Goal: Task Accomplishment & Management: Use online tool/utility

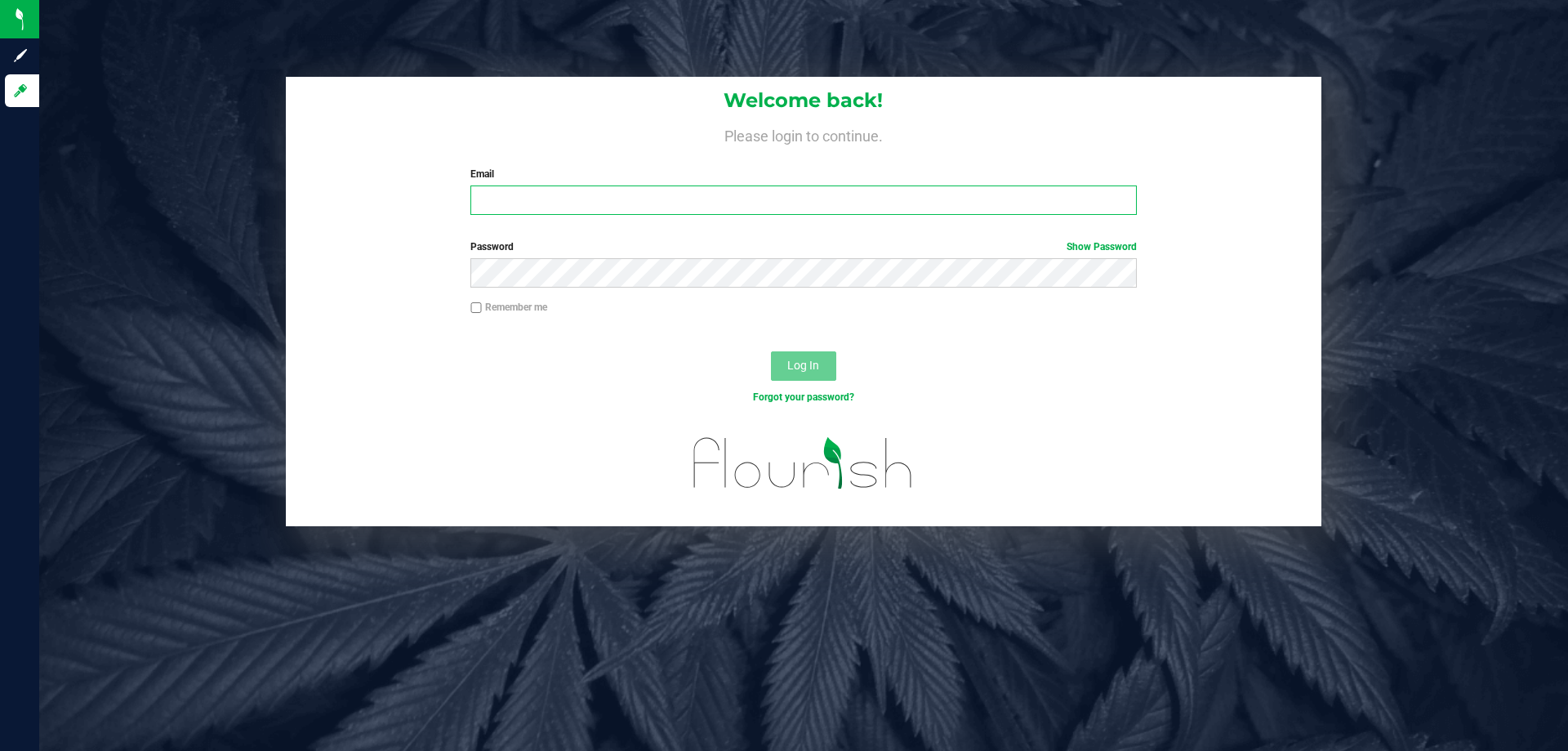
click at [522, 207] on input "Email" at bounding box center [803, 200] width 665 height 29
type input "[PERSON_NAME][EMAIL_ADDRESS][DOMAIN_NAME]"
click at [771, 352] on button "Log In" at bounding box center [803, 366] width 65 height 29
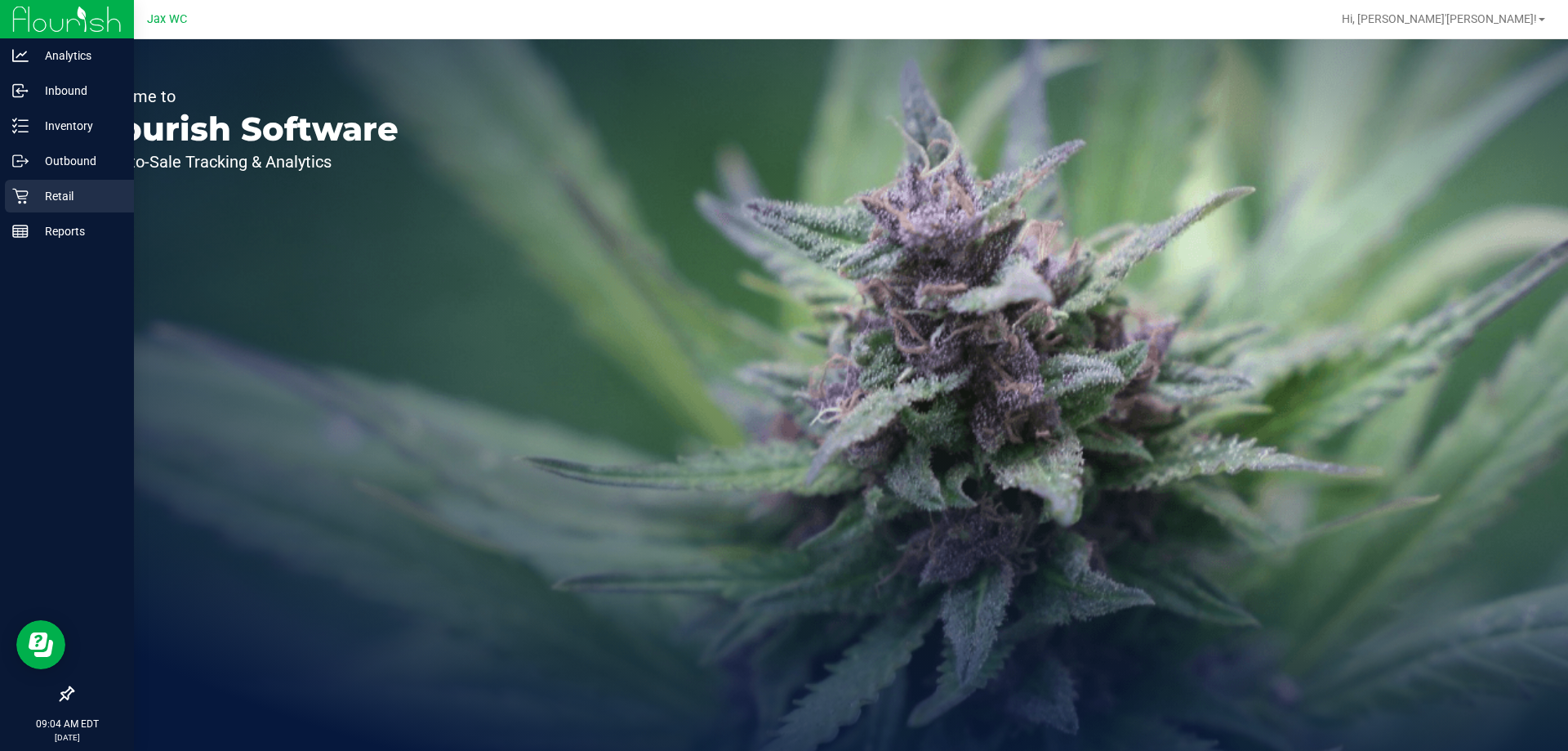
click at [51, 193] on p "Retail" at bounding box center [77, 196] width 98 height 19
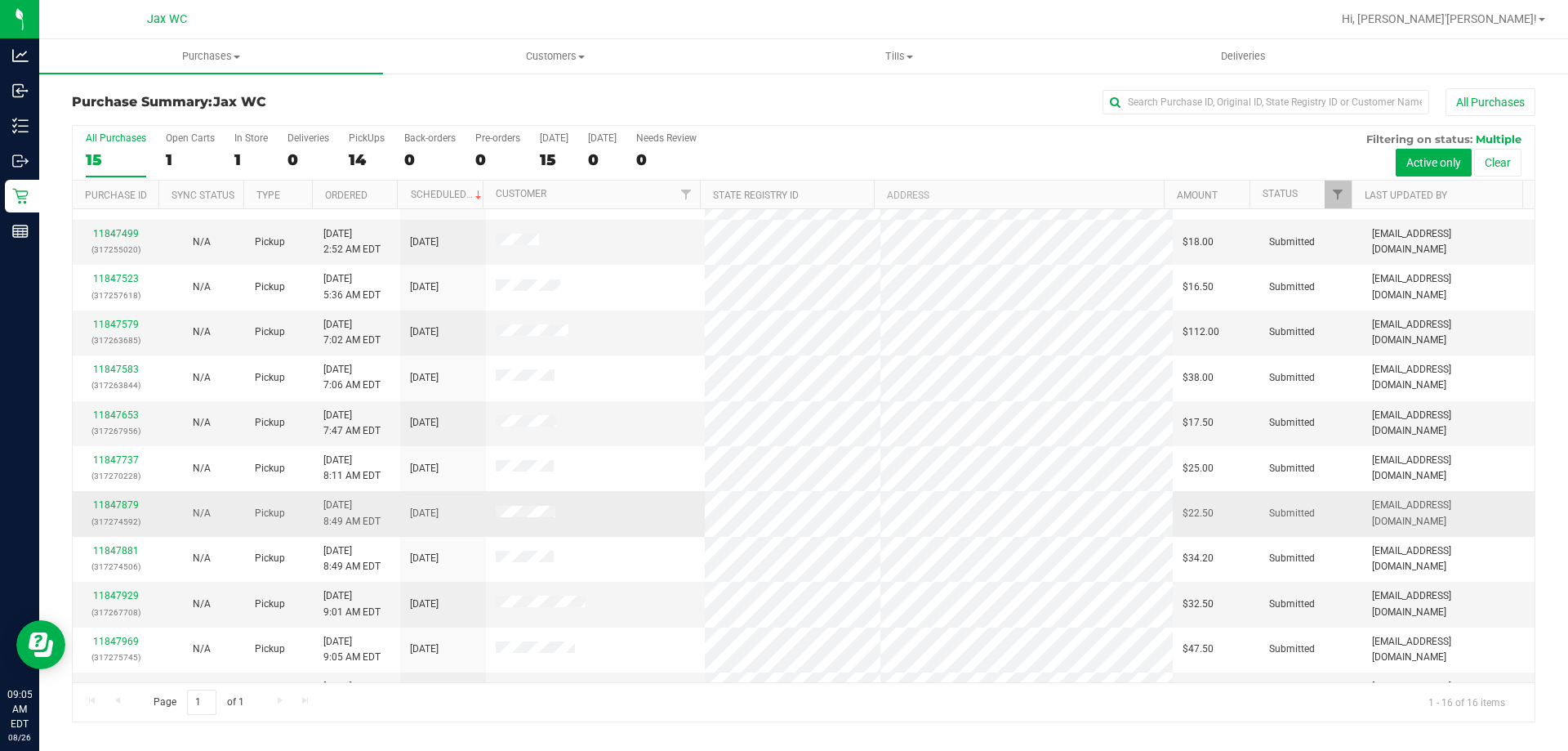
scroll to position [245, 0]
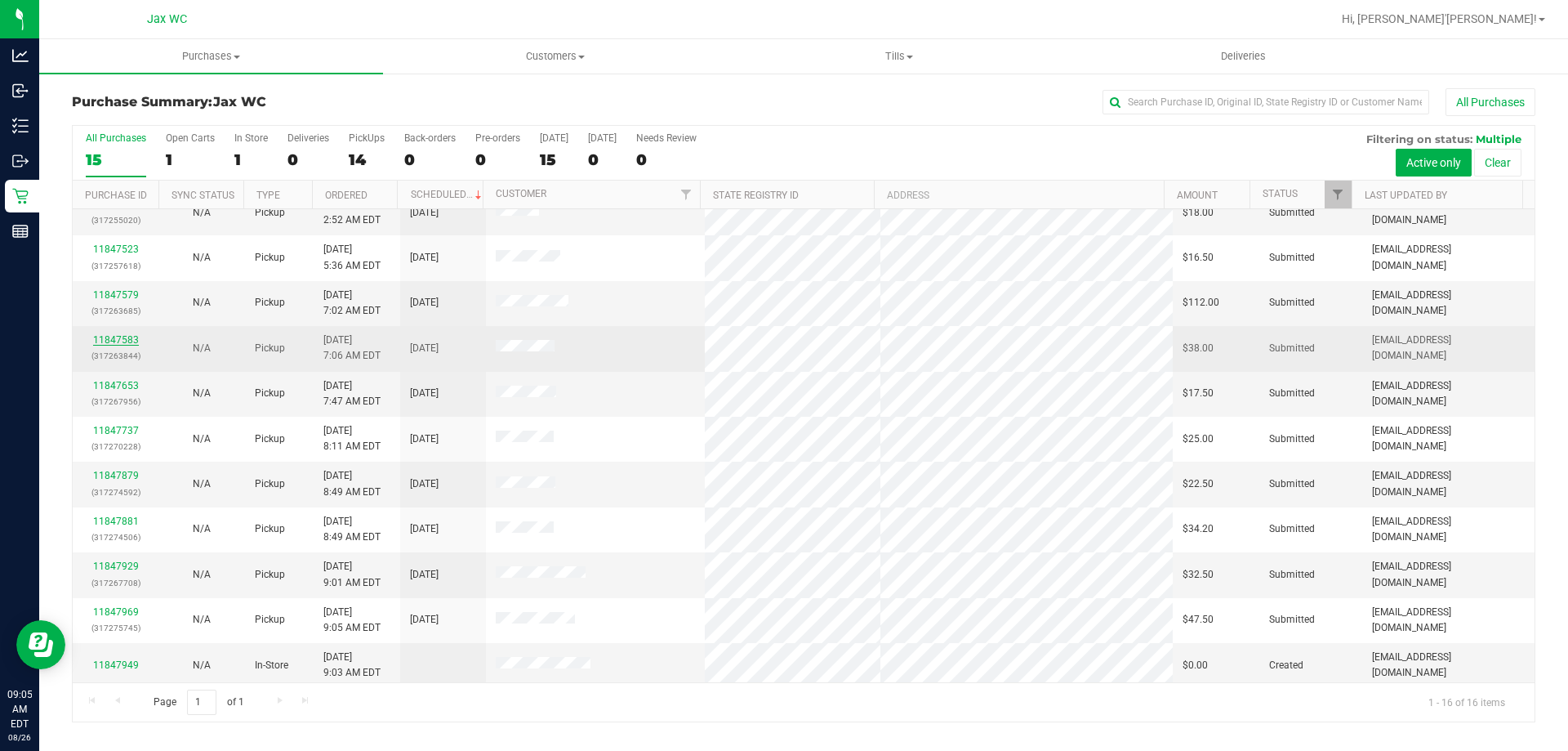
click at [129, 340] on link "11847583" at bounding box center [116, 340] width 46 height 11
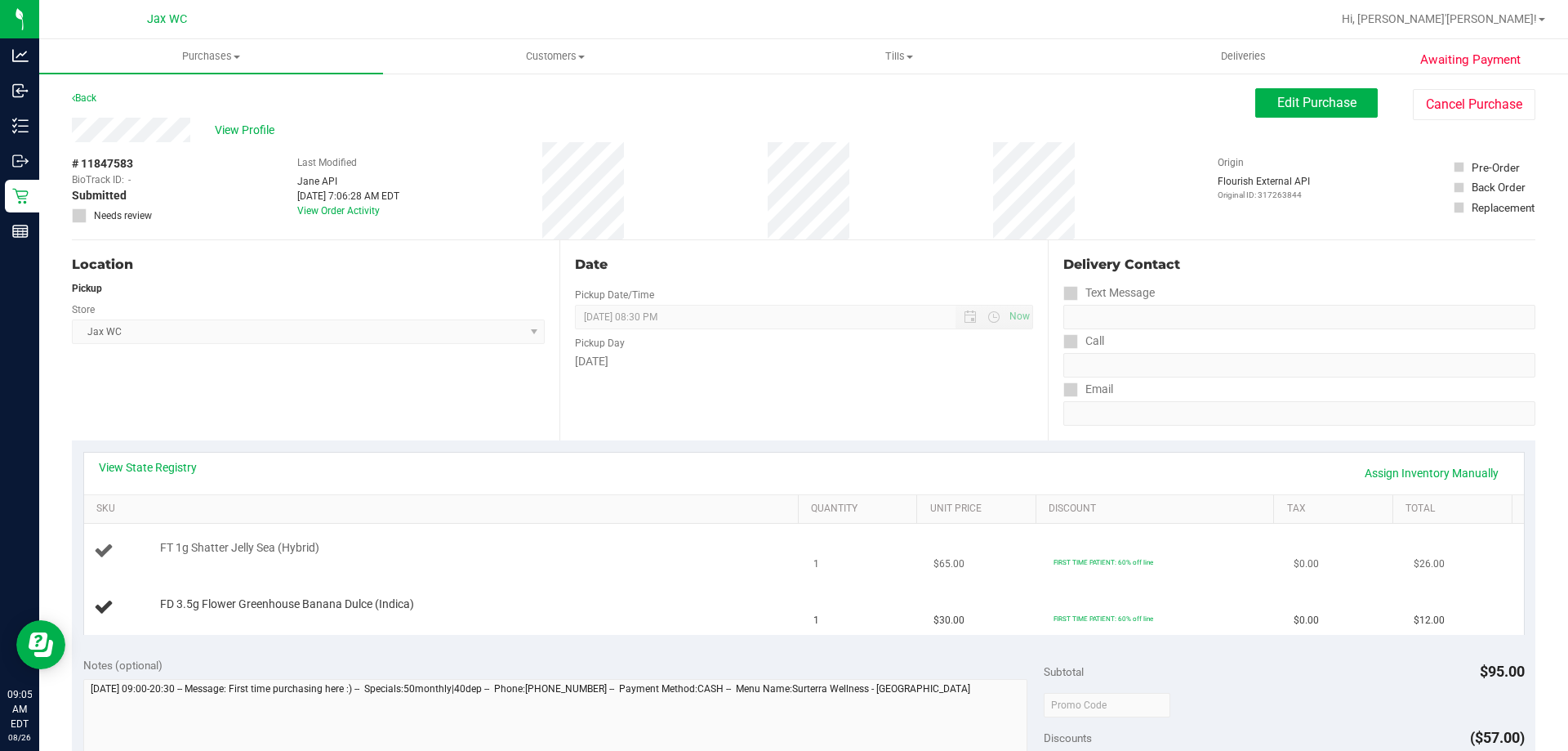
click at [529, 565] on td "FT 1g Shatter Jelly Sea (Hybrid)" at bounding box center [444, 551] width 720 height 56
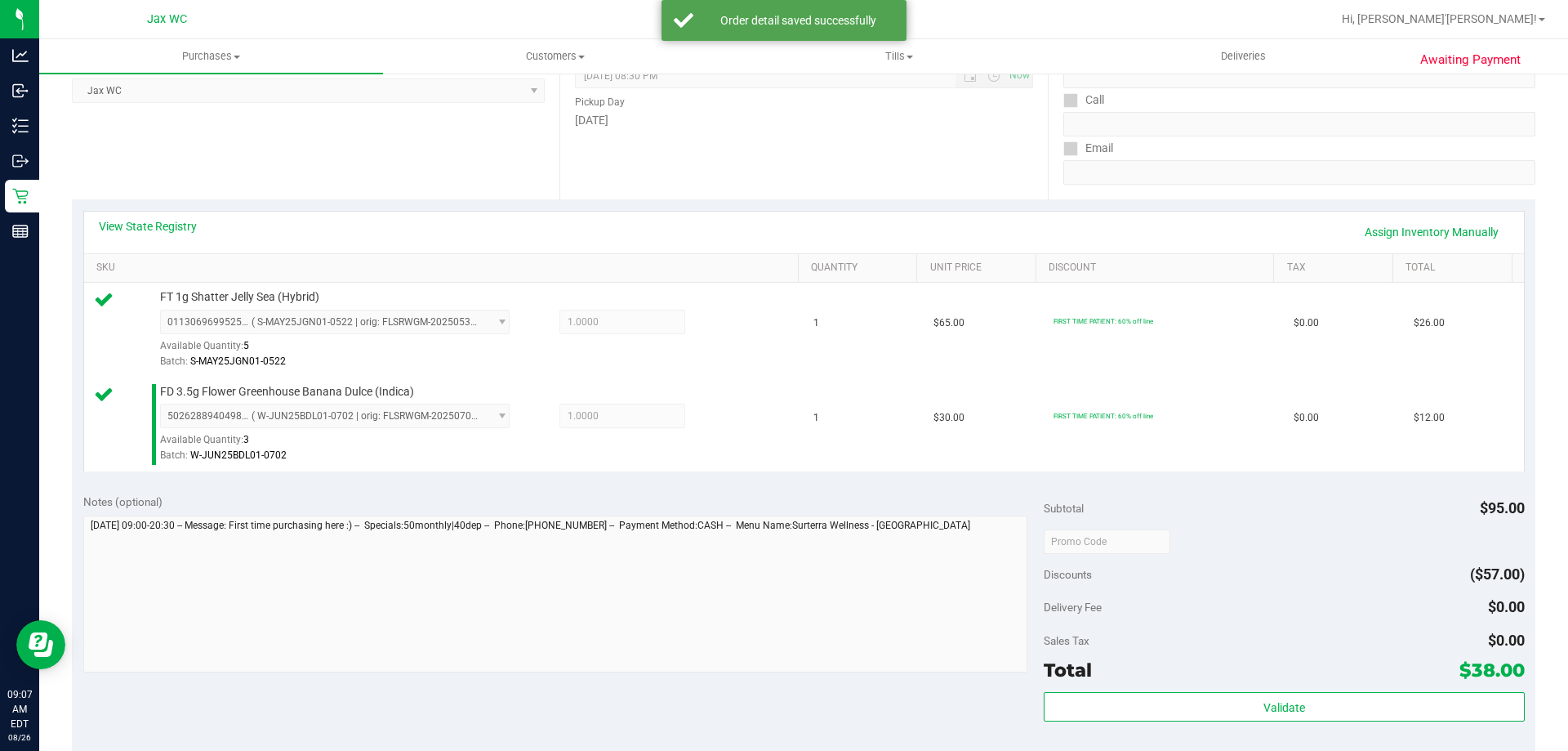
scroll to position [409, 0]
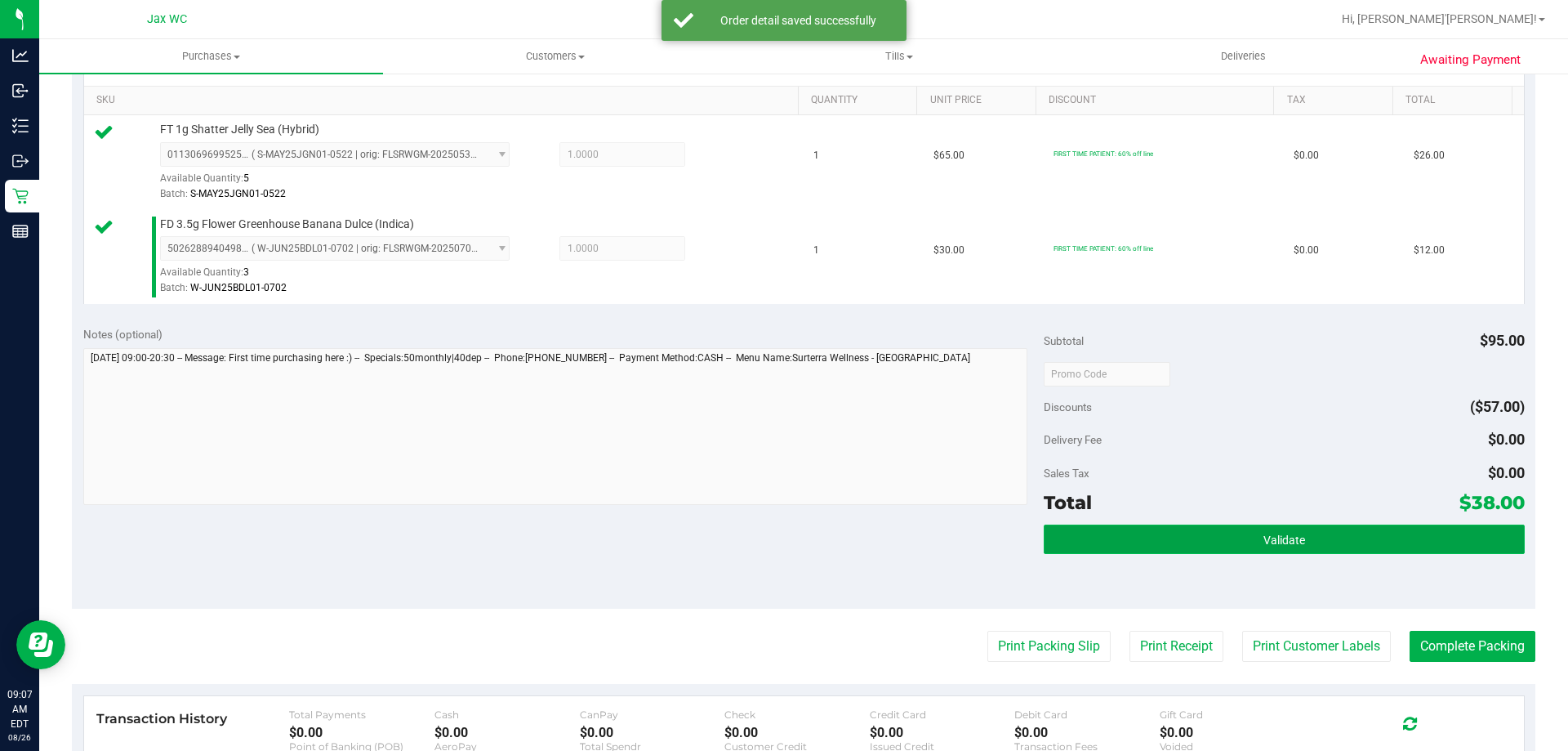
click at [1346, 541] on button "Validate" at bounding box center [1283, 539] width 480 height 29
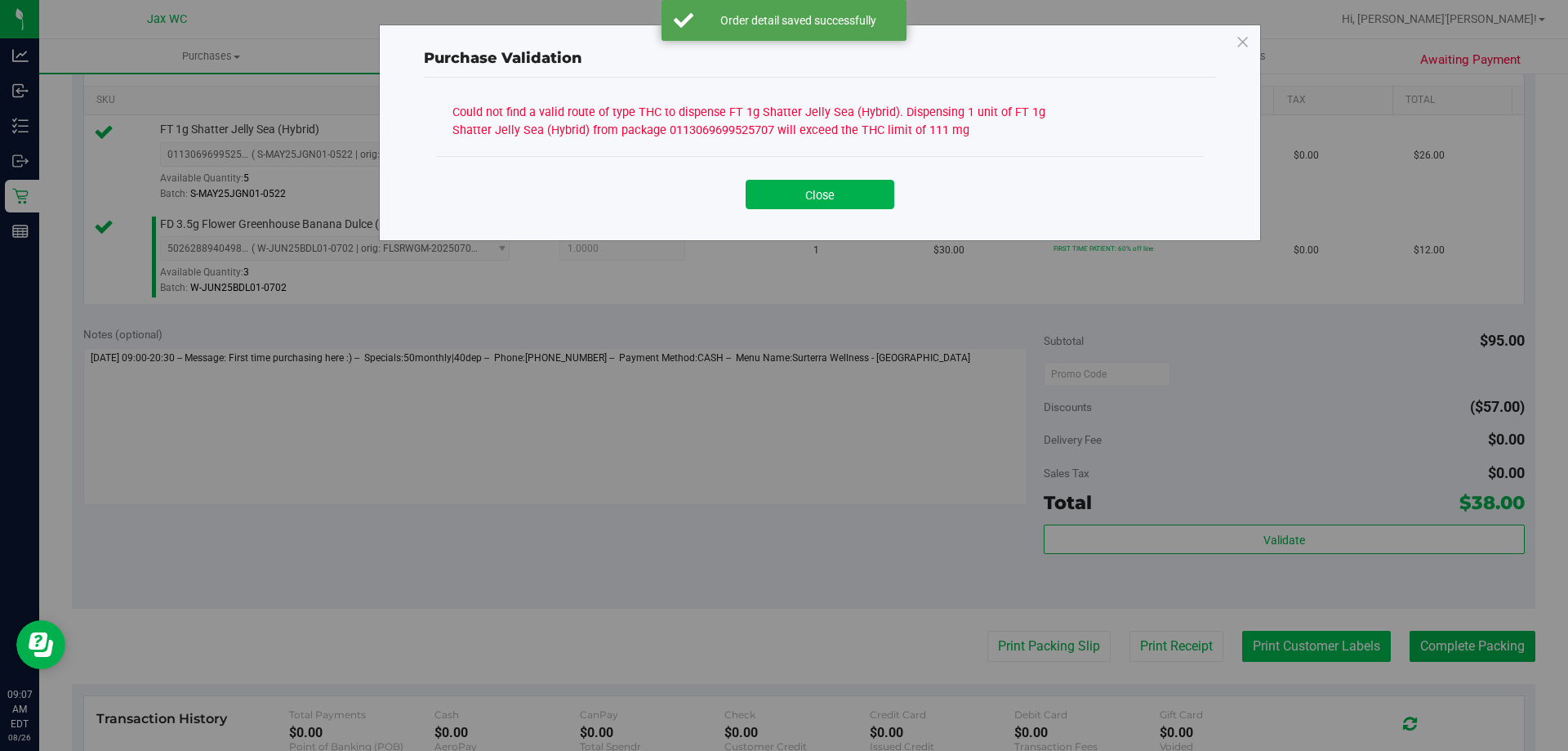
click at [1319, 637] on div "Purchase Validation Could not find a valid route of type THC to dispense FT 1g …" at bounding box center [790, 376] width 1580 height 751
click at [857, 216] on div "Close" at bounding box center [819, 189] width 768 height 66
click at [806, 196] on button "Close" at bounding box center [819, 195] width 149 height 29
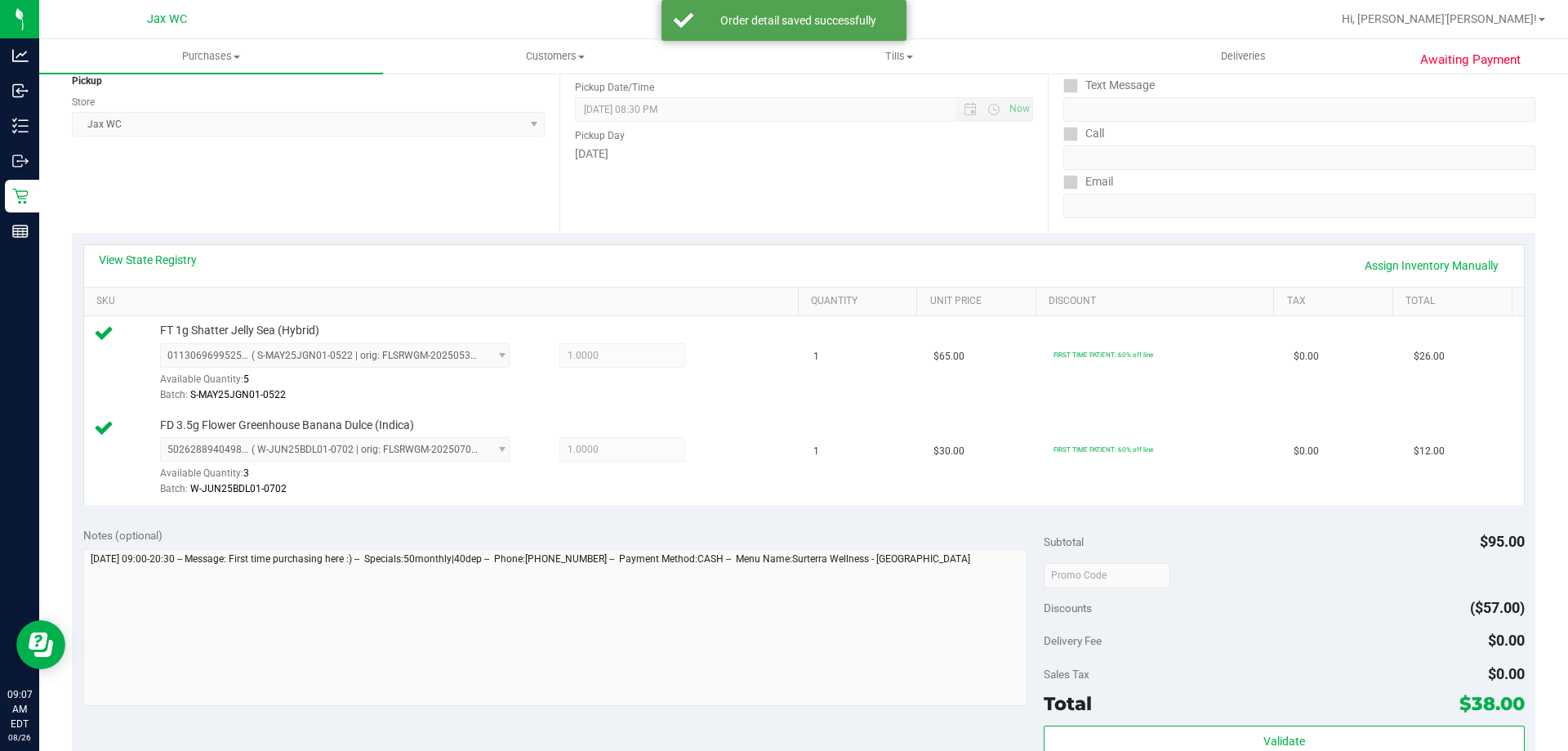
scroll to position [0, 0]
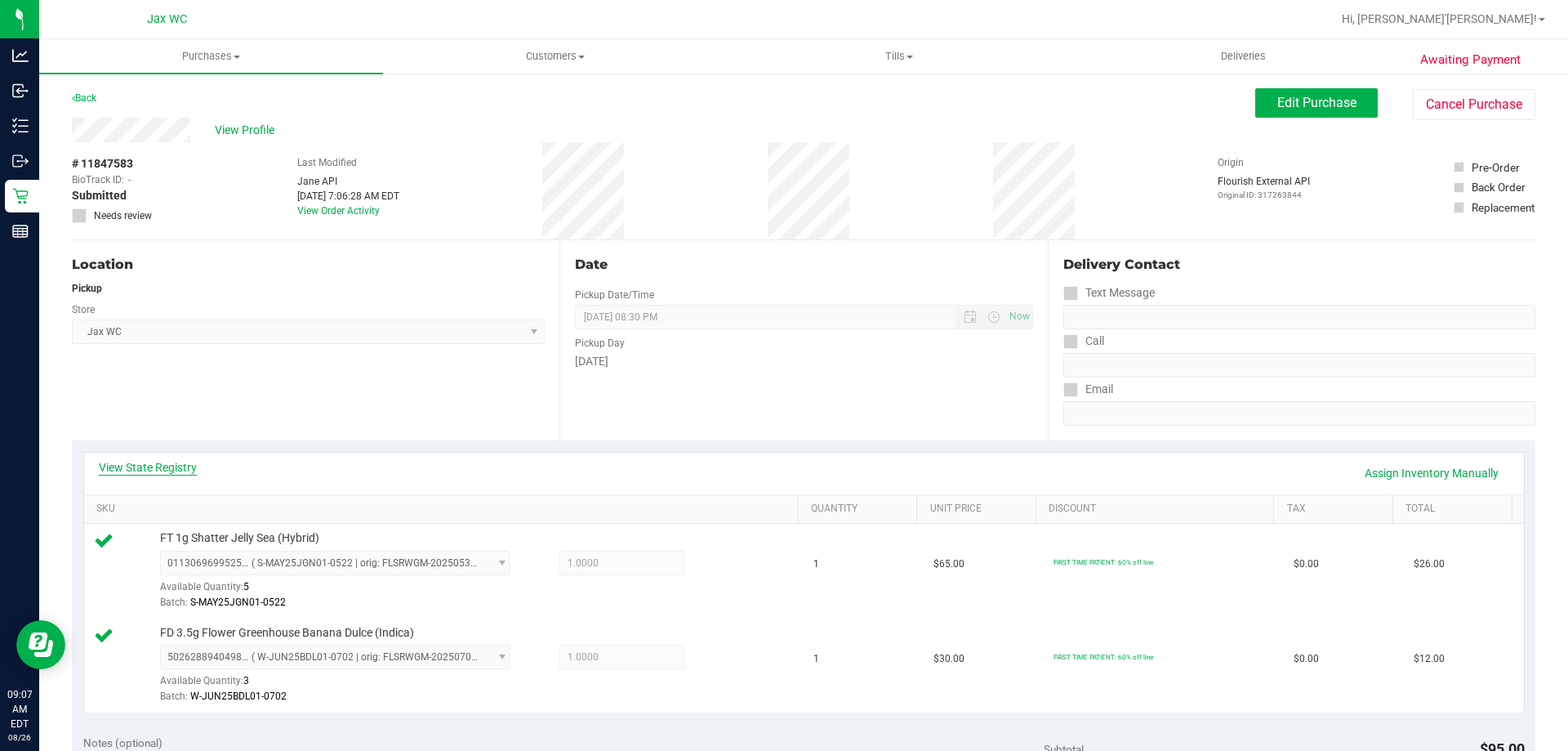
click at [173, 458] on div "View State Registry Assign Inventory Manually" at bounding box center [804, 473] width 1440 height 41
click at [171, 465] on link "View State Registry" at bounding box center [148, 467] width 98 height 17
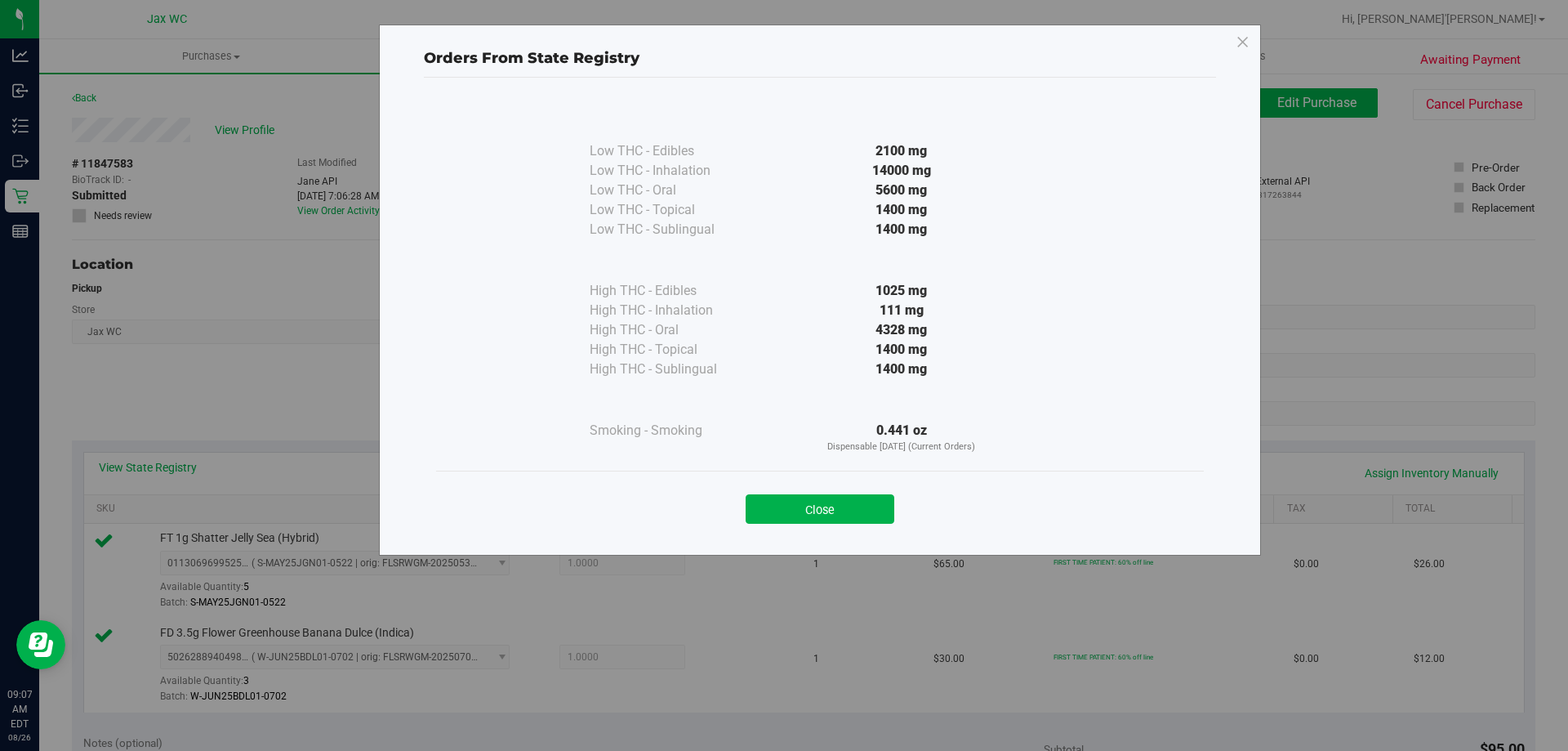
click at [823, 531] on div "Close" at bounding box center [819, 504] width 768 height 66
click at [827, 520] on button "Close" at bounding box center [819, 509] width 149 height 29
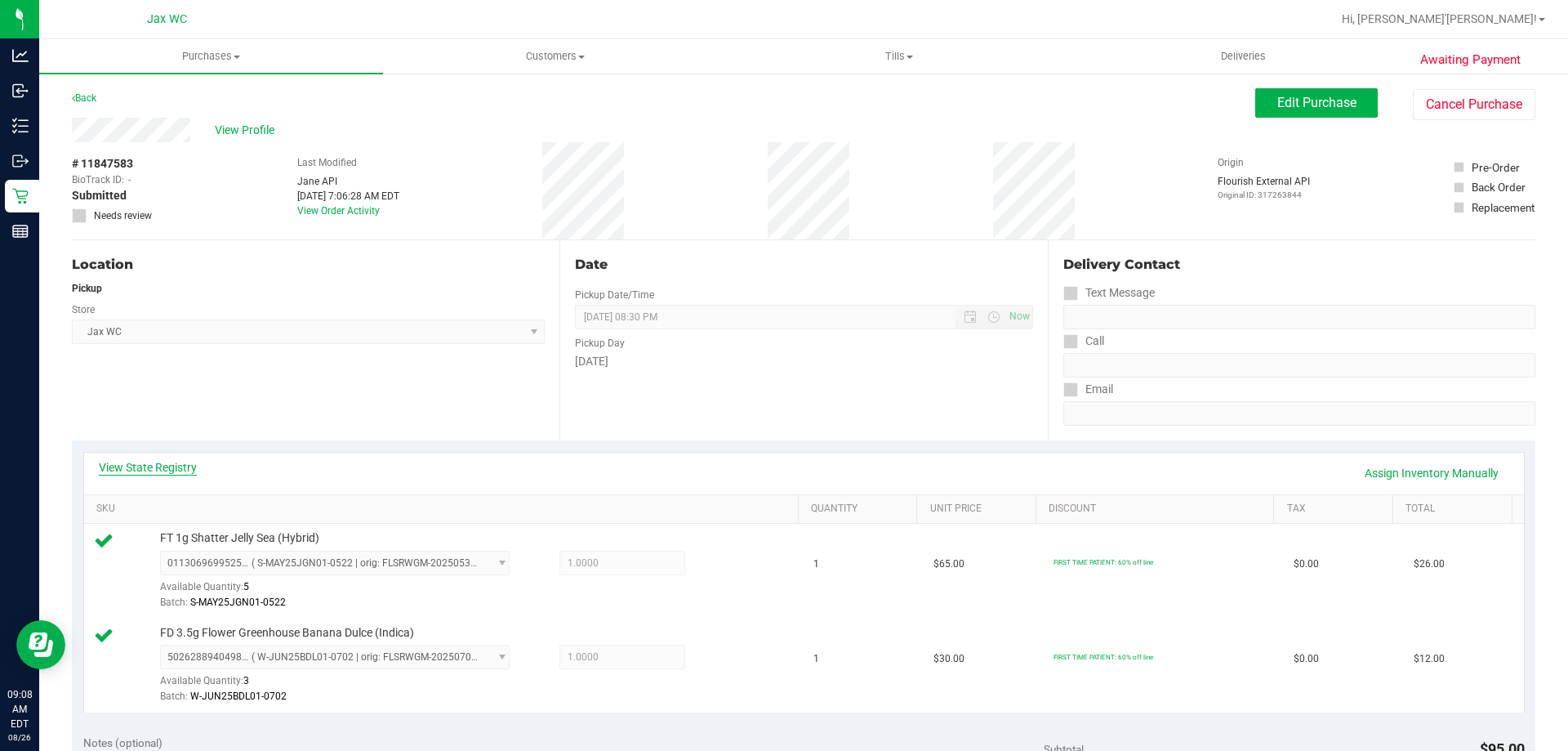
click at [169, 466] on link "View State Registry" at bounding box center [148, 467] width 98 height 17
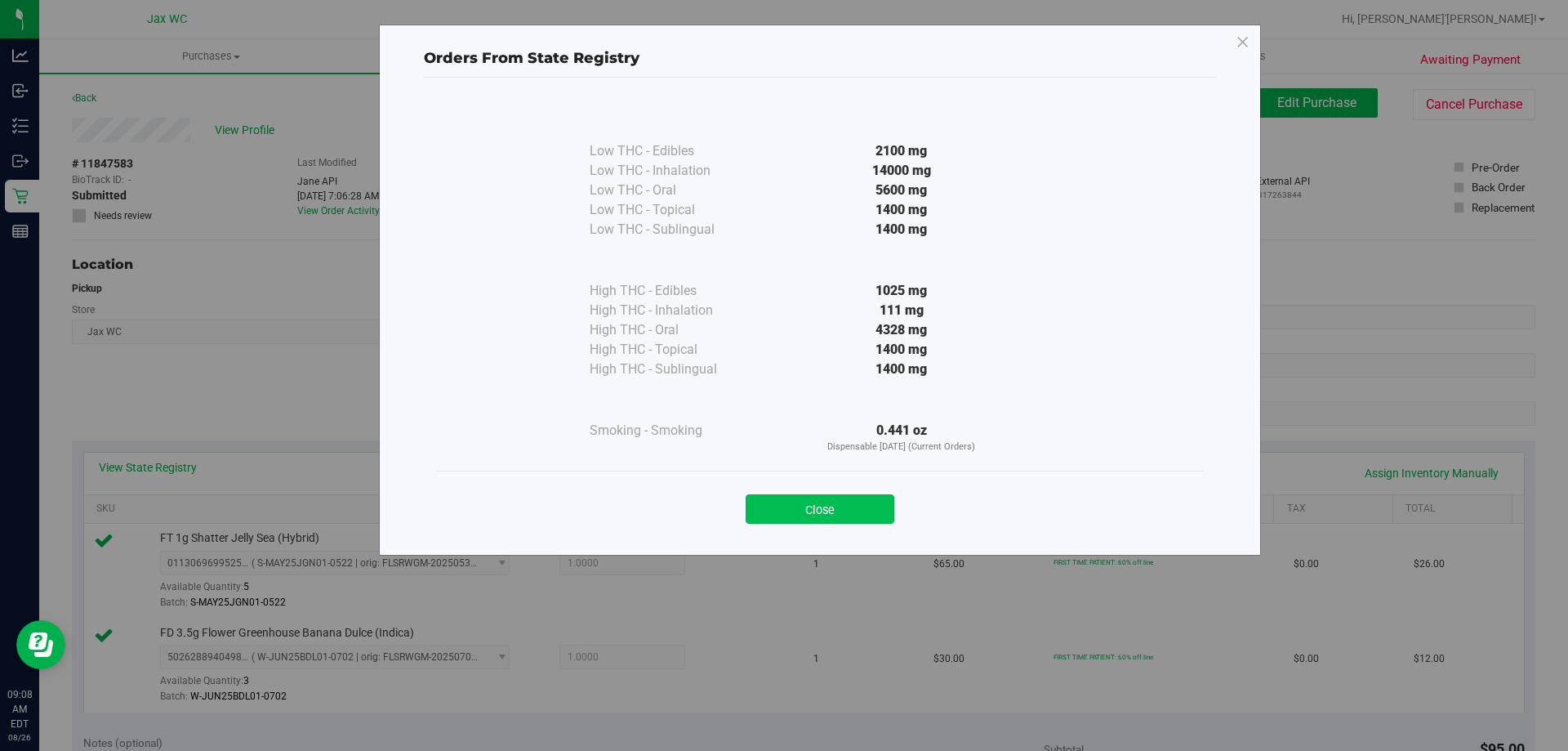
click at [807, 510] on button "Close" at bounding box center [819, 509] width 149 height 29
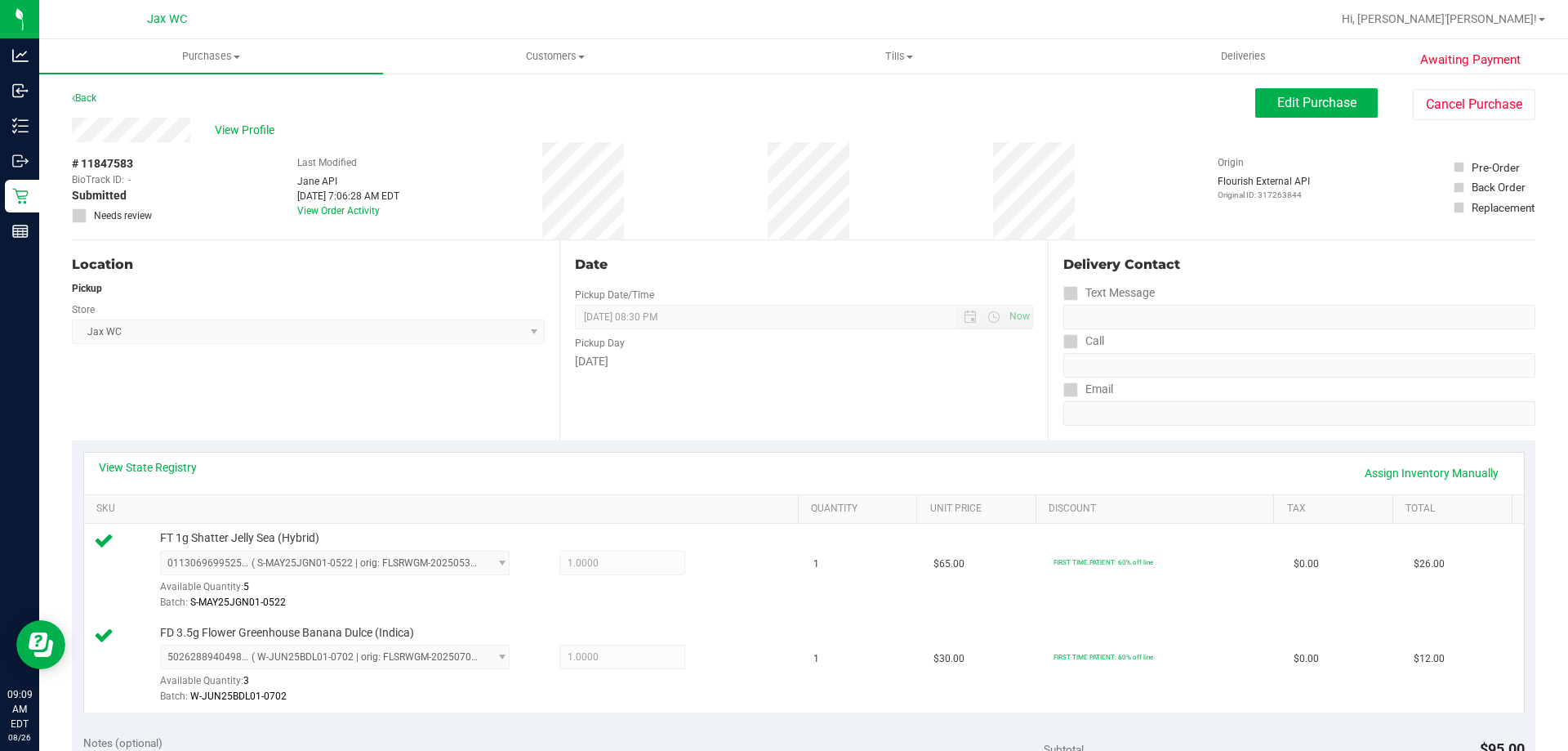
click at [552, 185] on div "# 11847583 BioTrack ID: - Submitted Needs review Last Modified [PERSON_NAME] AP…" at bounding box center [803, 191] width 1463 height 97
click at [1336, 99] on span "Edit Purchase" at bounding box center [1317, 102] width 79 height 16
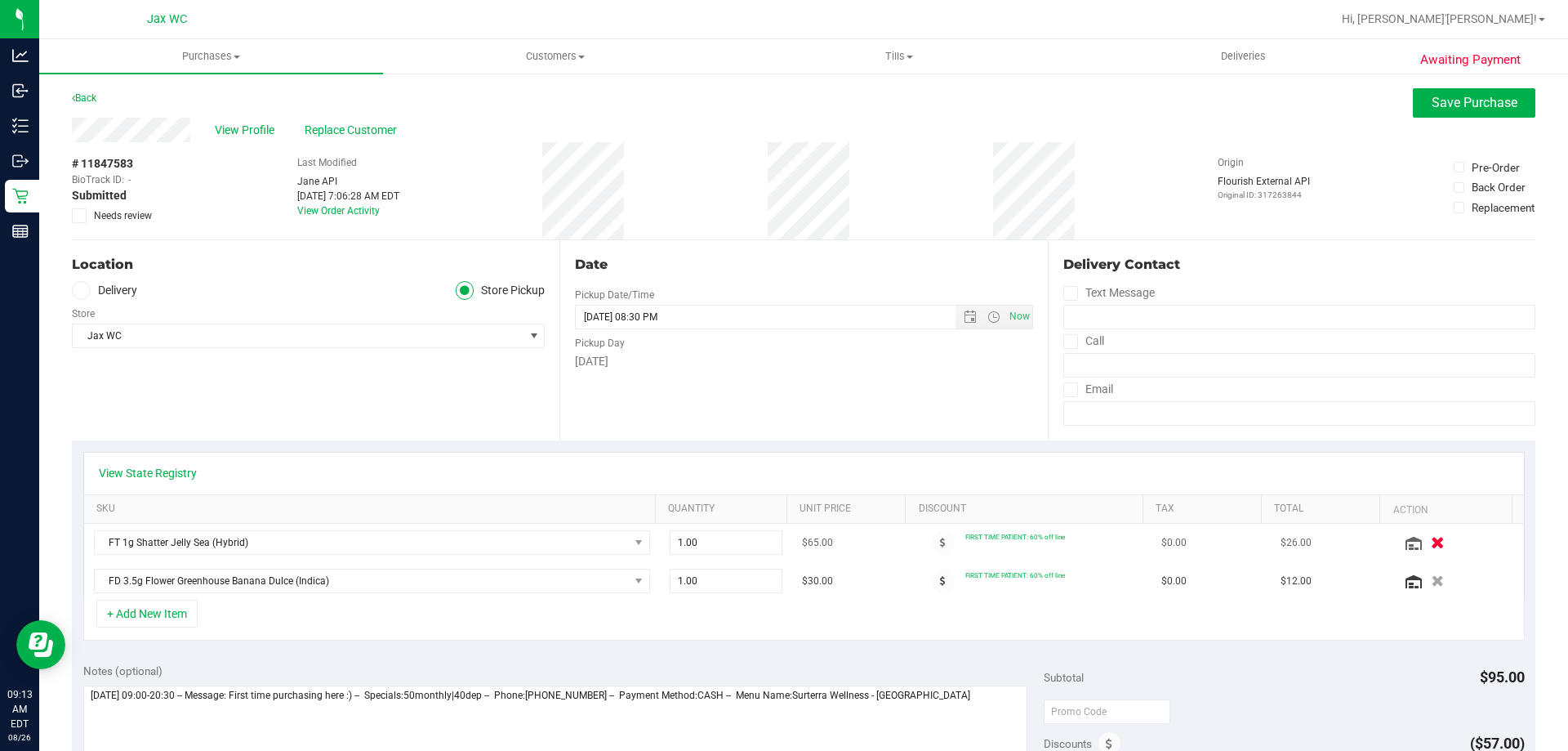
click at [1430, 547] on icon "button" at bounding box center [1437, 543] width 14 height 12
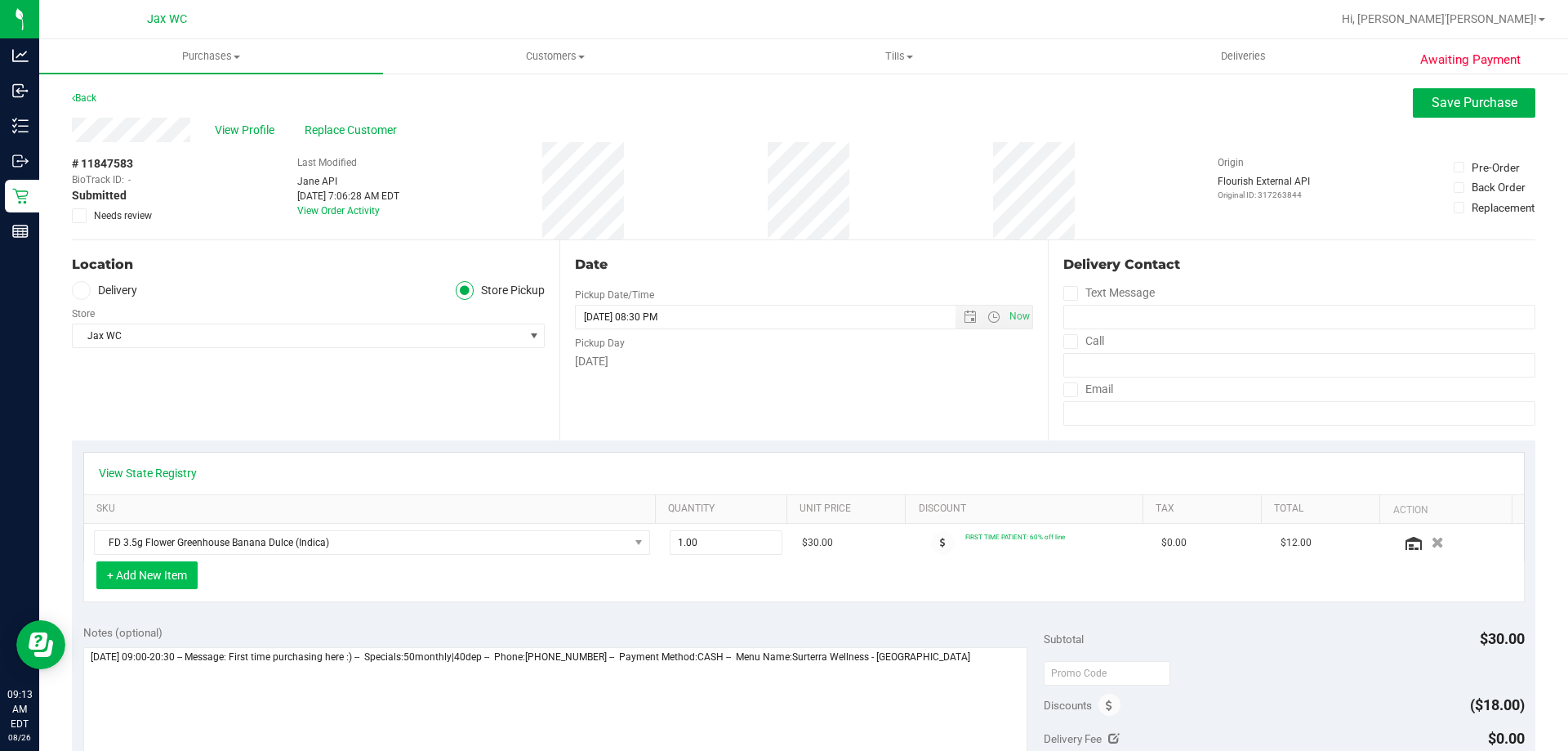
click at [179, 576] on button "+ Add New Item" at bounding box center [147, 575] width 101 height 28
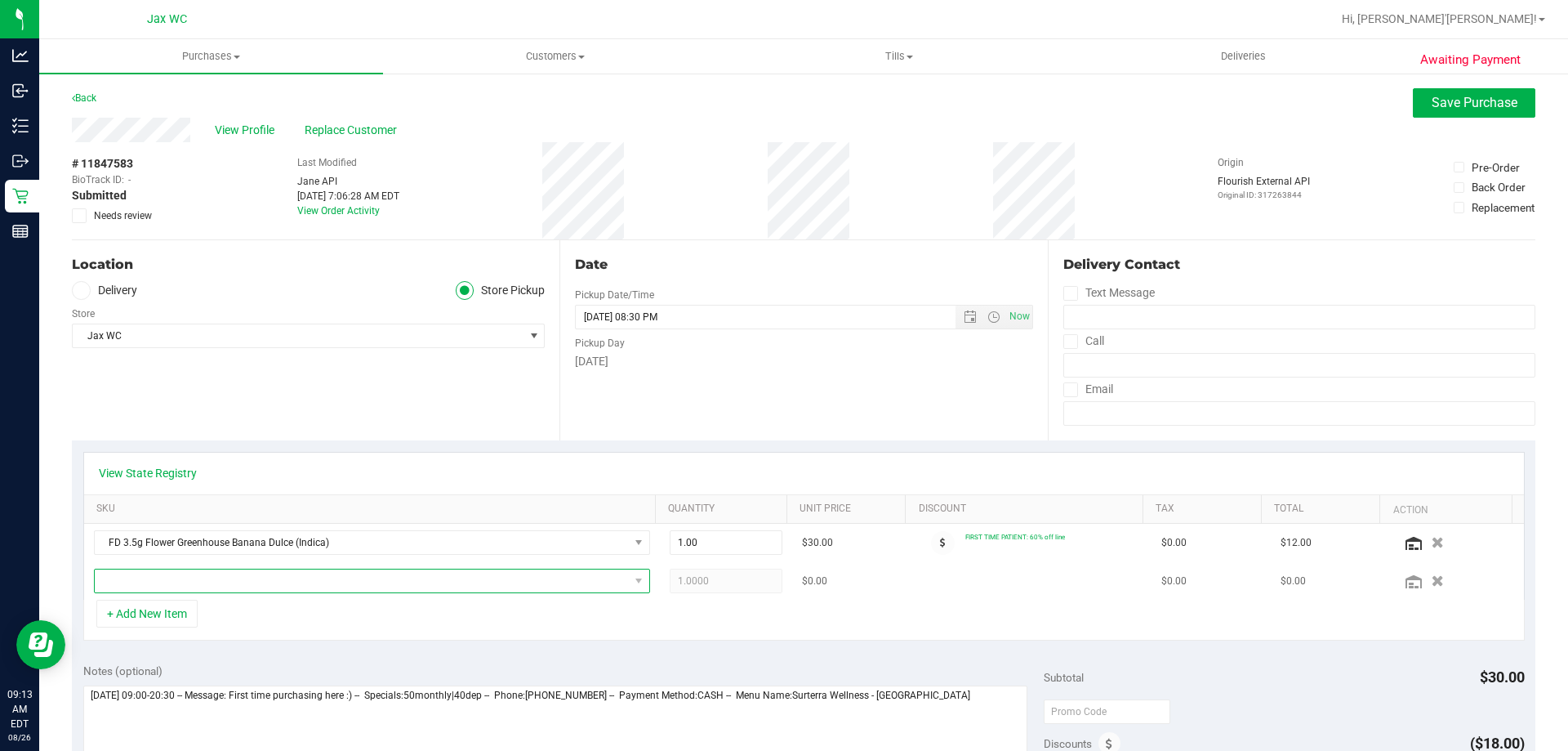
click at [196, 583] on span "NO DATA FOUND" at bounding box center [361, 580] width 534 height 23
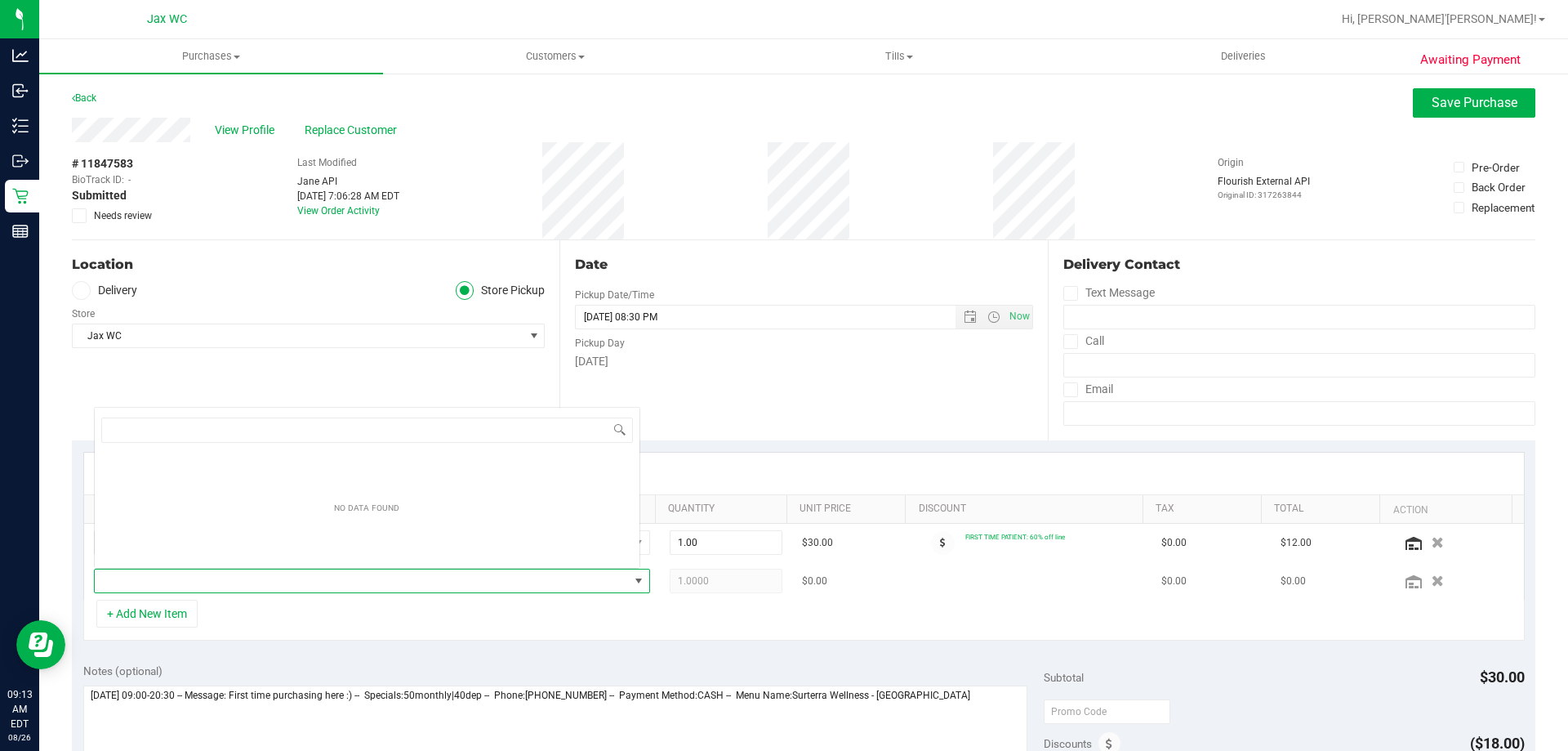
scroll to position [25, 541]
type input "g"
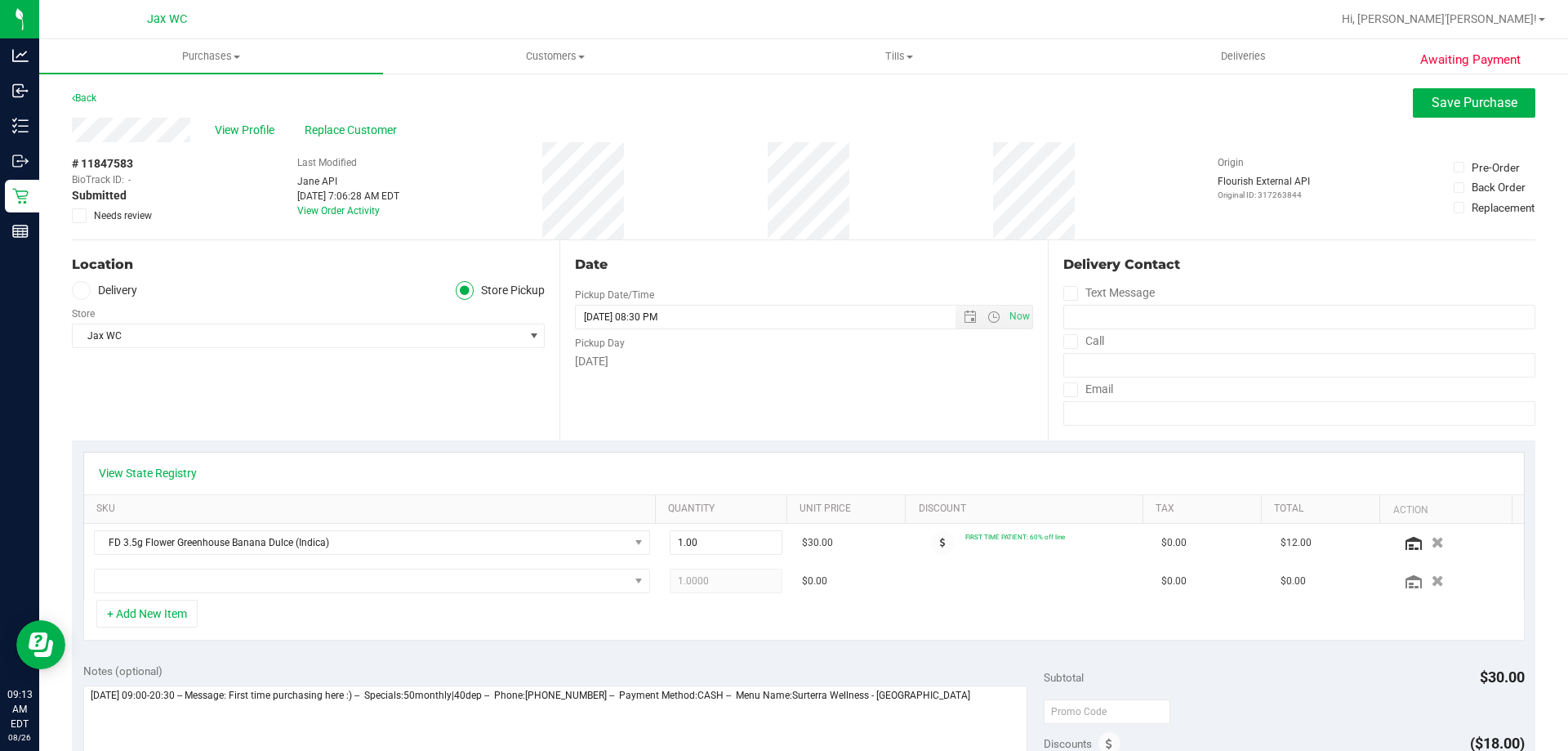
click at [673, 634] on div "+ Add New Item" at bounding box center [804, 620] width 1441 height 40
click at [398, 587] on span "NO DATA FOUND" at bounding box center [361, 580] width 534 height 23
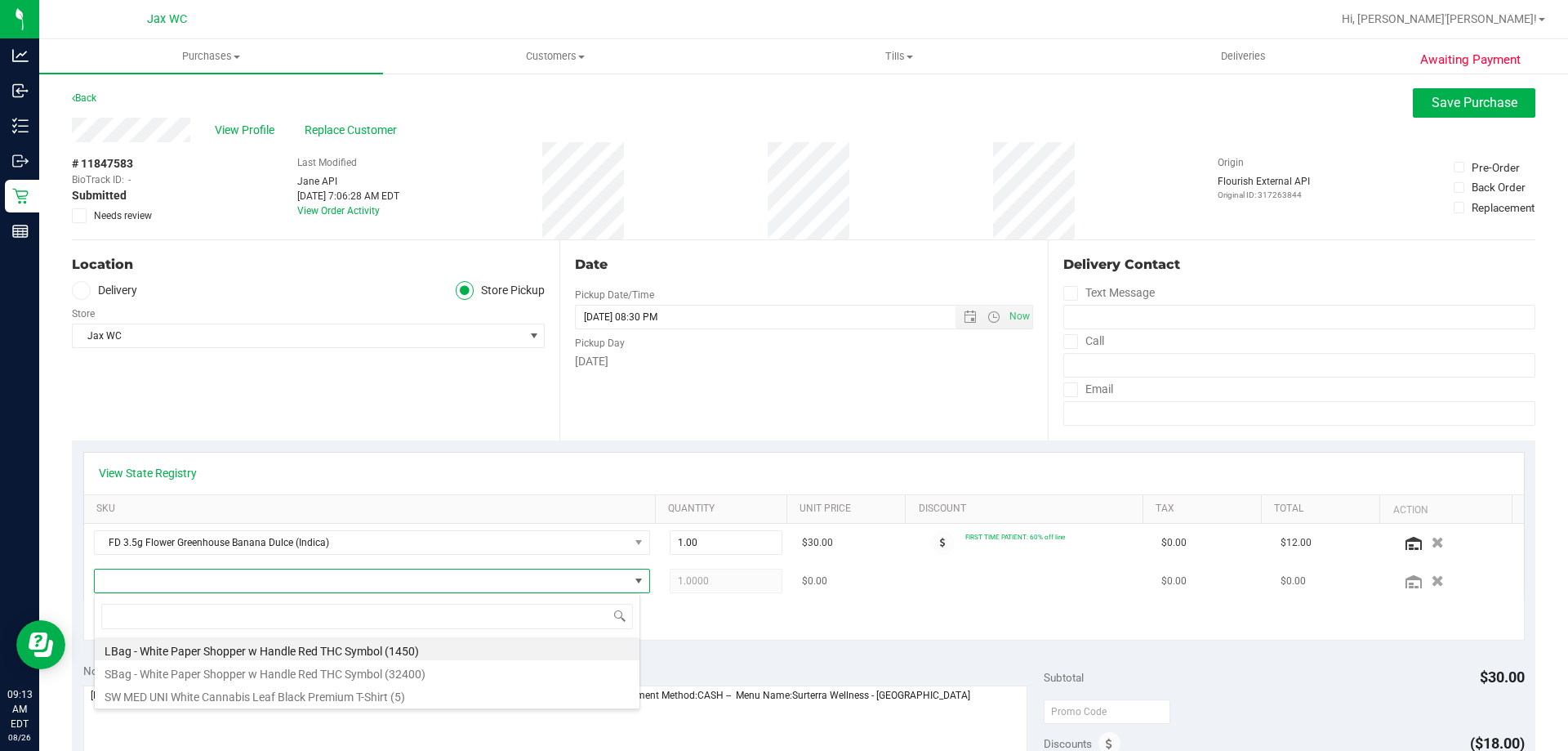
scroll to position [25, 546]
click at [241, 135] on span "View Profile" at bounding box center [247, 130] width 65 height 17
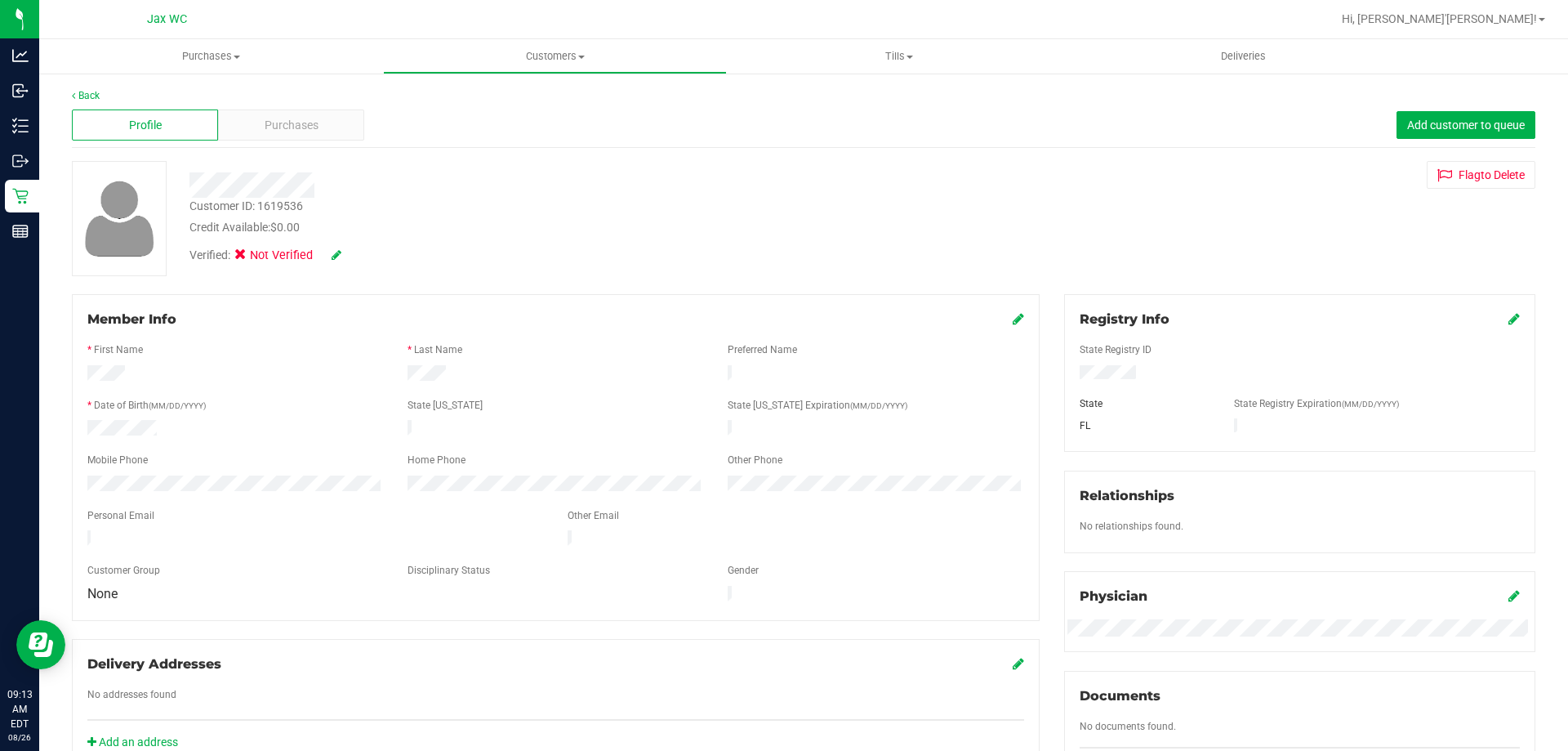
click at [340, 257] on icon at bounding box center [336, 254] width 10 height 11
click at [248, 257] on icon at bounding box center [246, 257] width 11 height 0
click at [0, 0] on input "Medical" at bounding box center [0, 0] width 0 height 0
click at [361, 259] on icon at bounding box center [359, 255] width 13 height 11
click at [1013, 320] on icon at bounding box center [1018, 319] width 11 height 13
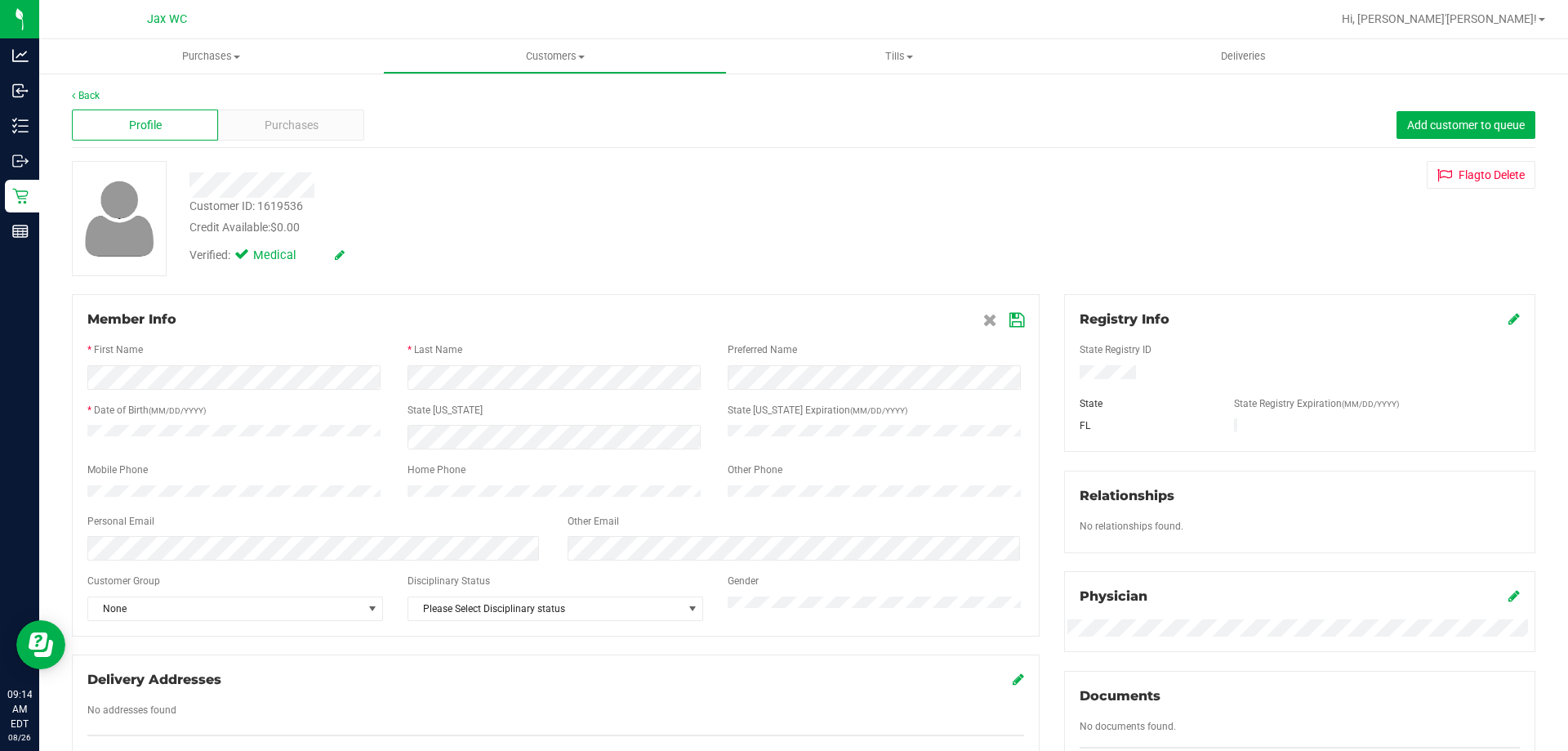
click at [1013, 318] on icon at bounding box center [1017, 320] width 15 height 13
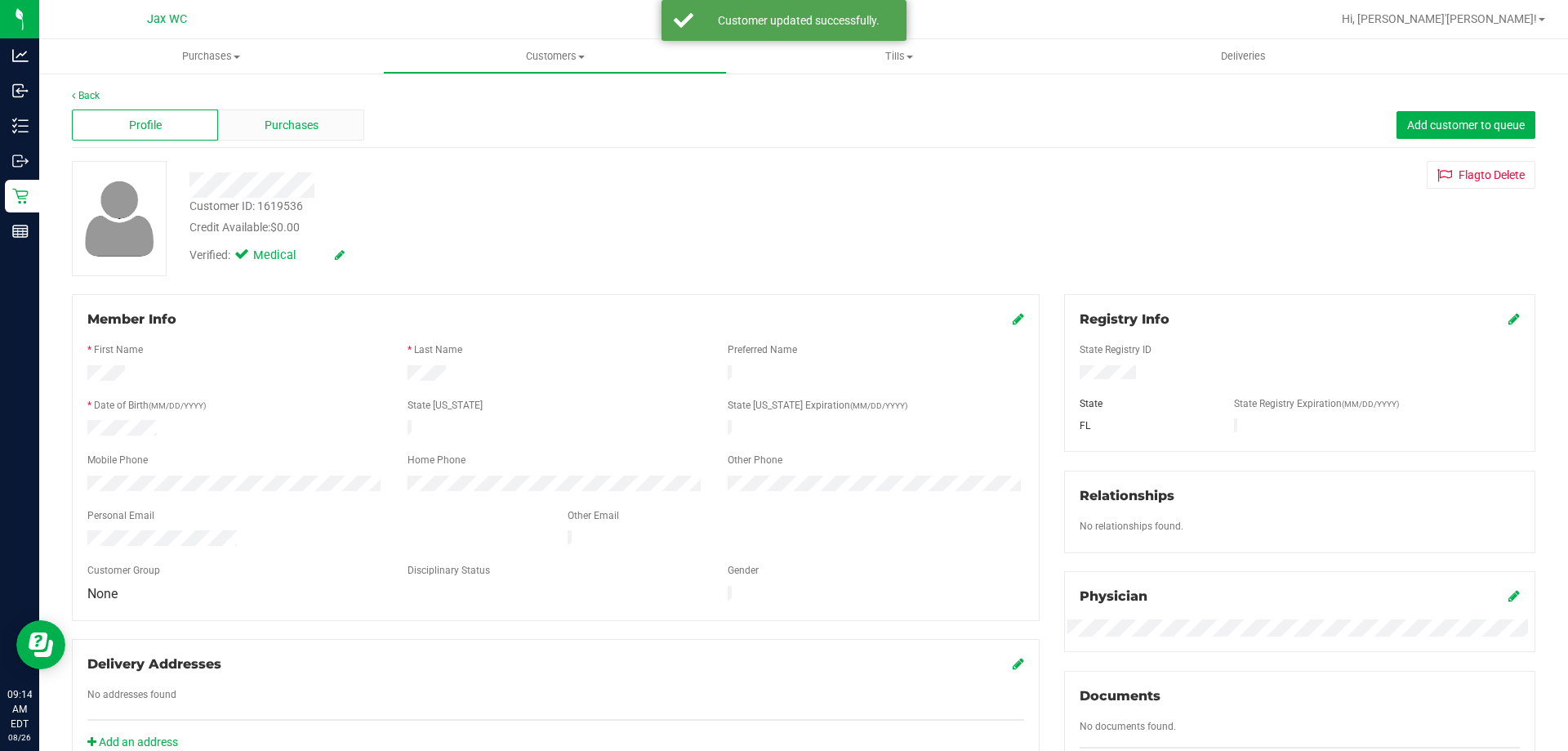
click at [294, 128] on span "Purchases" at bounding box center [291, 125] width 54 height 17
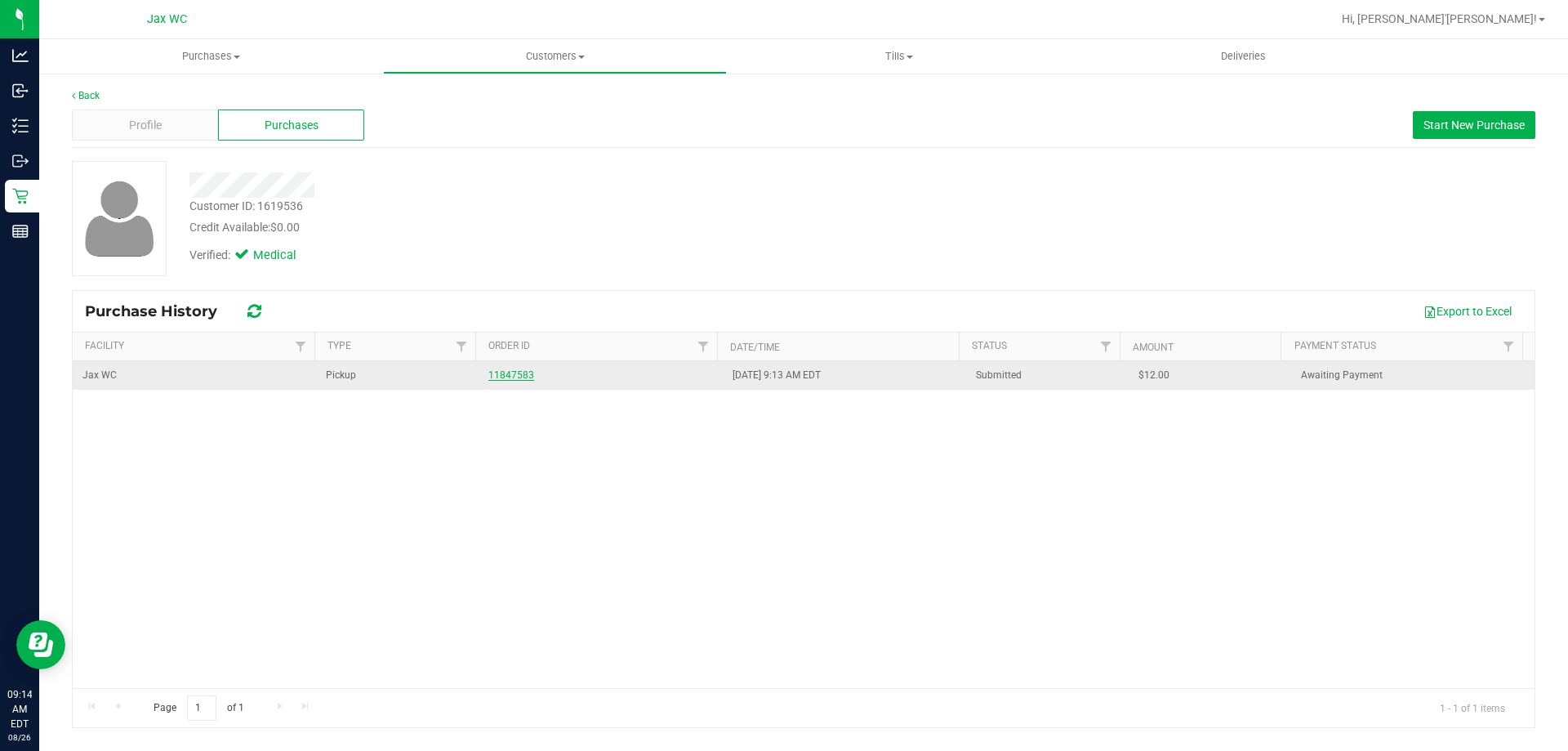
click at [508, 376] on link "11847583" at bounding box center [511, 375] width 46 height 11
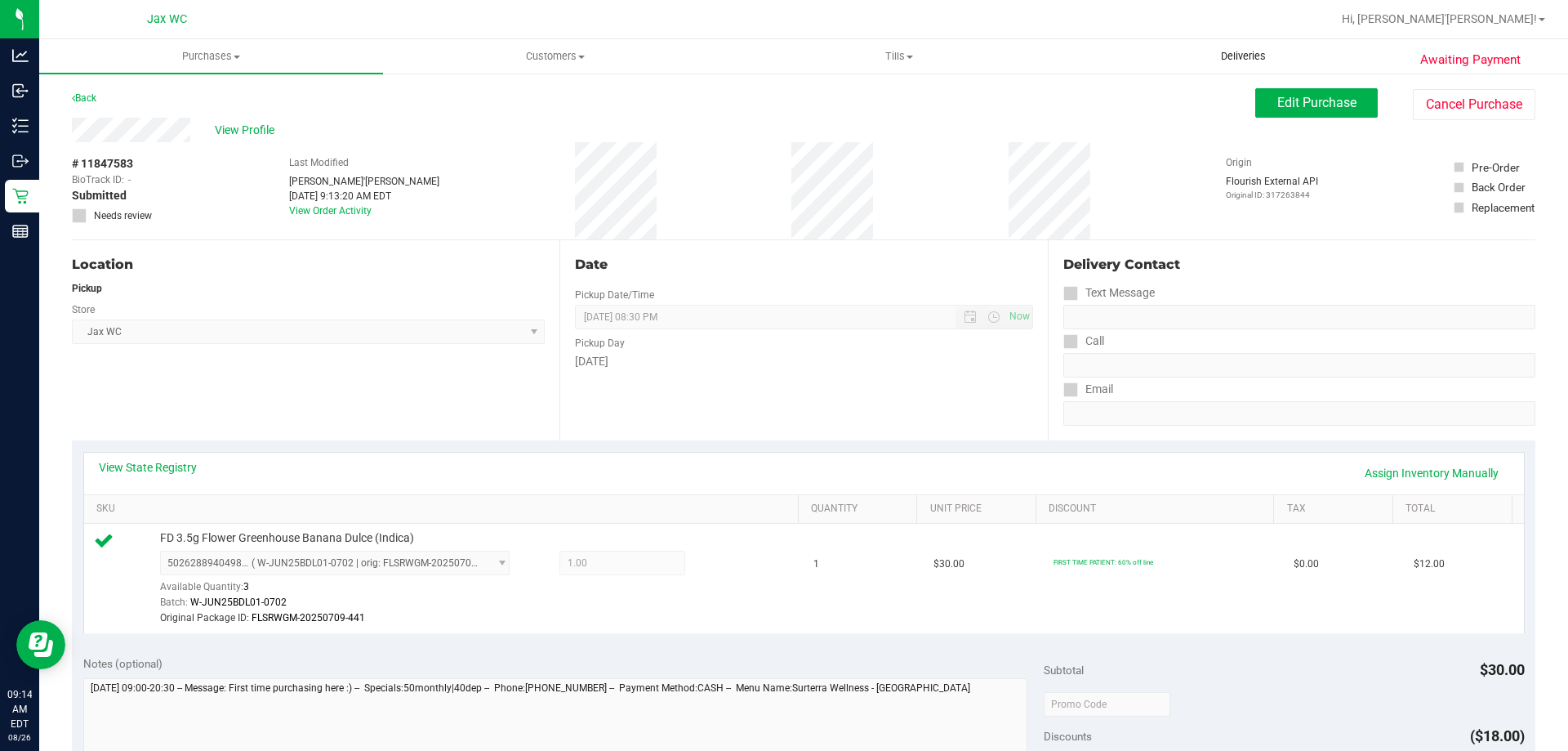
click at [1292, 69] on uib-tab-heading "Deliveries" at bounding box center [1242, 57] width 342 height 33
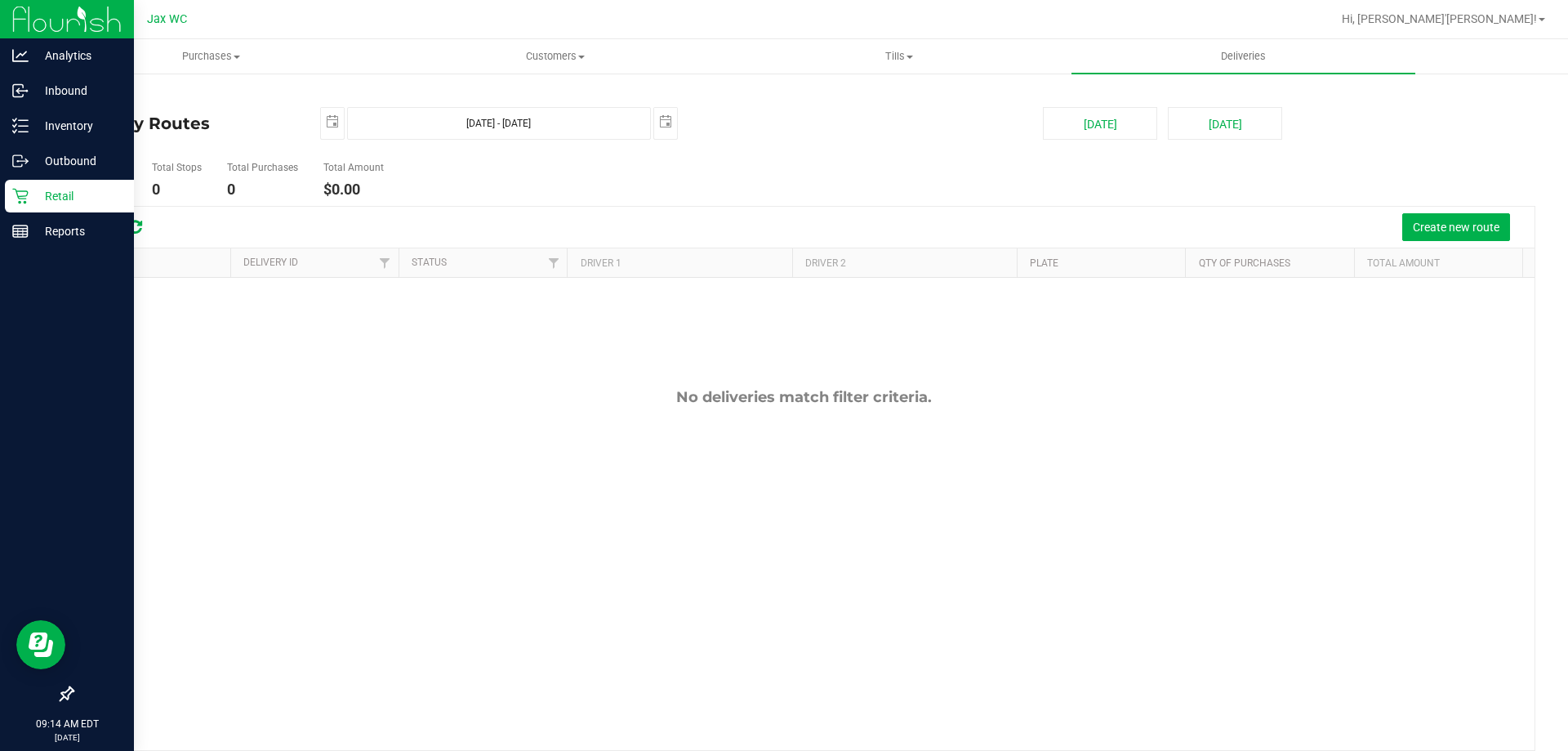
click at [72, 199] on p "Retail" at bounding box center [77, 196] width 98 height 19
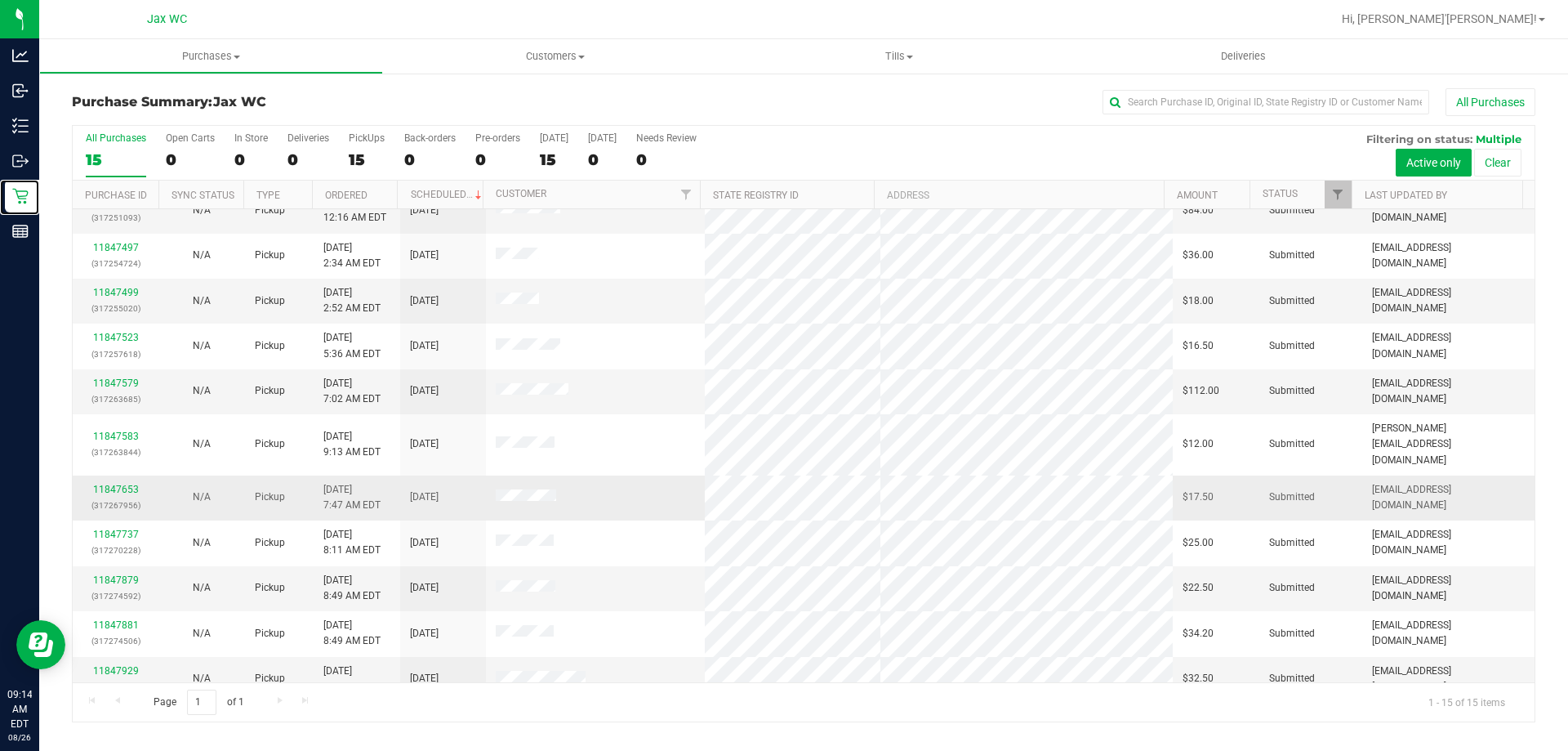
scroll to position [163, 0]
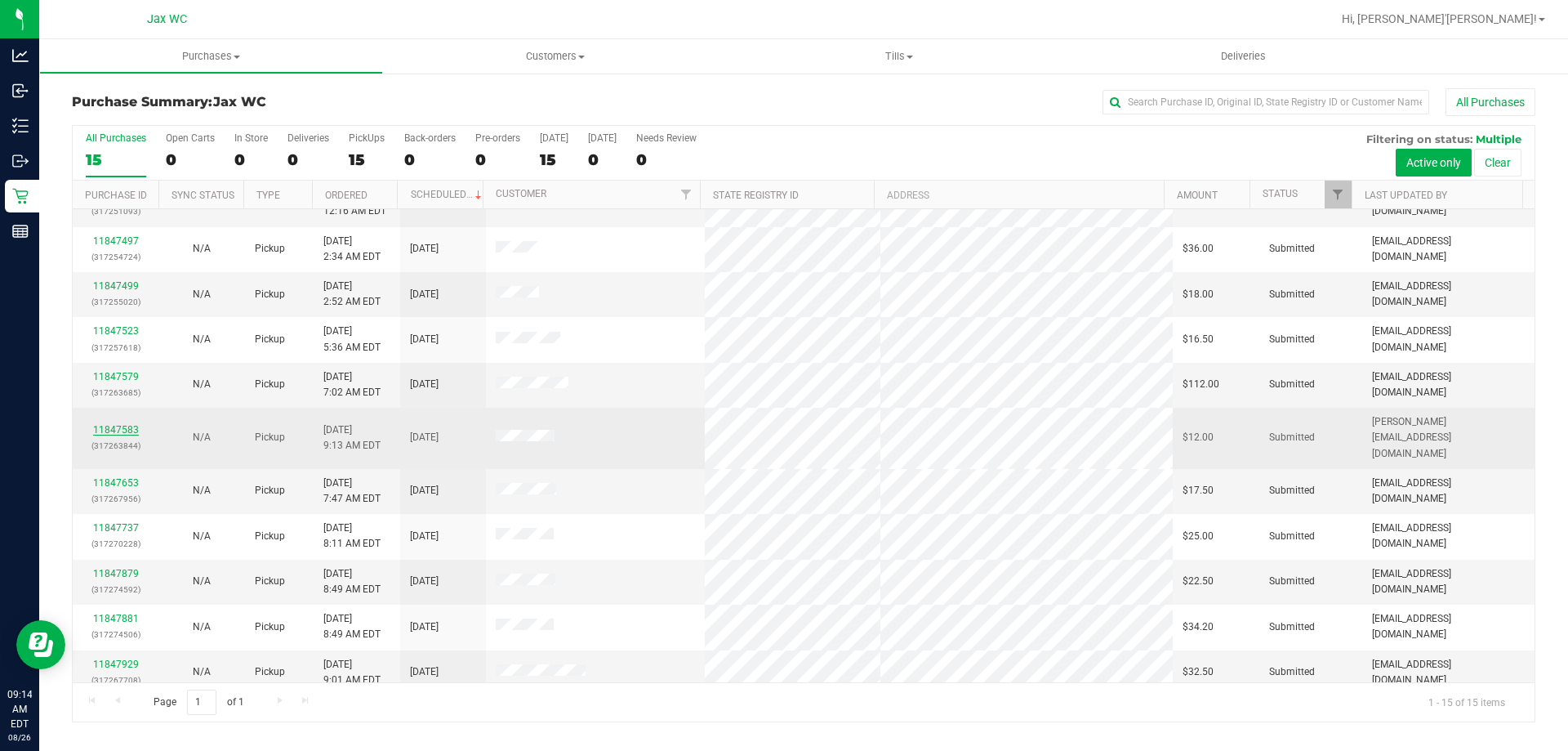
click at [105, 424] on link "11847583" at bounding box center [116, 430] width 46 height 11
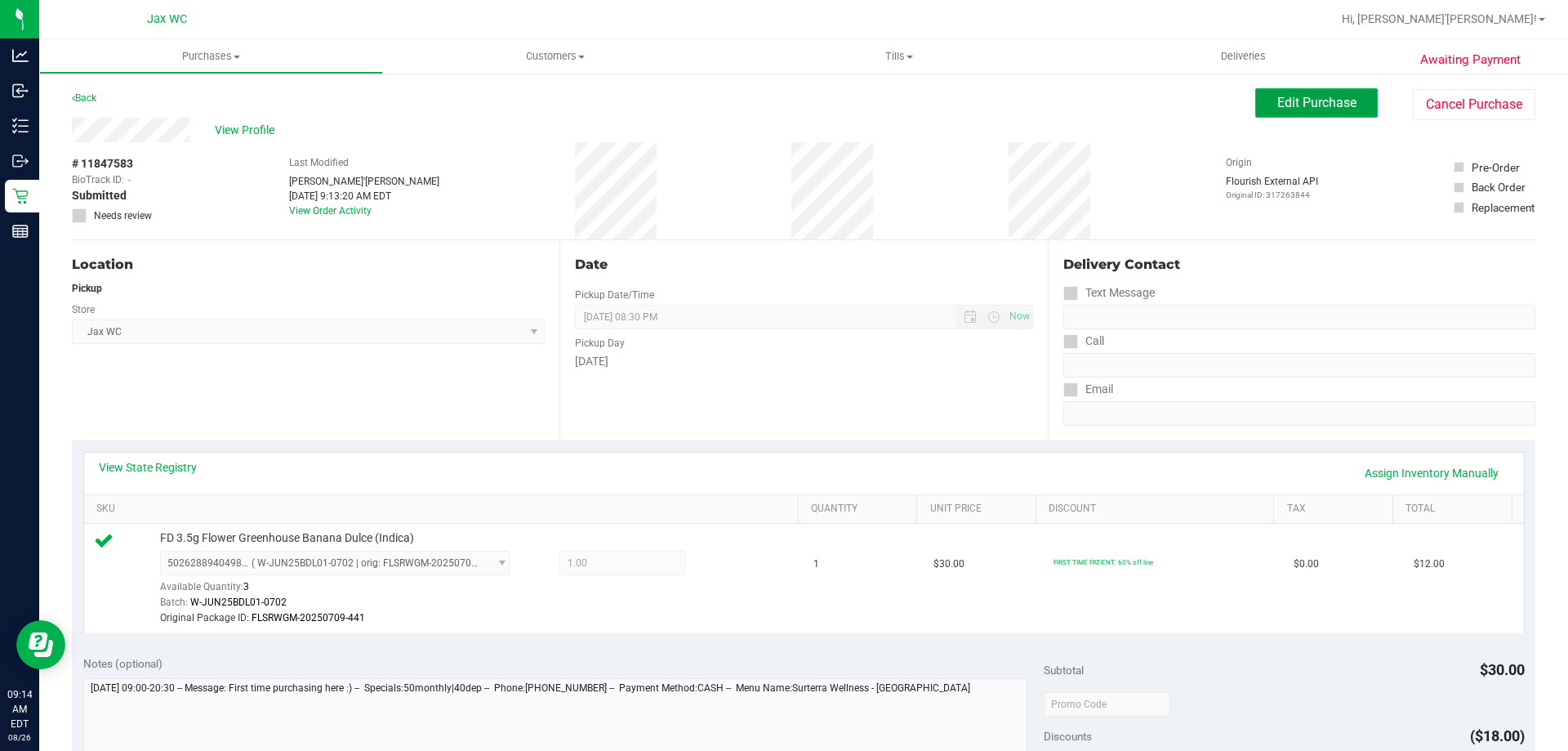
click at [1287, 113] on button "Edit Purchase" at bounding box center [1316, 103] width 122 height 29
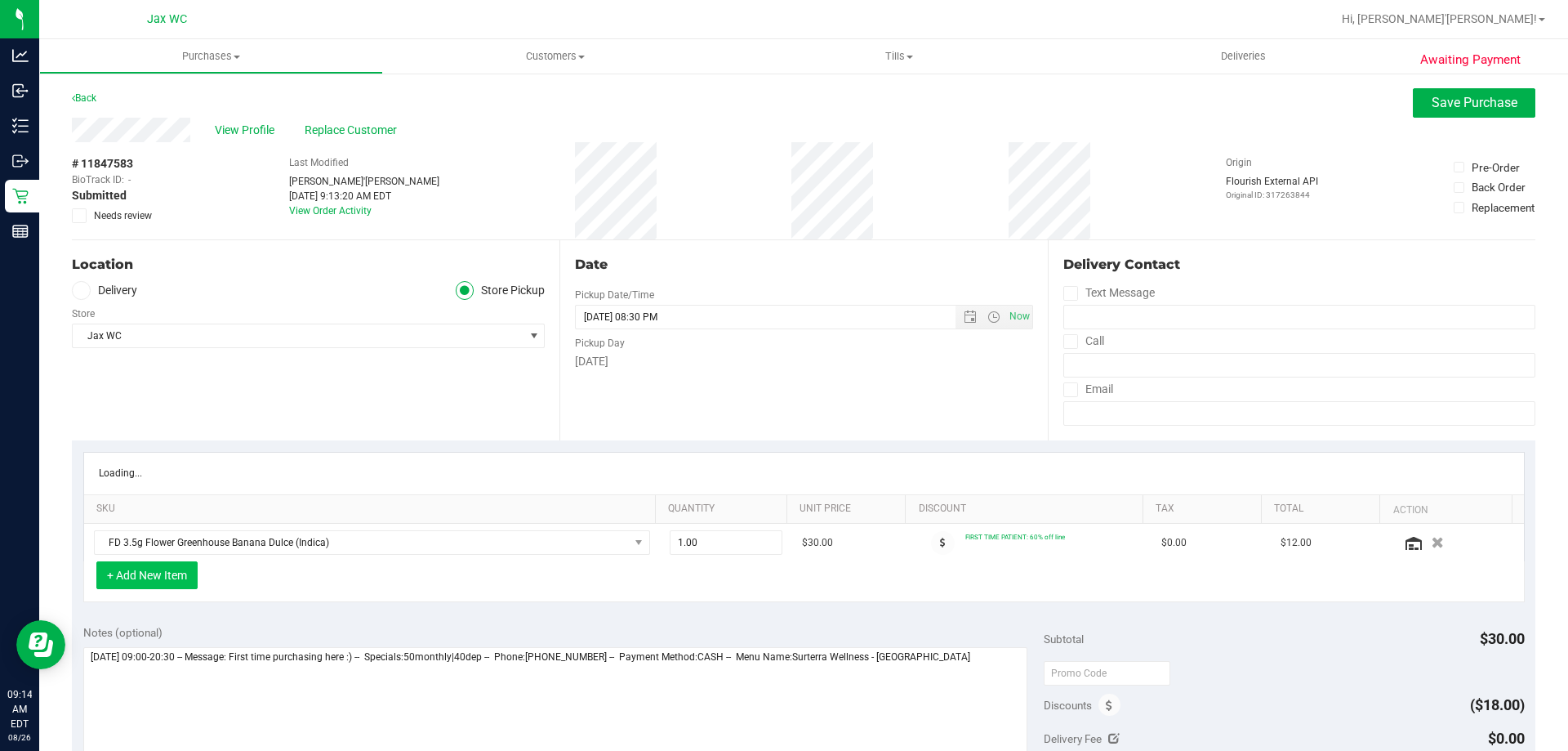
click at [177, 579] on button "+ Add New Item" at bounding box center [147, 575] width 101 height 28
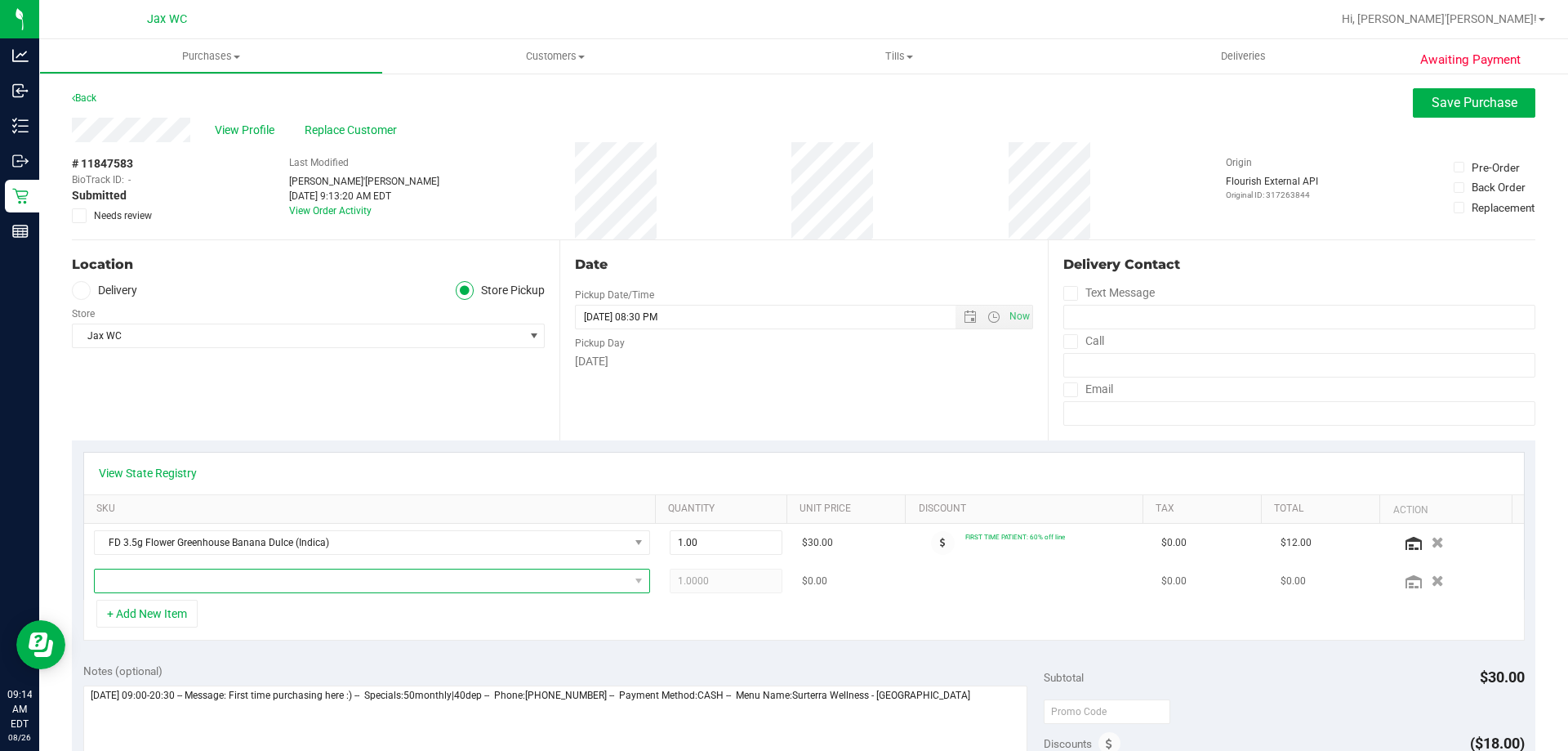
click at [175, 581] on span "NO DATA FOUND" at bounding box center [361, 580] width 534 height 23
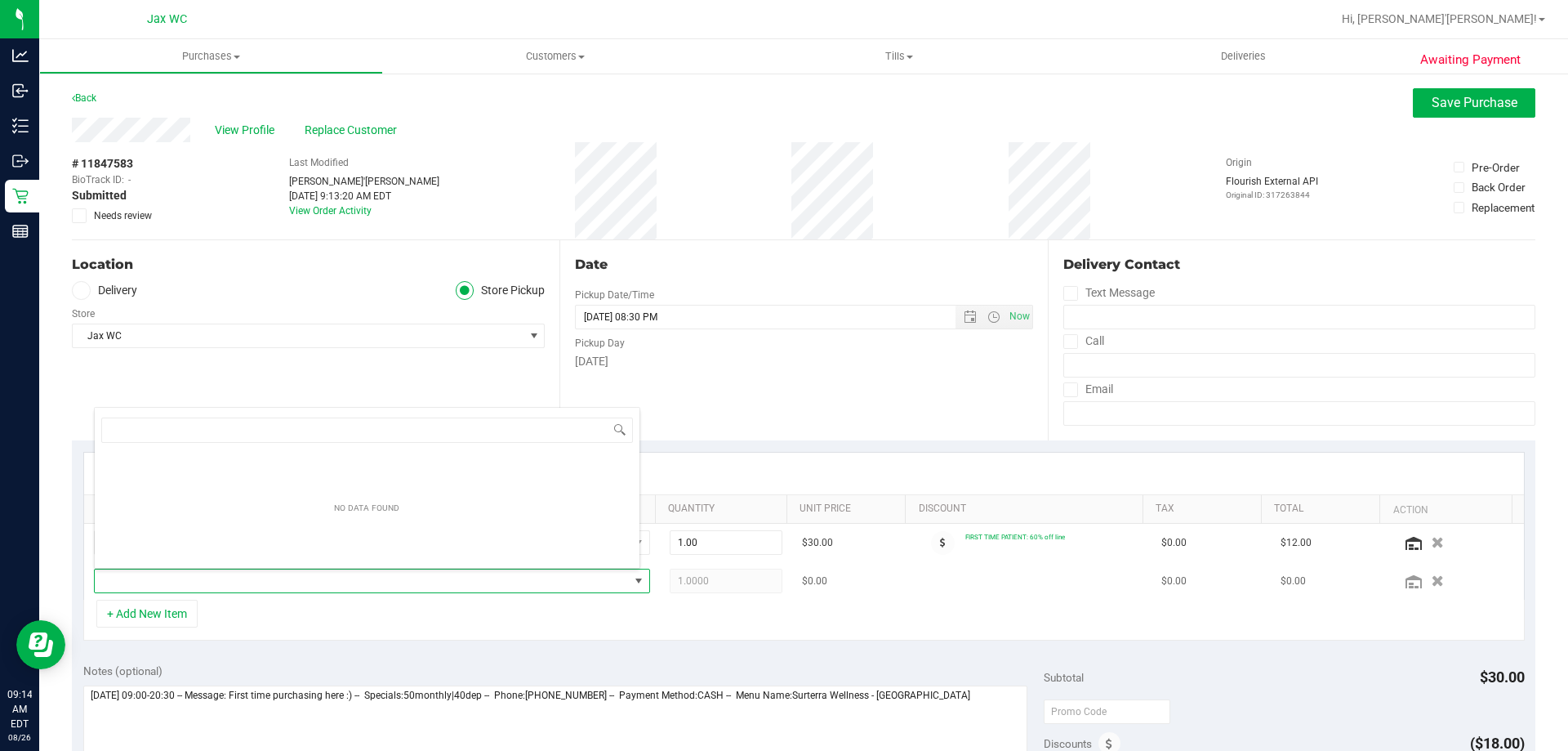
scroll to position [25, 541]
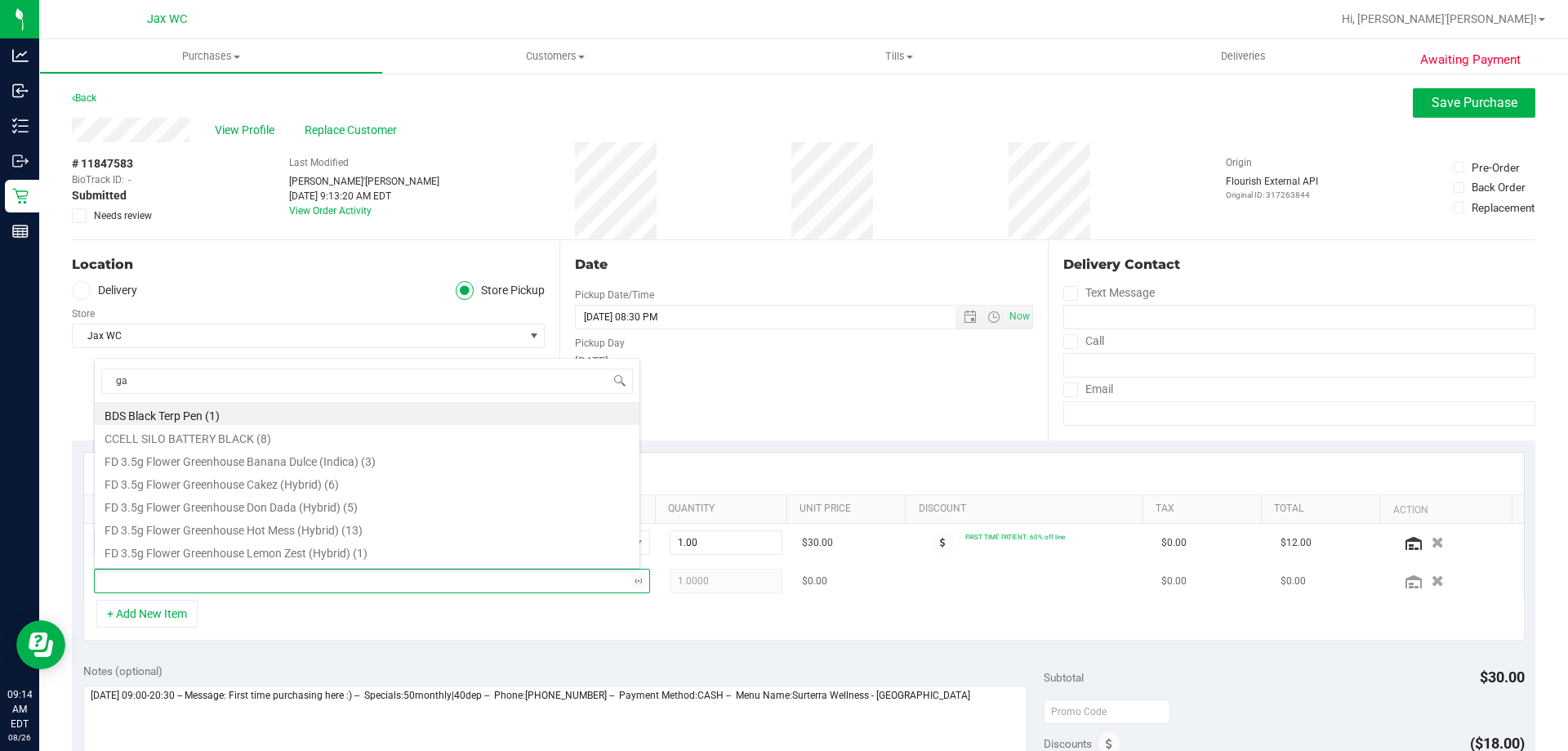
type input "gas"
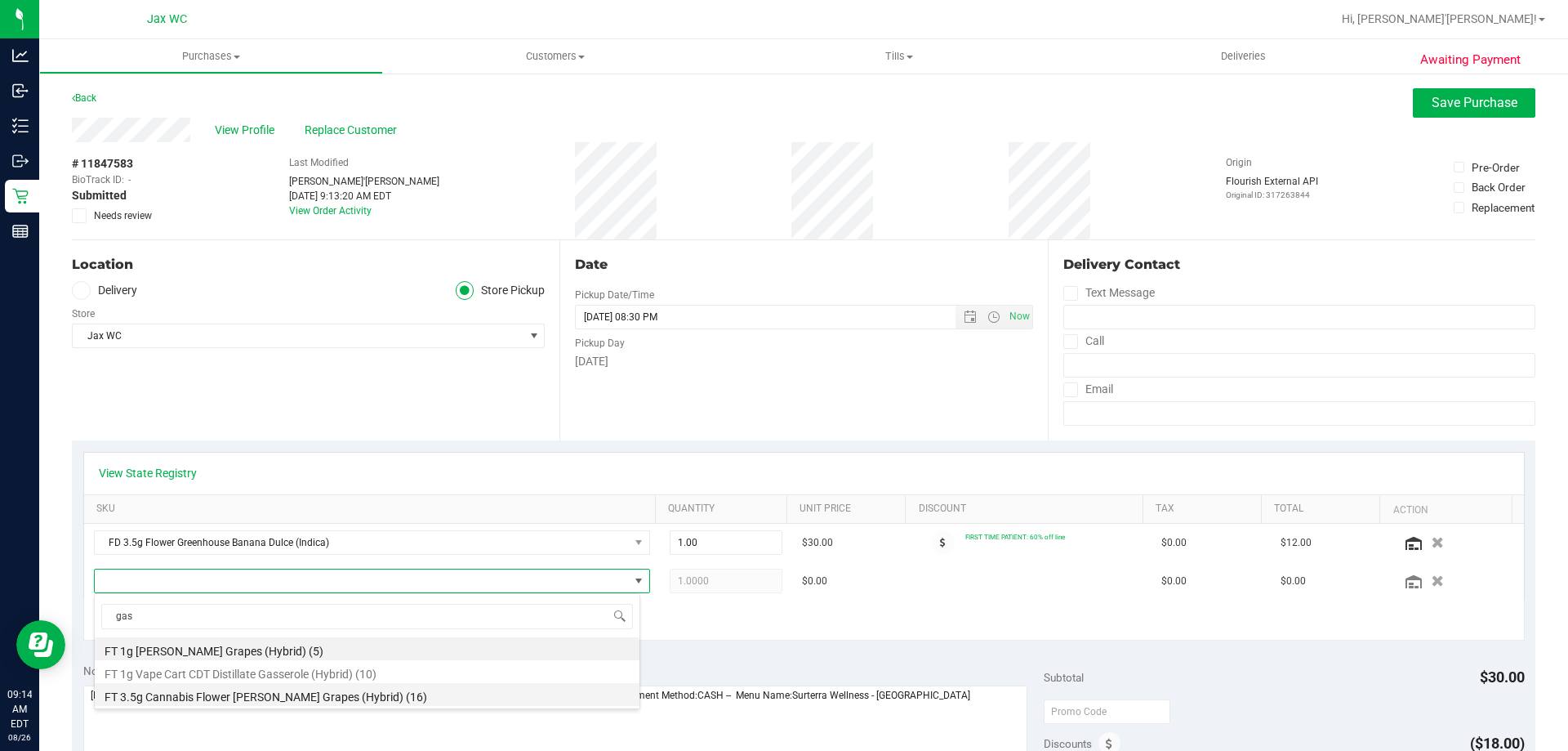
click at [196, 700] on li "FT 3.5g Cannabis Flower [PERSON_NAME] Grapes (Hybrid) (16)" at bounding box center [367, 694] width 545 height 23
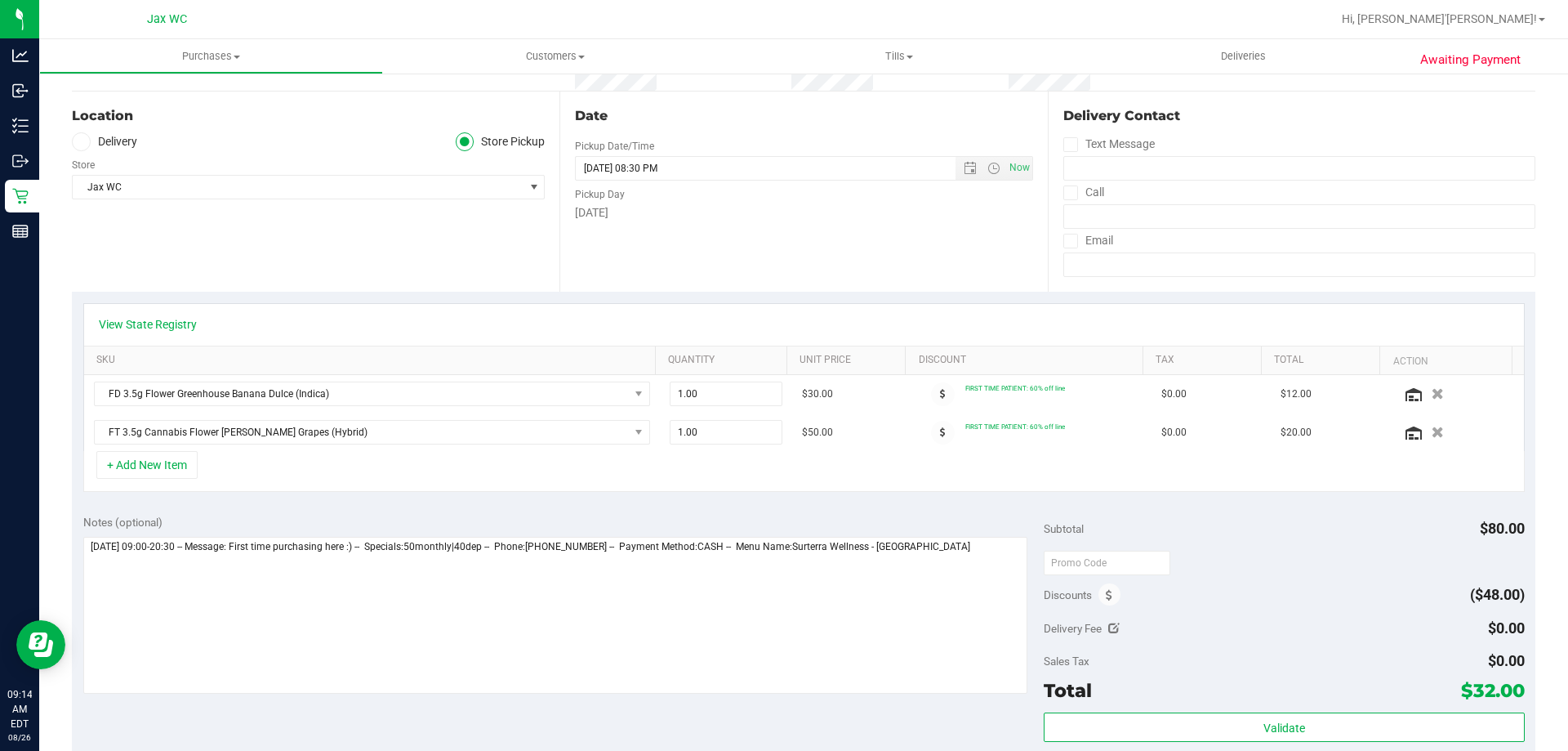
scroll to position [163, 0]
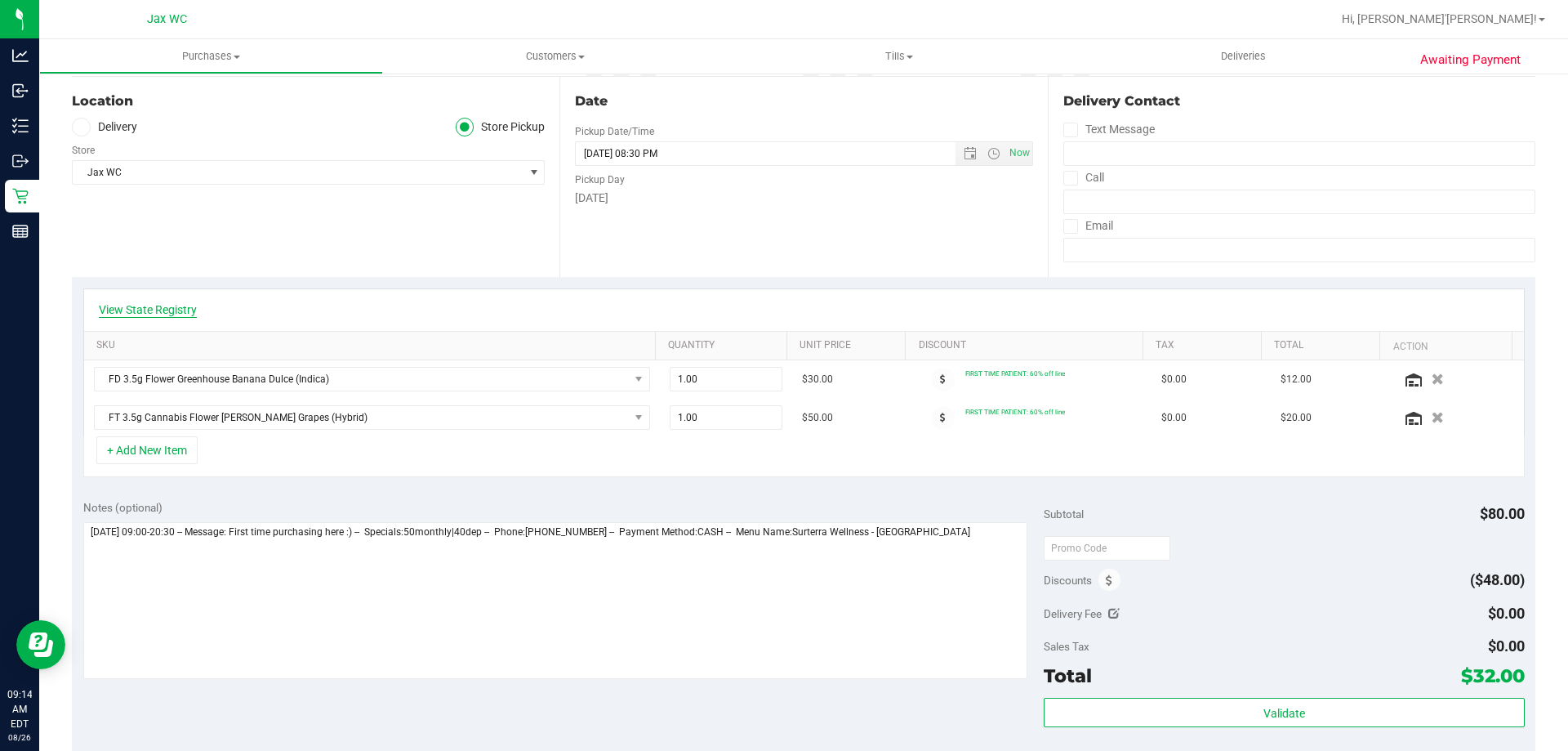
click at [173, 310] on link "View State Registry" at bounding box center [148, 309] width 98 height 17
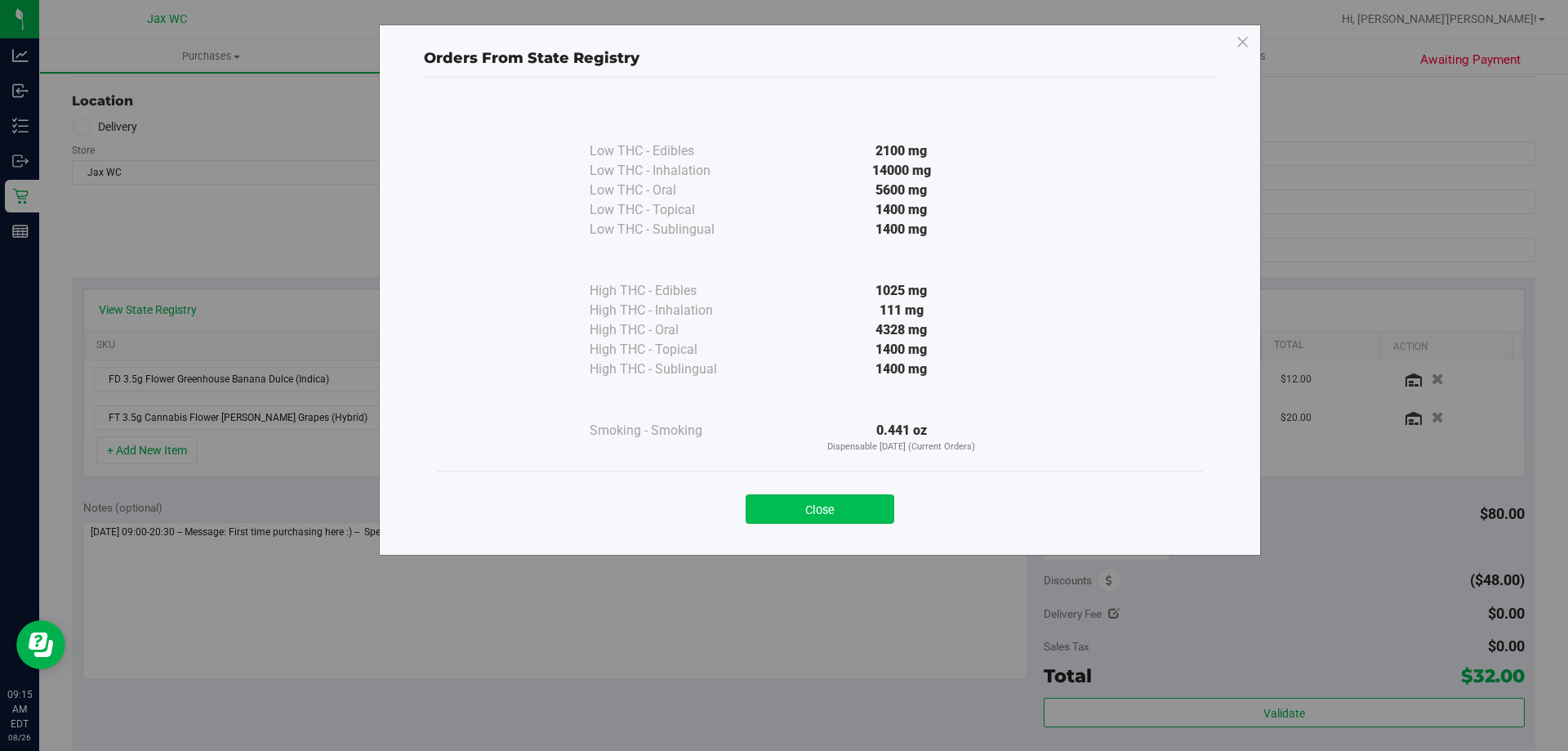
click at [768, 503] on button "Close" at bounding box center [819, 509] width 149 height 29
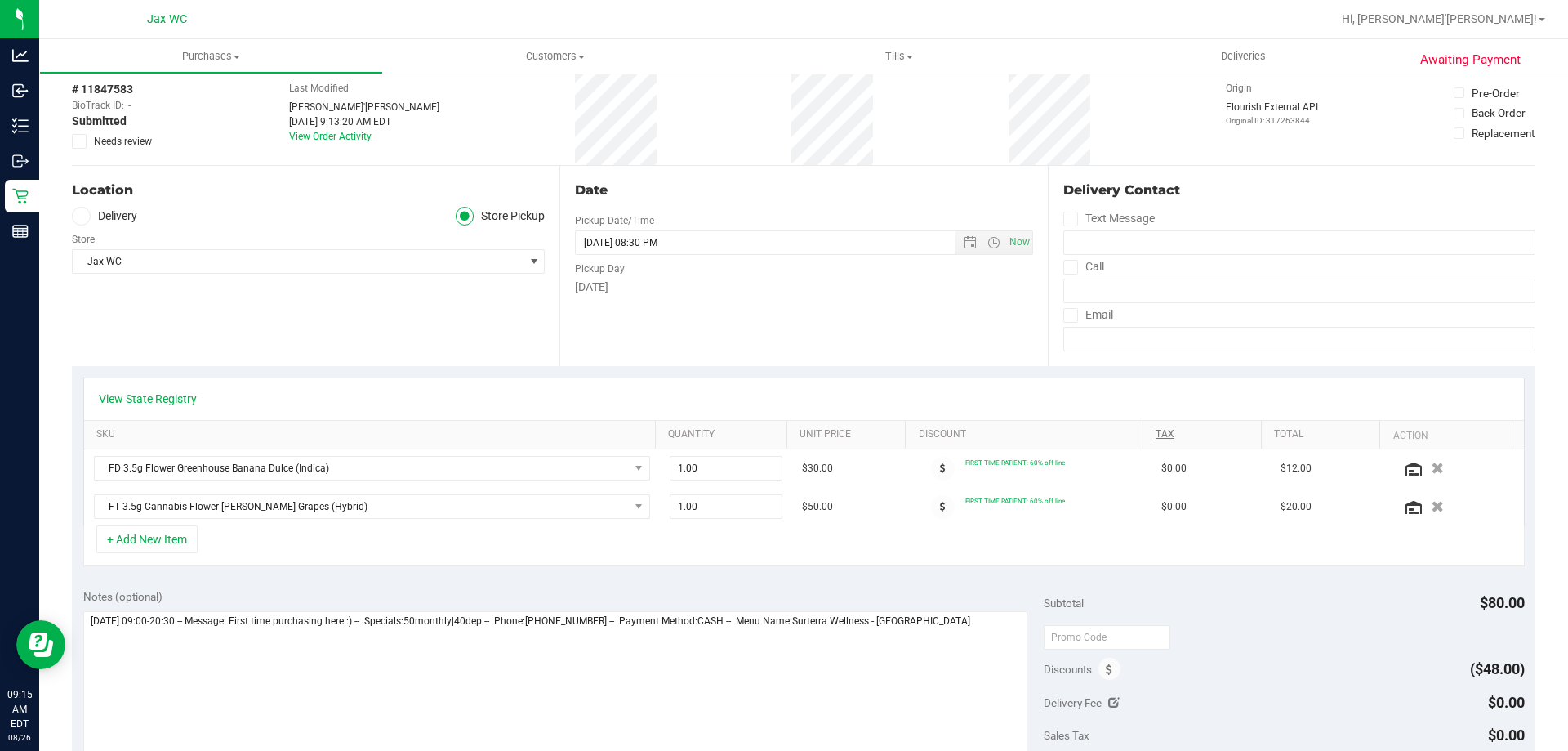
scroll to position [0, 0]
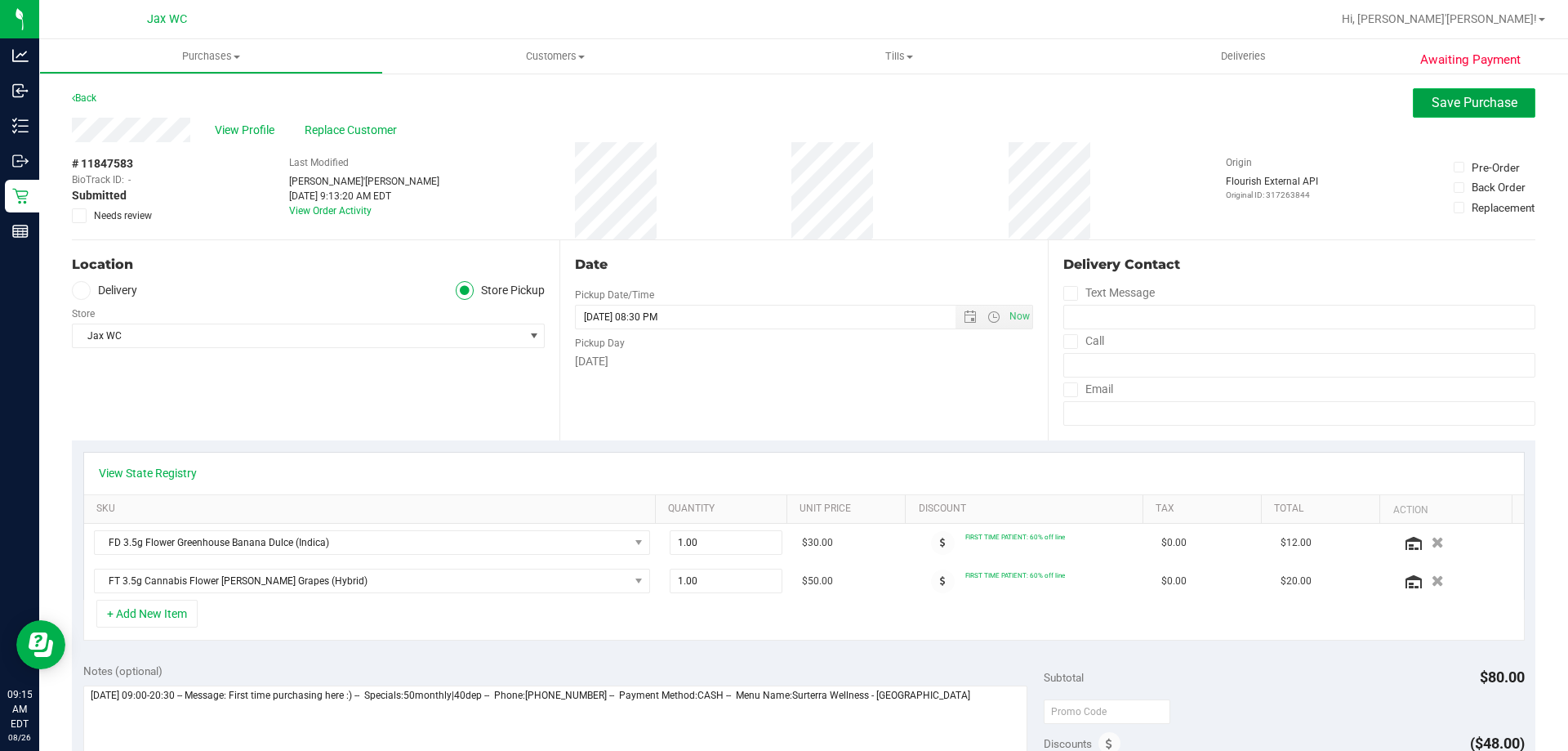
click at [1480, 101] on span "Save Purchase" at bounding box center [1473, 102] width 85 height 16
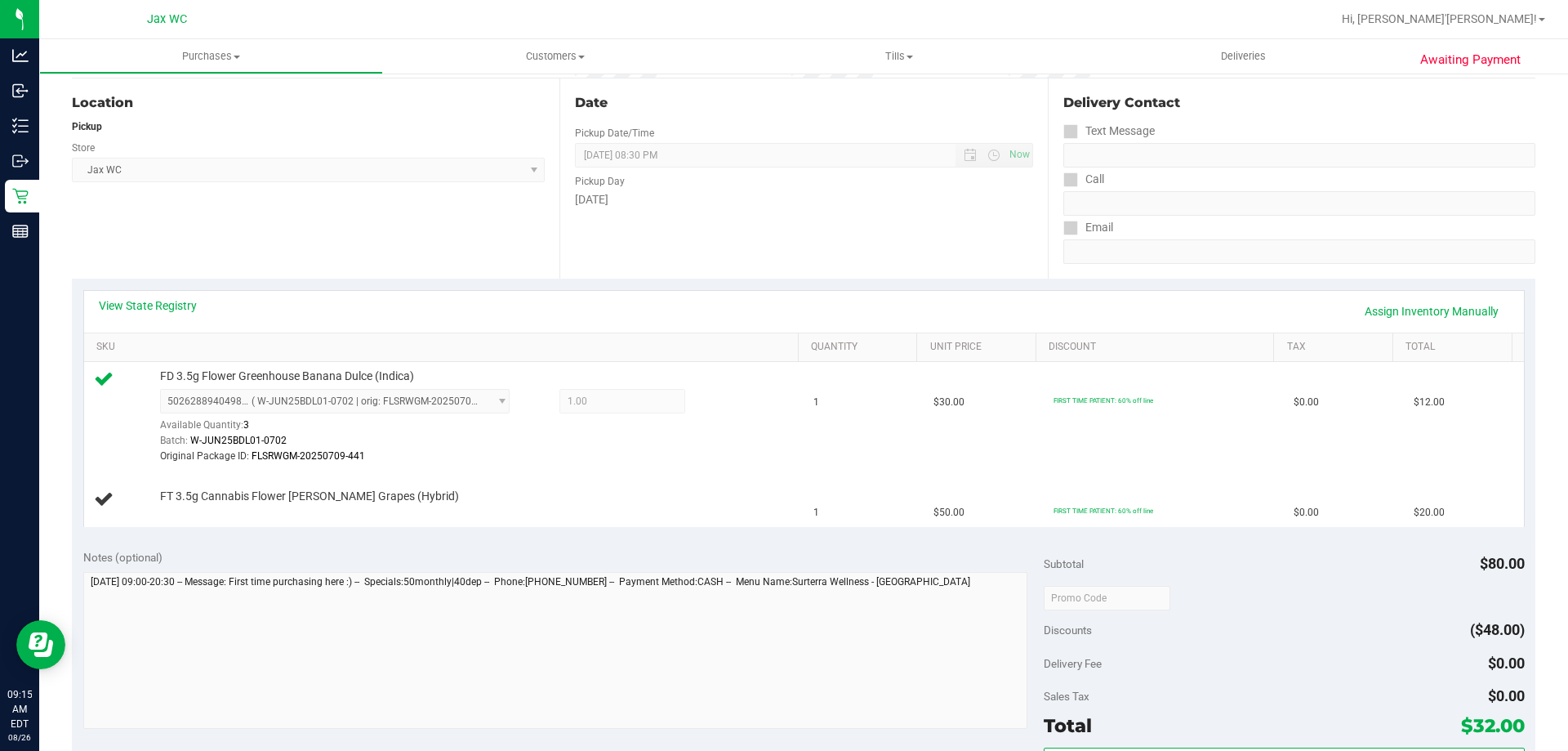
scroll to position [163, 0]
click at [597, 512] on td "FT 3.5g Cannabis Flower [PERSON_NAME] Grapes (Hybrid)" at bounding box center [444, 499] width 720 height 55
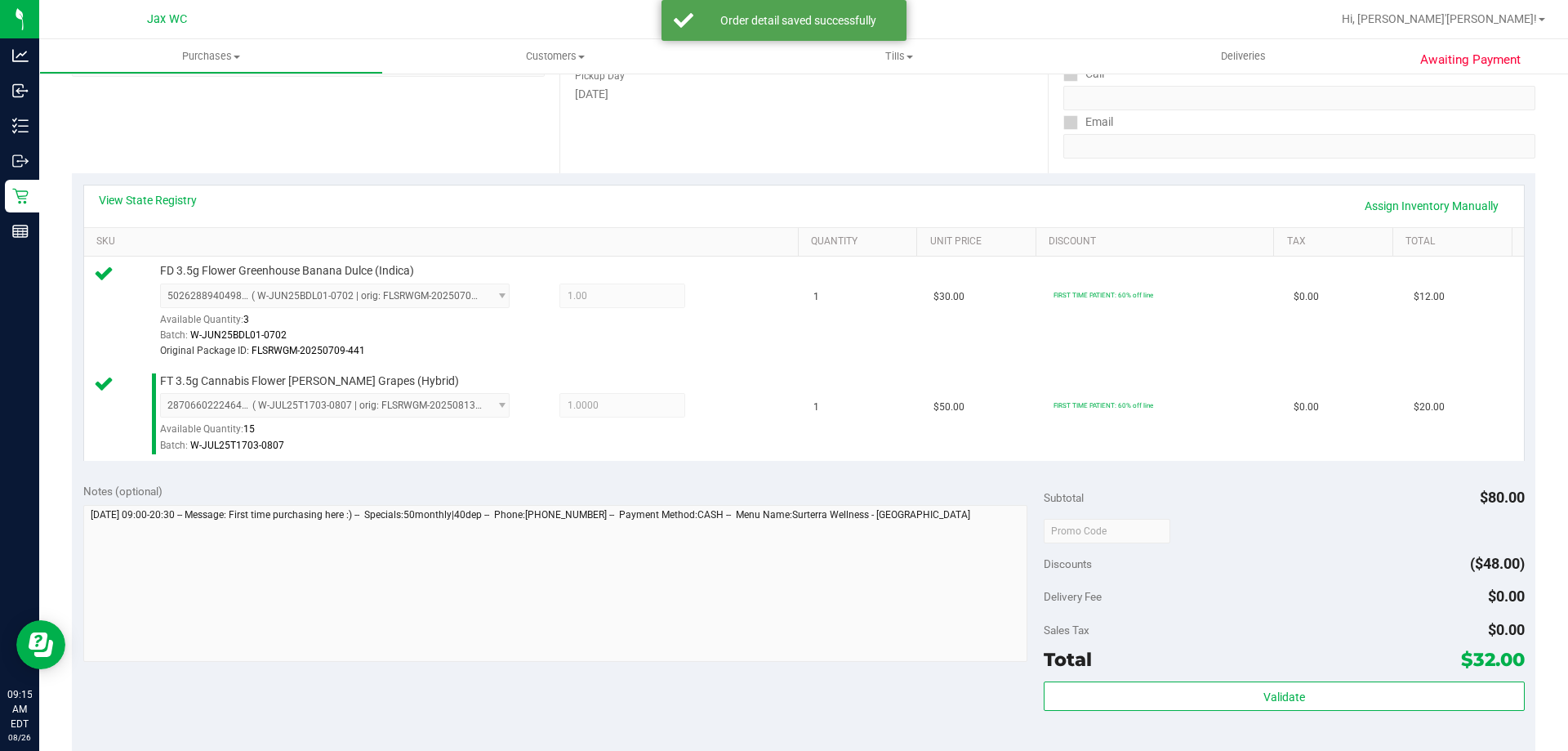
scroll to position [327, 0]
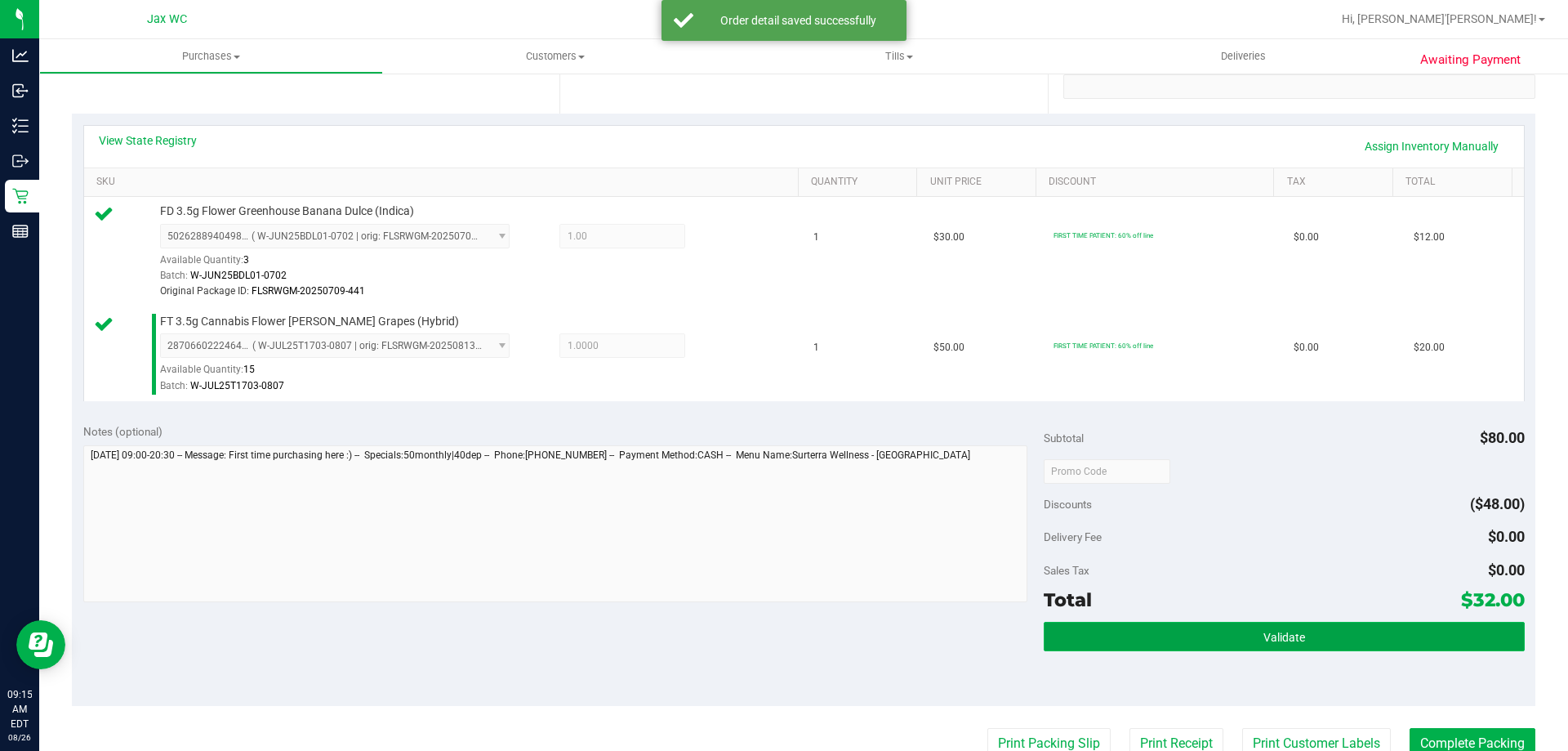
click at [1367, 649] on button "Validate" at bounding box center [1283, 636] width 480 height 29
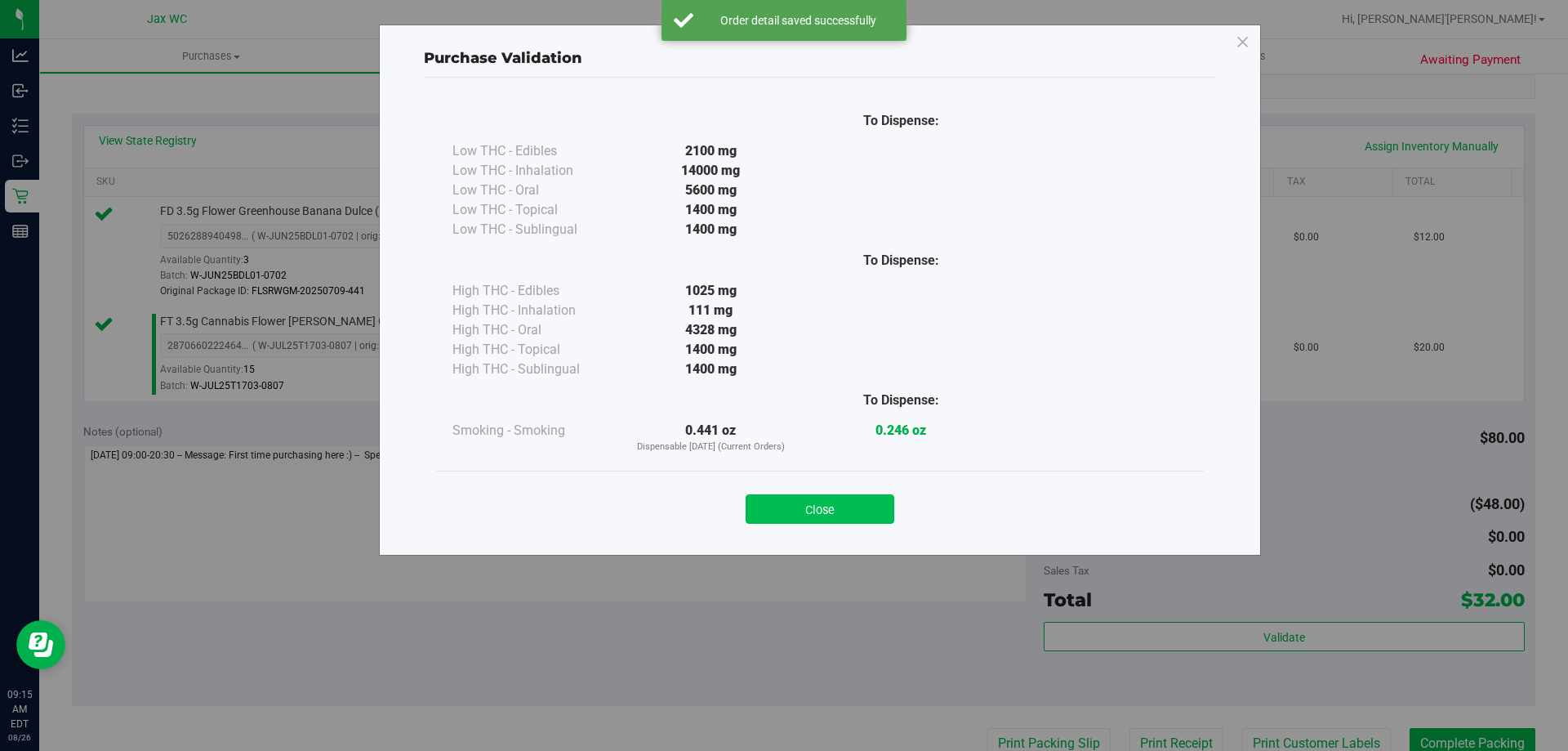
click at [833, 510] on button "Close" at bounding box center [819, 509] width 149 height 29
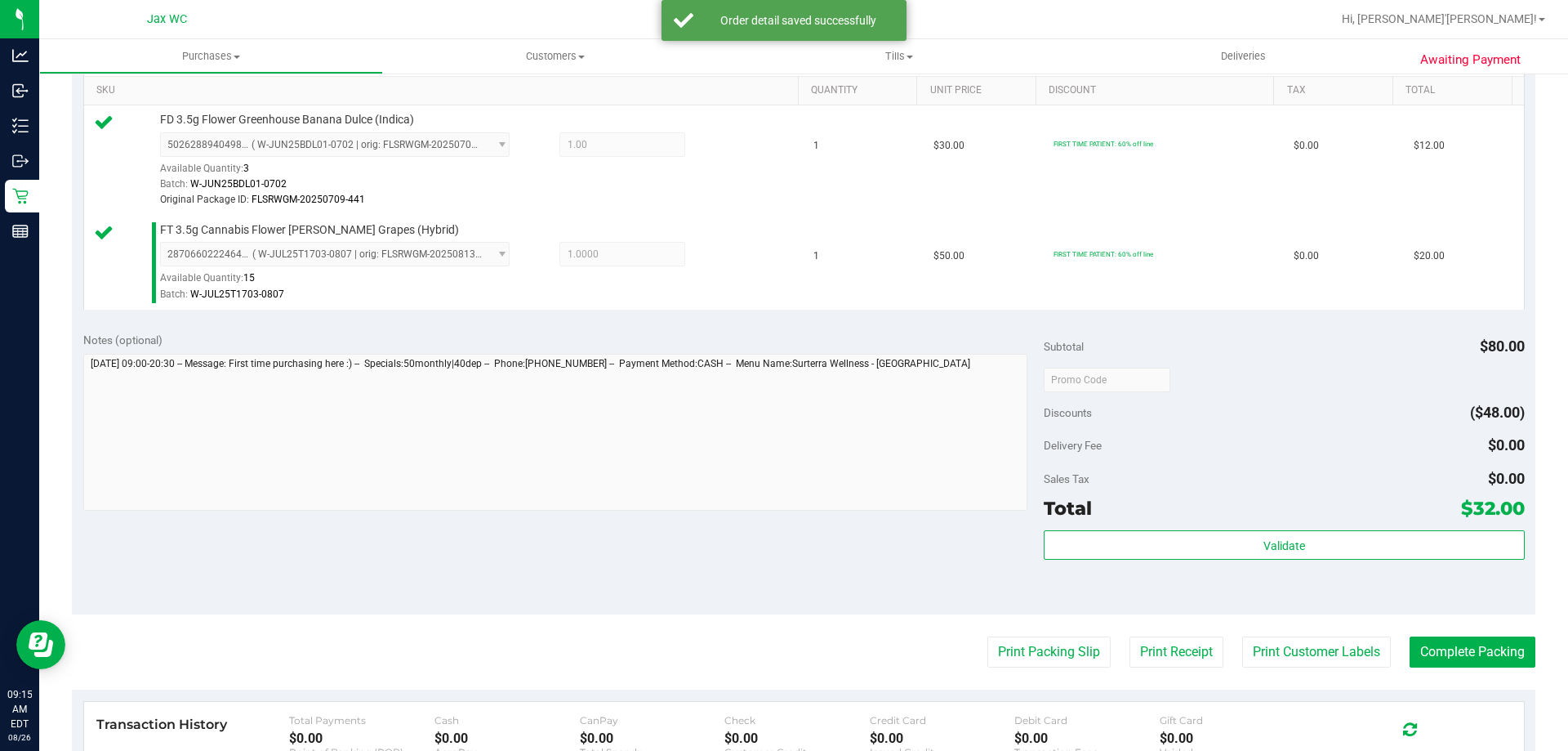
scroll to position [572, 0]
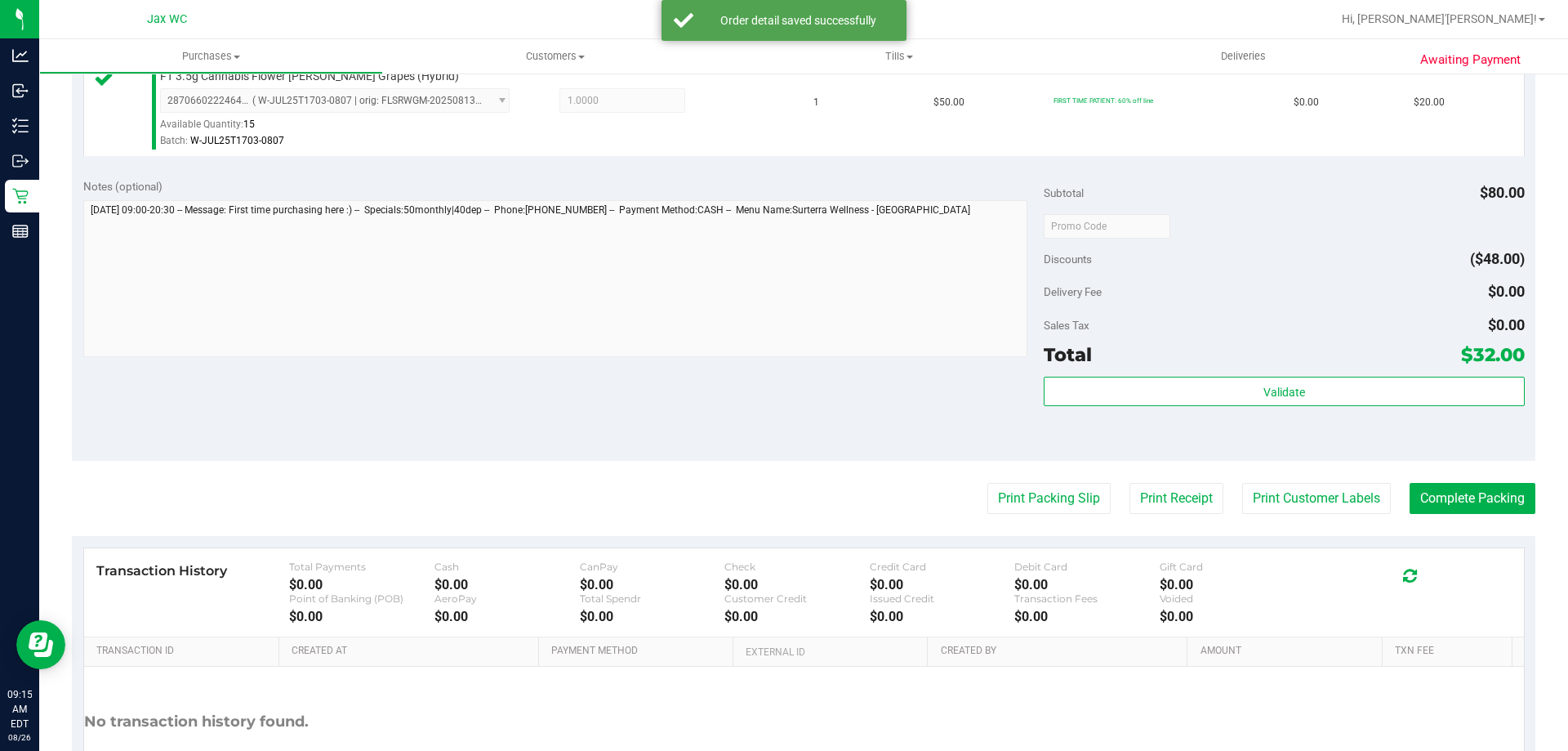
click at [1340, 481] on purchase-details "Back Edit Purchase Cancel Purchase View Profile # 11847583 BioTrack ID: - Submi…" at bounding box center [803, 178] width 1463 height 1325
click at [1331, 496] on button "Print Customer Labels" at bounding box center [1317, 499] width 149 height 31
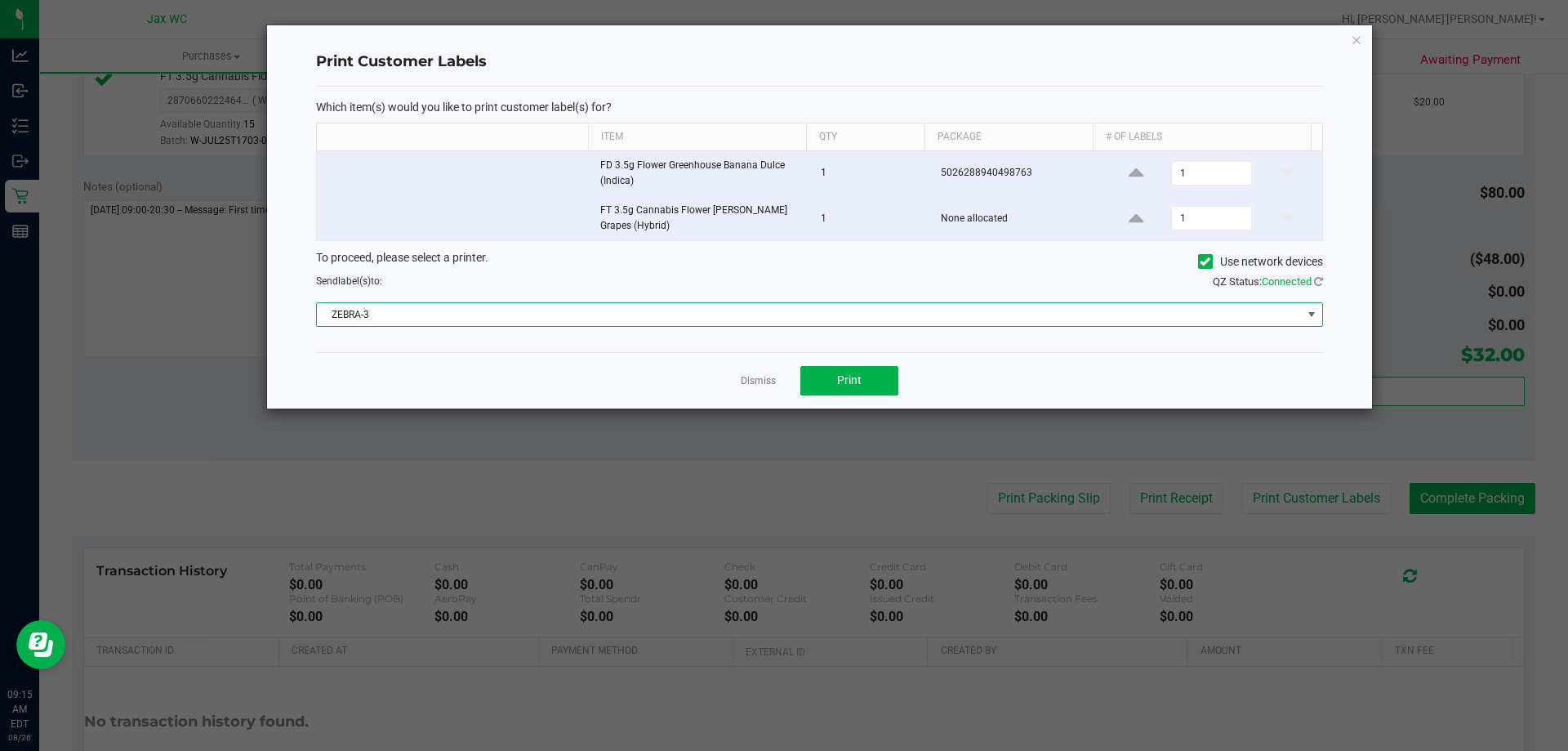
click at [556, 319] on span "ZEBRA-3" at bounding box center [808, 314] width 984 height 23
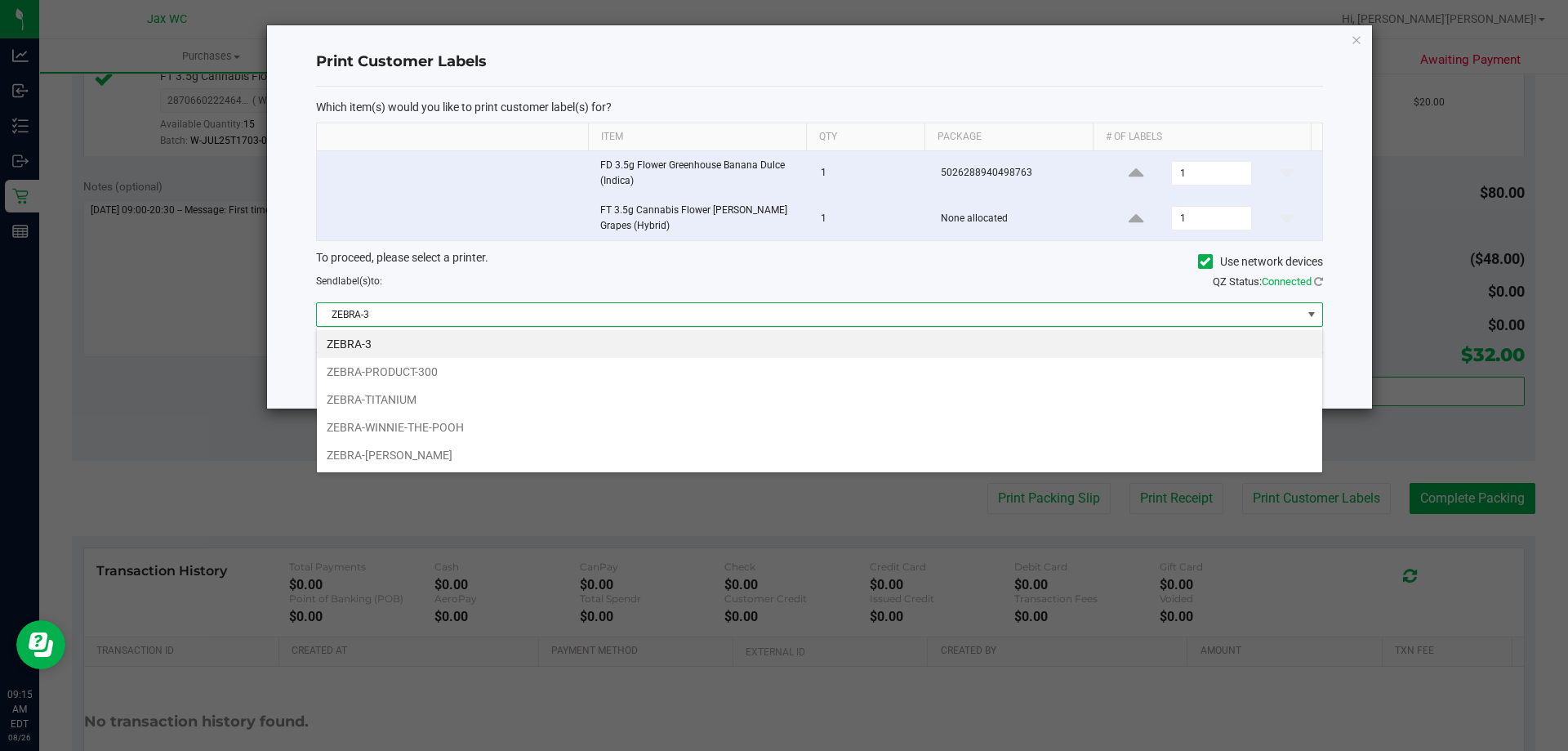
scroll to position [25, 1006]
click at [405, 387] on li "ZEBRA-TITANIUM" at bounding box center [818, 399] width 1005 height 28
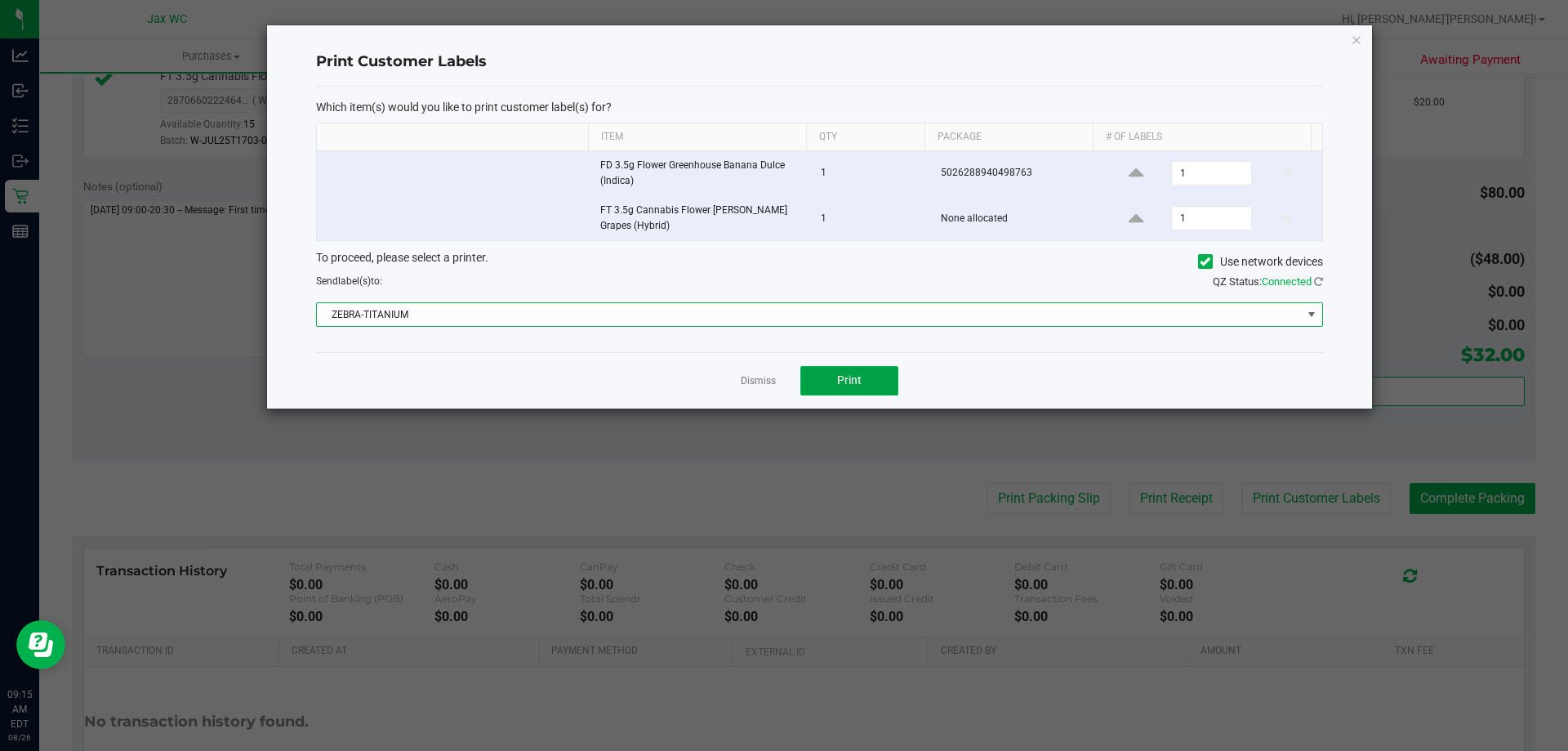
click at [862, 388] on button "Print" at bounding box center [849, 381] width 98 height 29
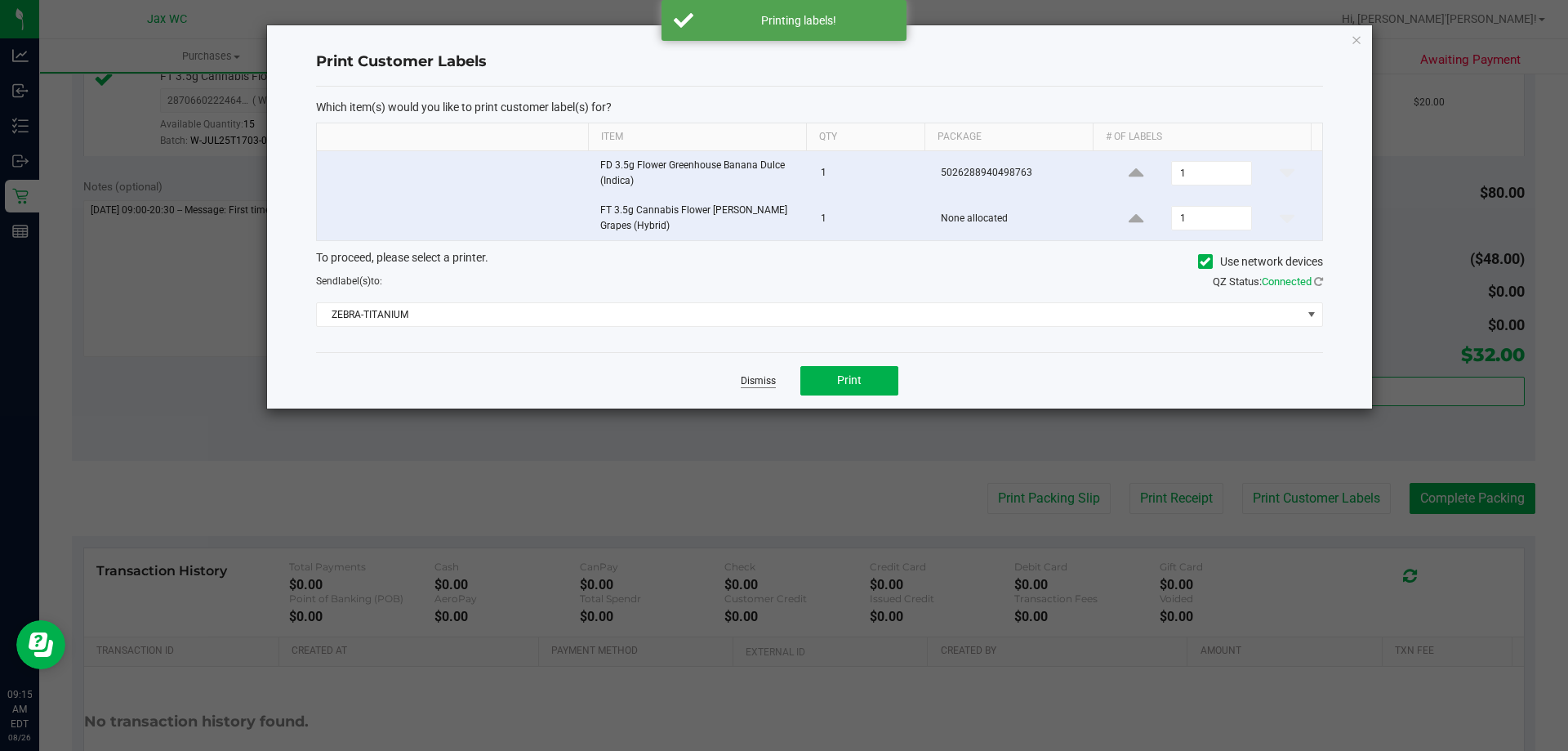
click at [760, 380] on link "Dismiss" at bounding box center [758, 381] width 35 height 14
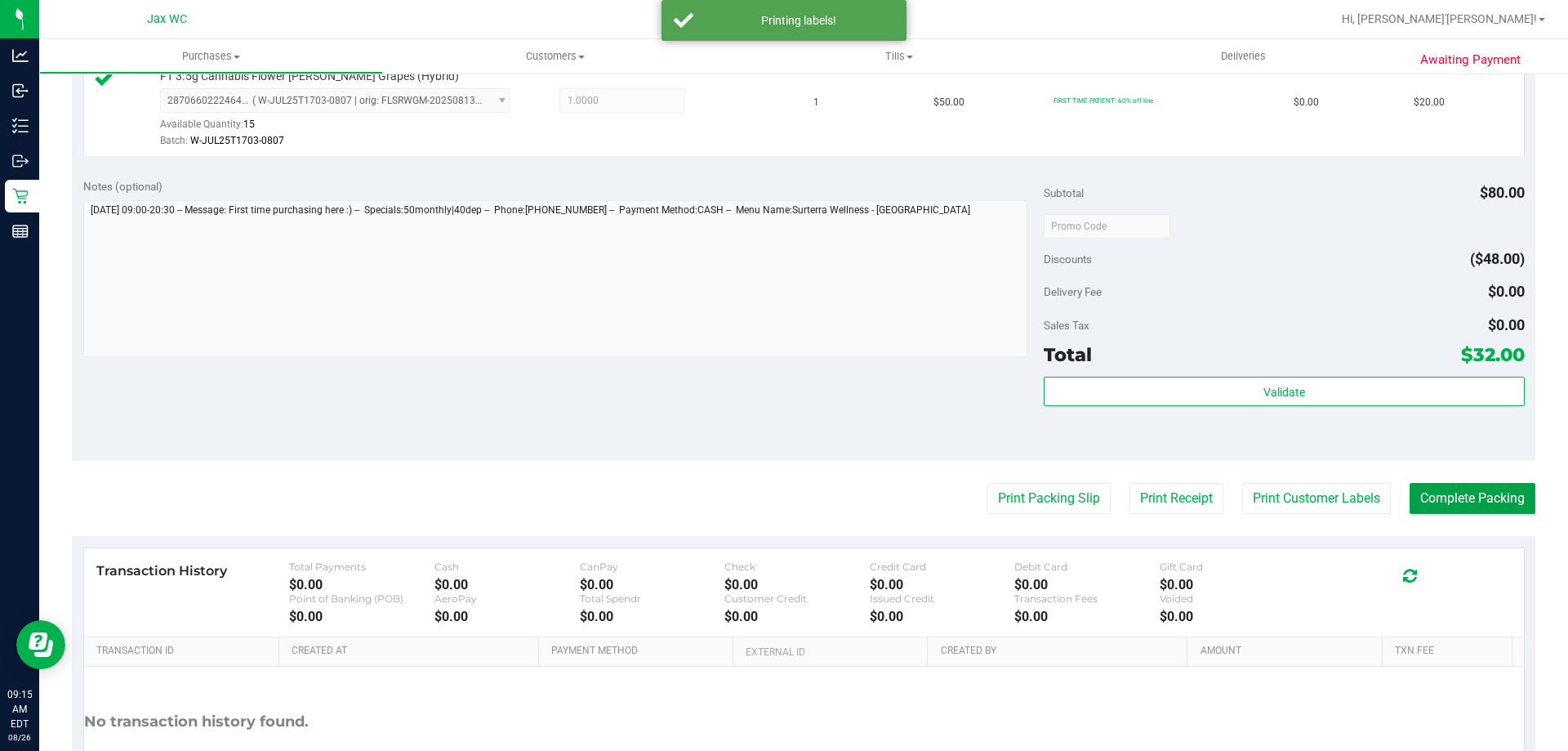
drag, startPoint x: 1495, startPoint y: 509, endPoint x: 1442, endPoint y: 478, distance: 61.4
click at [1494, 509] on button "Complete Packing" at bounding box center [1472, 499] width 126 height 31
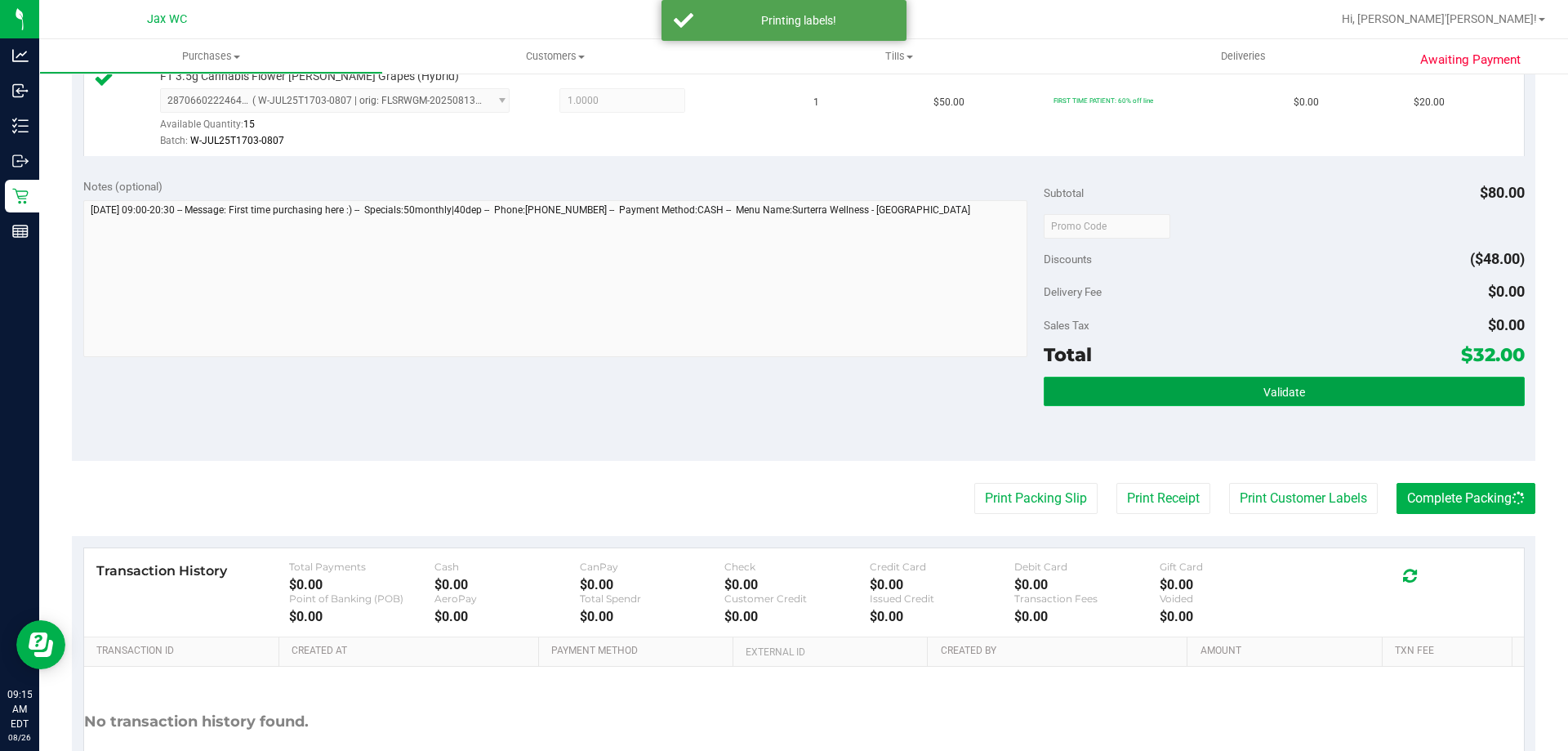
click at [1329, 405] on button "Validate" at bounding box center [1283, 391] width 480 height 29
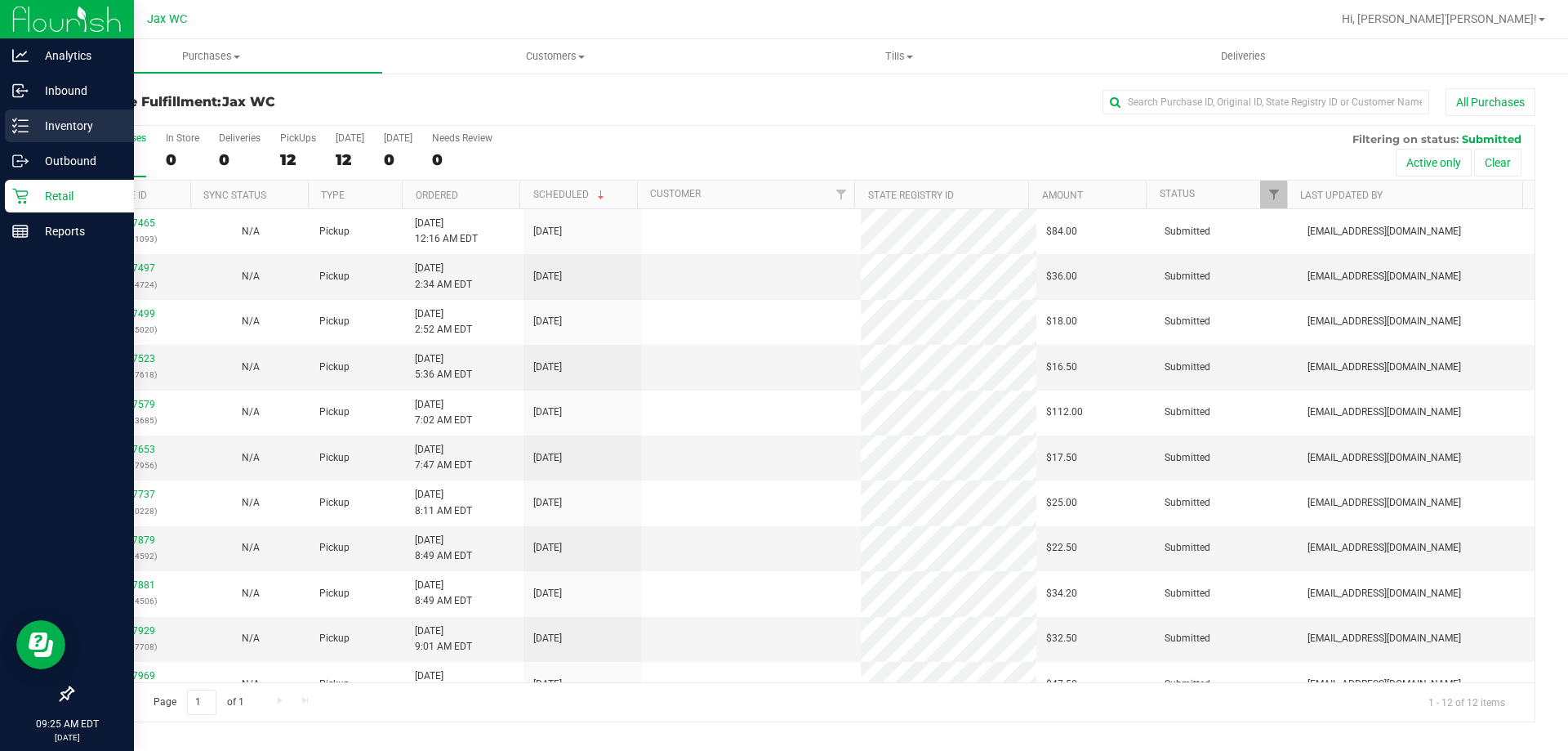
click at [92, 131] on p "Inventory" at bounding box center [77, 125] width 98 height 19
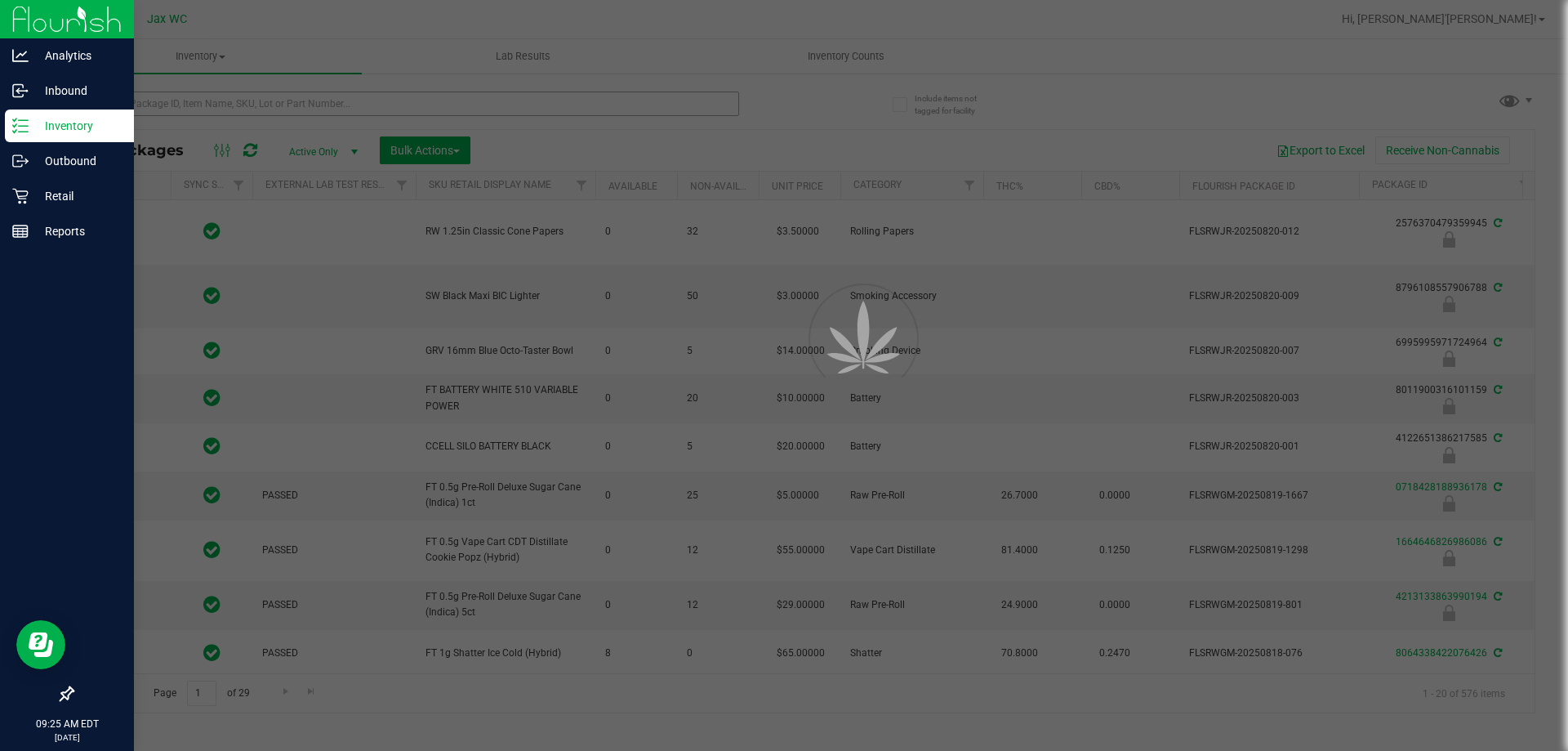
click at [338, 98] on div at bounding box center [784, 376] width 1568 height 751
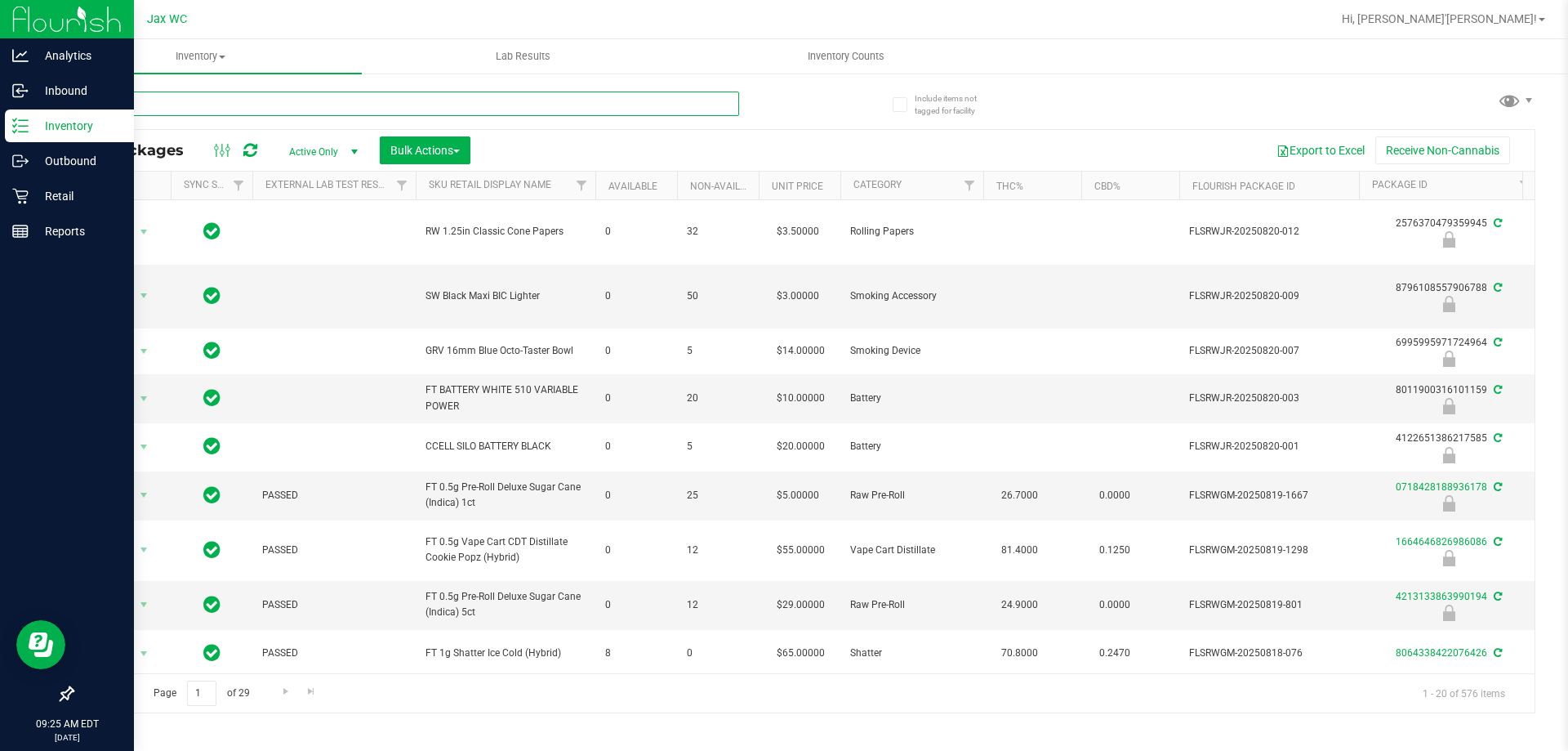
click at [318, 107] on input "text" at bounding box center [405, 104] width 667 height 25
type input "9702621235495321"
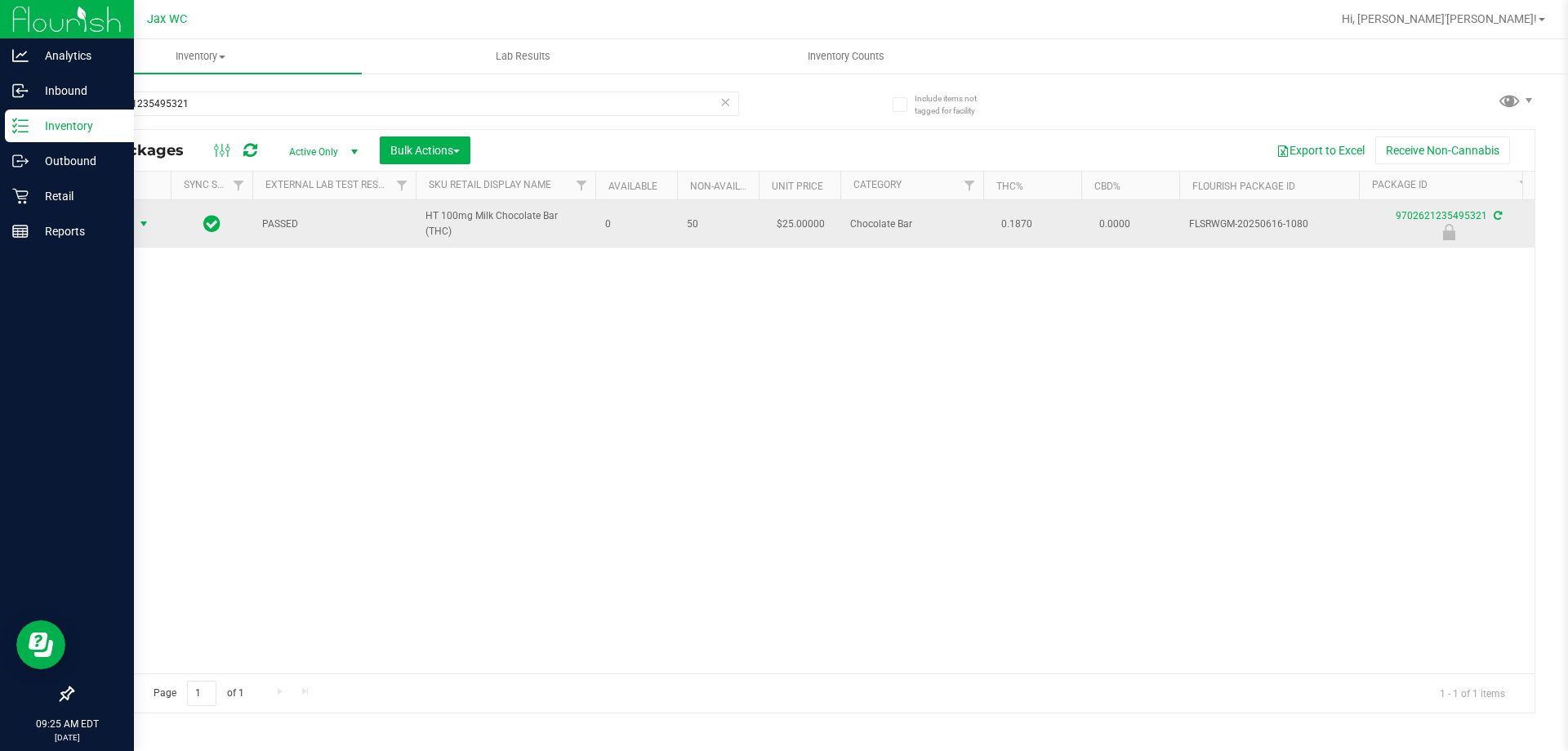
click at [129, 216] on span "Action" at bounding box center [111, 223] width 44 height 23
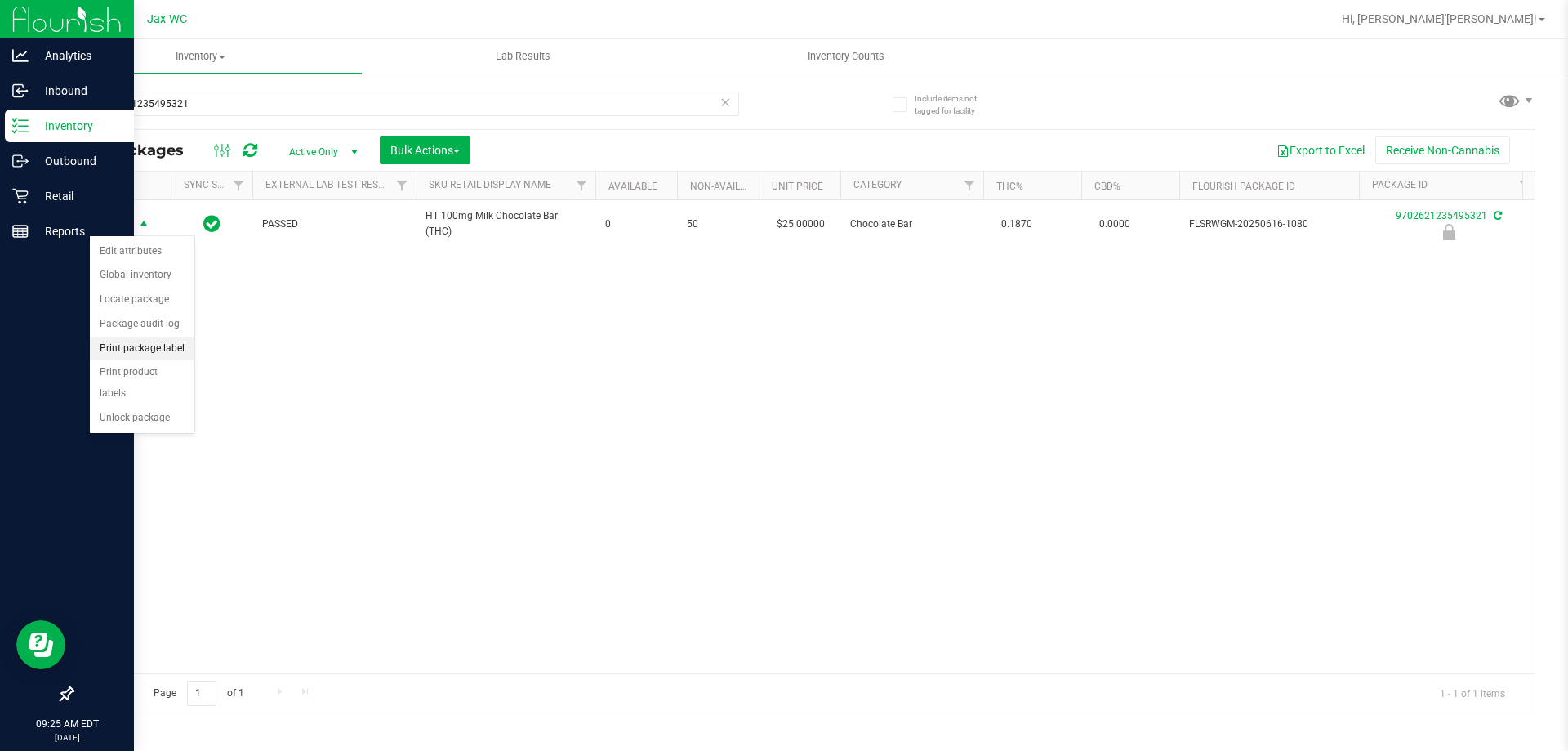
click at [174, 353] on li "Print package label" at bounding box center [142, 349] width 105 height 25
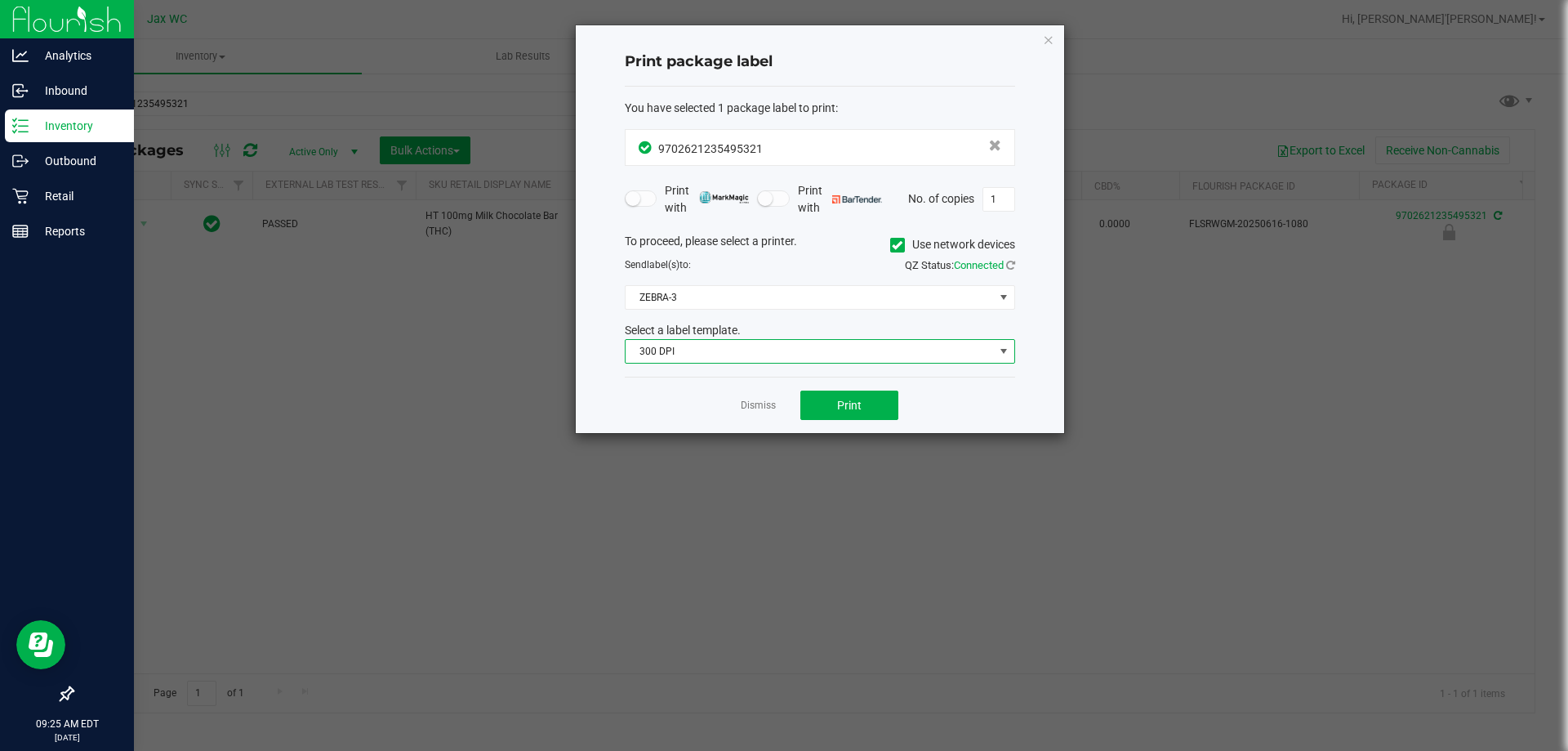
click at [763, 360] on span "300 DPI" at bounding box center [809, 351] width 368 height 23
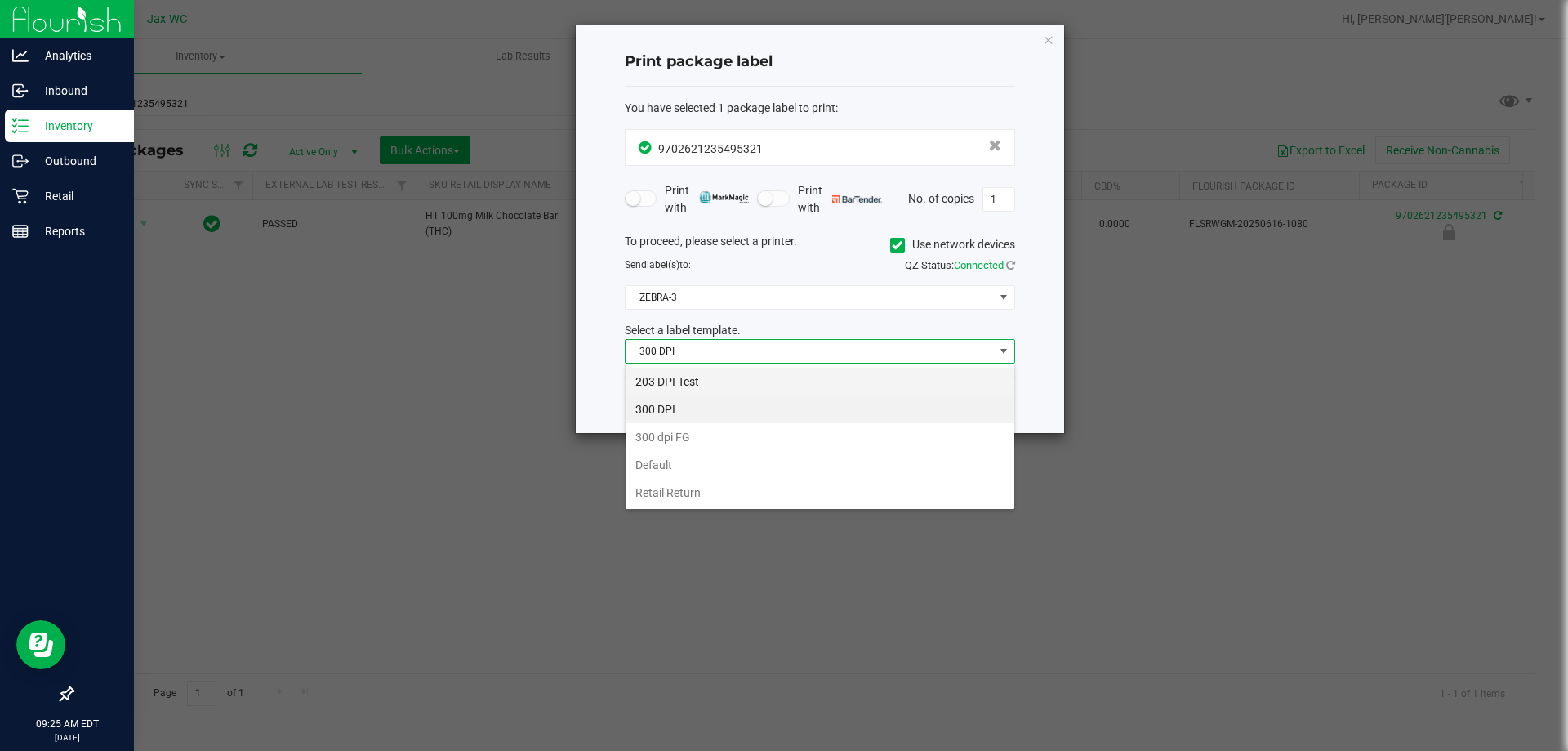
scroll to position [25, 390]
click at [726, 376] on li "203 DPI Test" at bounding box center [820, 381] width 389 height 28
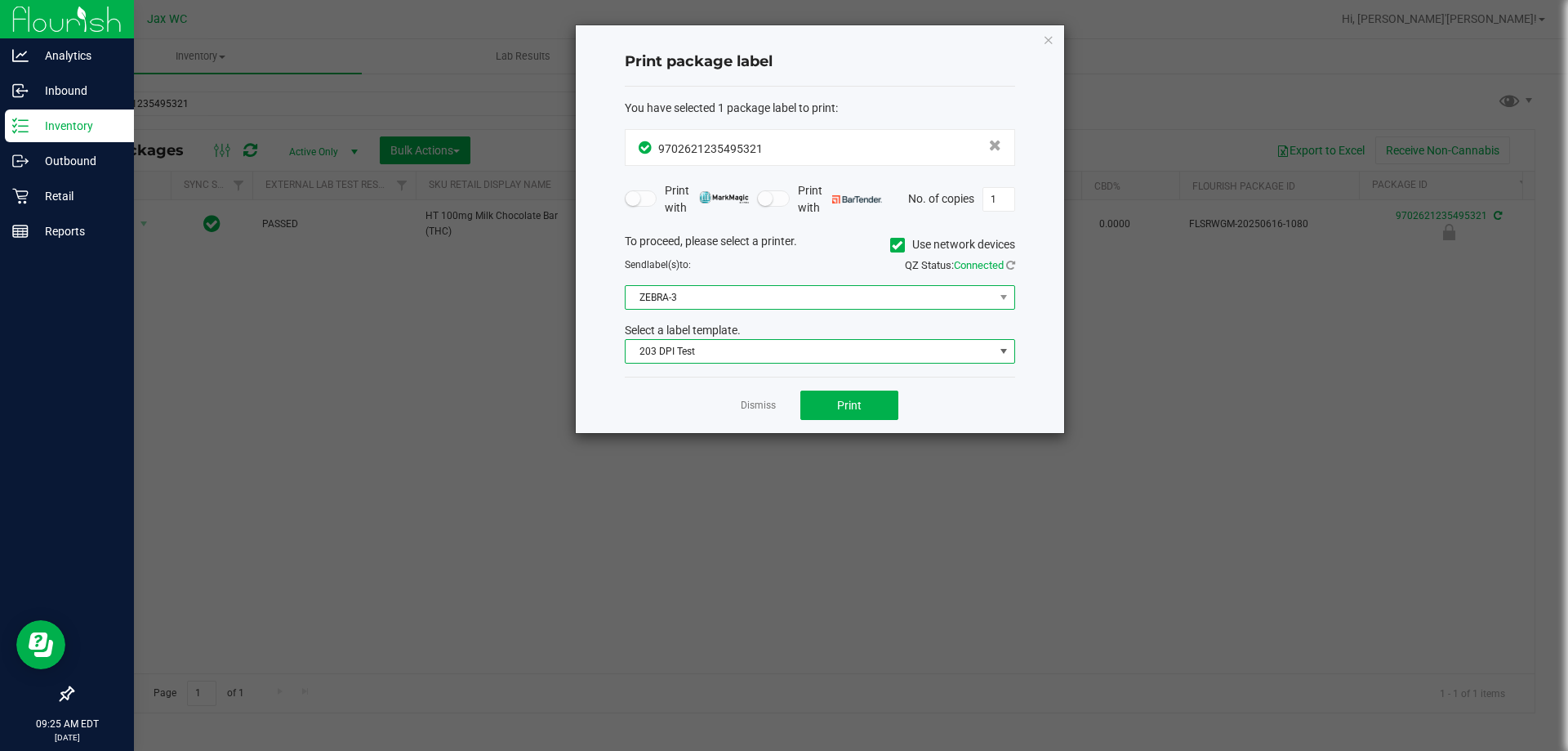
click at [718, 295] on span "ZEBRA-3" at bounding box center [809, 297] width 368 height 23
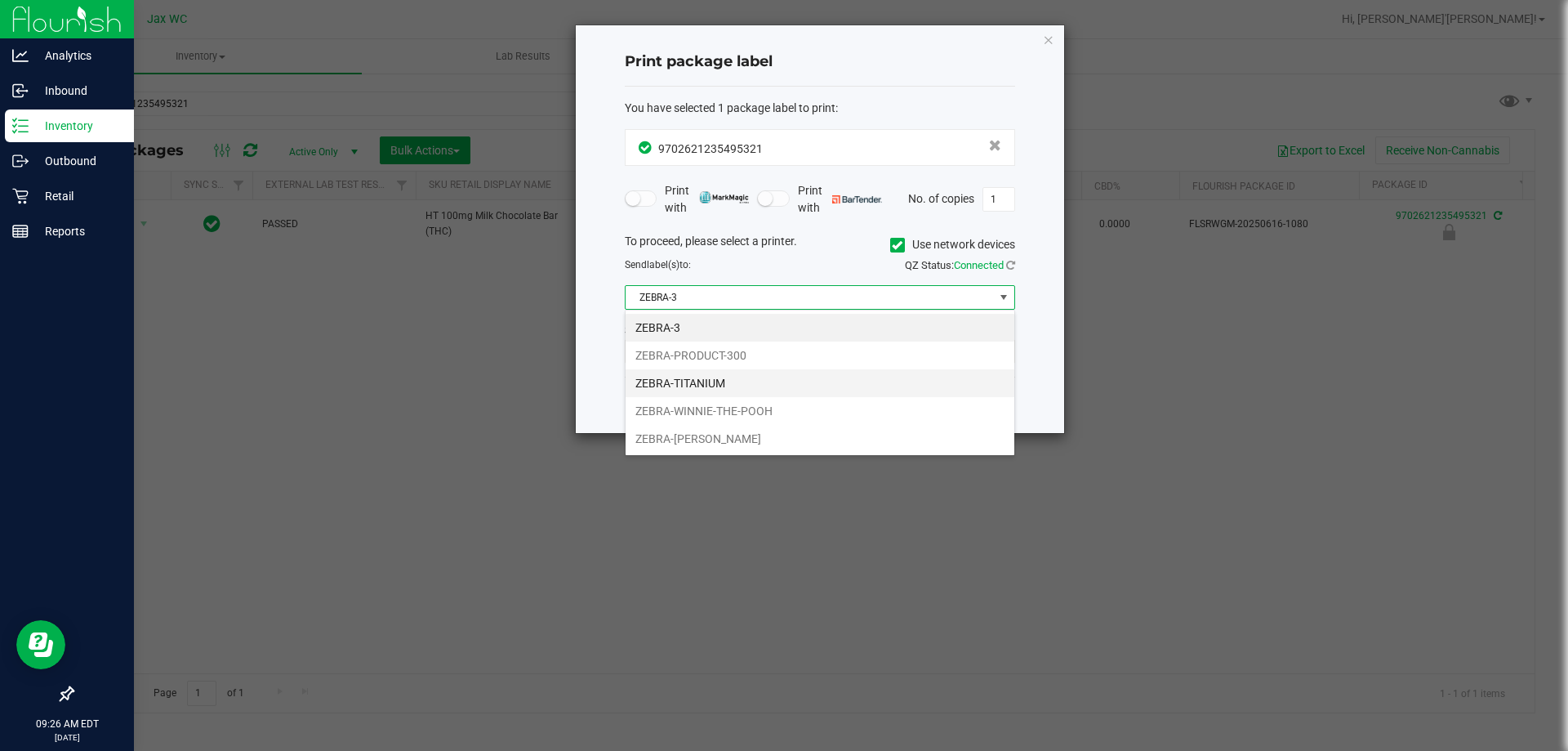
click at [710, 378] on li "ZEBRA-TITANIUM" at bounding box center [820, 383] width 389 height 28
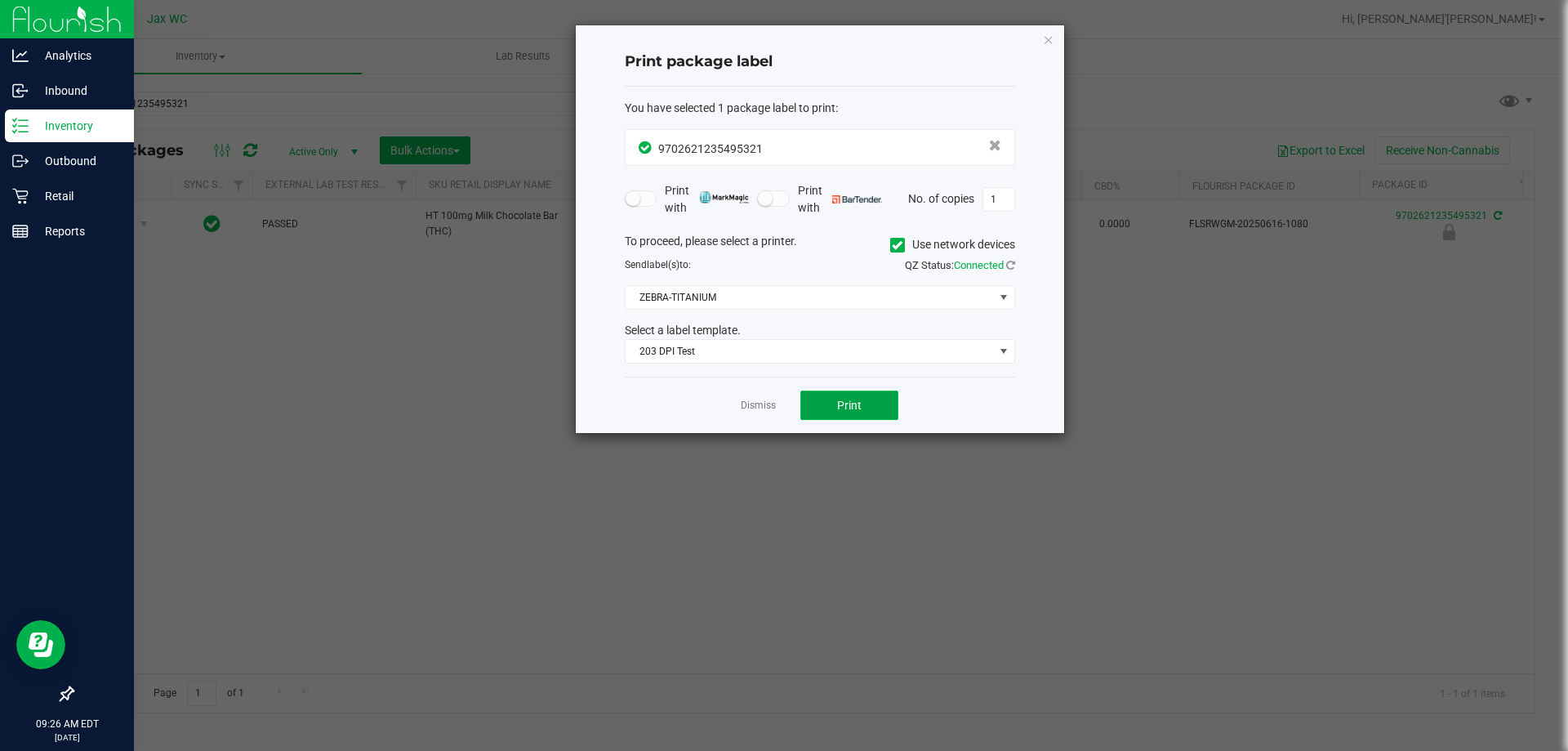
click at [842, 400] on span "Print" at bounding box center [849, 405] width 25 height 13
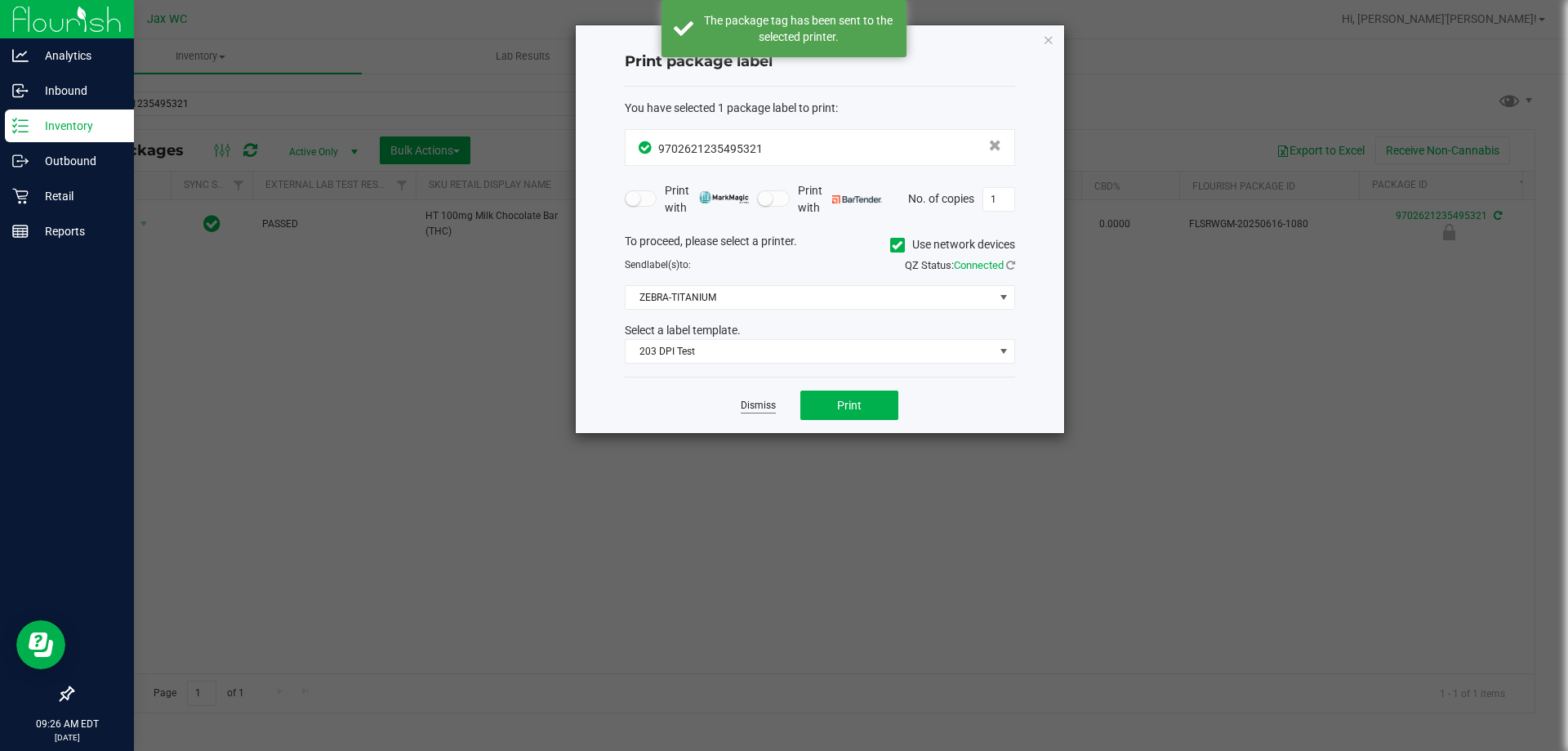
click at [770, 404] on link "Dismiss" at bounding box center [758, 405] width 35 height 14
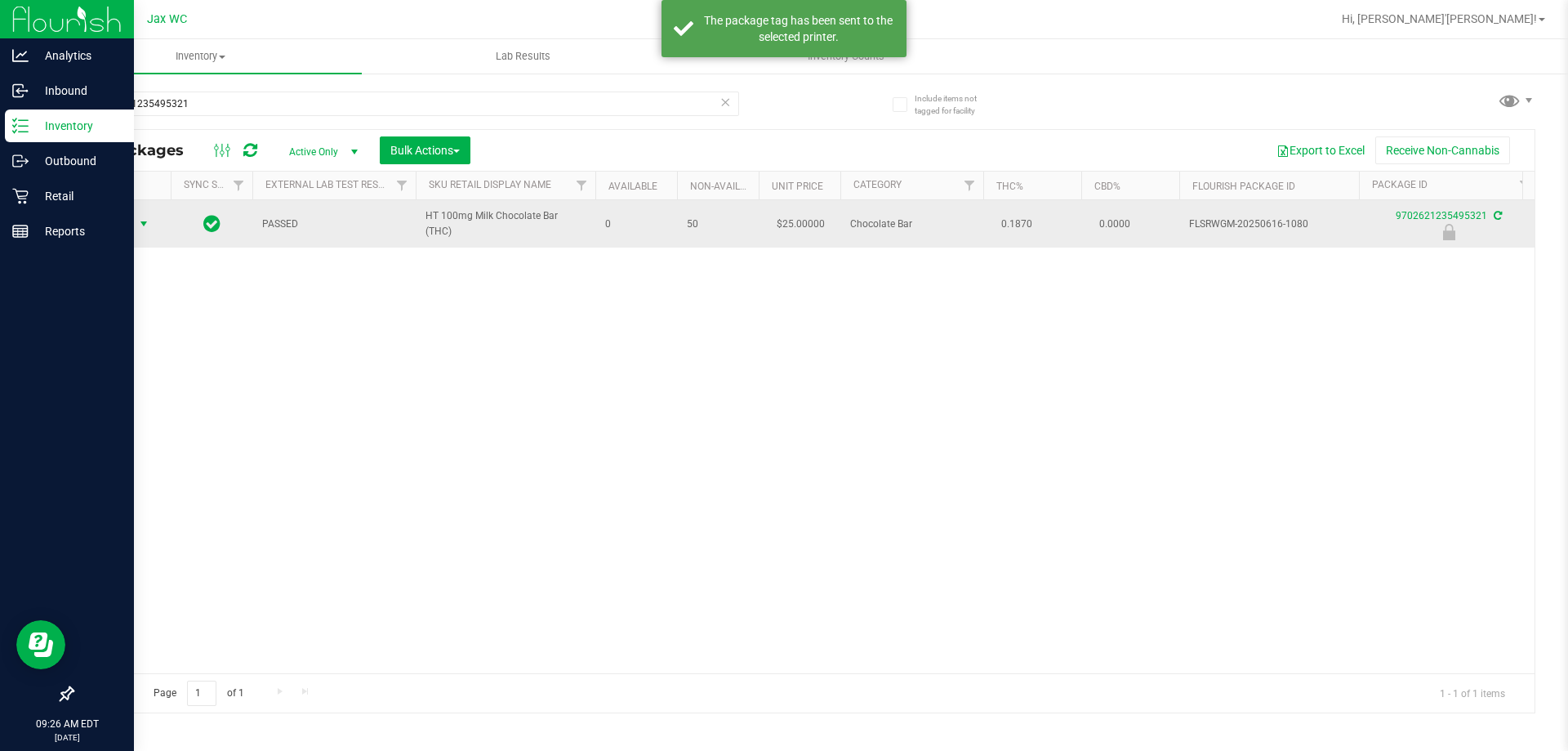
click at [142, 219] on span "select" at bounding box center [144, 224] width 13 height 13
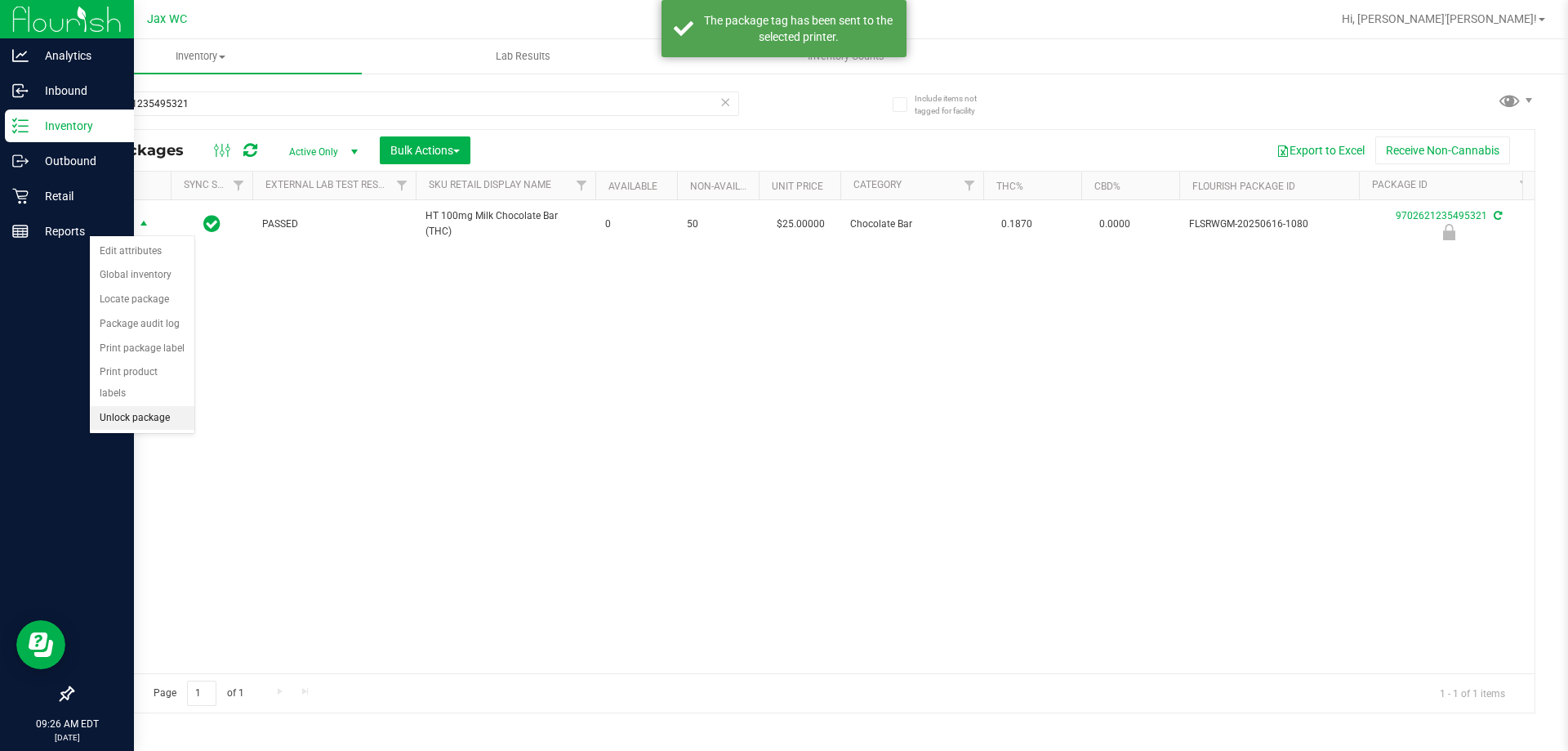
click at [155, 407] on li "Unlock package" at bounding box center [142, 418] width 105 height 25
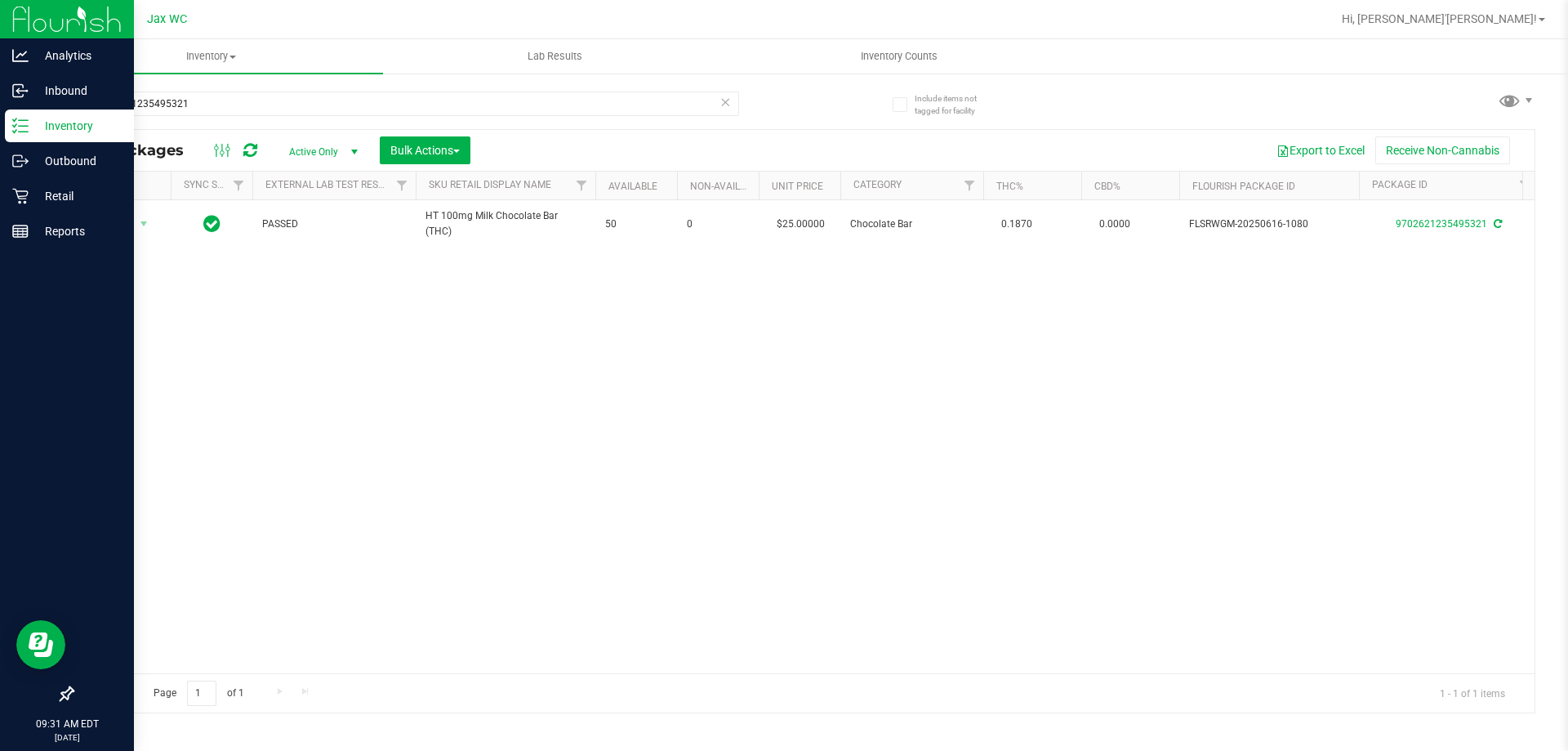
click at [328, 563] on div "Action Action Adjust qty Create package Edit attributes Global inventory Locate…" at bounding box center [803, 436] width 1462 height 473
click at [60, 199] on p "Retail" at bounding box center [77, 196] width 98 height 19
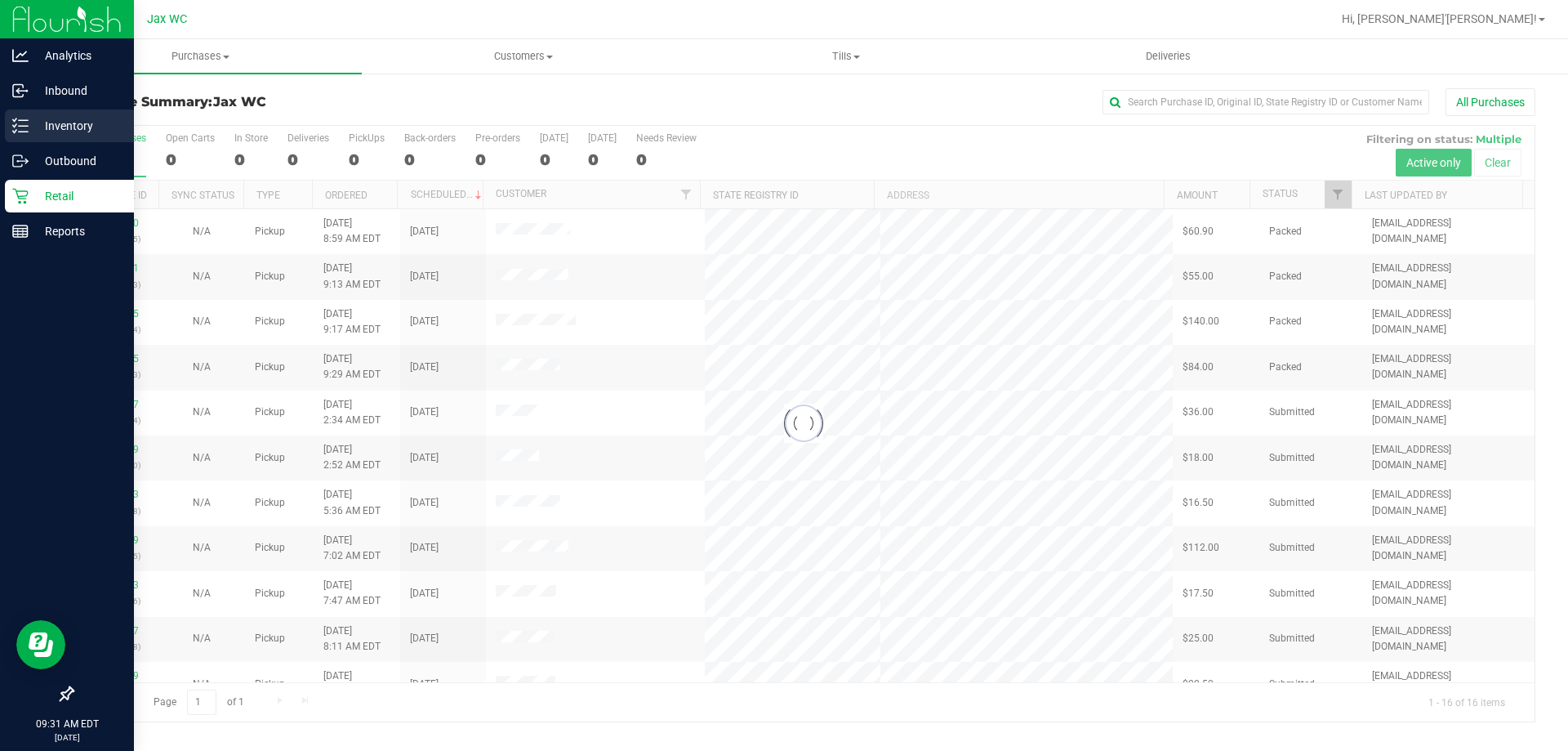
click at [22, 119] on icon at bounding box center [20, 126] width 17 height 17
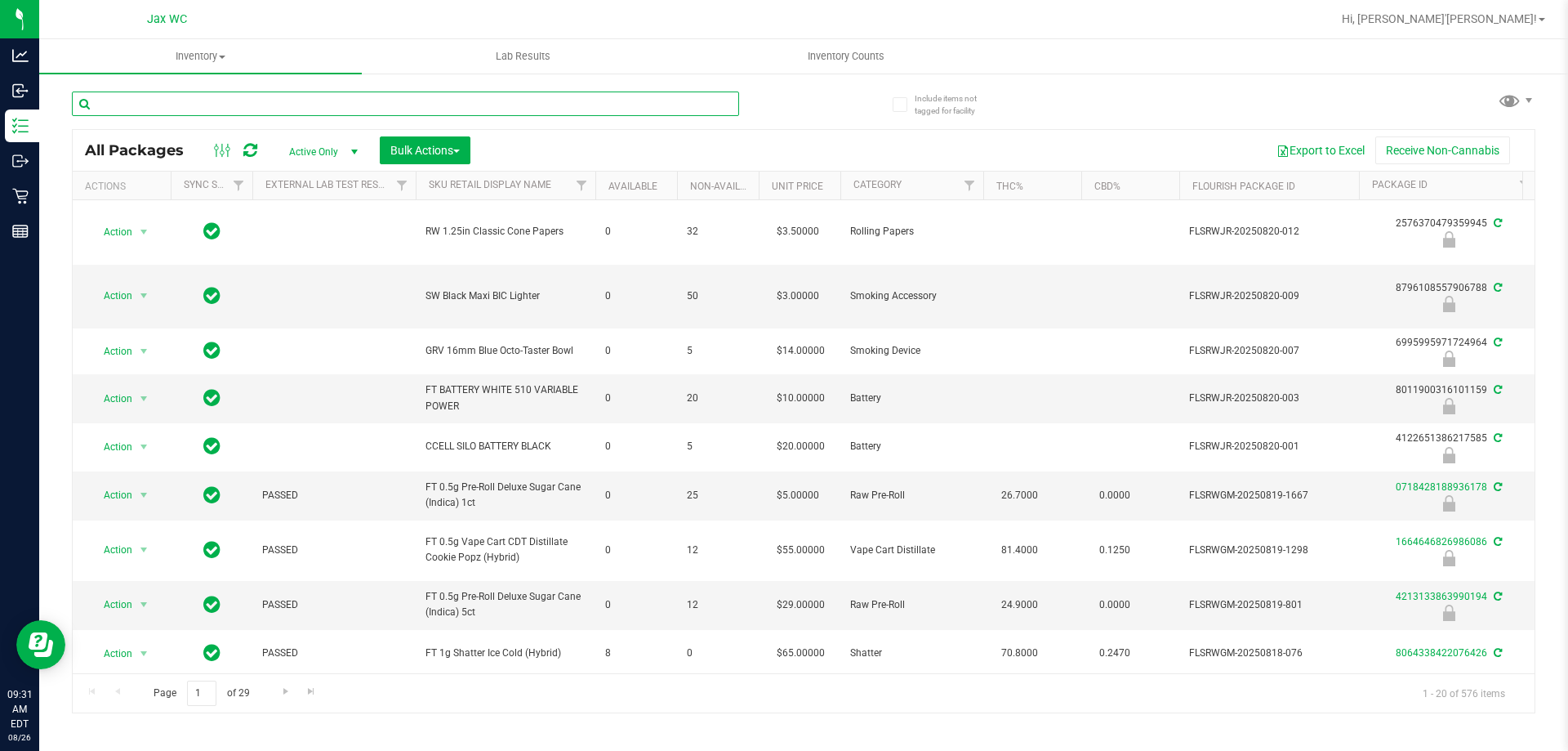
click at [299, 104] on input "text" at bounding box center [405, 104] width 667 height 25
type input "hash"
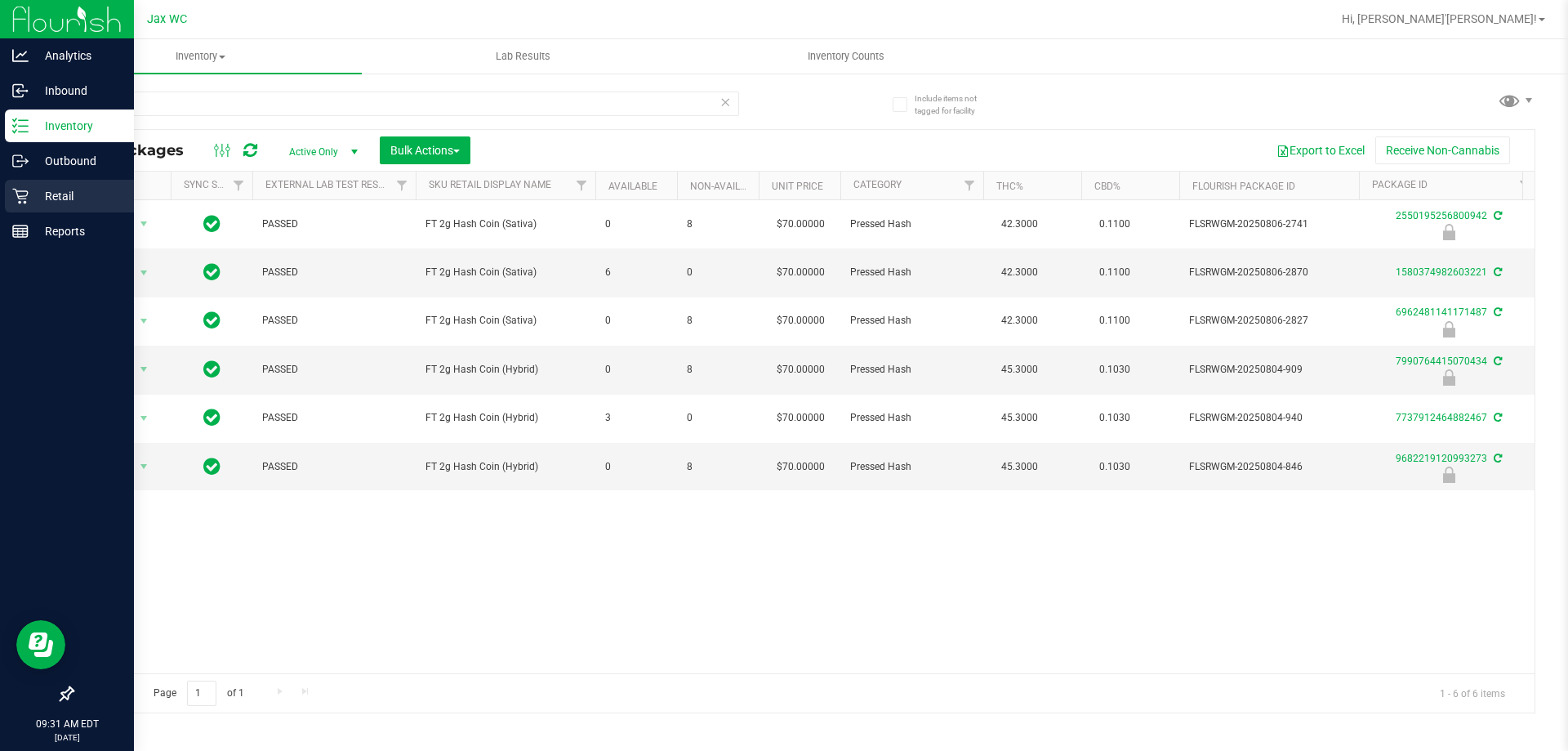
click at [28, 204] on p "Retail" at bounding box center [77, 196] width 98 height 19
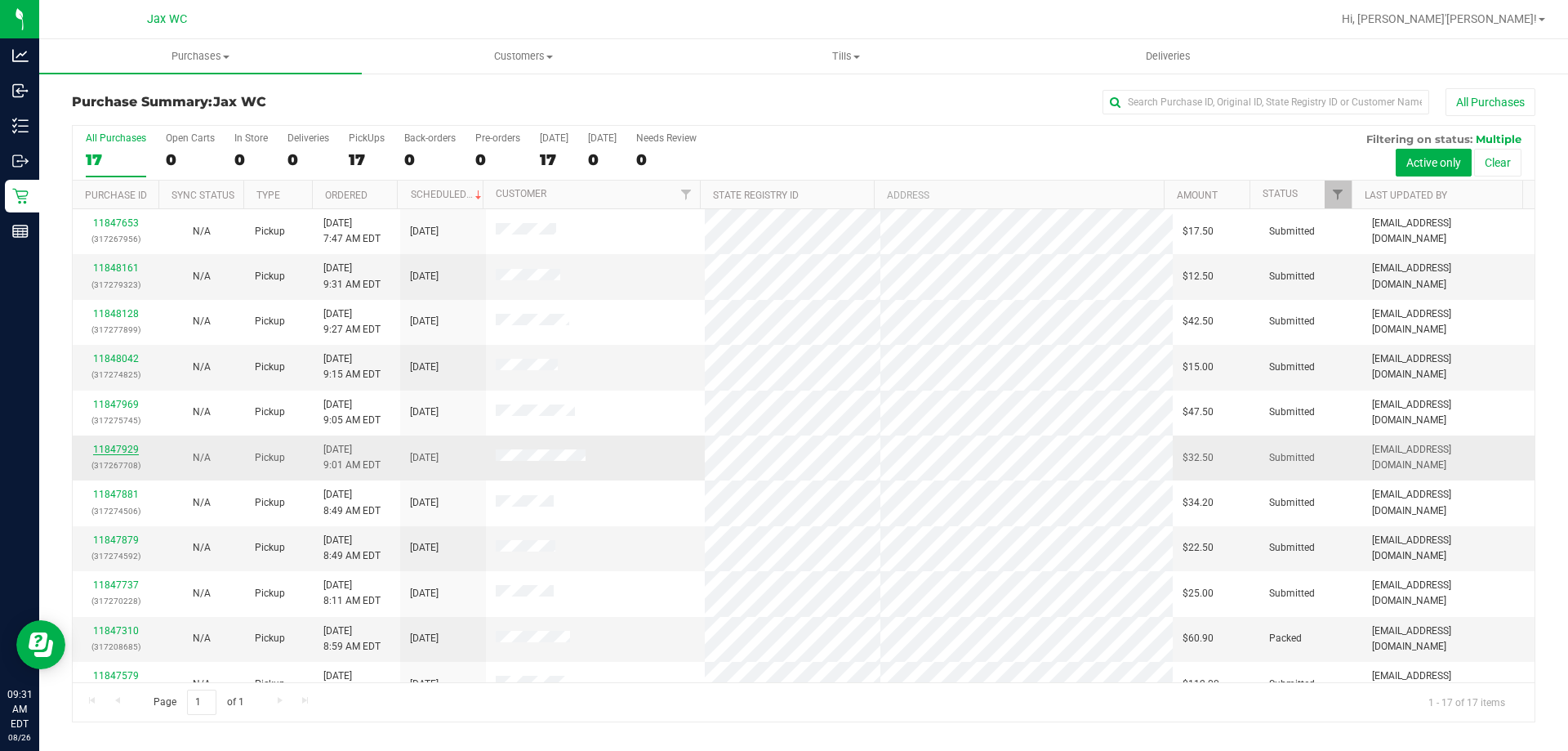
click at [105, 448] on link "11847929" at bounding box center [116, 449] width 46 height 11
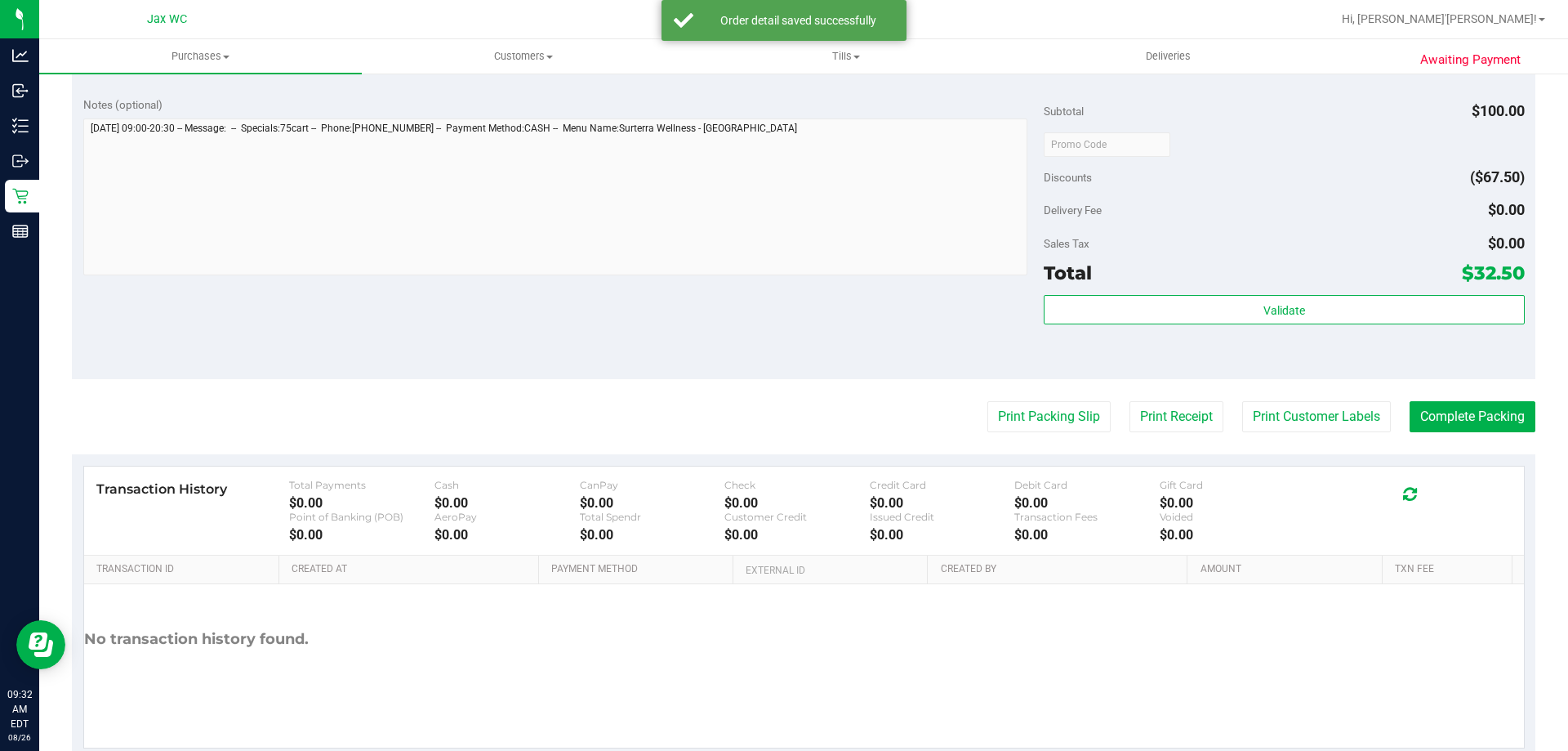
scroll to position [679, 0]
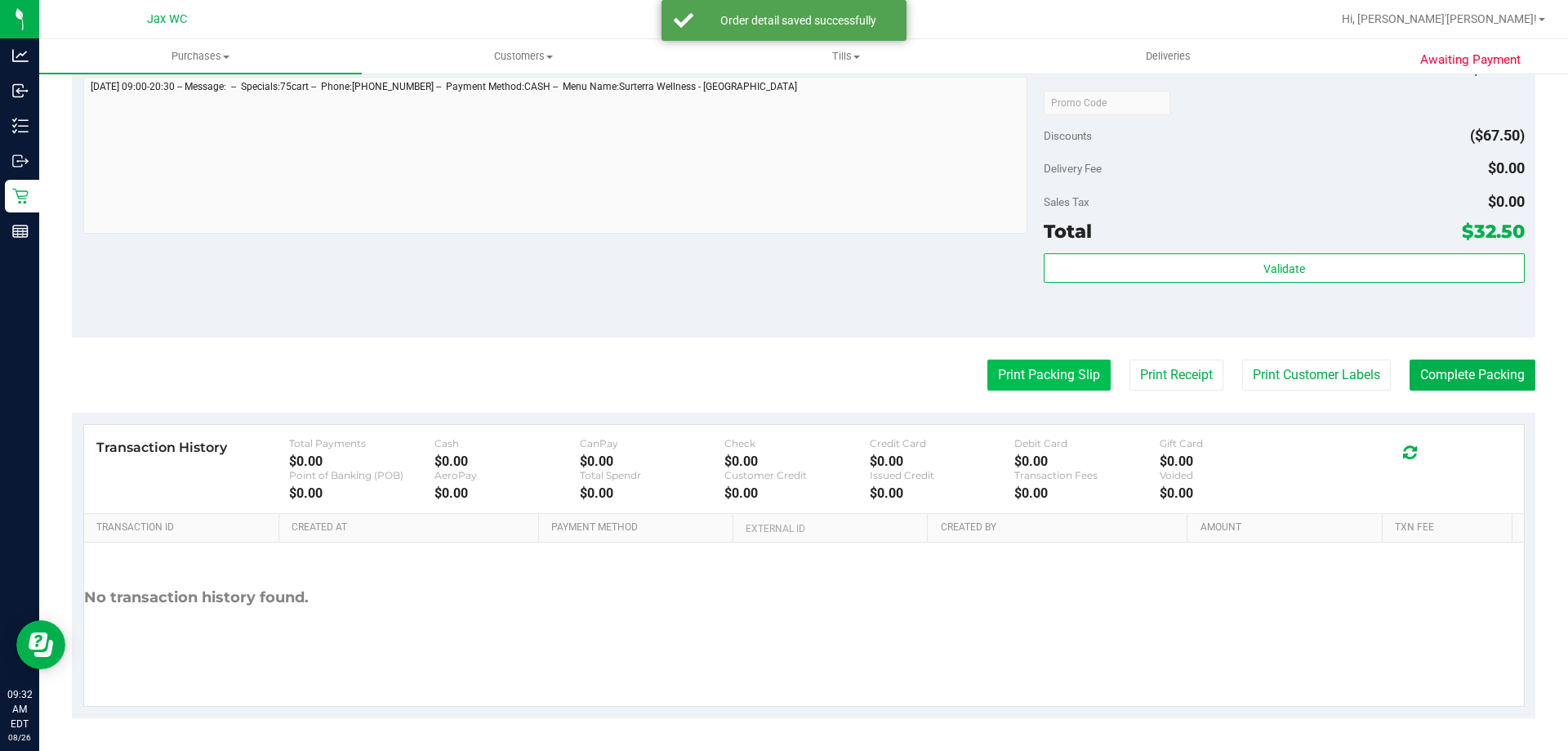
click at [1022, 375] on button "Print Packing Slip" at bounding box center [1049, 376] width 123 height 31
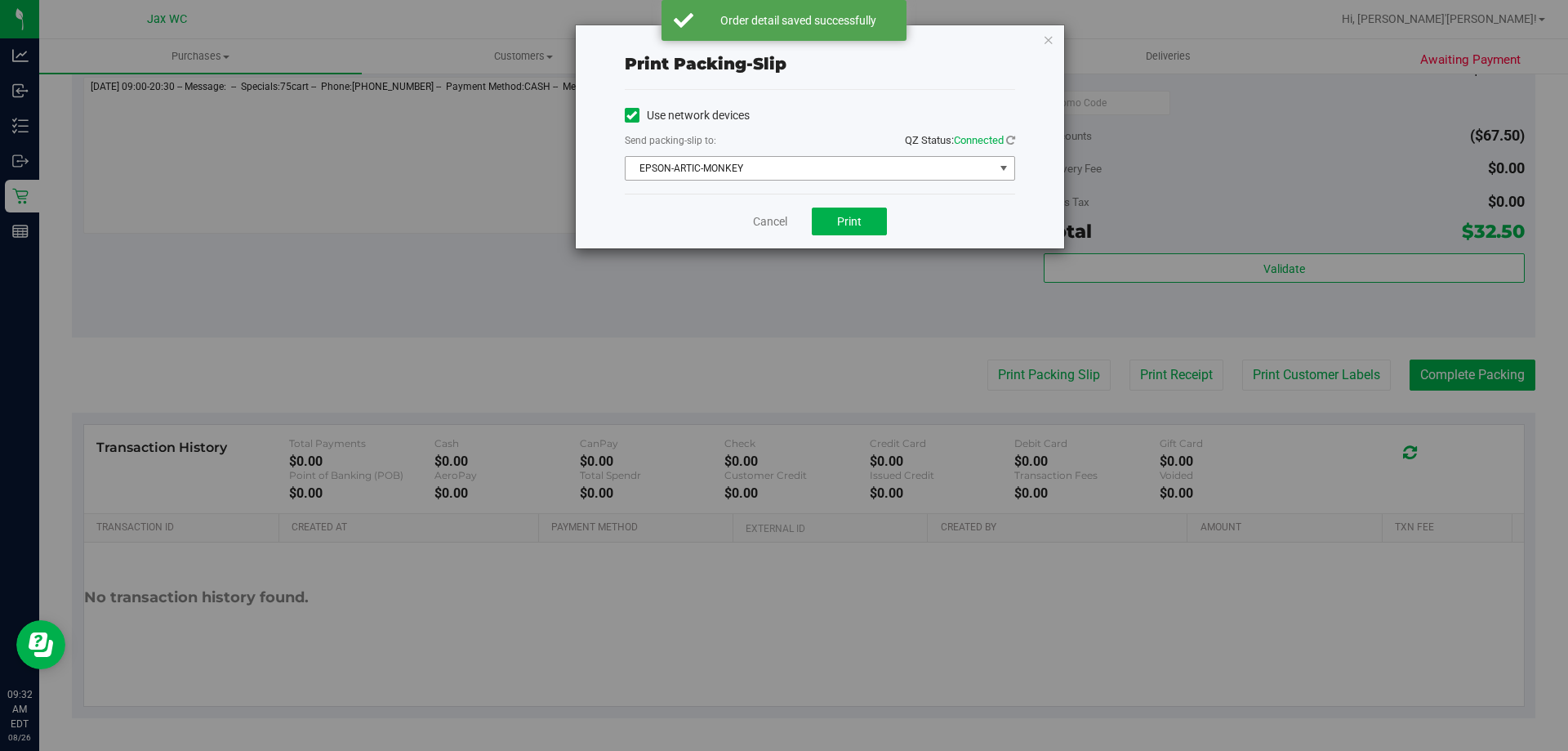
click at [840, 167] on span "EPSON-ARTIC-MONKEY" at bounding box center [809, 168] width 368 height 23
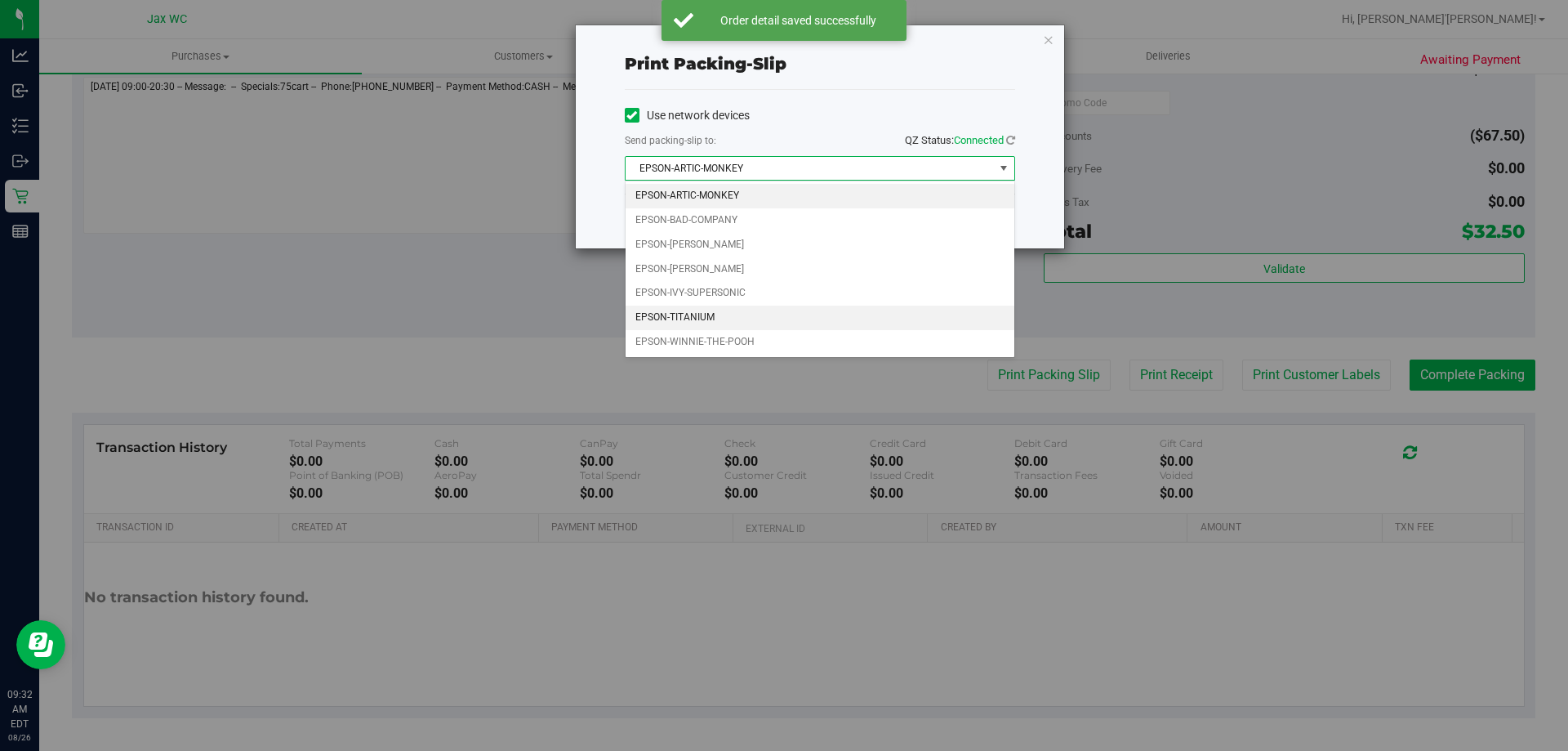
click at [759, 320] on li "EPSON-TITANIUM" at bounding box center [820, 318] width 389 height 25
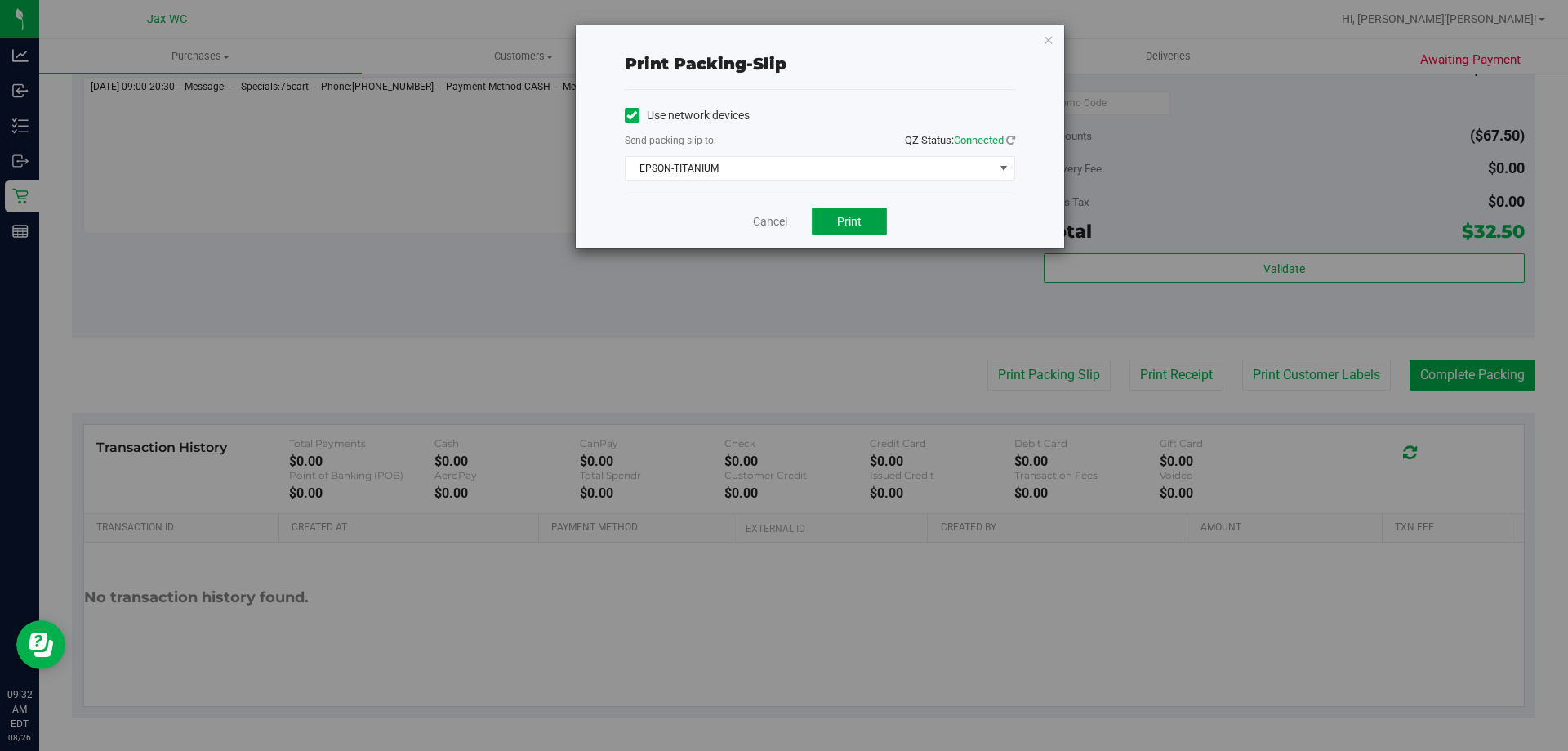
click at [864, 214] on button "Print" at bounding box center [850, 221] width 75 height 28
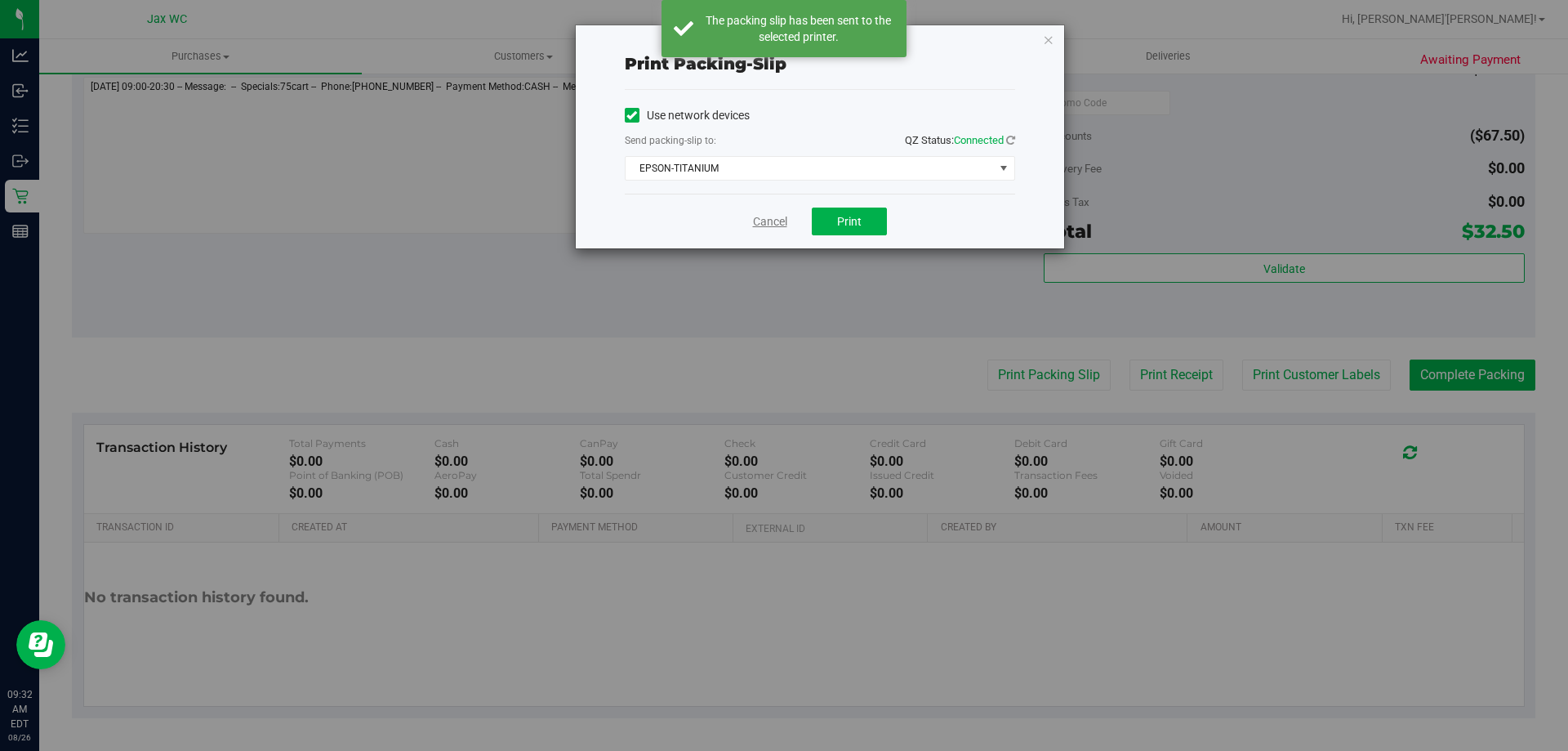
click at [773, 226] on link "Cancel" at bounding box center [770, 221] width 34 height 17
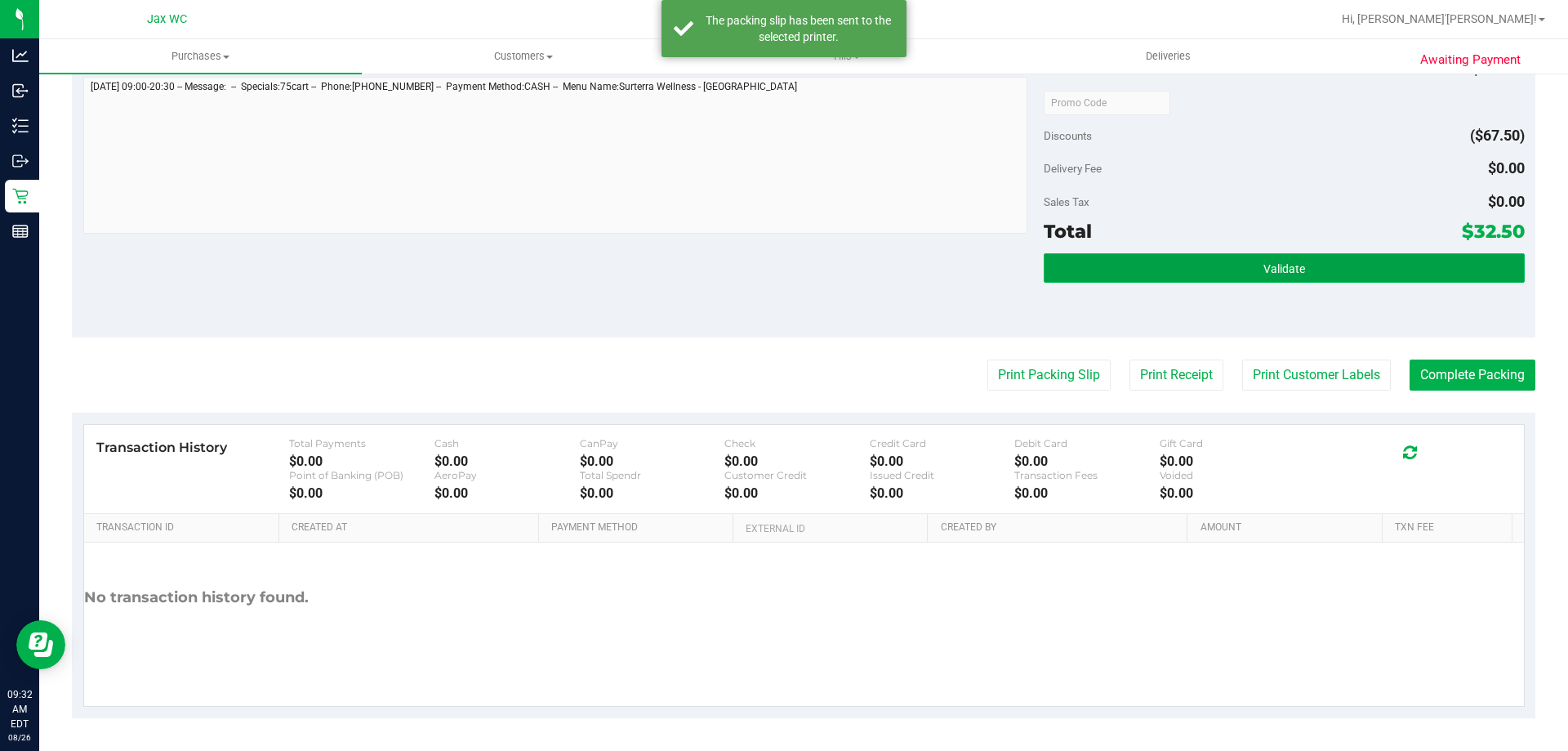
click at [1172, 263] on button "Validate" at bounding box center [1283, 268] width 480 height 29
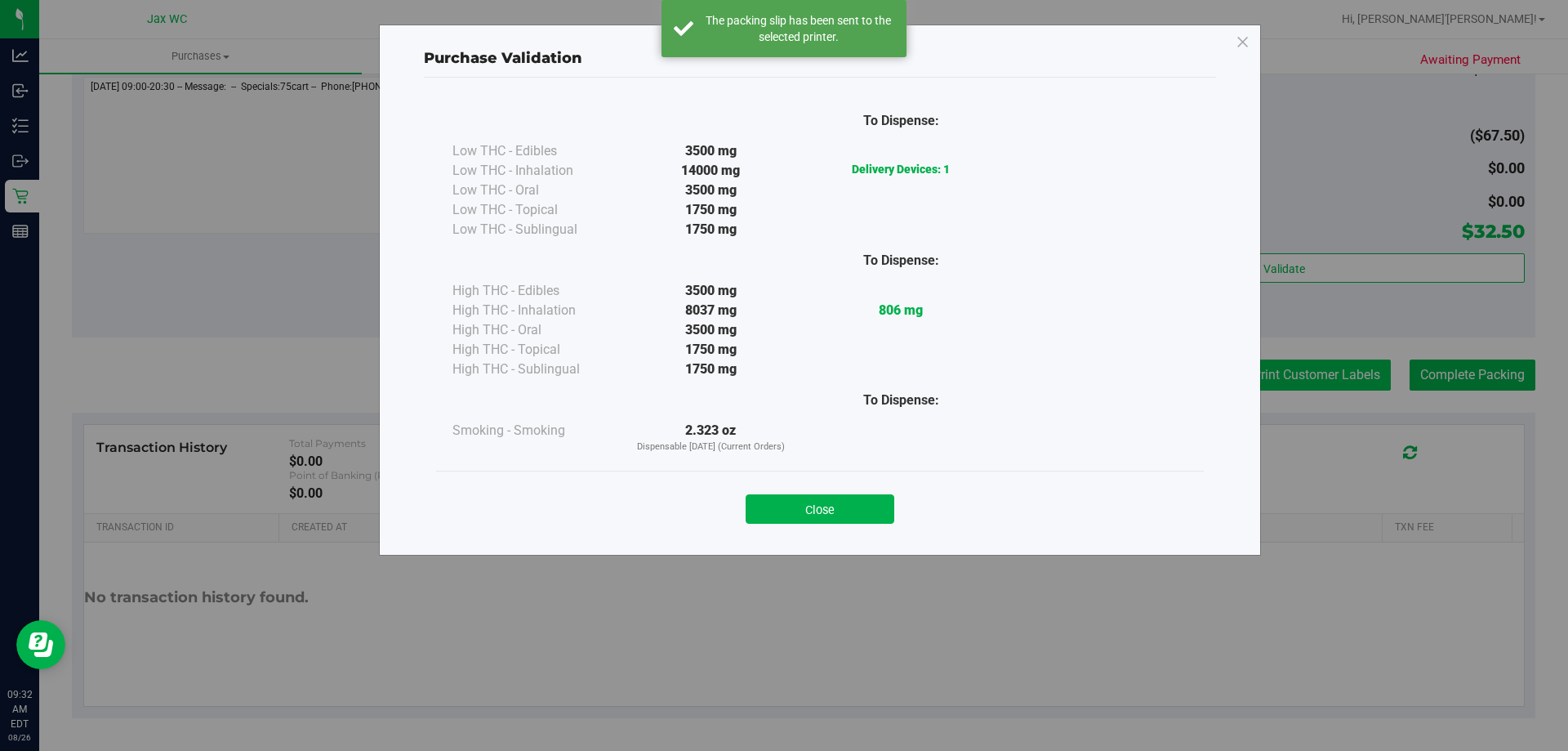
drag, startPoint x: 859, startPoint y: 502, endPoint x: 1350, endPoint y: 377, distance: 506.7
click at [860, 502] on button "Close" at bounding box center [819, 509] width 149 height 29
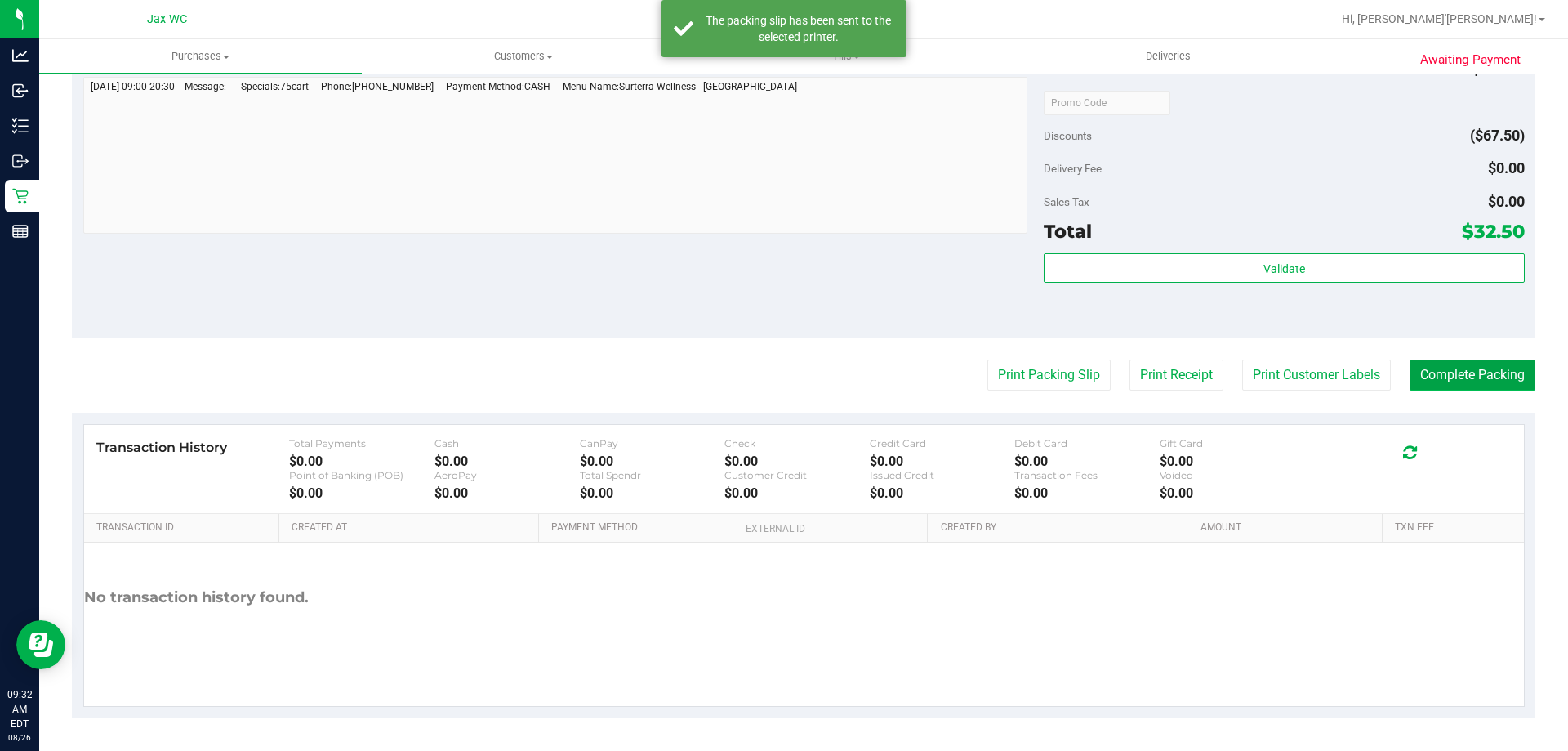
click at [1473, 364] on button "Complete Packing" at bounding box center [1472, 376] width 126 height 31
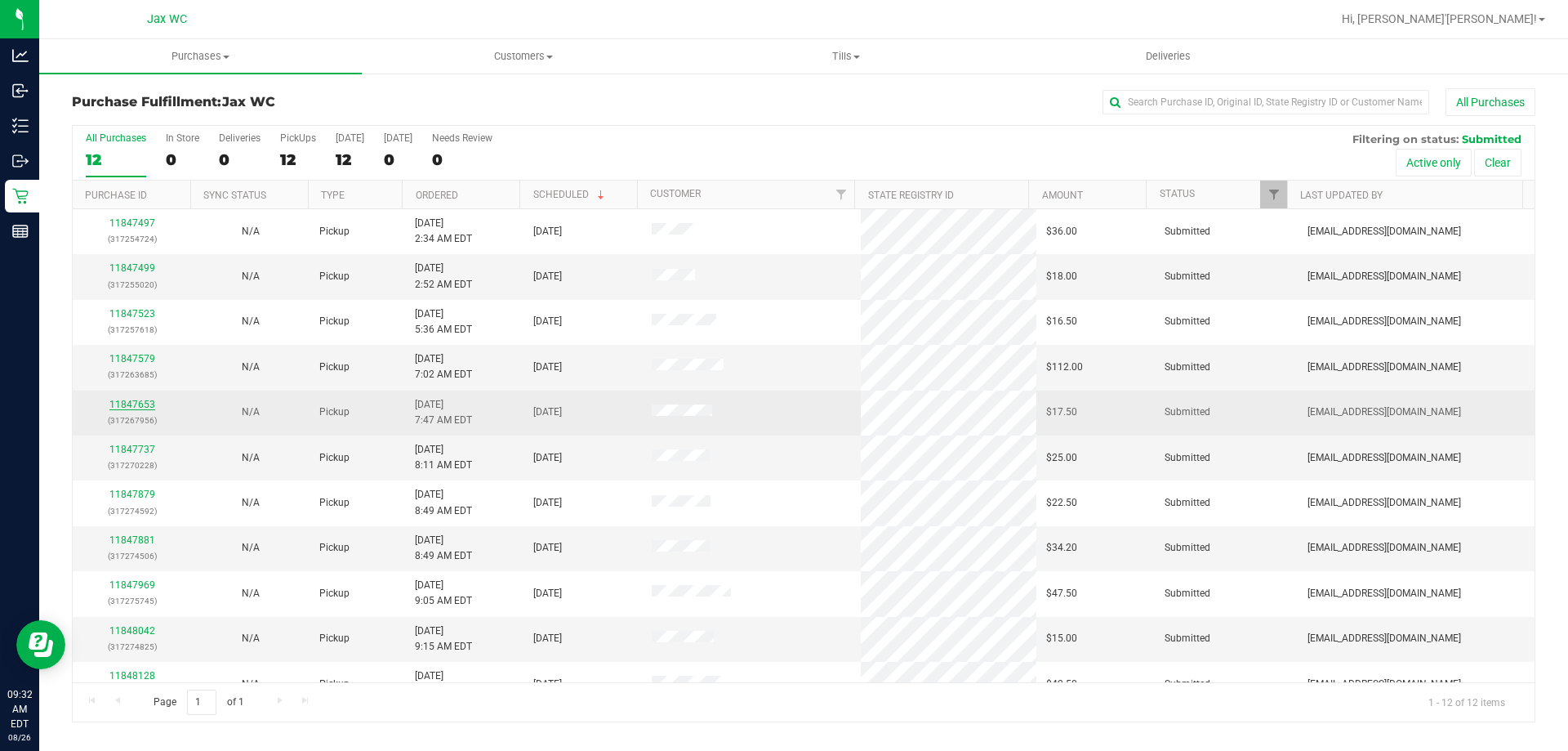
click at [129, 409] on link "11847653" at bounding box center [132, 404] width 46 height 11
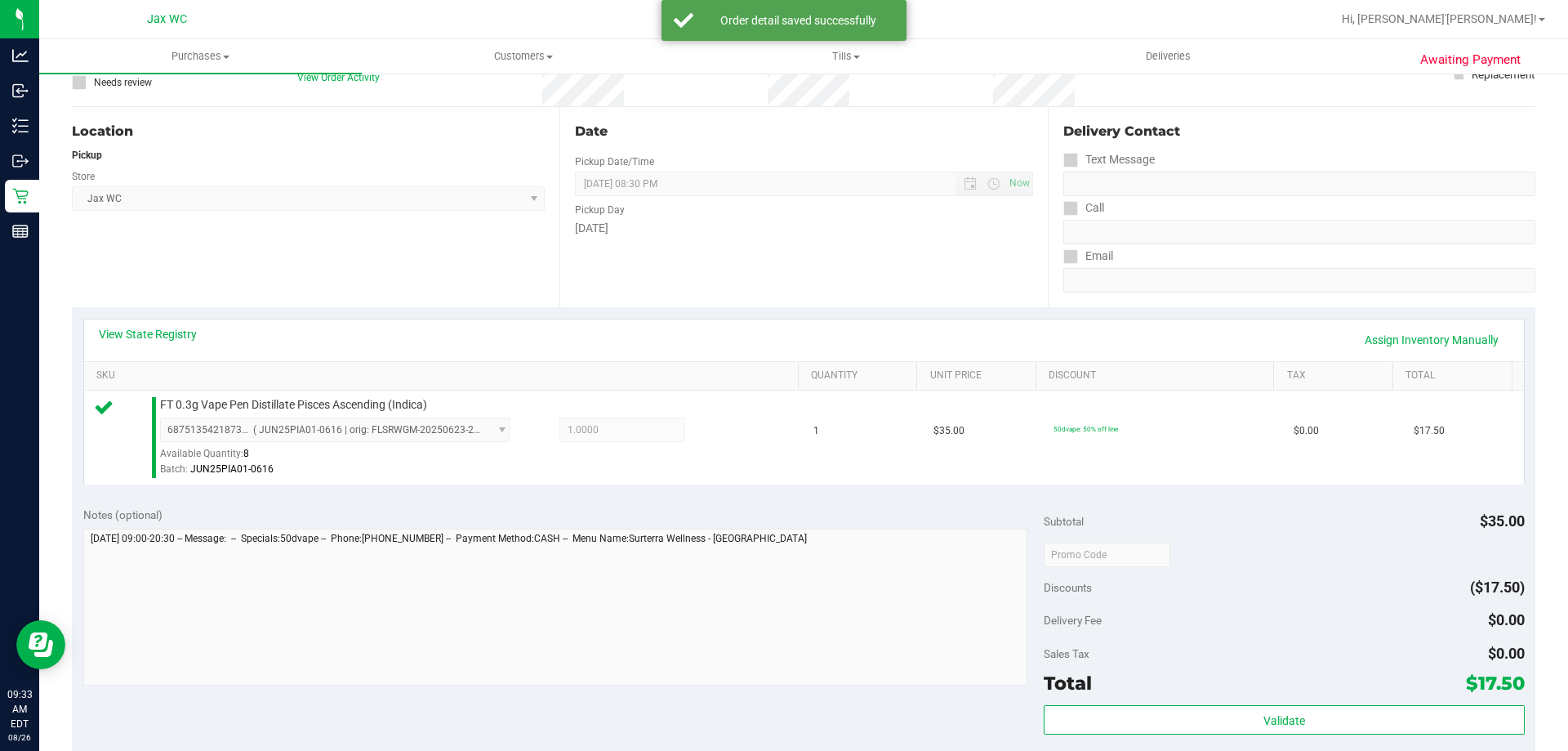
scroll to position [409, 0]
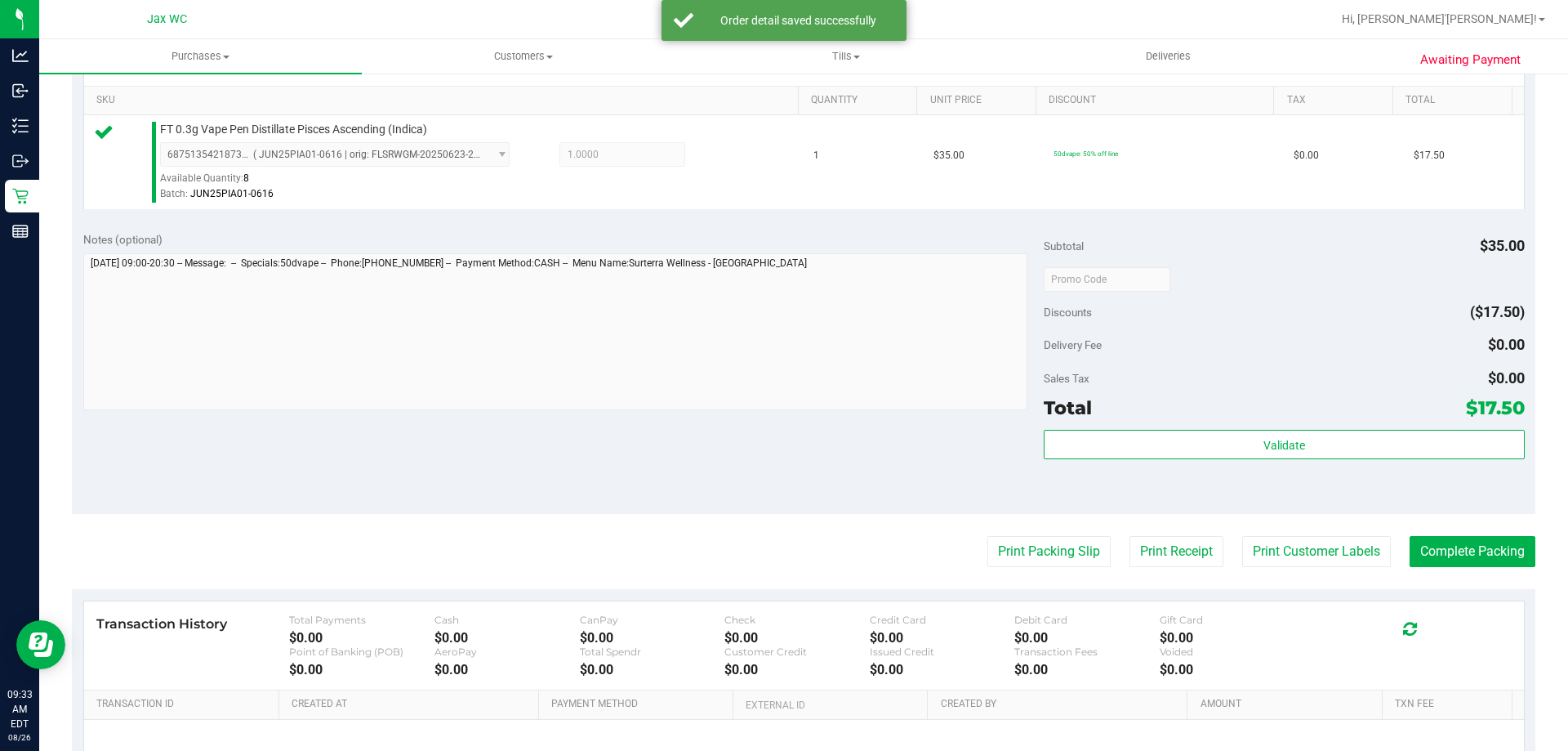
click at [1057, 571] on purchase-details "Back Edit Purchase Cancel Purchase View Profile # 11847653 BioTrack ID: - Submi…" at bounding box center [803, 286] width 1463 height 1215
click at [1056, 560] on button "Print Packing Slip" at bounding box center [1049, 552] width 123 height 31
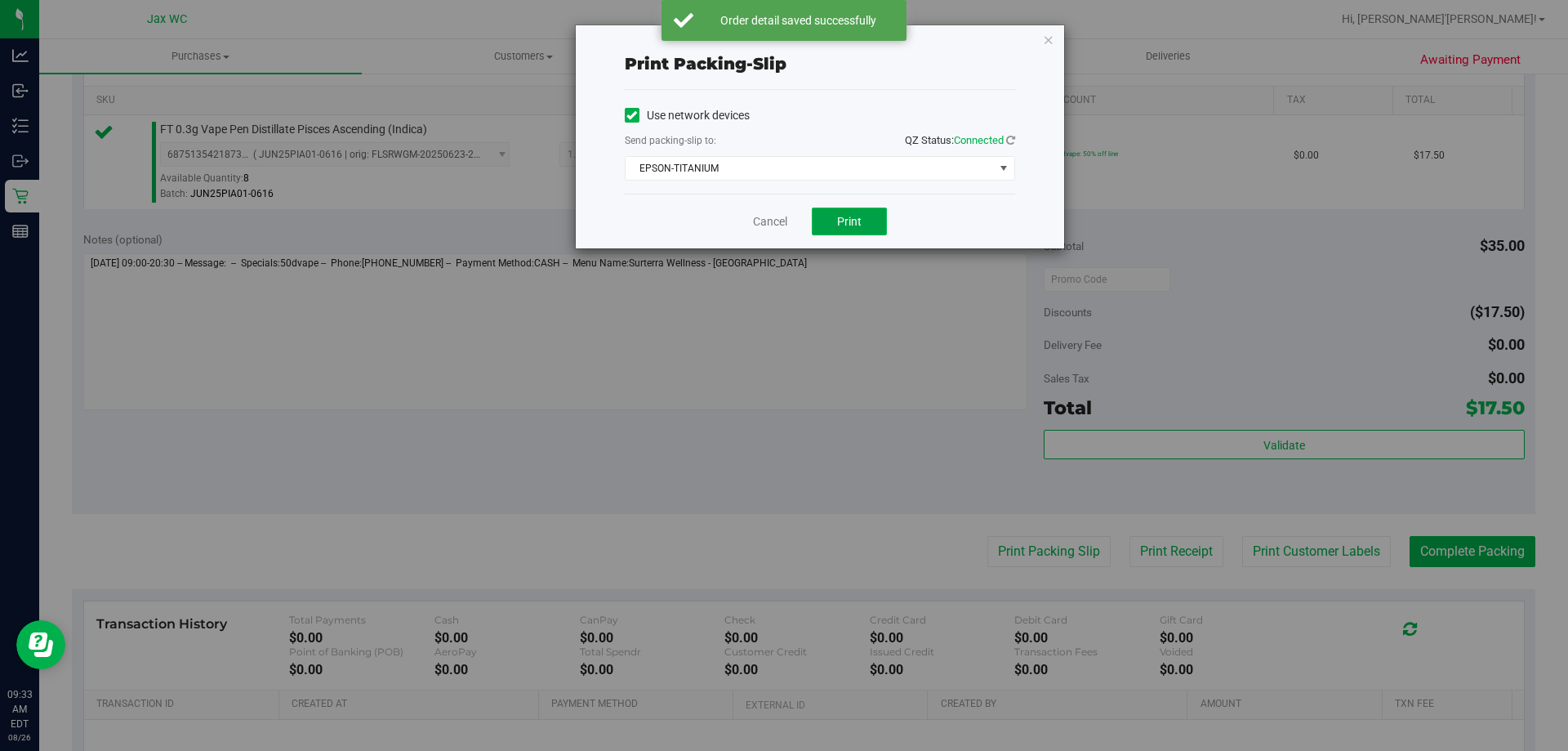
click at [827, 223] on button "Print" at bounding box center [850, 221] width 75 height 28
click at [766, 221] on link "Cancel" at bounding box center [770, 221] width 34 height 17
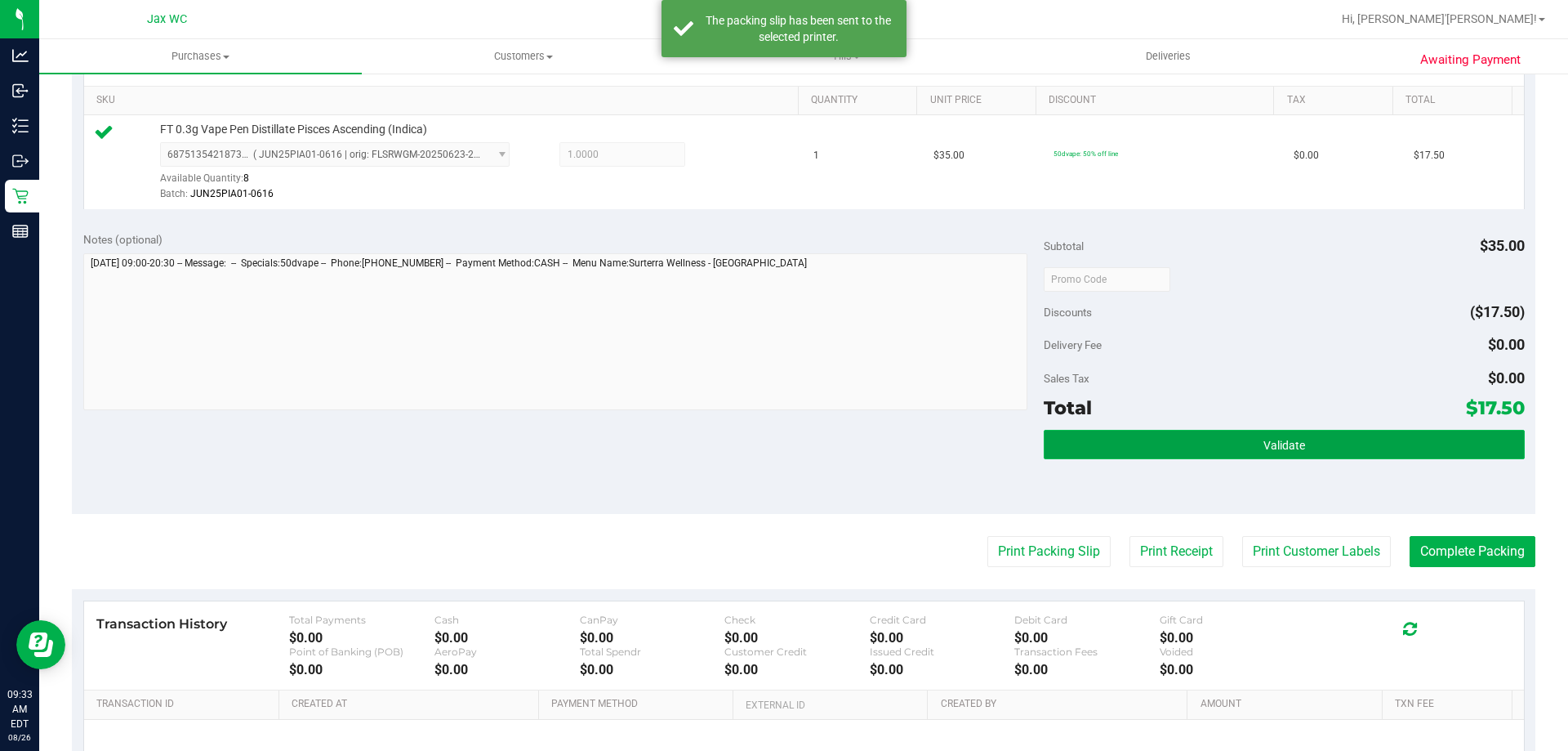
click at [1171, 448] on button "Validate" at bounding box center [1283, 444] width 480 height 29
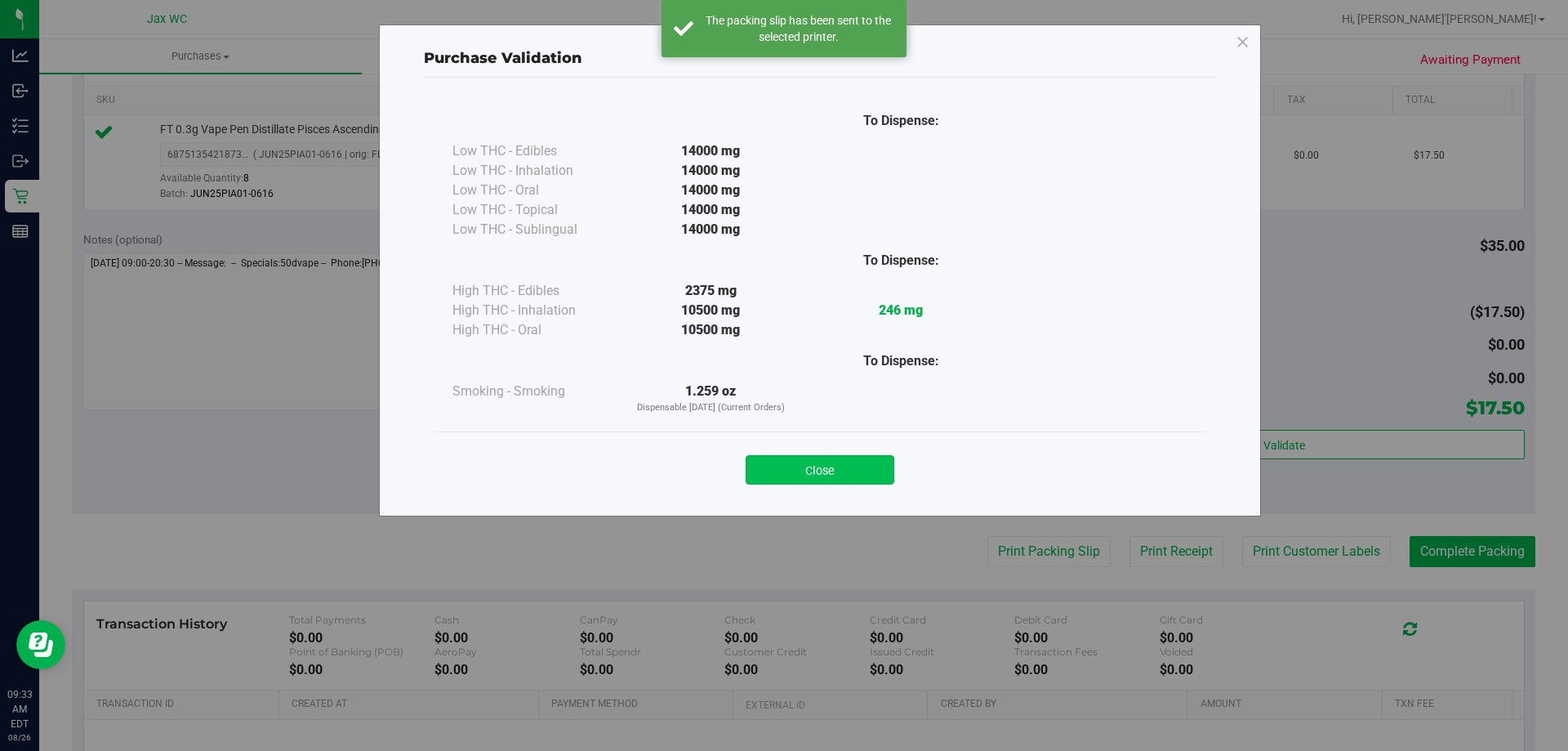
click at [849, 479] on button "Close" at bounding box center [819, 470] width 149 height 29
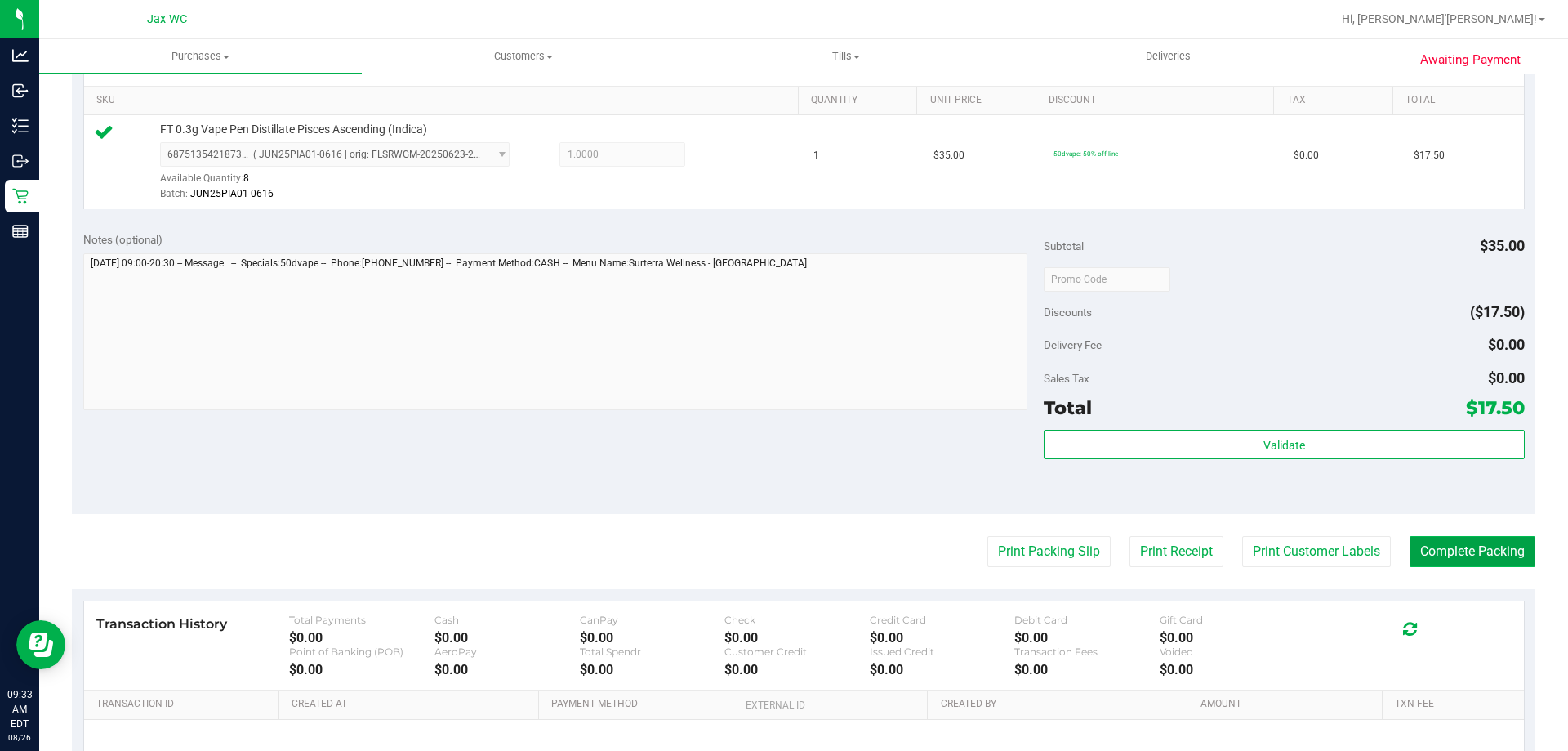
click at [1434, 560] on button "Complete Packing" at bounding box center [1472, 552] width 126 height 31
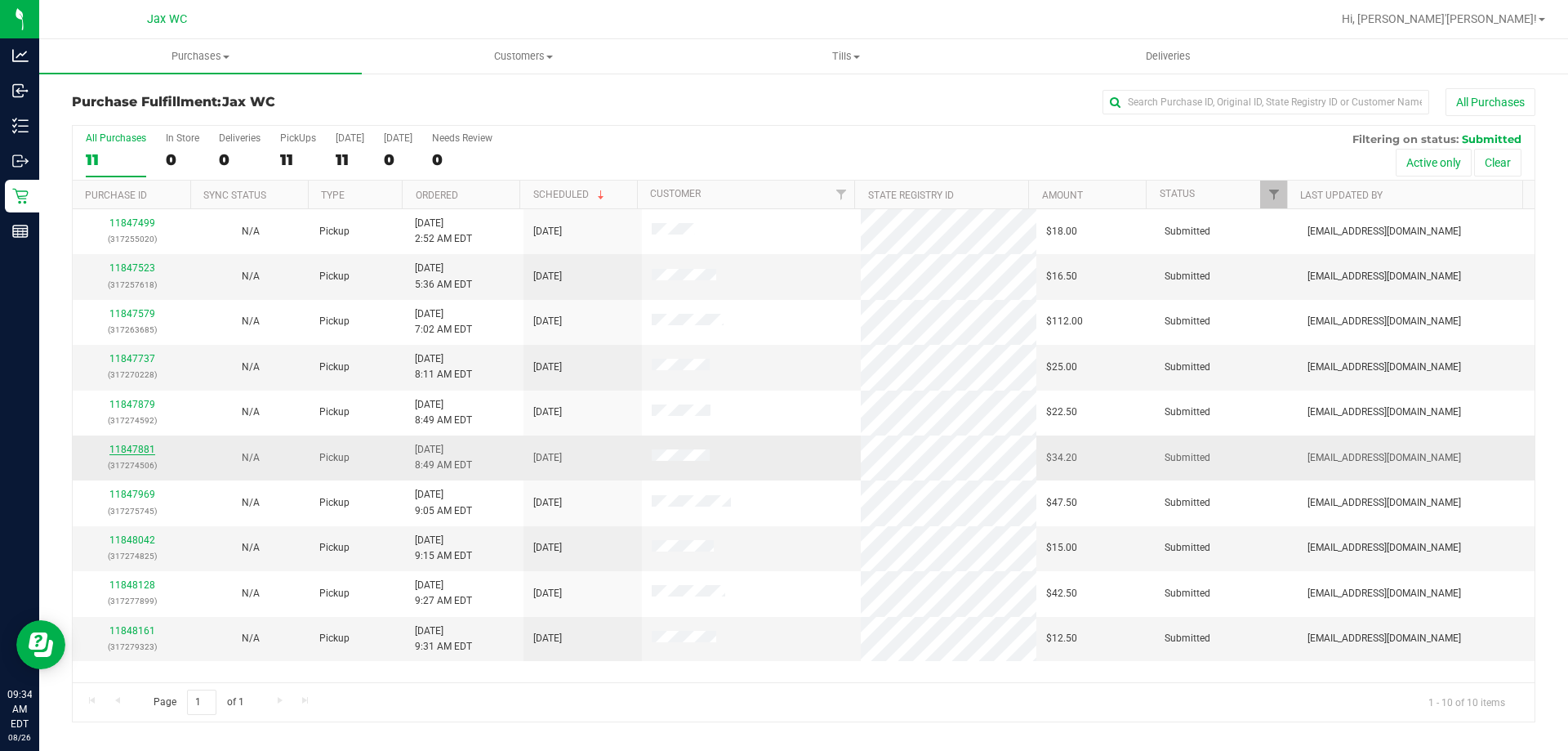
click at [139, 448] on link "11847881" at bounding box center [132, 449] width 46 height 11
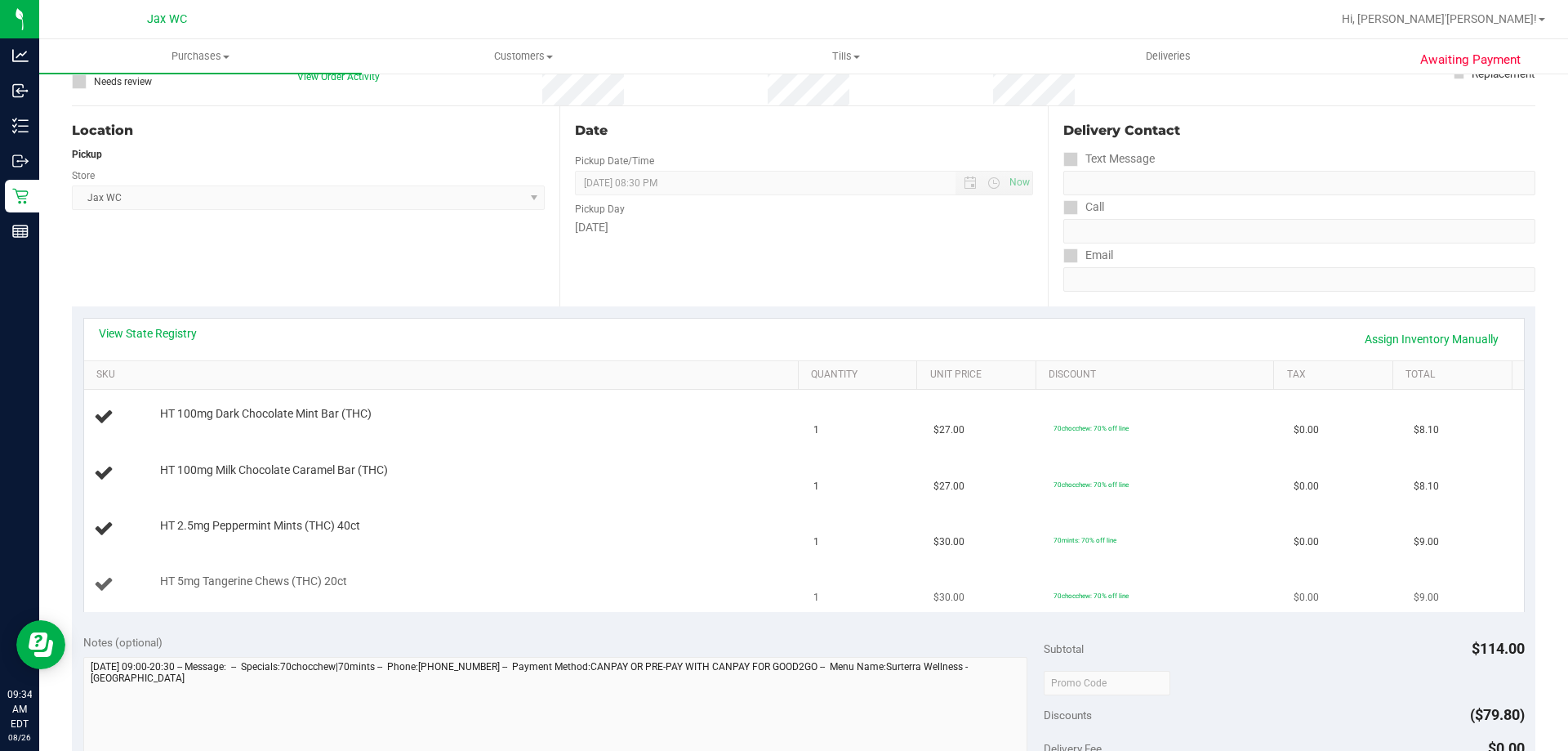
scroll to position [245, 0]
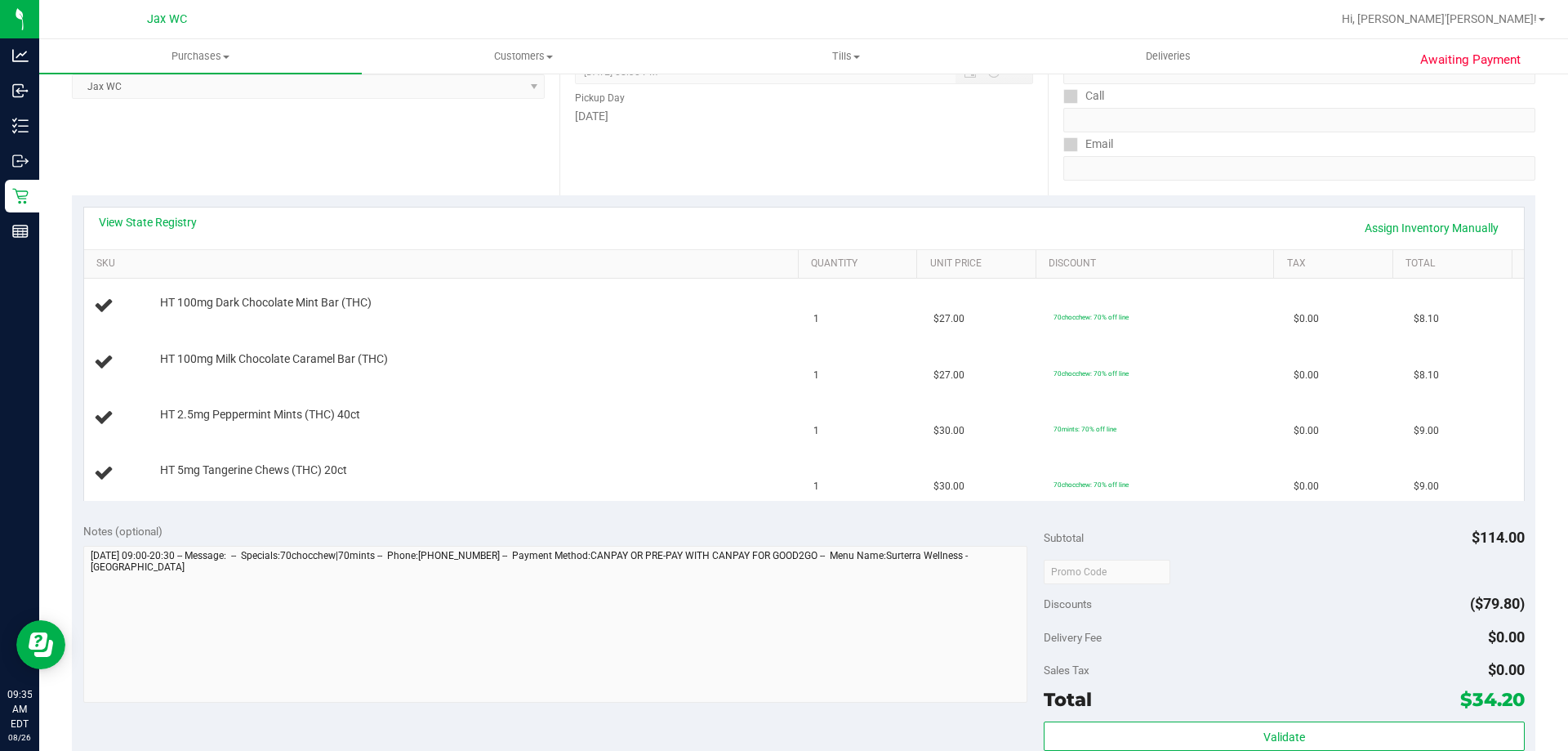
click at [140, 212] on div "View State Registry Assign Inventory Manually" at bounding box center [804, 228] width 1440 height 41
click at [140, 217] on link "View State Registry" at bounding box center [148, 222] width 98 height 17
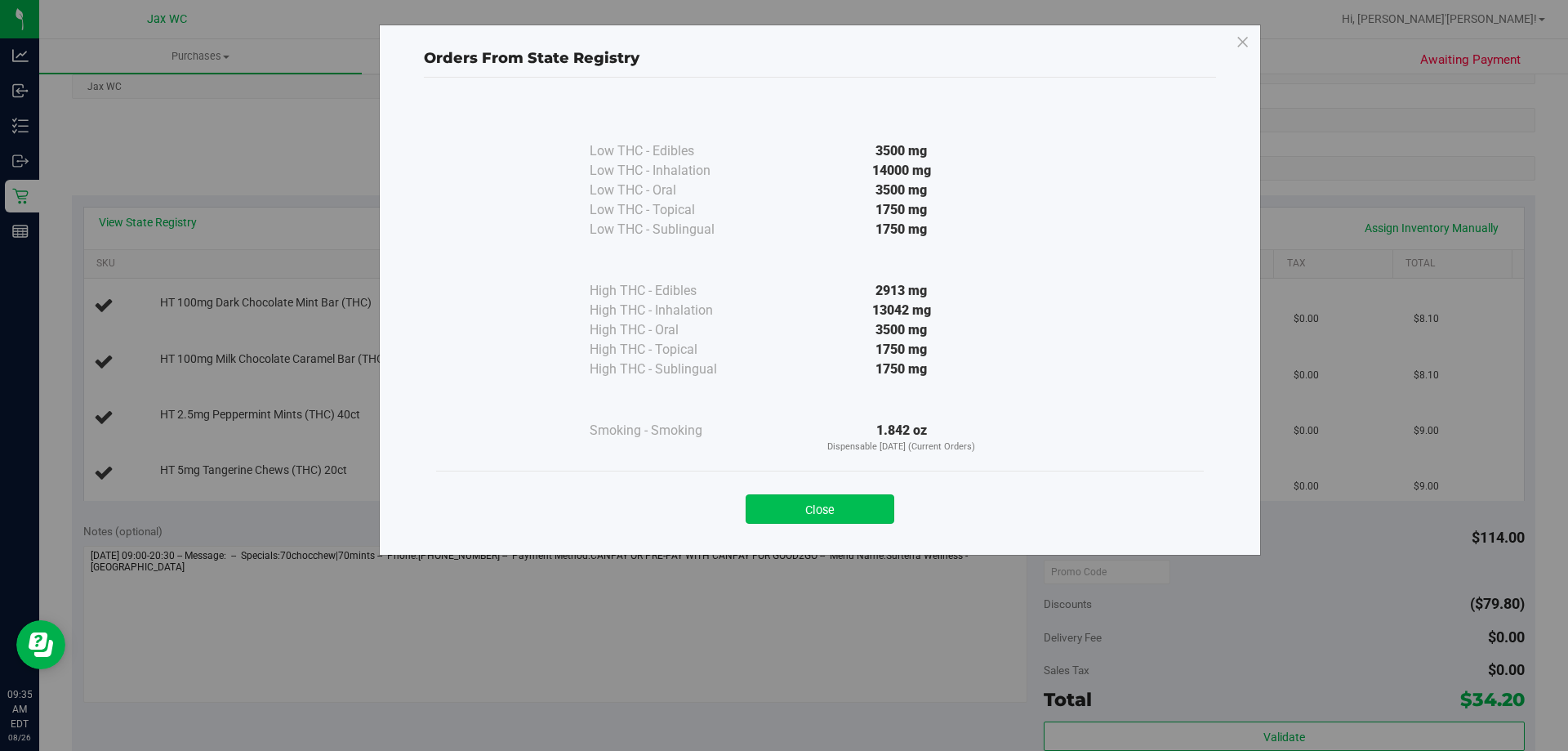
click at [820, 510] on button "Close" at bounding box center [819, 509] width 149 height 29
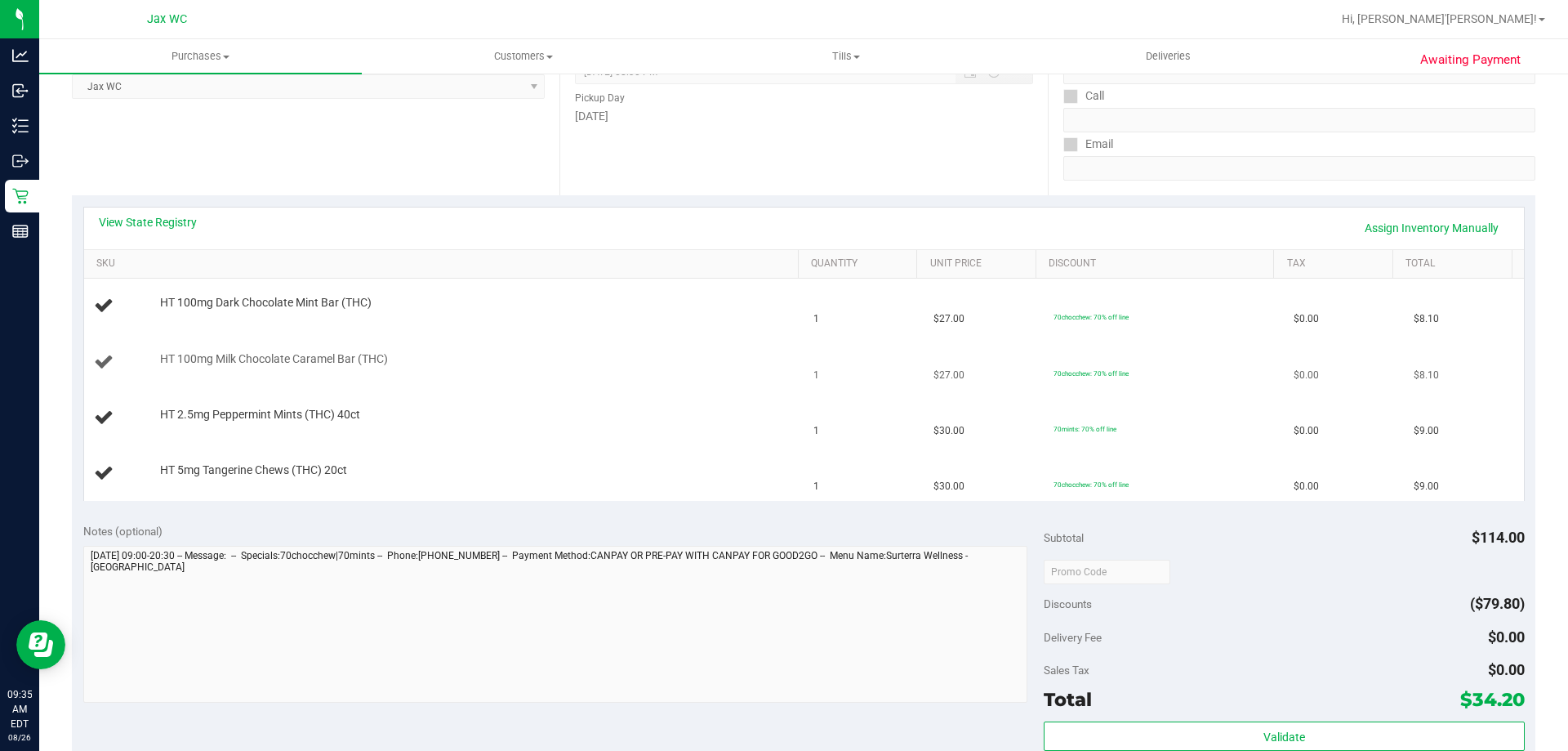
click at [713, 352] on div "HT 100mg Milk Chocolate Caramel Bar (THC)" at bounding box center [472, 360] width 639 height 17
click at [160, 216] on link "View State Registry" at bounding box center [148, 222] width 98 height 17
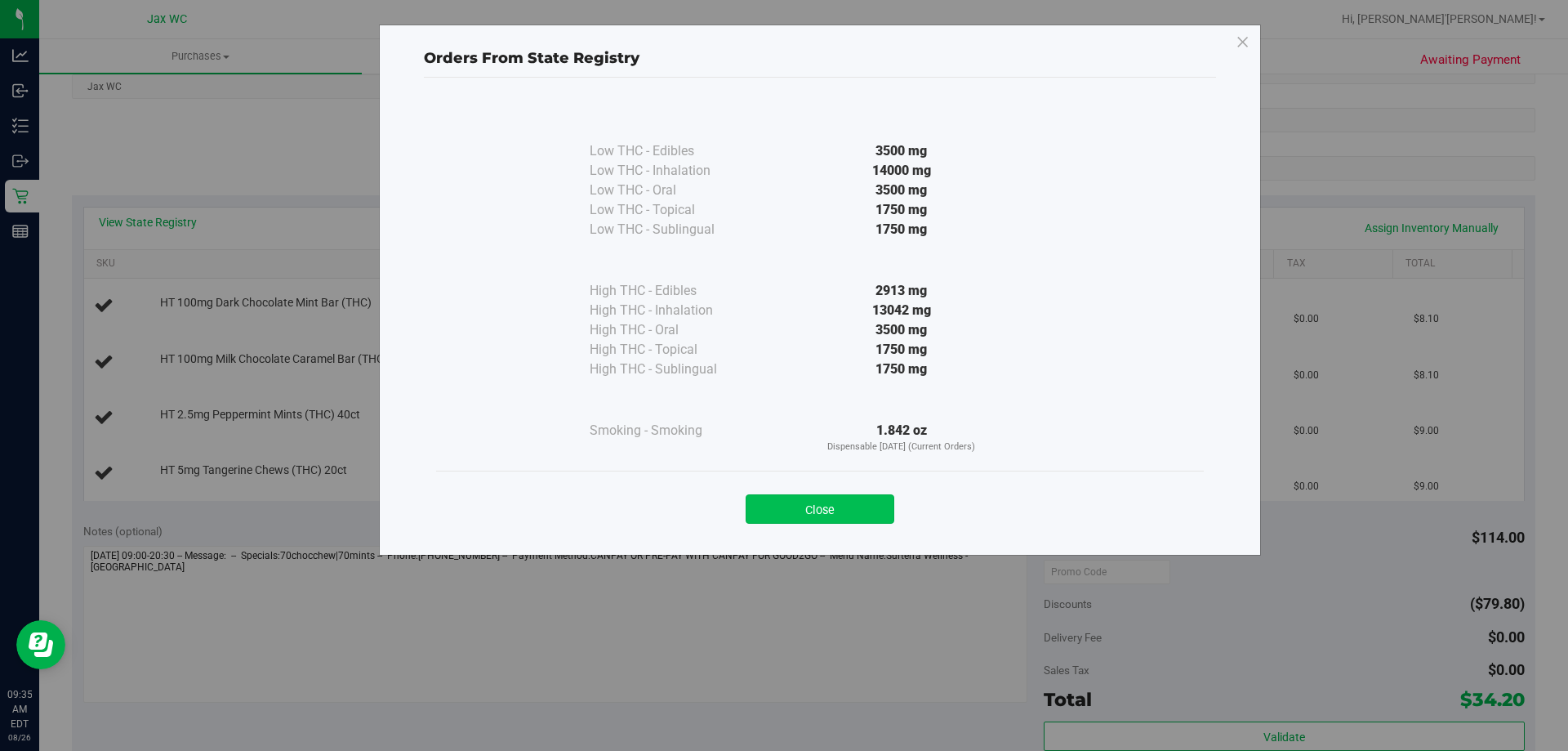
click at [800, 509] on button "Close" at bounding box center [819, 509] width 149 height 29
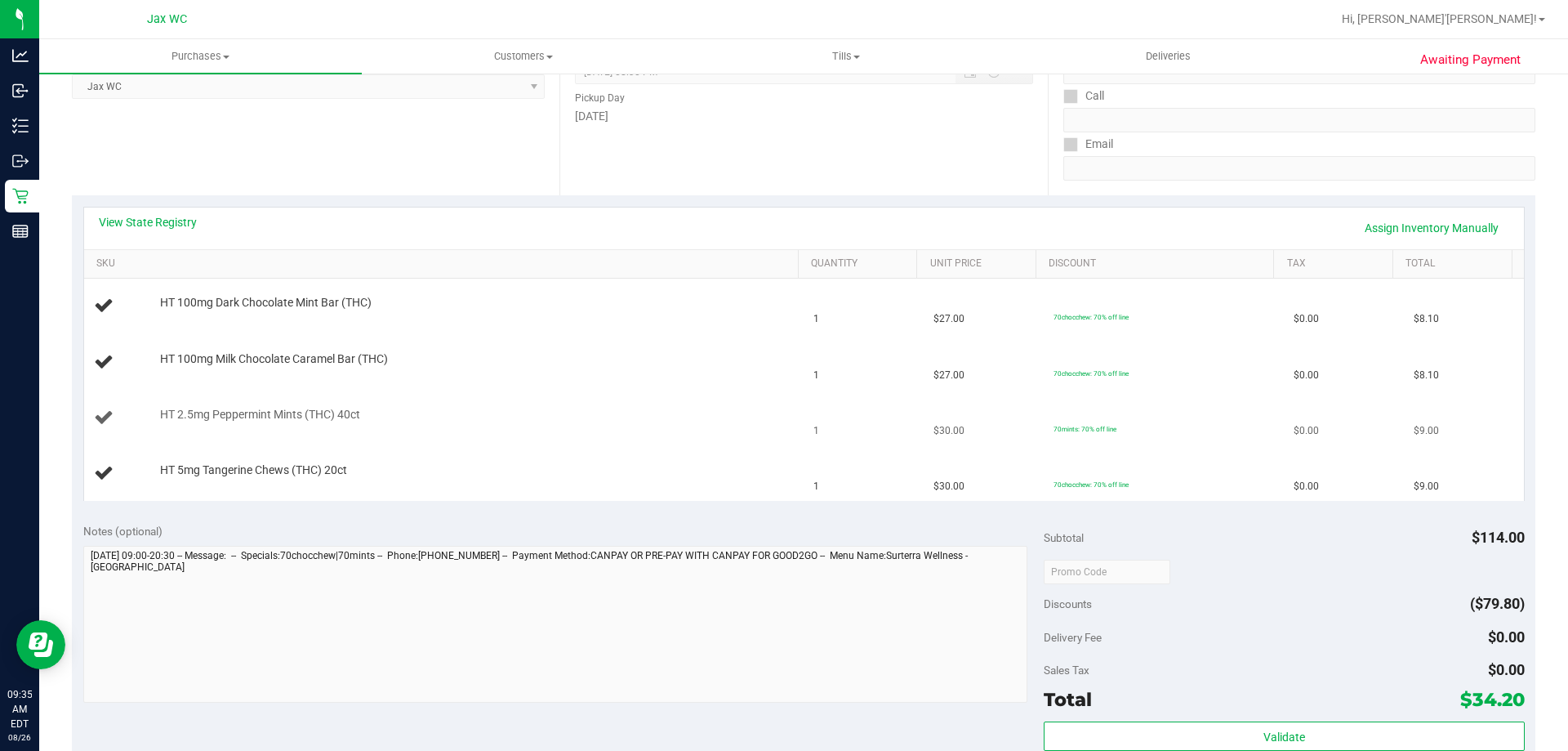
click at [716, 405] on td "HT 2.5mg Peppermint Mints (THC) 40ct" at bounding box center [444, 418] width 720 height 56
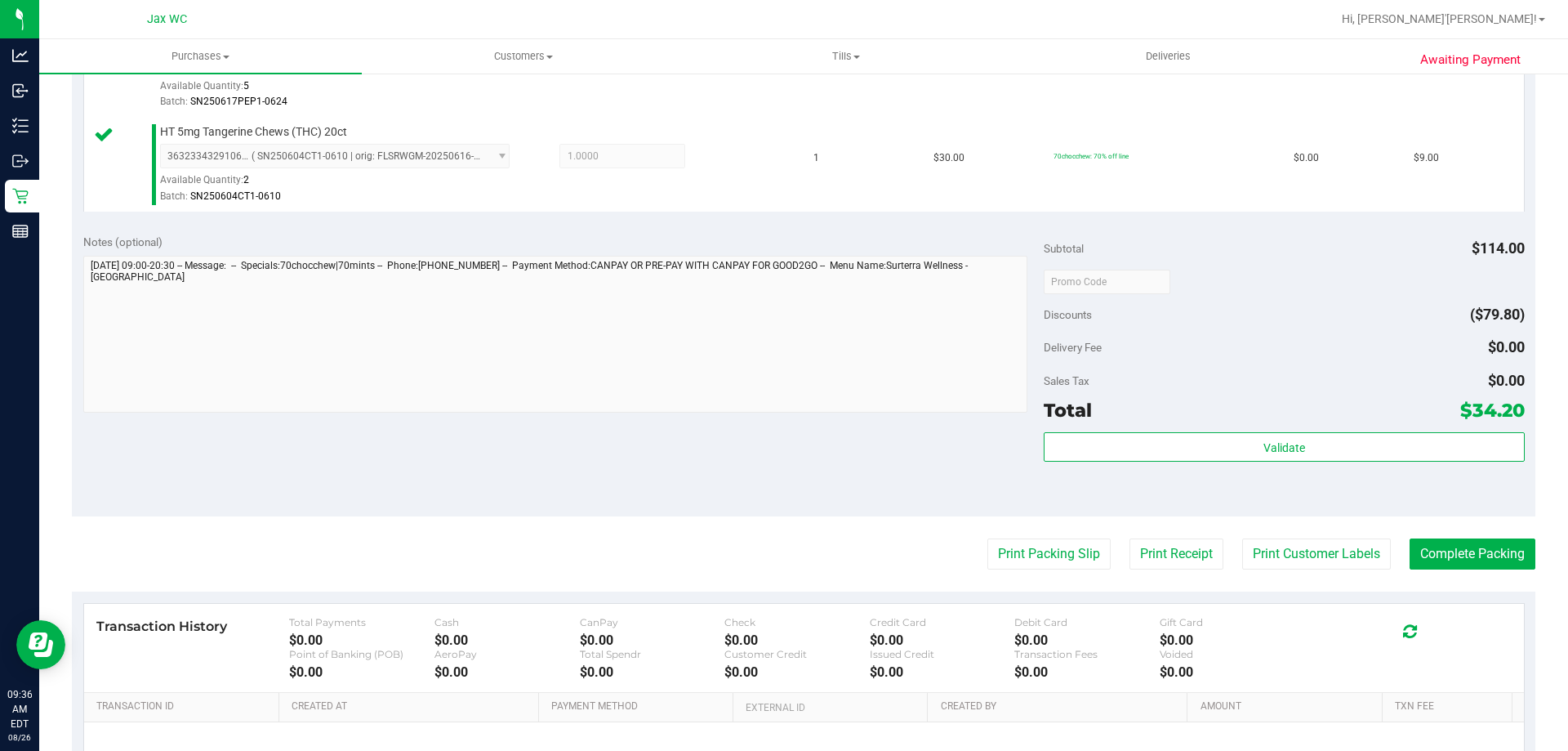
scroll to position [869, 0]
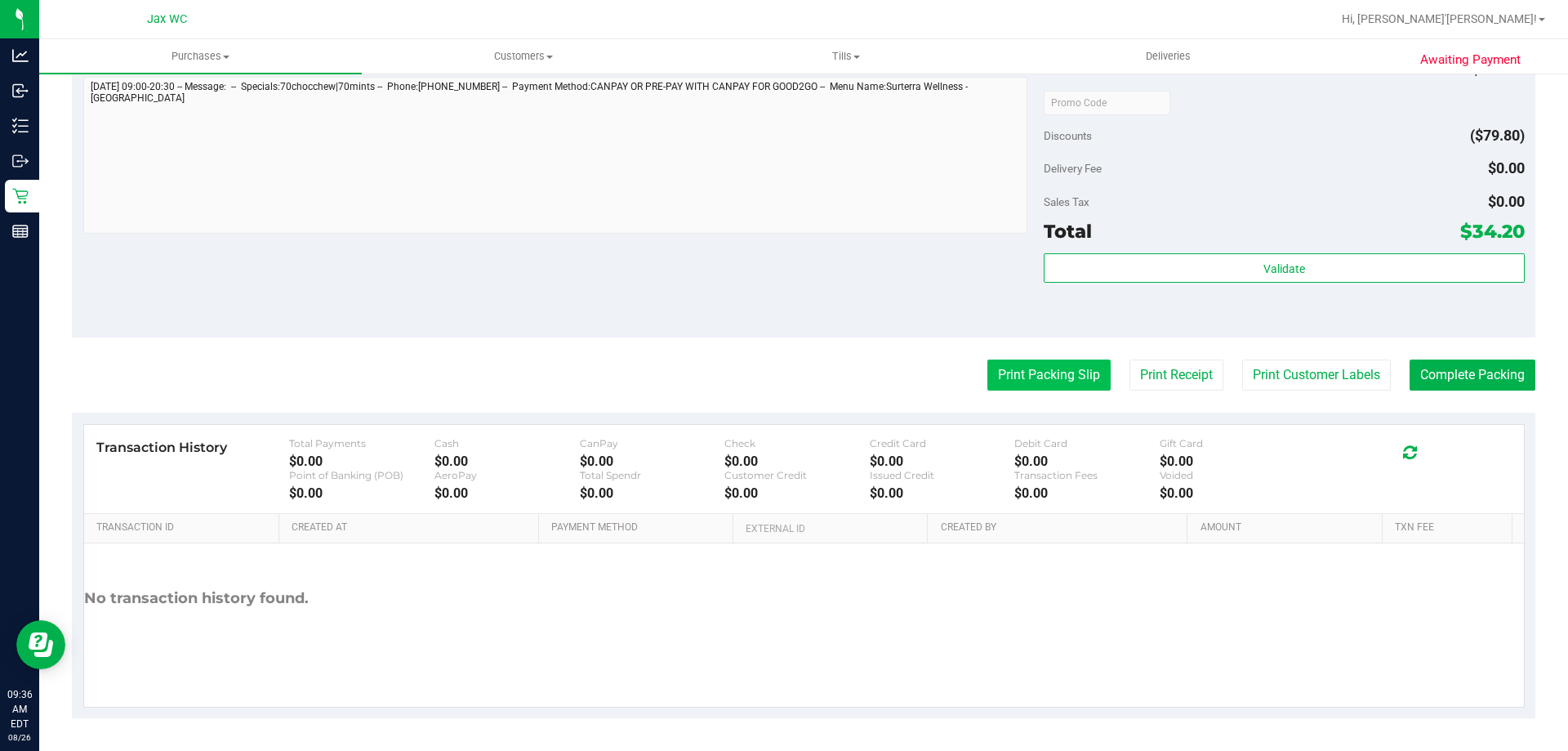
click at [1028, 369] on button "Print Packing Slip" at bounding box center [1049, 376] width 123 height 31
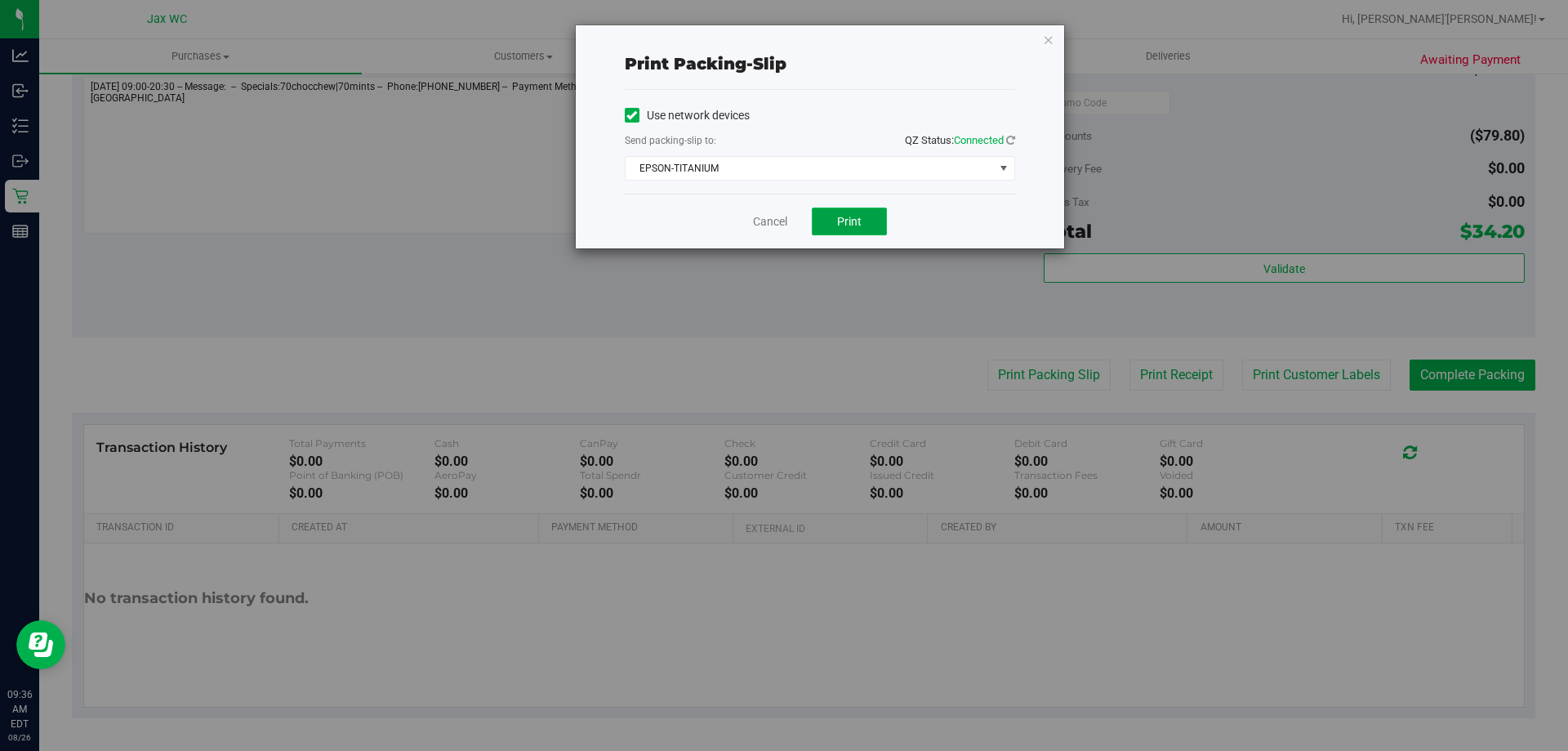
click at [834, 222] on button "Print" at bounding box center [850, 221] width 75 height 28
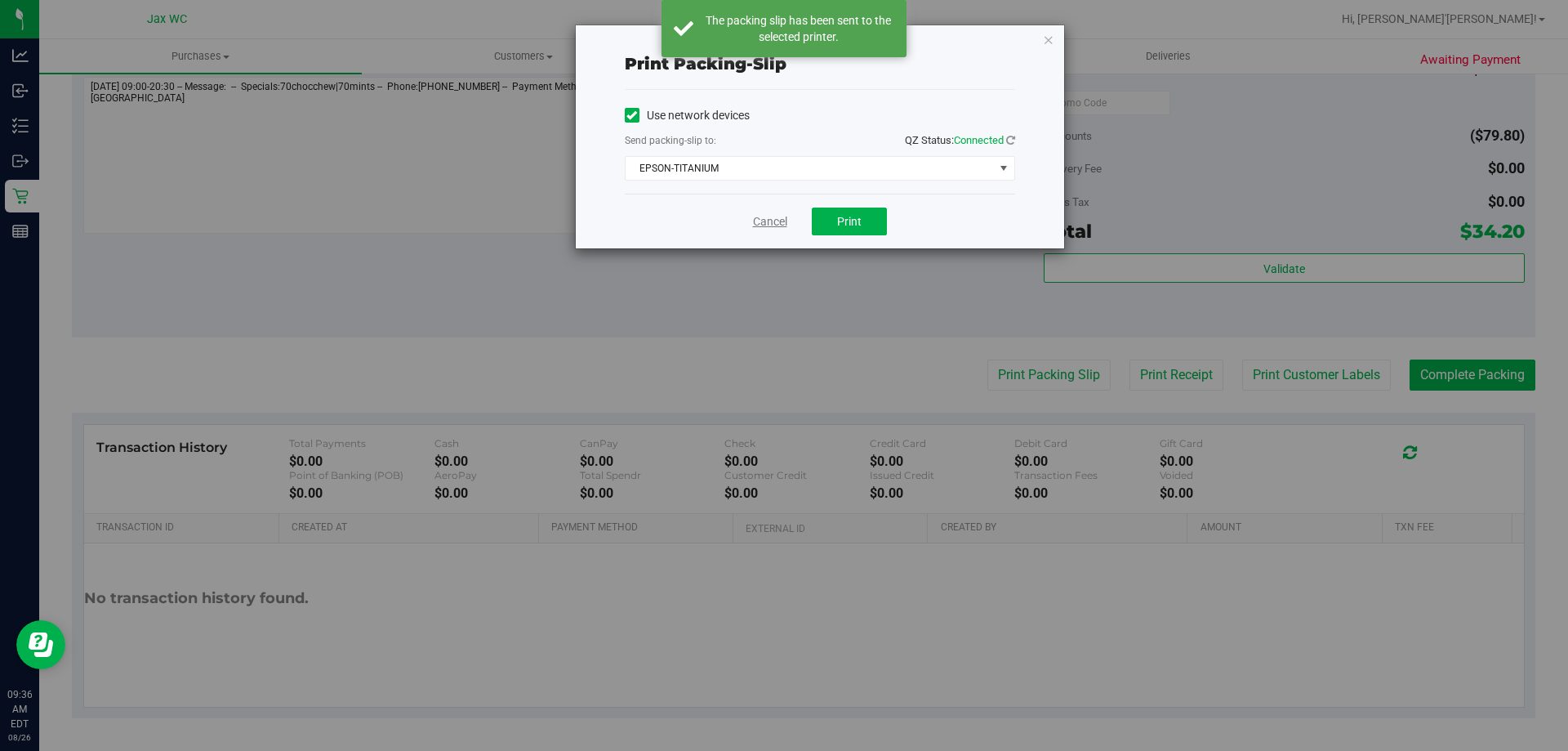
click at [757, 219] on link "Cancel" at bounding box center [770, 221] width 34 height 17
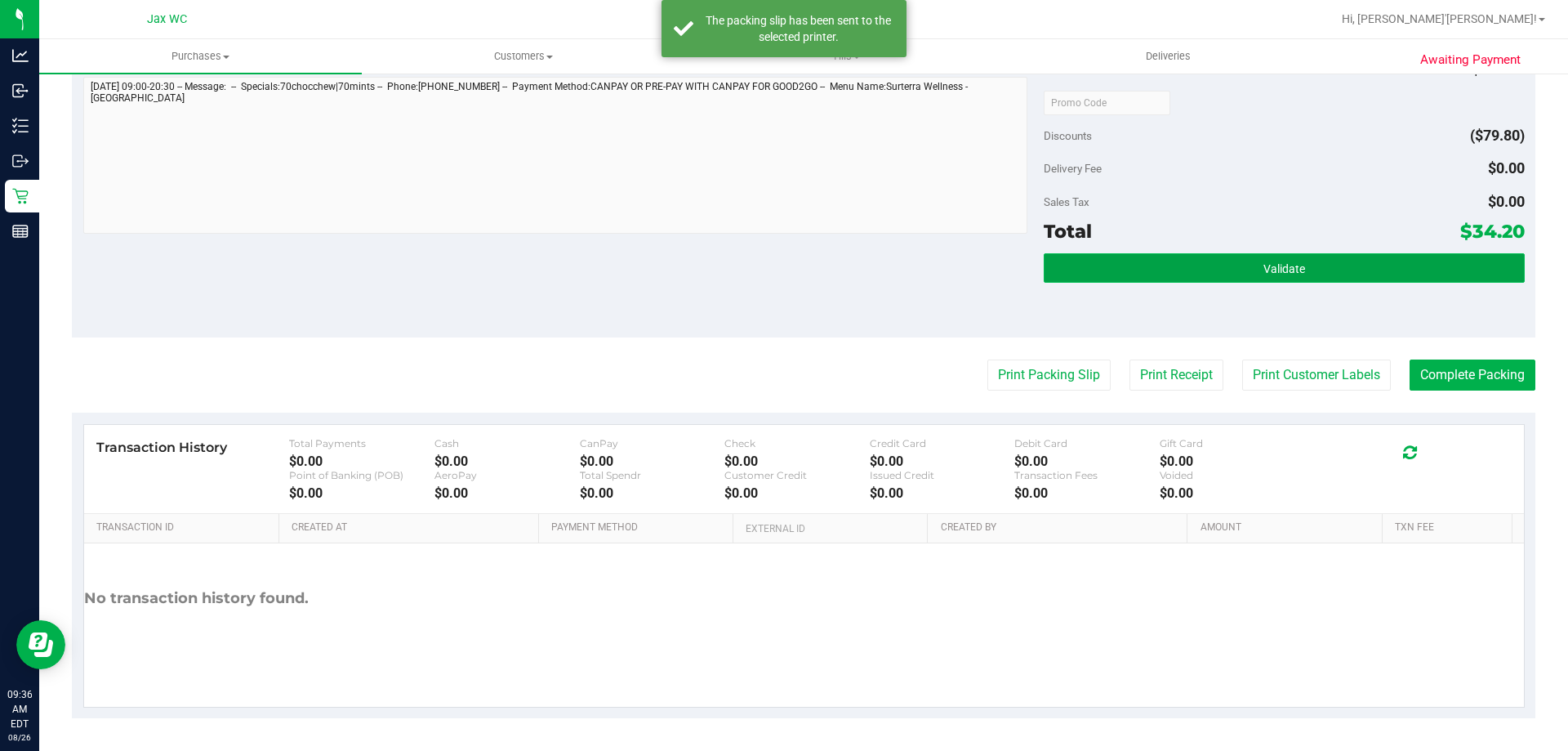
click at [1145, 258] on button "Validate" at bounding box center [1283, 268] width 480 height 29
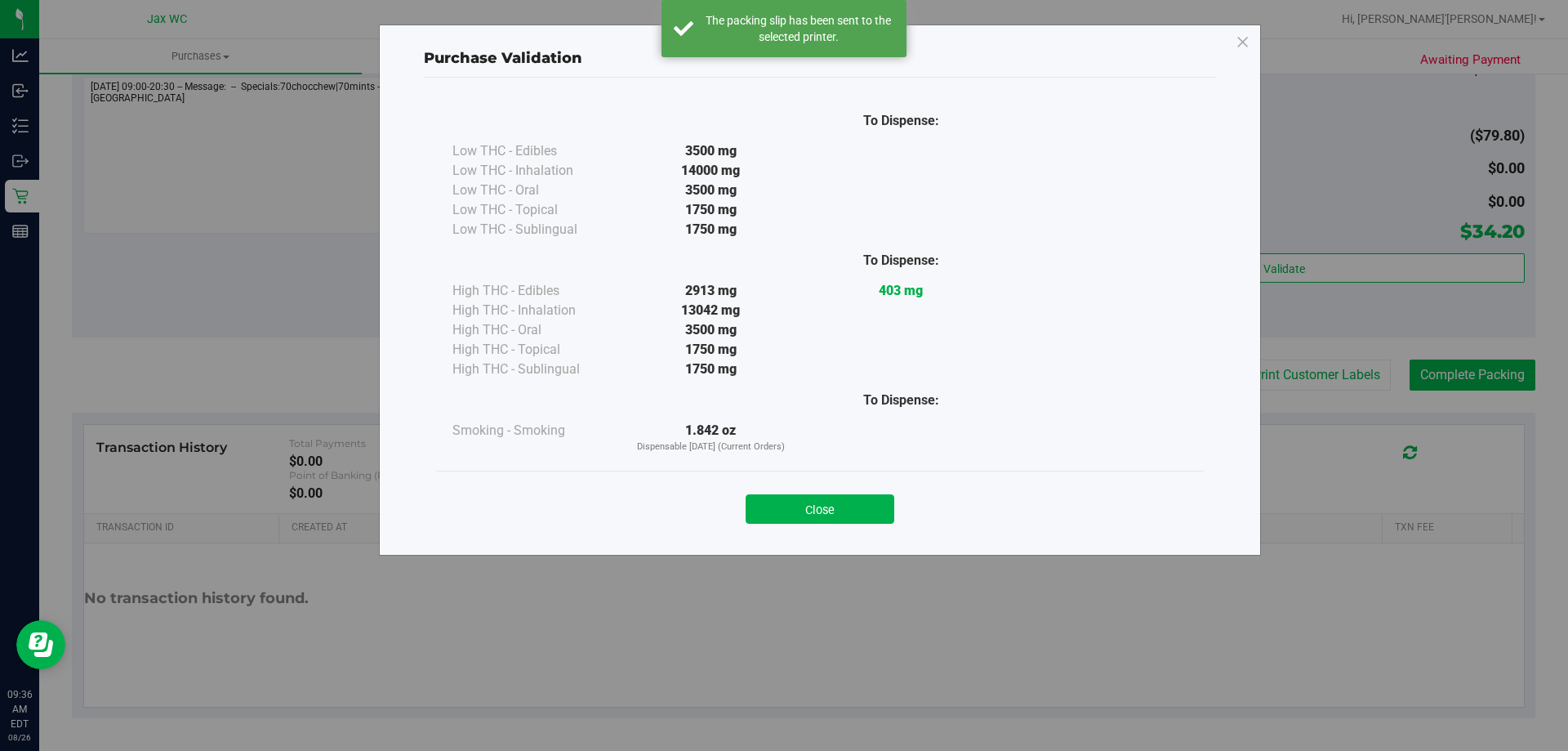
click at [842, 508] on button "Close" at bounding box center [819, 509] width 149 height 29
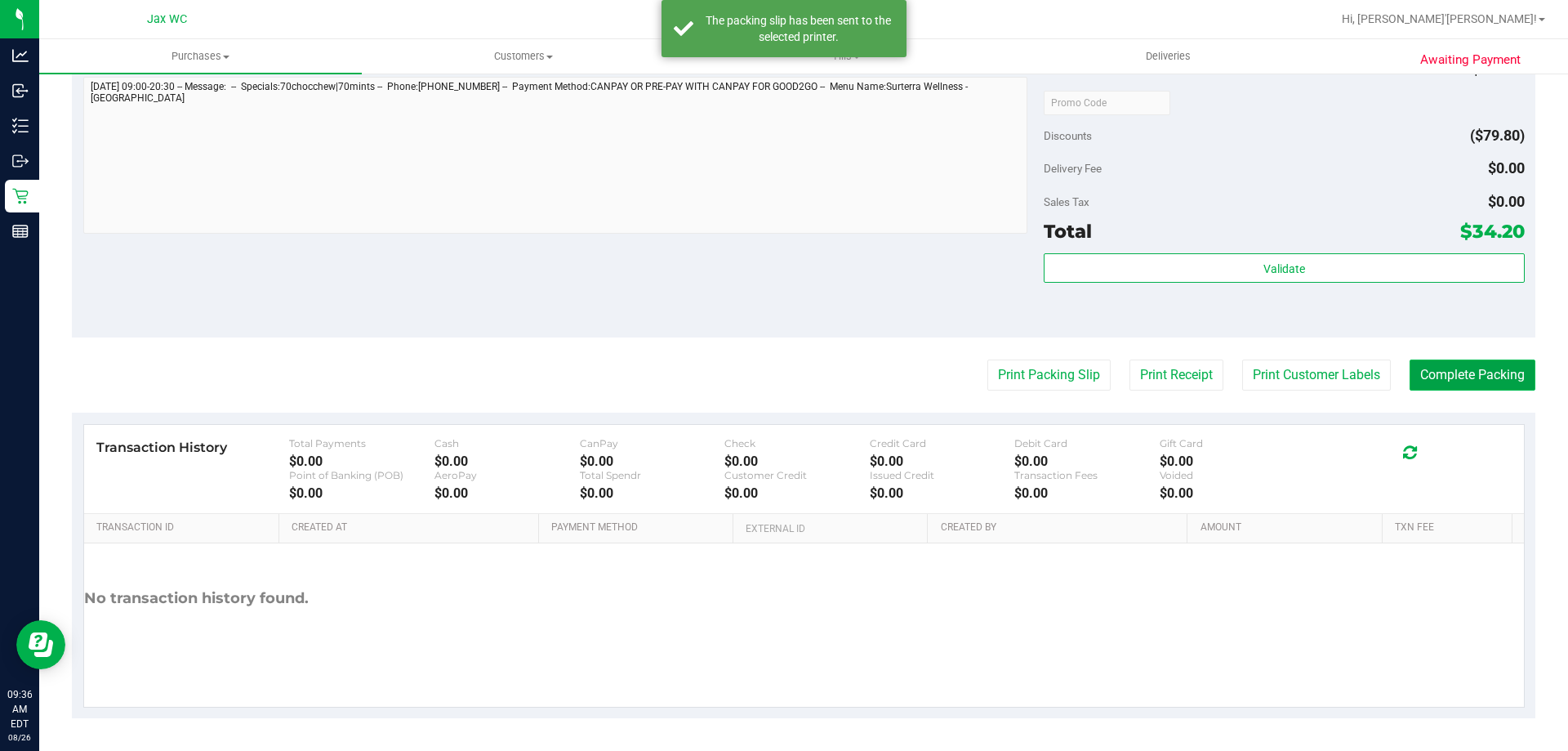
click at [1431, 367] on button "Complete Packing" at bounding box center [1472, 376] width 126 height 31
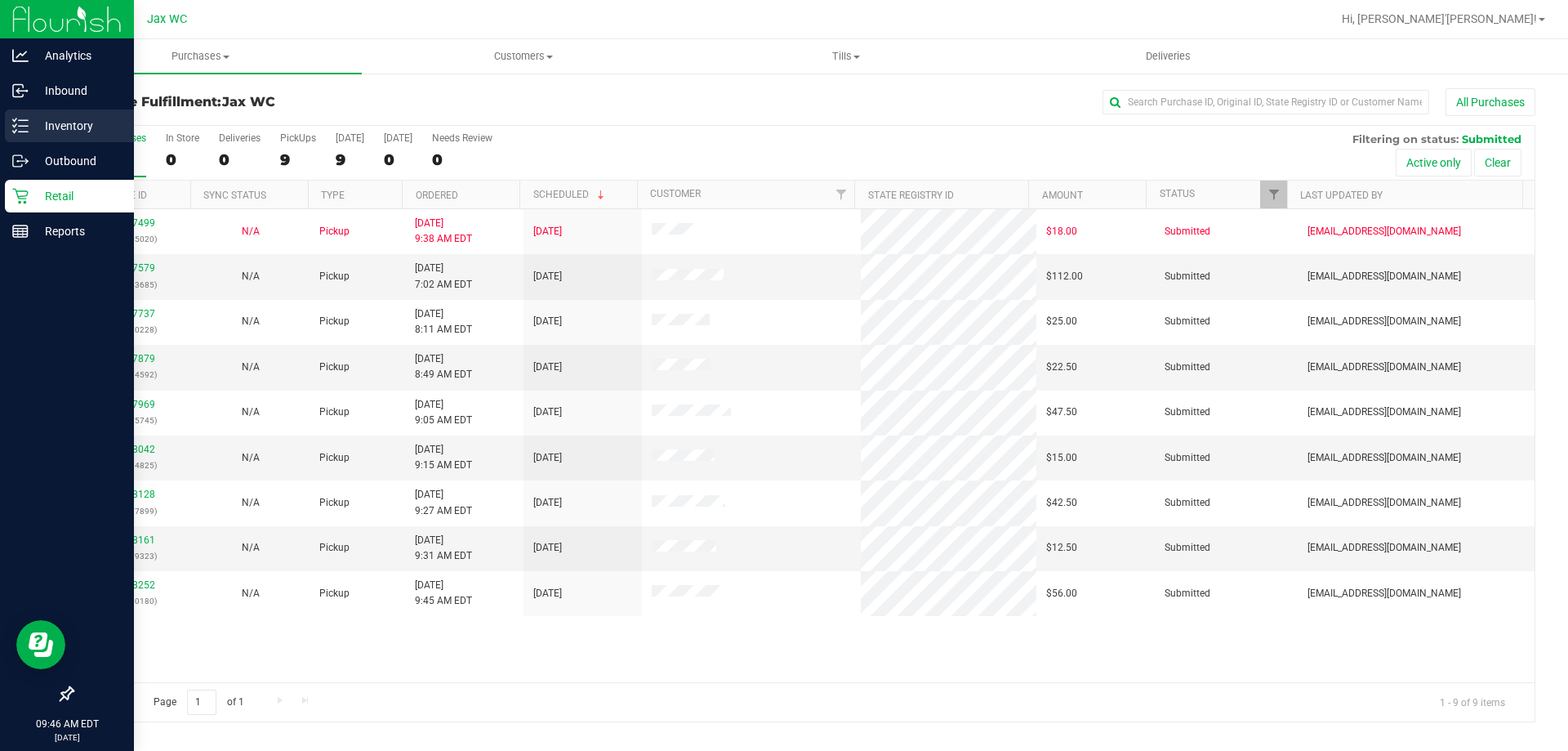
click at [41, 141] on div "Inventory" at bounding box center [69, 126] width 129 height 33
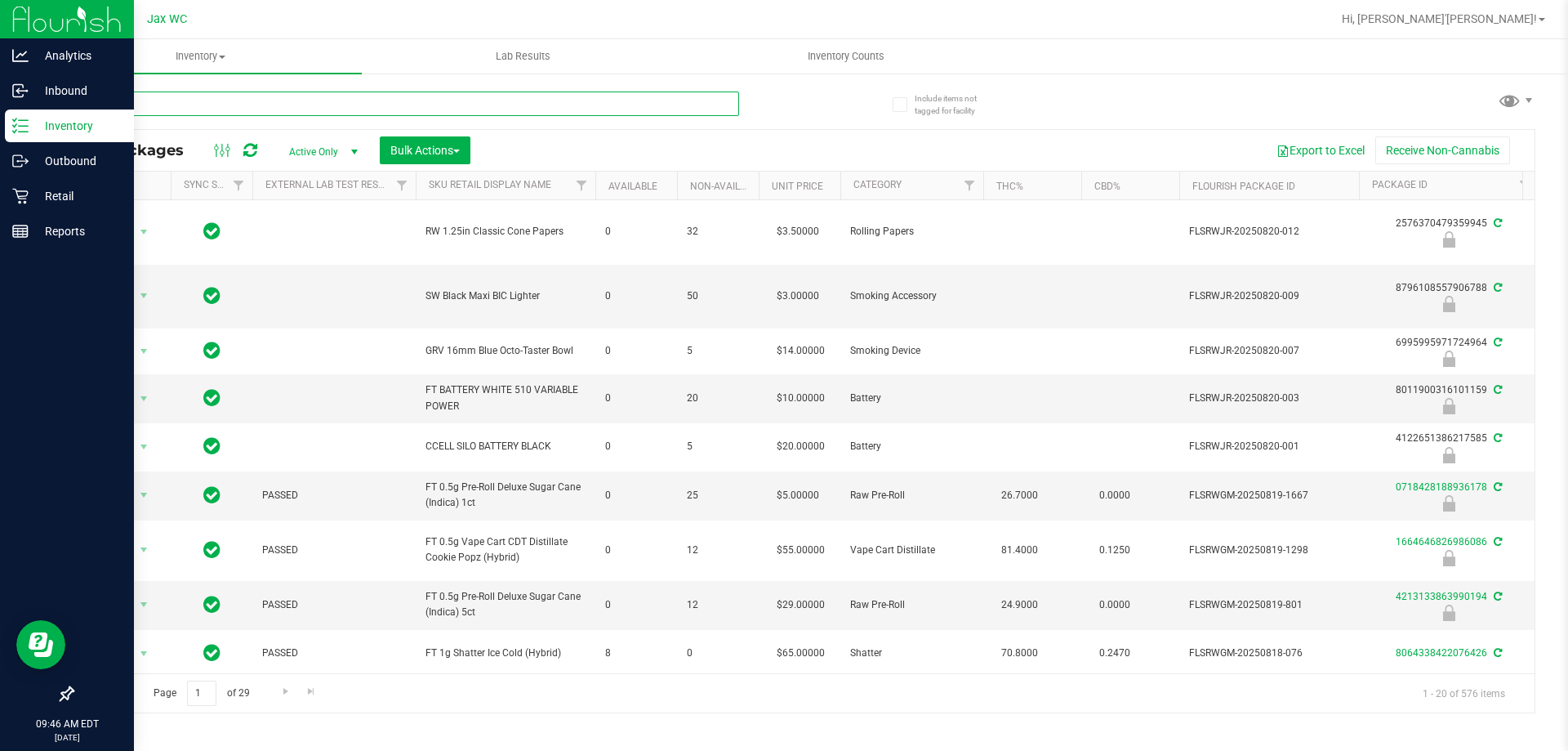
click at [230, 109] on input "text" at bounding box center [405, 104] width 667 height 25
type input "2058212971456034"
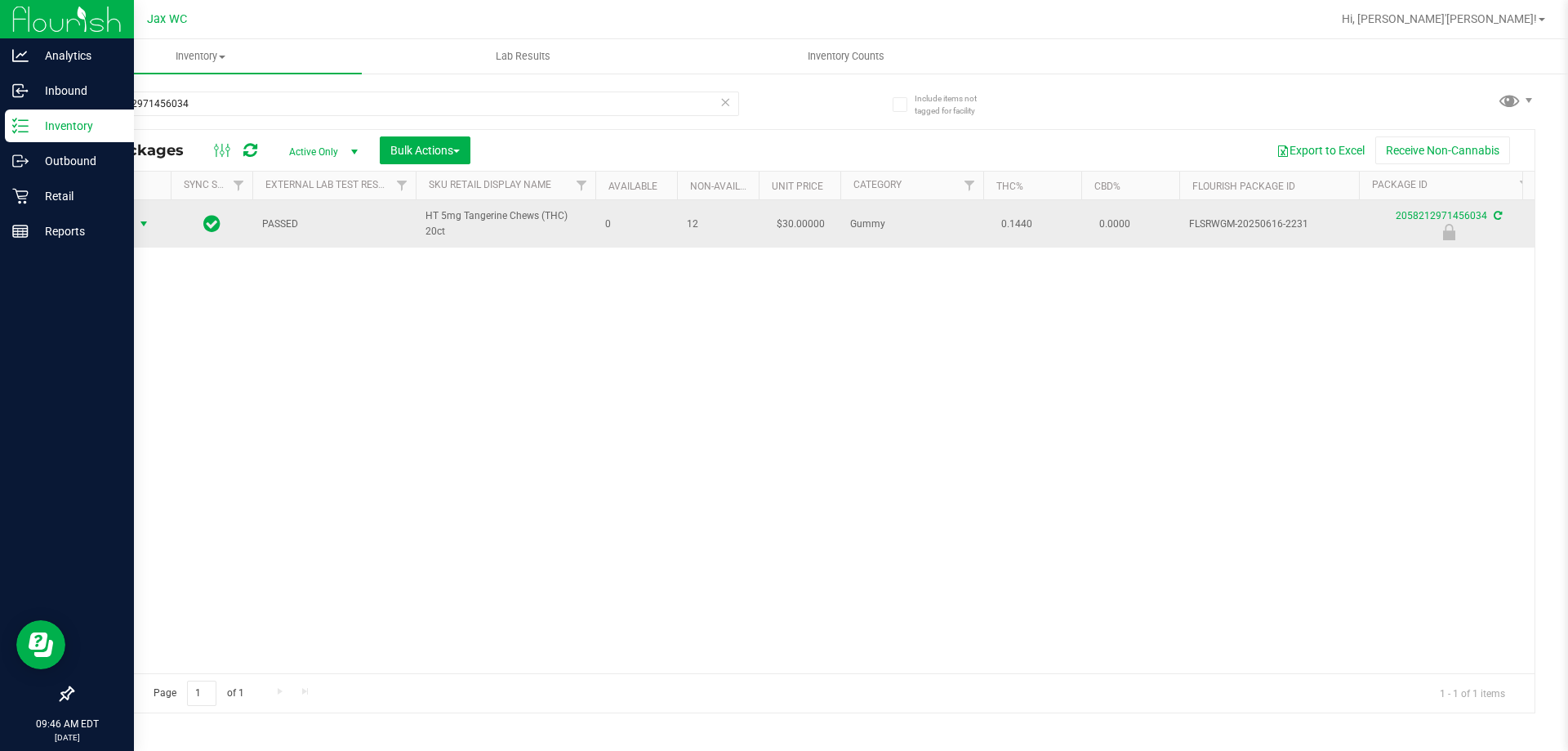
click at [122, 230] on span "Action" at bounding box center [111, 223] width 44 height 23
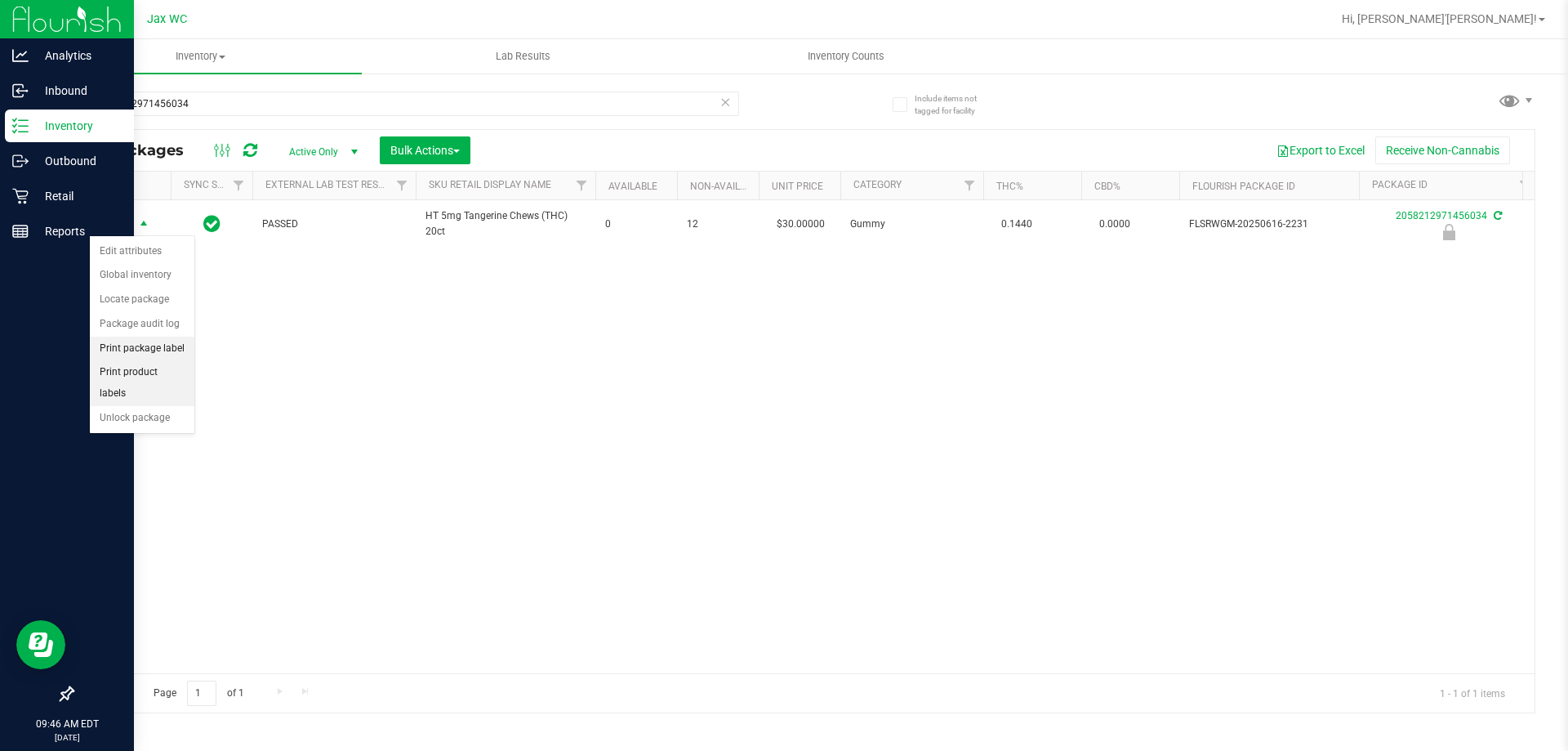
click at [150, 360] on ul "Edit attributes Global inventory Locate package Package audit log Print package…" at bounding box center [142, 335] width 105 height 191
click at [165, 358] on li "Print package label" at bounding box center [142, 349] width 105 height 25
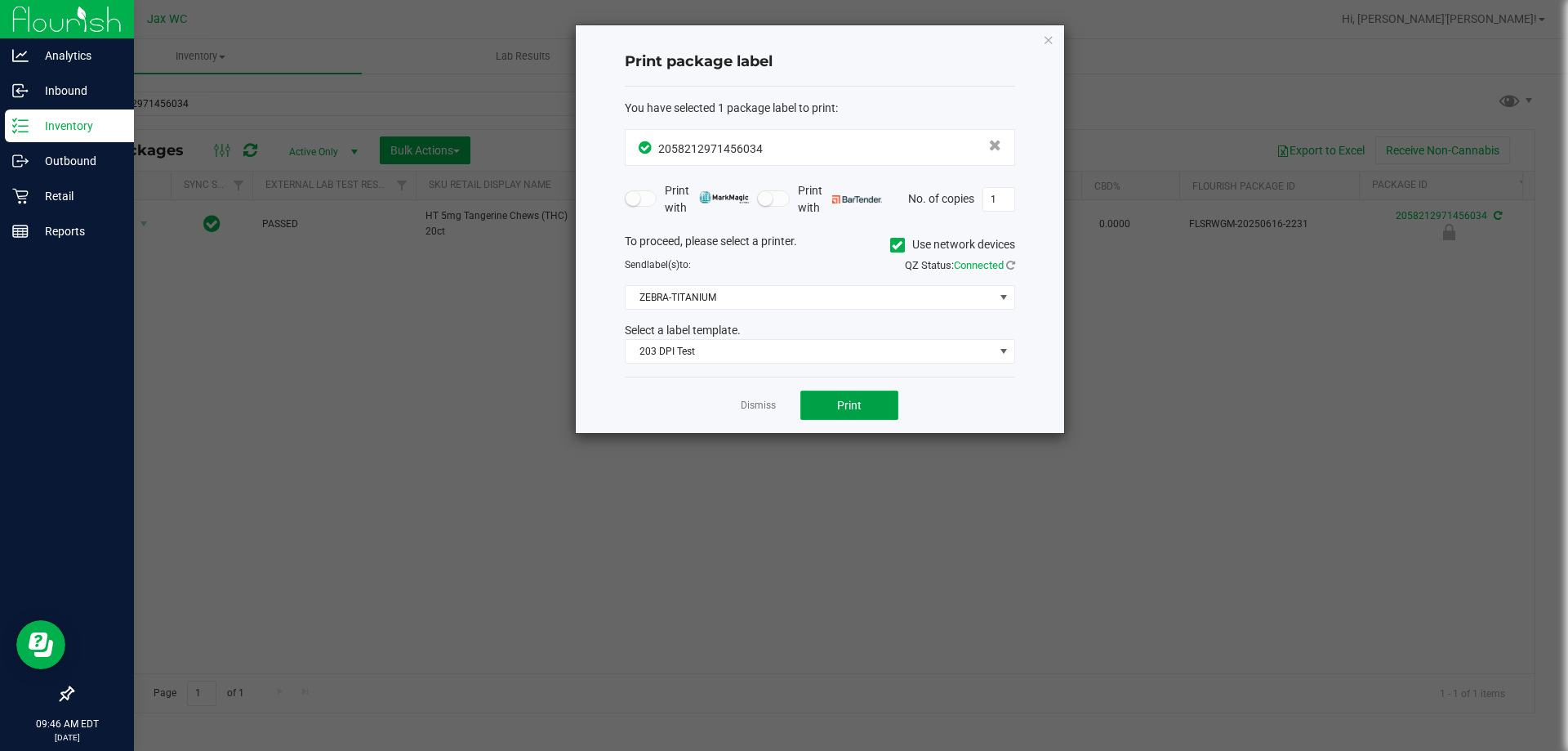
click at [842, 412] on span "Print" at bounding box center [849, 405] width 25 height 13
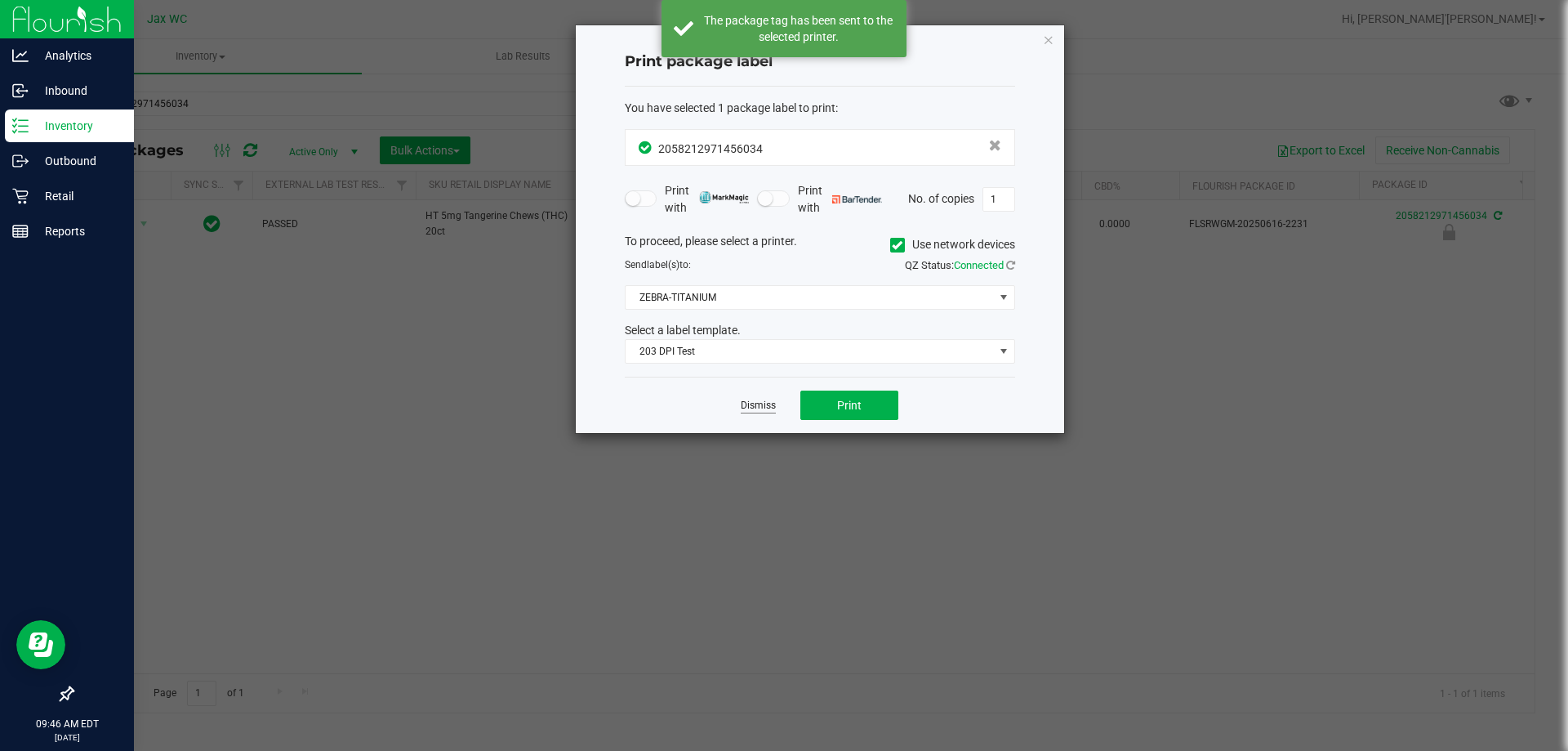
click at [761, 408] on link "Dismiss" at bounding box center [758, 405] width 35 height 14
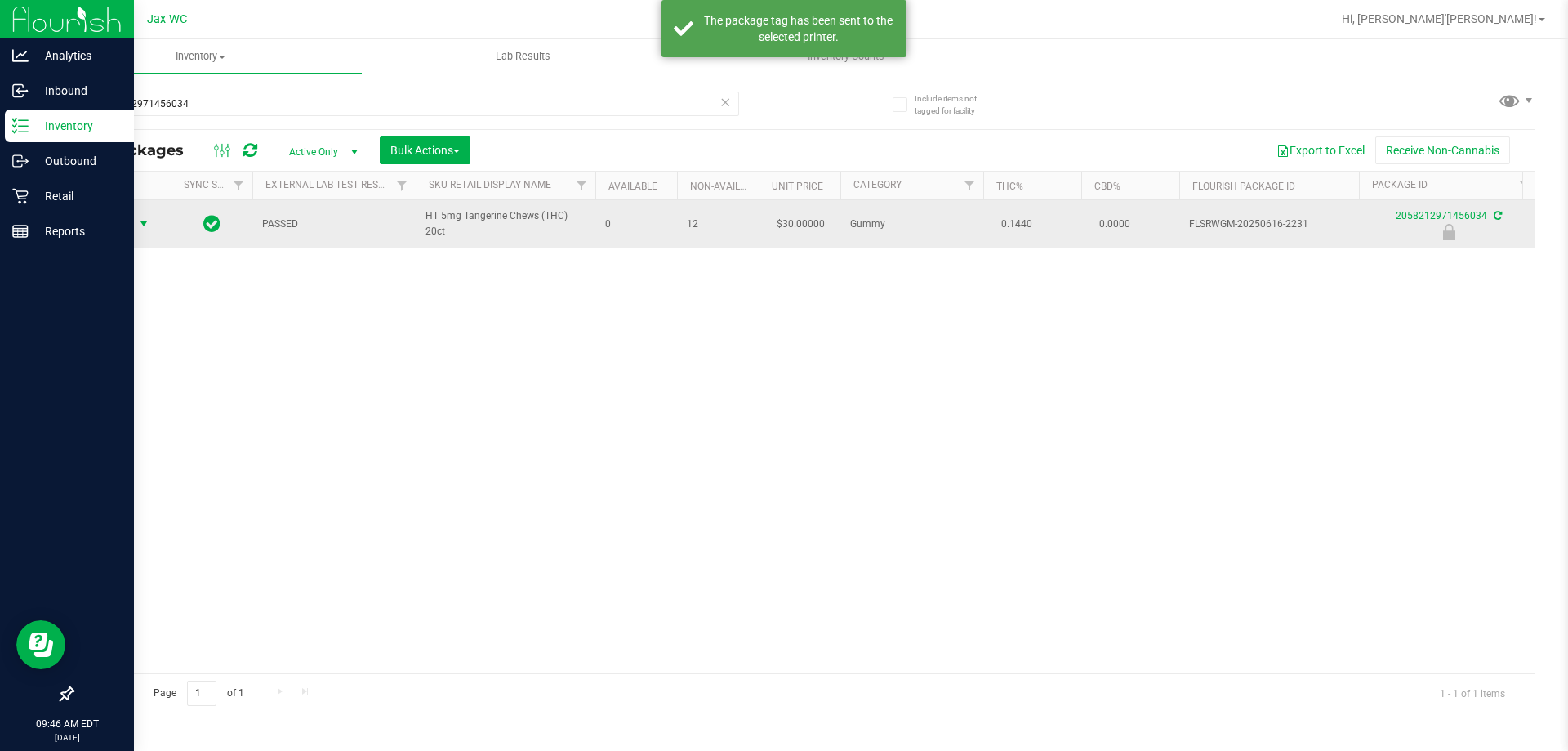
click at [118, 224] on span "Action" at bounding box center [111, 223] width 44 height 23
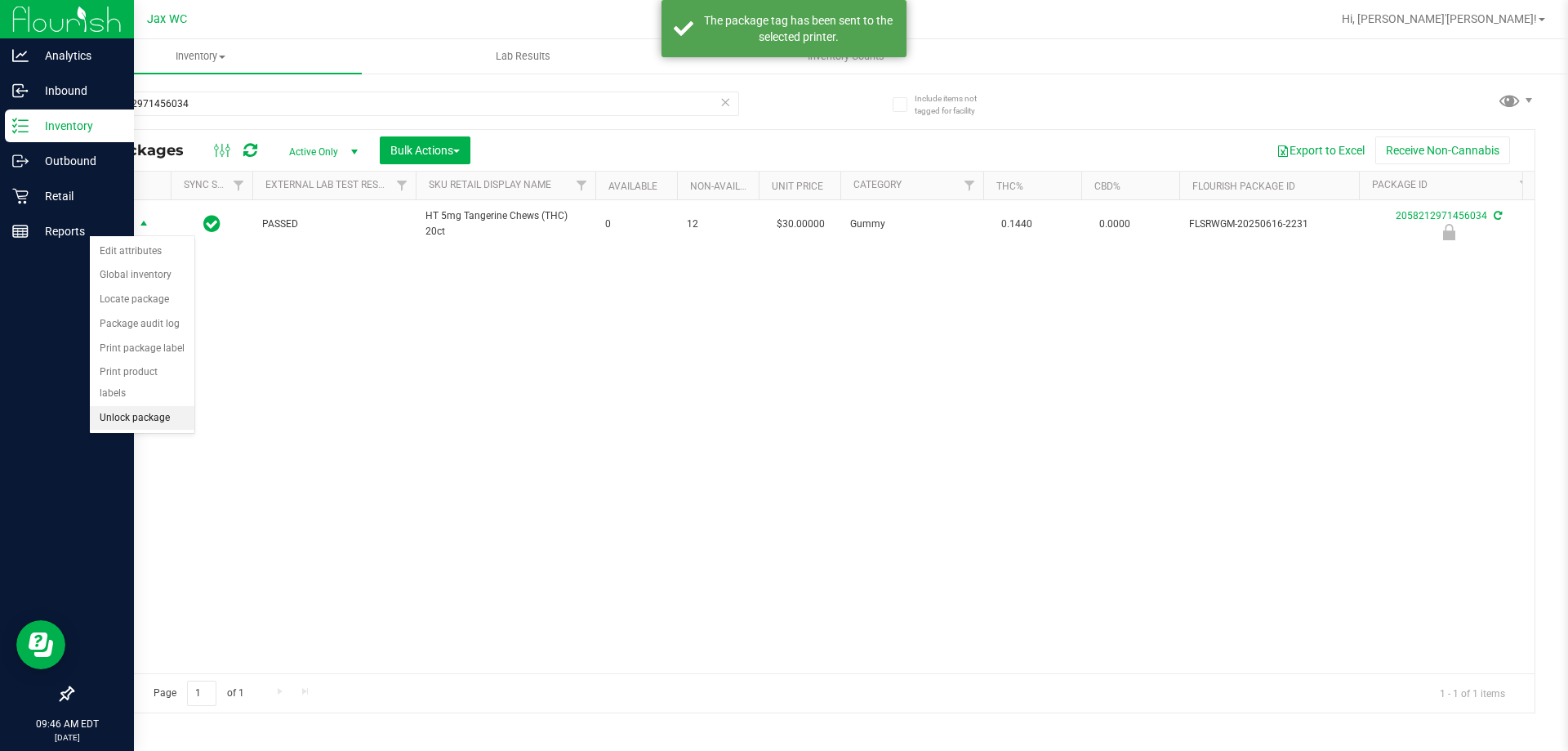
click at [183, 406] on li "Unlock package" at bounding box center [142, 418] width 105 height 25
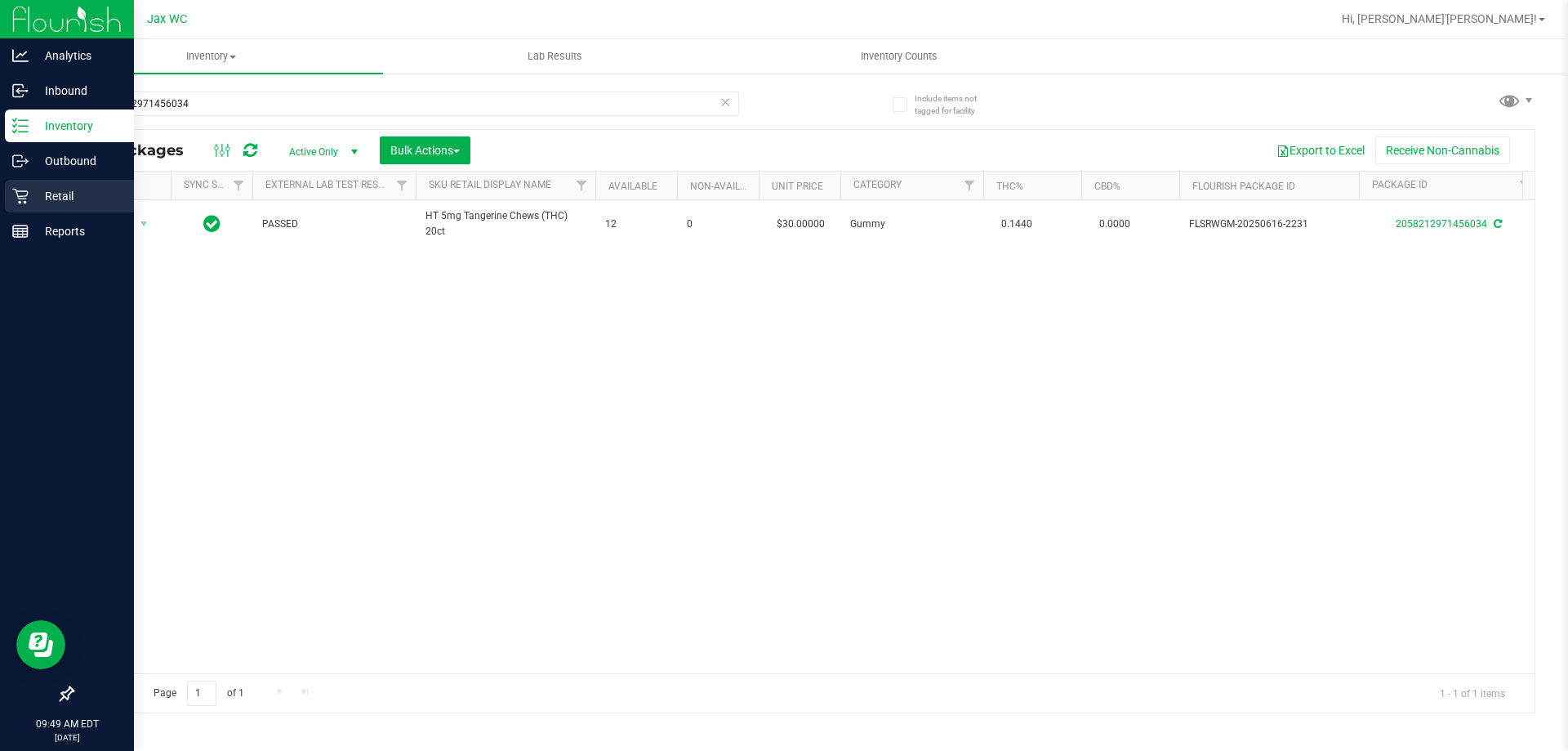
click at [72, 186] on p "Retail" at bounding box center [77, 196] width 98 height 19
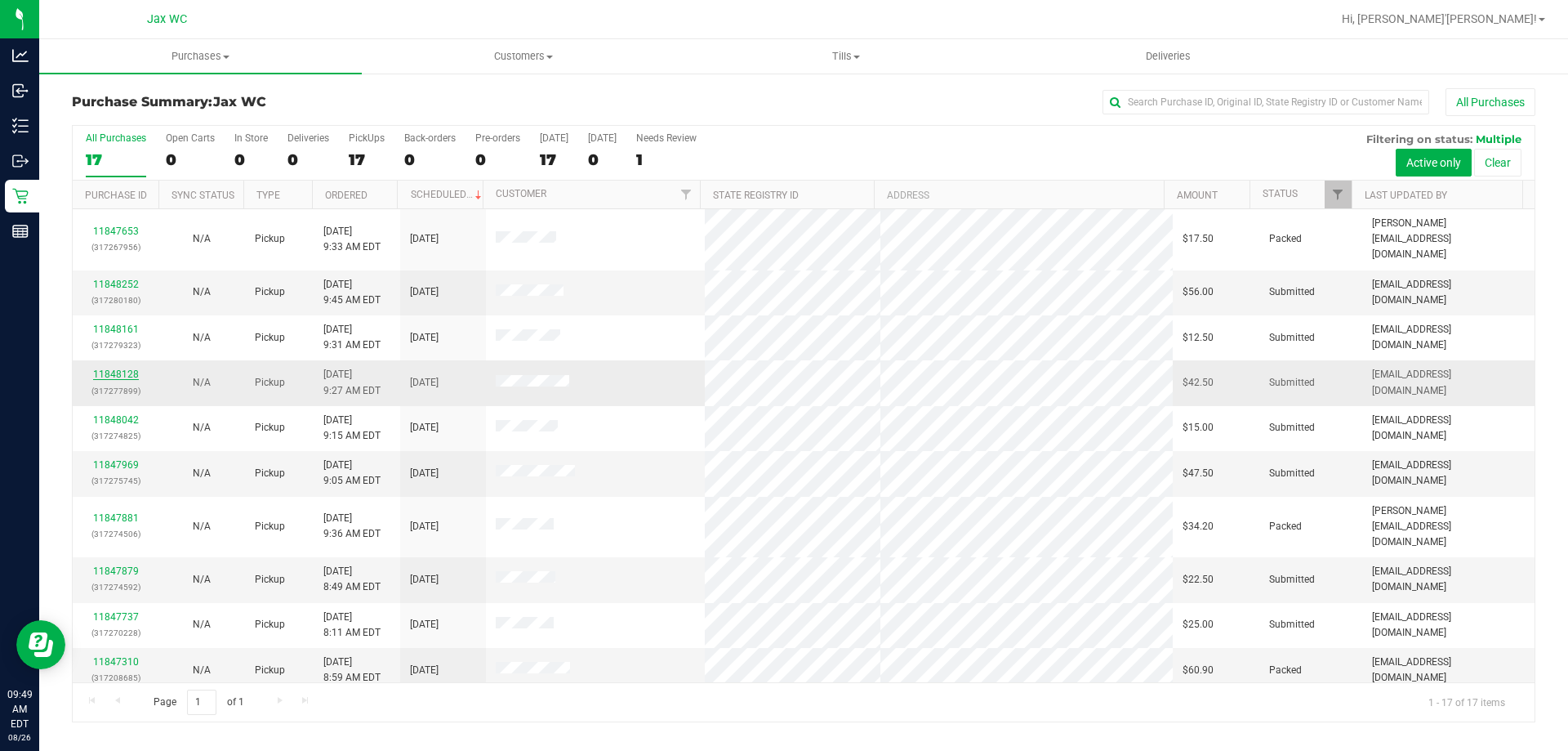
click at [126, 368] on link "11848128" at bounding box center [116, 374] width 46 height 11
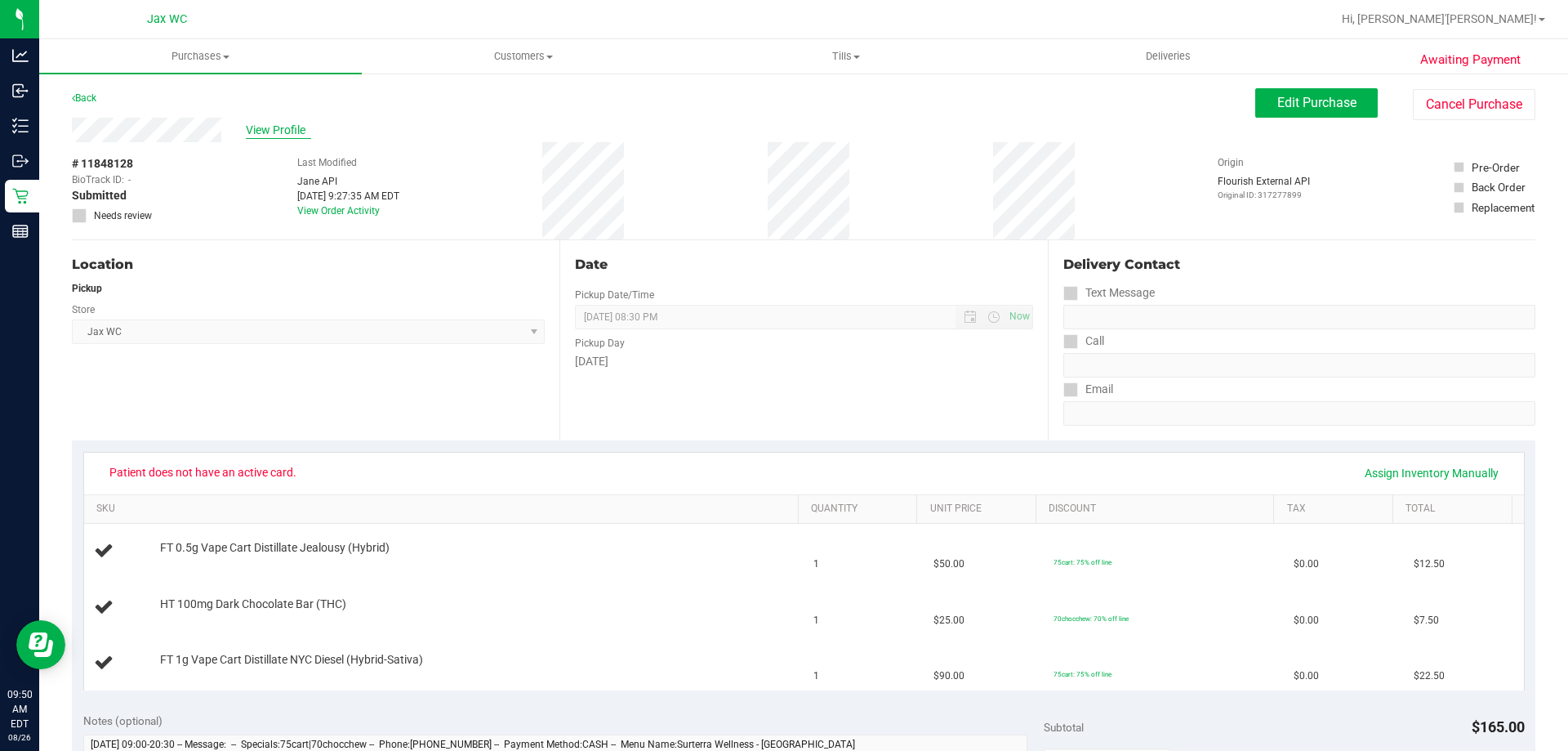
click at [272, 130] on span "View Profile" at bounding box center [278, 130] width 65 height 17
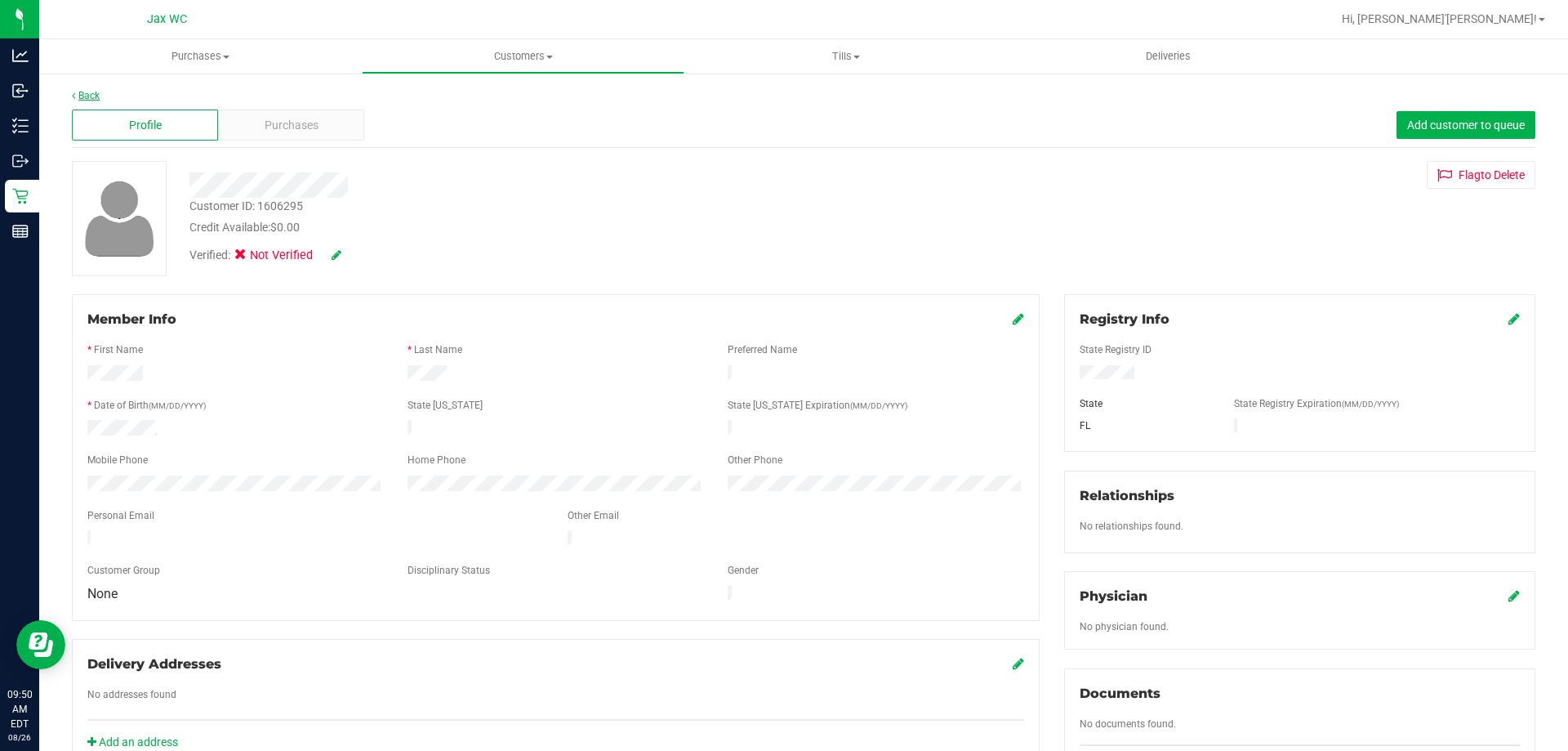
click at [90, 95] on link "Back" at bounding box center [85, 95] width 28 height 11
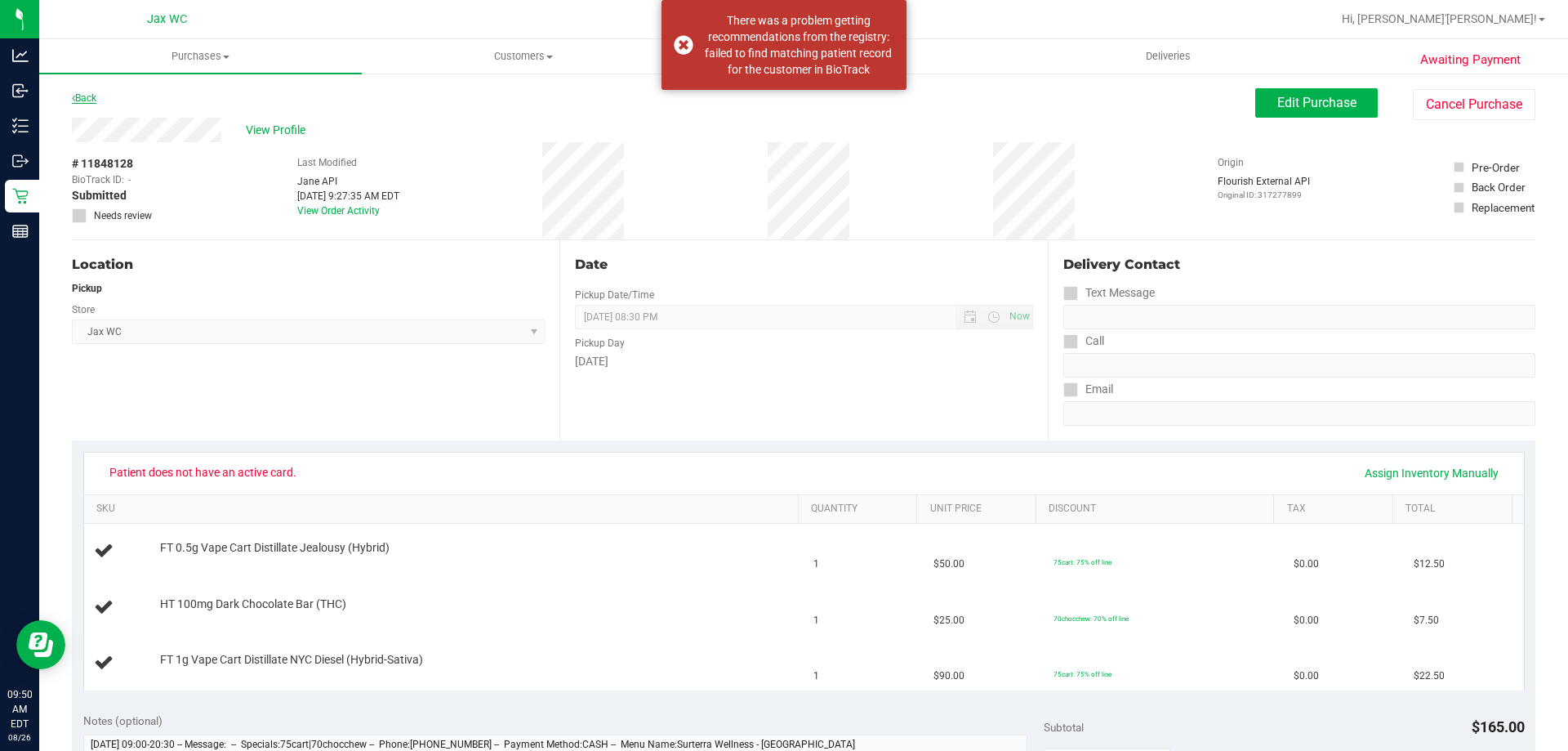
click at [78, 94] on link "Back" at bounding box center [83, 98] width 25 height 11
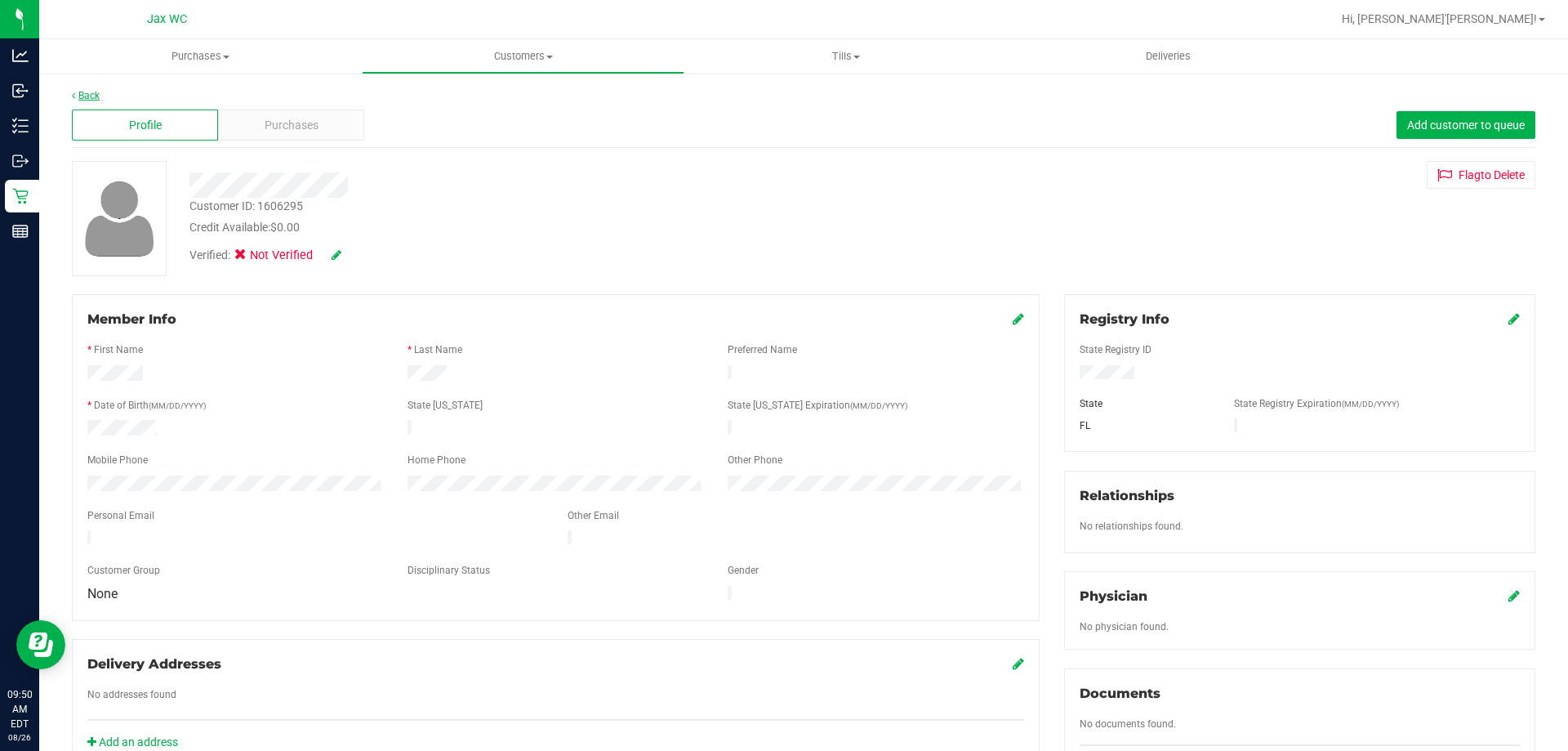
click at [84, 99] on link "Back" at bounding box center [85, 95] width 28 height 11
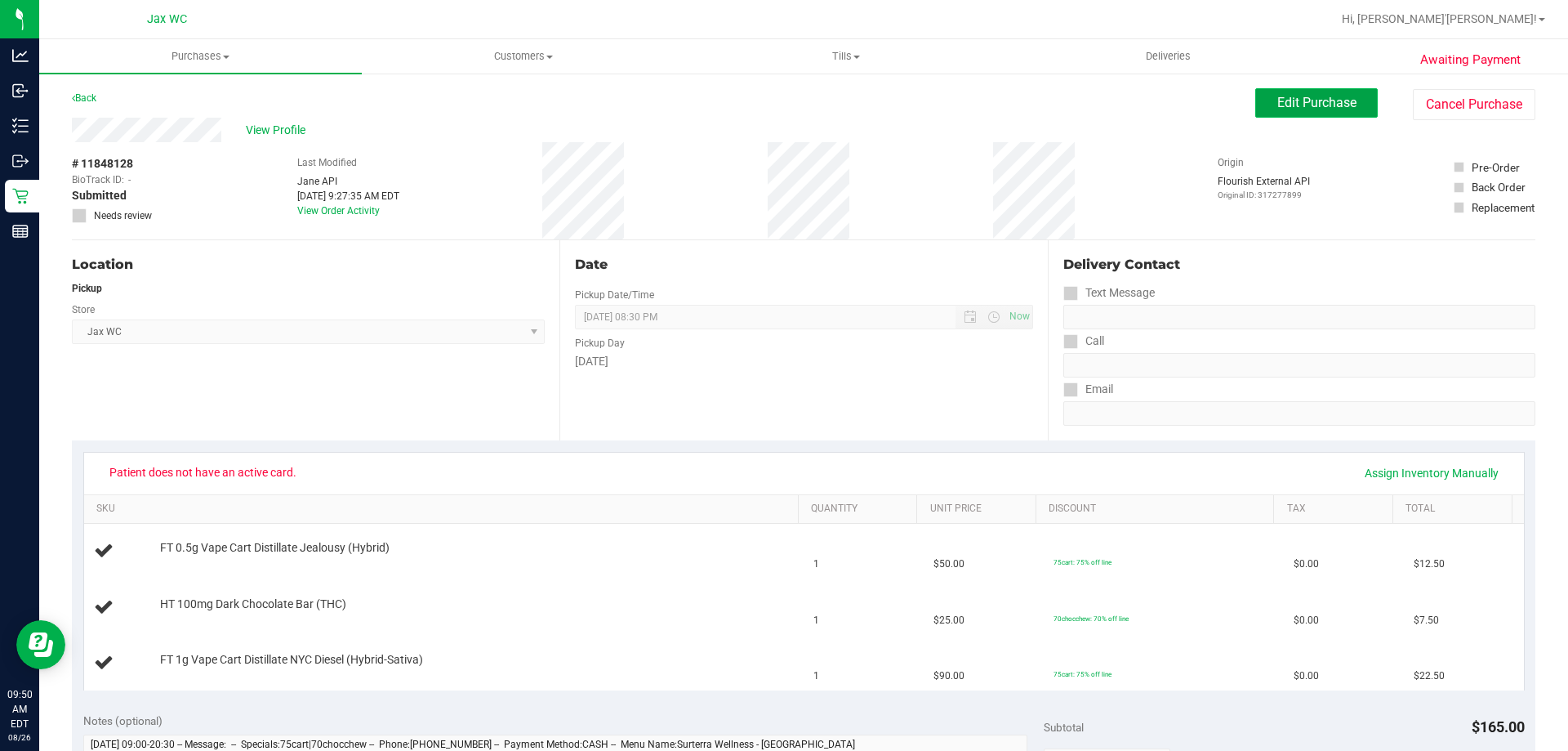
click at [1301, 102] on span "Edit Purchase" at bounding box center [1317, 102] width 79 height 16
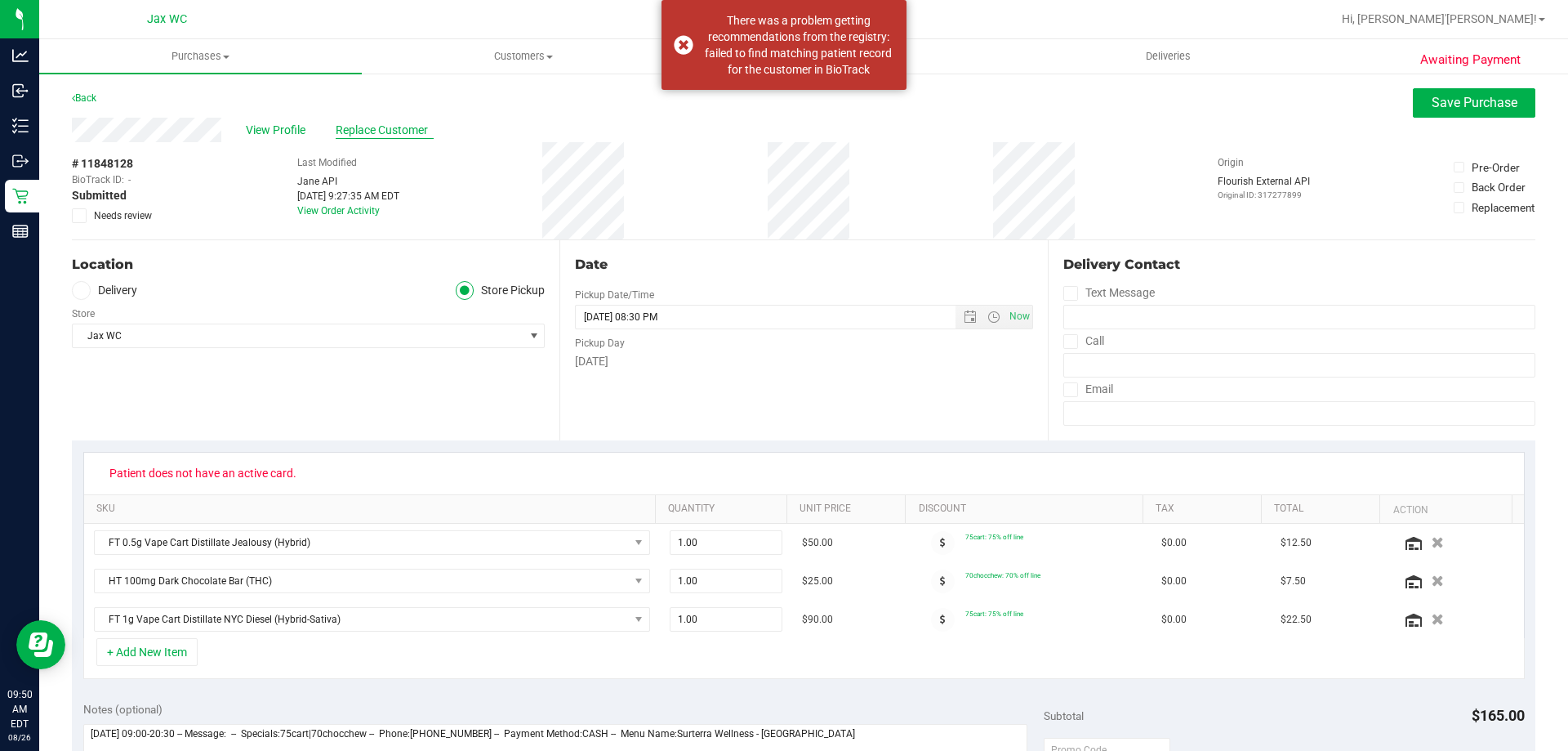
click at [399, 133] on span "Replace Customer" at bounding box center [384, 130] width 98 height 17
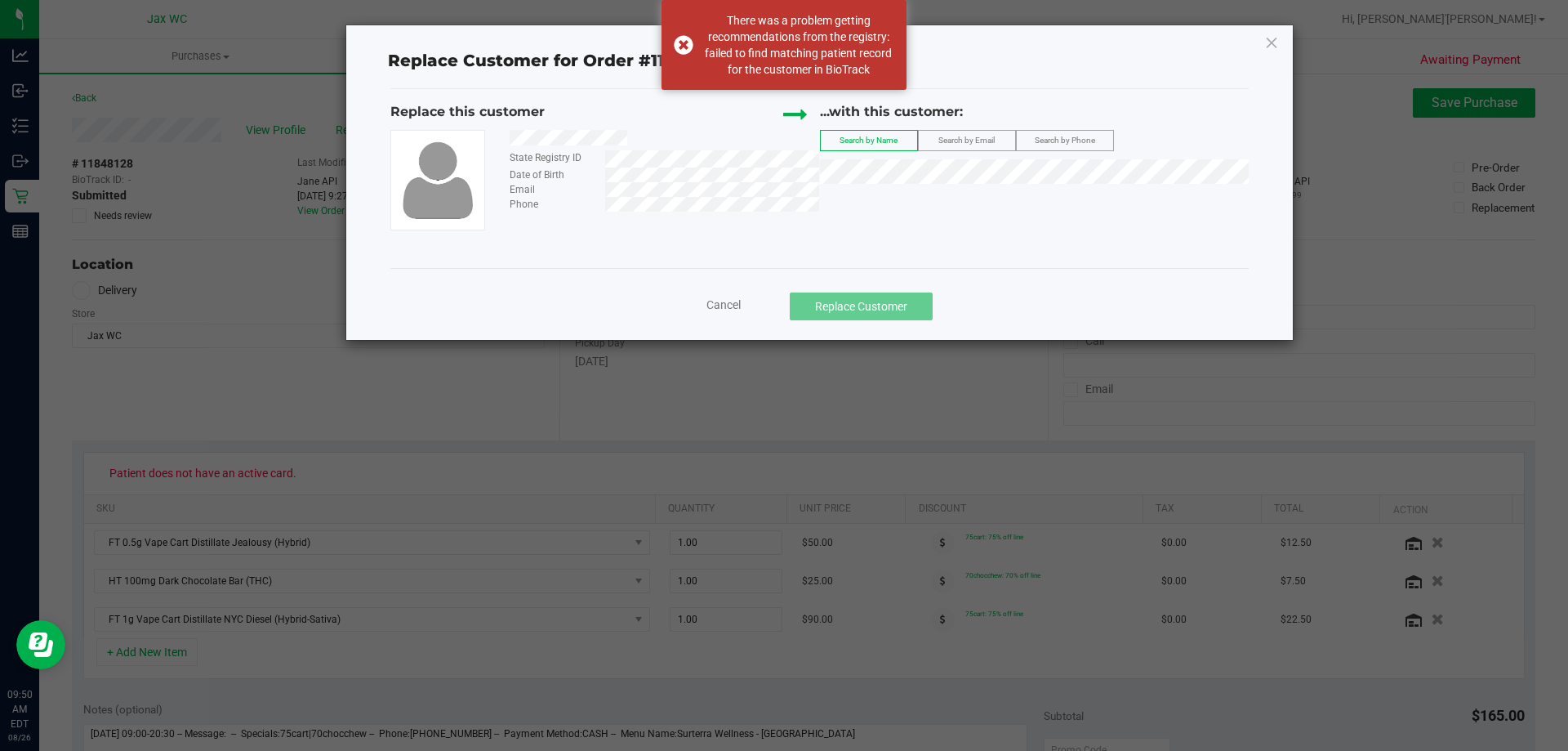
click at [1059, 140] on span "Search by Phone" at bounding box center [1065, 140] width 61 height 9
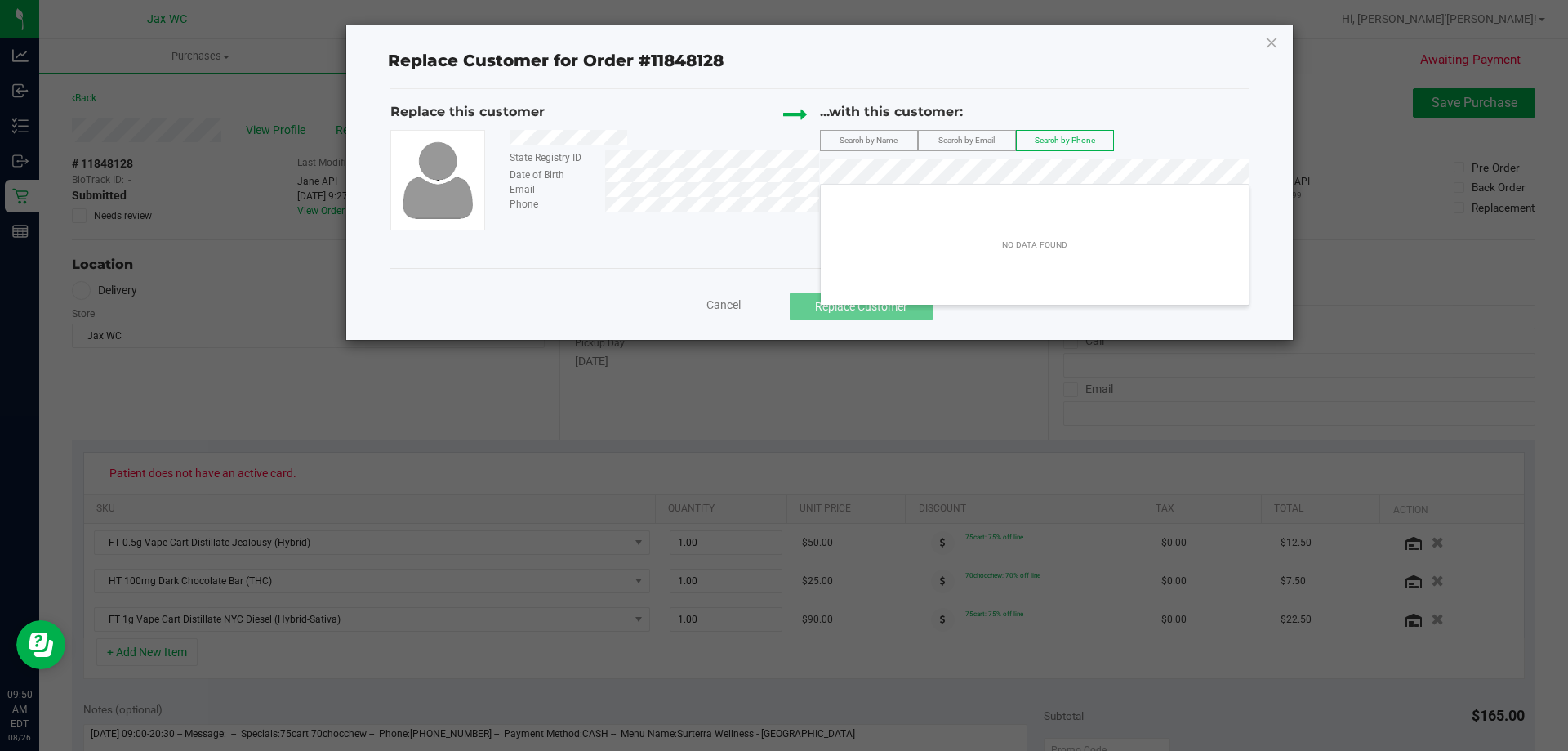
click at [612, 183] on div "Replace this customer State Registry ID Date of Birth Email Phone ...with this …" at bounding box center [818, 166] width 858 height 129
click at [998, 136] on label "Search by Email" at bounding box center [966, 140] width 96 height 19
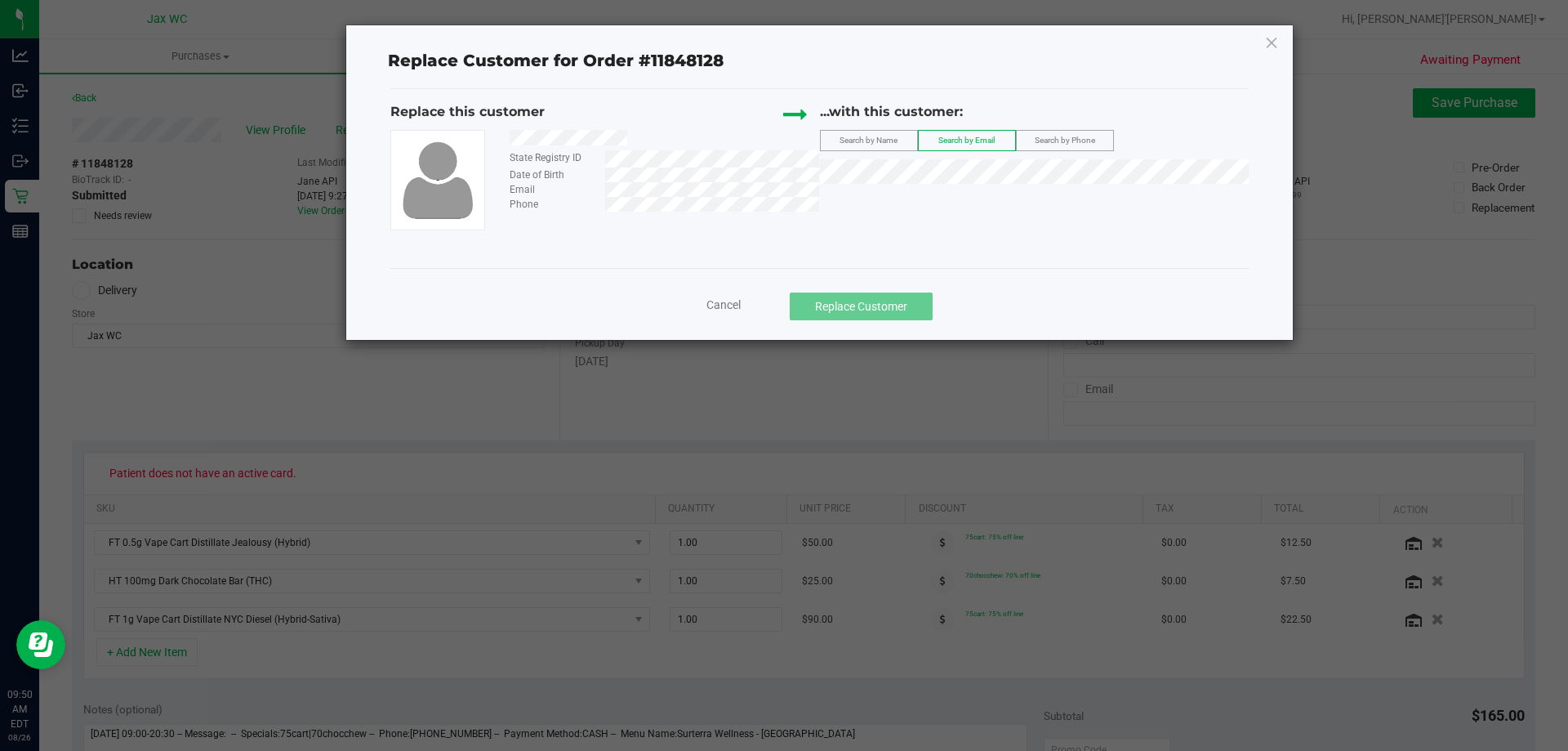
click at [878, 129] on div "Search by Name" at bounding box center [868, 140] width 98 height 21
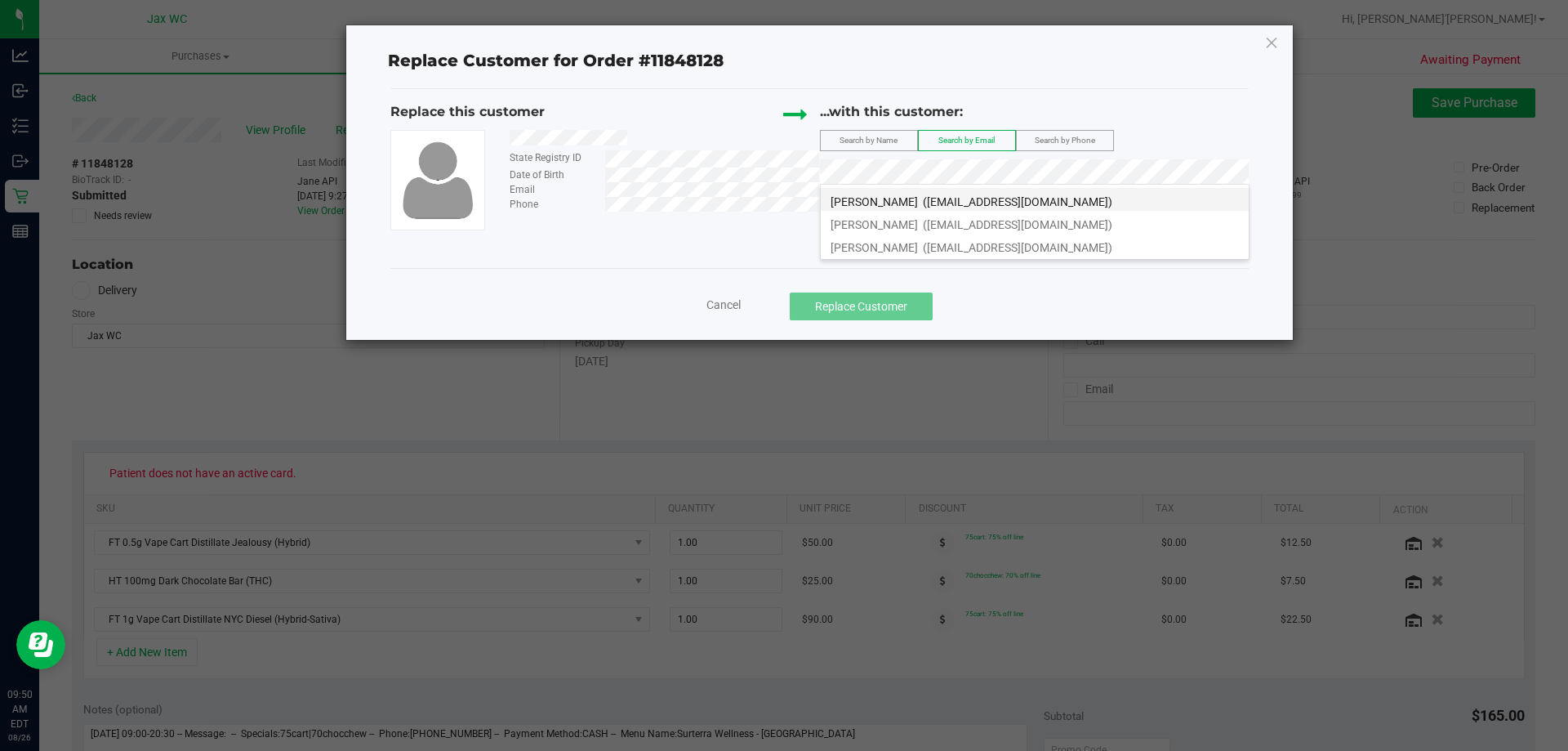
click at [939, 196] on li "[PERSON_NAME] ([EMAIL_ADDRESS][DOMAIN_NAME])" at bounding box center [1034, 199] width 428 height 23
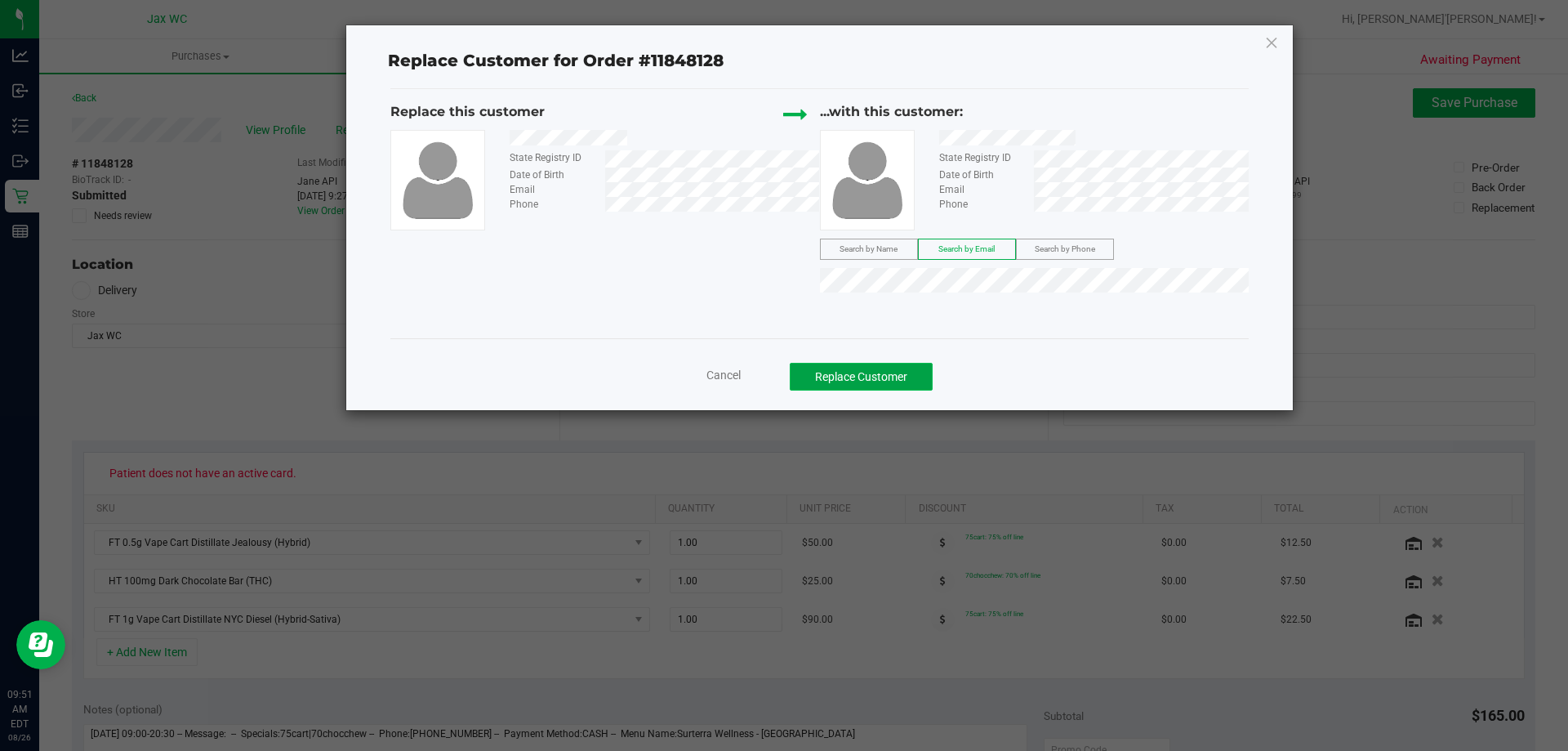
click at [894, 373] on button "Replace Customer" at bounding box center [862, 376] width 143 height 28
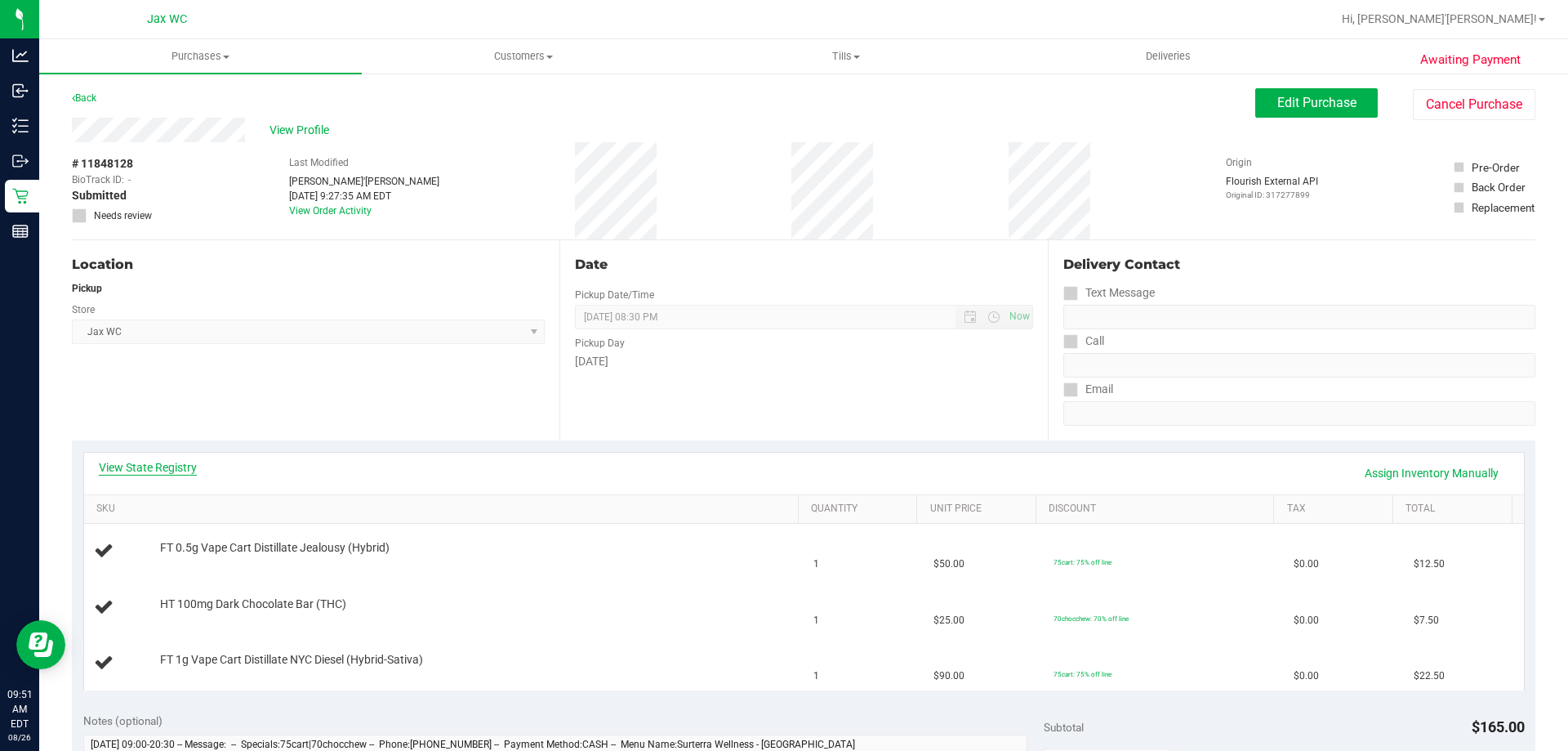
click at [171, 473] on link "View State Registry" at bounding box center [148, 467] width 98 height 17
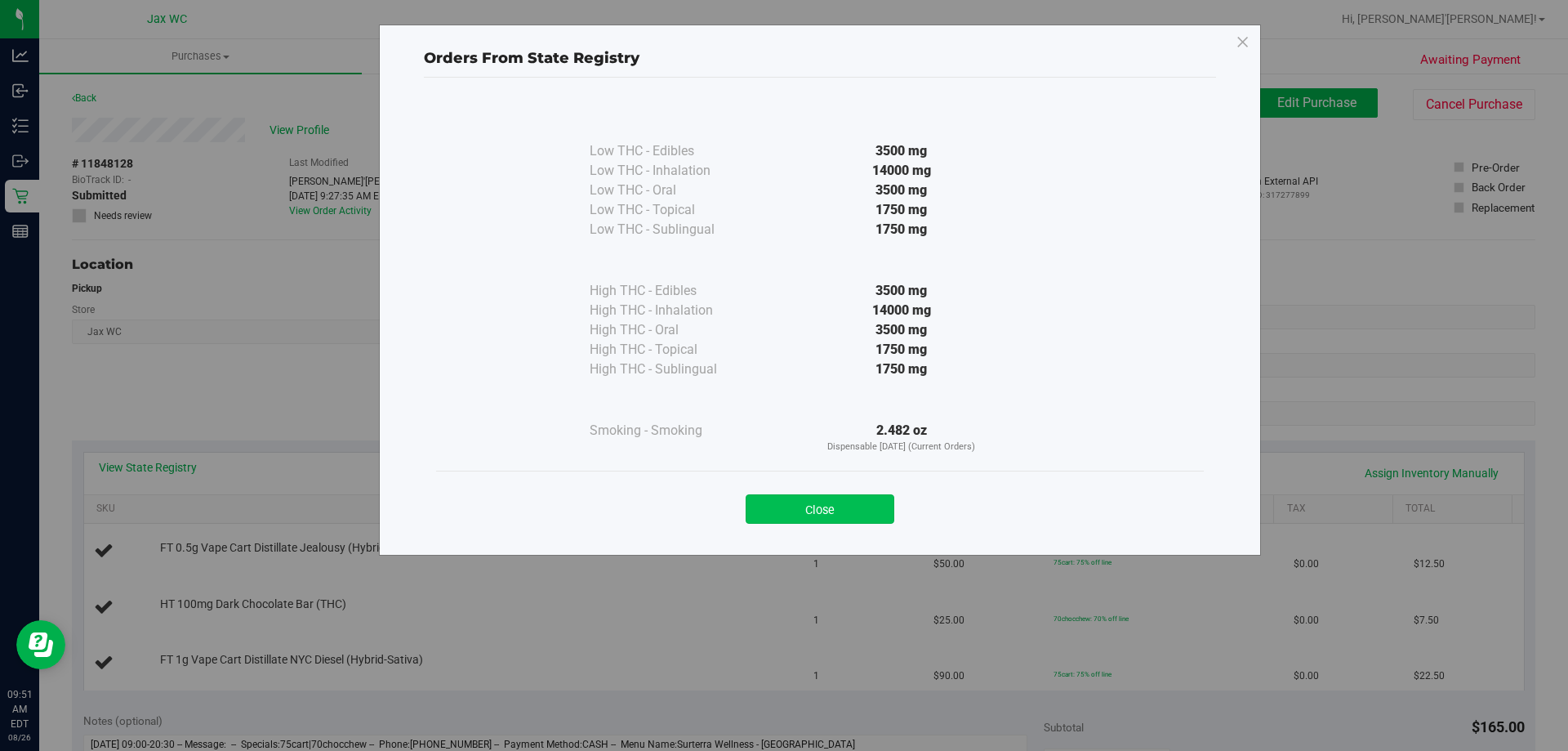
click at [777, 501] on button "Close" at bounding box center [819, 509] width 149 height 29
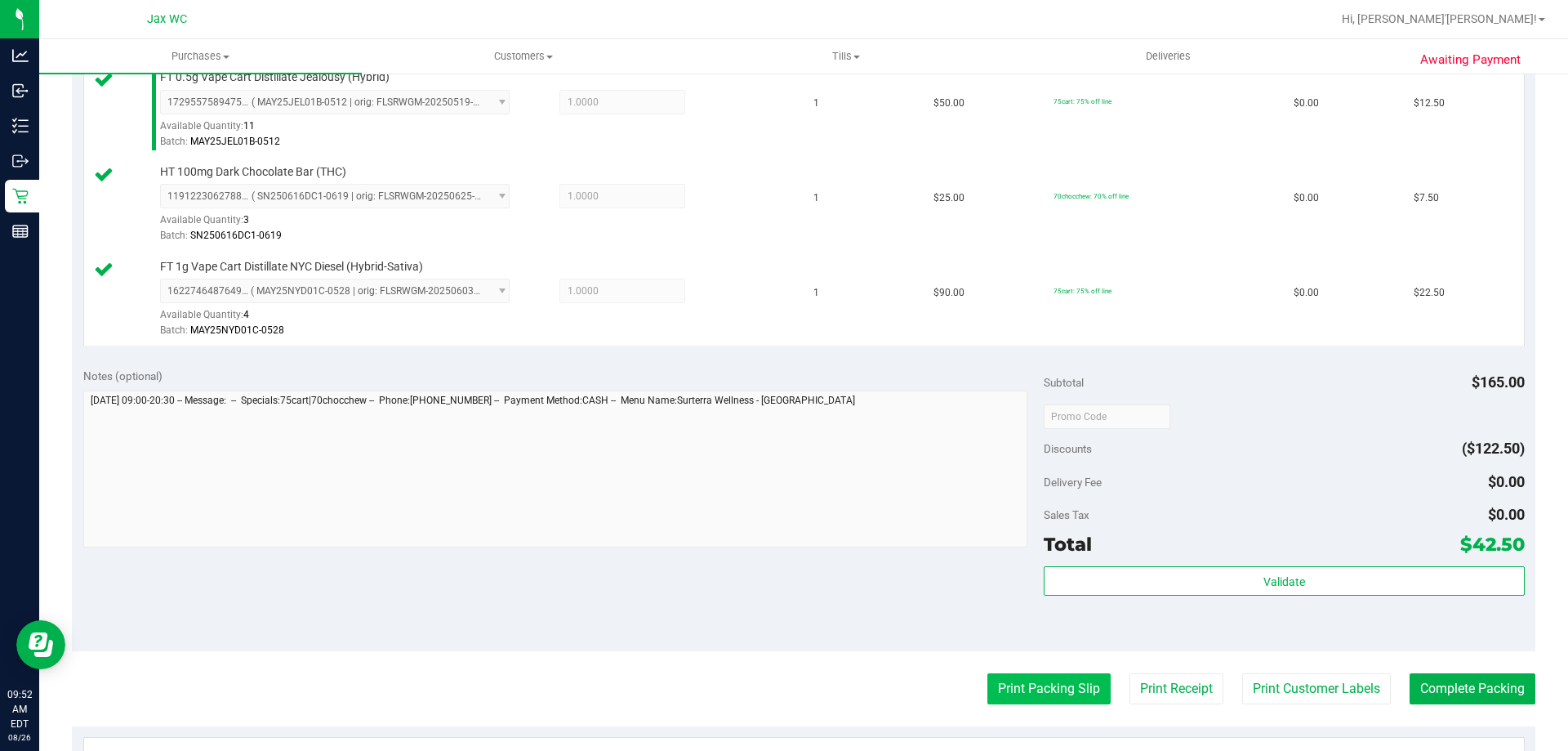
scroll to position [490, 0]
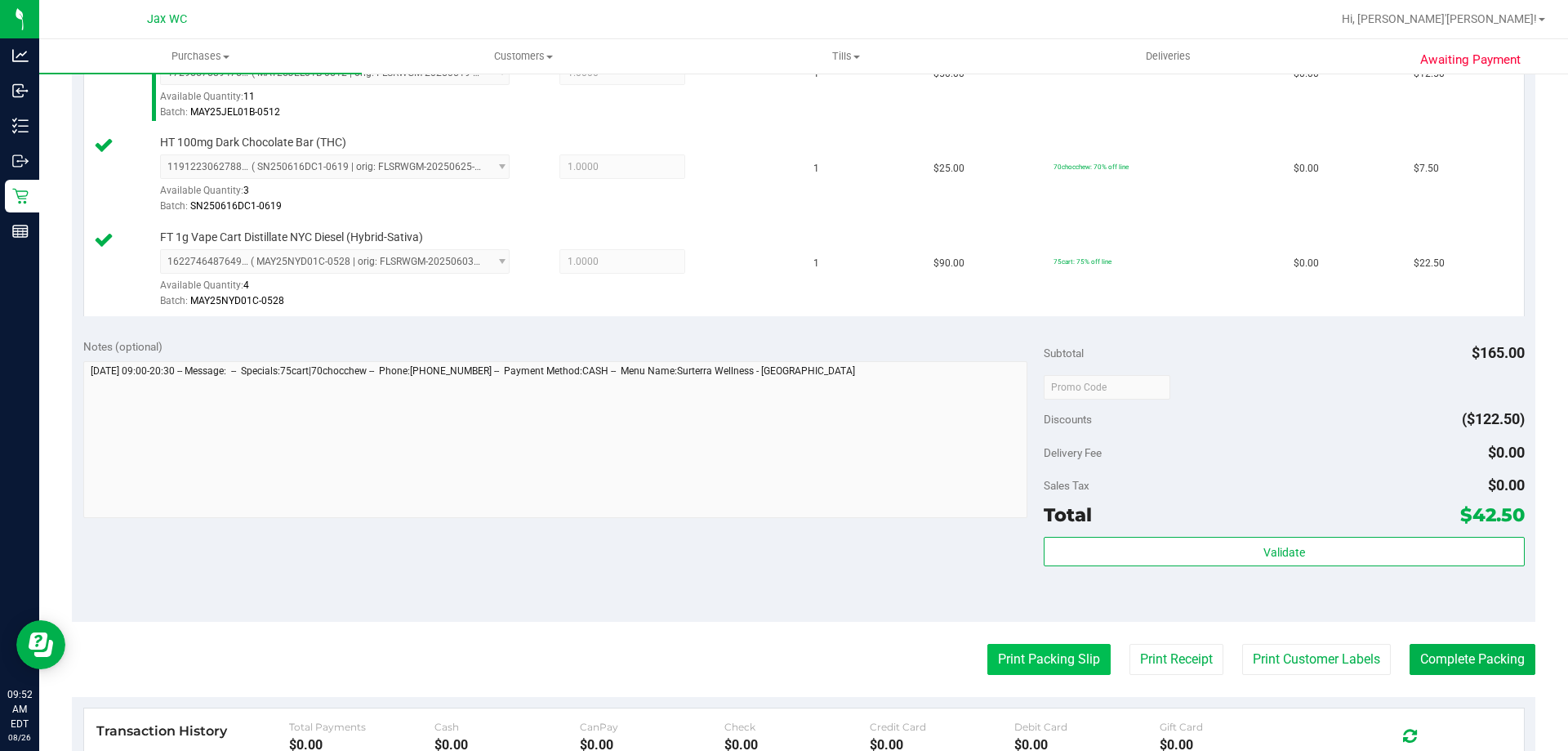
click at [1052, 666] on button "Print Packing Slip" at bounding box center [1049, 659] width 123 height 31
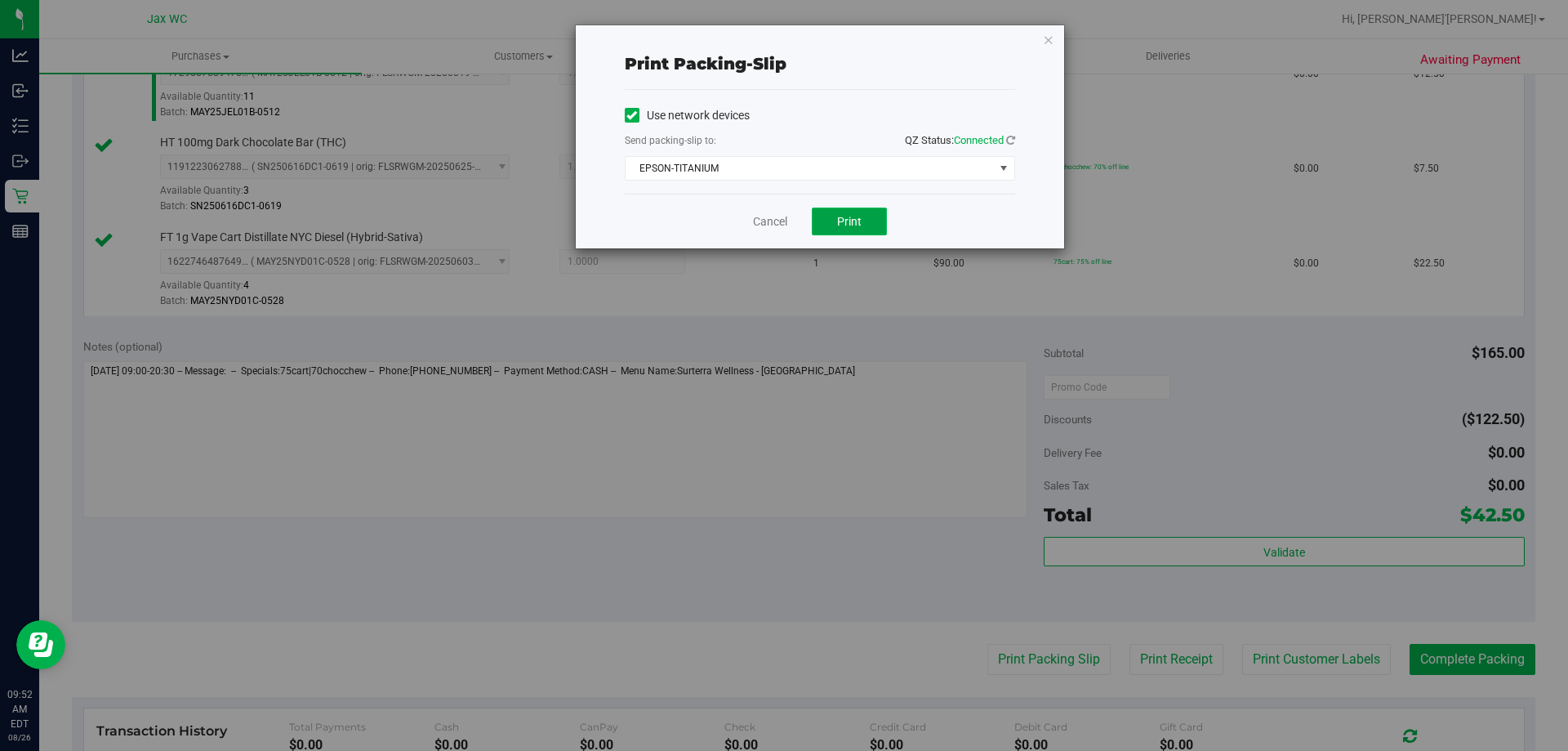
click at [870, 218] on button "Print" at bounding box center [850, 221] width 75 height 28
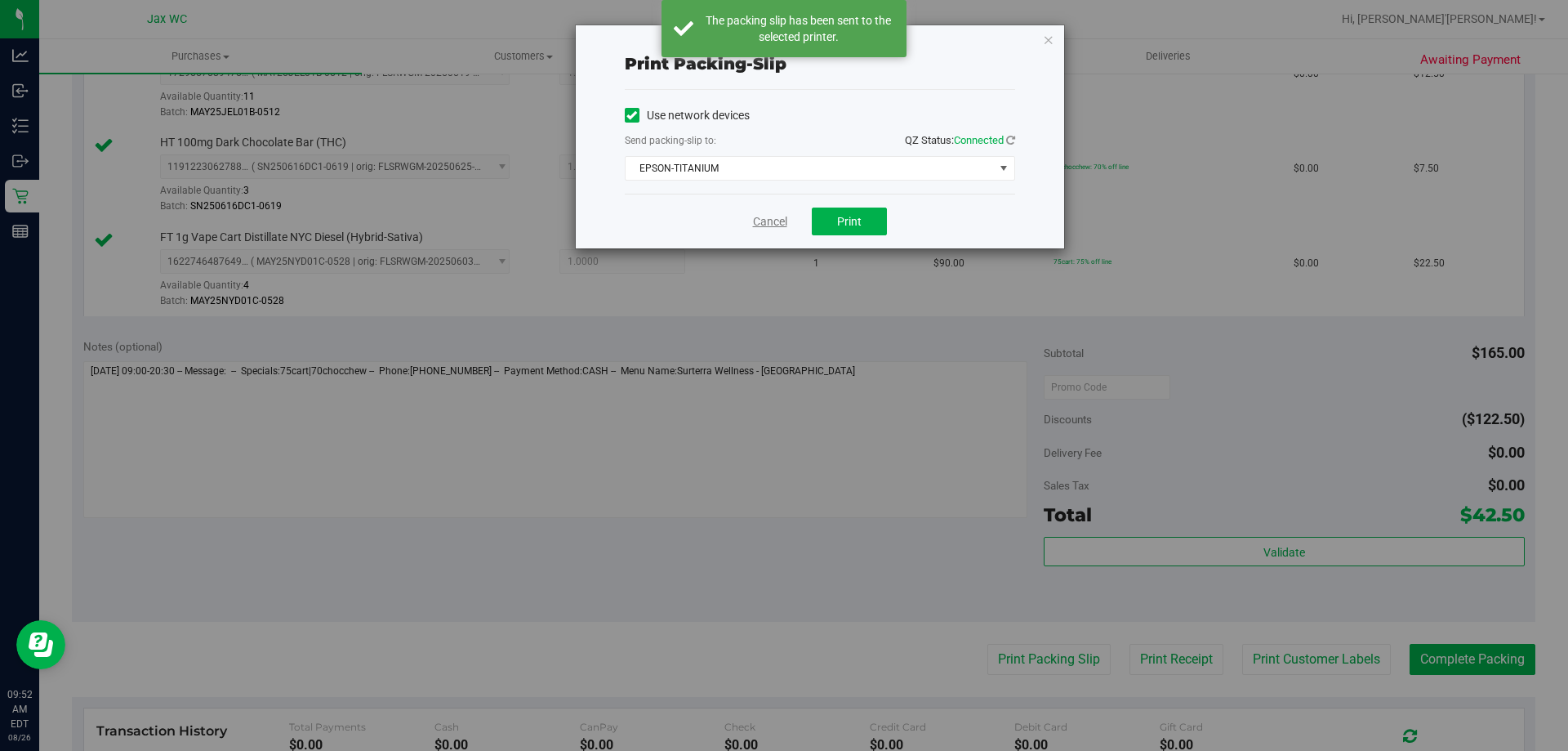
click at [769, 225] on link "Cancel" at bounding box center [770, 221] width 34 height 17
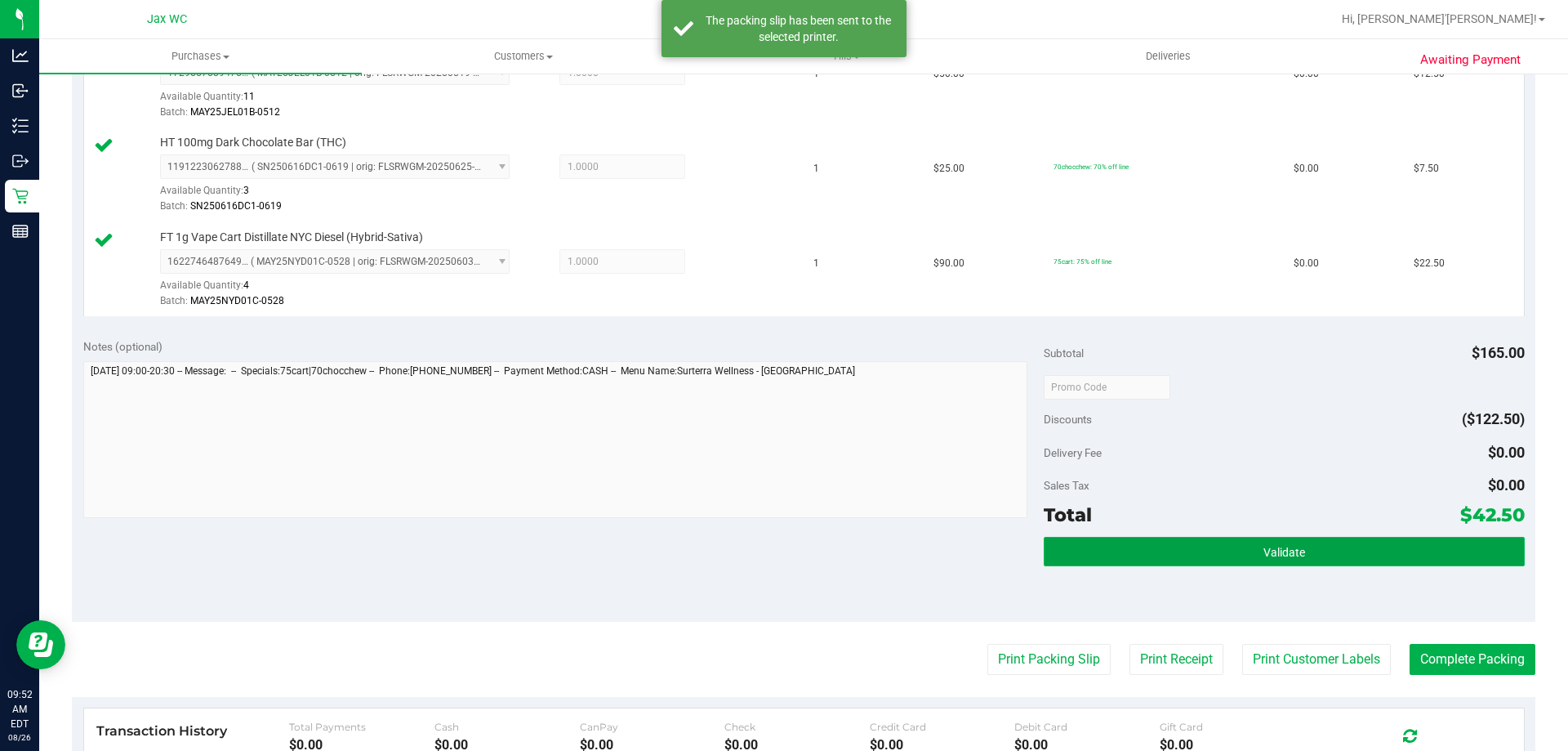
click at [1270, 553] on span "Validate" at bounding box center [1284, 552] width 41 height 13
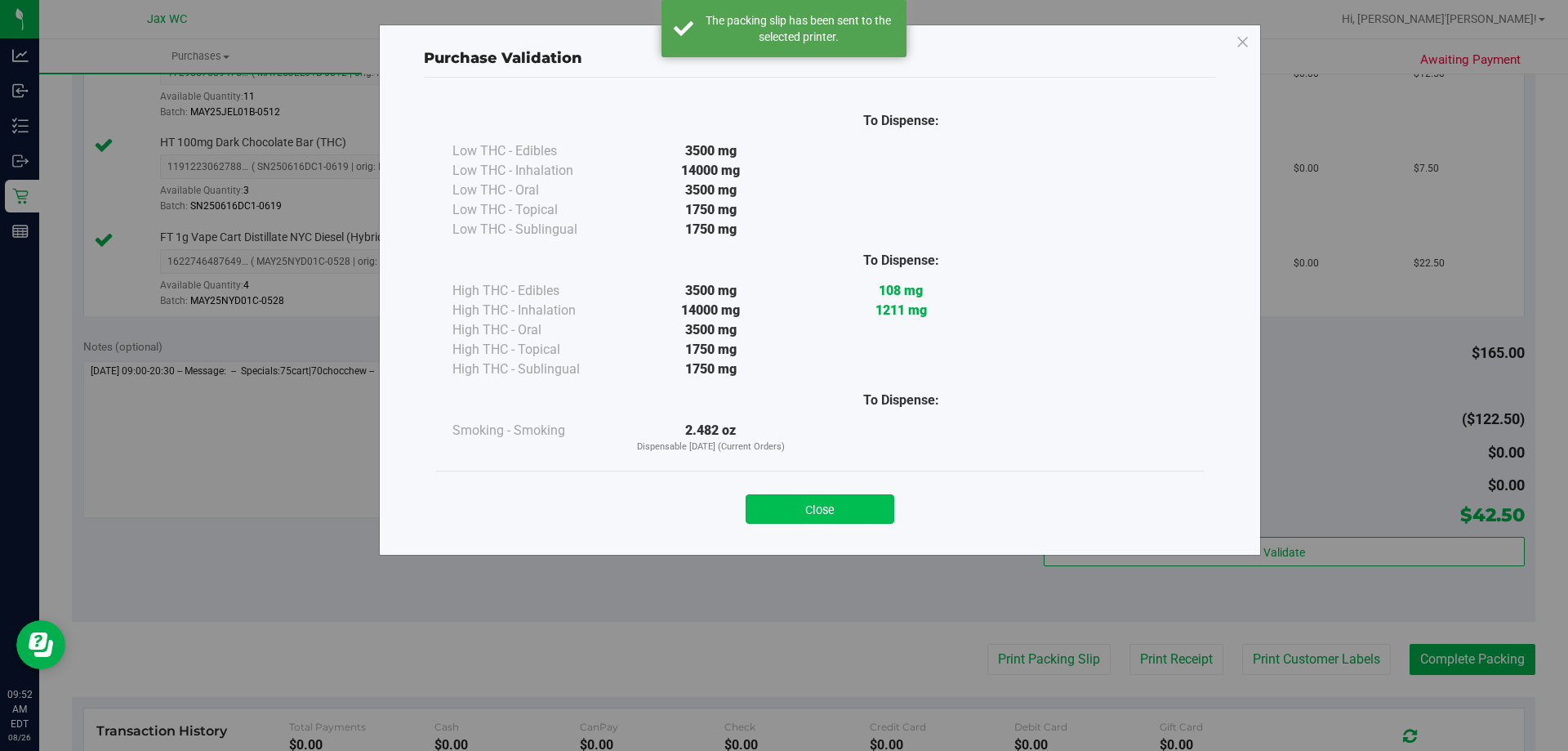
drag, startPoint x: 854, startPoint y: 502, endPoint x: 1373, endPoint y: 687, distance: 551.0
click at [855, 502] on button "Close" at bounding box center [819, 509] width 149 height 29
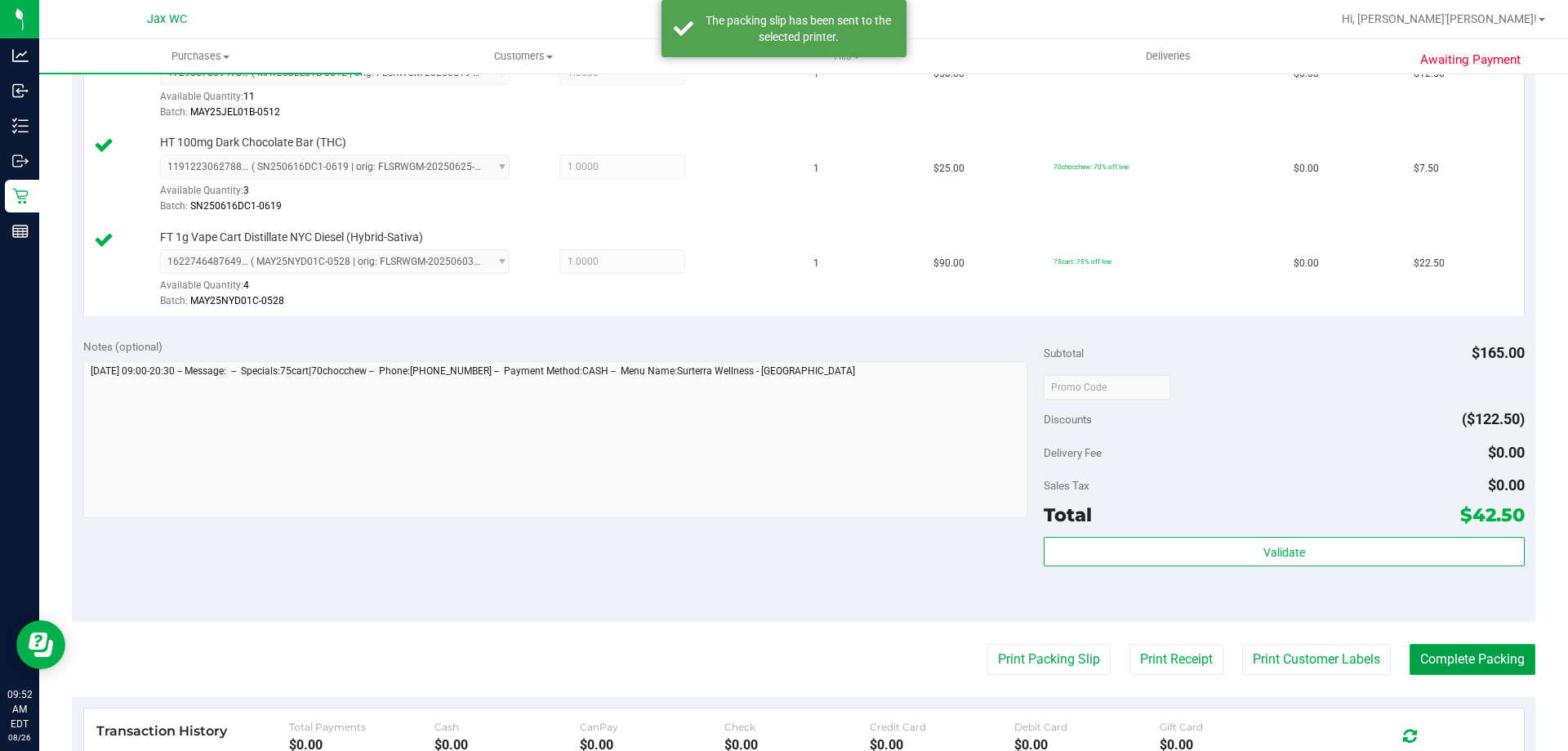
click at [1463, 672] on button "Complete Packing" at bounding box center [1472, 659] width 126 height 31
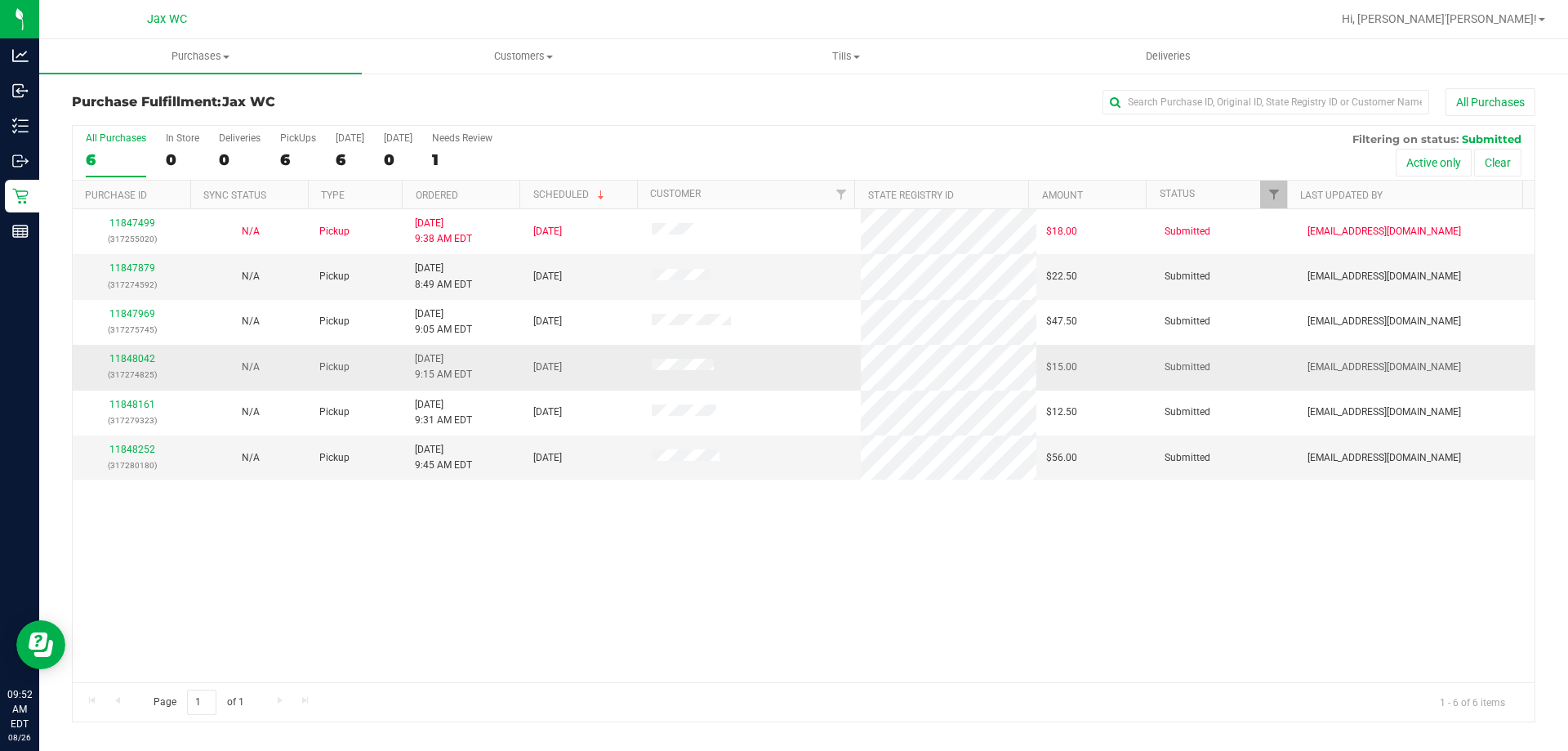
click at [132, 352] on div "11848042 (317274825)" at bounding box center [132, 367] width 99 height 31
click at [131, 354] on link "11848042" at bounding box center [132, 358] width 46 height 11
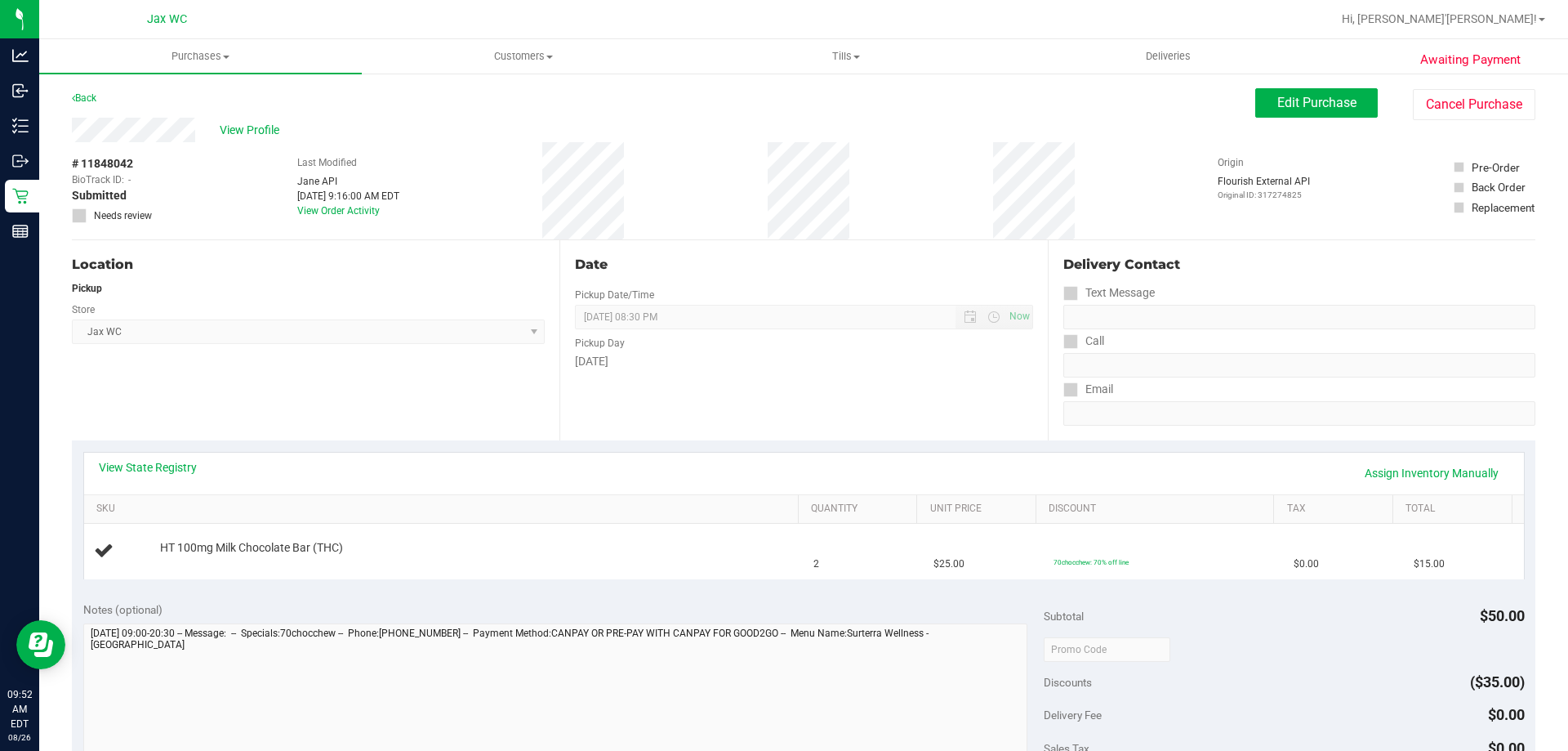
click at [172, 456] on div "View State Registry Assign Inventory Manually" at bounding box center [804, 473] width 1440 height 41
click at [174, 468] on link "View State Registry" at bounding box center [148, 467] width 98 height 17
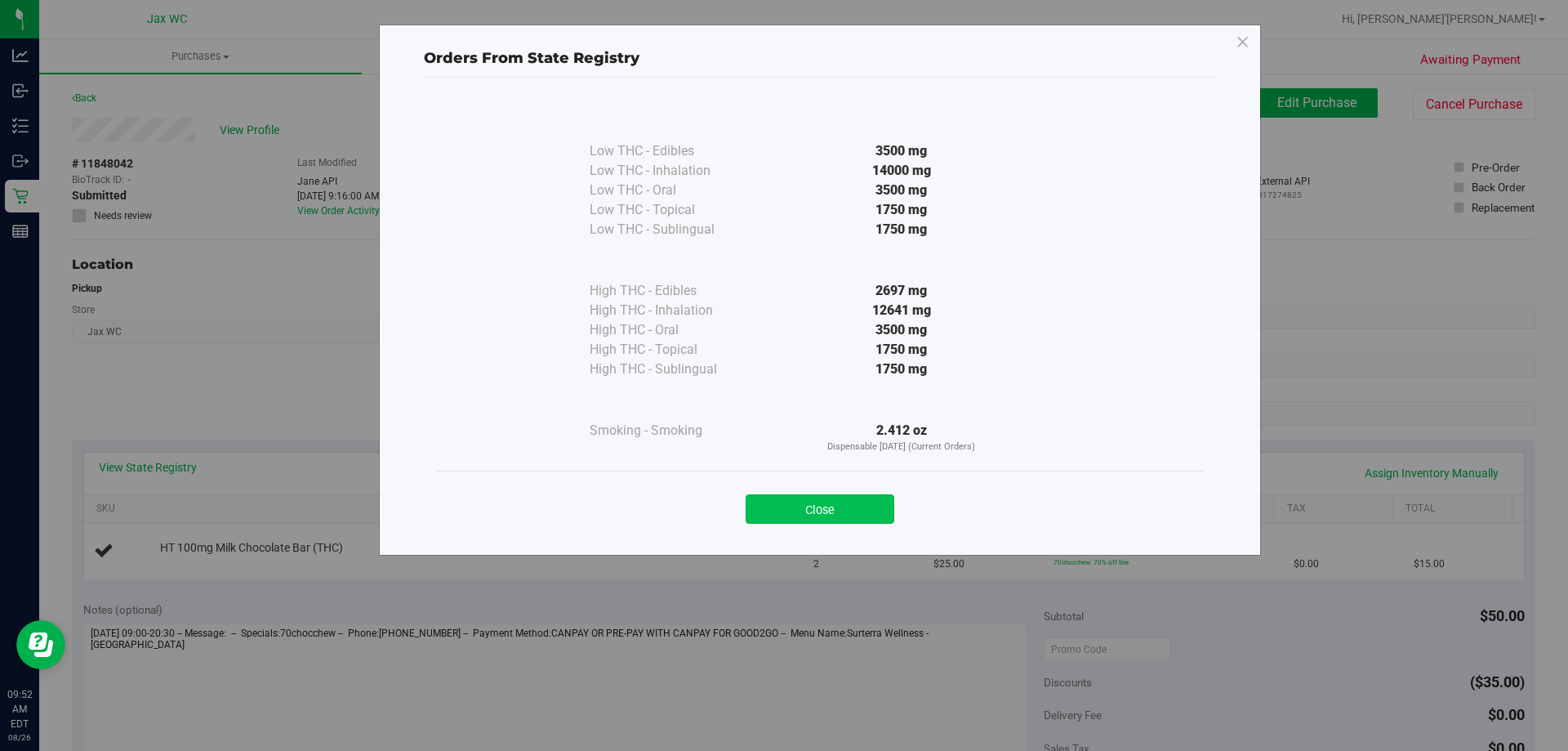
click at [824, 509] on button "Close" at bounding box center [819, 509] width 149 height 29
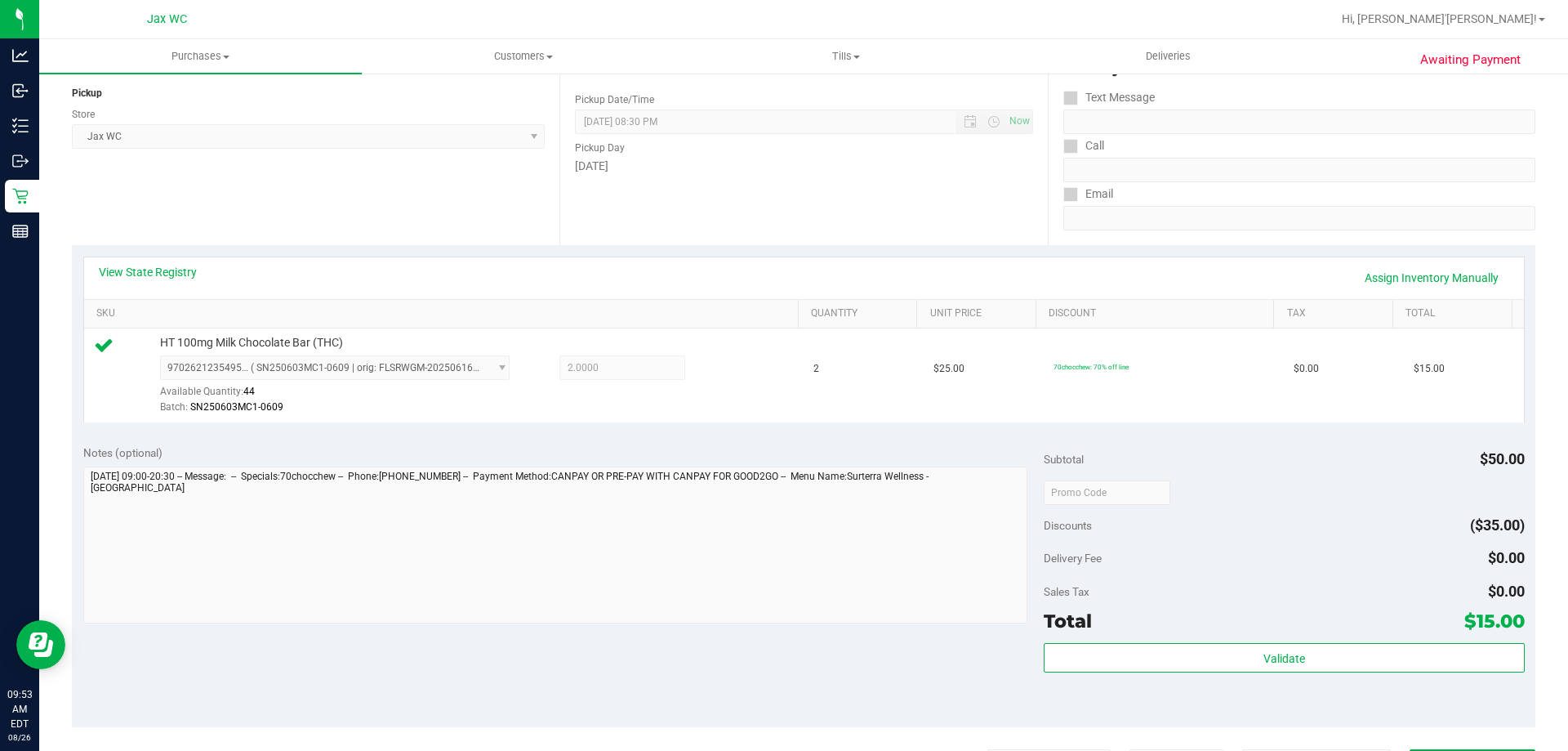
scroll to position [409, 0]
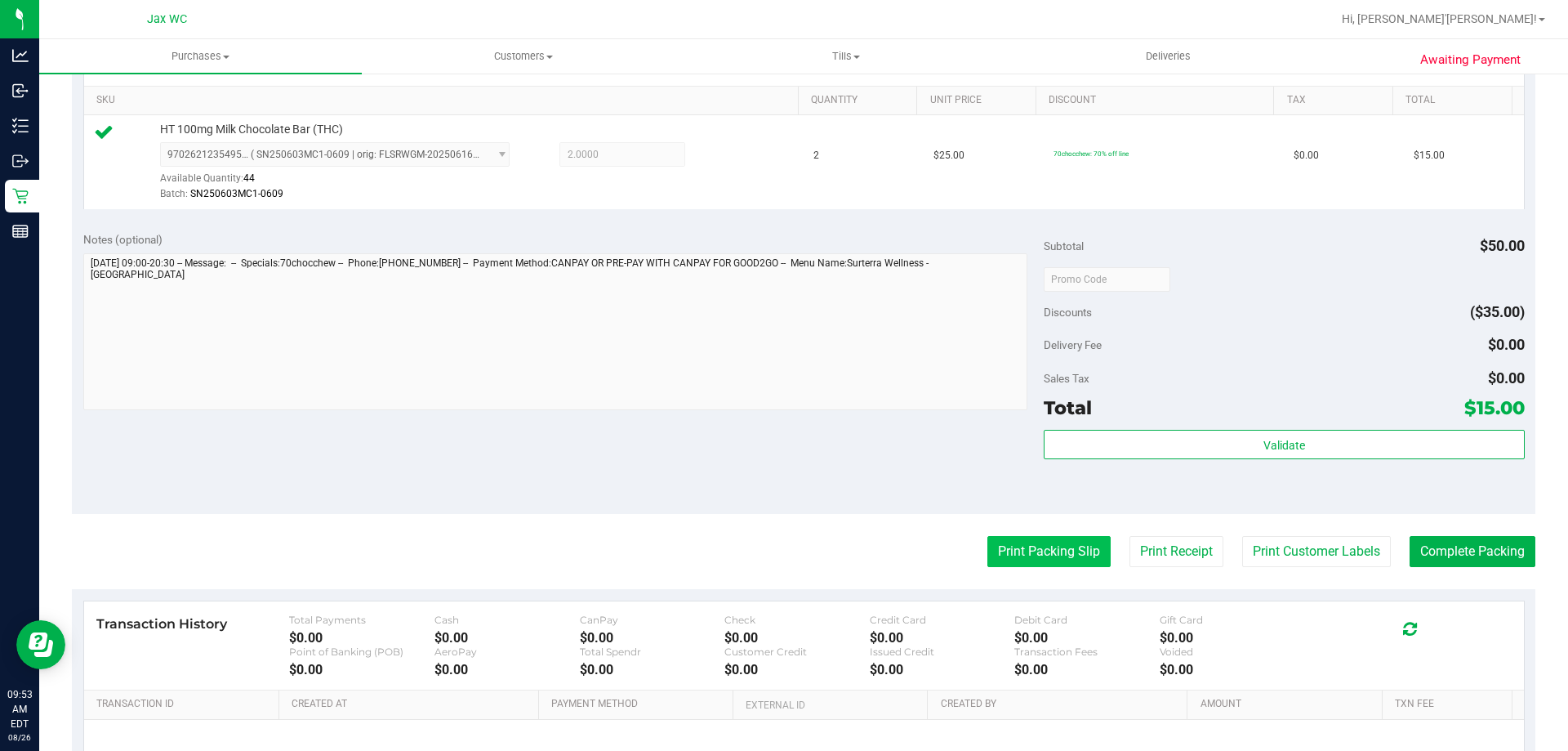
click at [1036, 562] on button "Print Packing Slip" at bounding box center [1049, 552] width 123 height 31
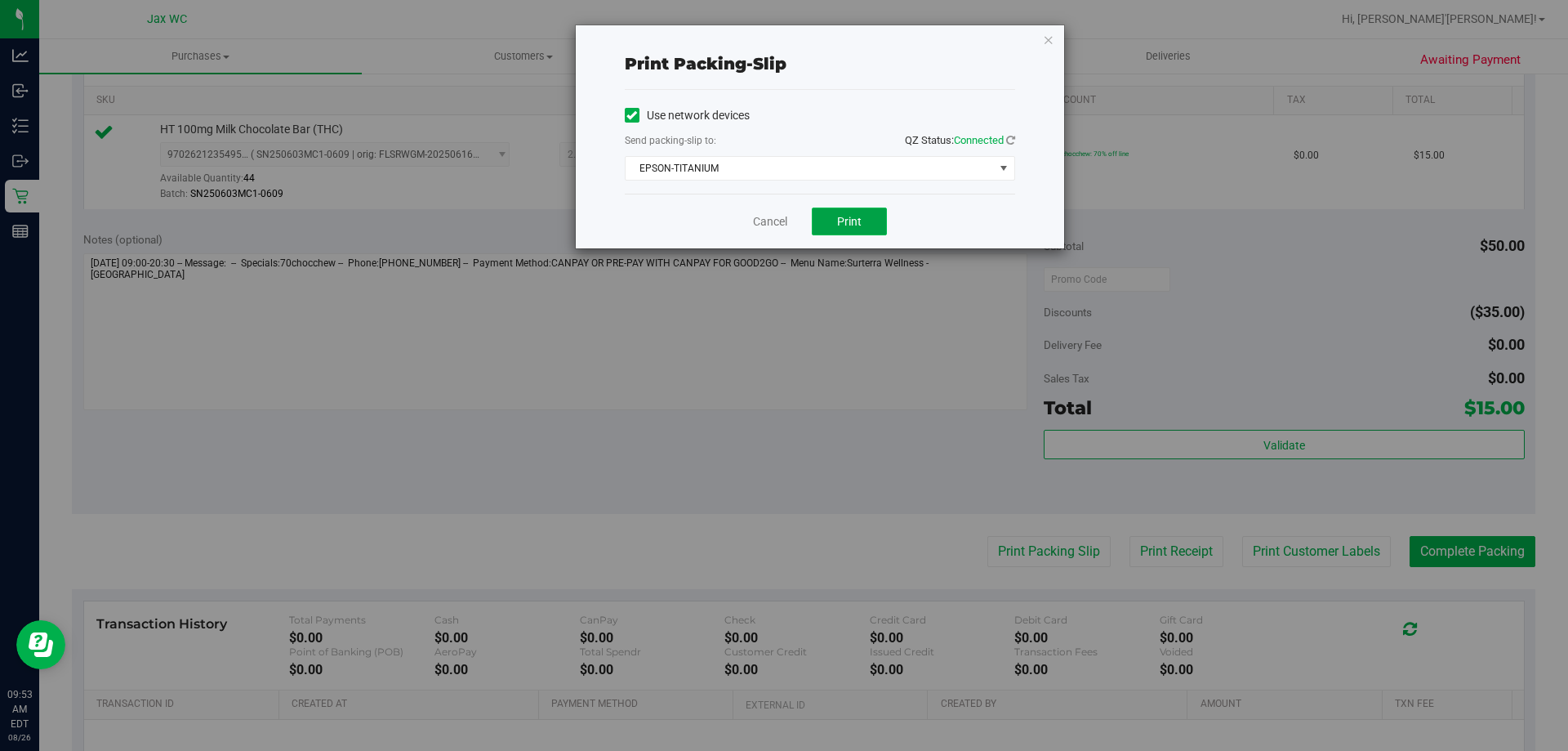
click at [851, 217] on span "Print" at bounding box center [849, 221] width 25 height 13
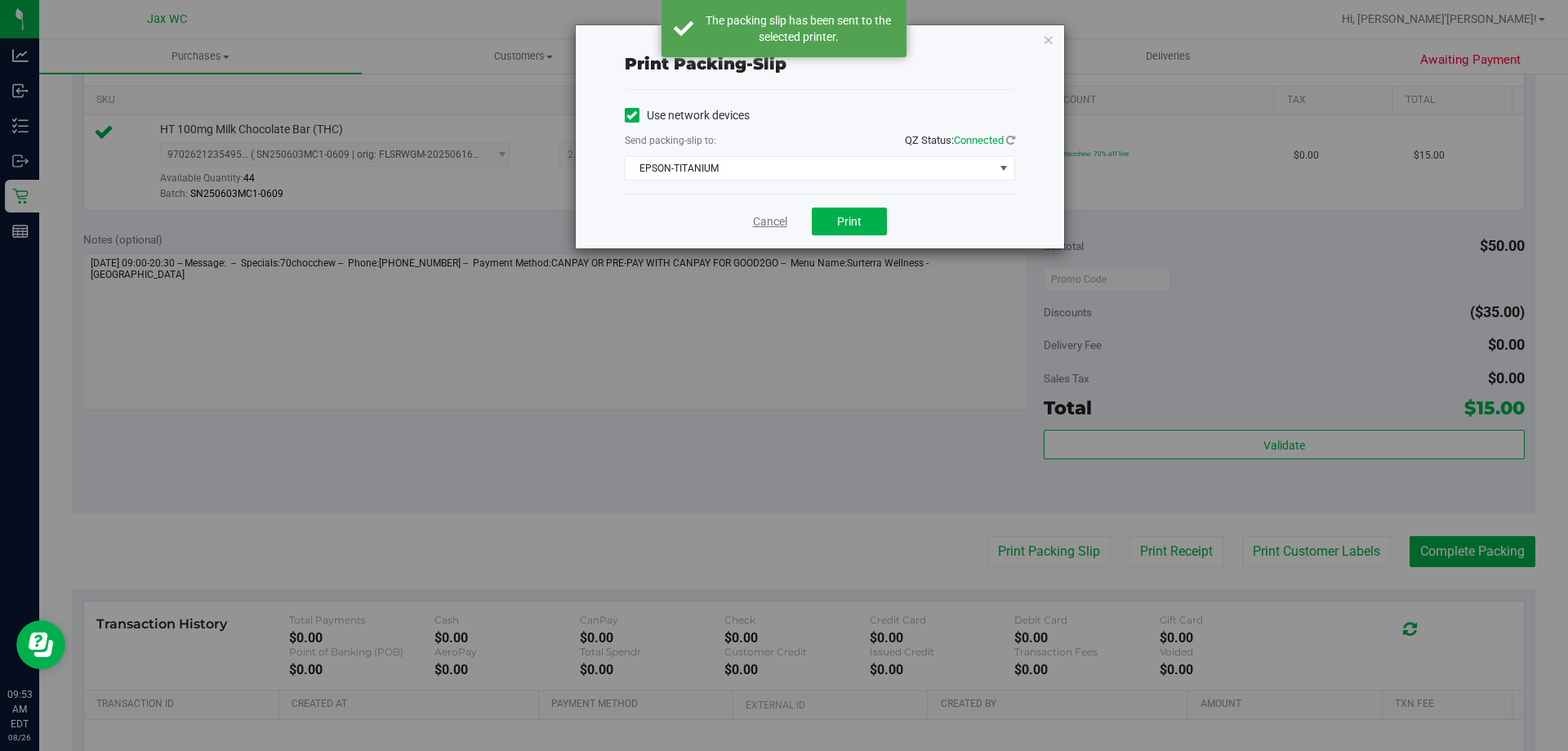
click at [758, 223] on link "Cancel" at bounding box center [770, 221] width 34 height 17
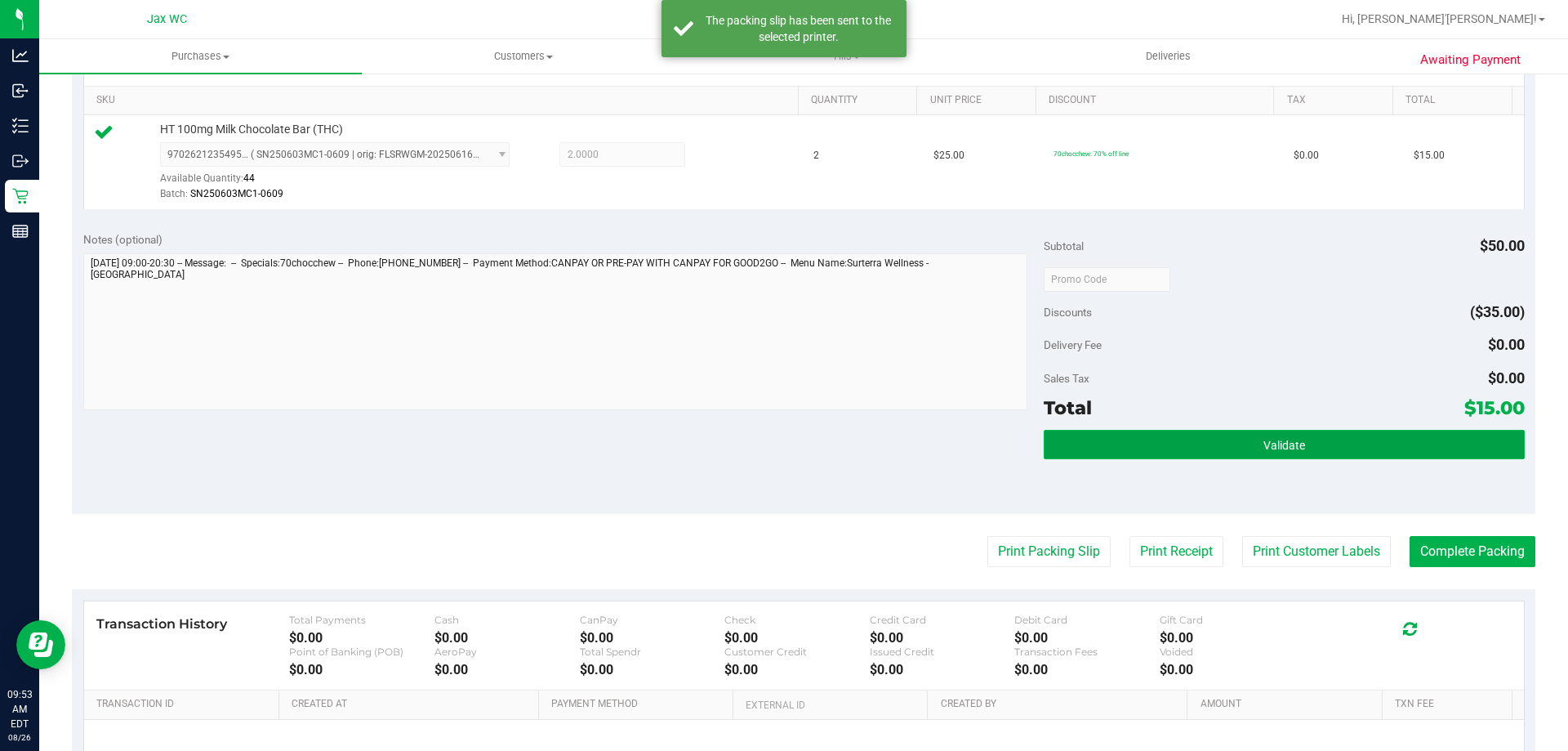
click at [1226, 430] on button "Validate" at bounding box center [1283, 444] width 480 height 29
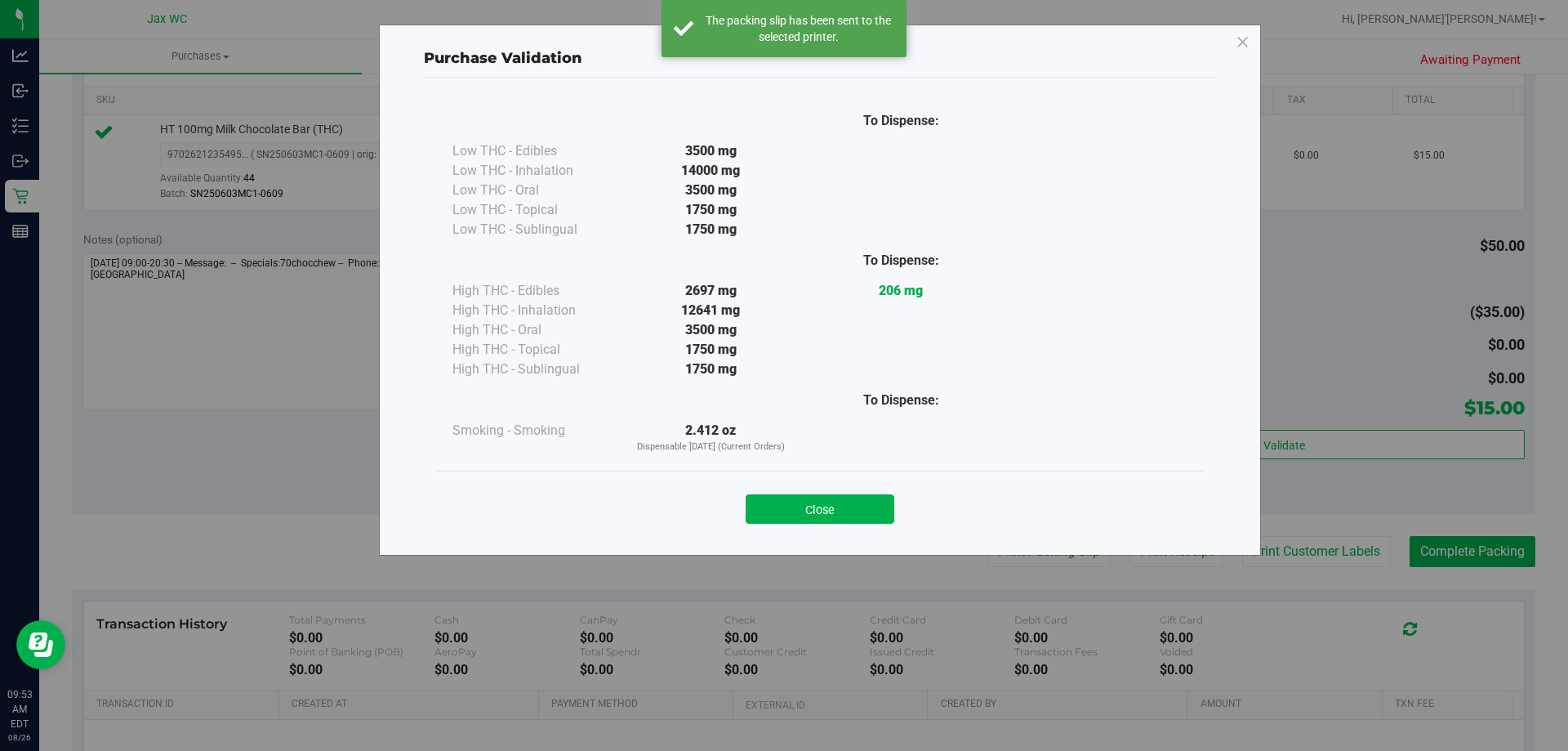
drag, startPoint x: 839, startPoint y: 508, endPoint x: 1123, endPoint y: 516, distance: 284.1
click at [848, 509] on button "Close" at bounding box center [819, 509] width 149 height 29
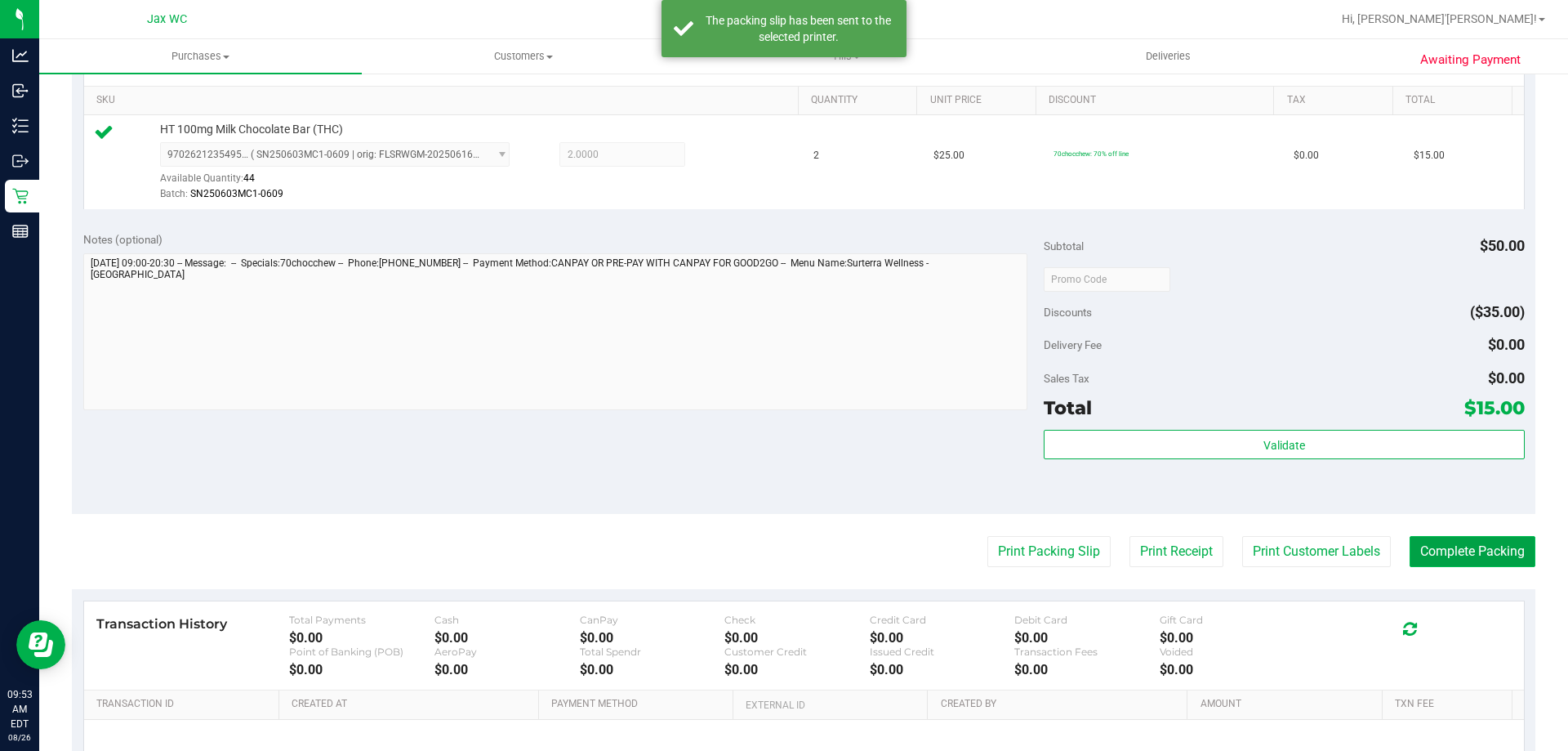
click at [1496, 538] on button "Complete Packing" at bounding box center [1472, 552] width 126 height 31
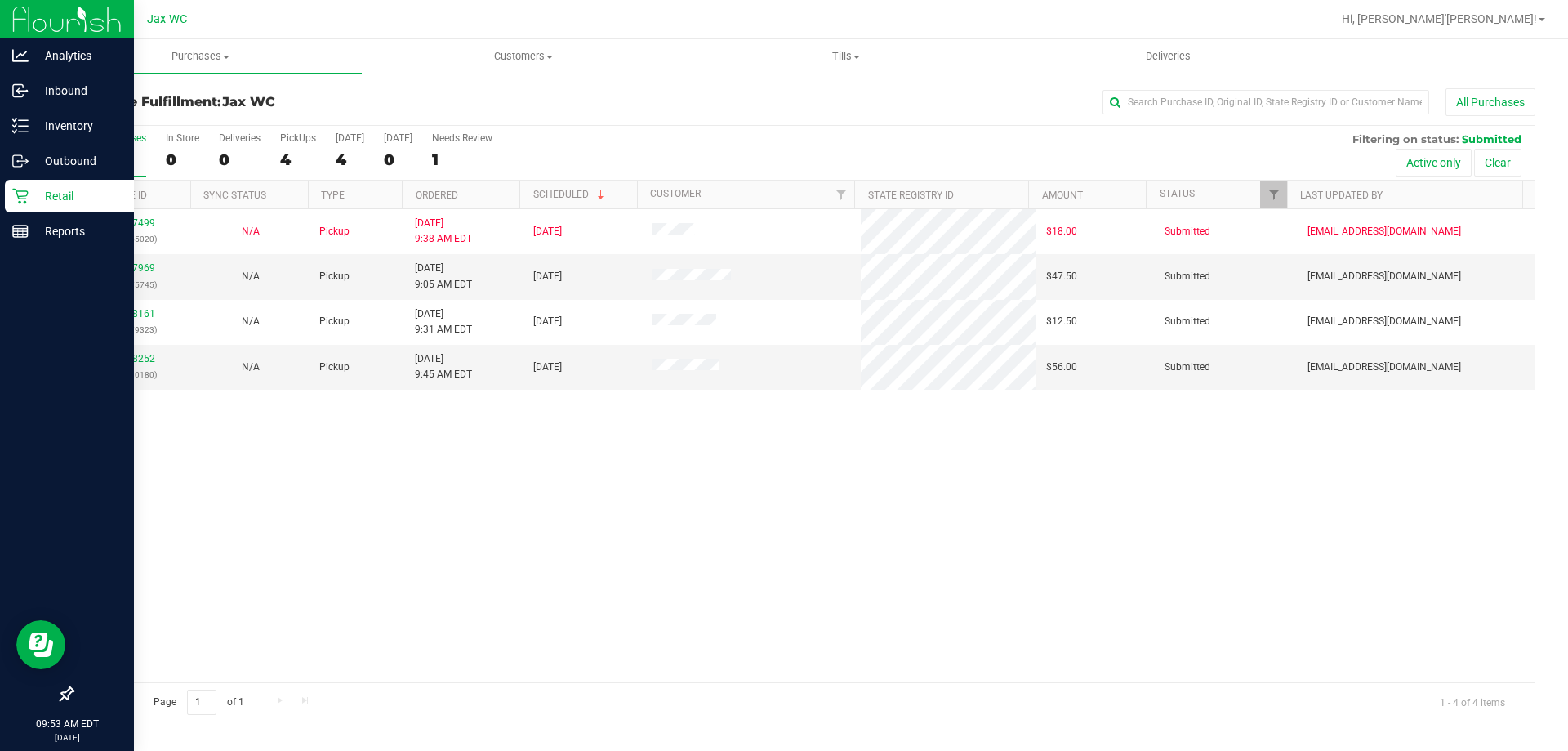
drag, startPoint x: 26, startPoint y: 188, endPoint x: 38, endPoint y: 184, distance: 12.6
click at [27, 188] on icon at bounding box center [20, 196] width 17 height 17
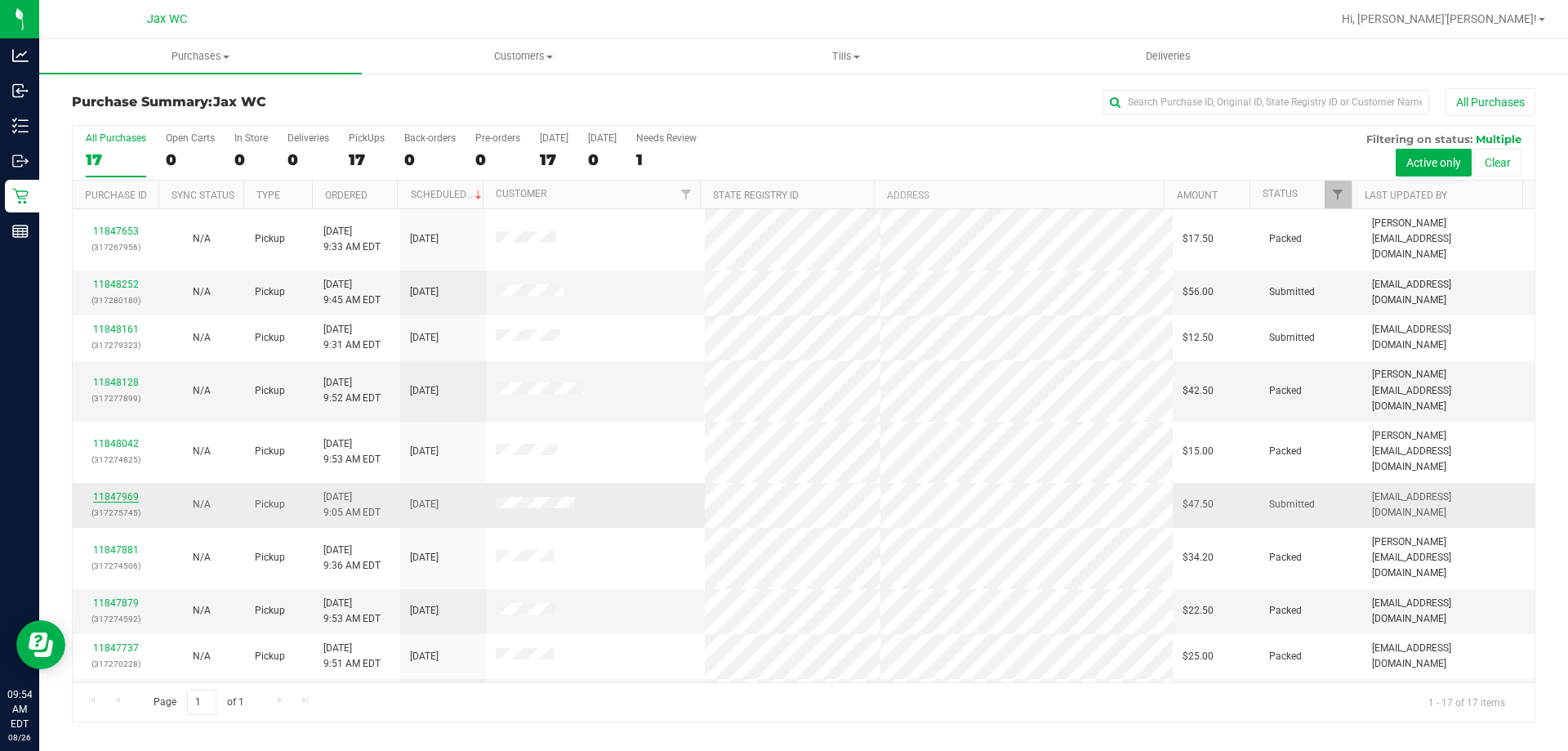
click at [125, 491] on link "11847969" at bounding box center [116, 497] width 46 height 11
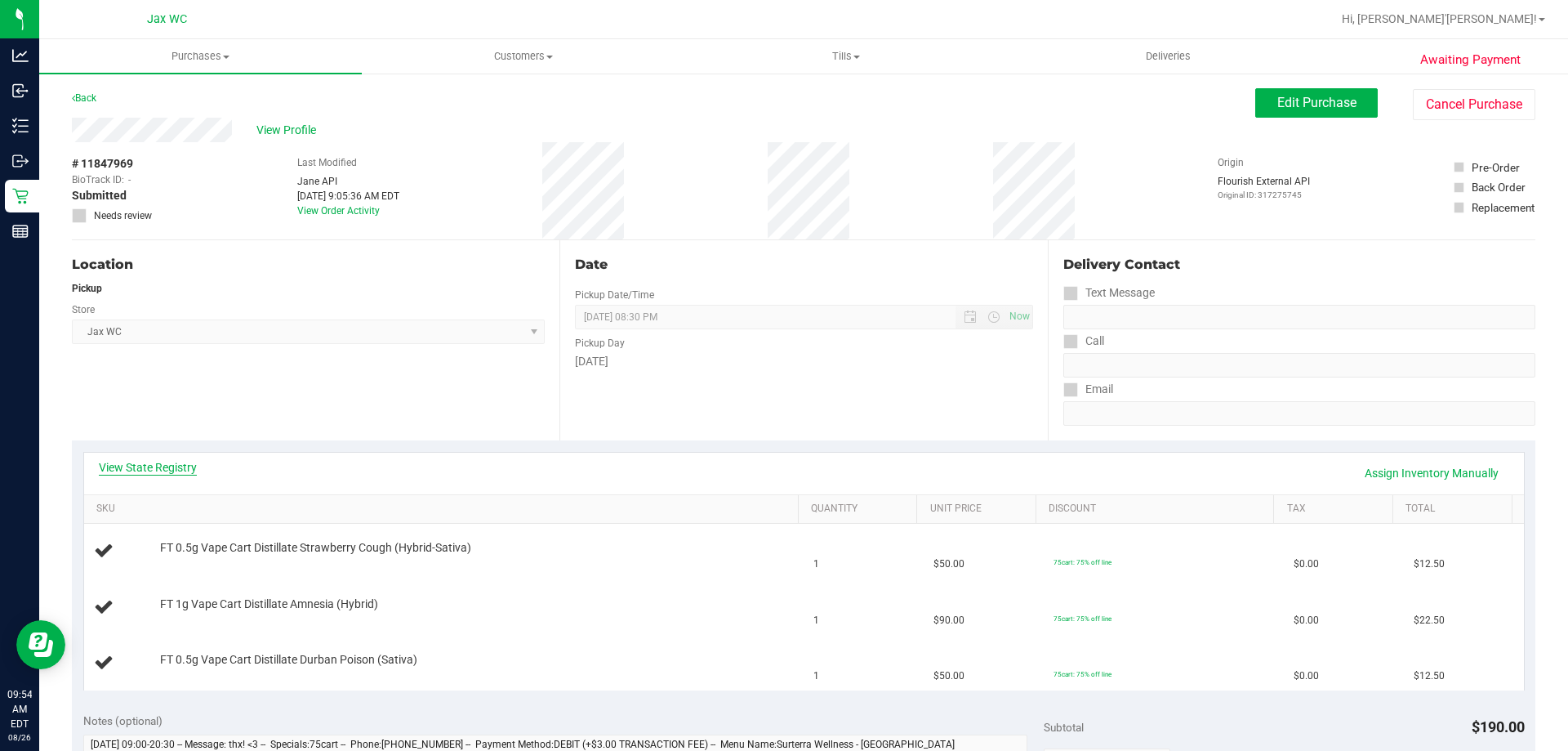
click at [187, 466] on link "View State Registry" at bounding box center [148, 467] width 98 height 17
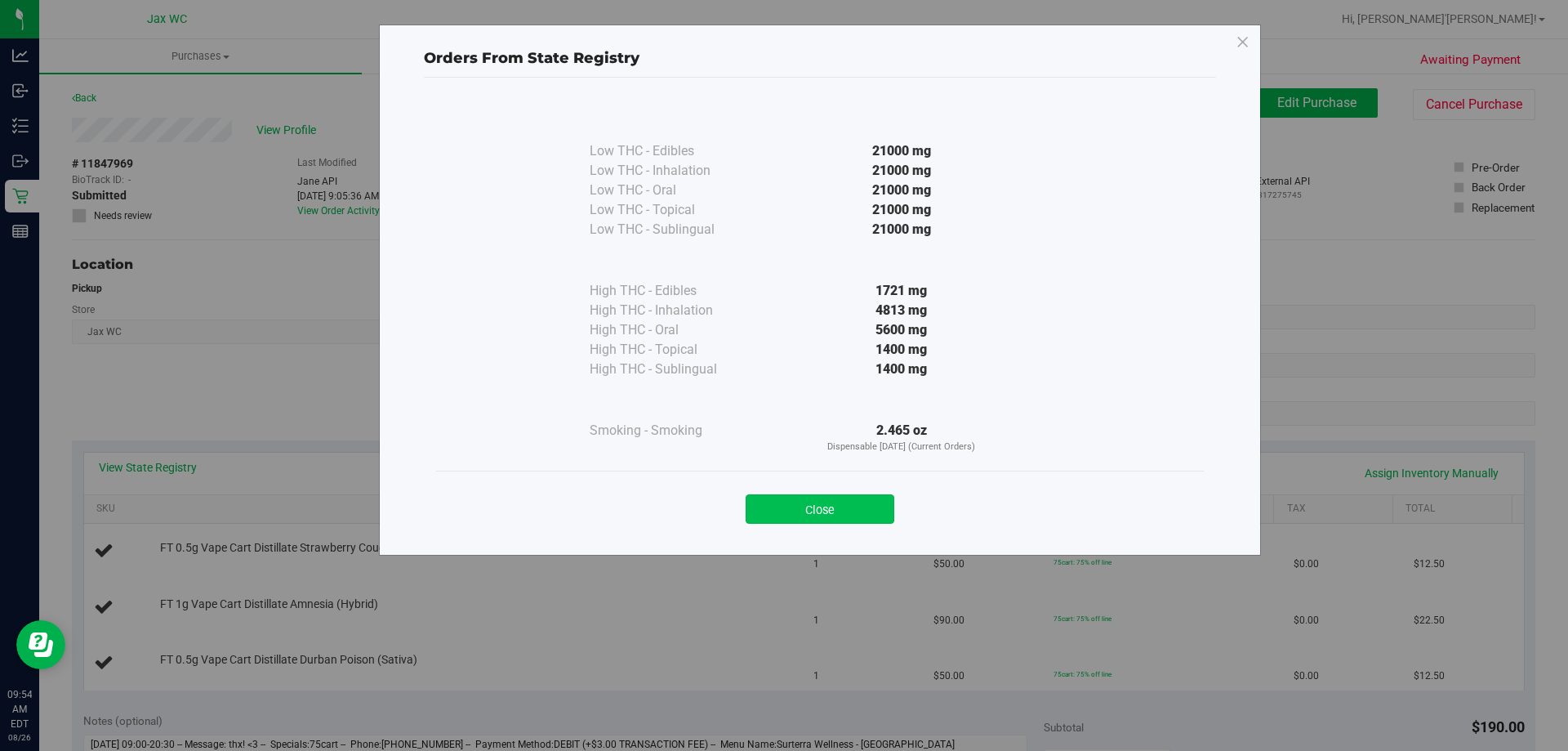
click at [857, 517] on button "Close" at bounding box center [819, 509] width 149 height 29
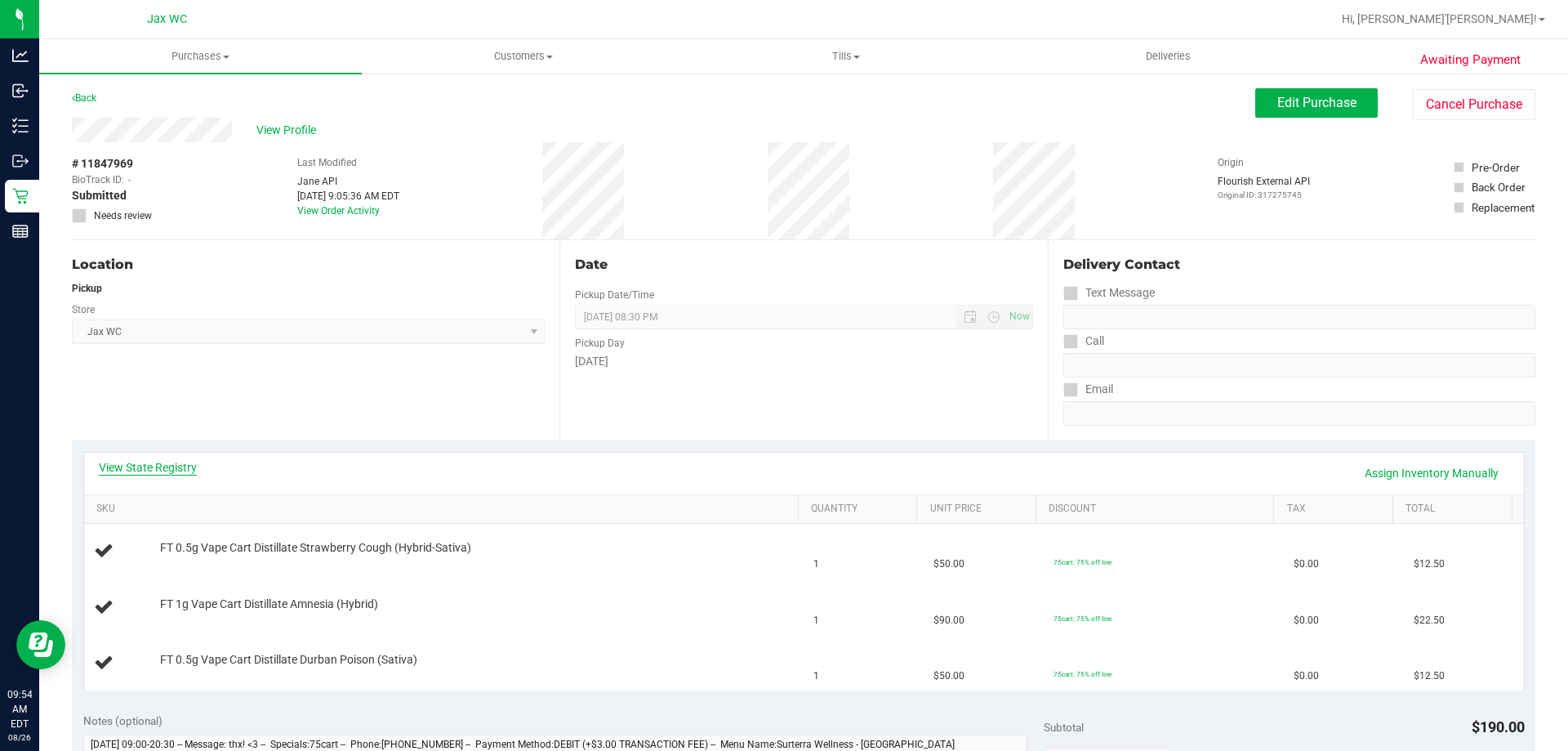
click at [168, 464] on link "View State Registry" at bounding box center [148, 467] width 98 height 17
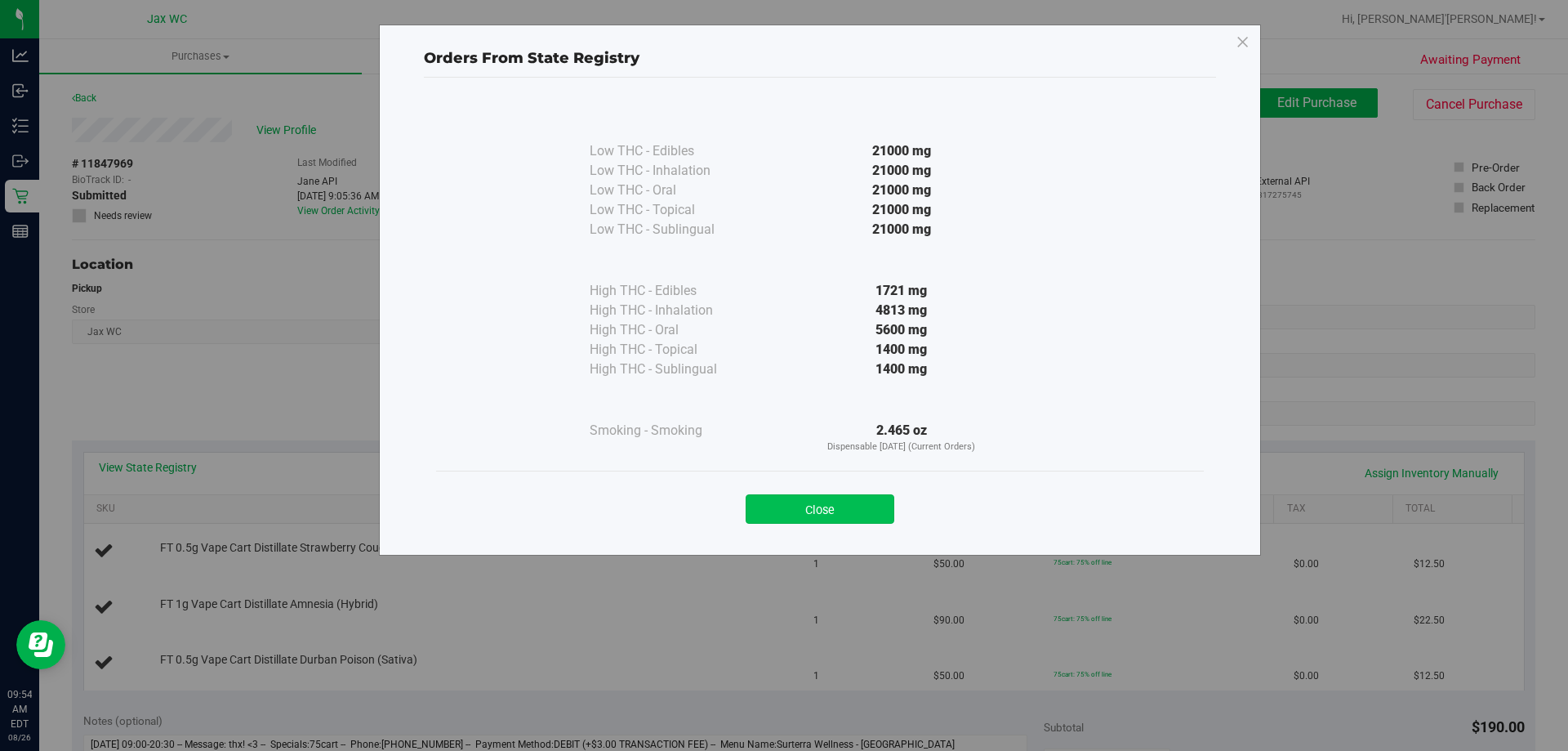
click at [854, 510] on button "Close" at bounding box center [819, 509] width 149 height 29
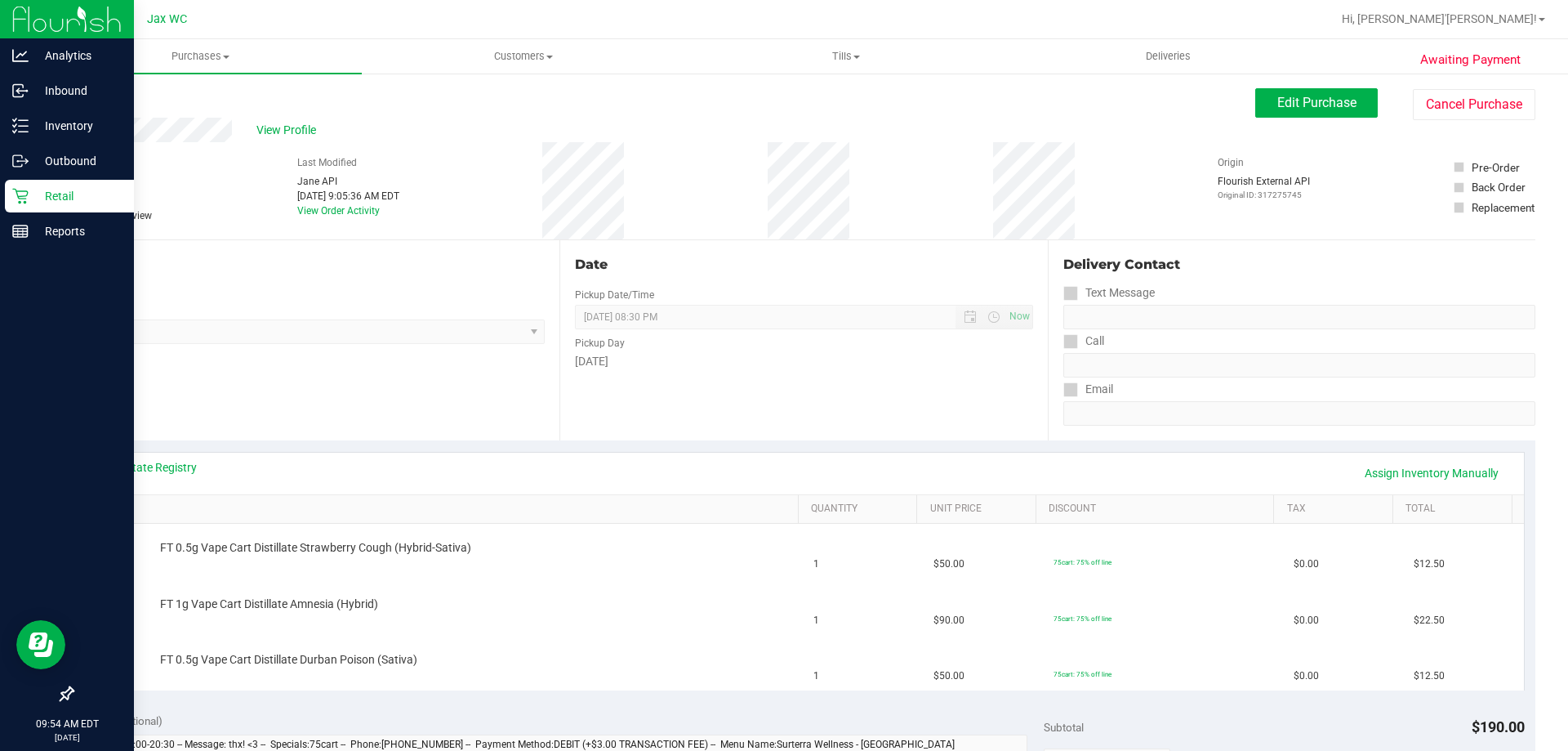
click at [31, 193] on p "Retail" at bounding box center [77, 196] width 98 height 19
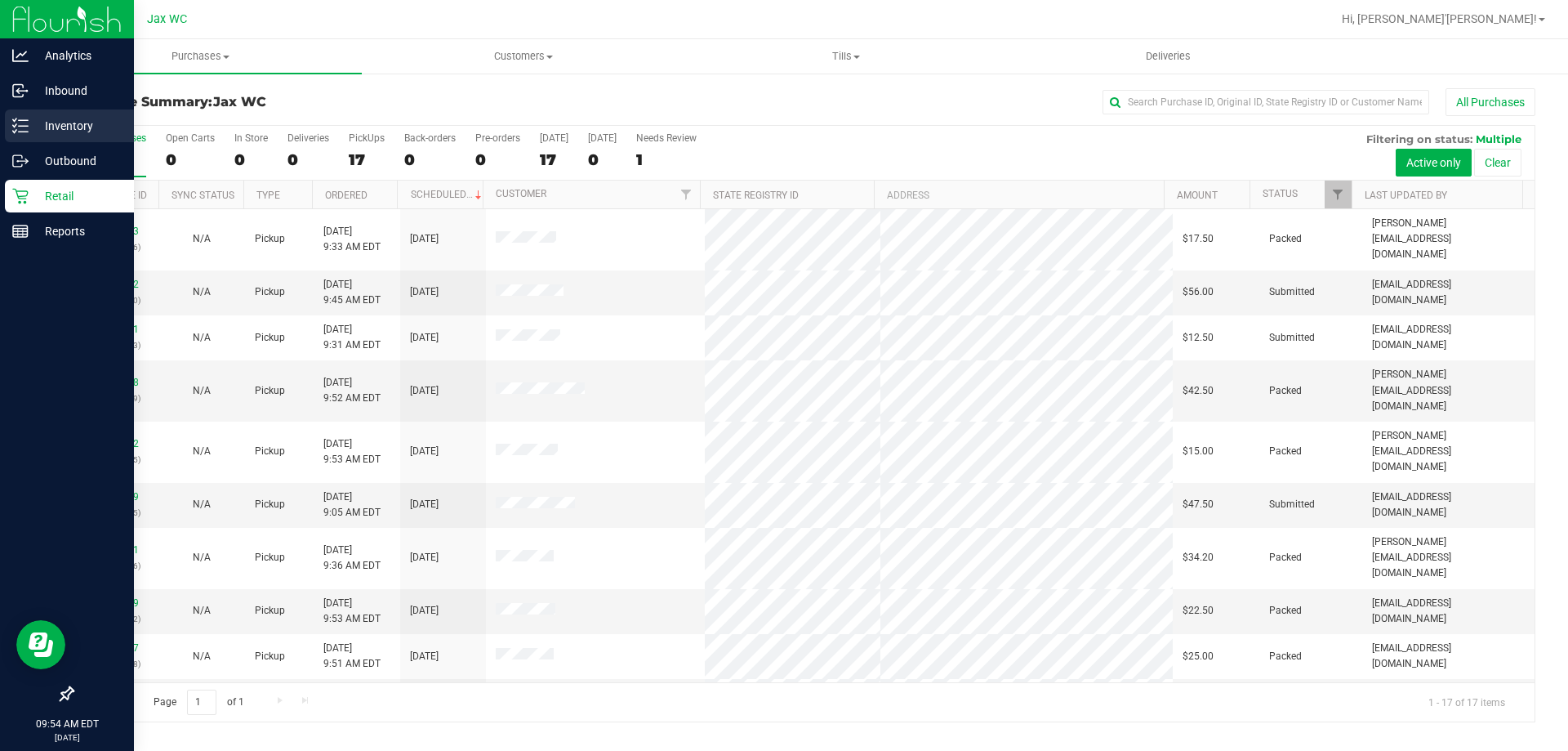
click at [14, 137] on div "Inventory" at bounding box center [69, 126] width 129 height 33
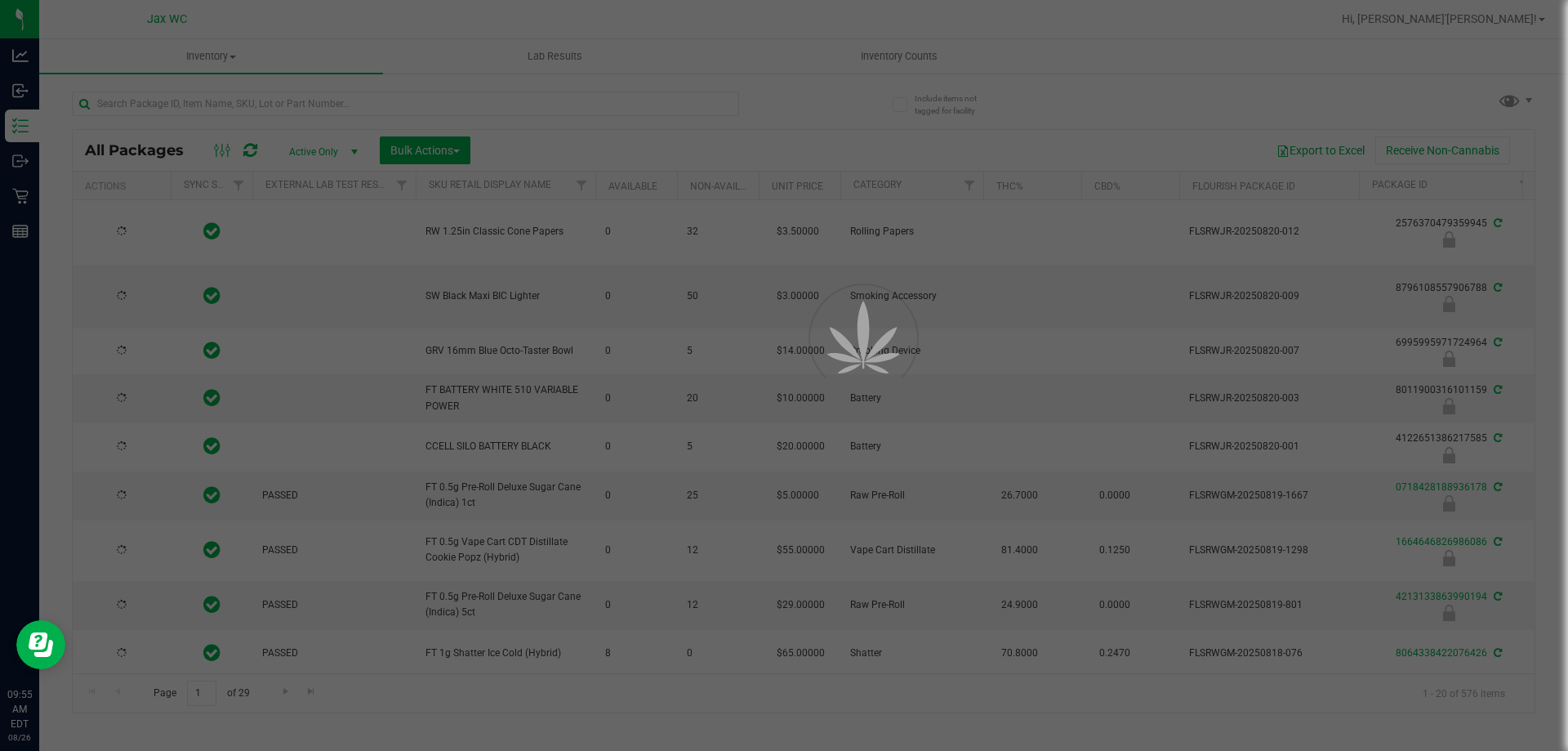
click at [306, 107] on div at bounding box center [784, 376] width 1568 height 751
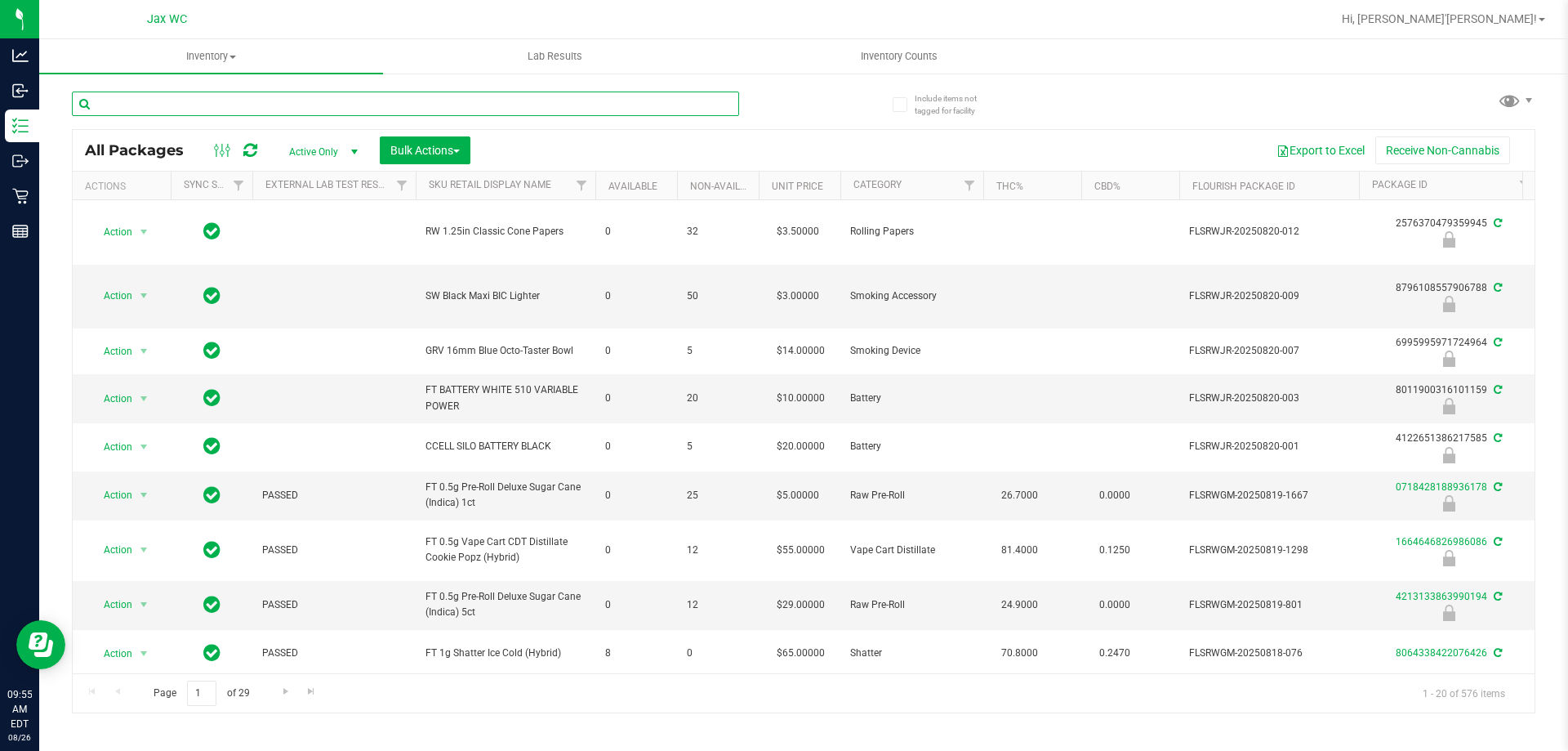
click at [306, 107] on input "text" at bounding box center [405, 104] width 667 height 25
type input "amn"
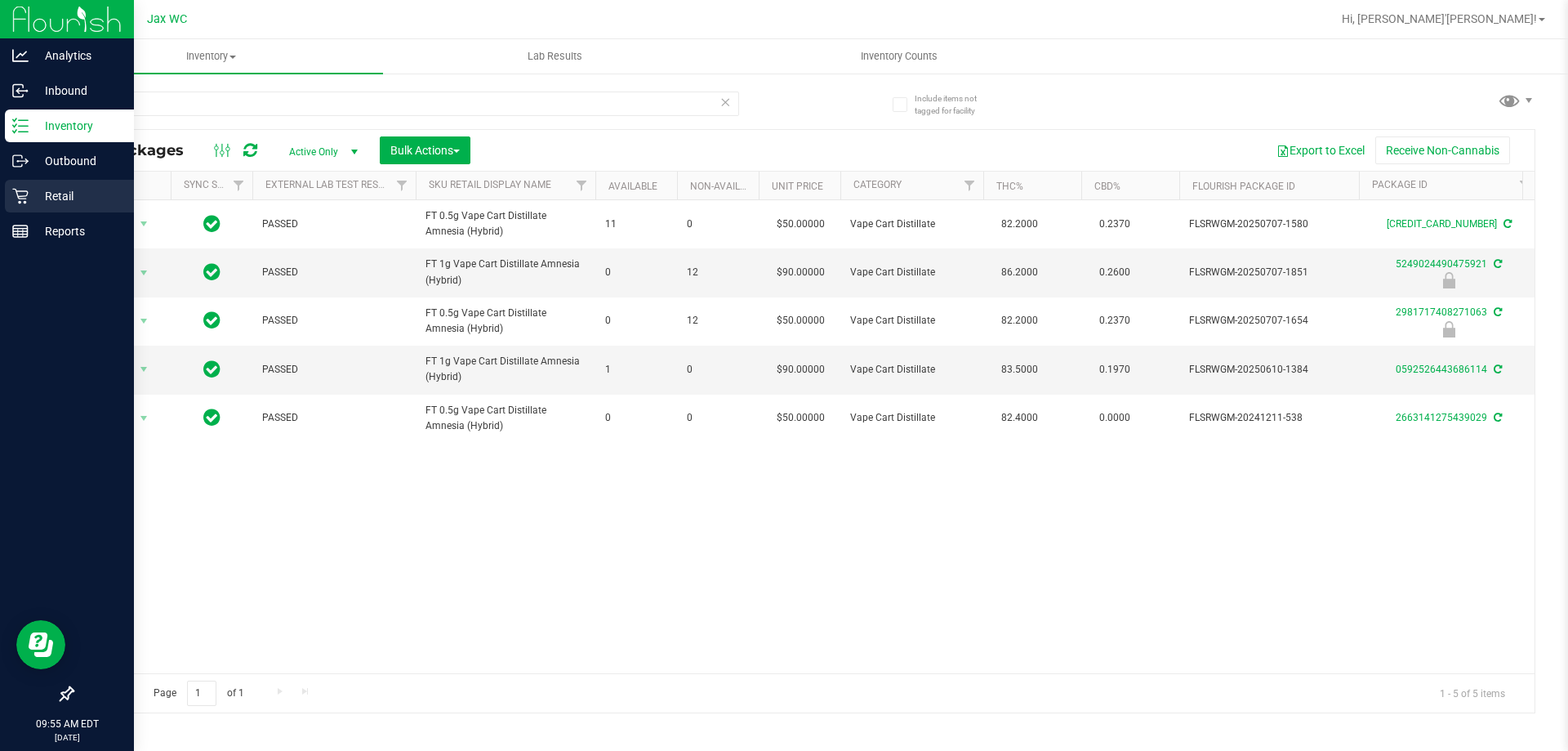
click at [46, 196] on p "Retail" at bounding box center [77, 196] width 98 height 19
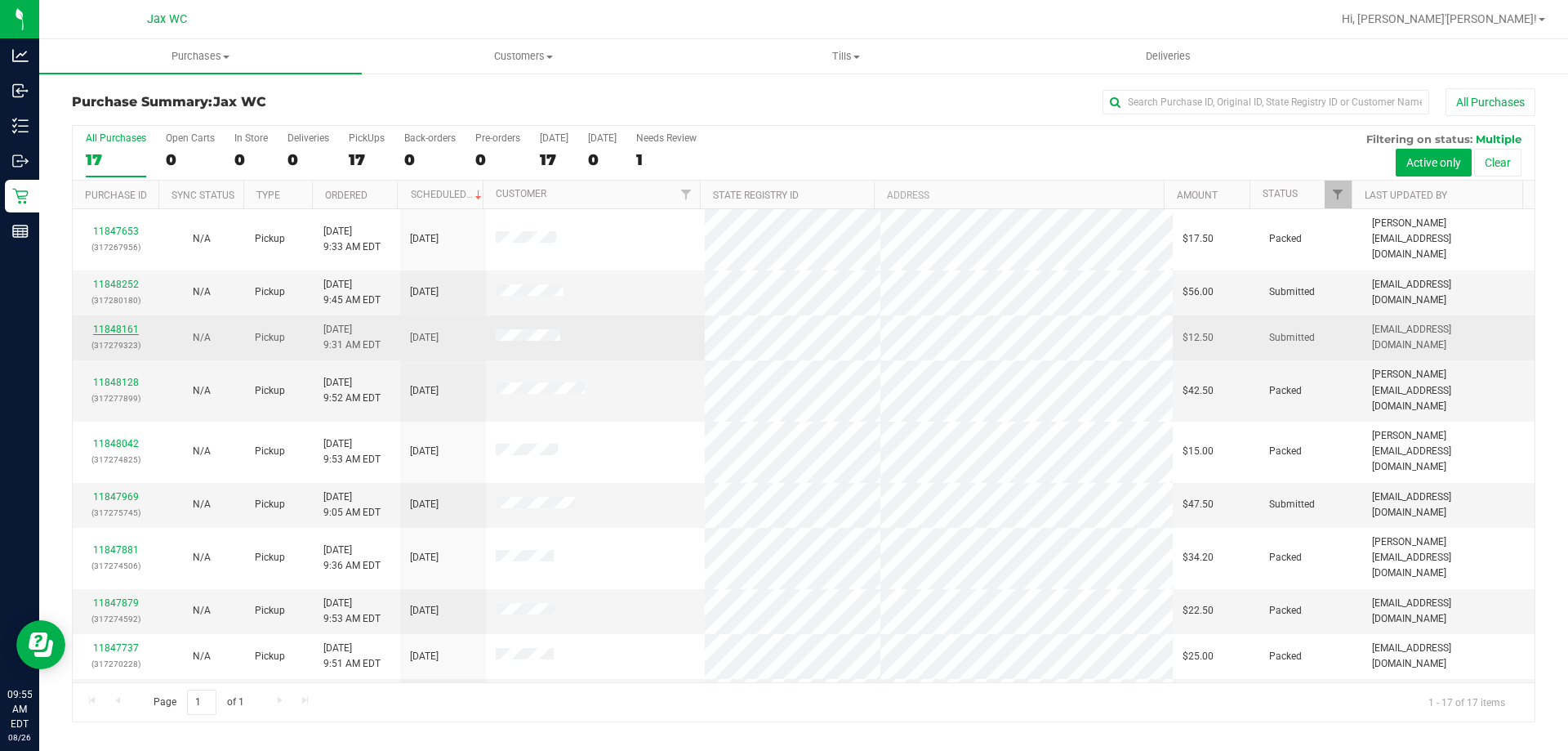
click at [117, 323] on link "11848161" at bounding box center [116, 329] width 46 height 11
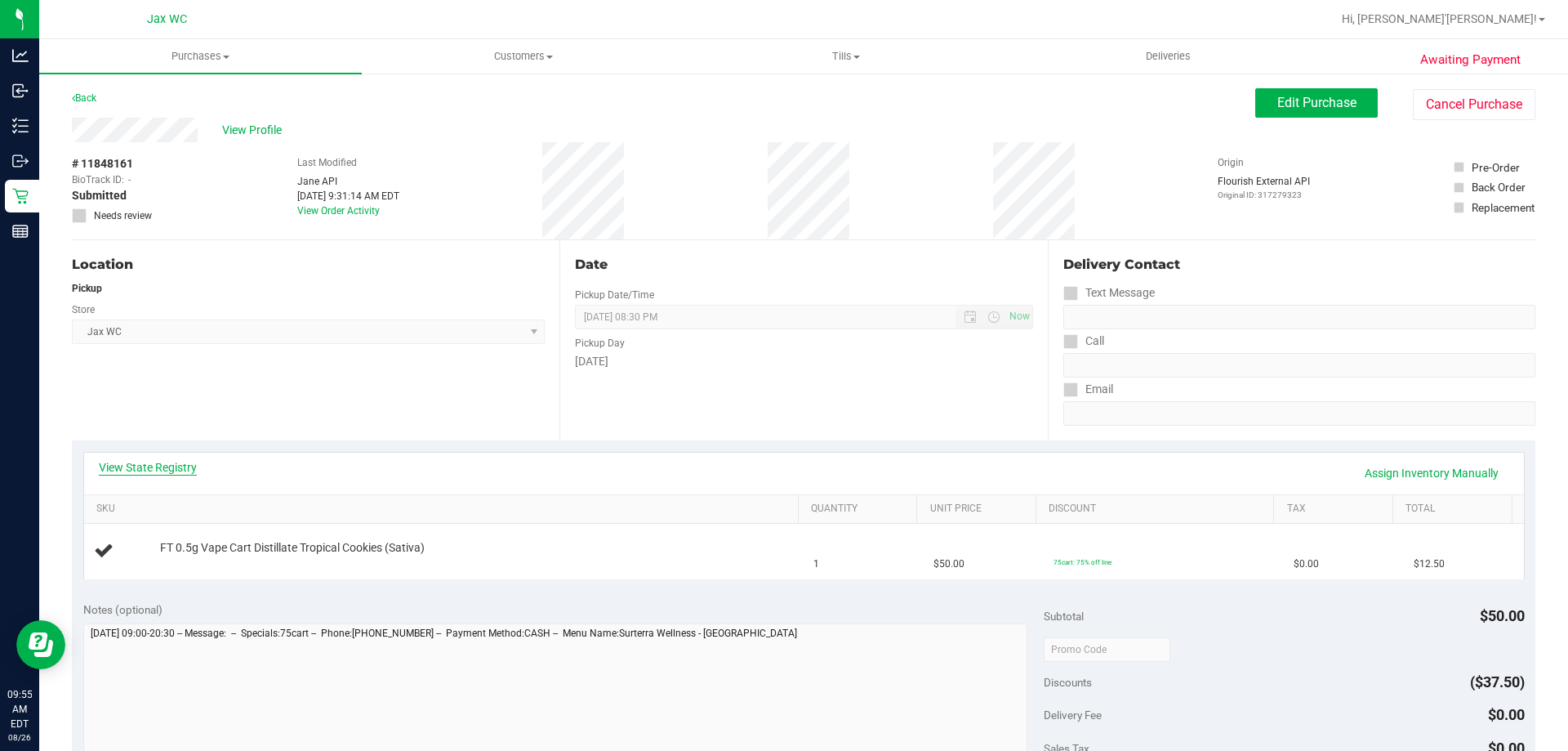
click at [145, 464] on link "View State Registry" at bounding box center [148, 467] width 98 height 17
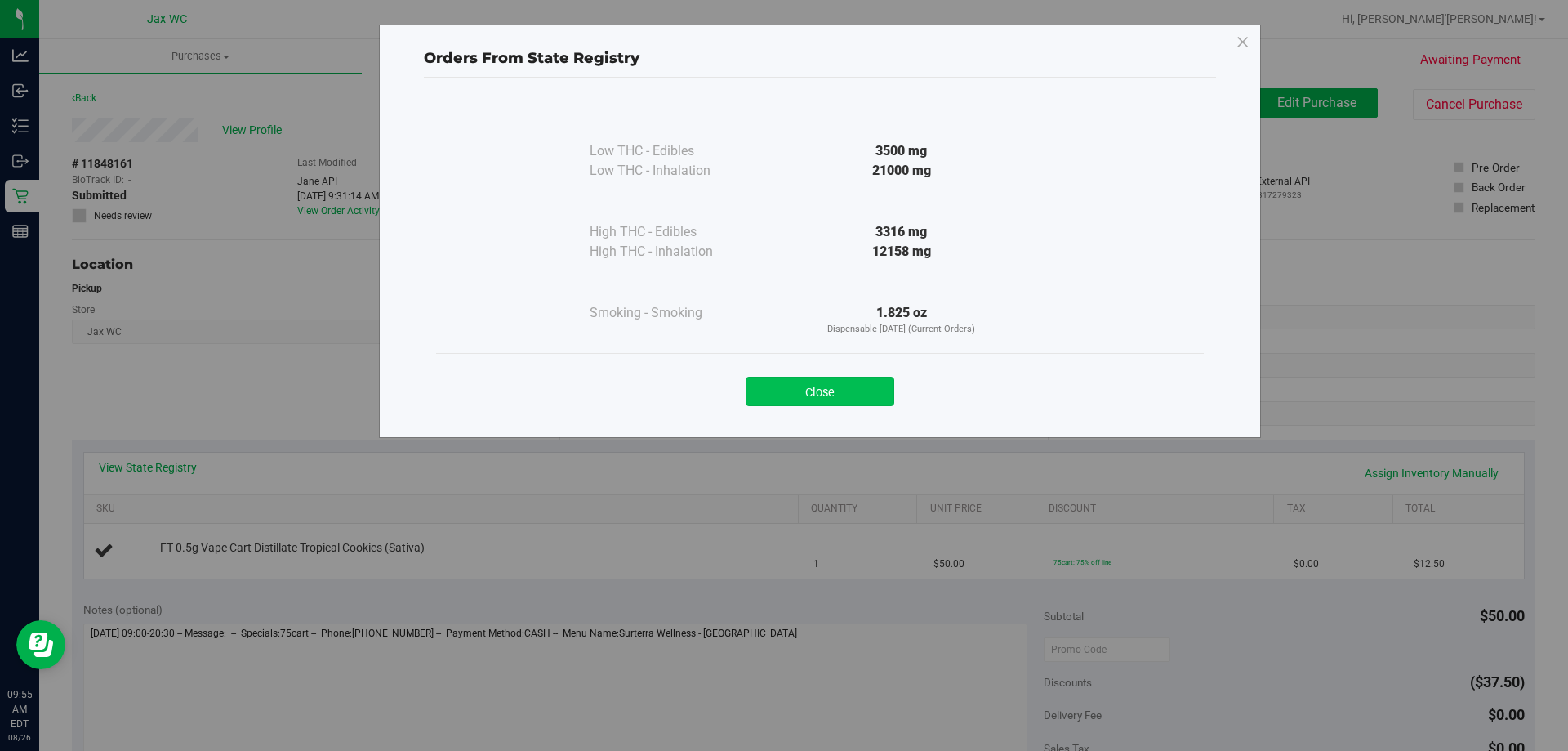
click at [821, 387] on button "Close" at bounding box center [819, 391] width 149 height 29
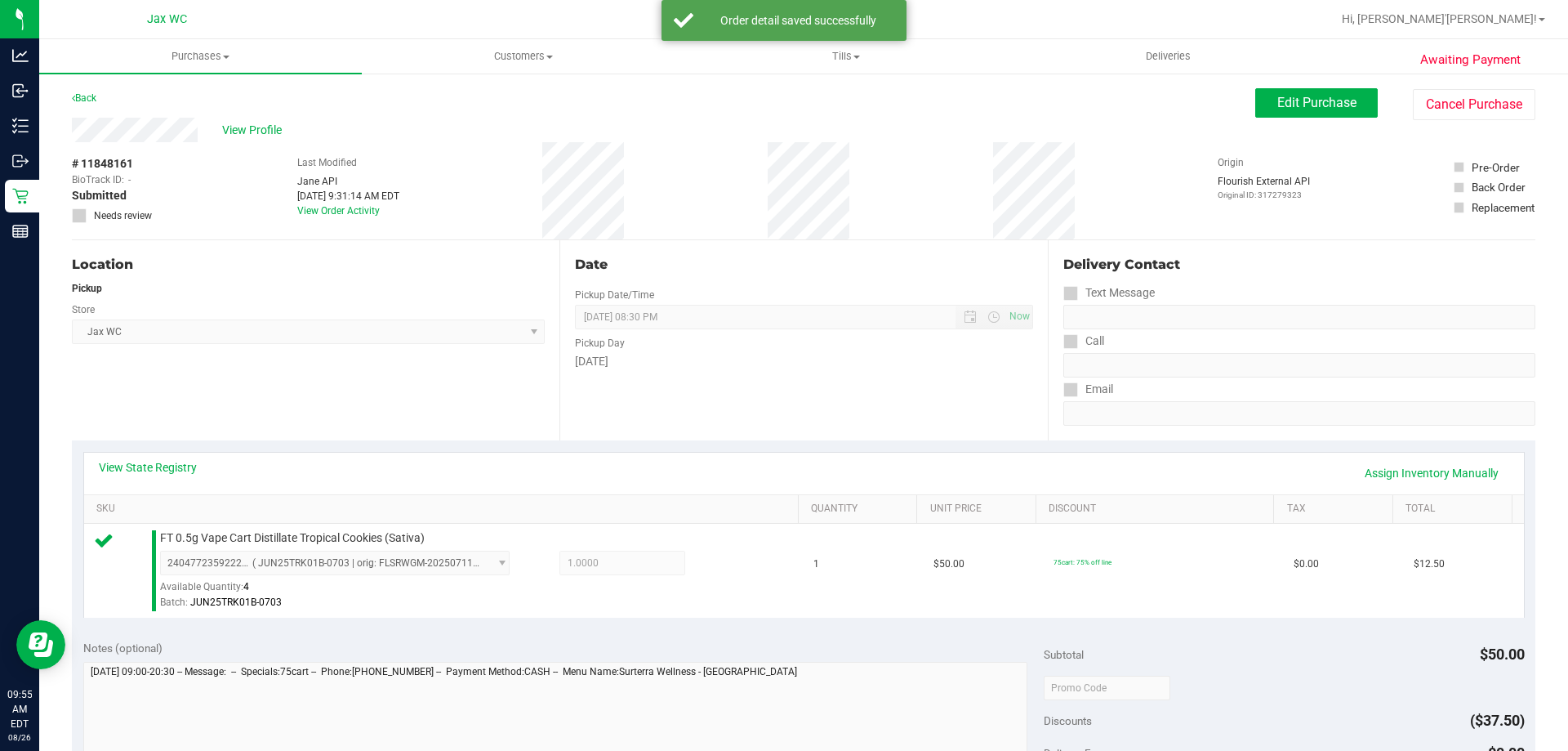
scroll to position [327, 0]
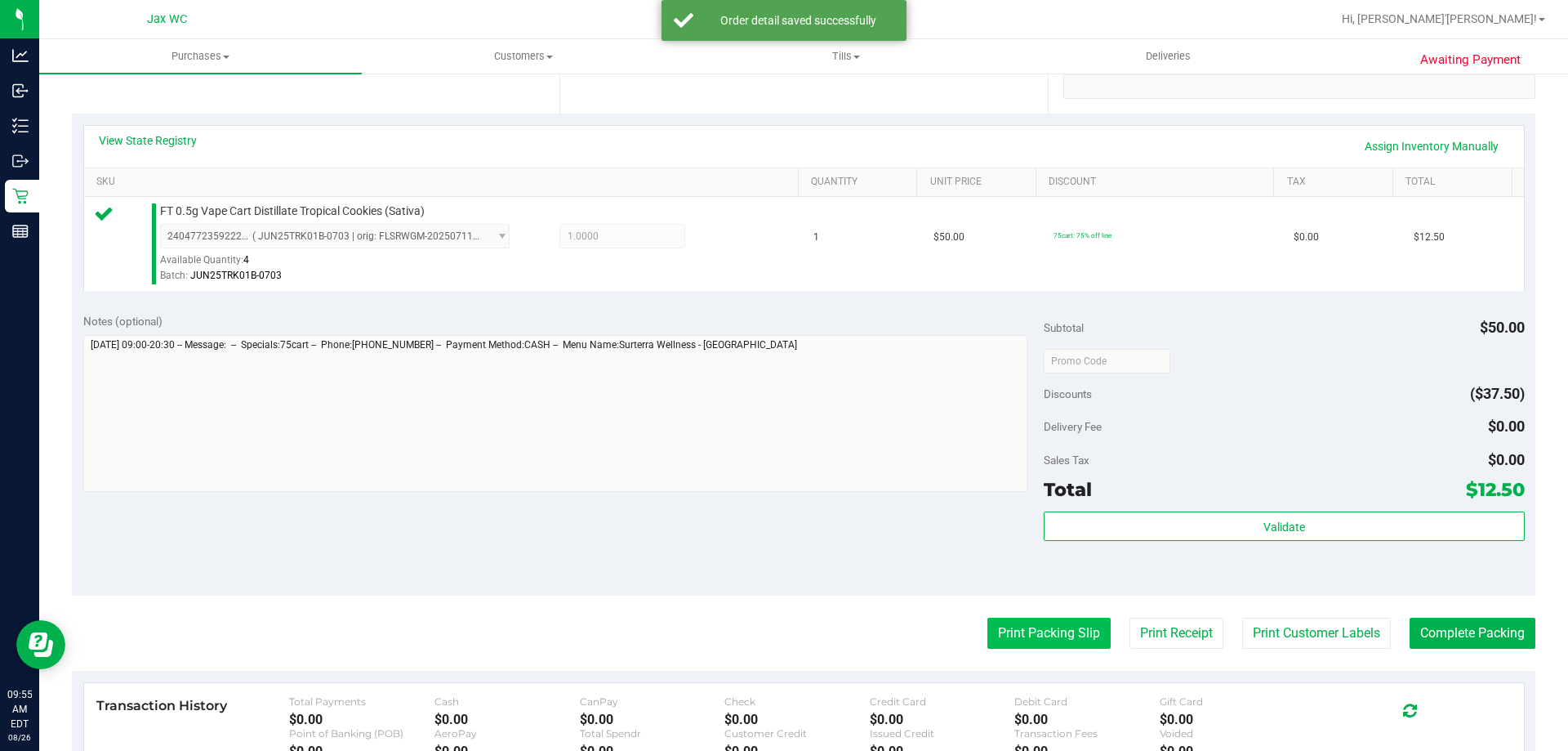
click at [1067, 628] on button "Print Packing Slip" at bounding box center [1049, 633] width 123 height 31
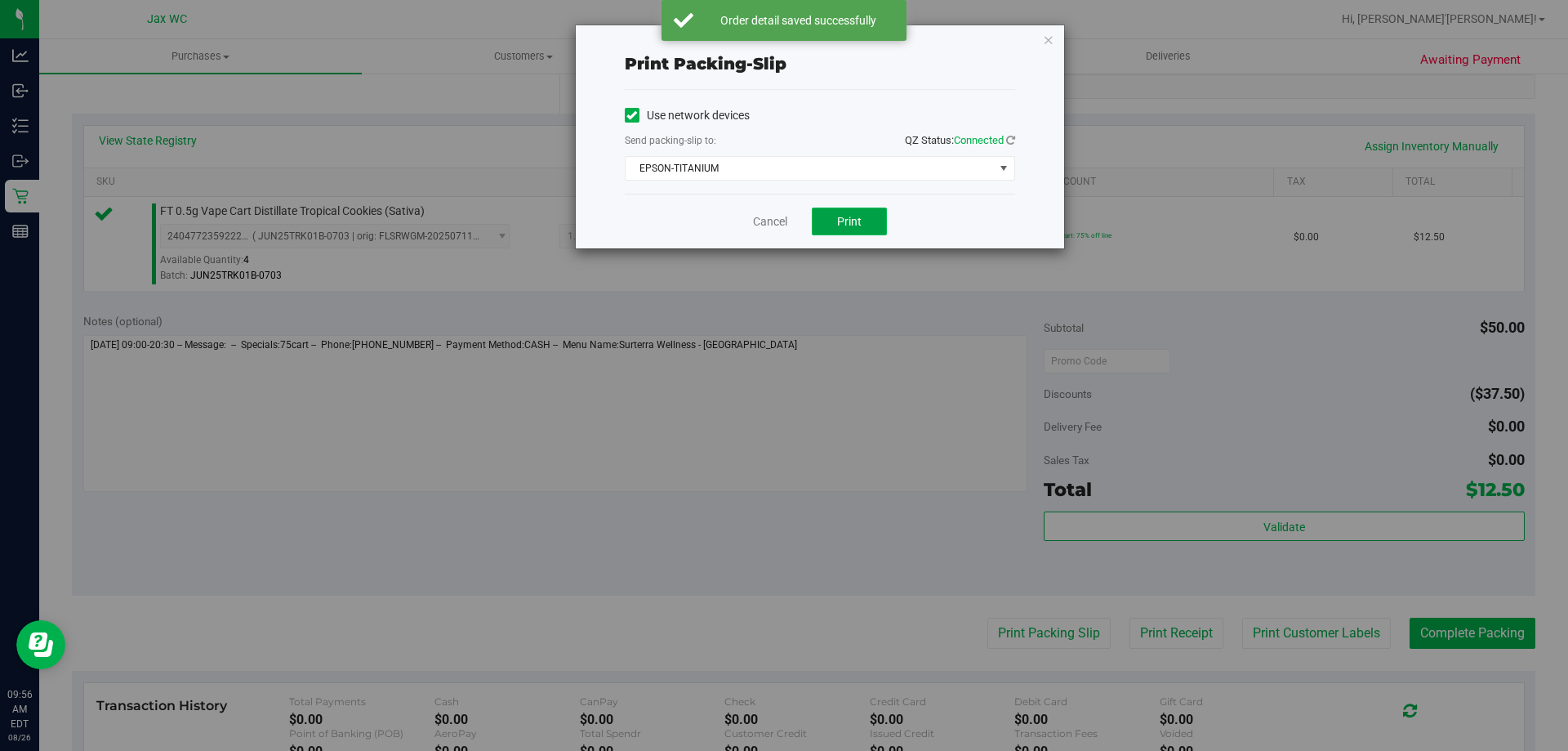
click at [871, 213] on button "Print" at bounding box center [850, 221] width 75 height 28
click at [767, 227] on link "Cancel" at bounding box center [770, 221] width 34 height 17
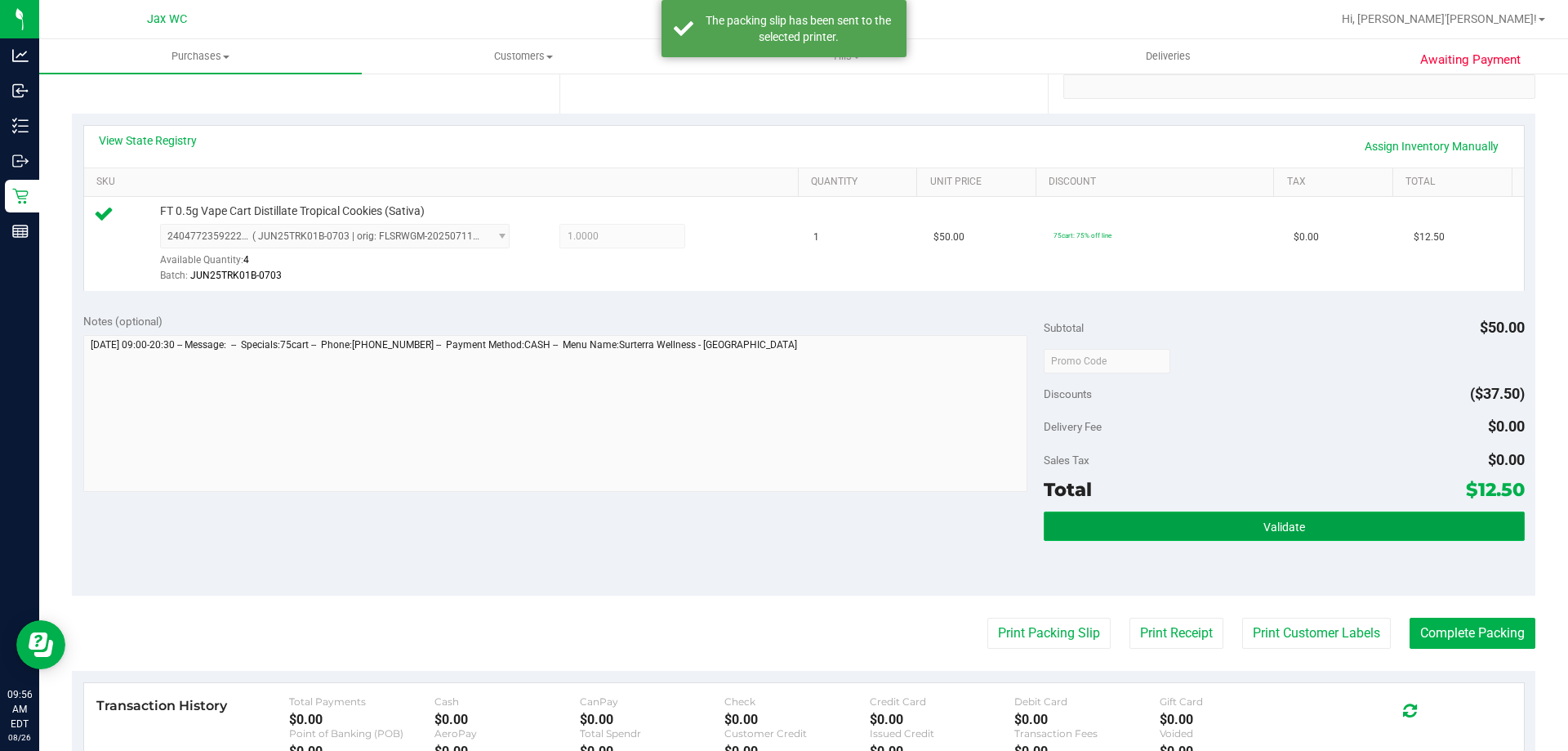
click at [1188, 521] on button "Validate" at bounding box center [1283, 526] width 480 height 29
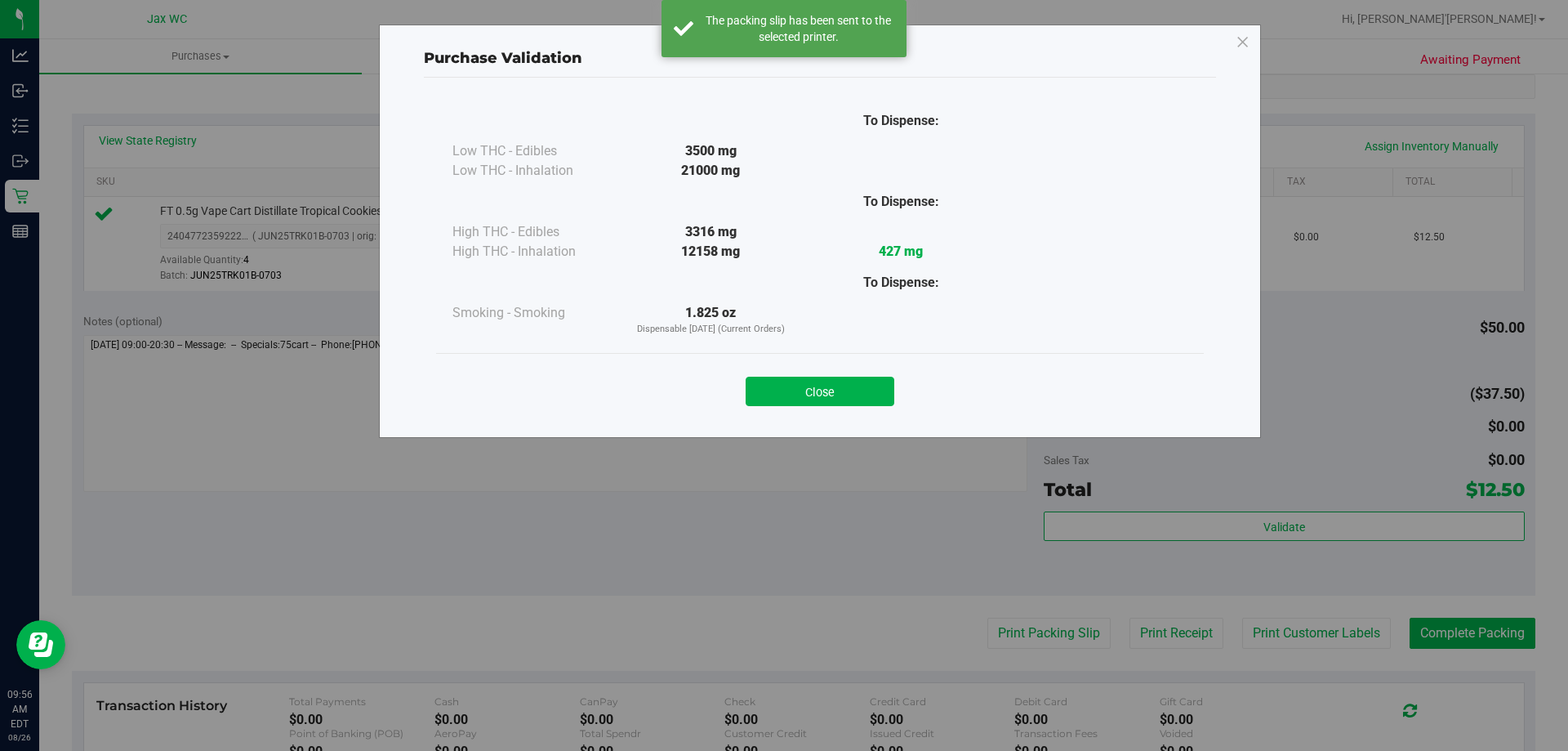
click at [846, 384] on button "Close" at bounding box center [819, 391] width 149 height 29
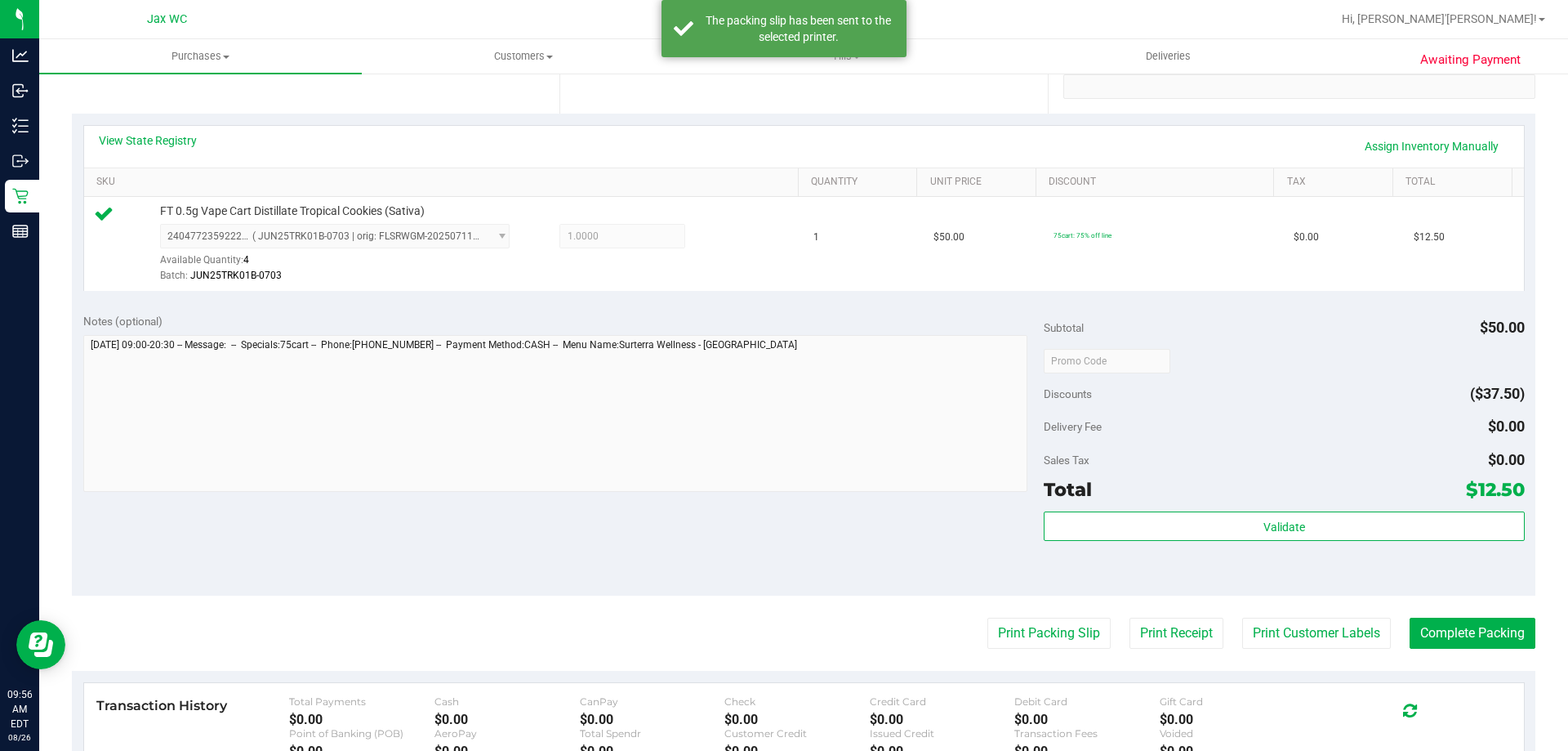
click at [1480, 611] on purchase-details "Back Edit Purchase Cancel Purchase View Profile # 11848161 BioTrack ID: - Submi…" at bounding box center [803, 368] width 1463 height 1215
click at [1485, 630] on button "Complete Packing" at bounding box center [1472, 633] width 126 height 31
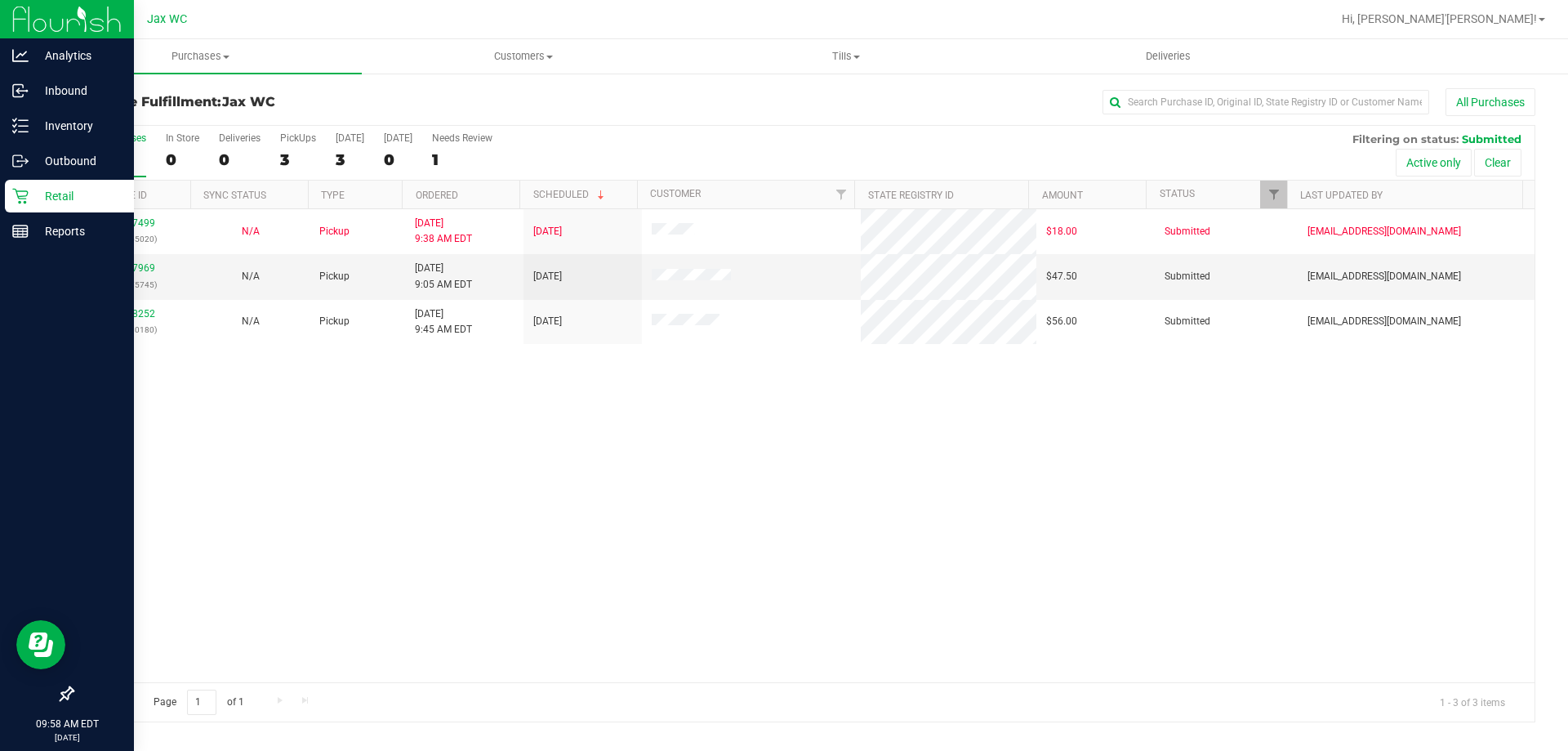
click at [26, 202] on icon at bounding box center [19, 196] width 16 height 16
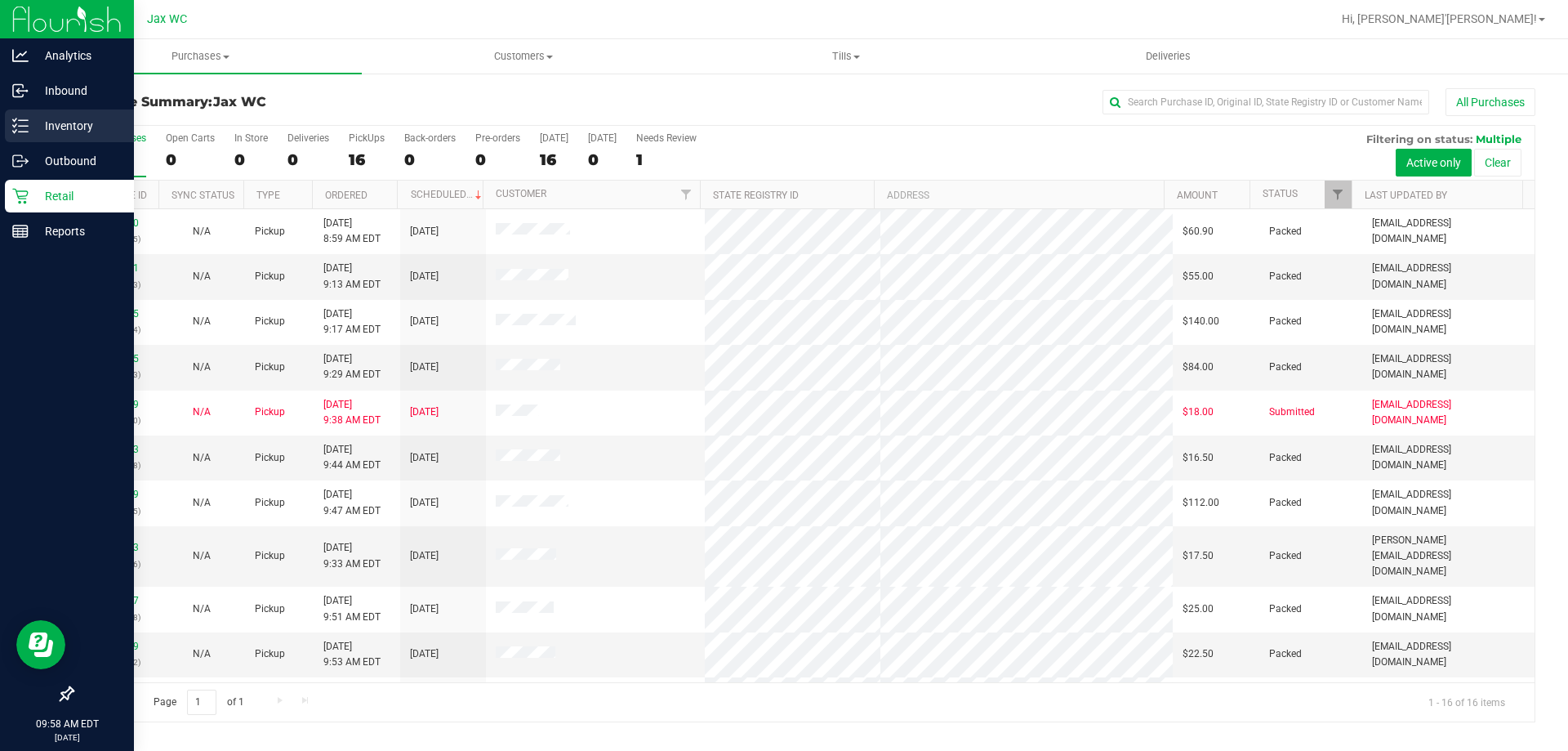
click at [28, 122] on icon at bounding box center [20, 126] width 17 height 17
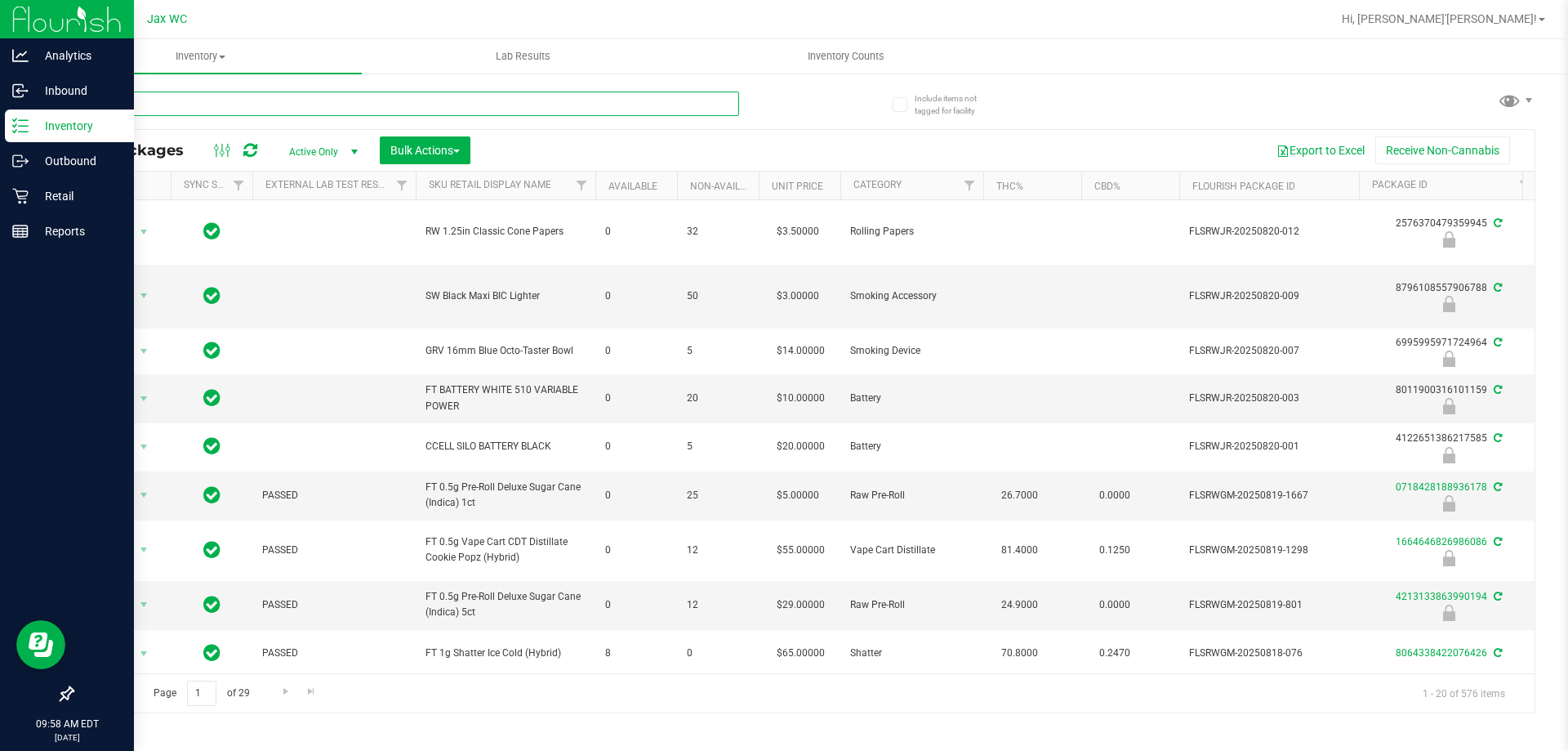
click at [160, 113] on input "text" at bounding box center [405, 104] width 667 height 25
type input "5249024490475921"
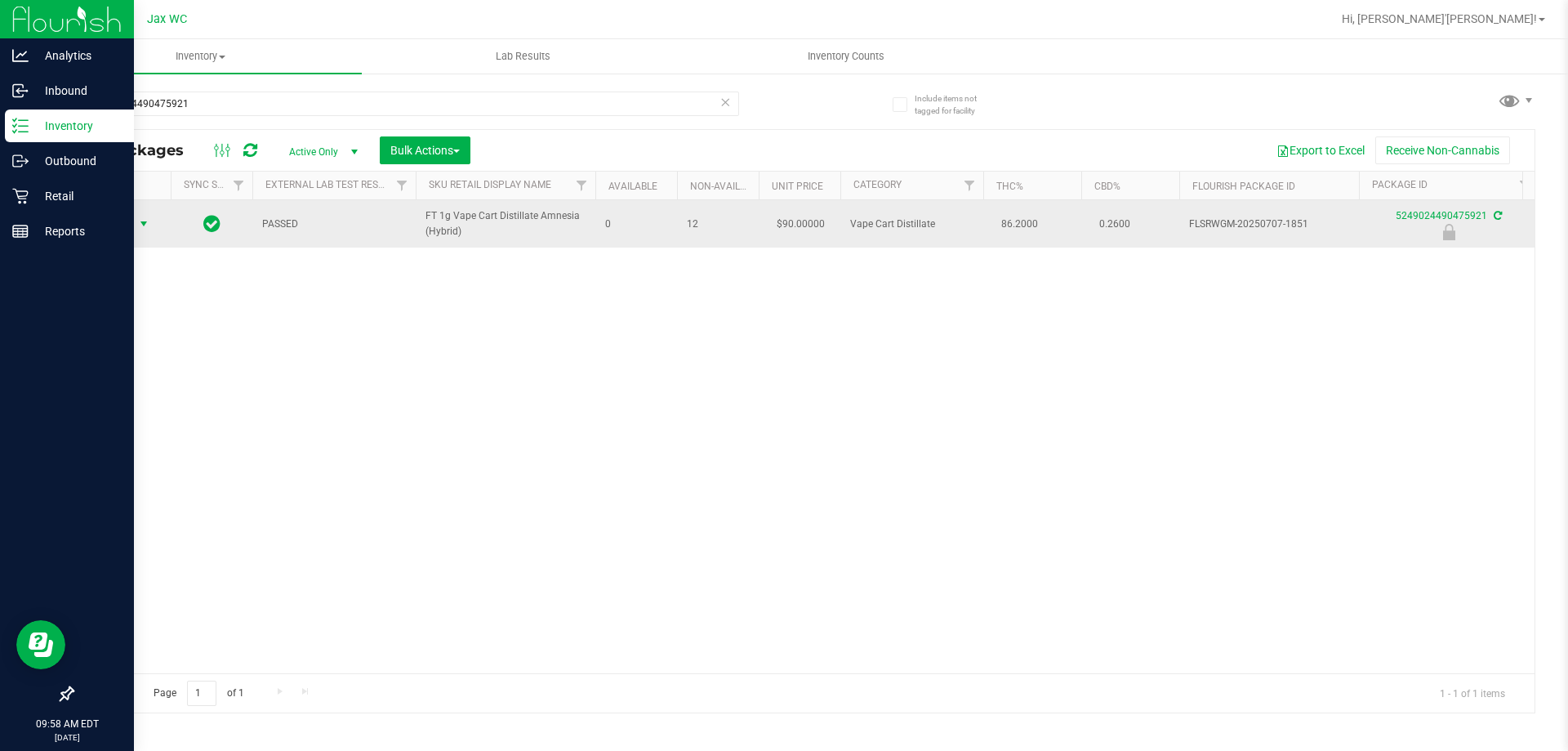
click at [111, 224] on span "Action" at bounding box center [111, 223] width 44 height 23
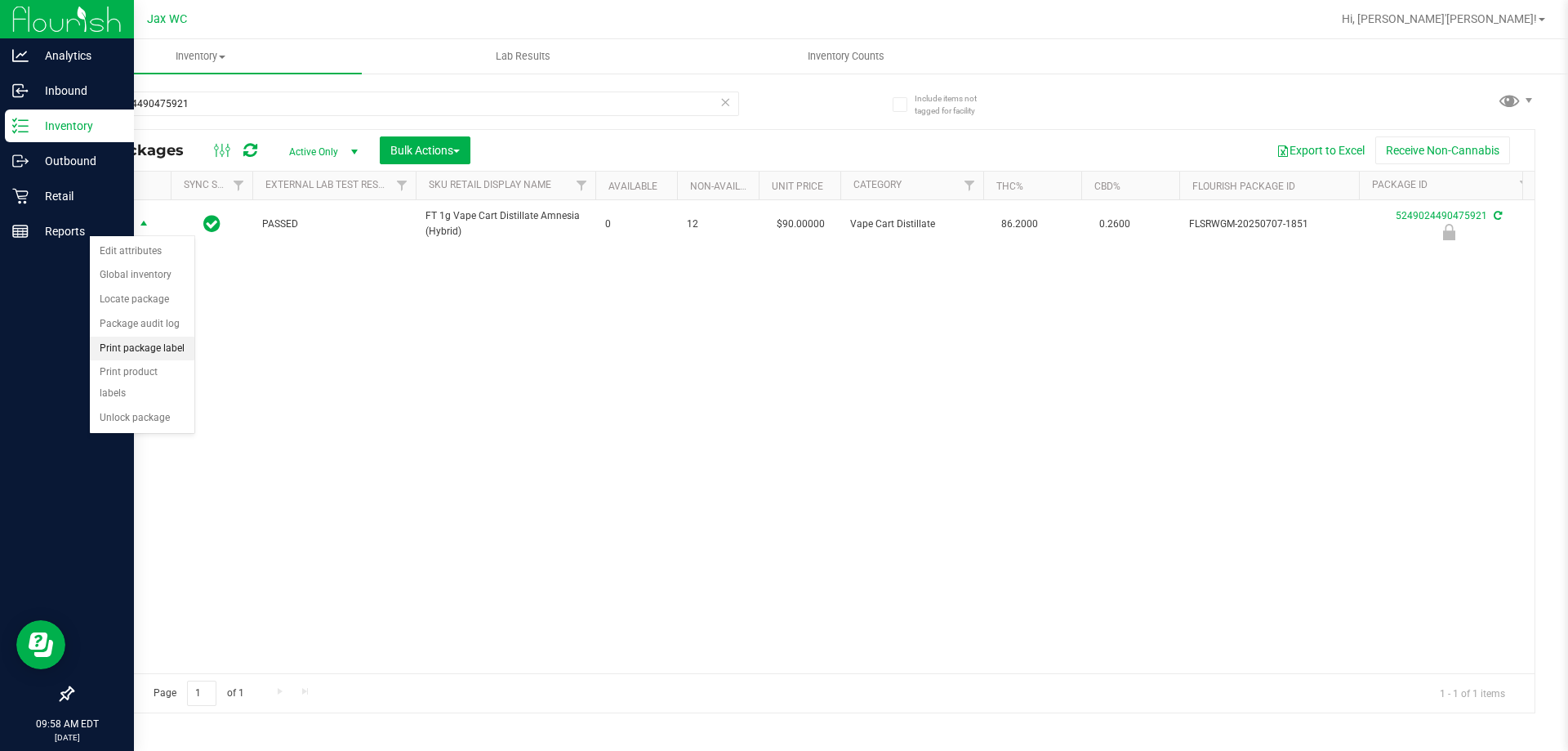
click at [164, 350] on li "Print package label" at bounding box center [142, 349] width 105 height 25
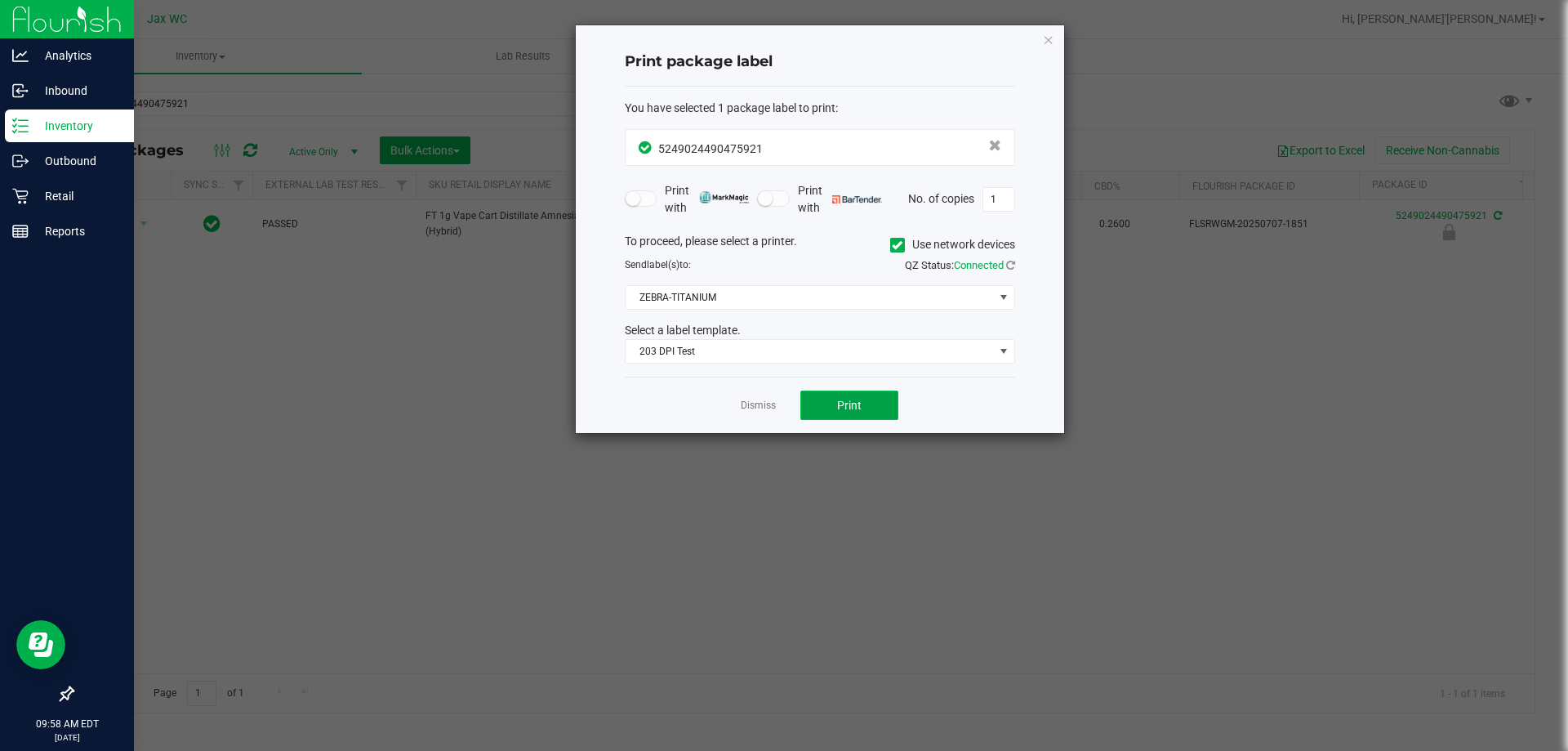
click at [826, 410] on button "Print" at bounding box center [849, 405] width 98 height 29
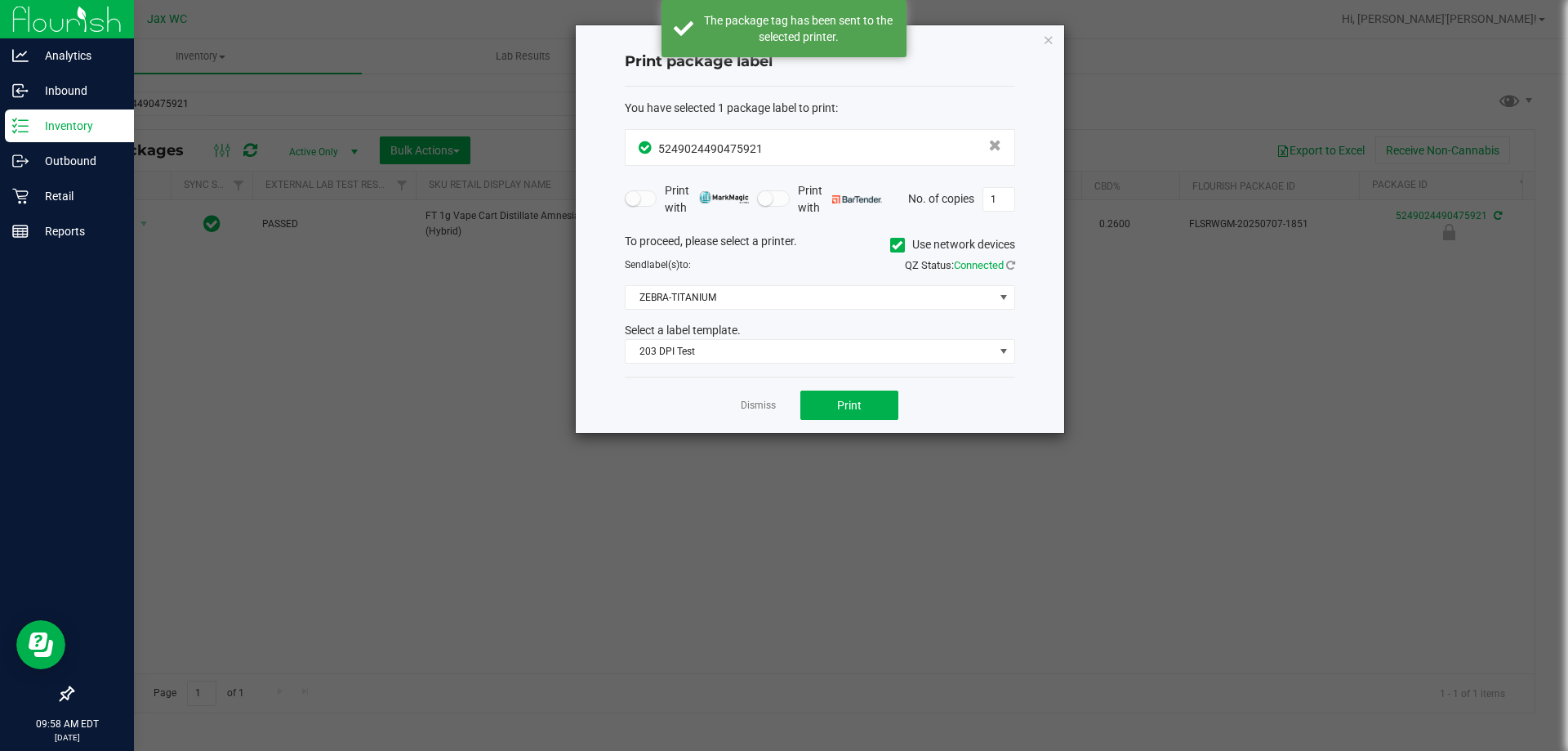
click at [756, 404] on link "Dismiss" at bounding box center [758, 405] width 35 height 14
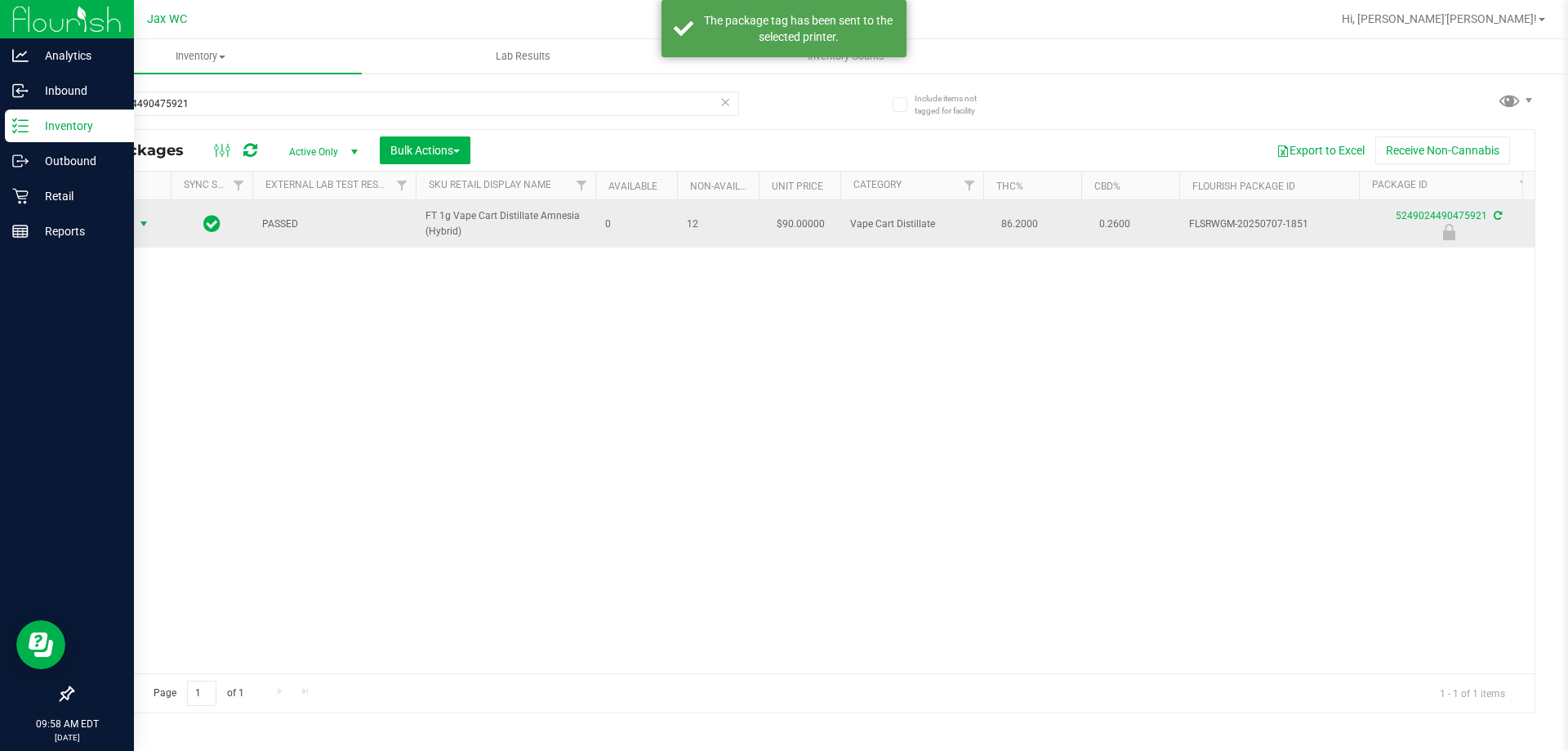
click at [136, 227] on span "select" at bounding box center [144, 223] width 20 height 23
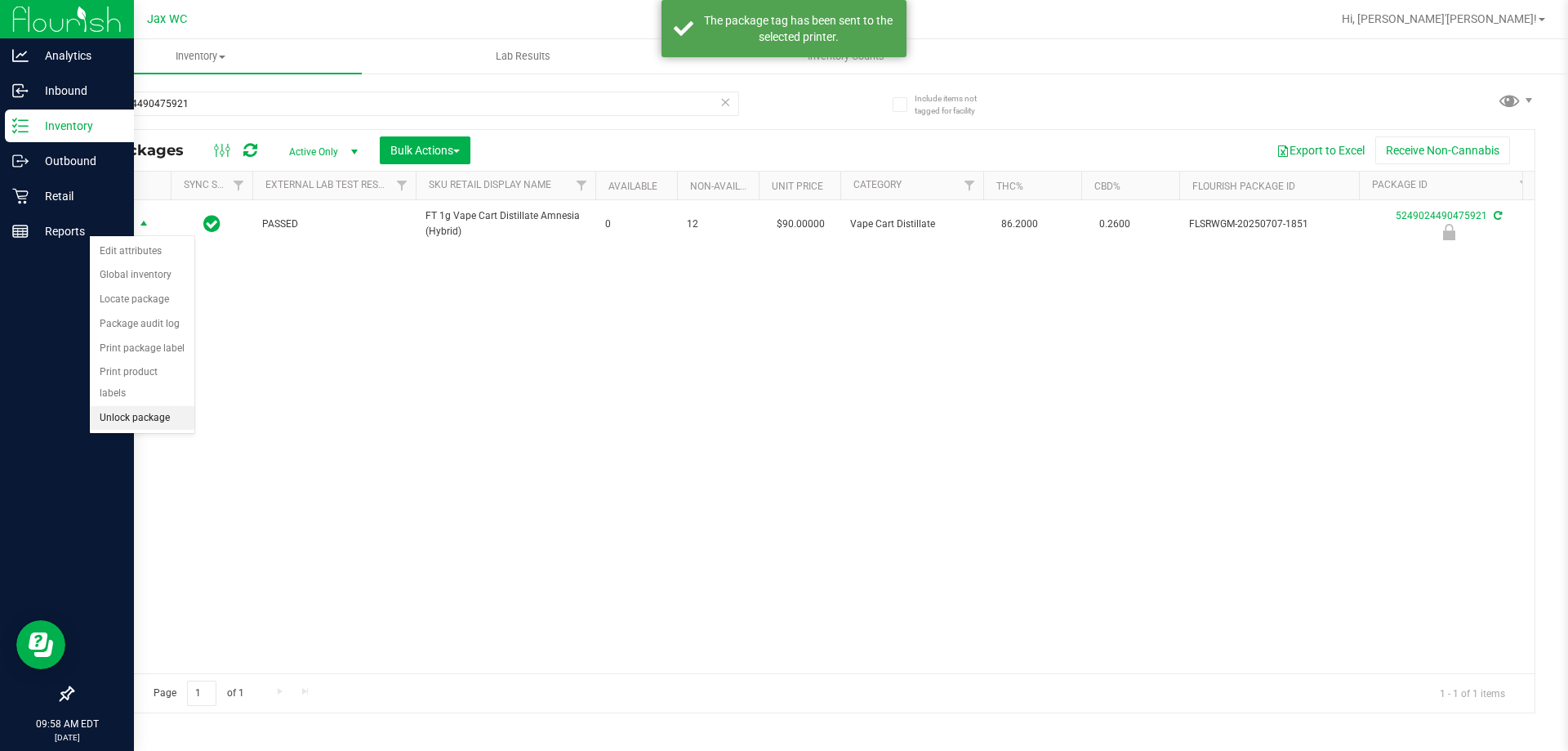
drag, startPoint x: 158, startPoint y: 395, endPoint x: 145, endPoint y: 394, distance: 13.0
click at [155, 406] on li "Unlock package" at bounding box center [142, 418] width 105 height 25
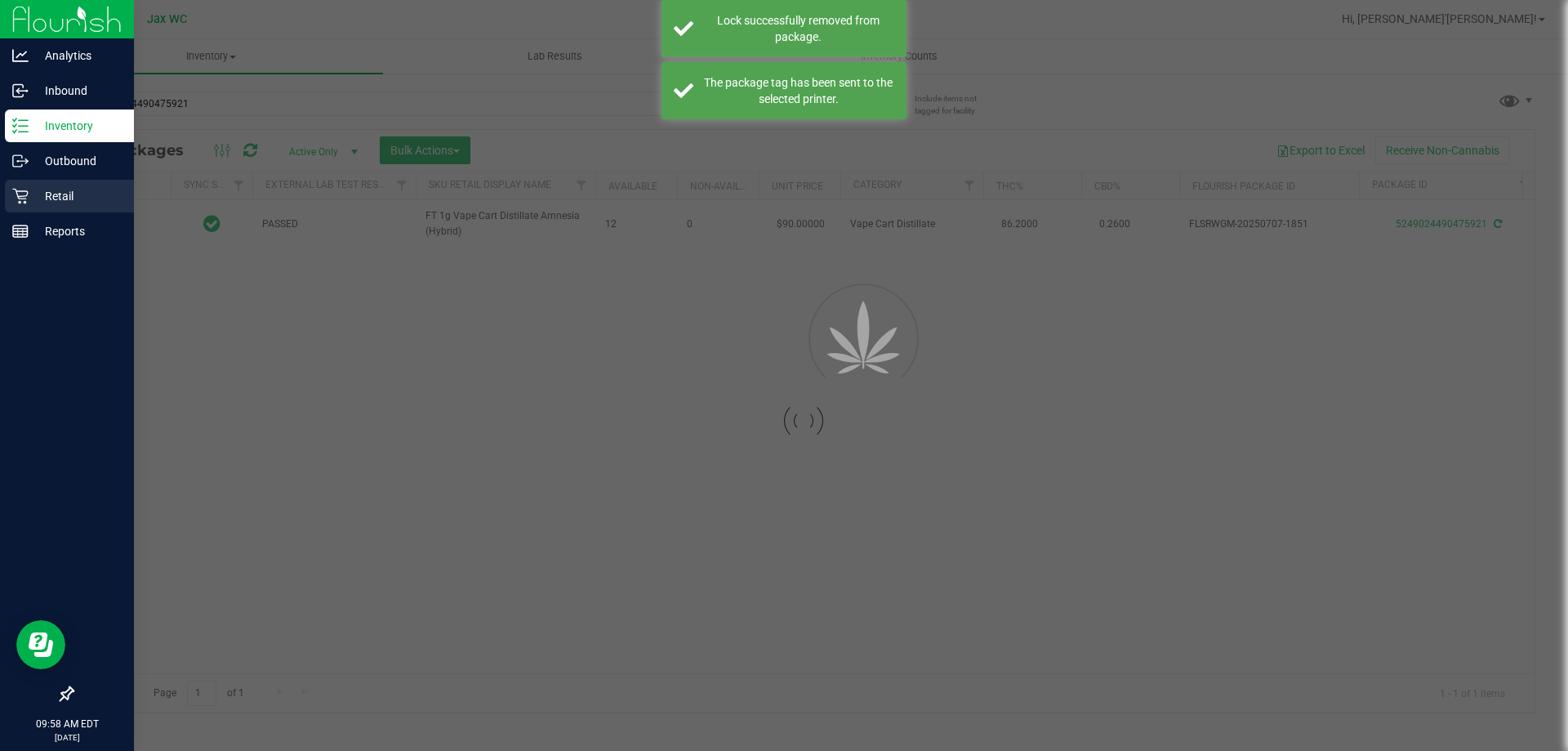
click at [24, 196] on icon at bounding box center [20, 196] width 17 height 17
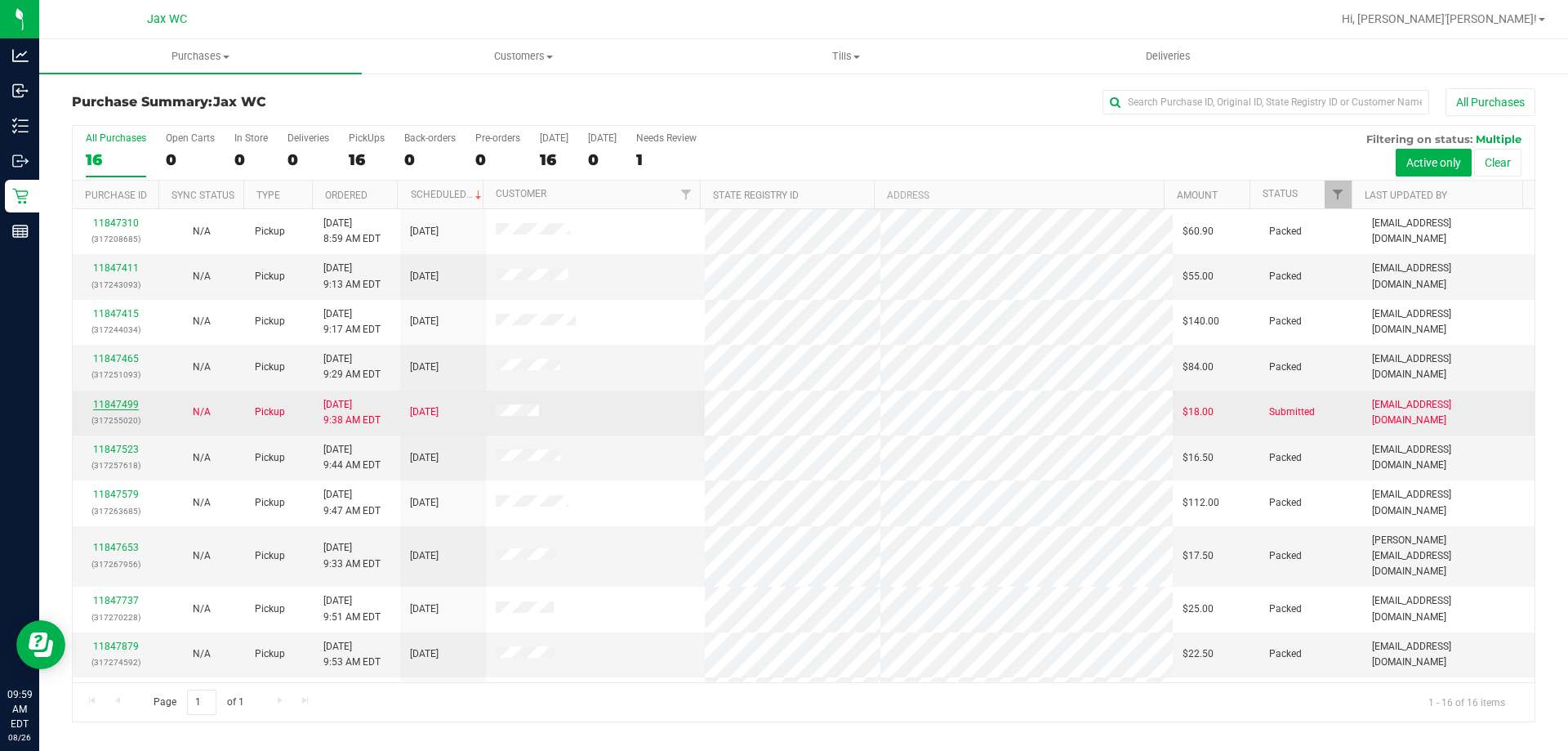
click at [107, 402] on link "11847499" at bounding box center [116, 404] width 46 height 11
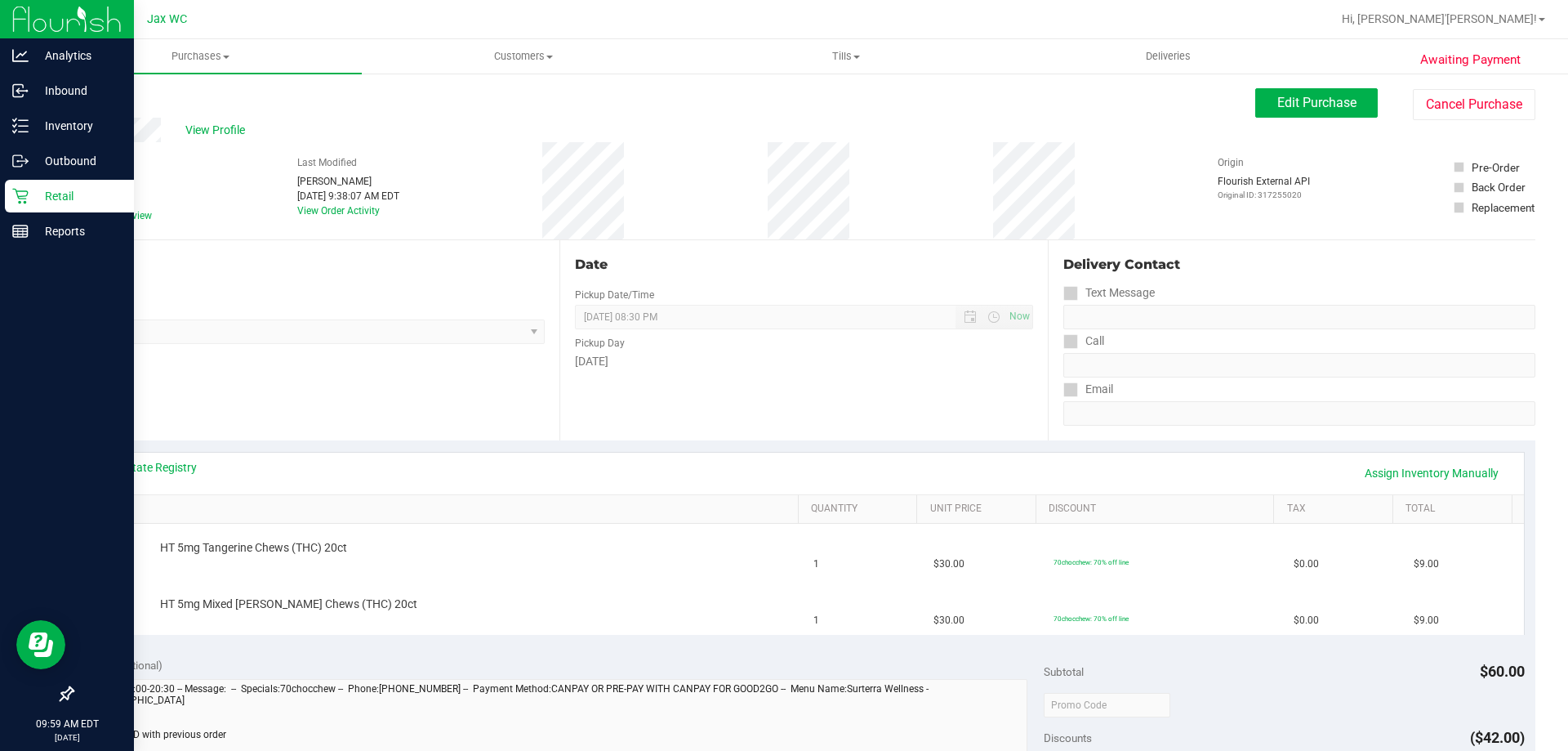
click at [25, 194] on icon at bounding box center [20, 196] width 17 height 17
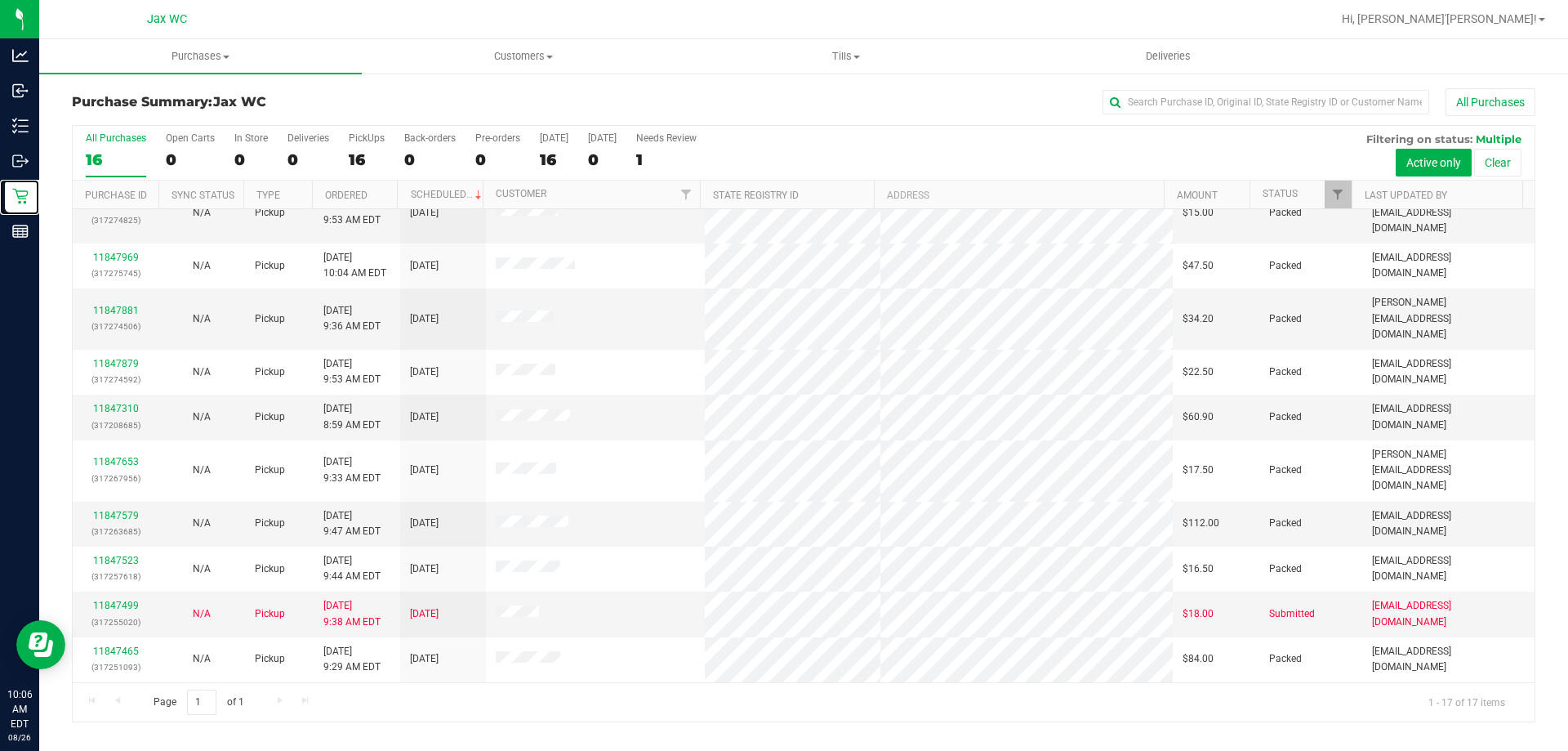
scroll to position [296, 0]
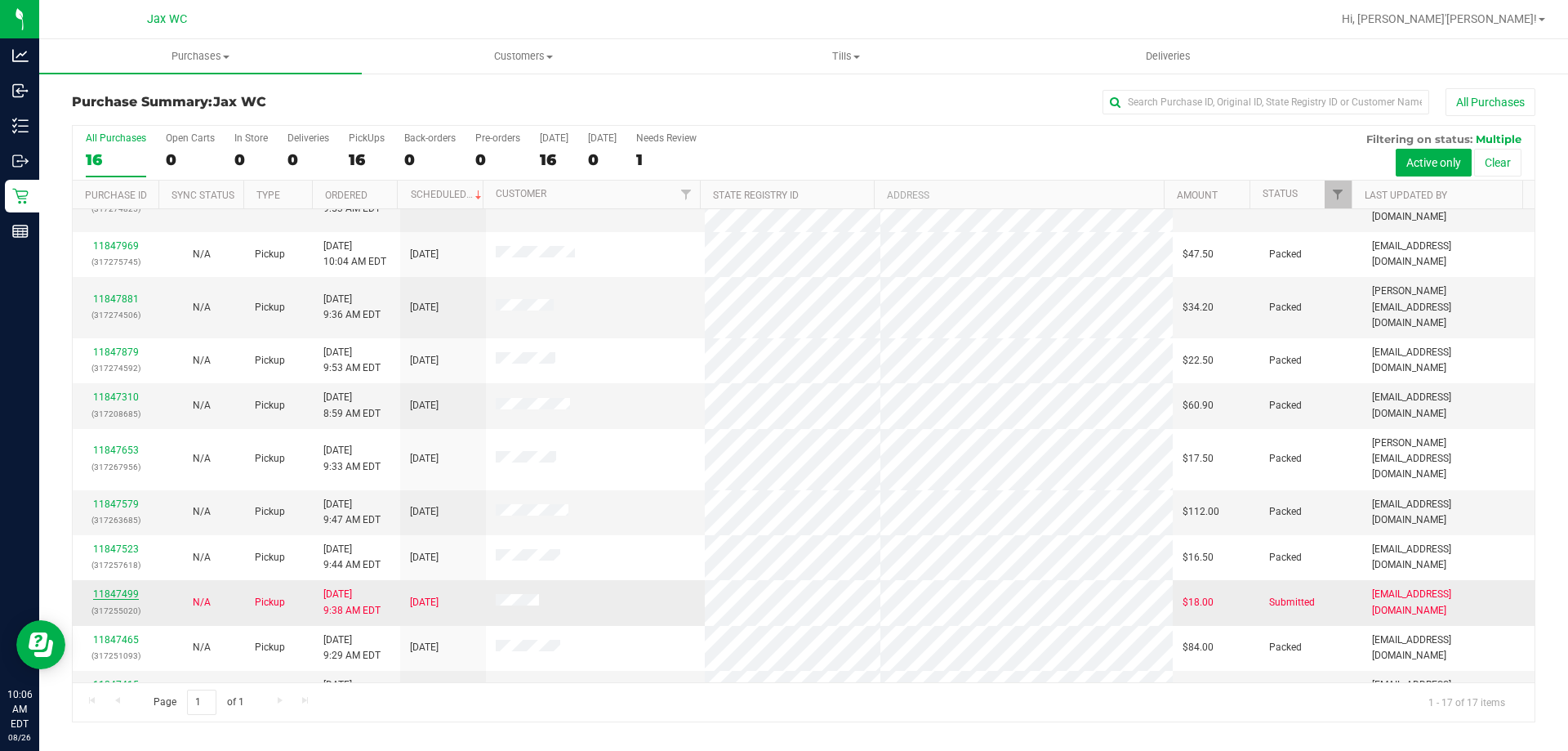
click at [120, 588] on link "11847499" at bounding box center [116, 594] width 46 height 11
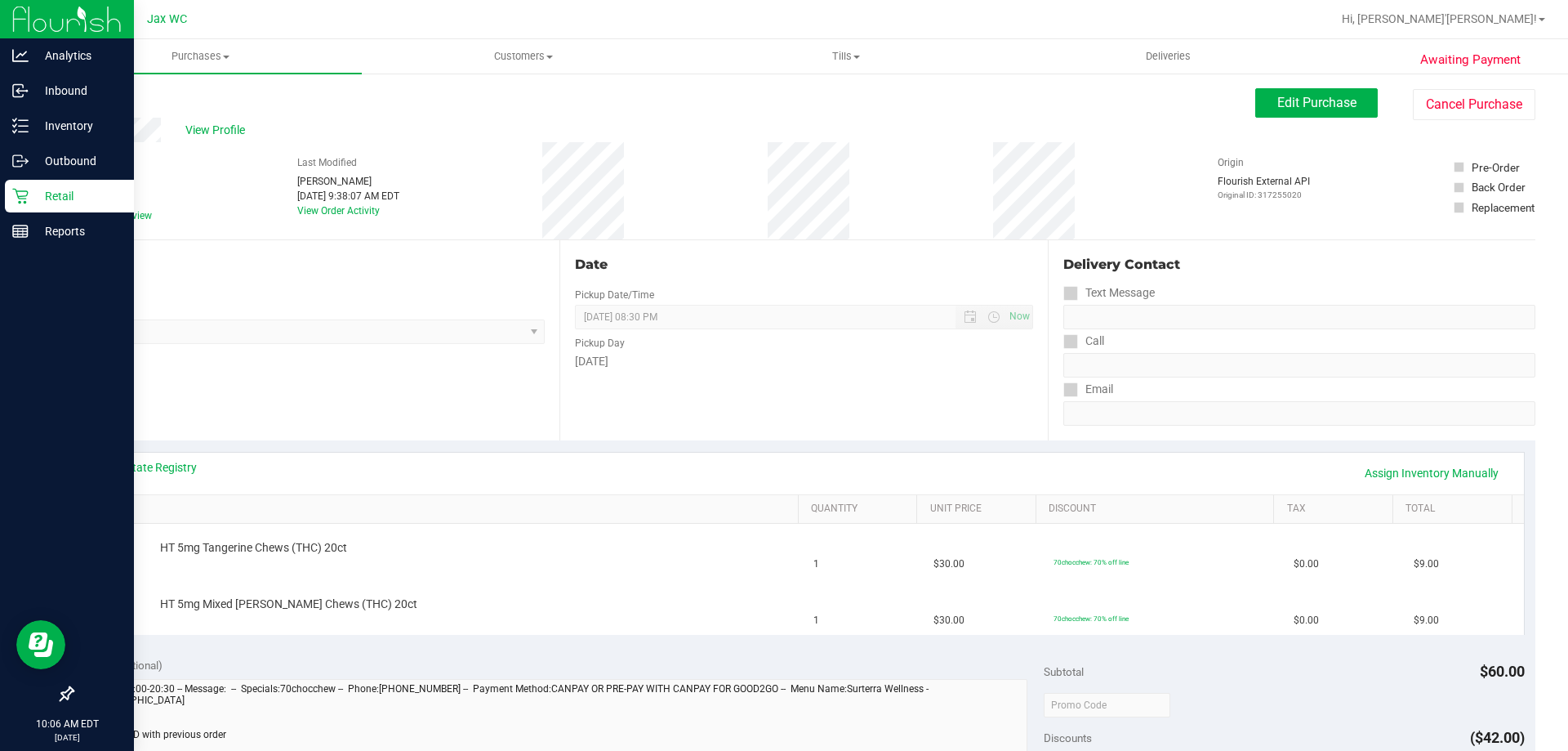
click at [29, 197] on p "Retail" at bounding box center [77, 196] width 98 height 19
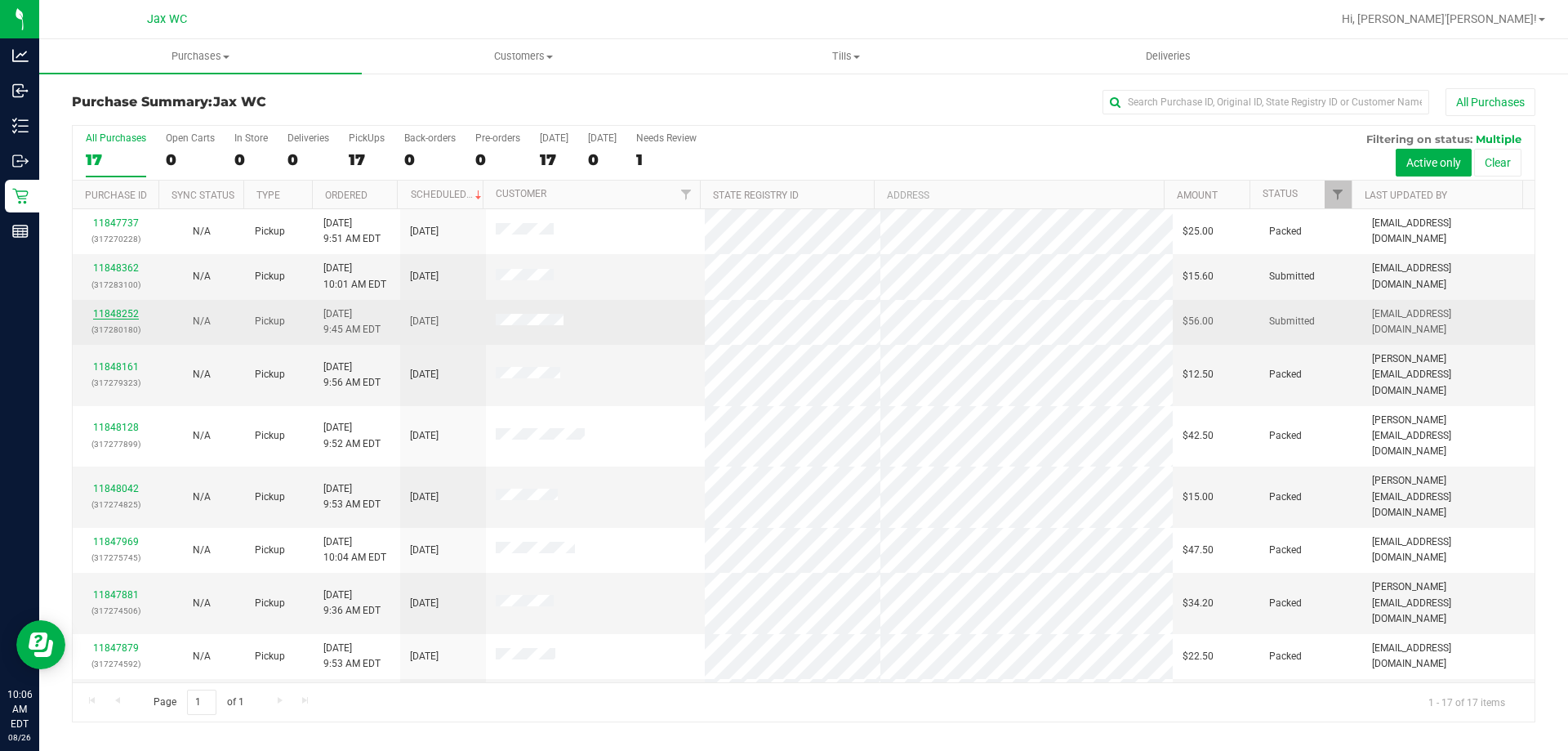
click at [128, 314] on link "11848252" at bounding box center [116, 314] width 46 height 11
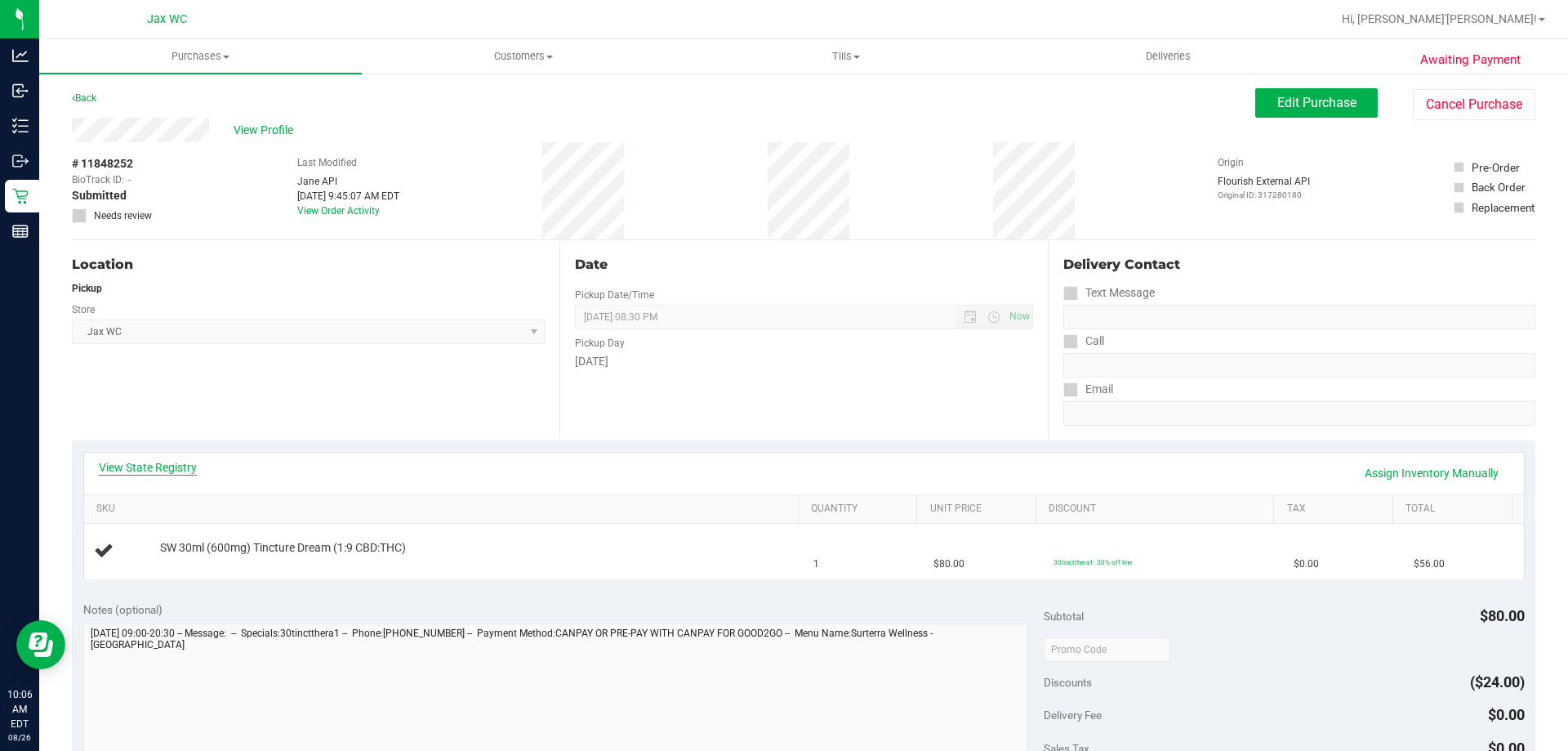
click at [185, 463] on link "View State Registry" at bounding box center [148, 467] width 98 height 17
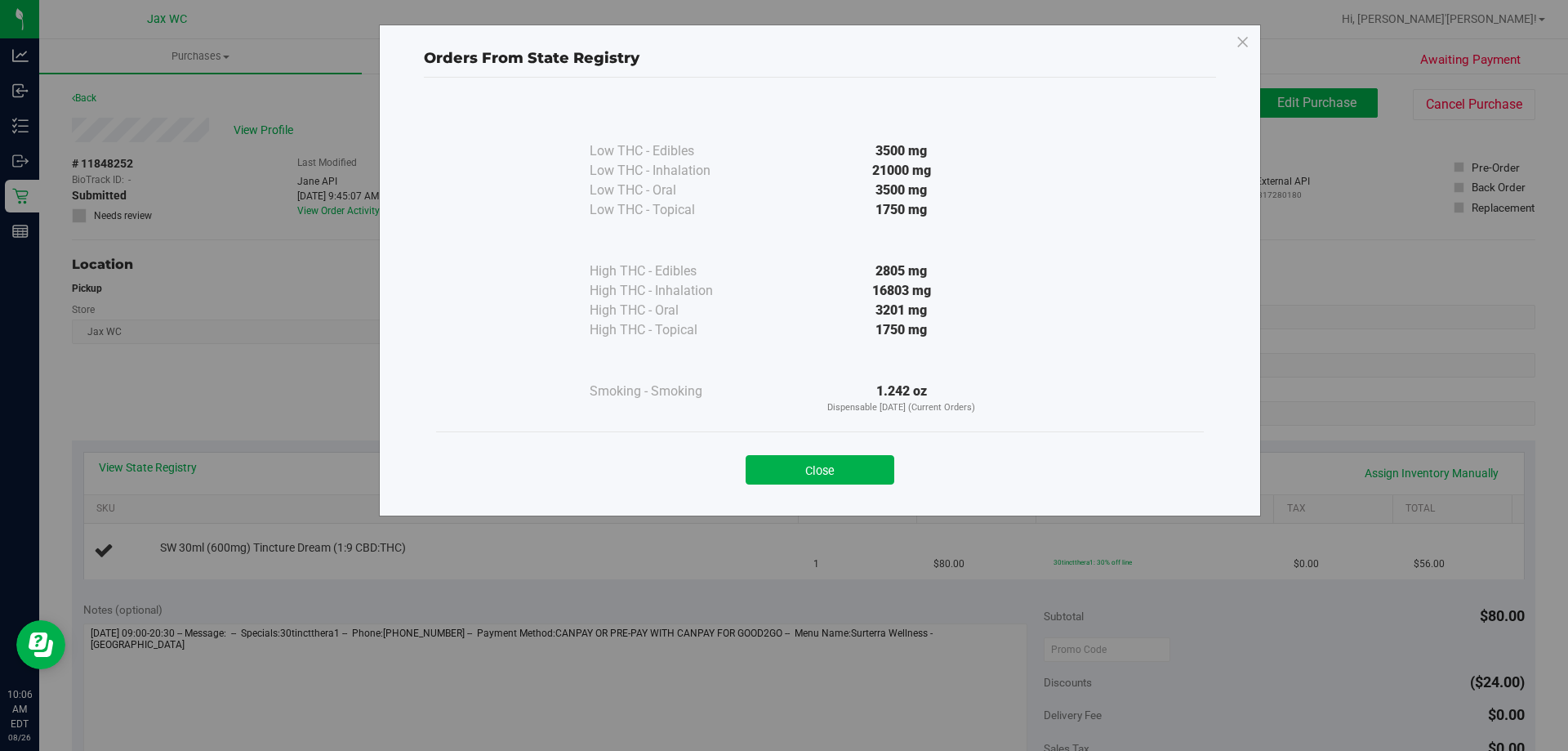
drag, startPoint x: 864, startPoint y: 458, endPoint x: 693, endPoint y: 434, distance: 172.7
click at [860, 458] on button "Close" at bounding box center [819, 470] width 149 height 29
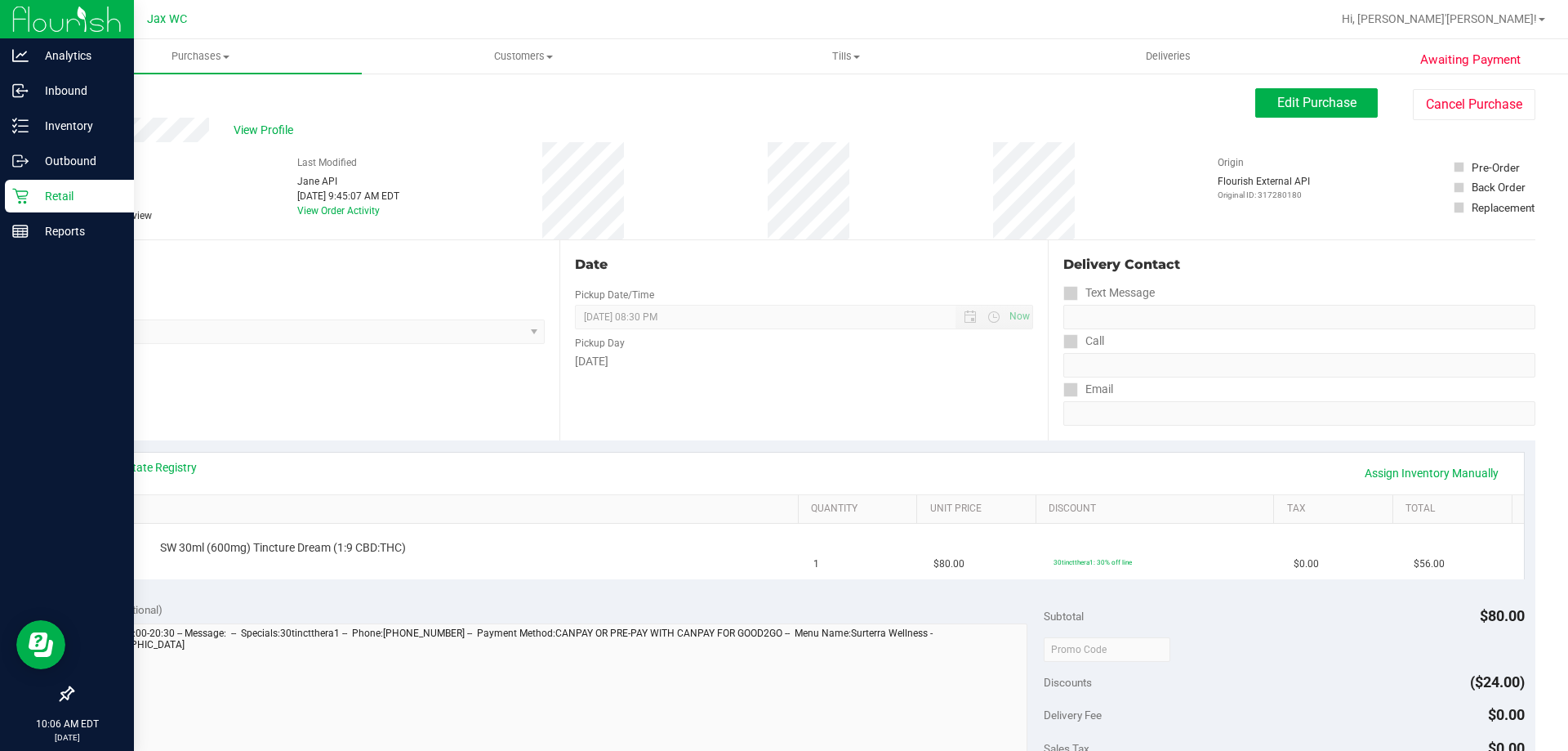
click at [34, 199] on p "Retail" at bounding box center [77, 196] width 98 height 19
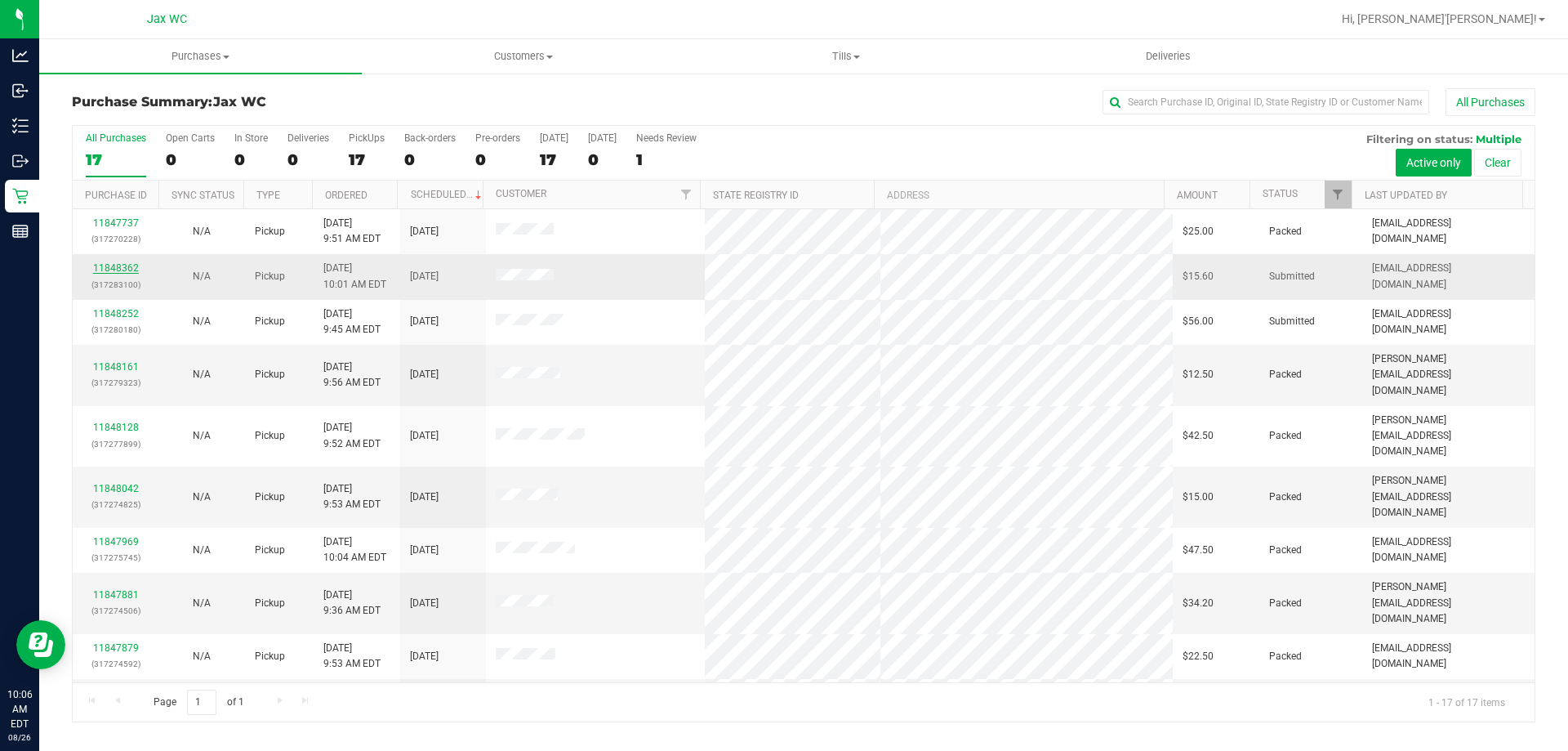
click at [126, 267] on link "11848362" at bounding box center [116, 268] width 46 height 11
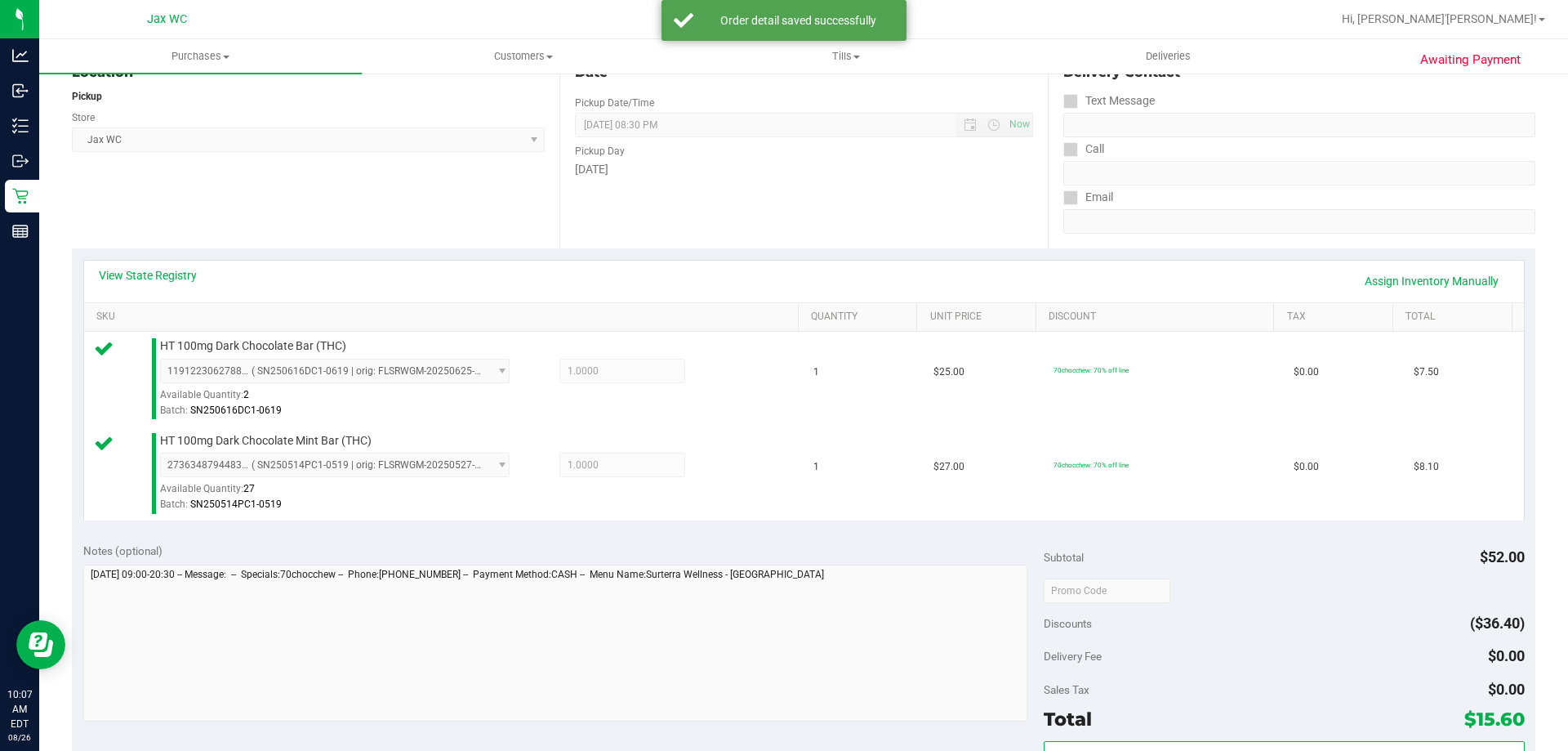
scroll to position [327, 0]
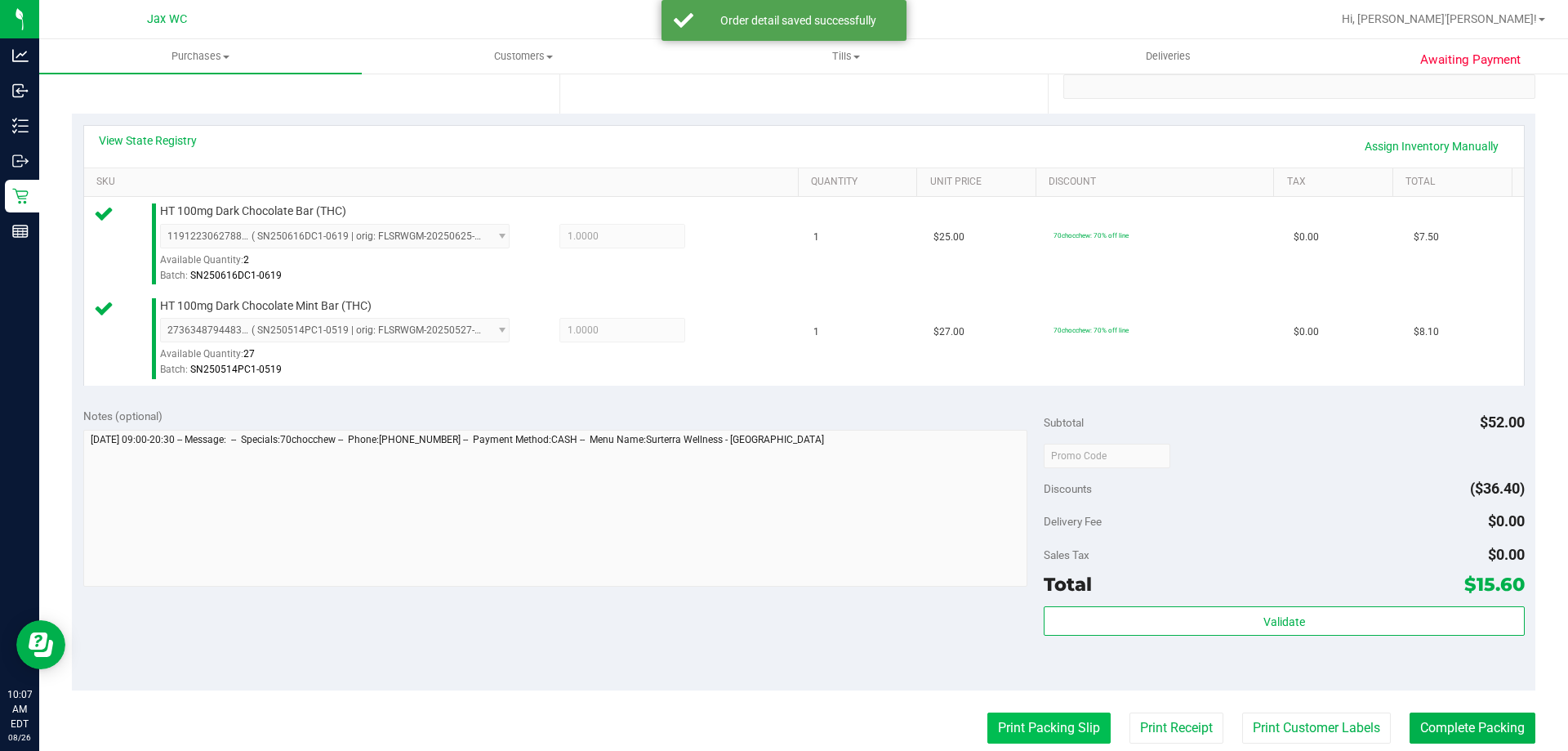
click at [1026, 712] on button "Print Packing Slip" at bounding box center [1049, 728] width 123 height 31
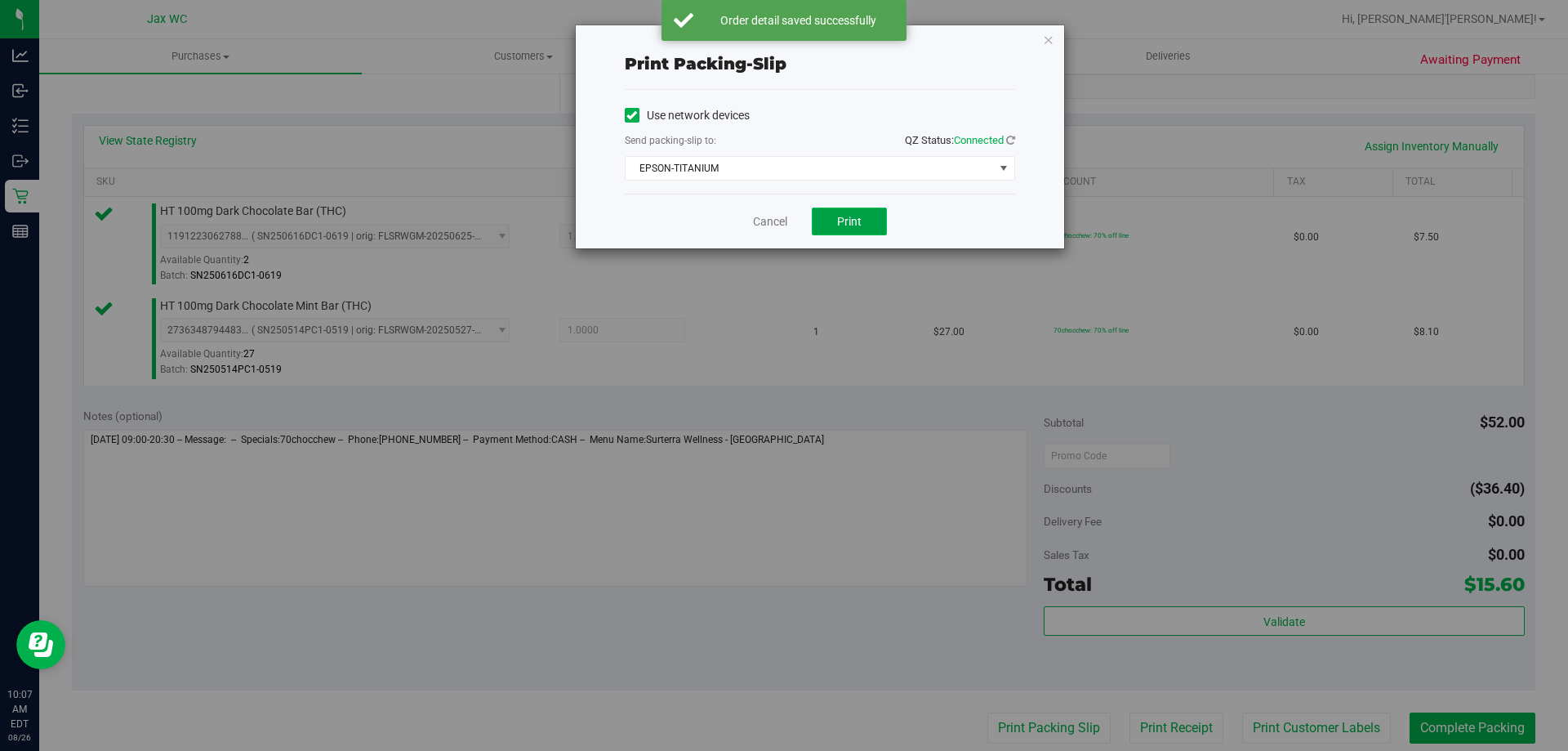
click at [828, 232] on button "Print" at bounding box center [850, 221] width 75 height 28
click at [766, 219] on link "Cancel" at bounding box center [770, 221] width 34 height 17
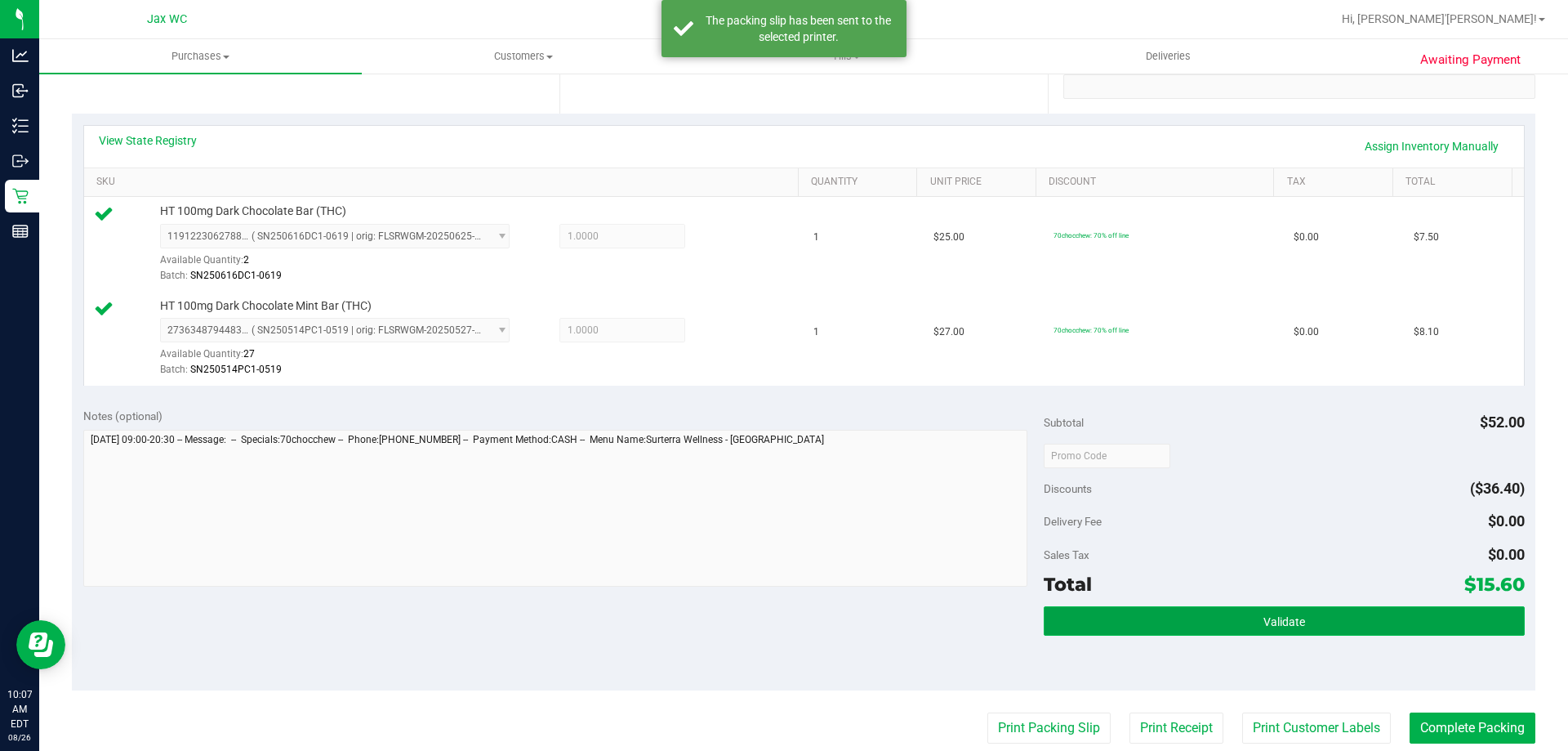
click at [1284, 625] on span "Validate" at bounding box center [1284, 622] width 41 height 13
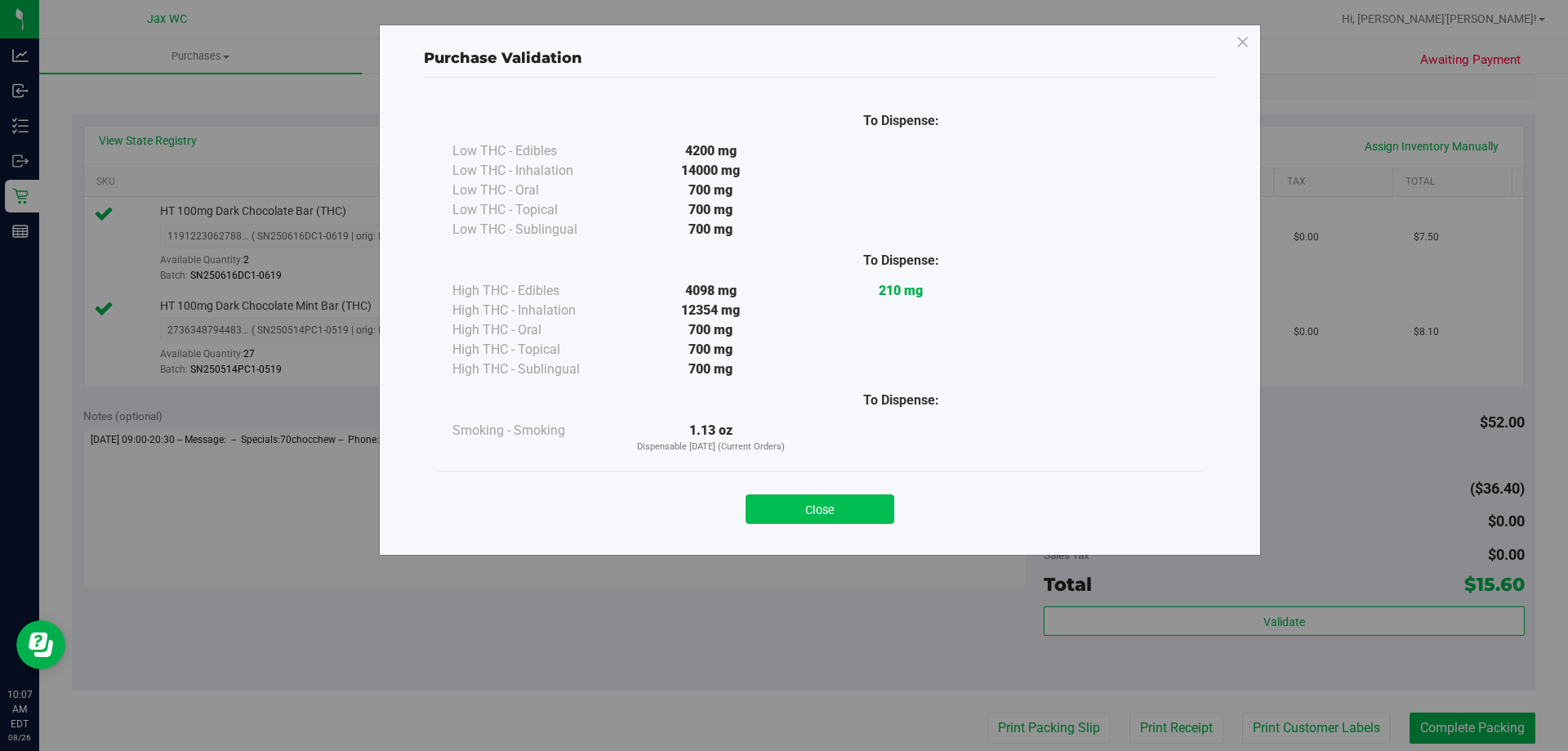
click at [835, 499] on button "Close" at bounding box center [819, 509] width 149 height 29
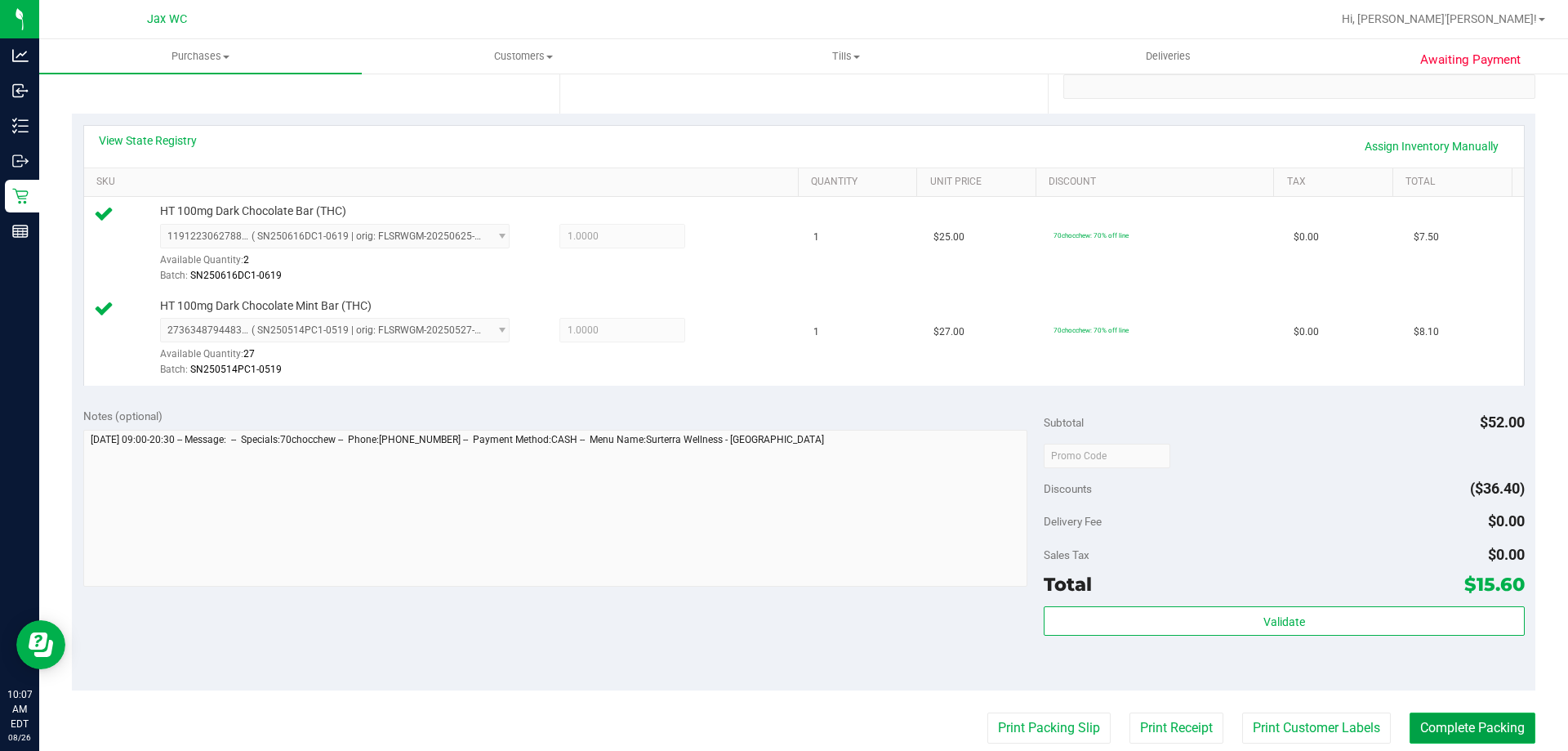
click at [1427, 736] on button "Complete Packing" at bounding box center [1472, 728] width 126 height 31
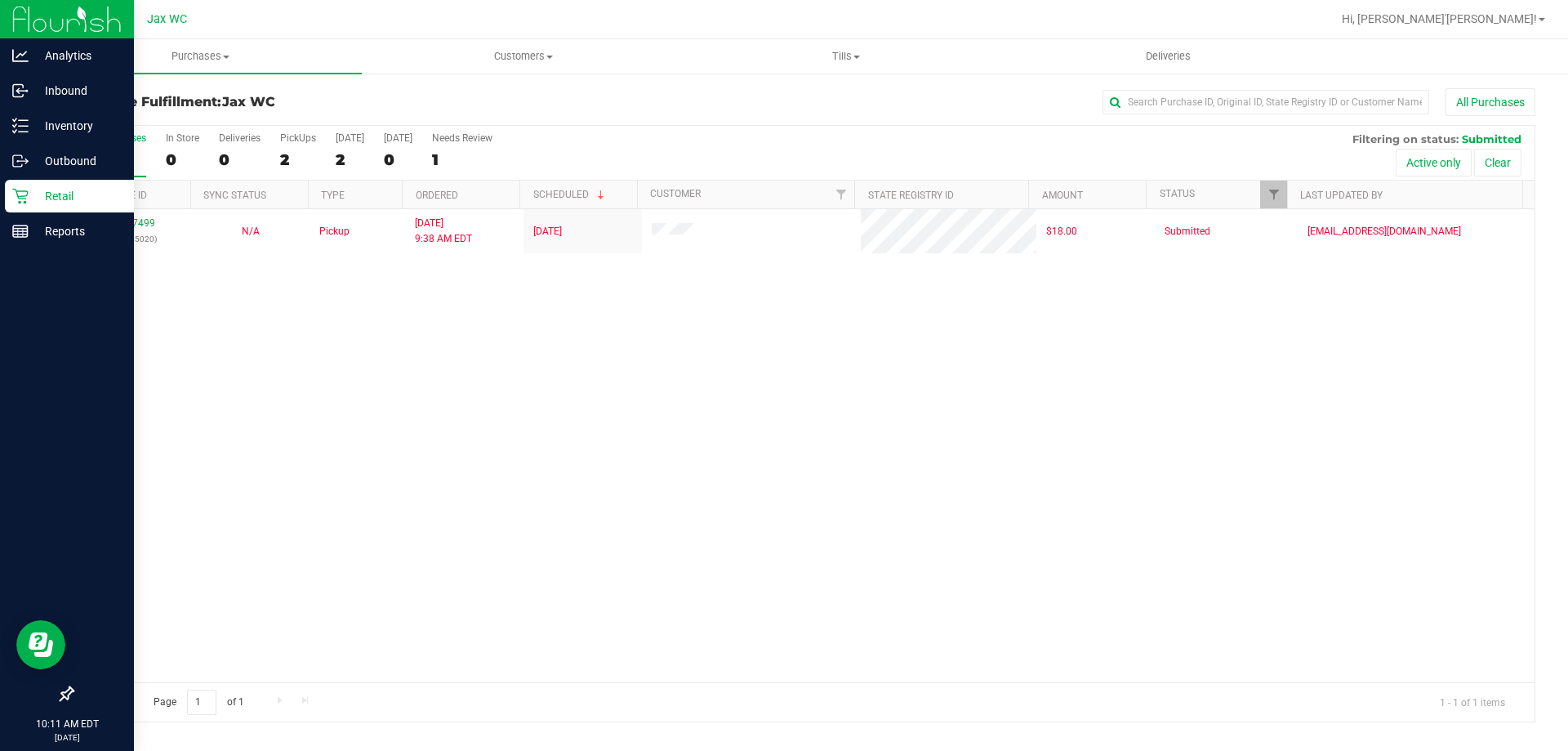
click at [29, 193] on p "Retail" at bounding box center [77, 196] width 98 height 19
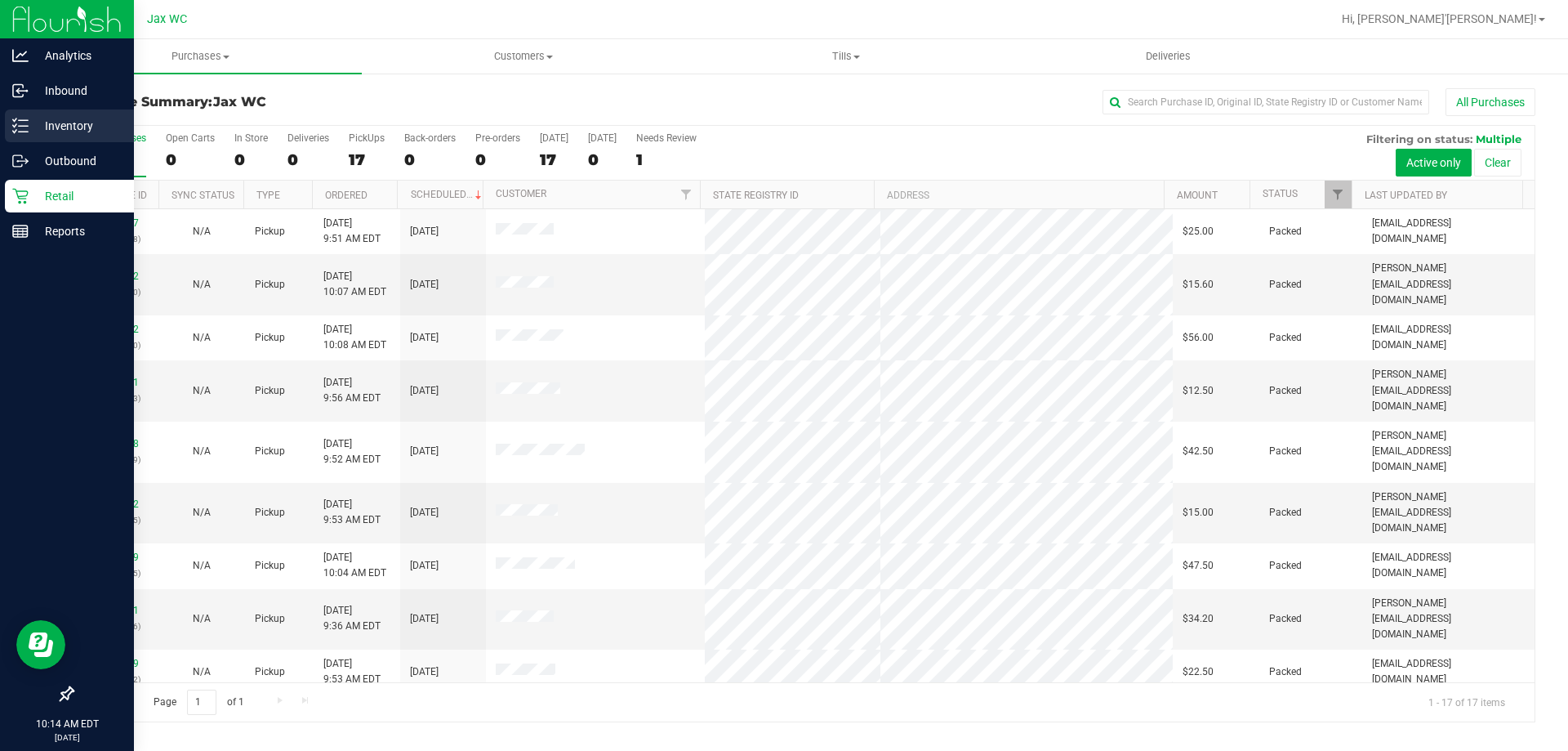
click at [94, 122] on p "Inventory" at bounding box center [77, 125] width 98 height 19
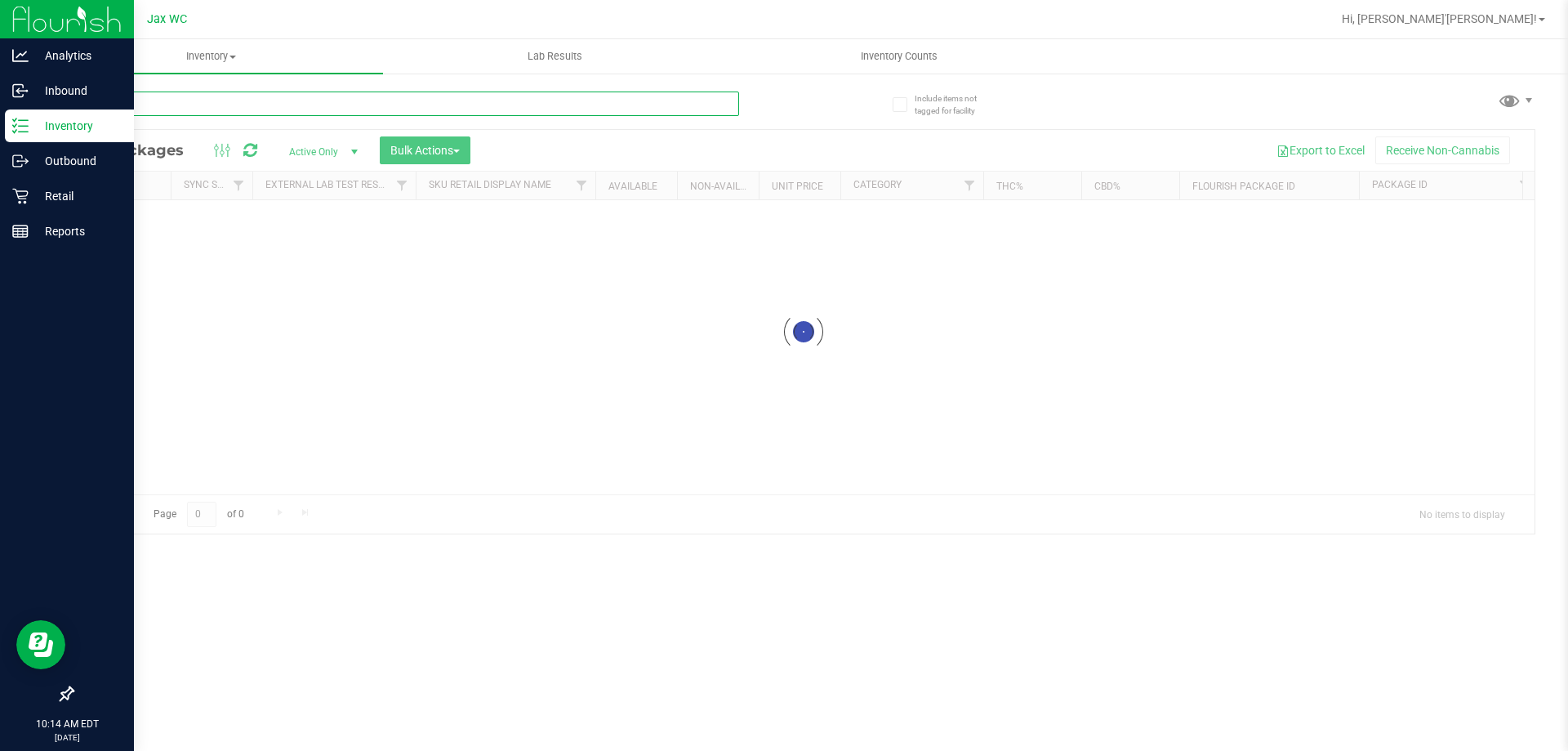
click at [272, 105] on div "Inventory All packages All inventory Waste log Create inventory Lab Results Inv…" at bounding box center [804, 395] width 1529 height 712
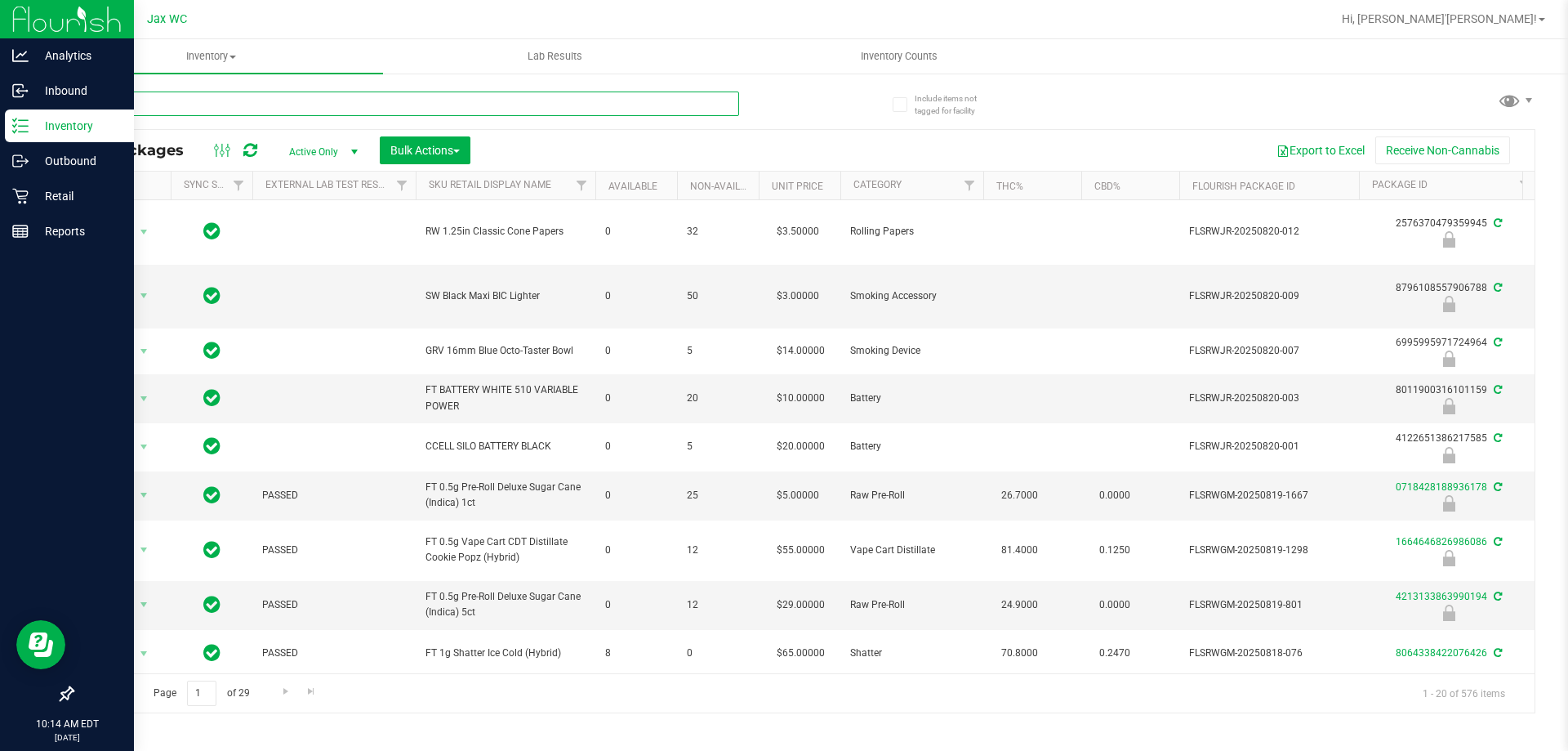
type input "orbit"
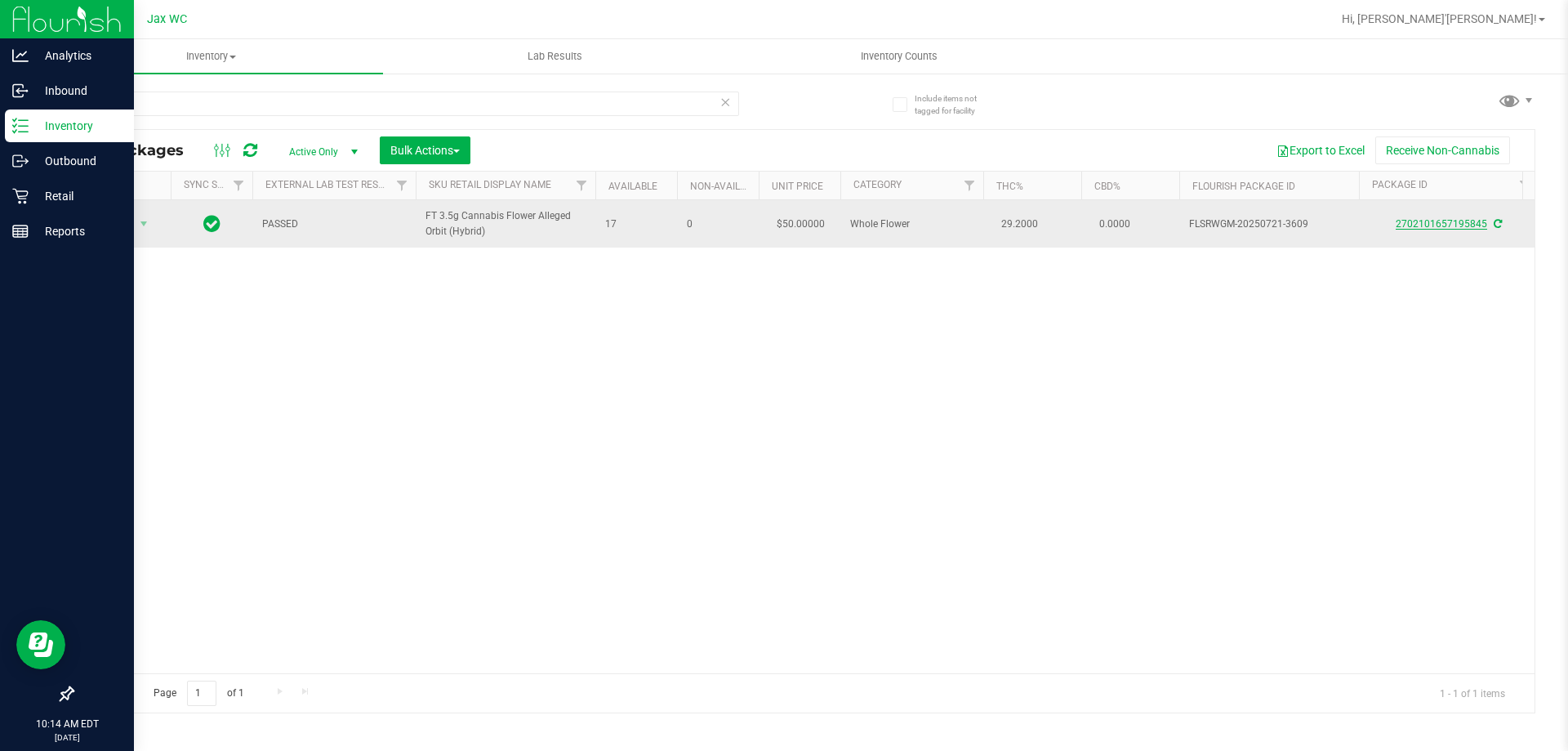
click at [1472, 225] on link "2702101657195845" at bounding box center [1441, 224] width 92 height 11
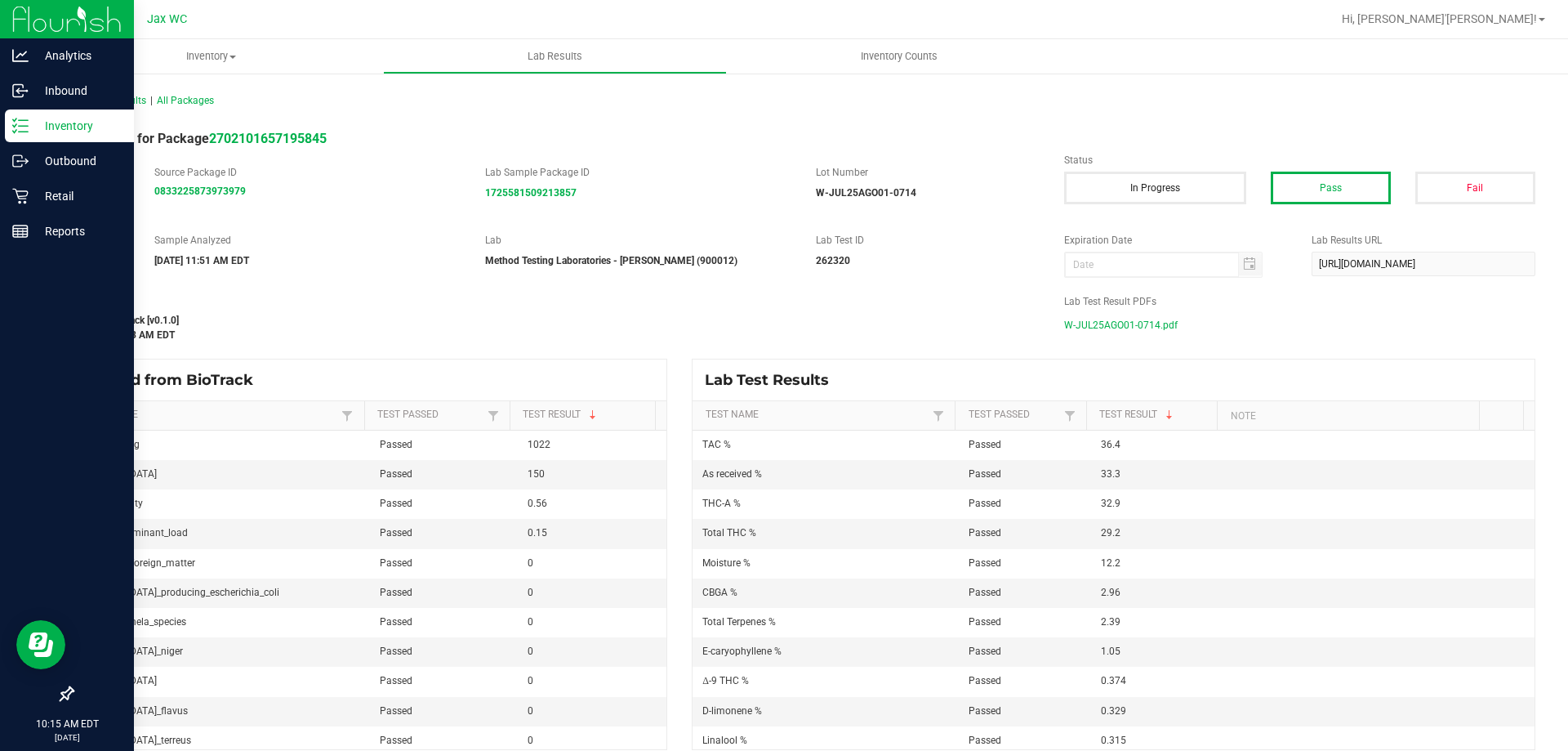
click at [1147, 320] on span "W-JUL25AGO01-0714.pdf" at bounding box center [1121, 325] width 114 height 25
click at [35, 115] on div "Inventory" at bounding box center [69, 126] width 129 height 33
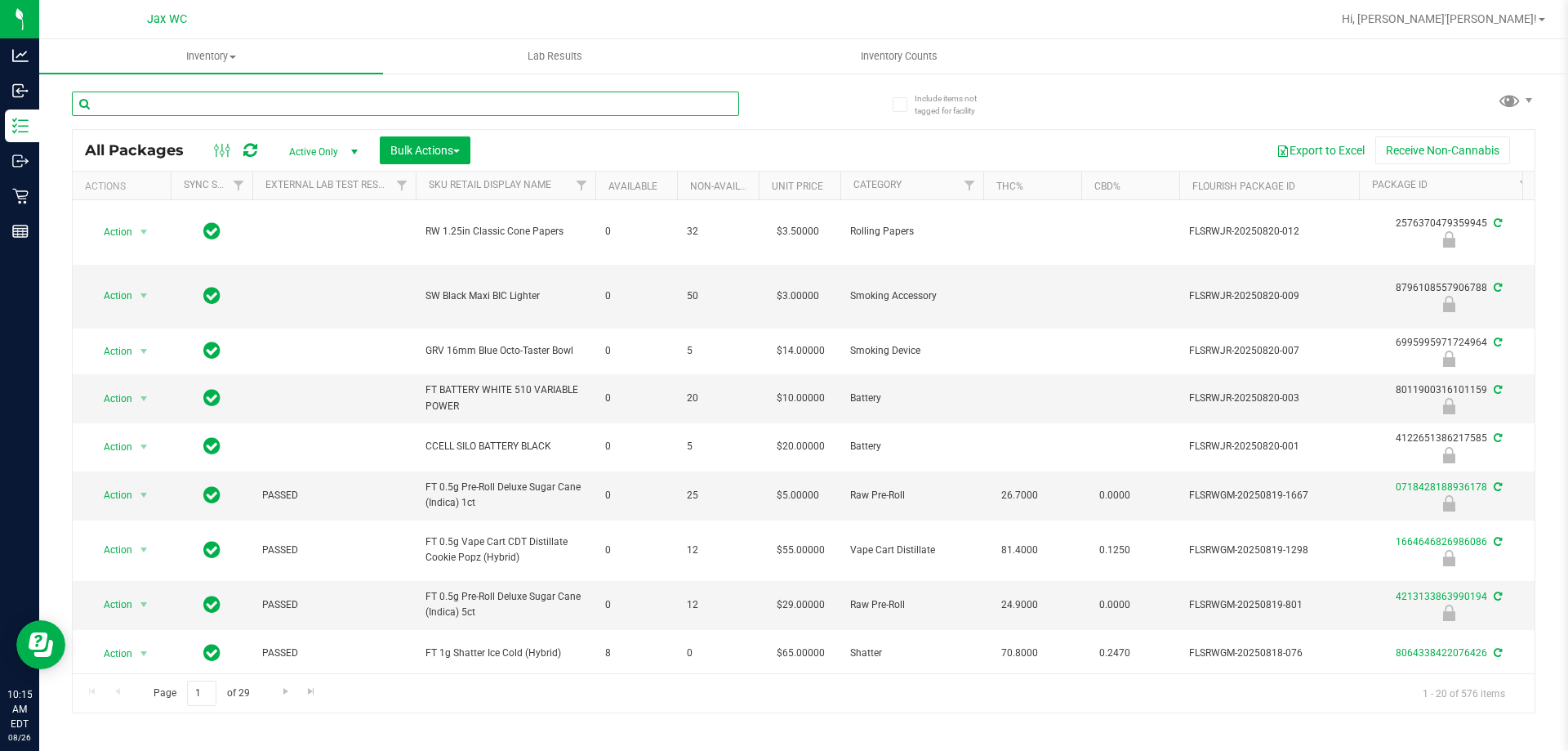
click at [219, 106] on input "text" at bounding box center [405, 104] width 667 height 25
type input "gelato"
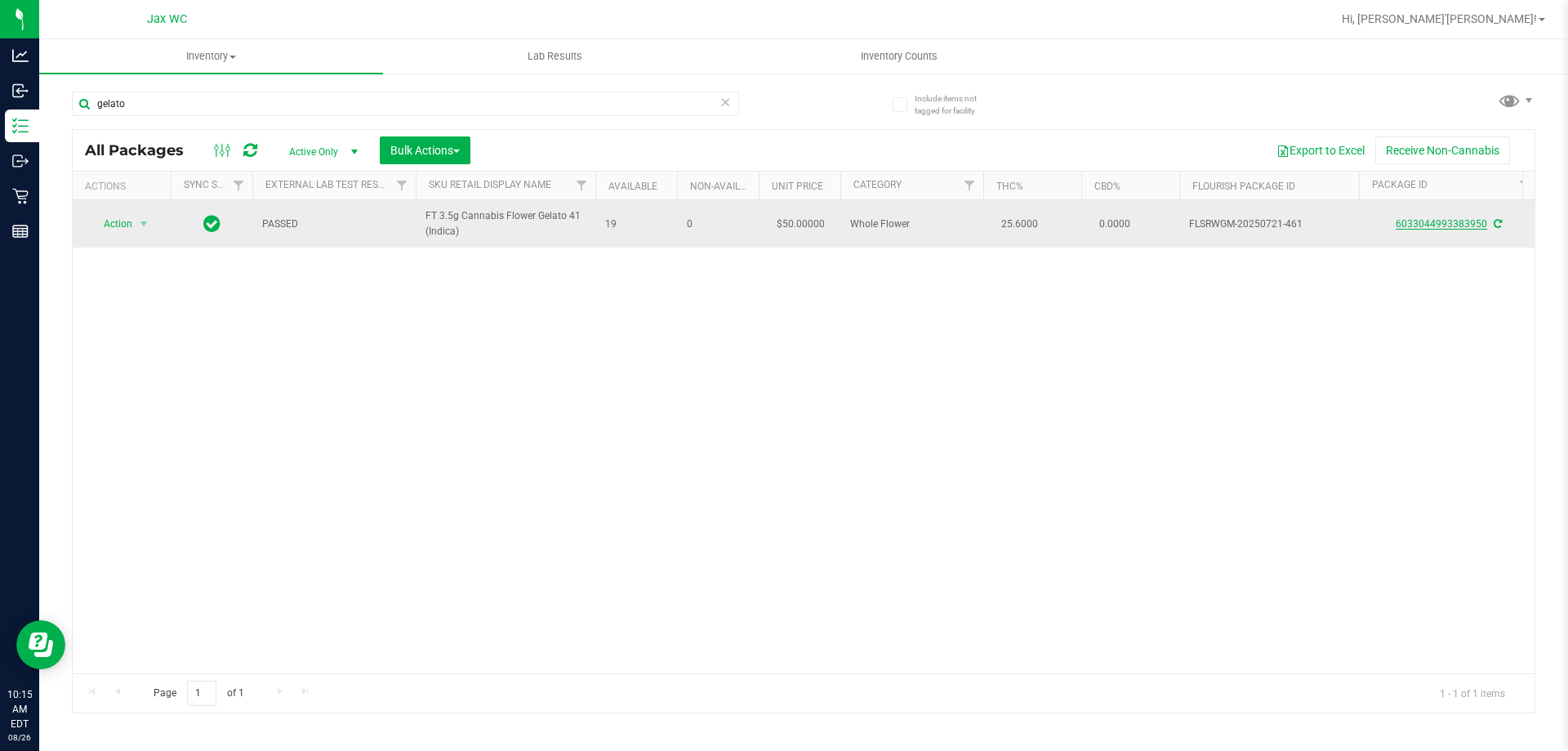
click at [1415, 227] on link "6033044993383950" at bounding box center [1441, 224] width 92 height 11
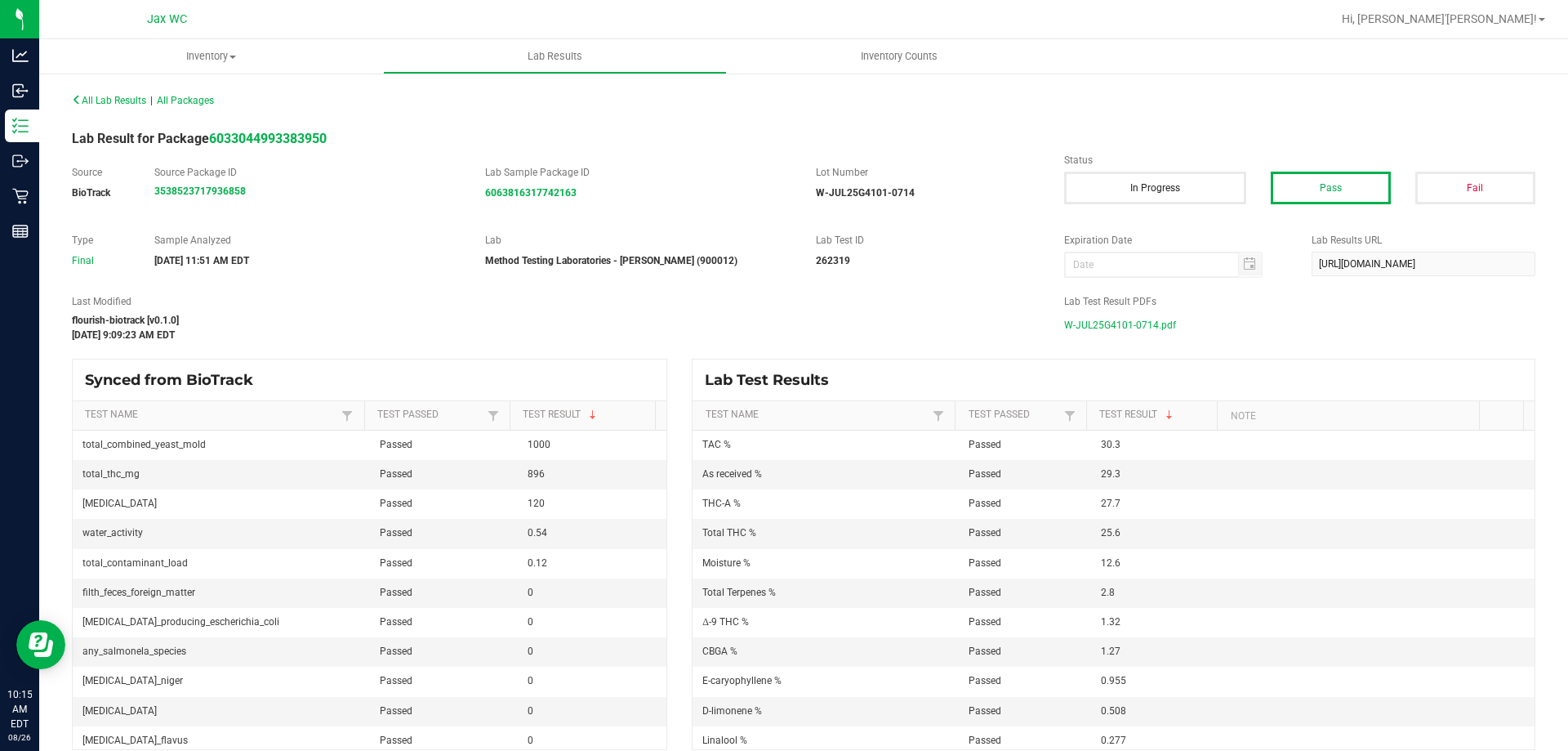
click at [1117, 329] on span "W-JUL25G4101-0714.pdf" at bounding box center [1120, 325] width 112 height 25
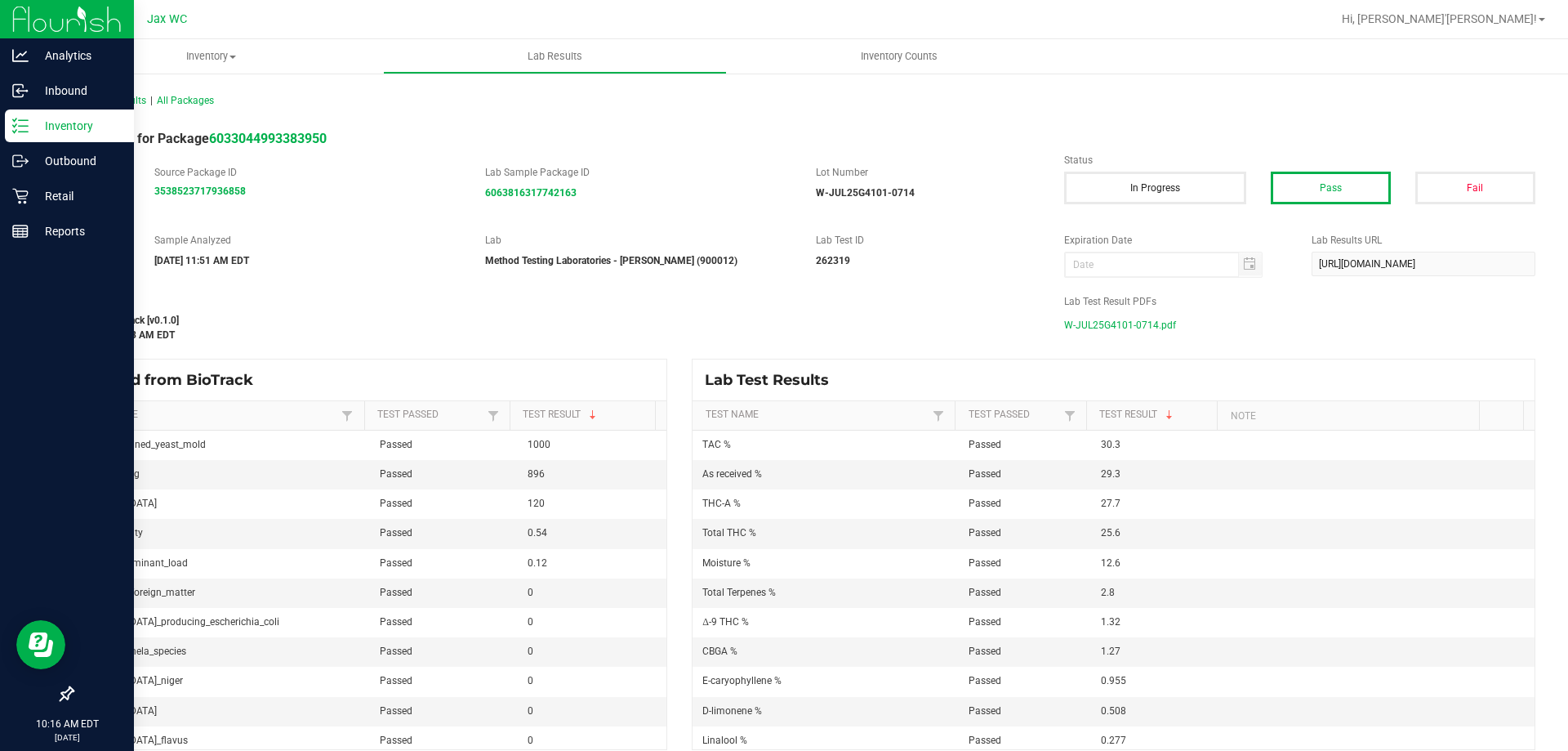
click at [65, 131] on p "Inventory" at bounding box center [77, 125] width 98 height 19
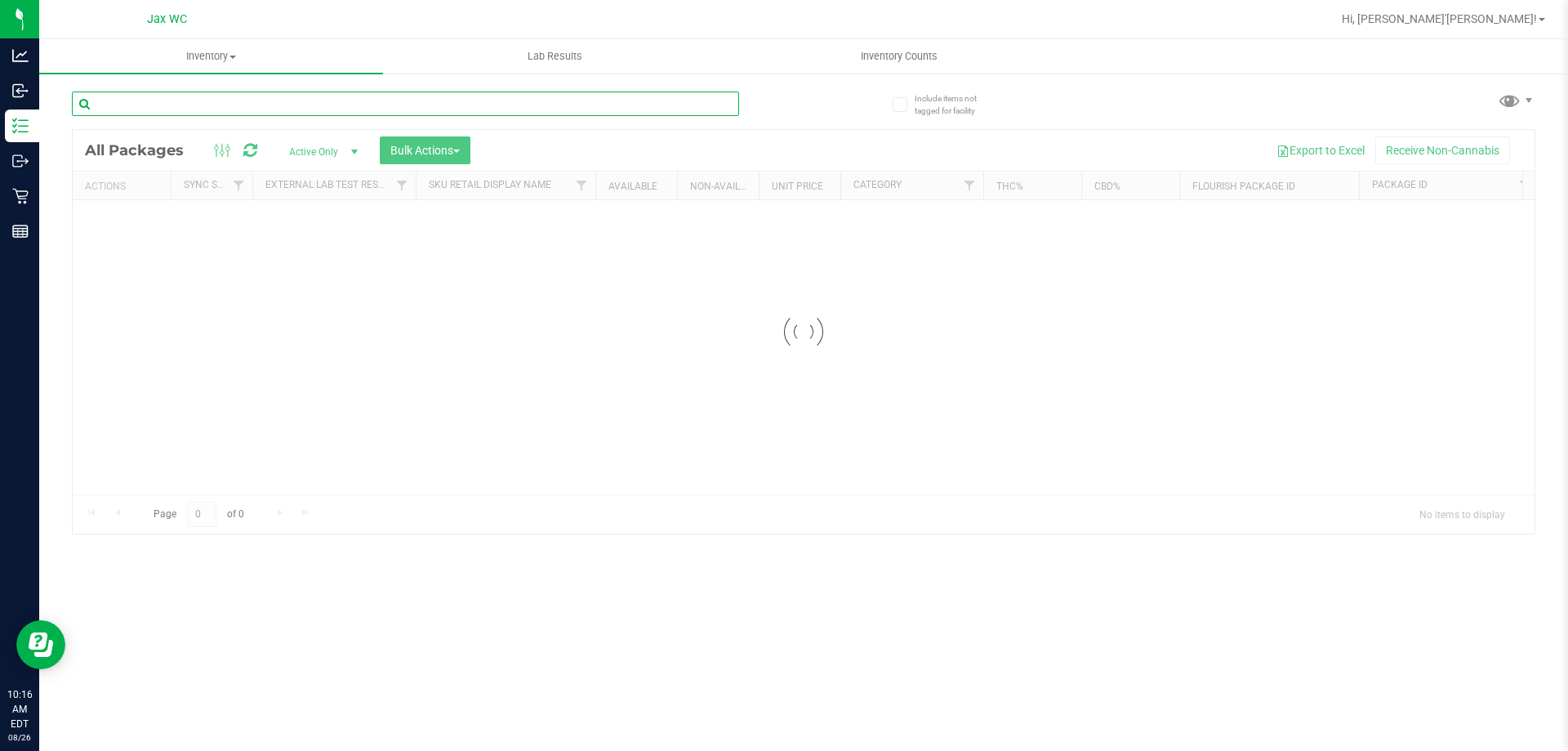
click at [170, 111] on input "text" at bounding box center [405, 104] width 667 height 25
type input "lunar"
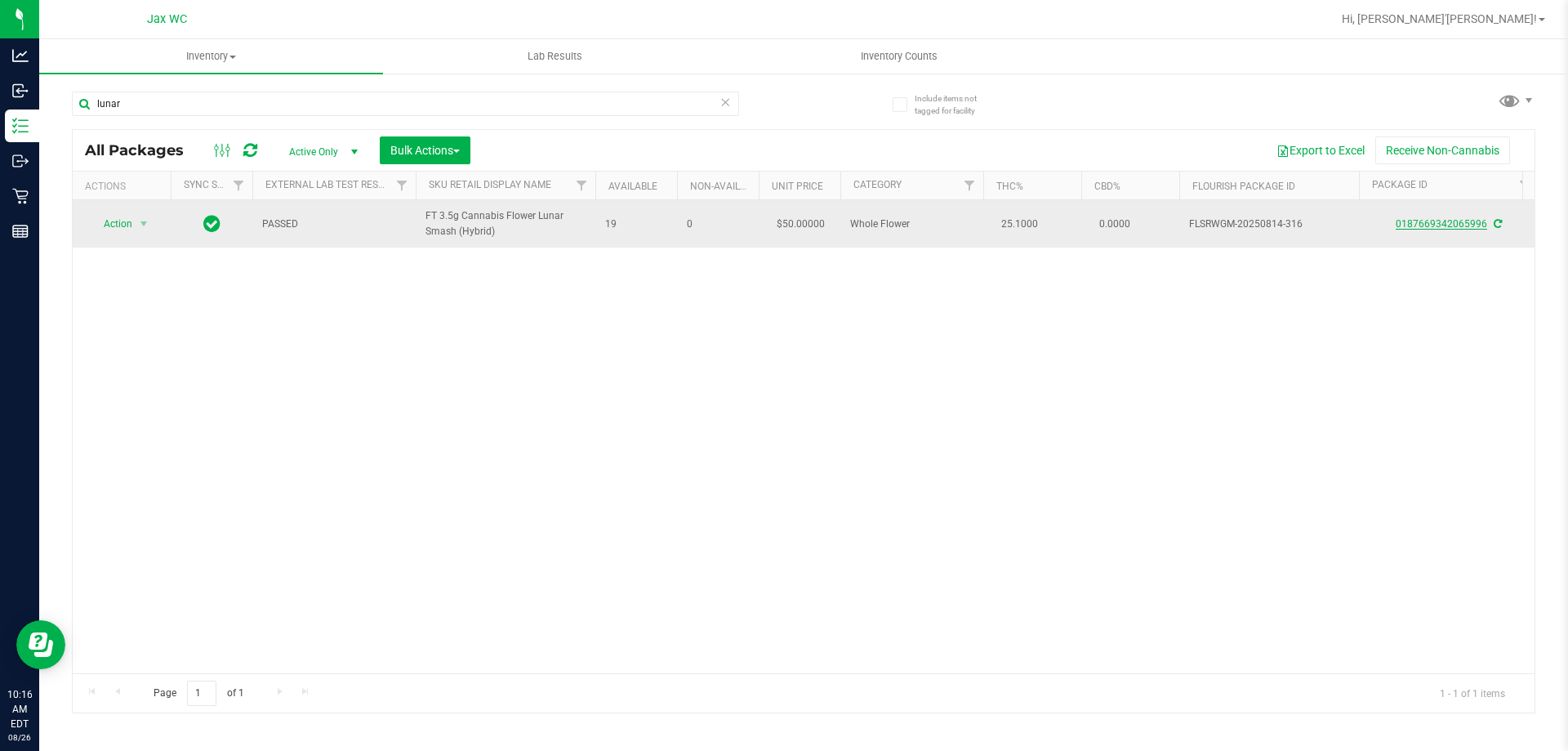
click at [1443, 228] on link "0187669342065996" at bounding box center [1441, 224] width 92 height 11
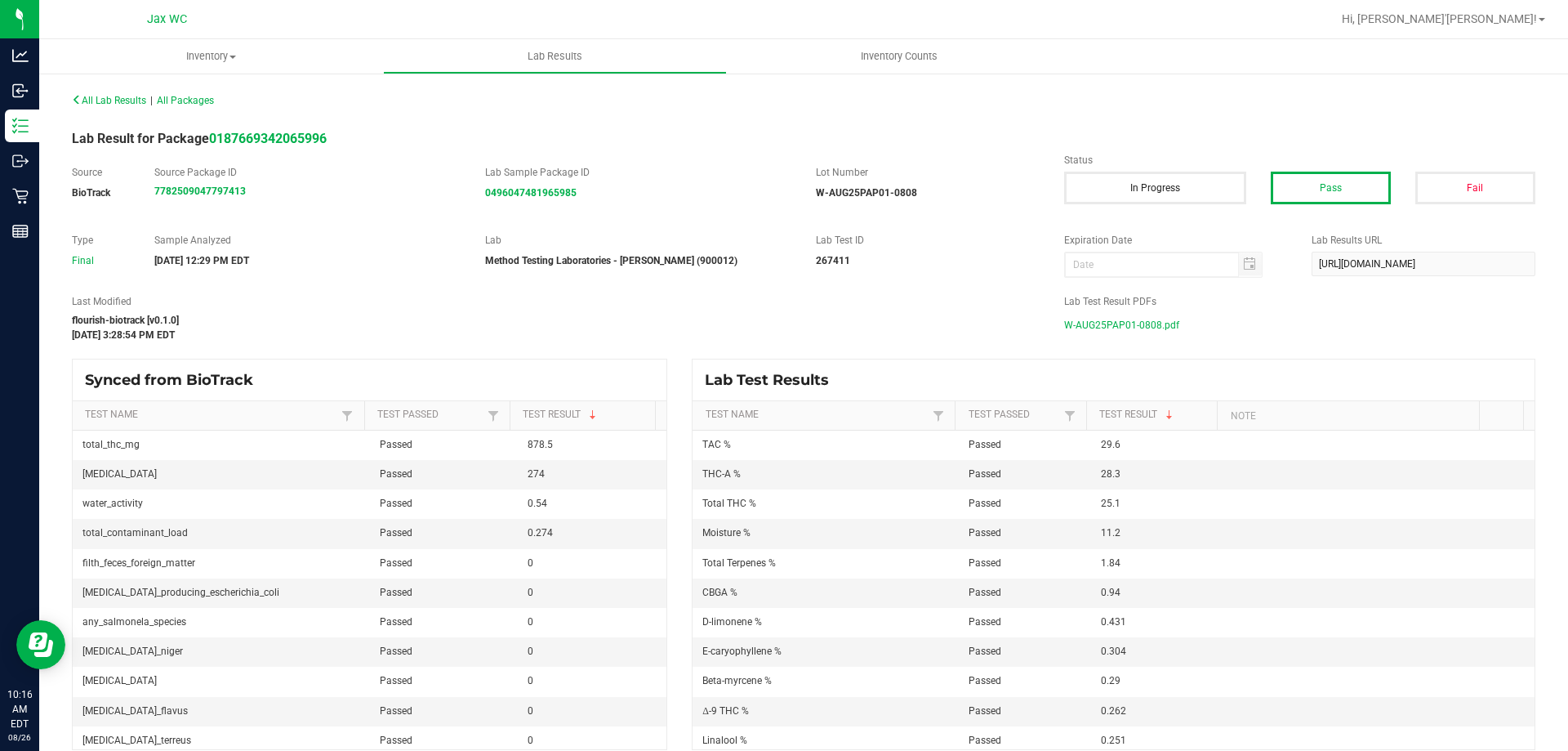
click at [1123, 329] on span "W-AUG25PAP01-0808.pdf" at bounding box center [1121, 325] width 115 height 25
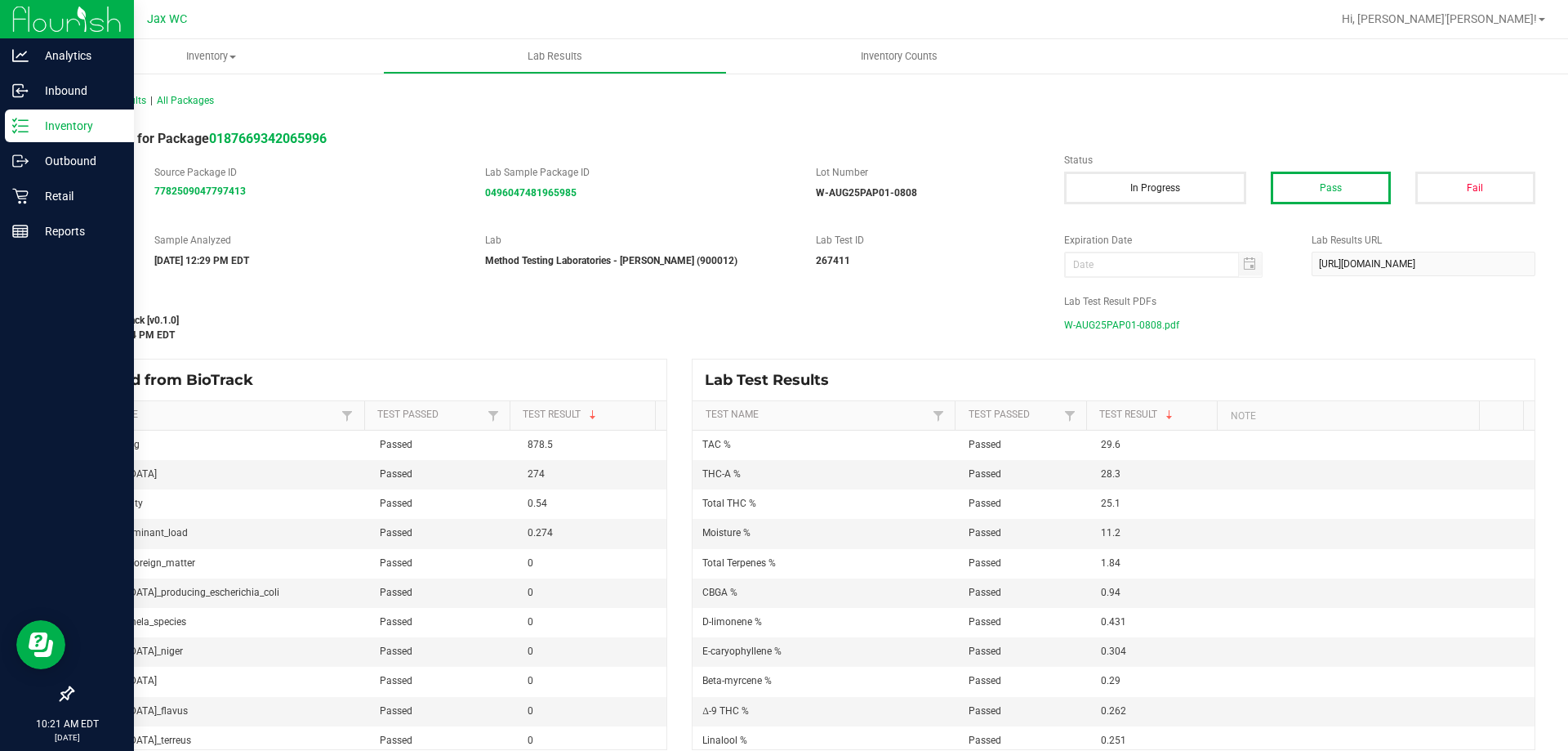
click at [49, 119] on p "Inventory" at bounding box center [77, 125] width 98 height 19
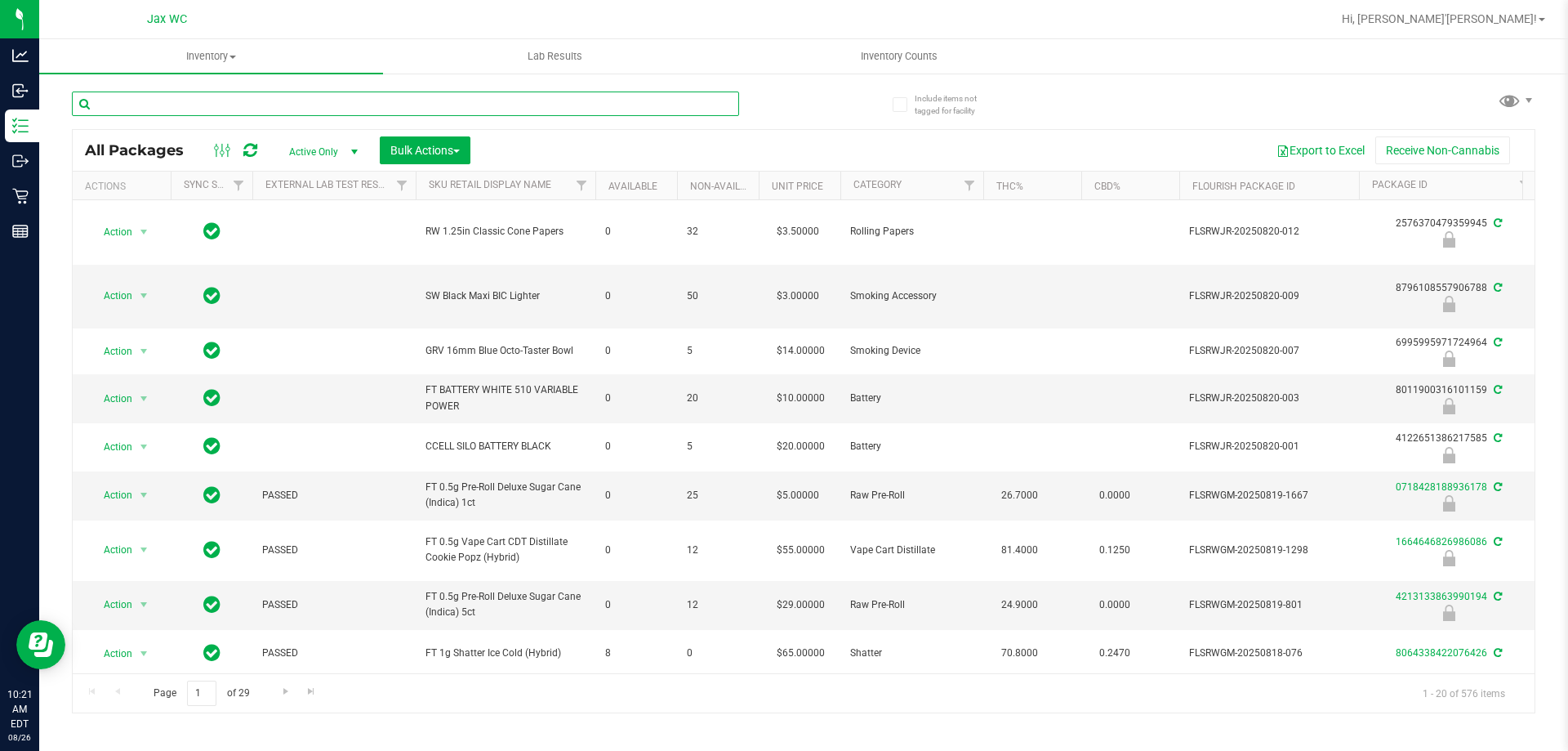
click at [211, 109] on input "text" at bounding box center [405, 104] width 667 height 25
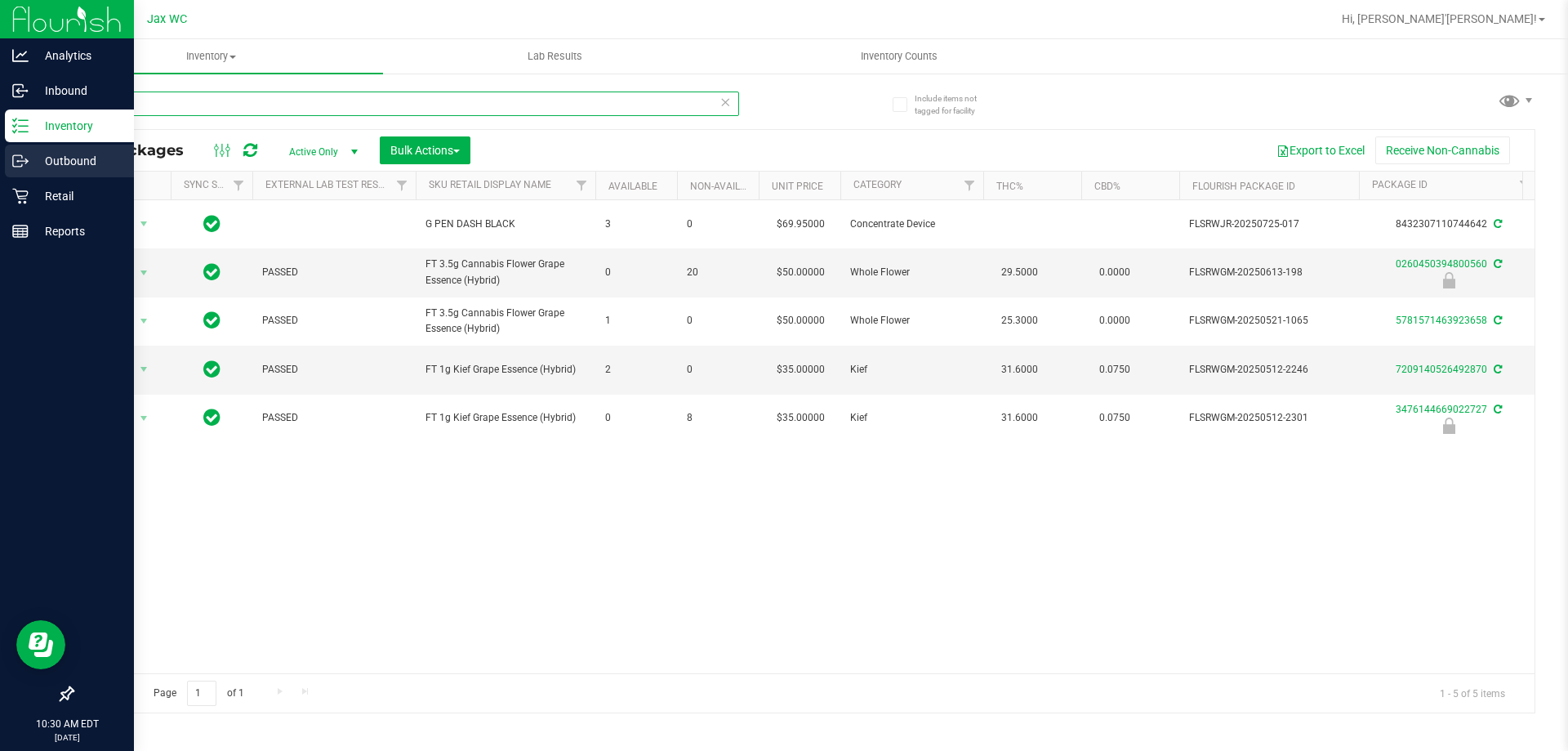
click at [0, 124] on div "Analytics Inbound Inventory Outbound Retail Reports 10:30 AM EDT [DATE] 08/26 J…" at bounding box center [784, 376] width 1568 height 751
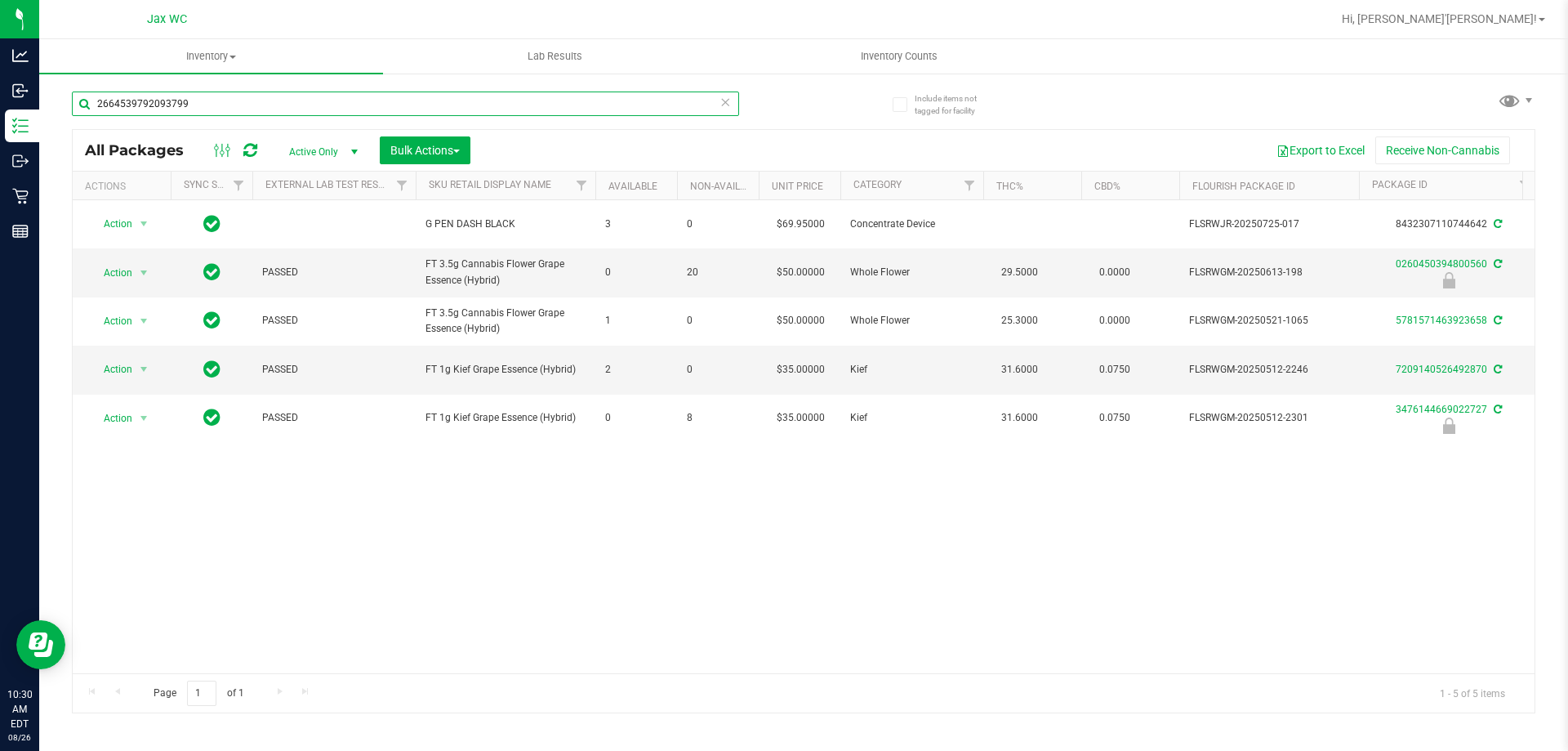
type input "2664539792093799"
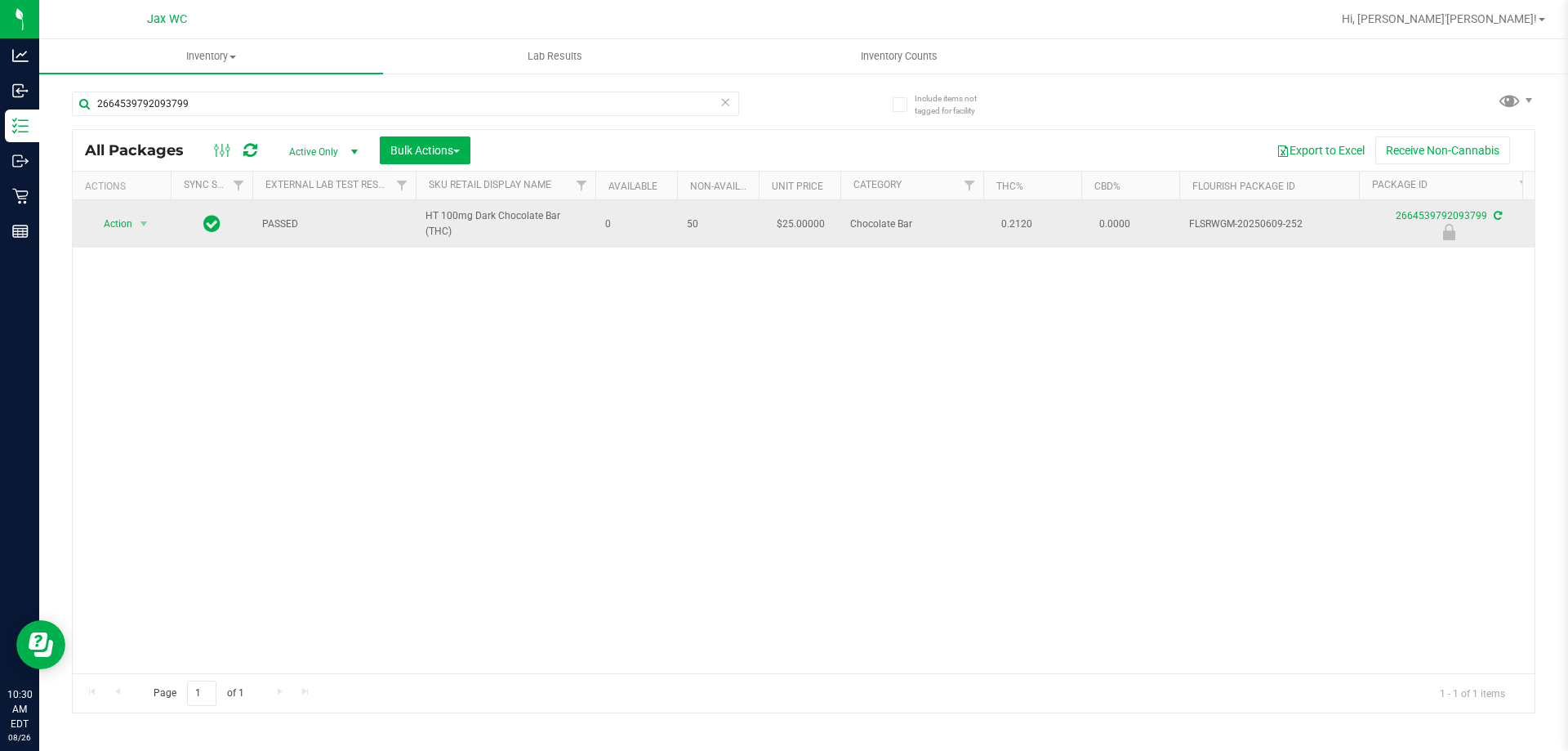
click at [123, 211] on td "Action Action Edit attributes Global inventory Locate package Package audit log…" at bounding box center [121, 224] width 98 height 48
click at [122, 229] on span "Action" at bounding box center [111, 223] width 44 height 23
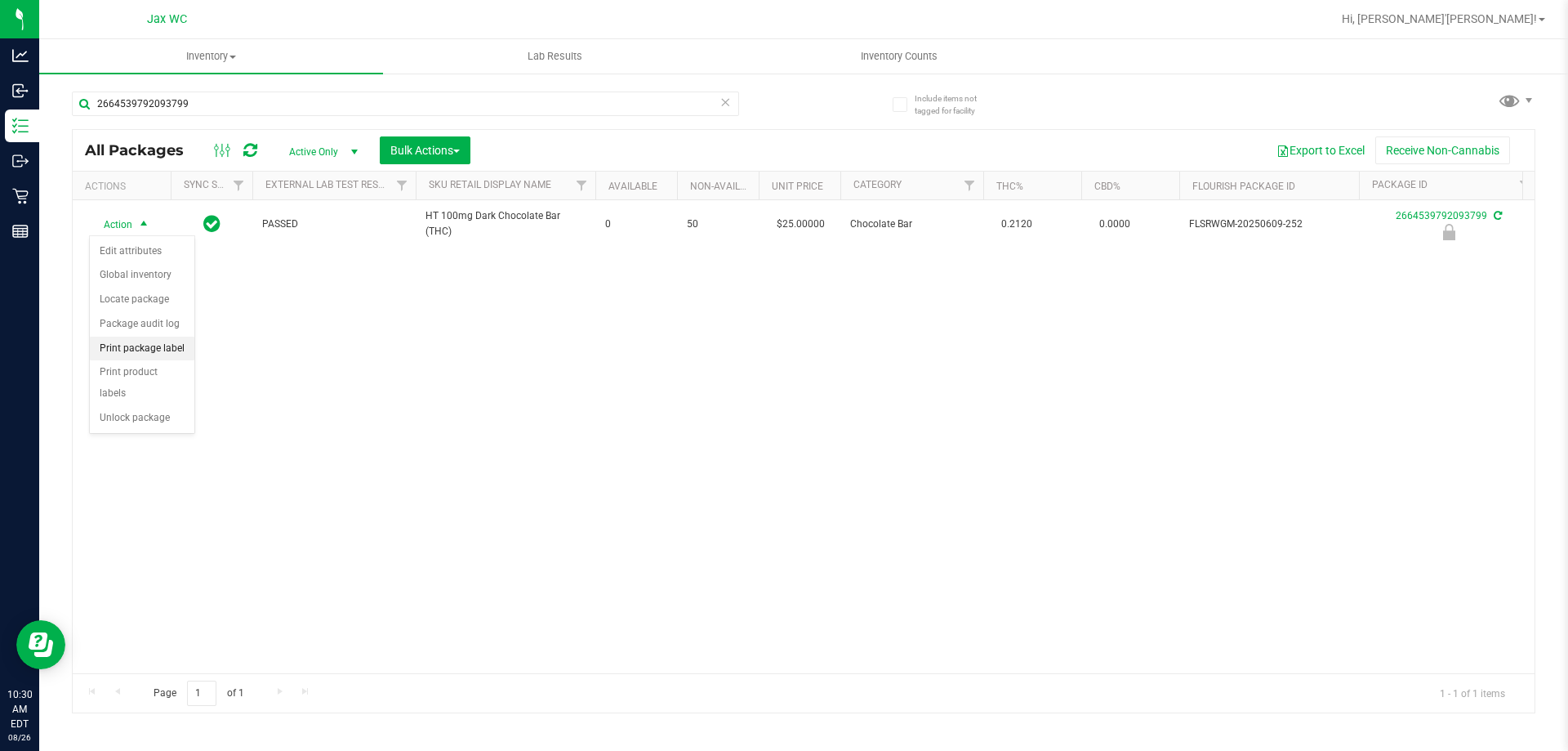
click at [160, 341] on li "Print package label" at bounding box center [142, 349] width 105 height 25
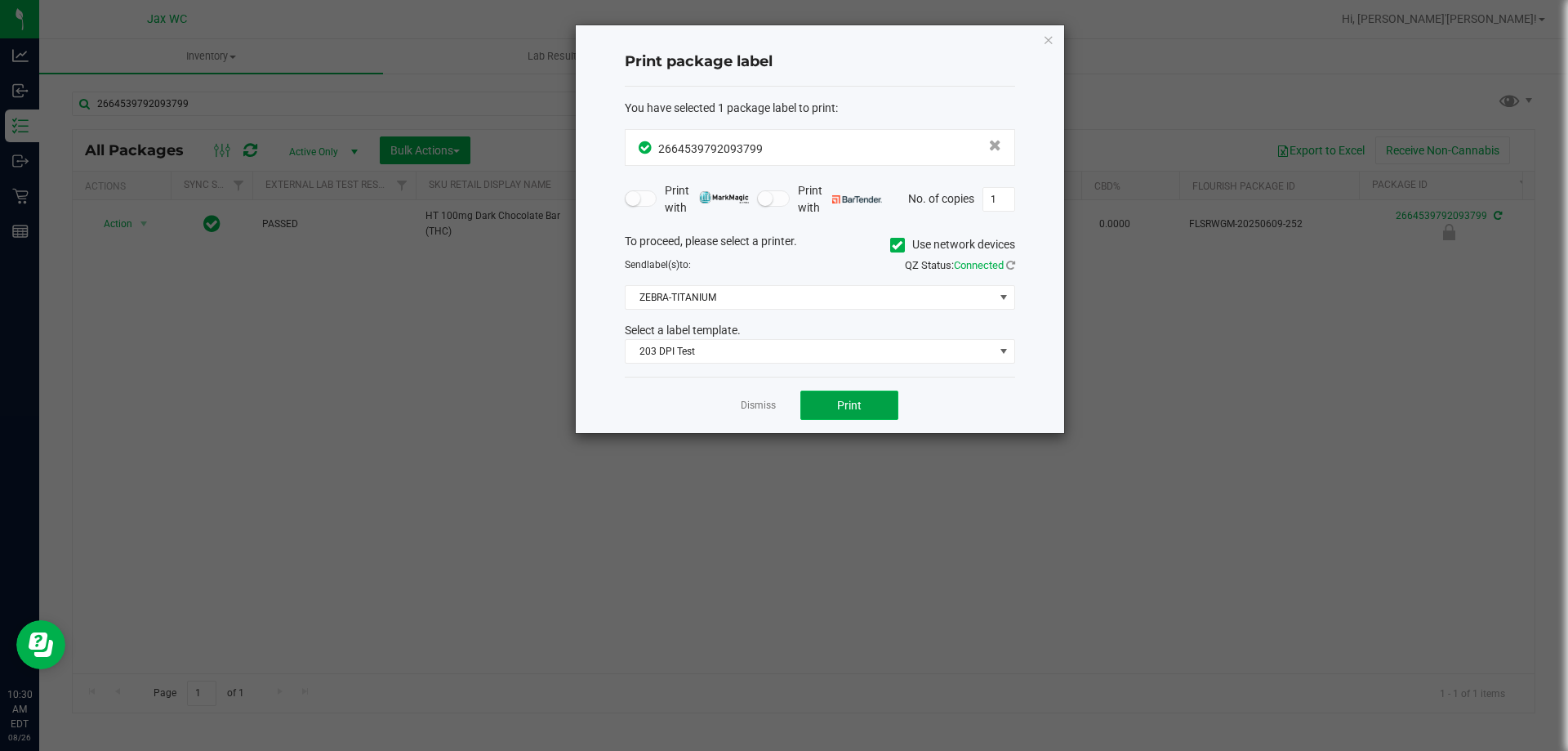
click at [842, 399] on span "Print" at bounding box center [849, 405] width 25 height 13
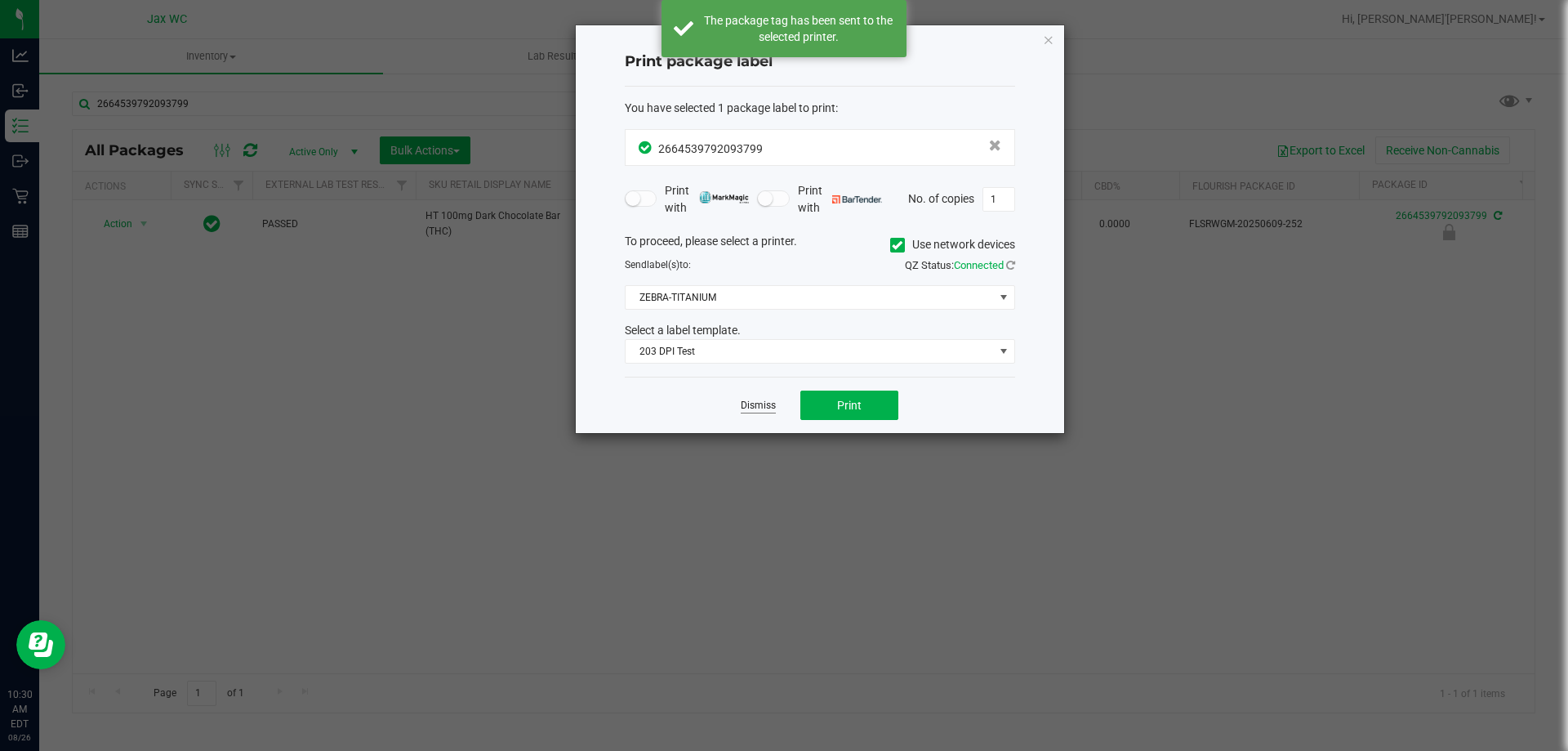
click at [758, 407] on link "Dismiss" at bounding box center [758, 405] width 35 height 14
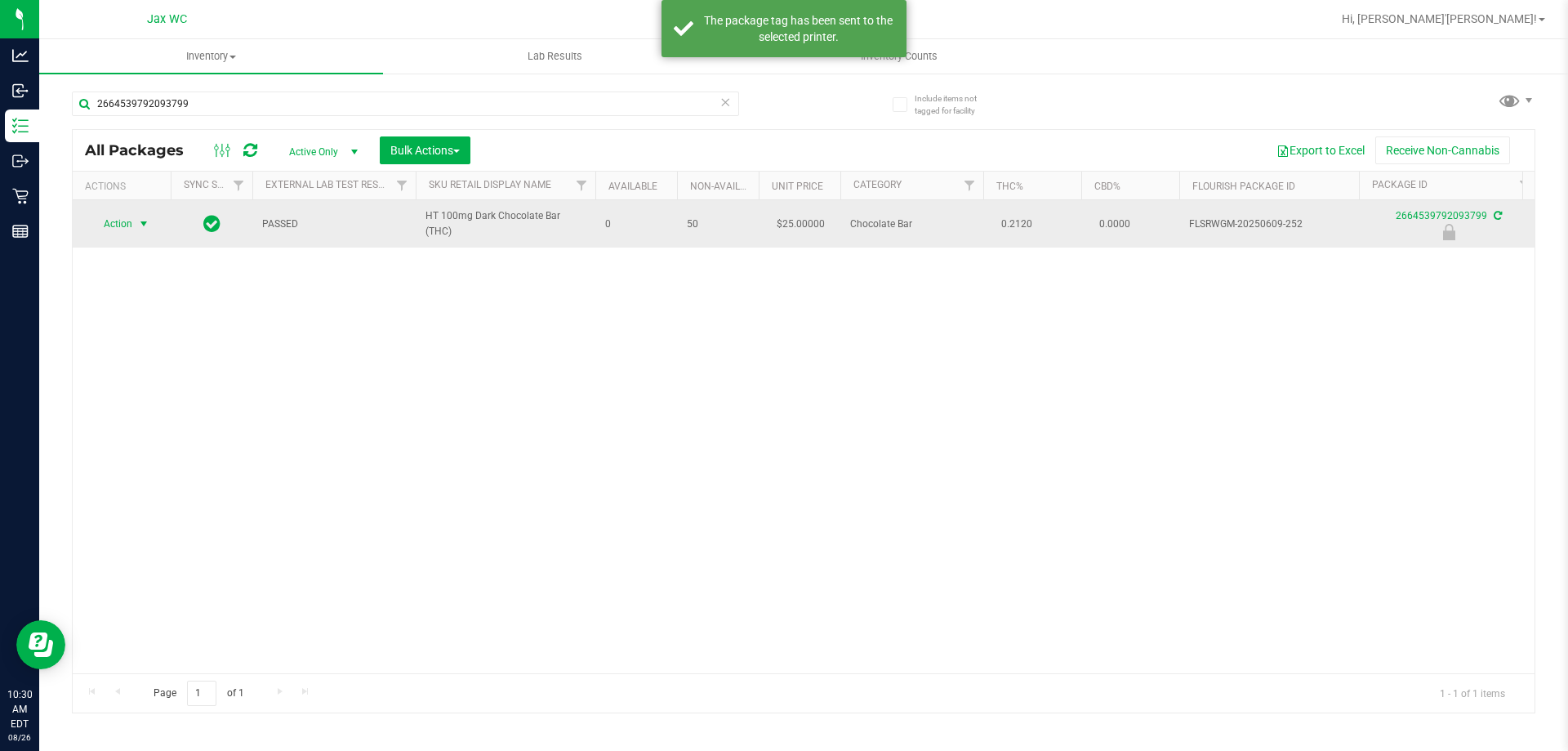
click at [128, 226] on span "Action" at bounding box center [111, 223] width 44 height 23
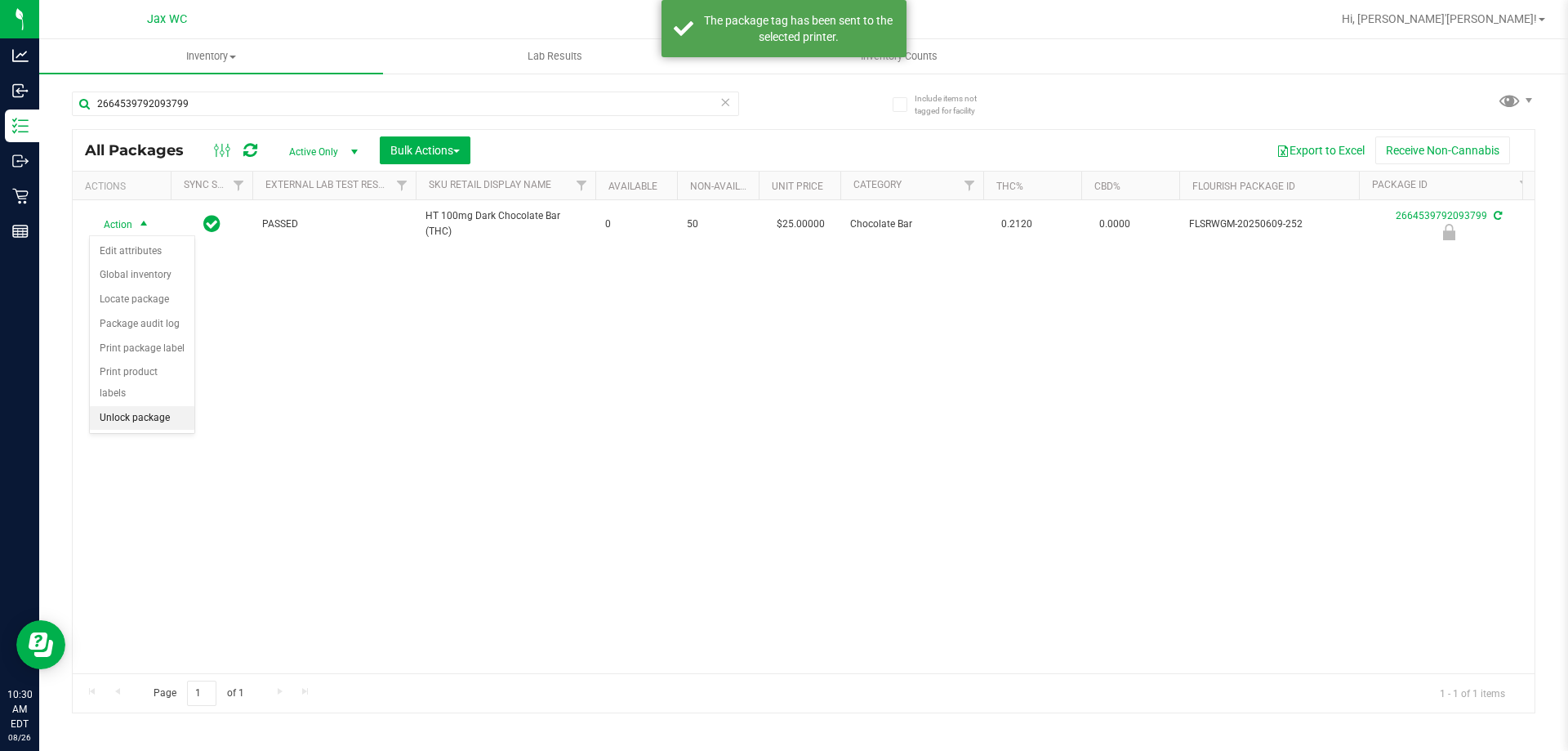
click at [147, 406] on li "Unlock package" at bounding box center [142, 418] width 105 height 25
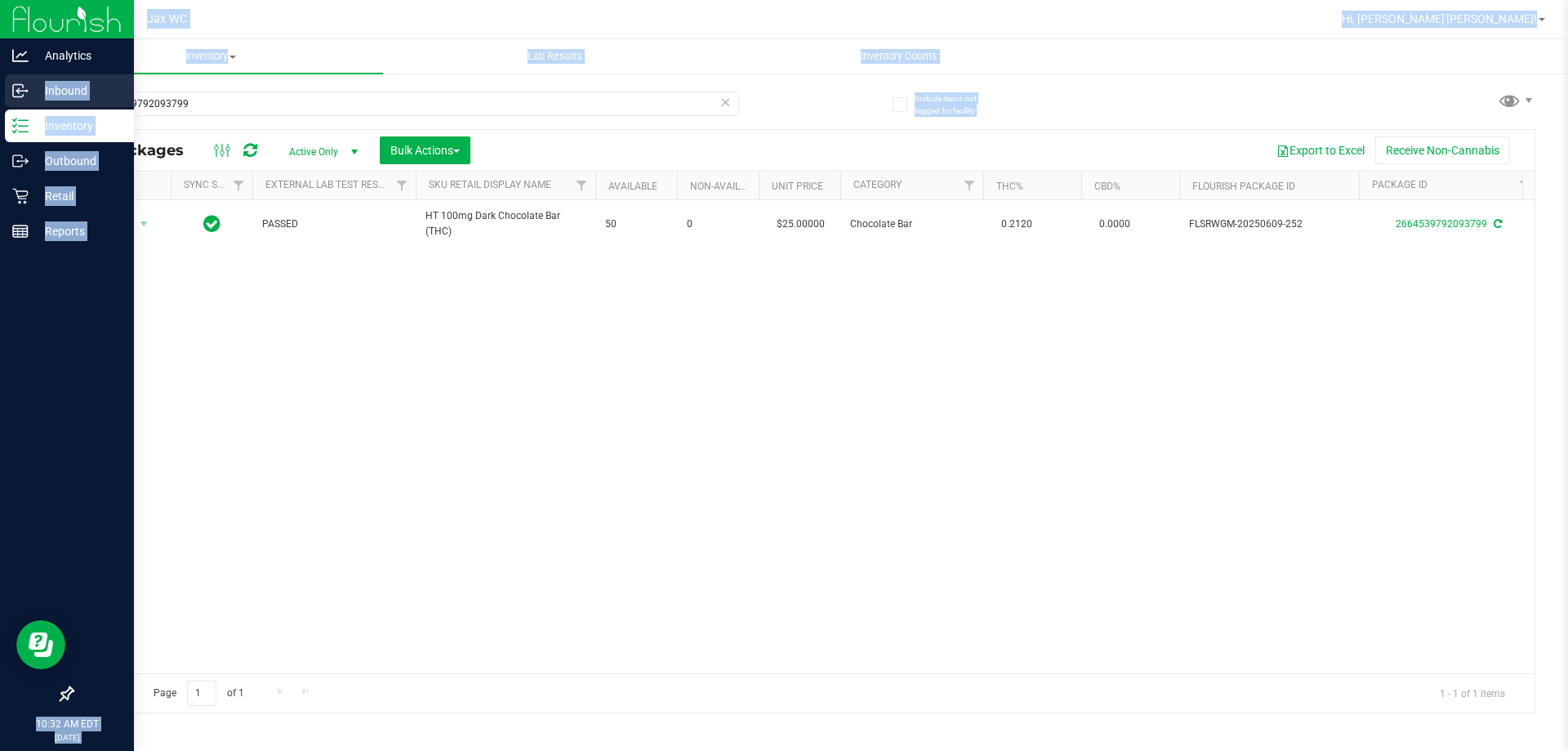
drag, startPoint x: 213, startPoint y: 116, endPoint x: 0, endPoint y: 84, distance: 215.4
click at [0, 81] on div "Analytics Inbound Inventory Outbound Retail Reports 10:32 AM EDT [DATE] 08/26 J…" at bounding box center [784, 376] width 1568 height 751
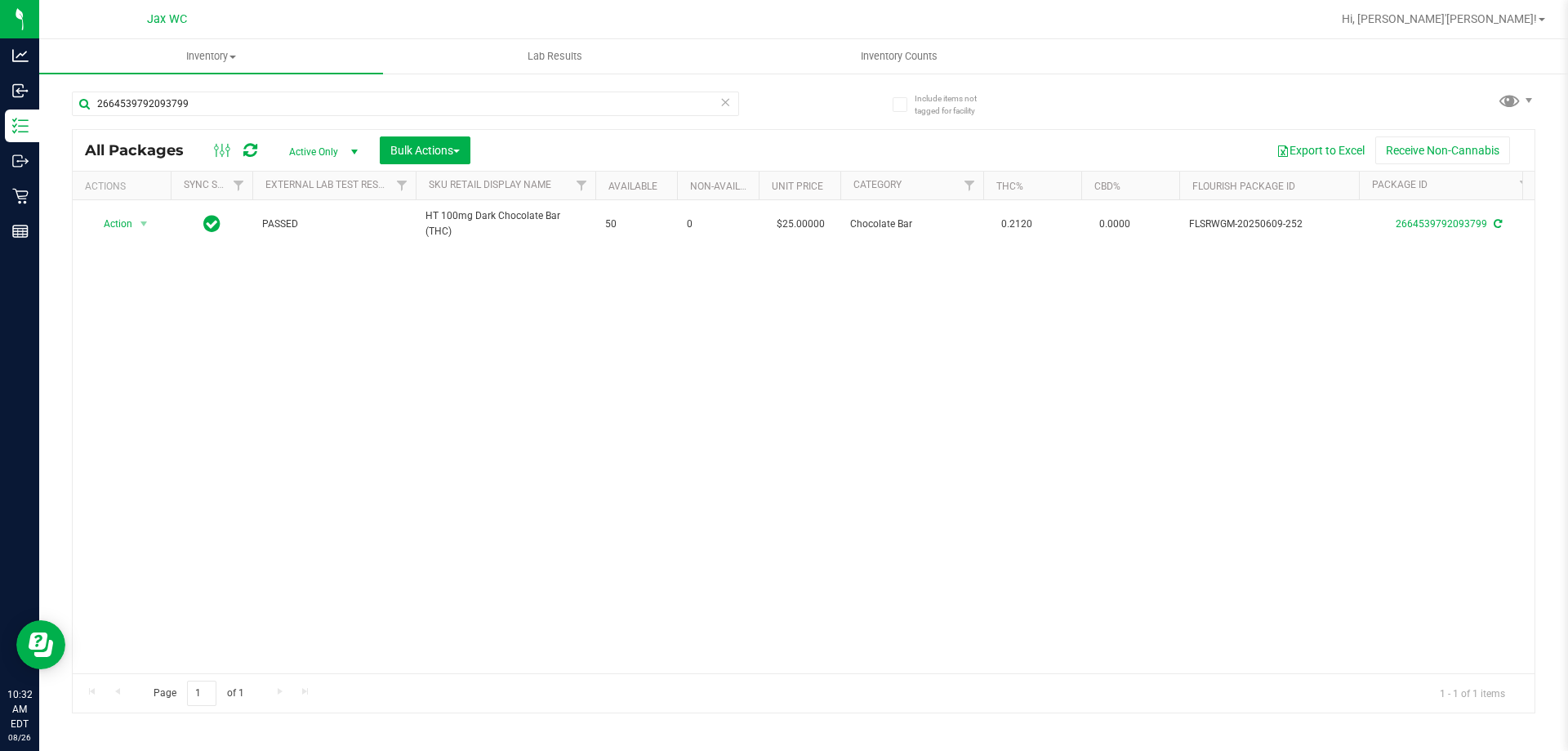
click at [454, 341] on div "Action Action Adjust qty Create package Edit attributes Global inventory Locate…" at bounding box center [803, 436] width 1462 height 473
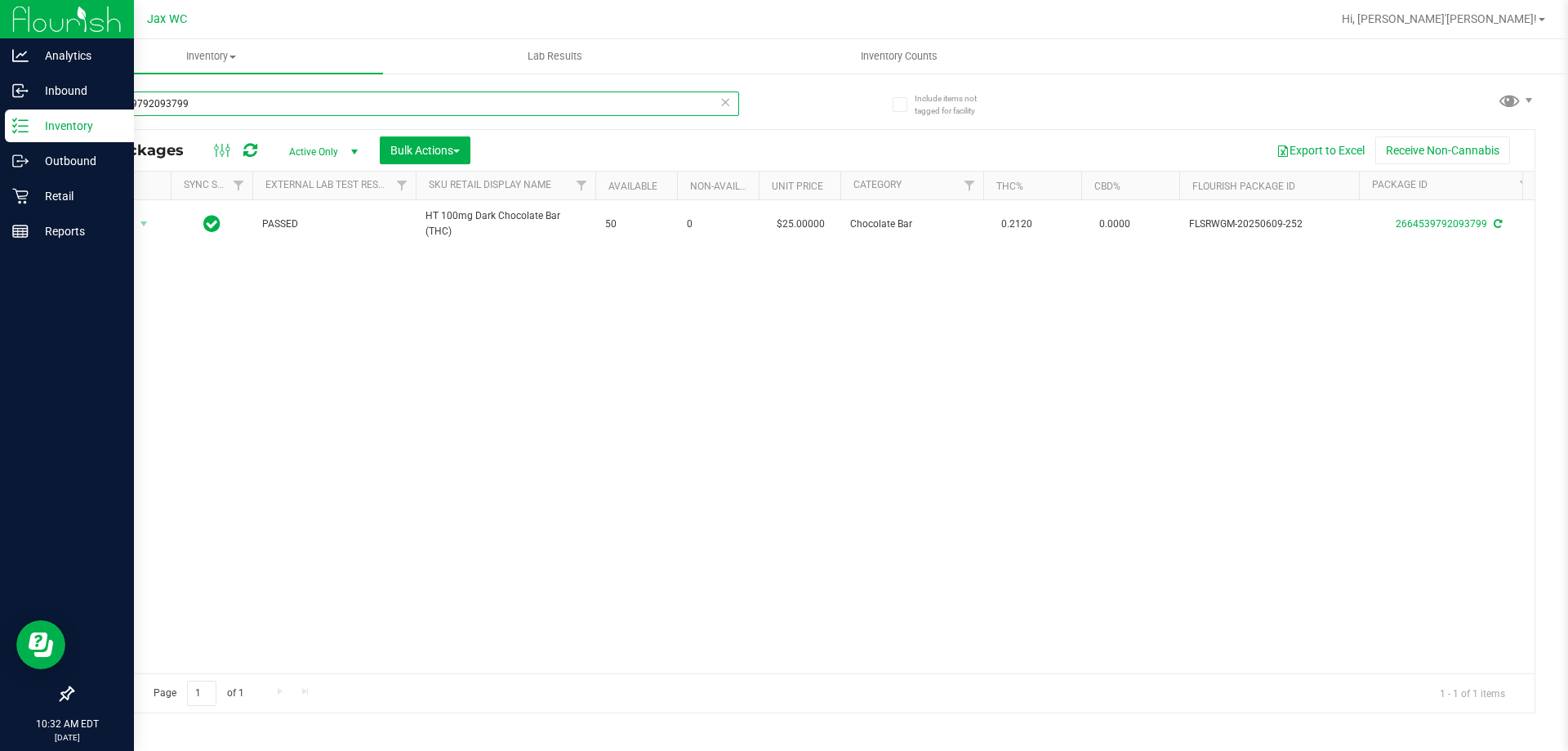
drag, startPoint x: 228, startPoint y: 106, endPoint x: 0, endPoint y: 124, distance: 228.7
click at [0, 124] on div "Analytics Inbound Inventory Outbound Retail Reports 10:32 AM EDT [DATE] 08/26 J…" at bounding box center [784, 376] width 1568 height 751
type input "peach"
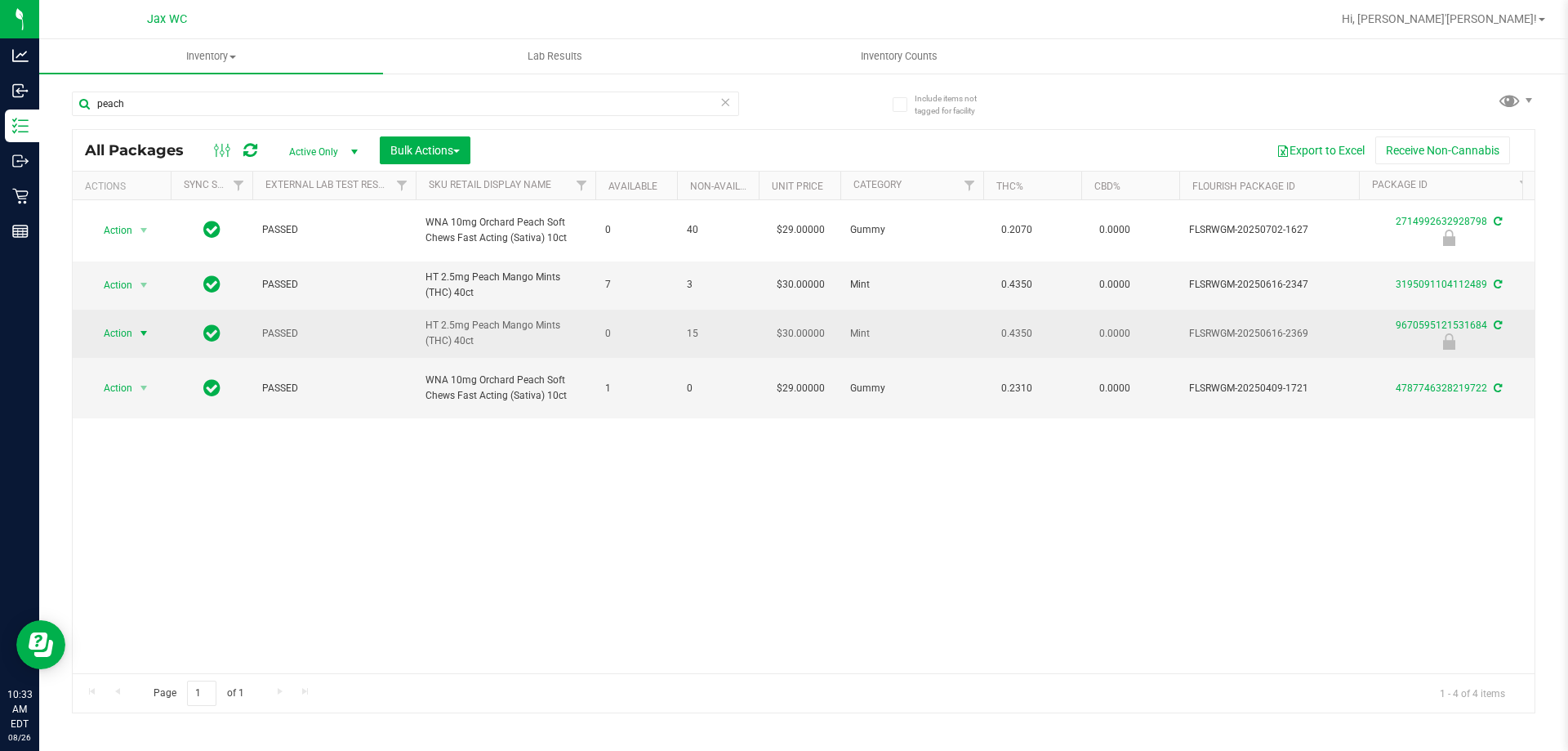
click at [137, 331] on span "select" at bounding box center [144, 333] width 20 height 23
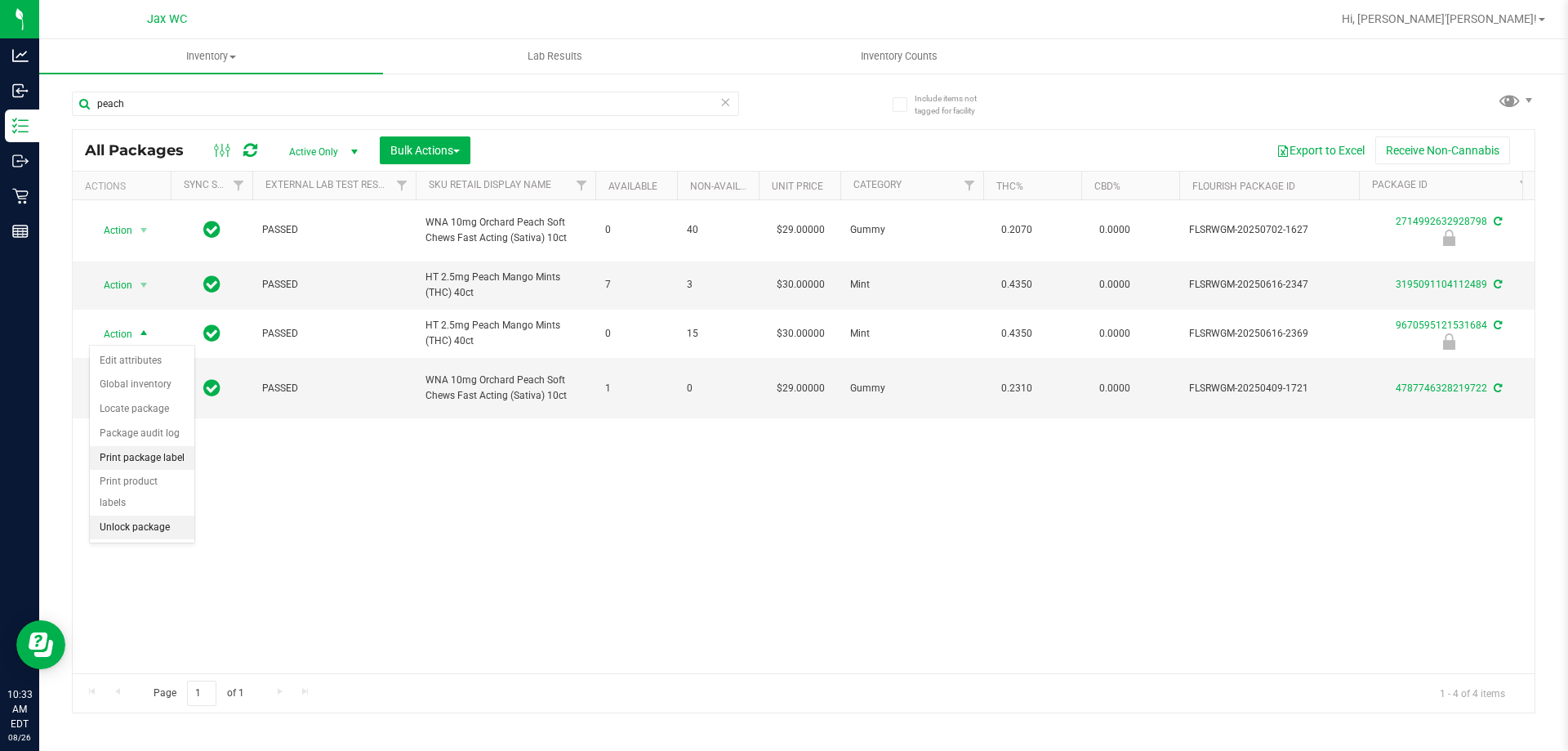
click at [145, 467] on li "Print package label" at bounding box center [142, 458] width 105 height 25
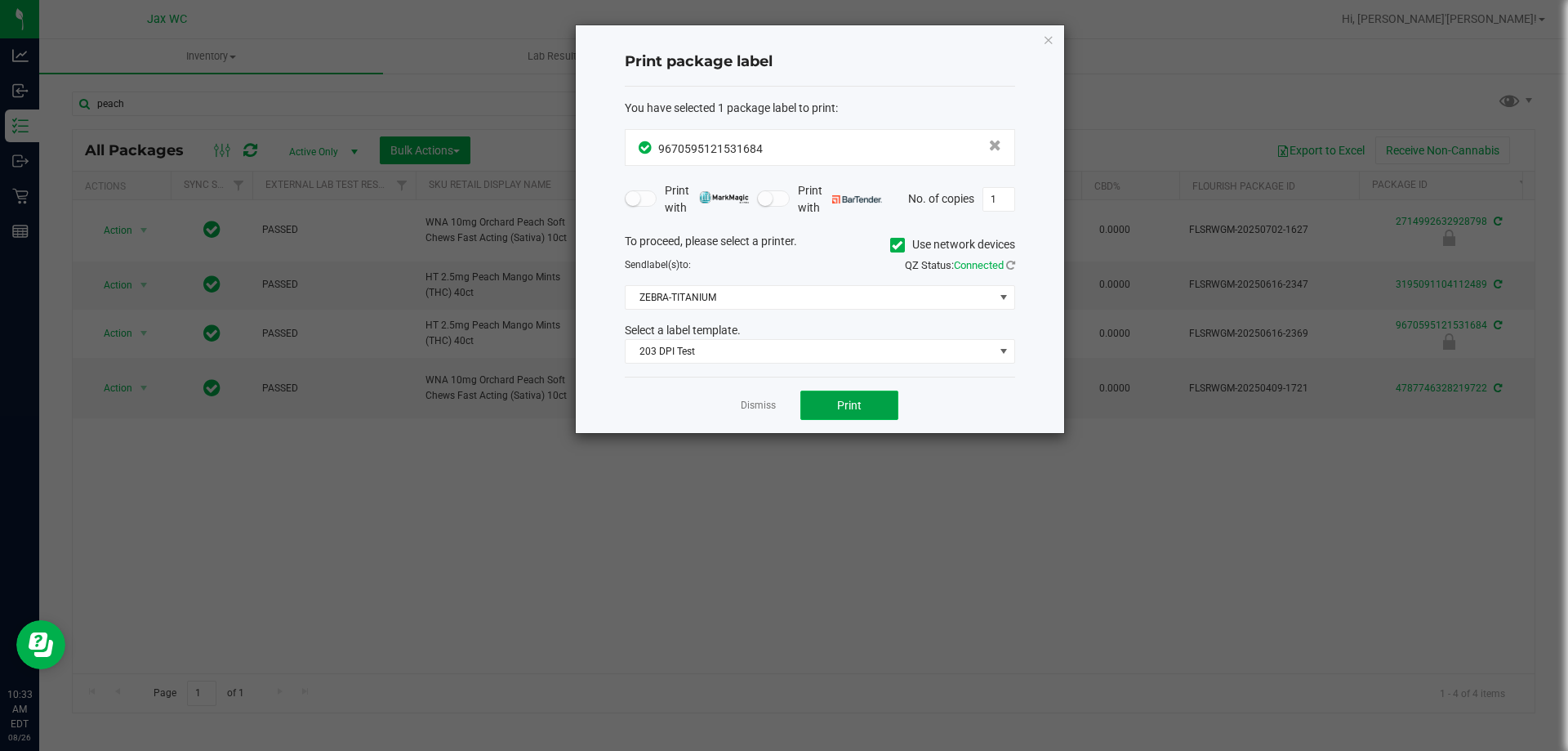
click at [833, 401] on button "Print" at bounding box center [849, 405] width 98 height 29
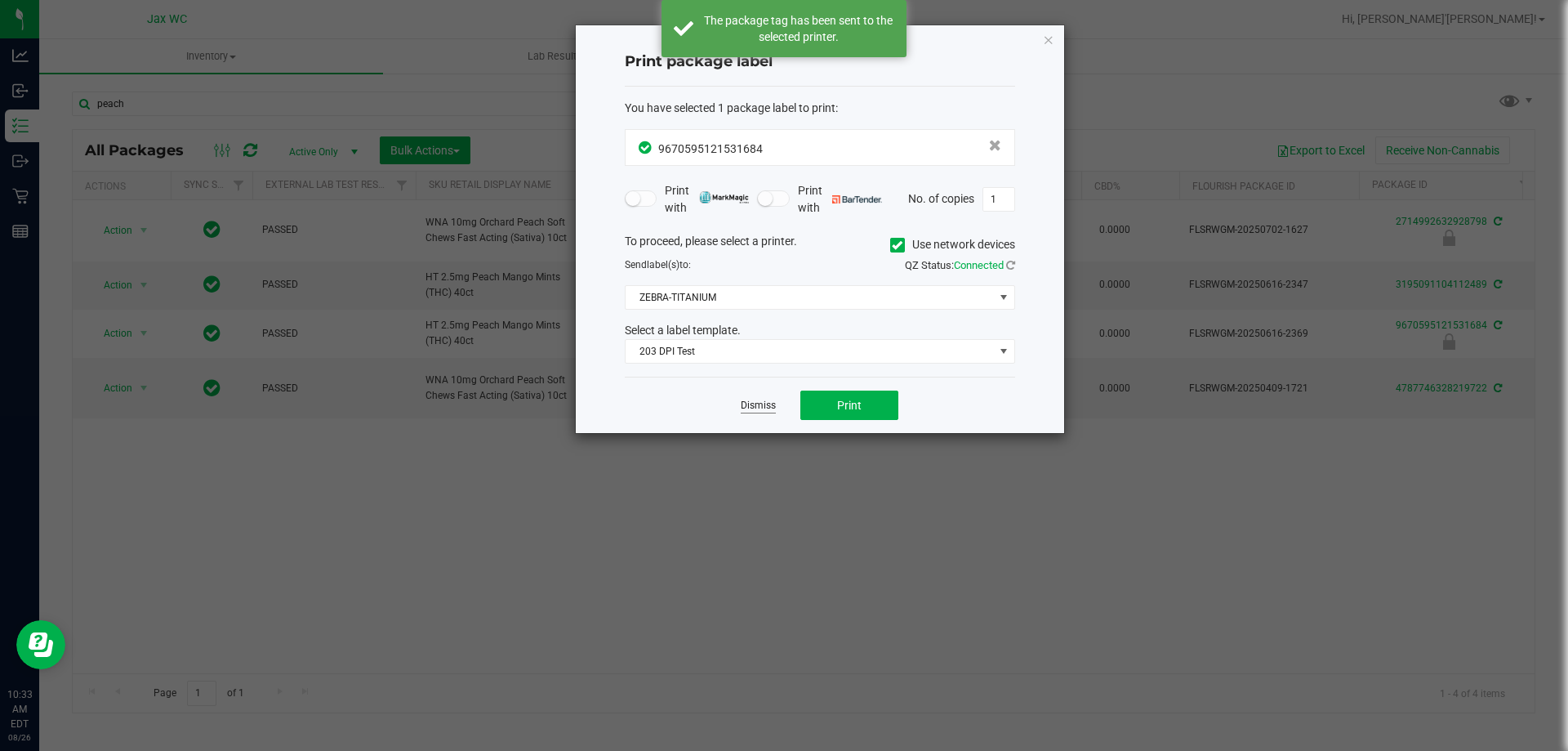
click at [748, 409] on link "Dismiss" at bounding box center [758, 405] width 35 height 14
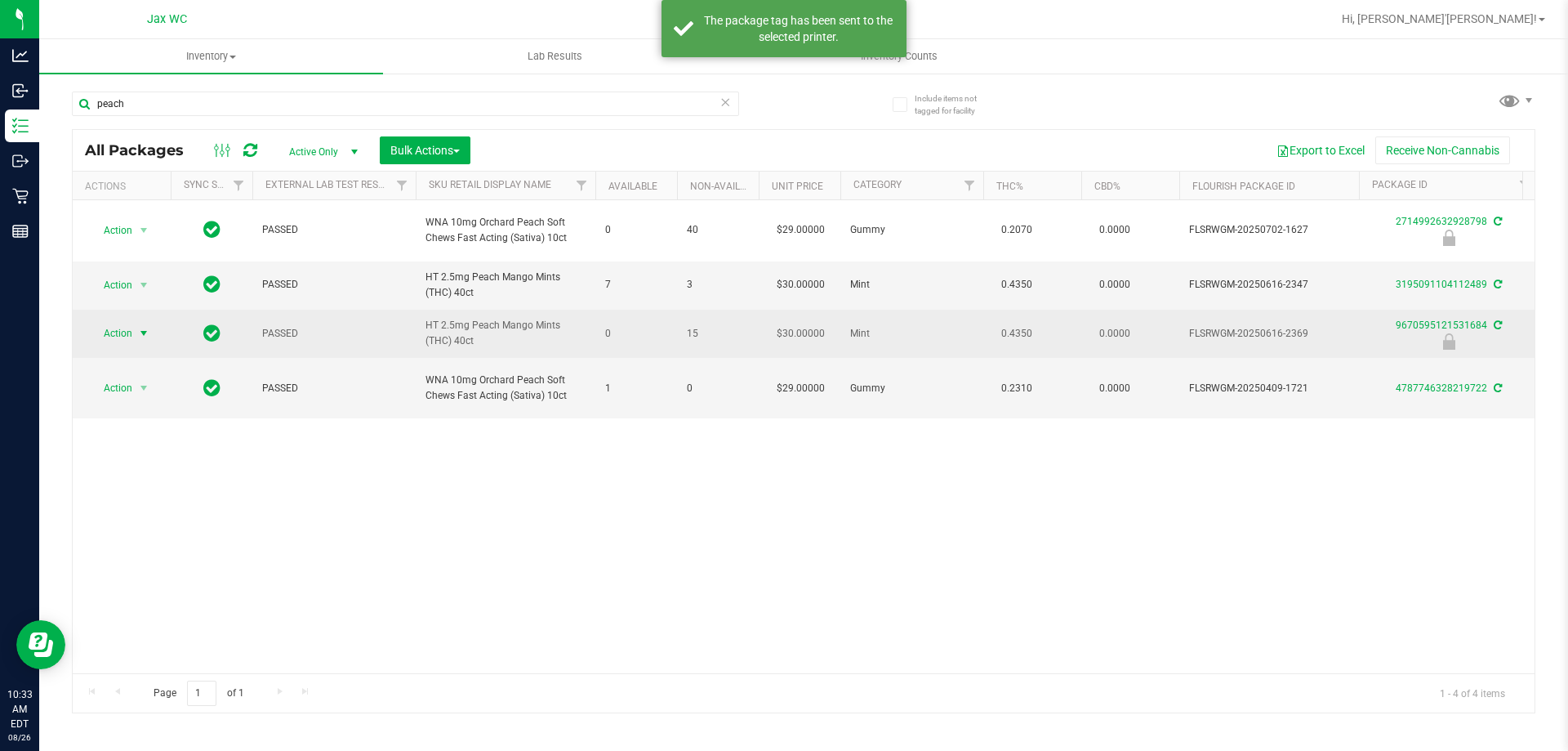
click at [127, 326] on span "Action" at bounding box center [111, 333] width 44 height 23
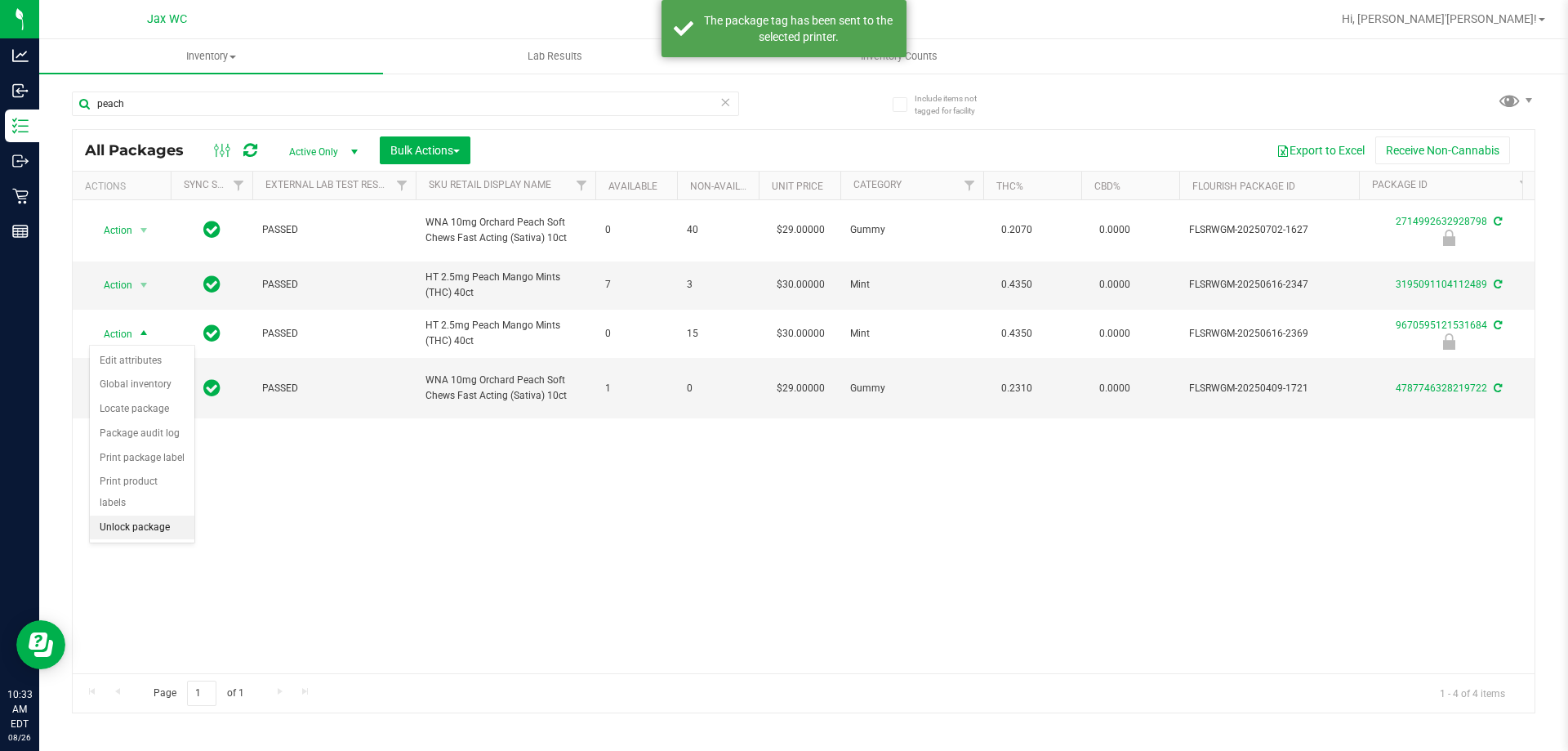
drag, startPoint x: 139, startPoint y: 510, endPoint x: 141, endPoint y: 494, distance: 16.1
click at [141, 516] on li "Unlock package" at bounding box center [142, 528] width 105 height 25
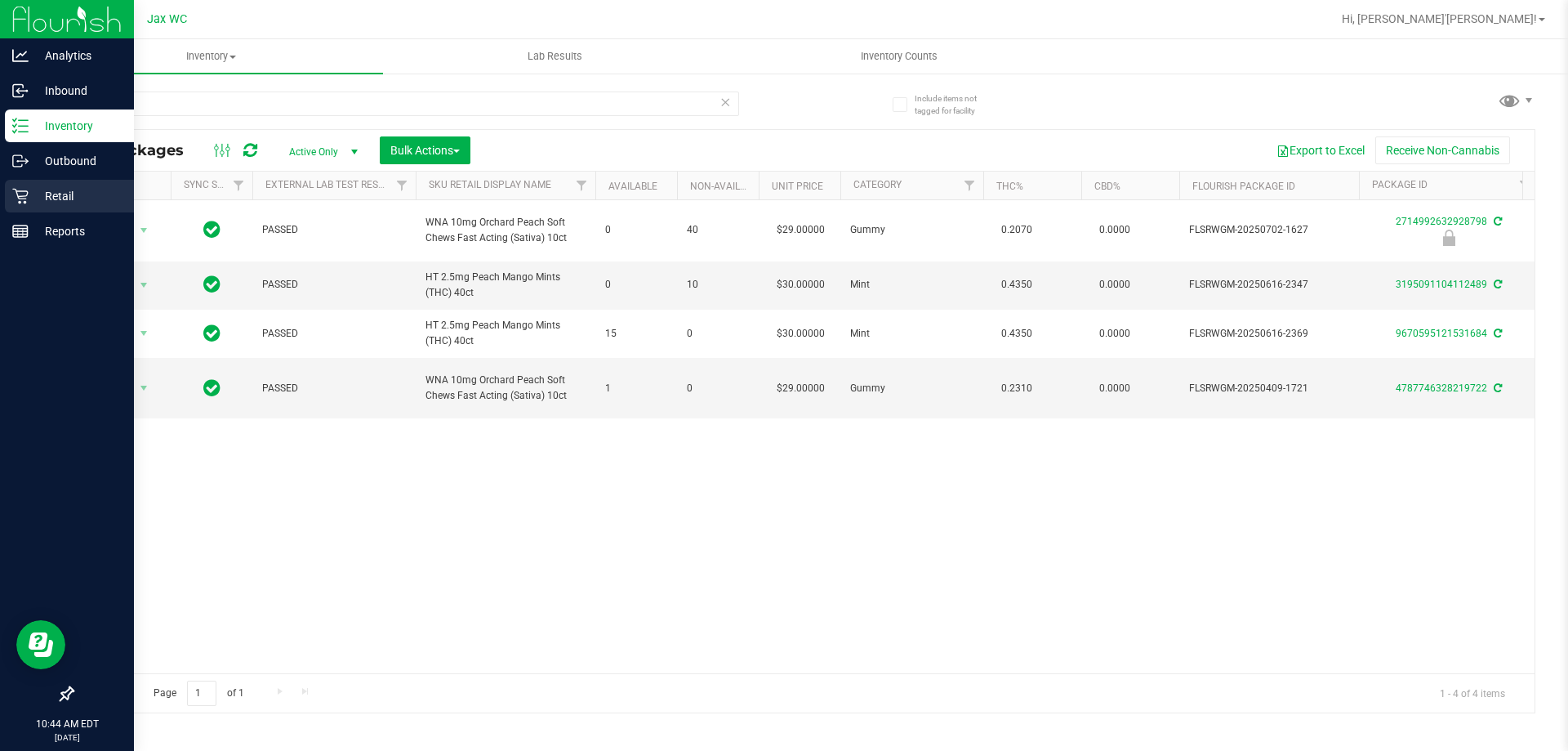
click at [40, 193] on p "Retail" at bounding box center [77, 196] width 98 height 19
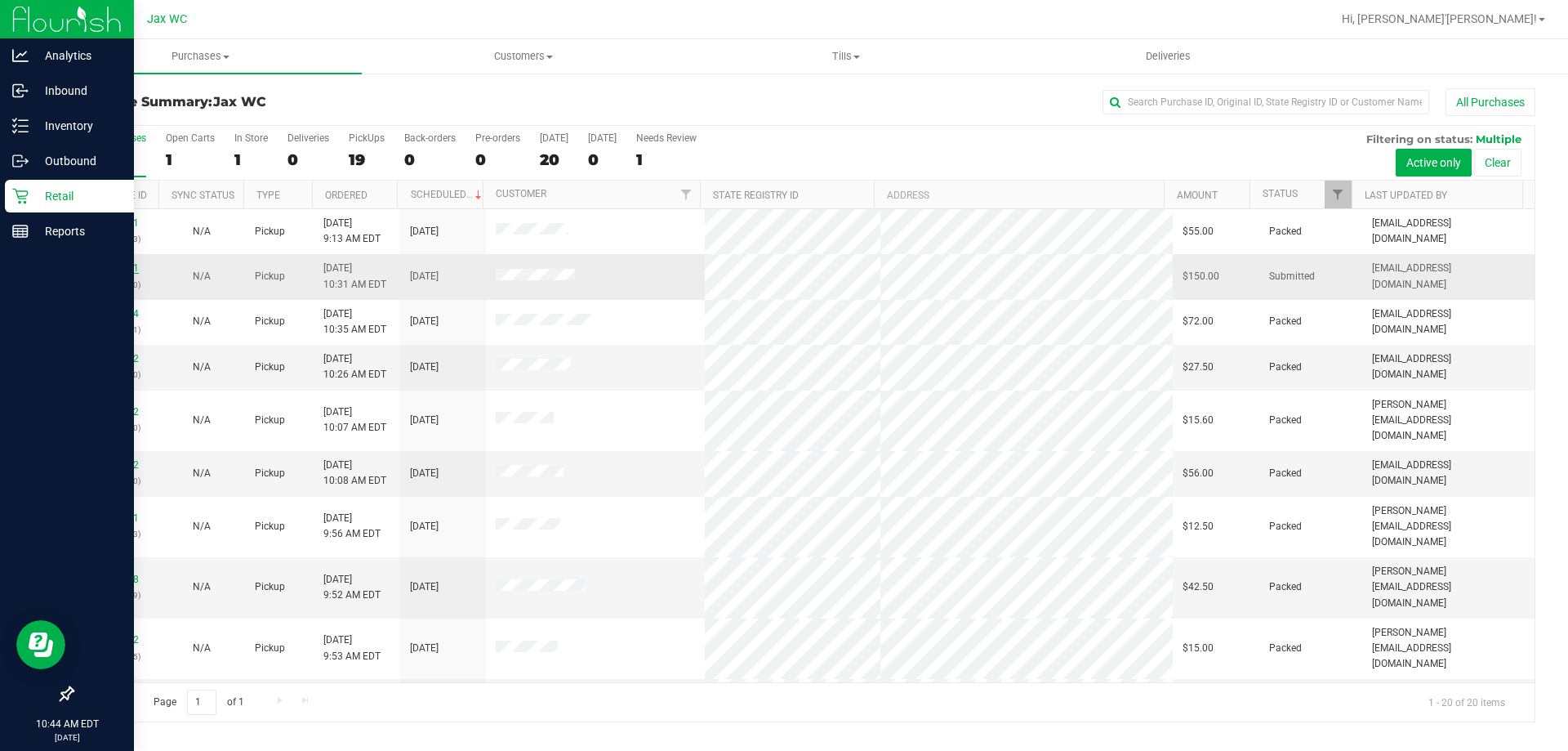
click at [108, 263] on link "11848581" at bounding box center [116, 268] width 46 height 11
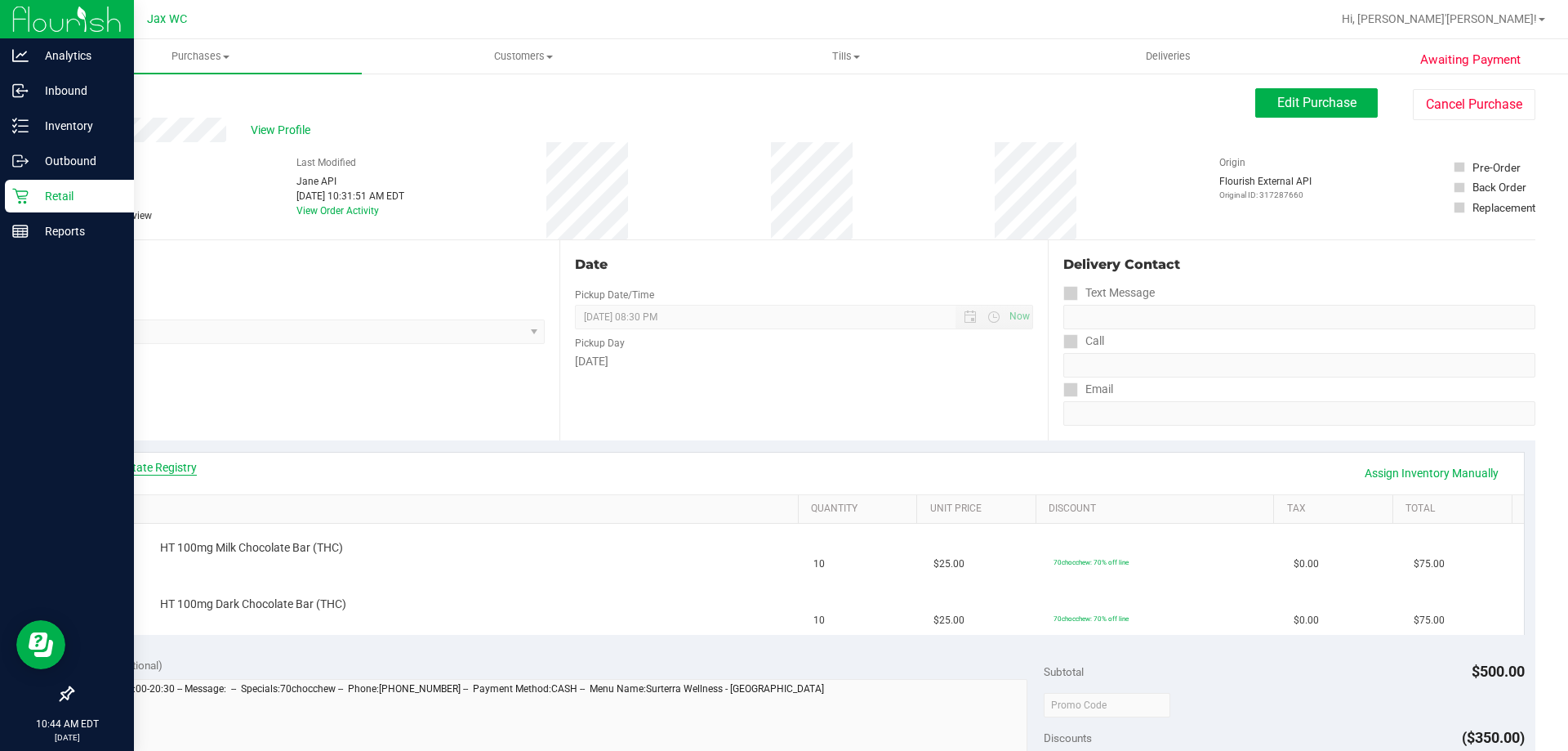
click at [174, 464] on link "View State Registry" at bounding box center [148, 467] width 98 height 17
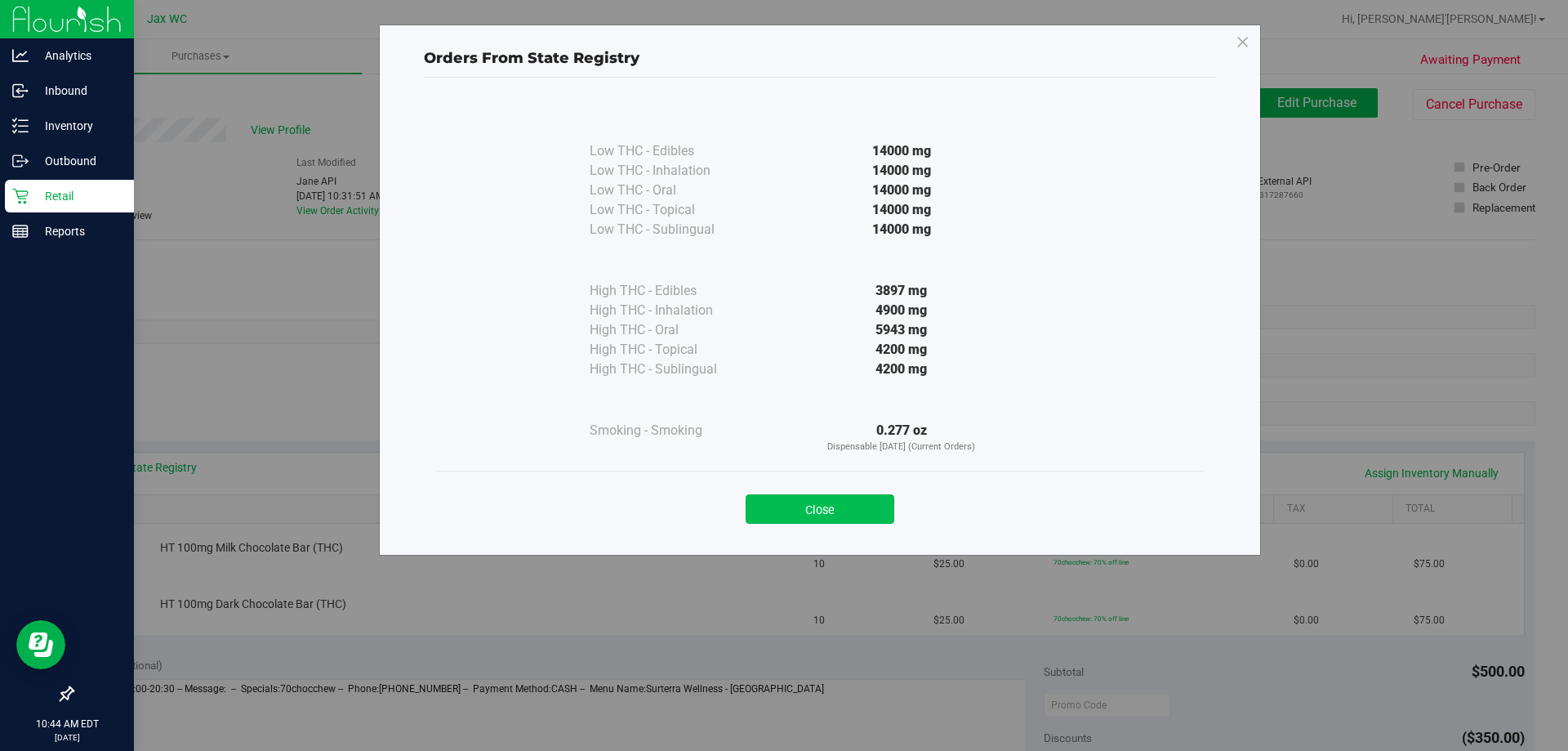
click at [855, 516] on button "Close" at bounding box center [819, 509] width 149 height 29
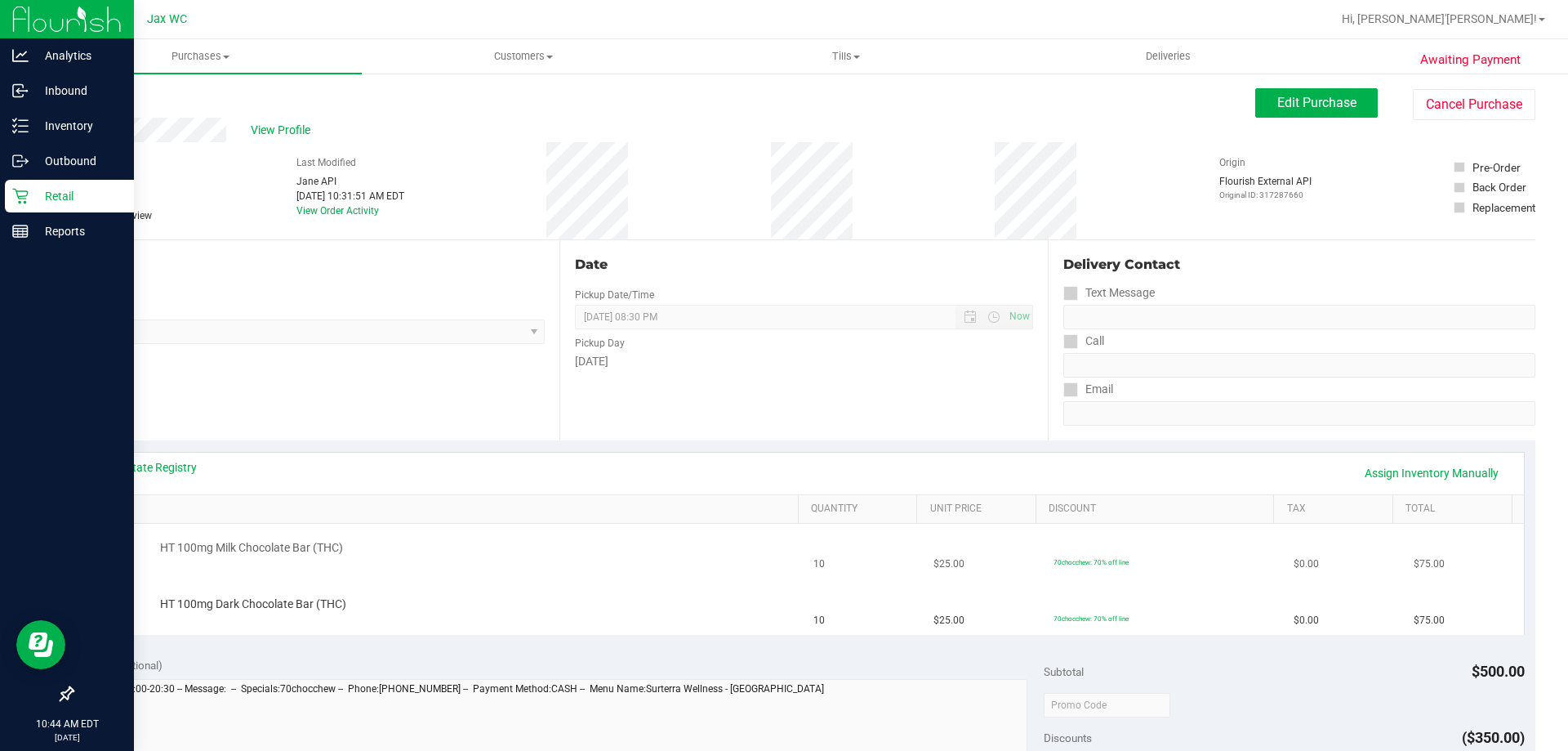
click at [610, 560] on td "HT 100mg Milk Chocolate Bar (THC)" at bounding box center [444, 551] width 720 height 56
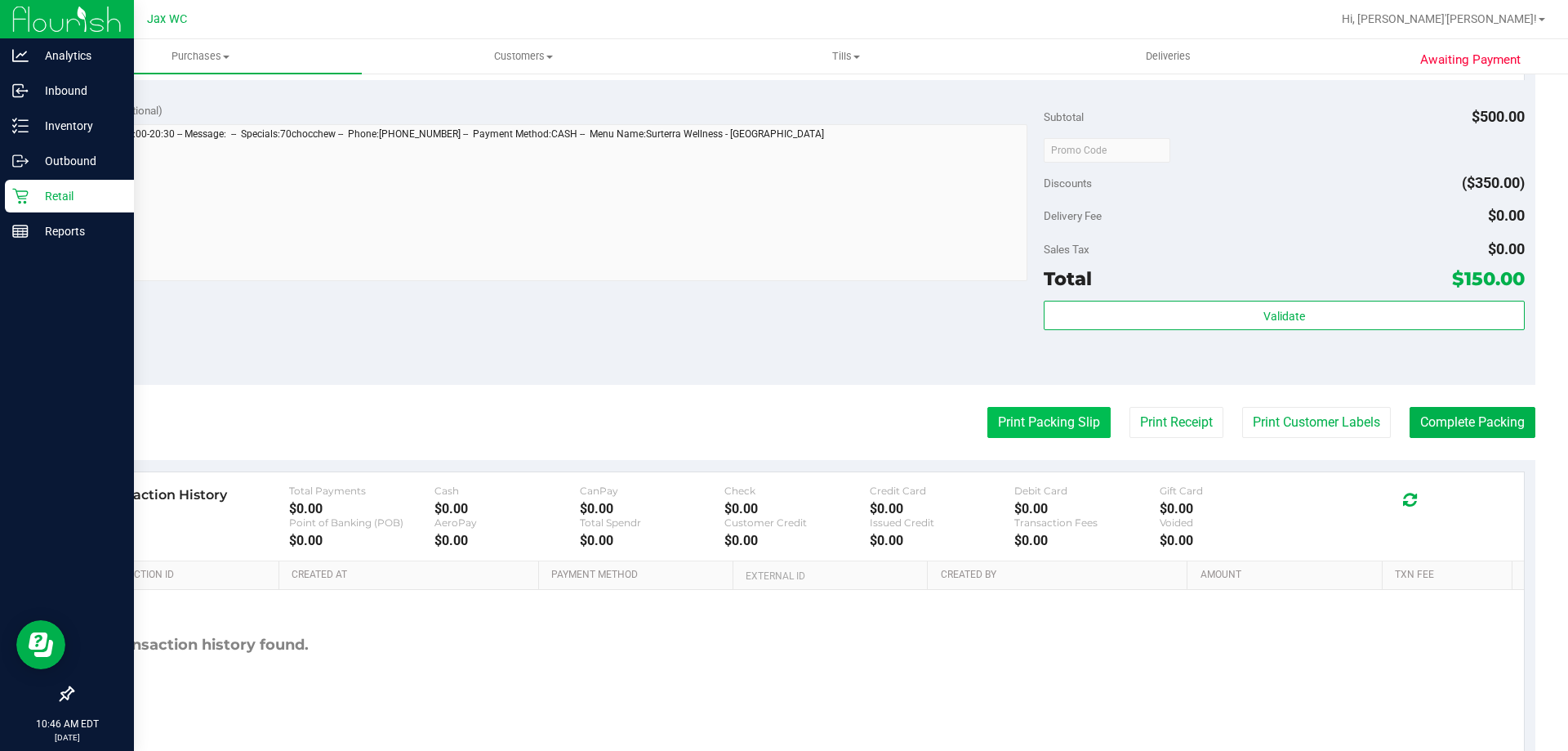
scroll to position [679, 0]
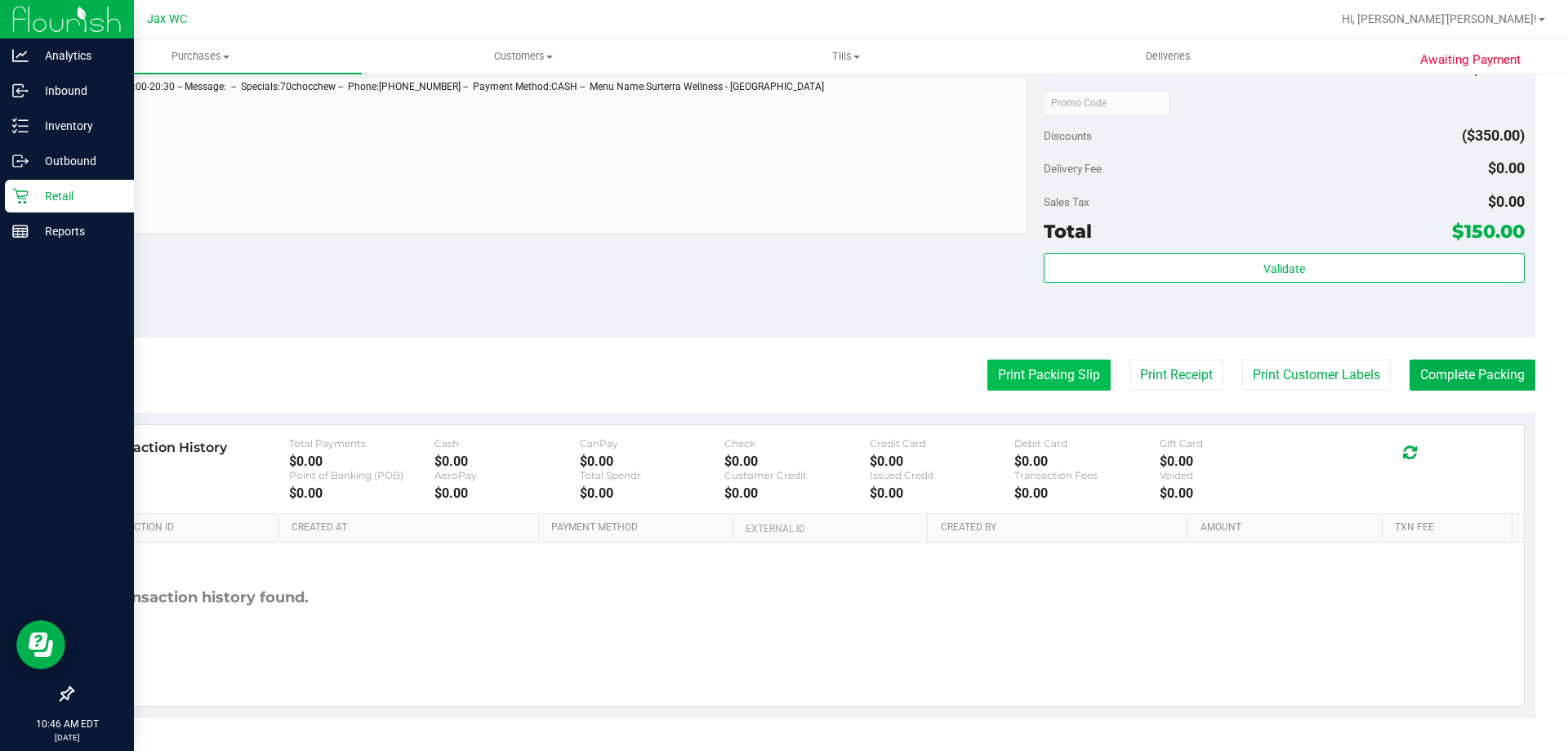
click at [1040, 386] on button "Print Packing Slip" at bounding box center [1049, 376] width 123 height 31
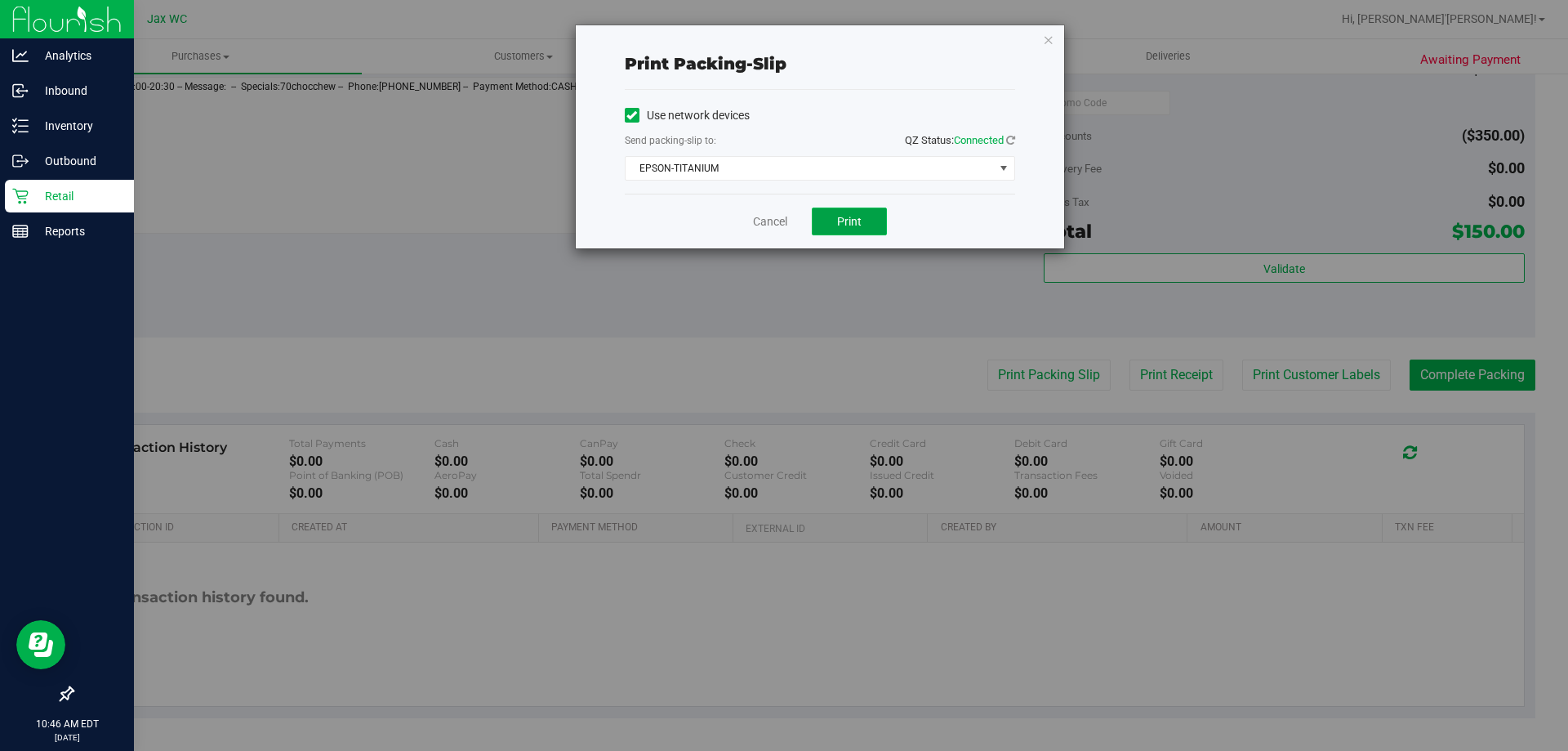
click at [835, 229] on button "Print" at bounding box center [850, 221] width 75 height 28
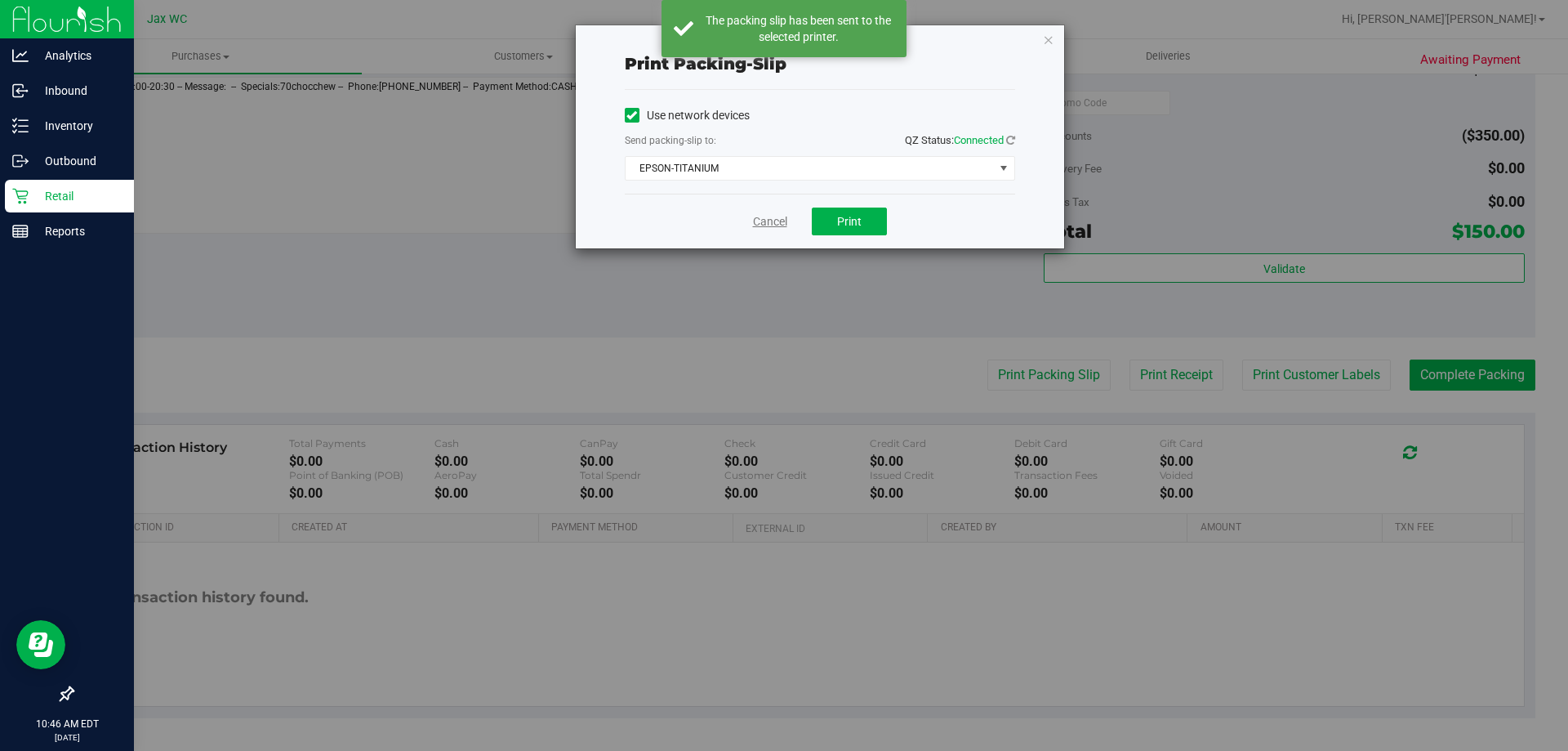
click at [761, 225] on link "Cancel" at bounding box center [770, 221] width 34 height 17
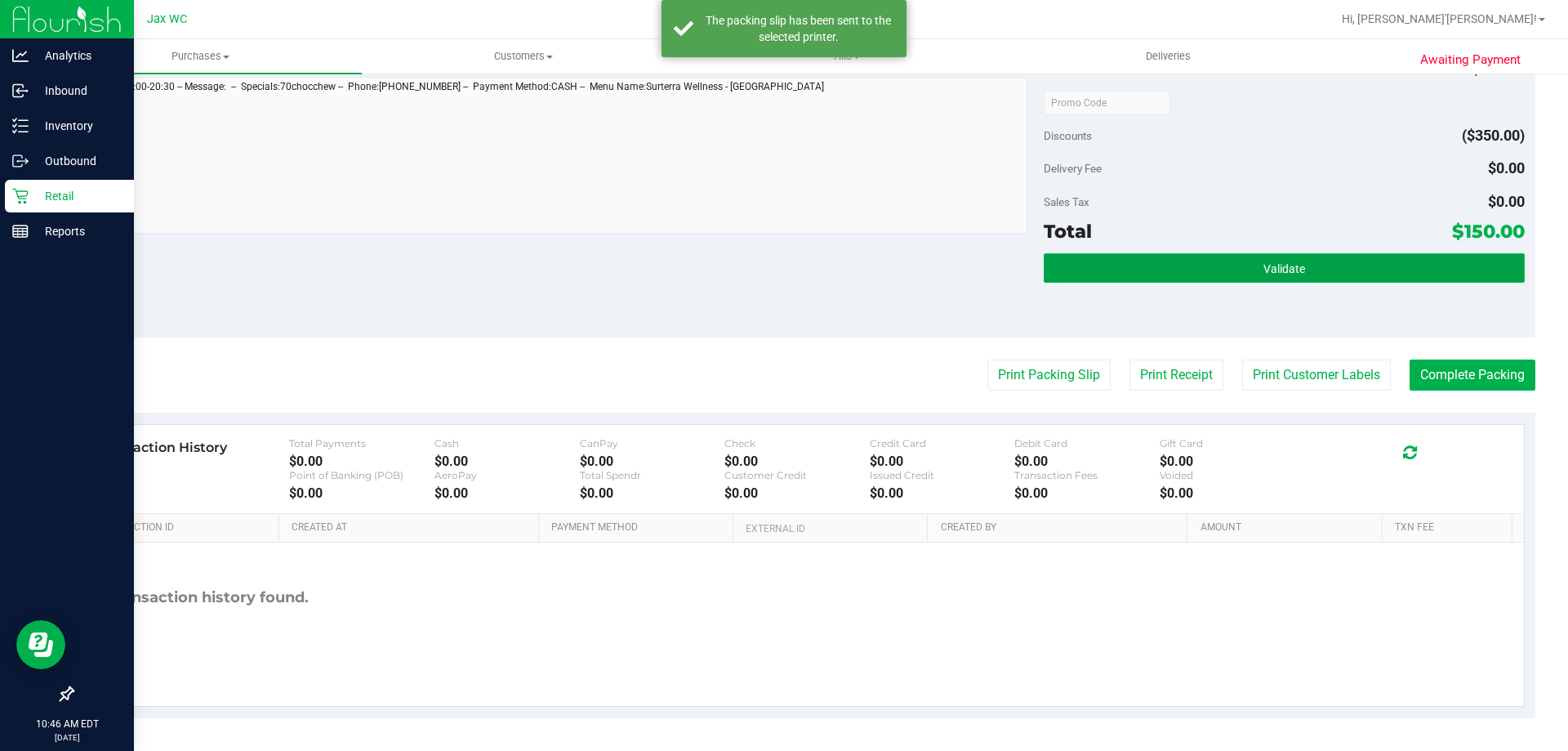
click at [1242, 275] on button "Validate" at bounding box center [1283, 268] width 480 height 29
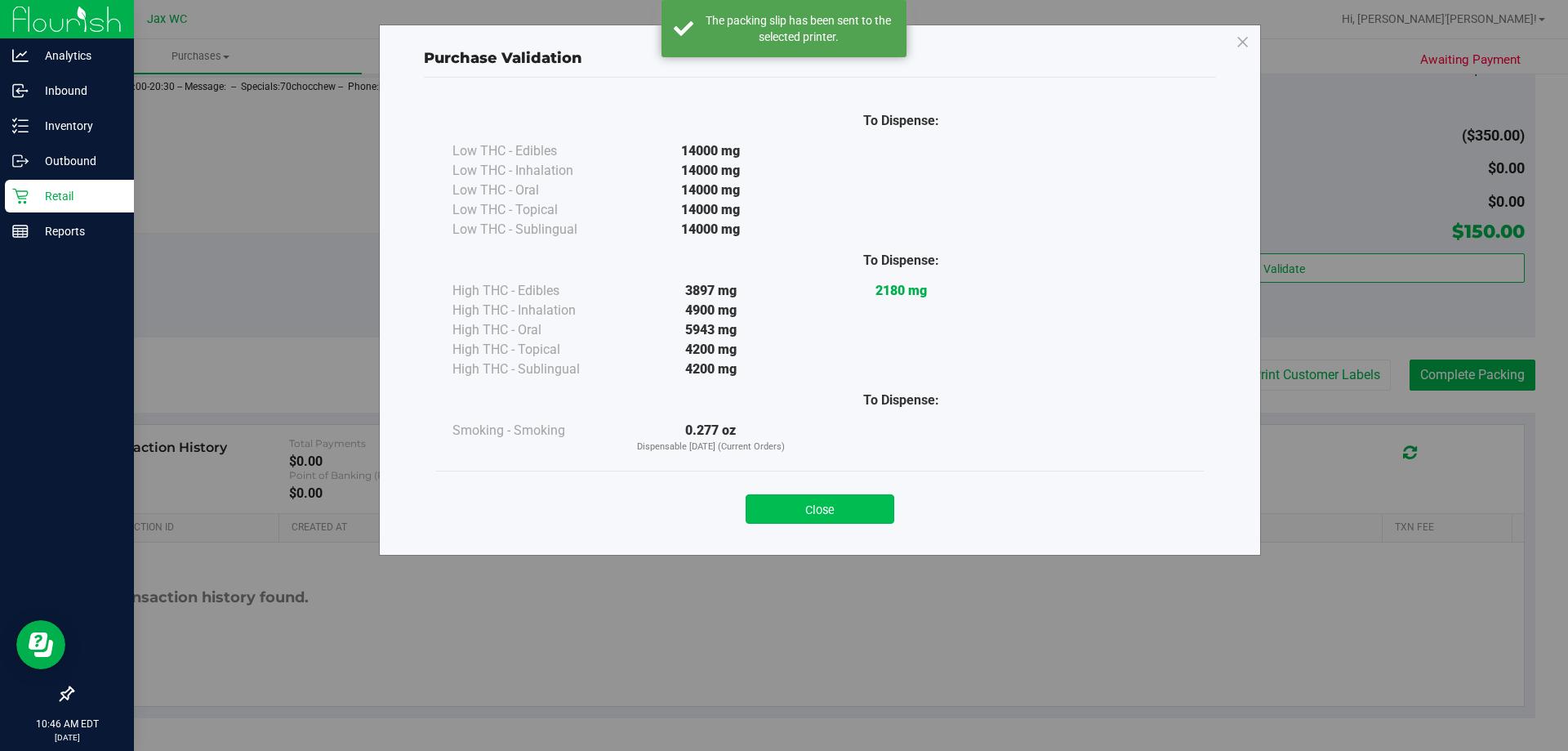
click at [835, 501] on button "Close" at bounding box center [819, 509] width 149 height 29
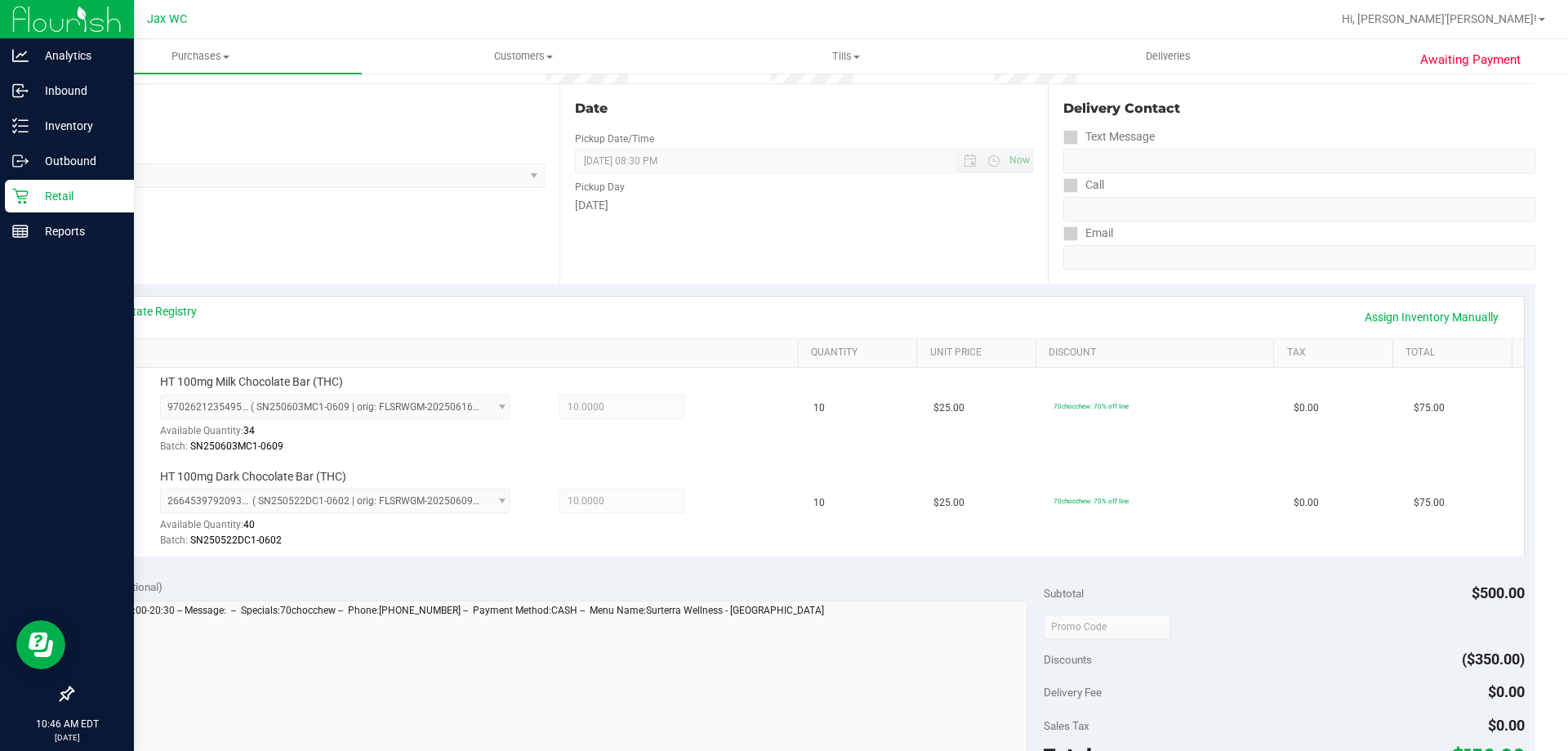
scroll to position [0, 0]
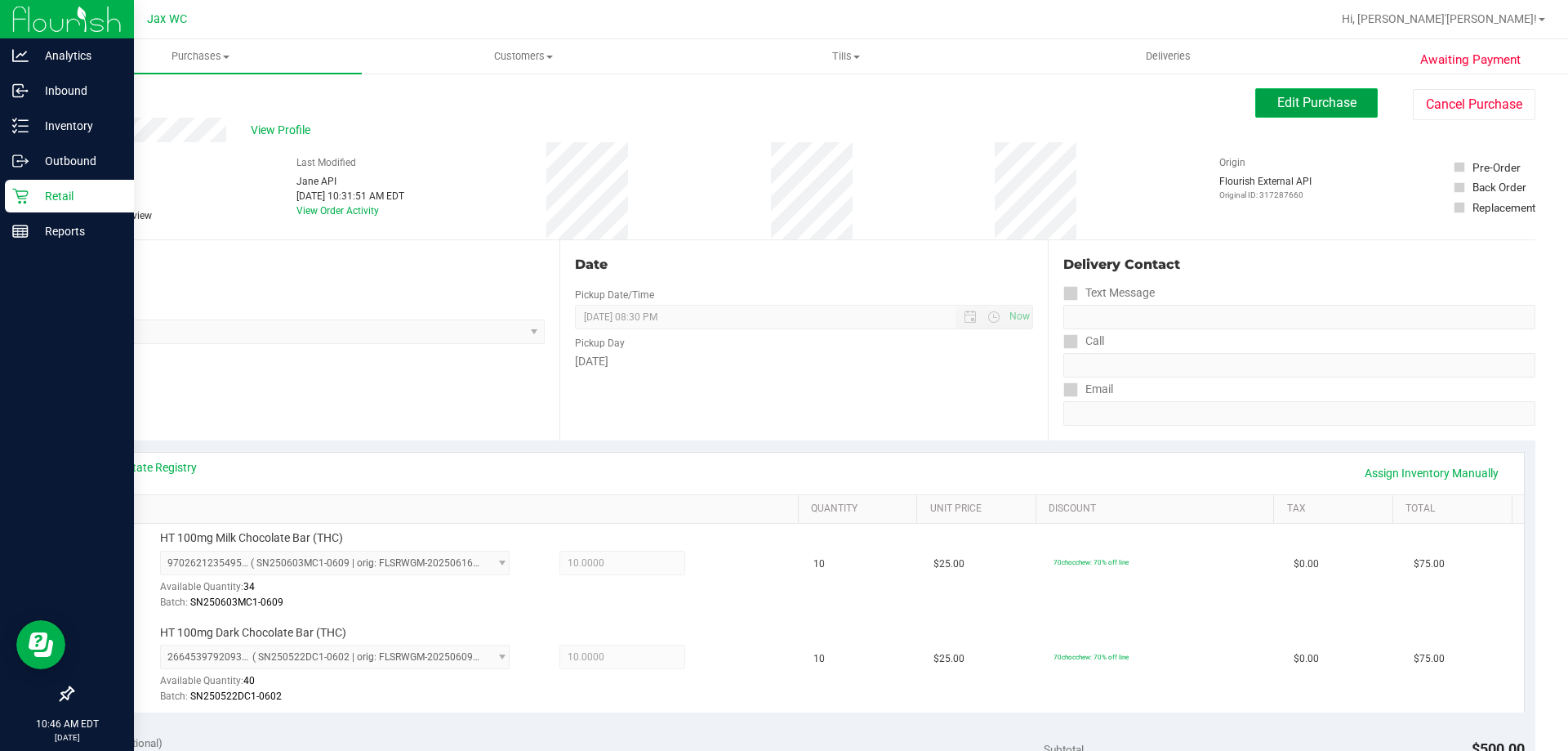
click at [1271, 112] on button "Edit Purchase" at bounding box center [1316, 103] width 122 height 29
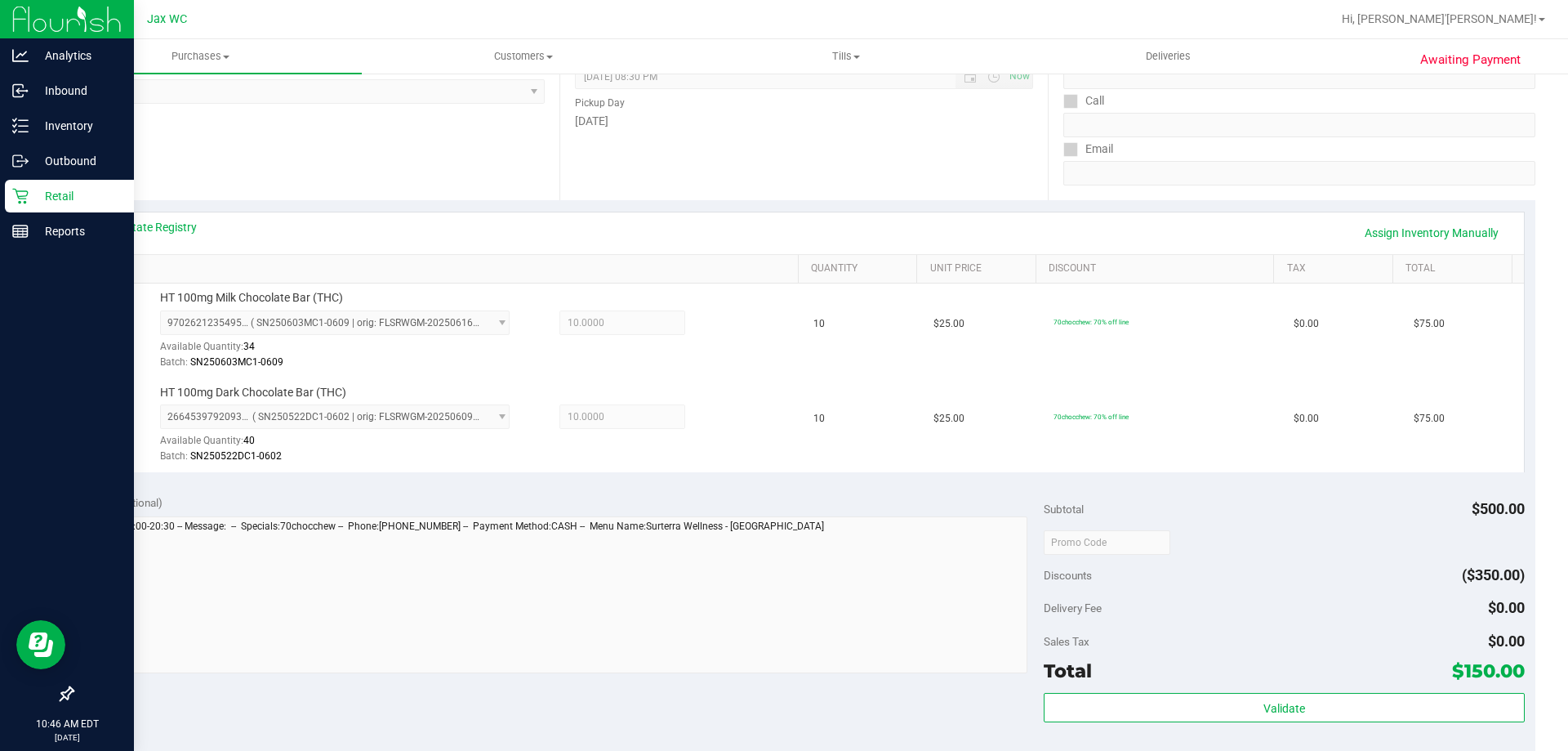
scroll to position [409, 0]
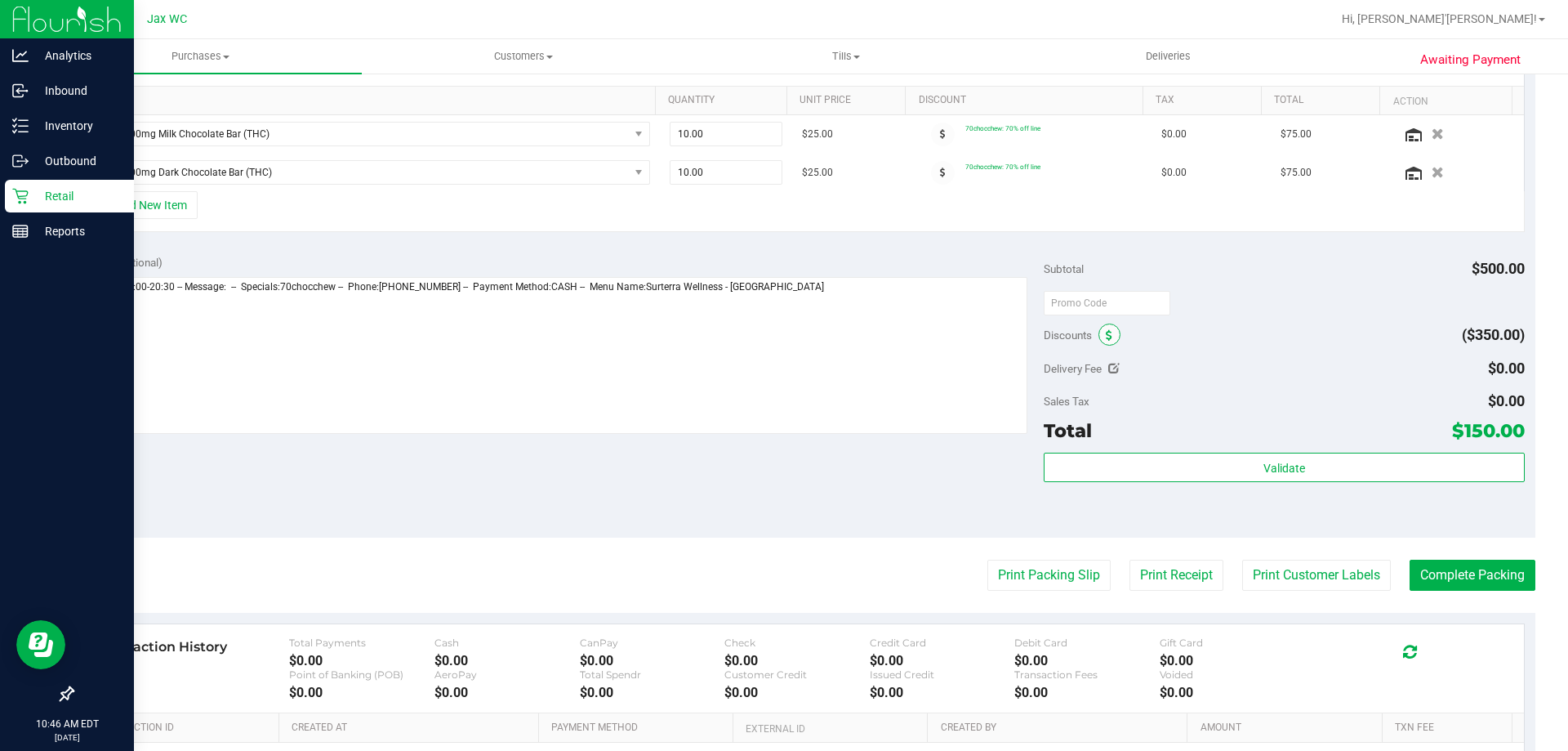
click at [1106, 340] on icon at bounding box center [1108, 336] width 6 height 11
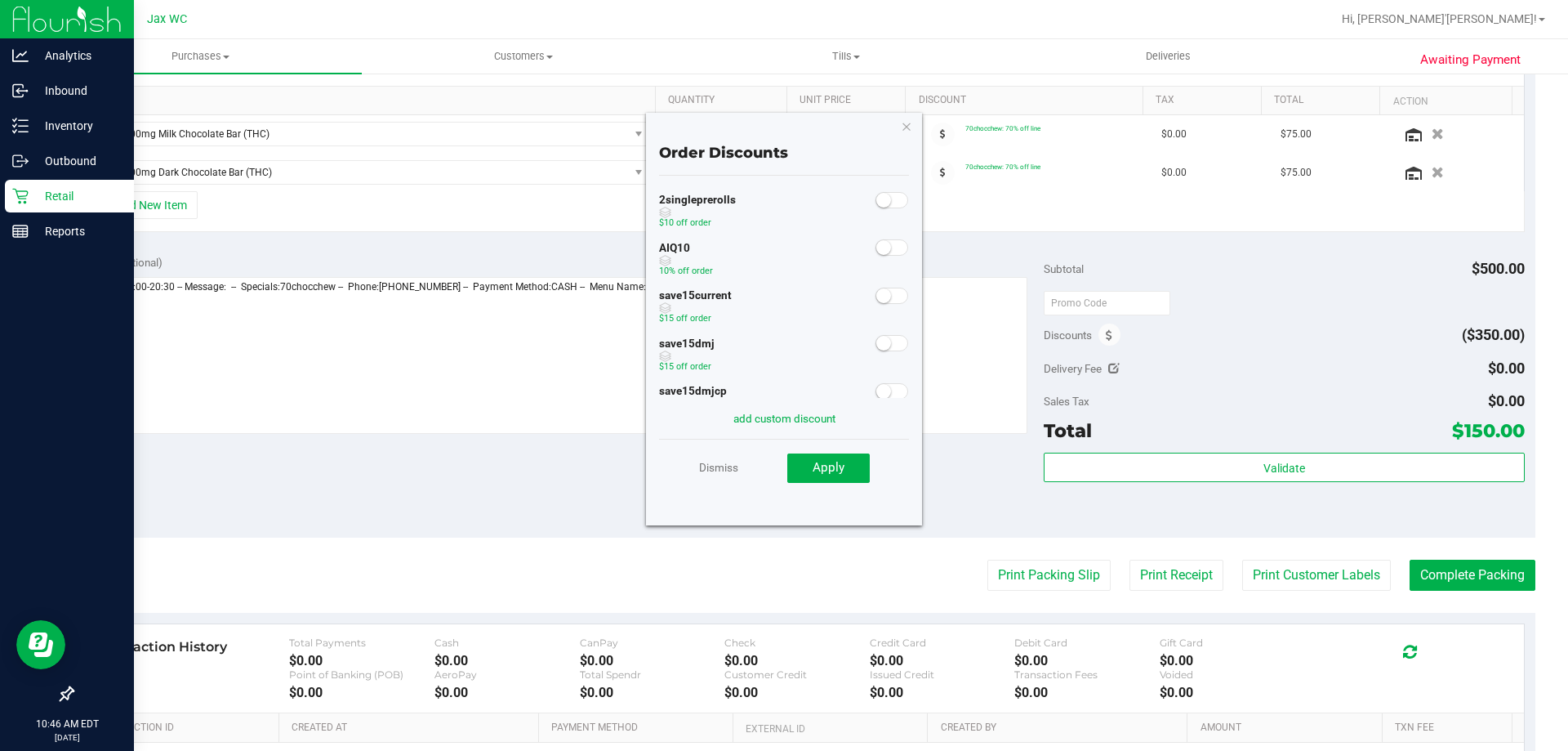
click at [876, 245] on small at bounding box center [884, 248] width 15 height 15
click at [837, 477] on button "Apply" at bounding box center [828, 468] width 83 height 29
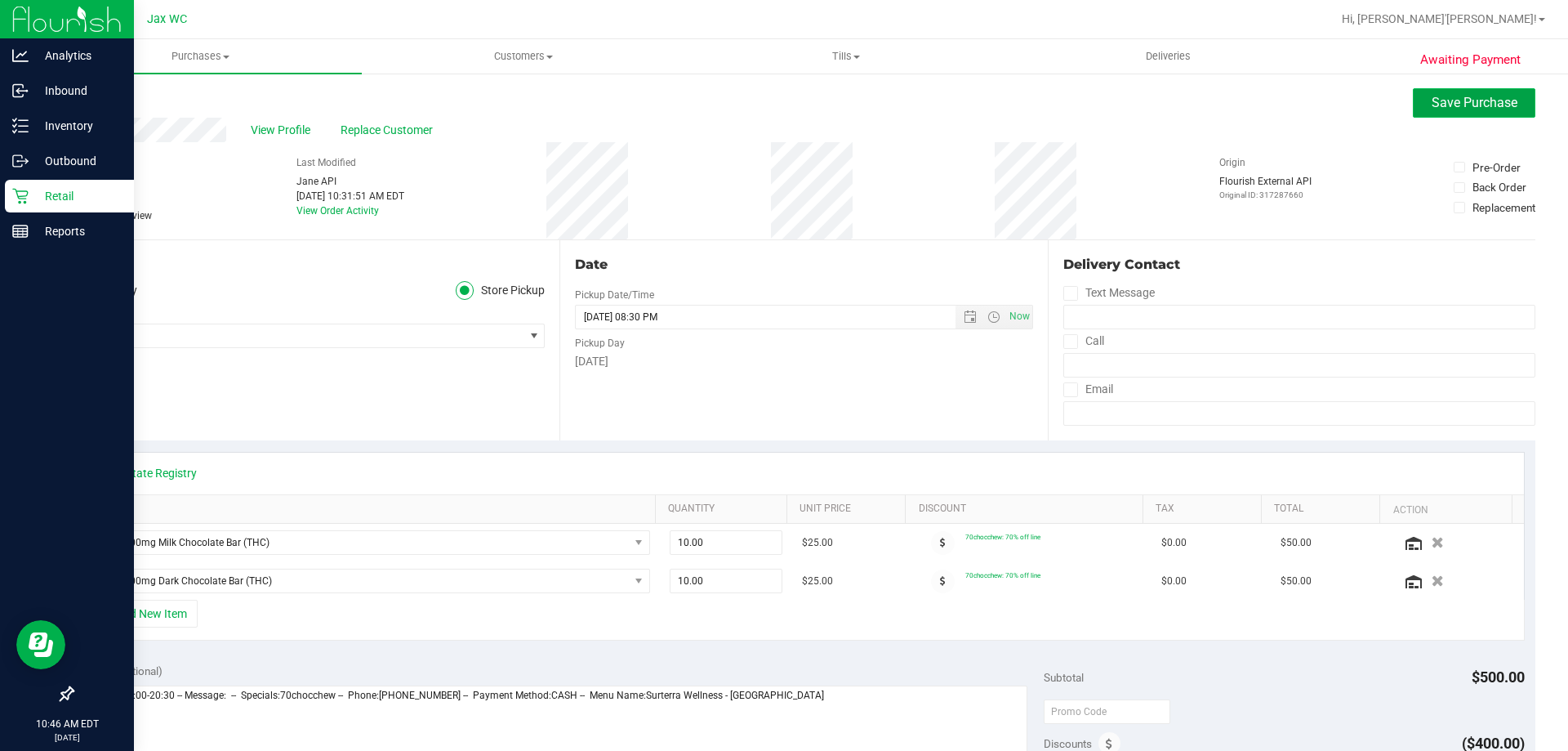
click at [1415, 106] on button "Save Purchase" at bounding box center [1473, 103] width 122 height 29
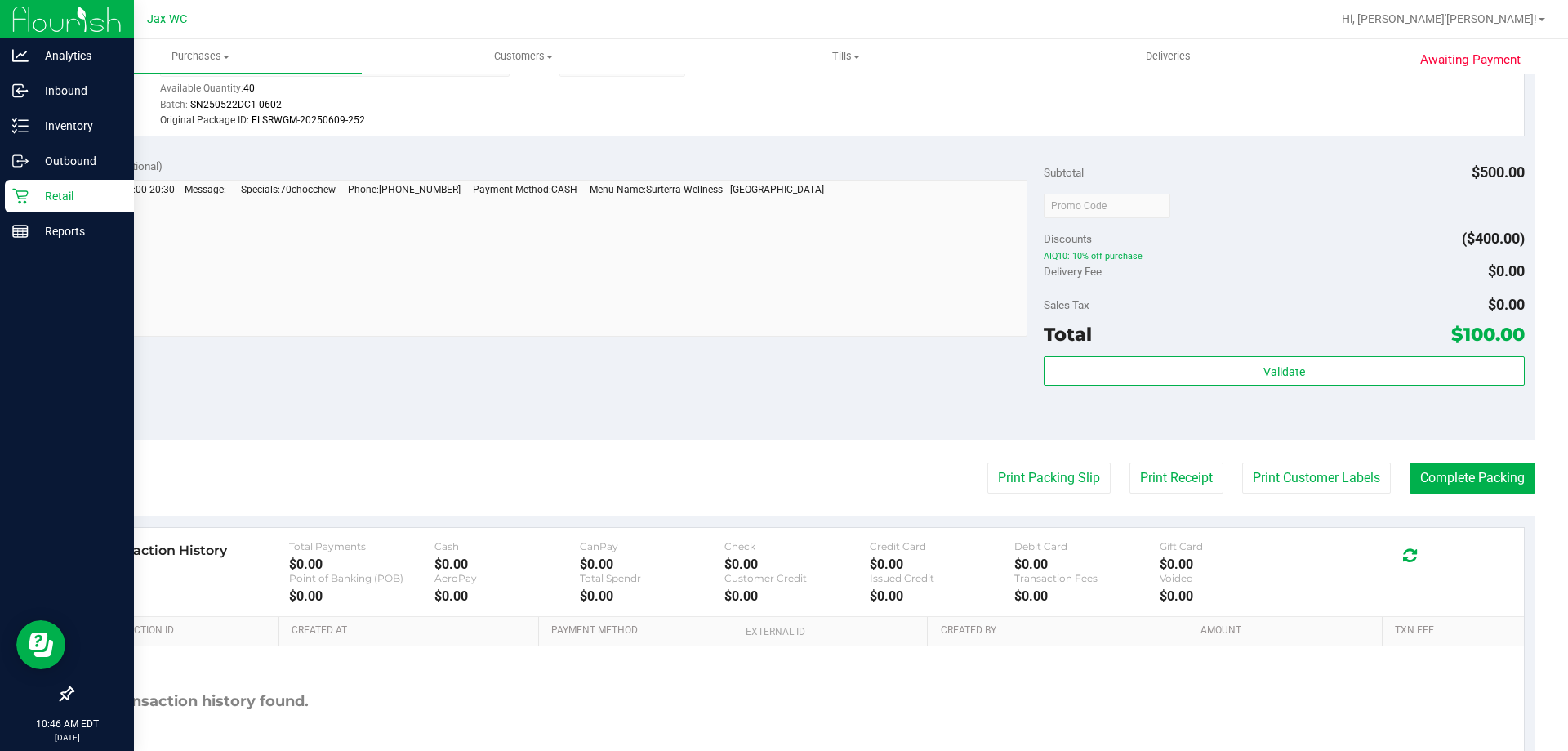
scroll to position [711, 0]
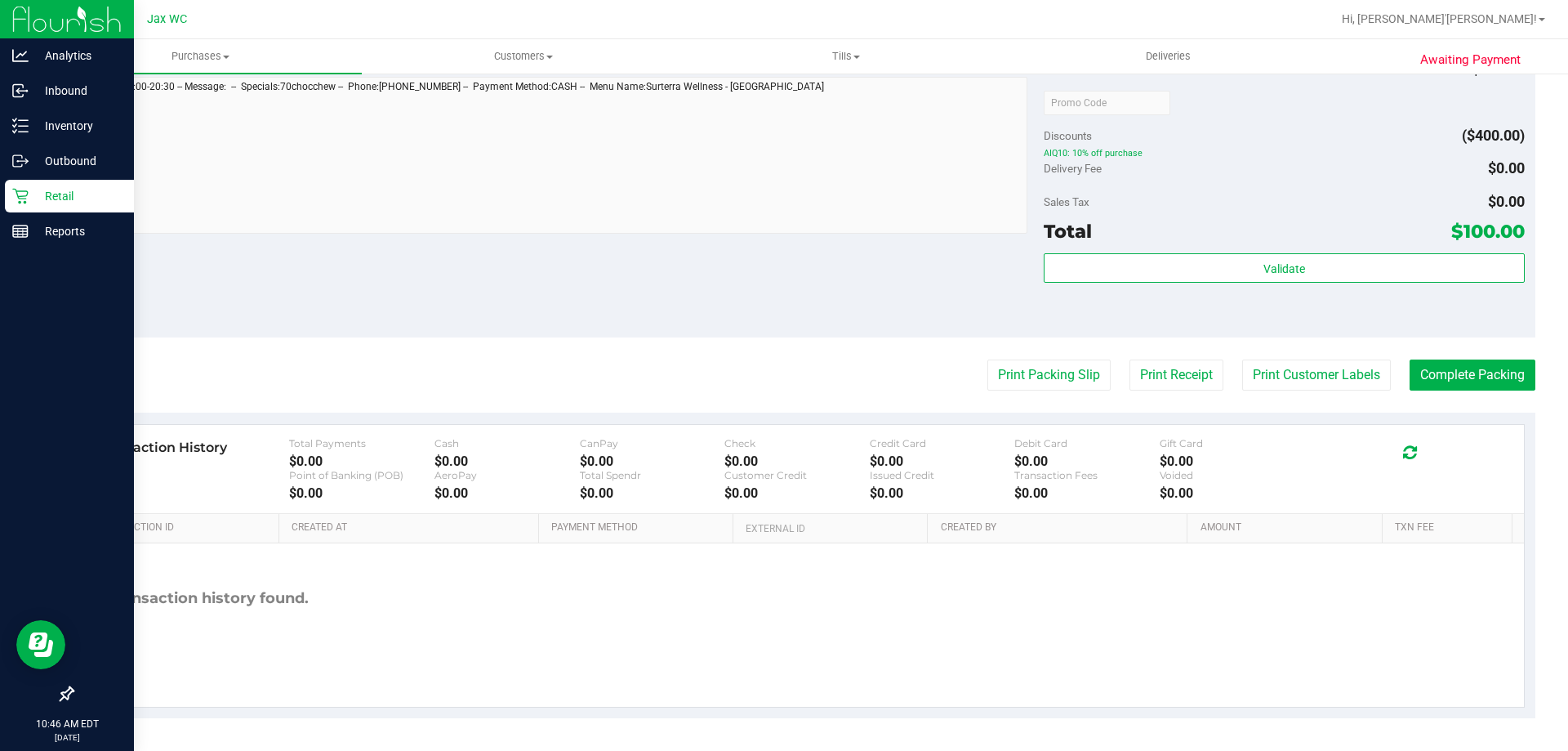
click at [1296, 285] on div "Validate" at bounding box center [1283, 290] width 480 height 73
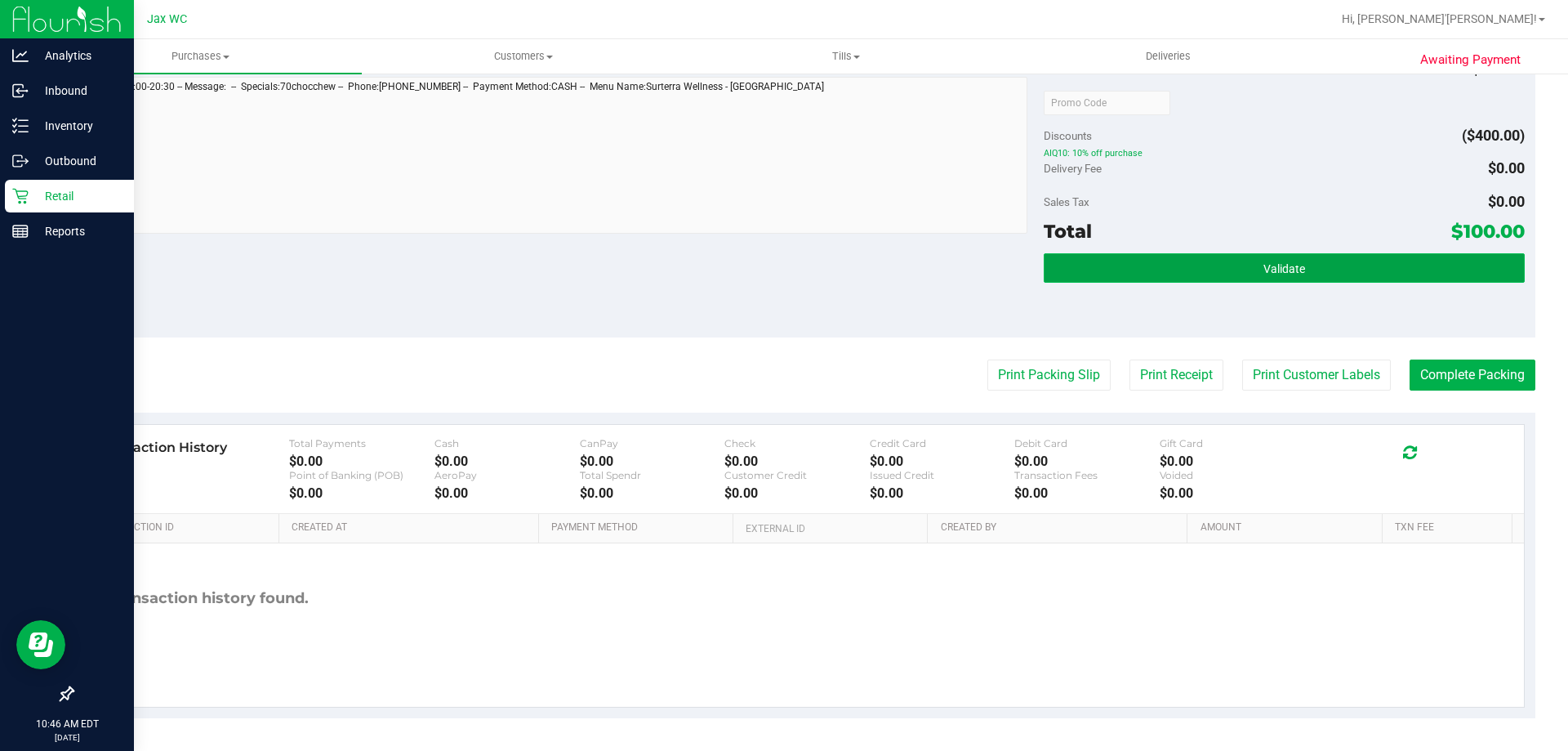
click at [1296, 276] on button "Validate" at bounding box center [1283, 268] width 480 height 29
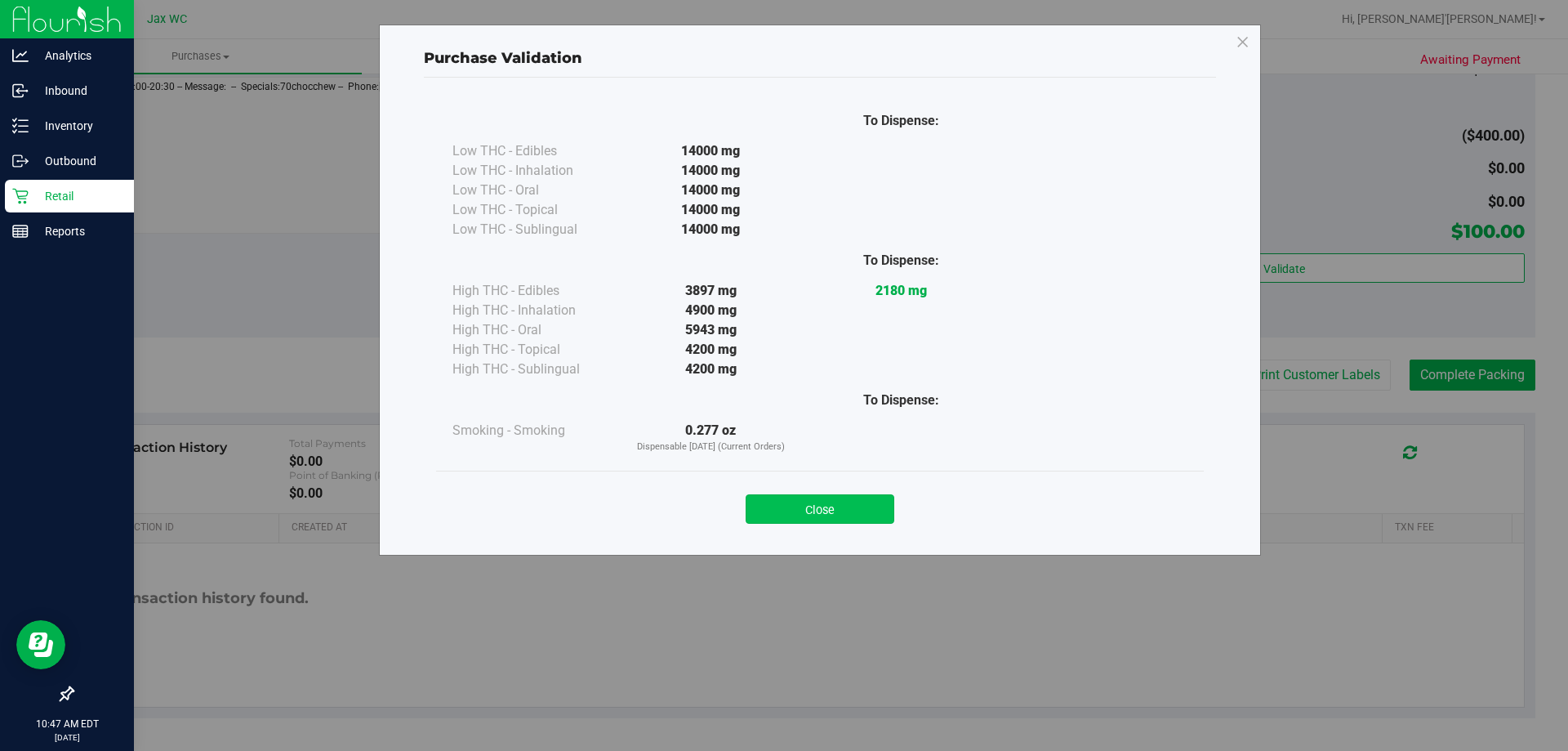
click at [876, 510] on button "Close" at bounding box center [819, 509] width 149 height 29
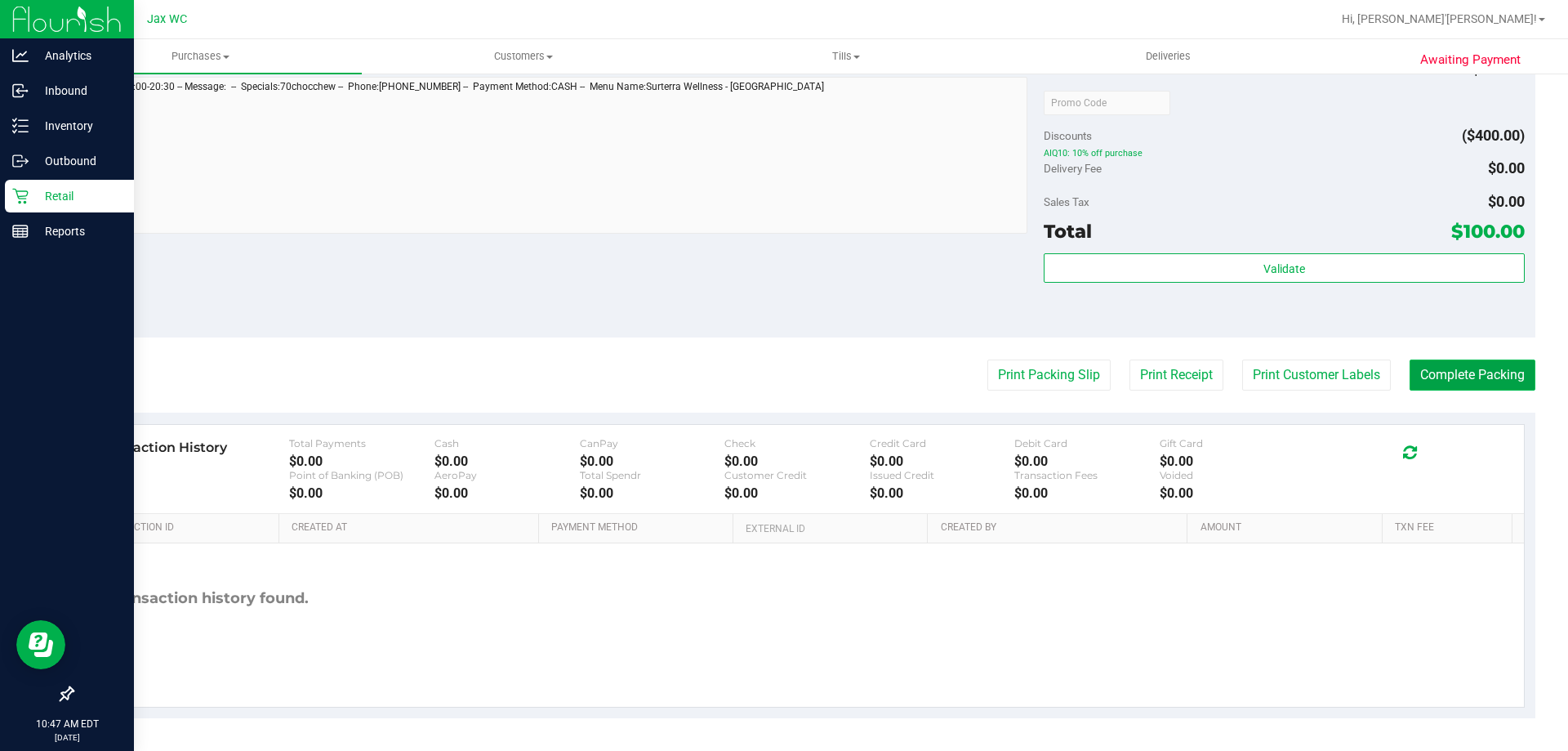
click at [1446, 375] on button "Complete Packing" at bounding box center [1472, 376] width 126 height 31
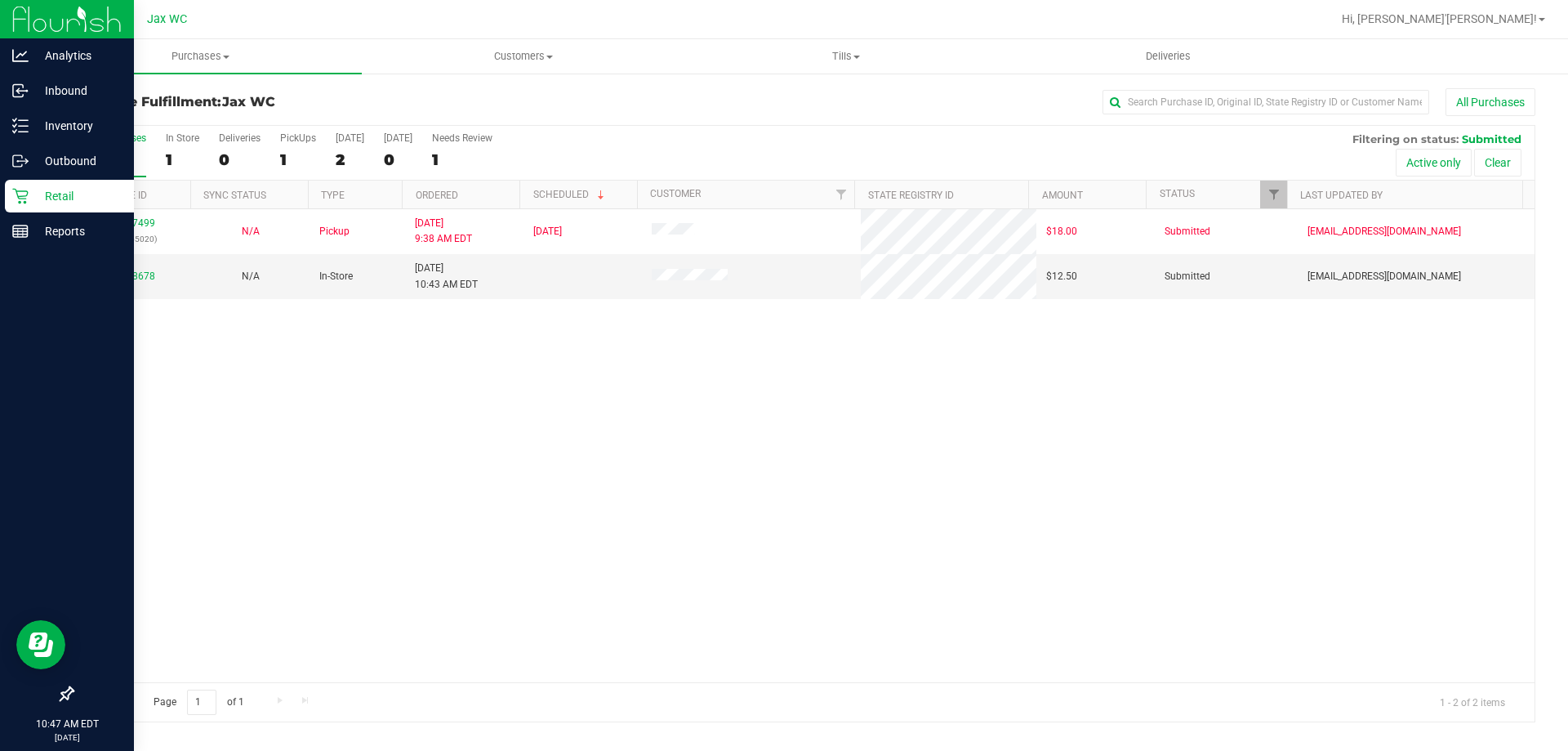
click at [29, 200] on p "Retail" at bounding box center [77, 196] width 98 height 19
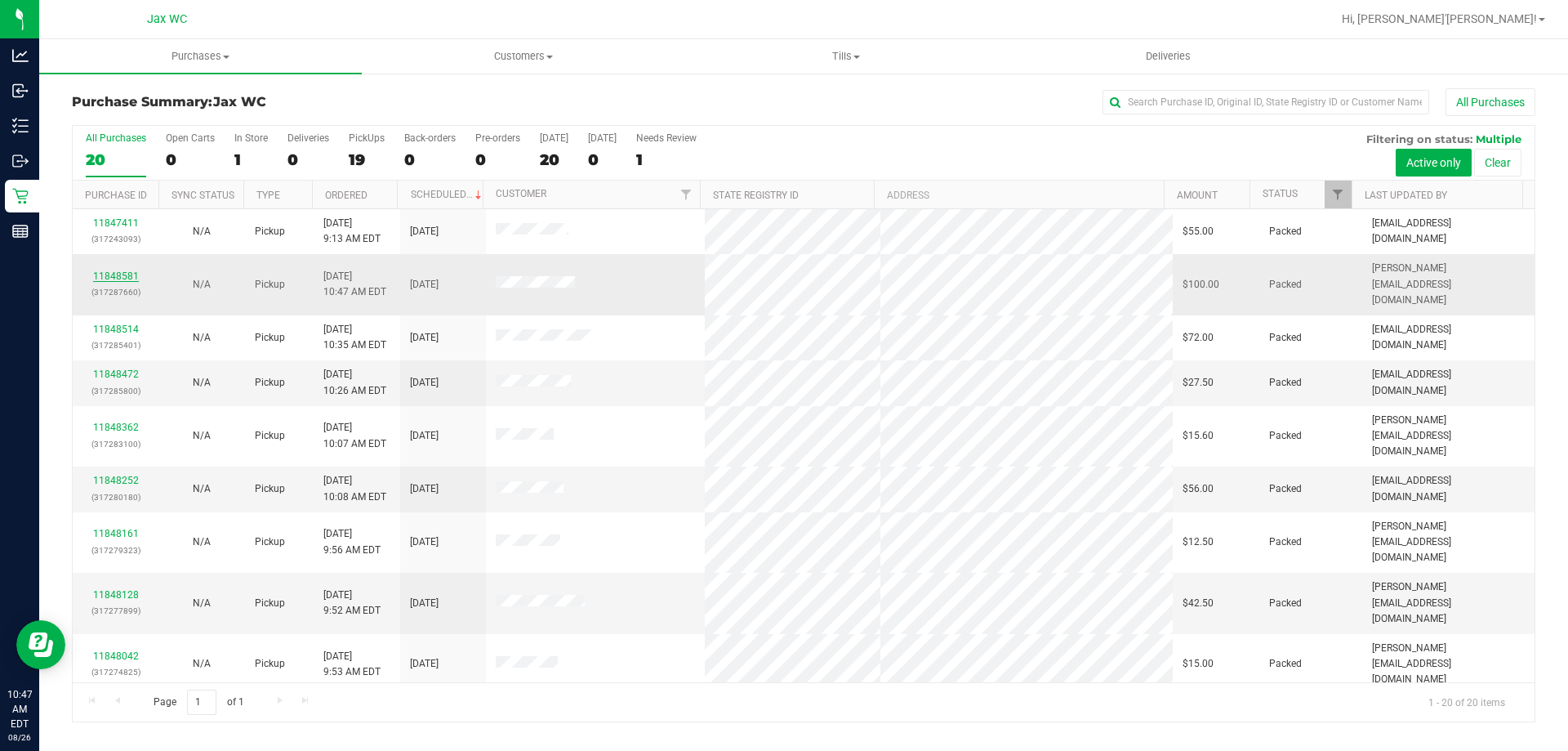
click at [115, 271] on link "11848581" at bounding box center [116, 276] width 46 height 11
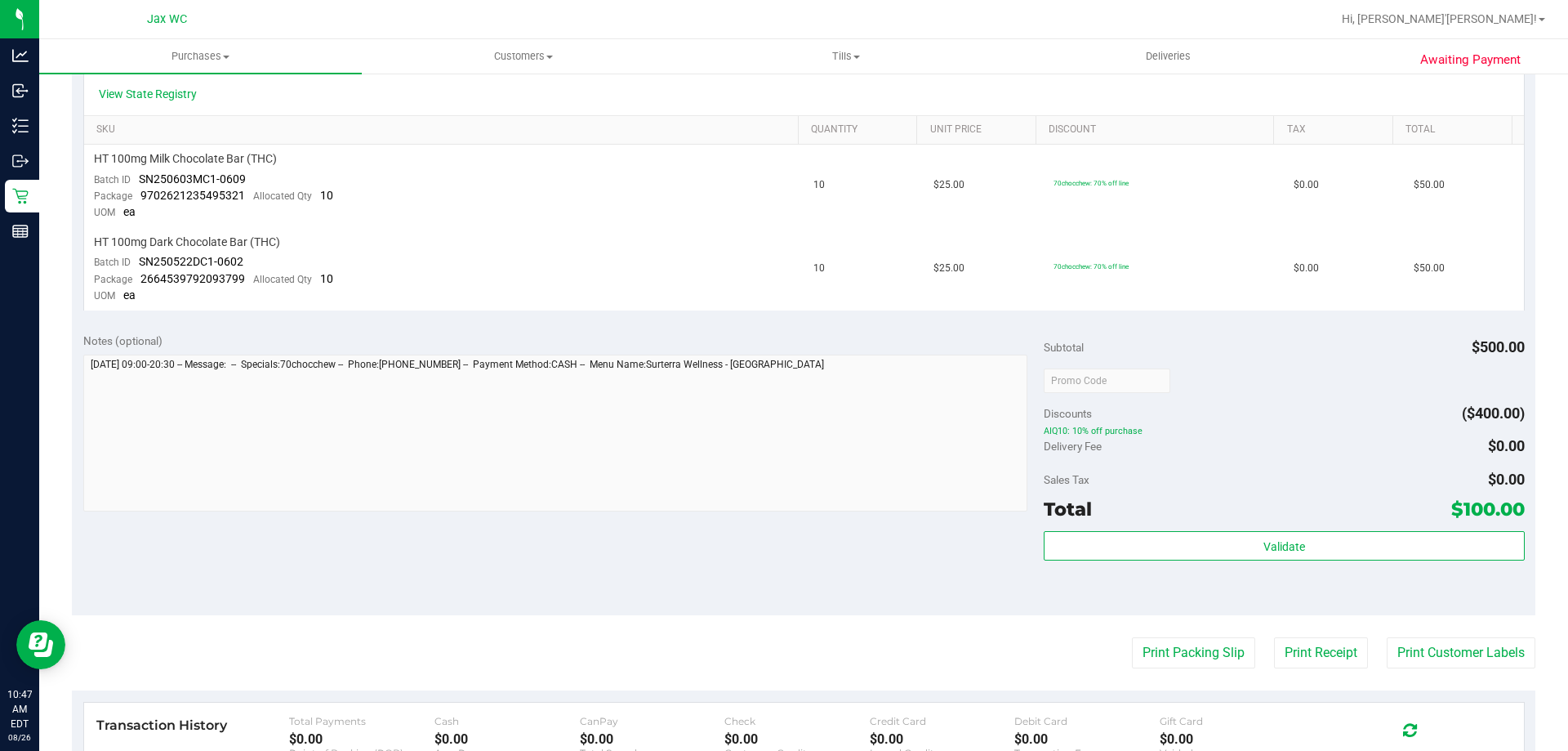
scroll to position [409, 0]
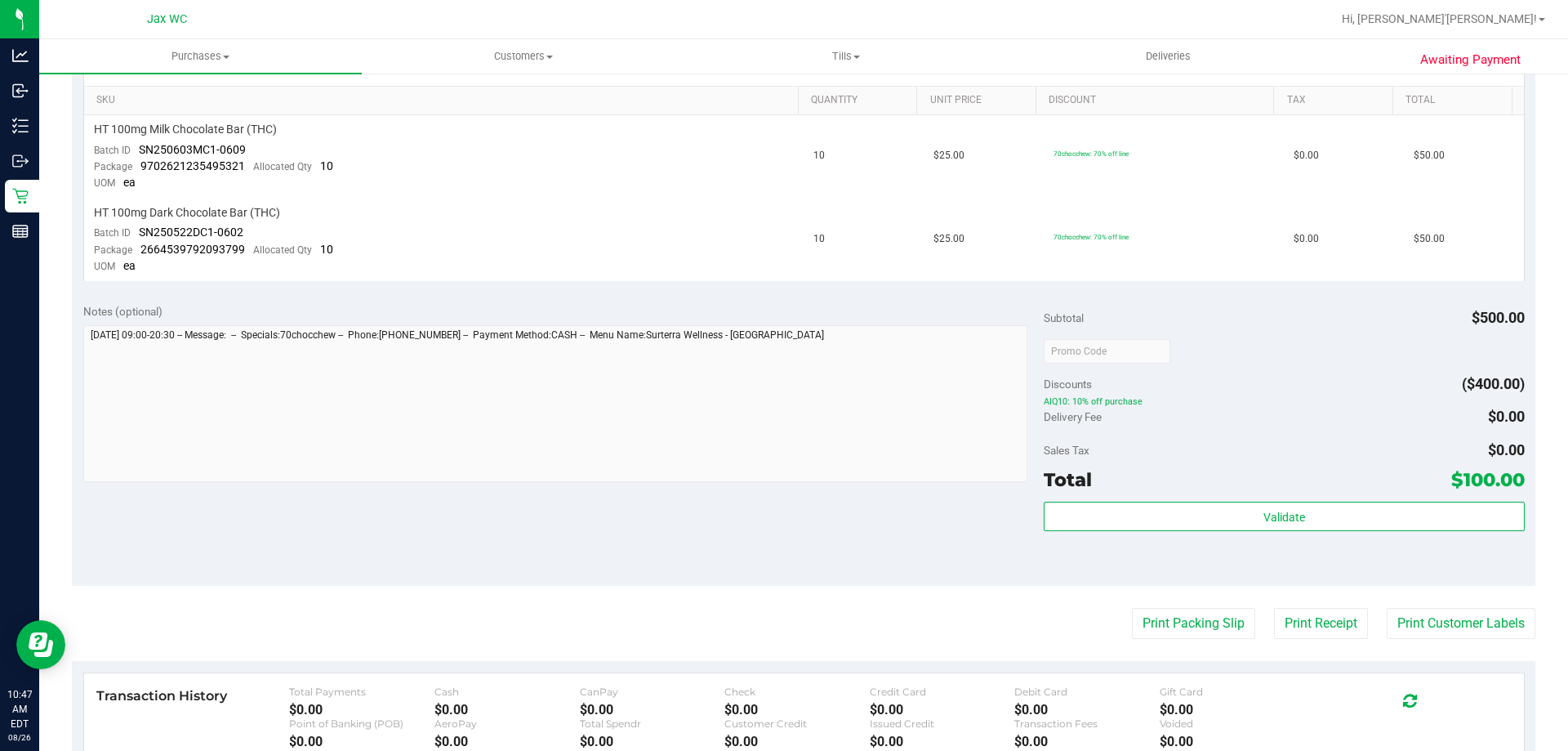
click at [1383, 707] on div at bounding box center [1409, 698] width 117 height 24
click at [1419, 625] on button "Print Customer Labels" at bounding box center [1461, 623] width 149 height 31
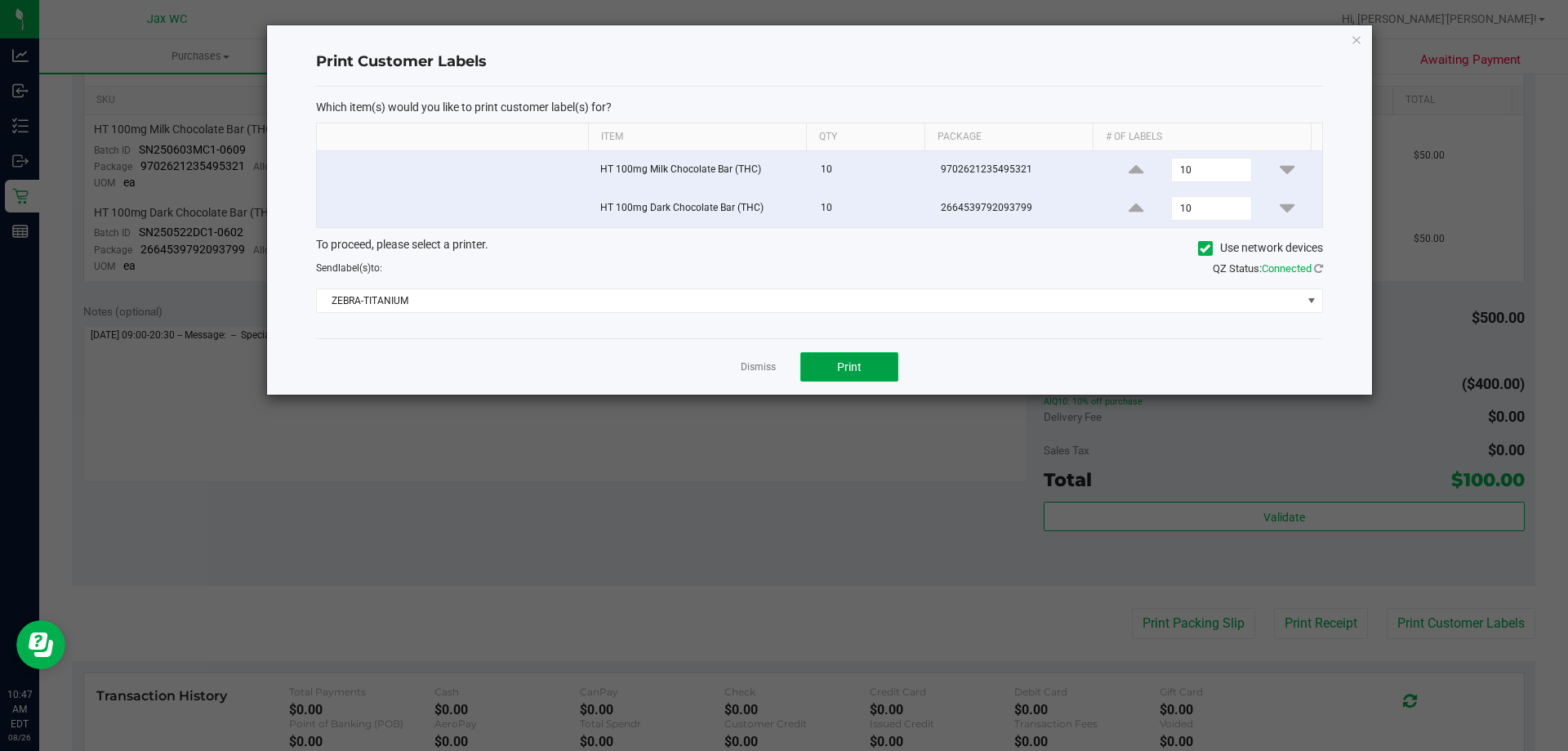
click at [827, 354] on button "Print" at bounding box center [849, 367] width 98 height 29
click at [763, 368] on link "Dismiss" at bounding box center [758, 366] width 35 height 14
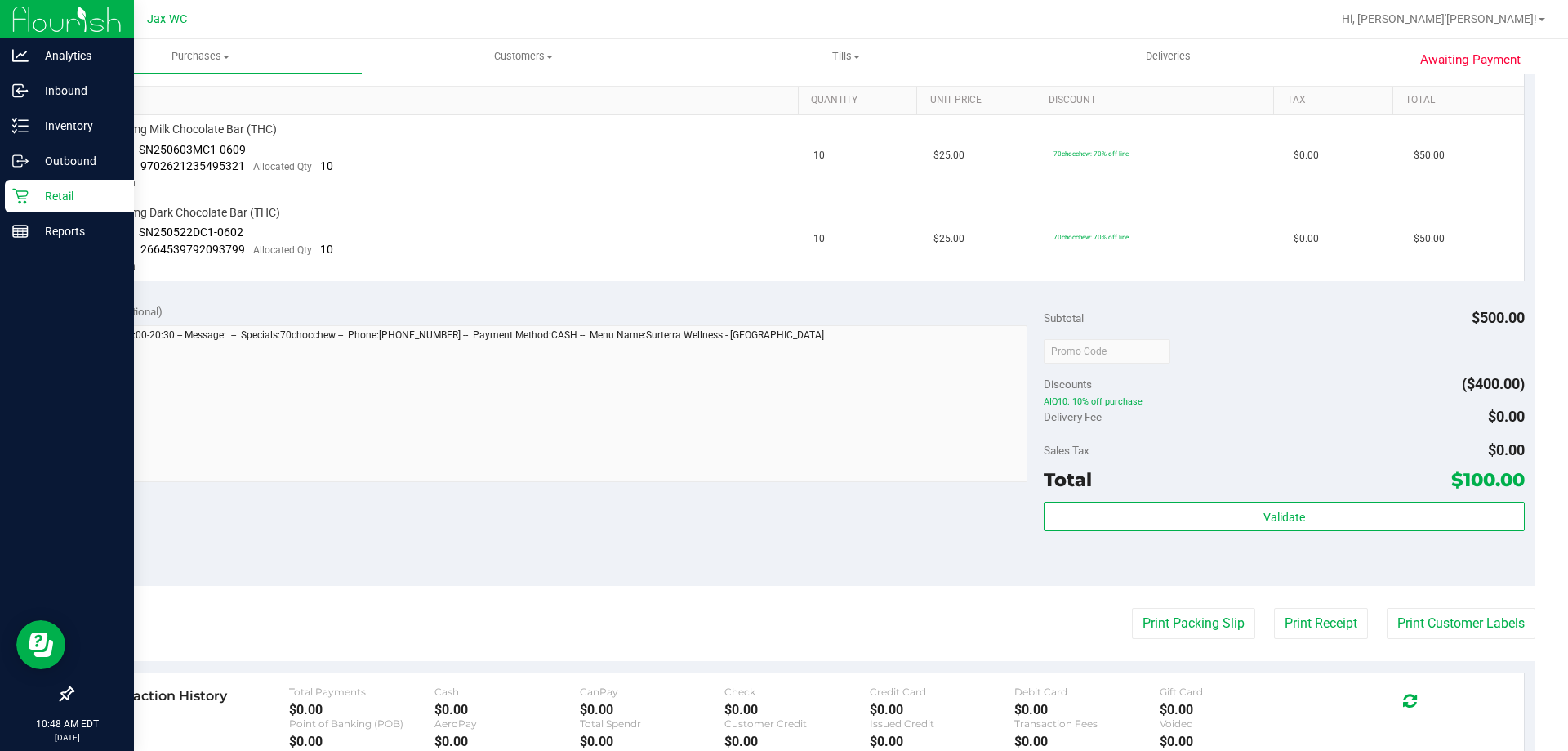
click at [32, 189] on p "Retail" at bounding box center [77, 196] width 98 height 19
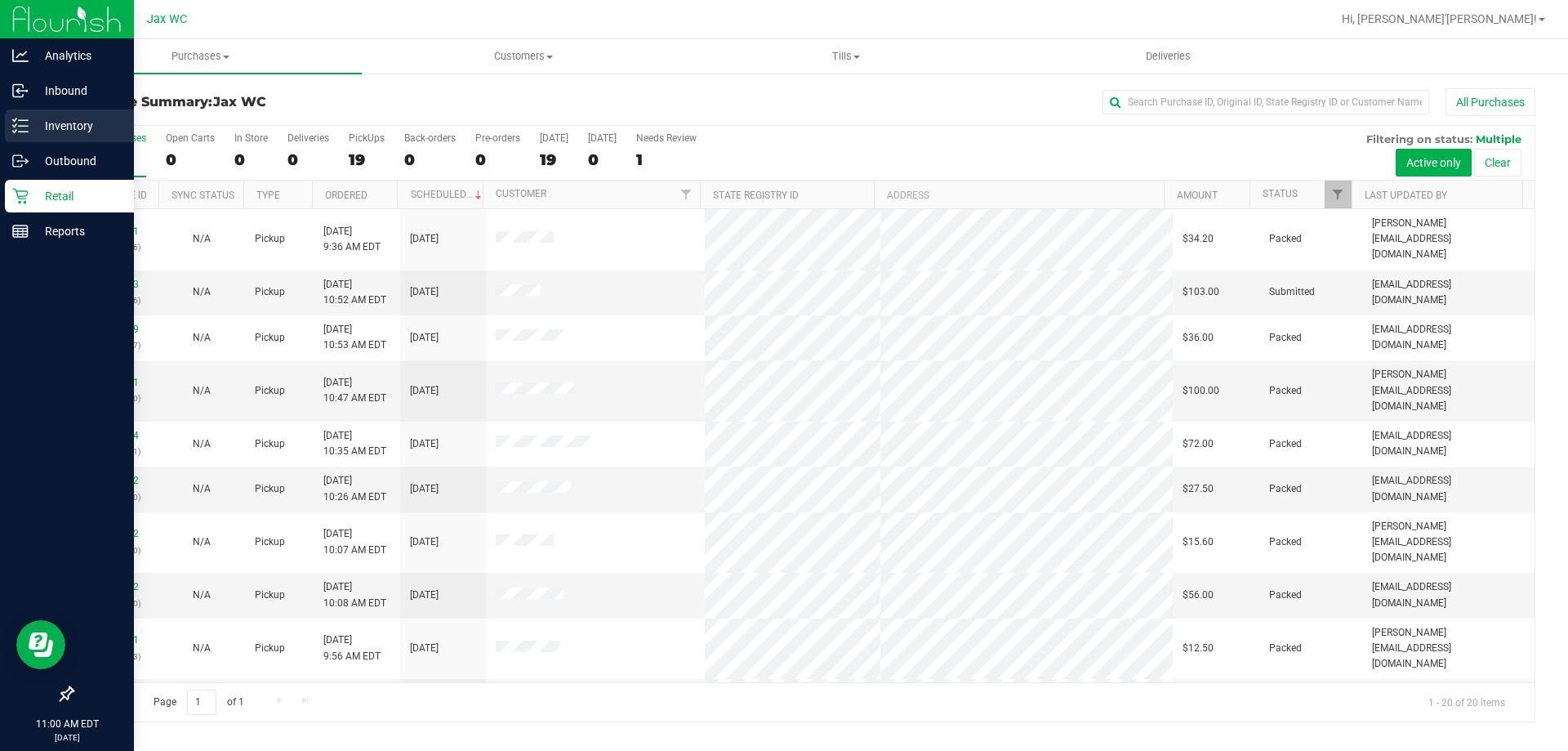
click at [27, 130] on icon at bounding box center [20, 126] width 17 height 17
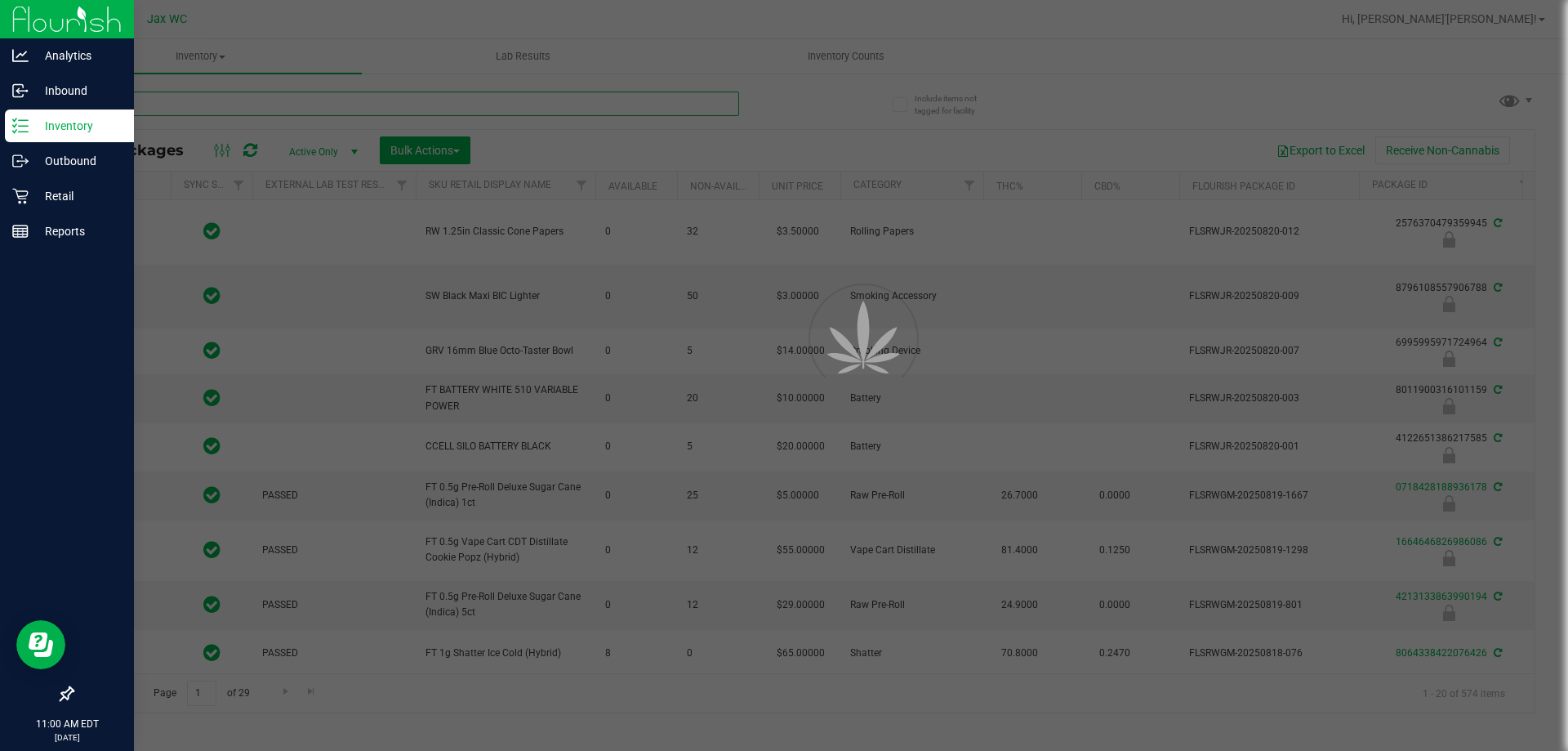
click at [241, 104] on input "text" at bounding box center [405, 104] width 667 height 25
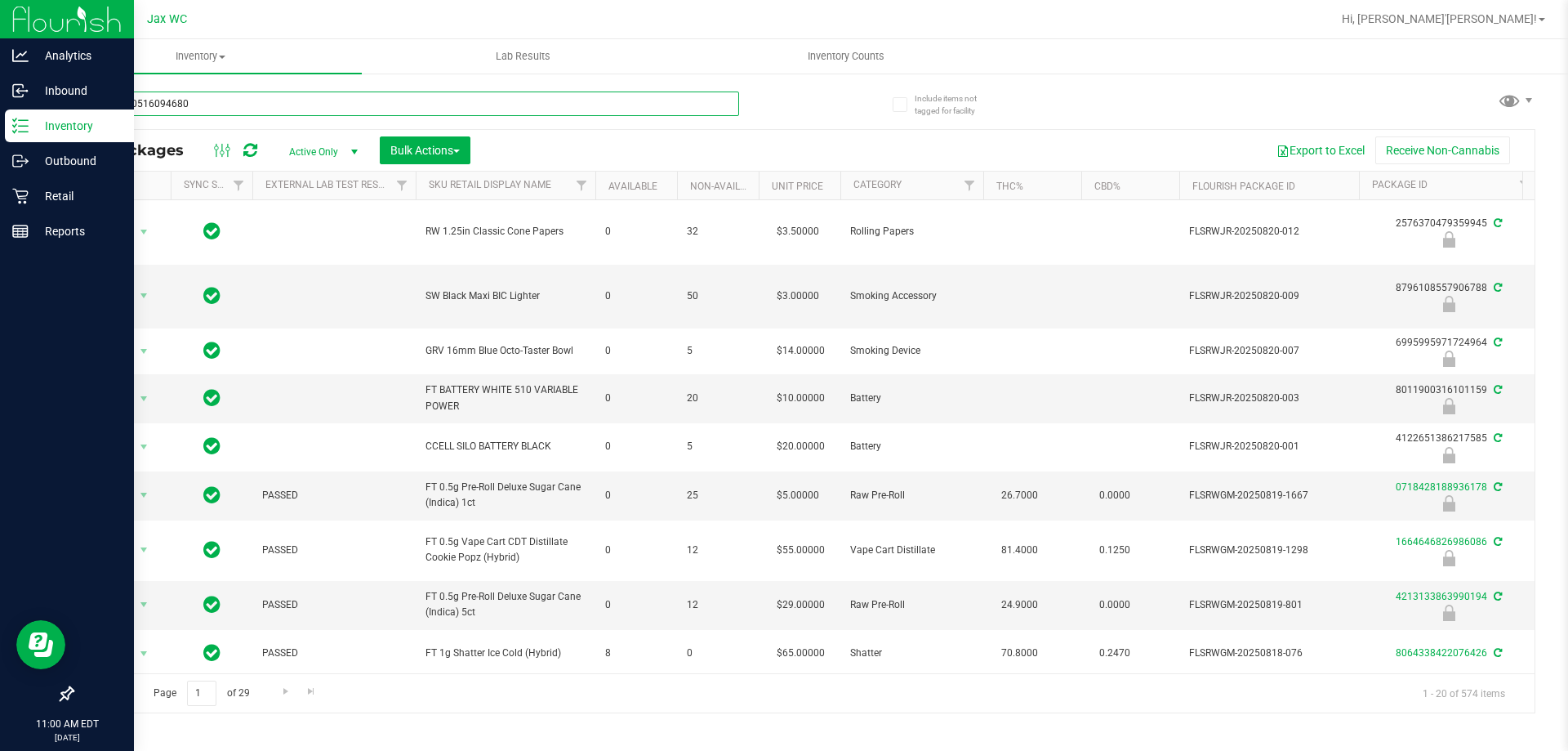
type input "8092680516094680"
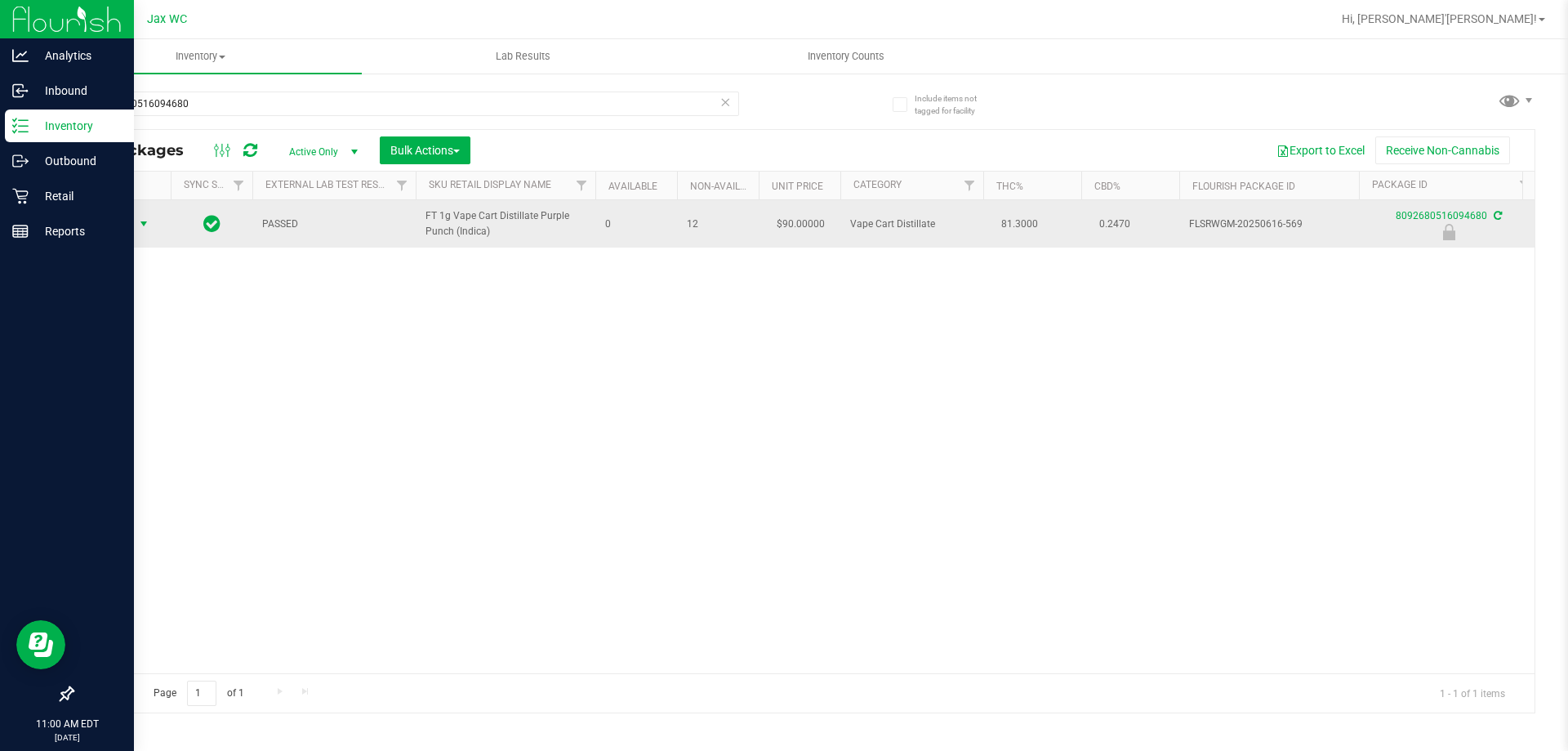
click at [129, 214] on span "Action" at bounding box center [111, 223] width 44 height 23
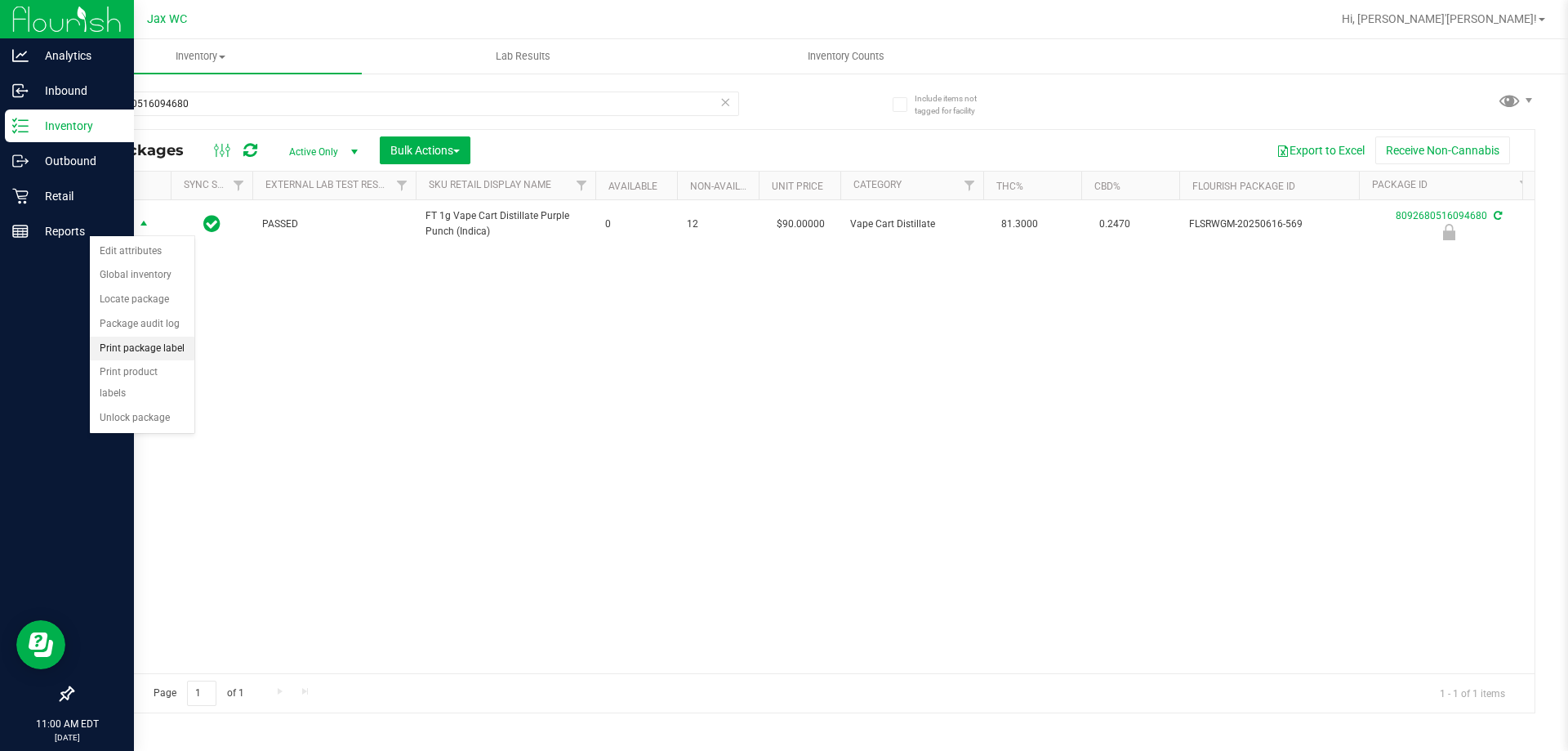
click at [138, 343] on li "Print package label" at bounding box center [142, 349] width 105 height 25
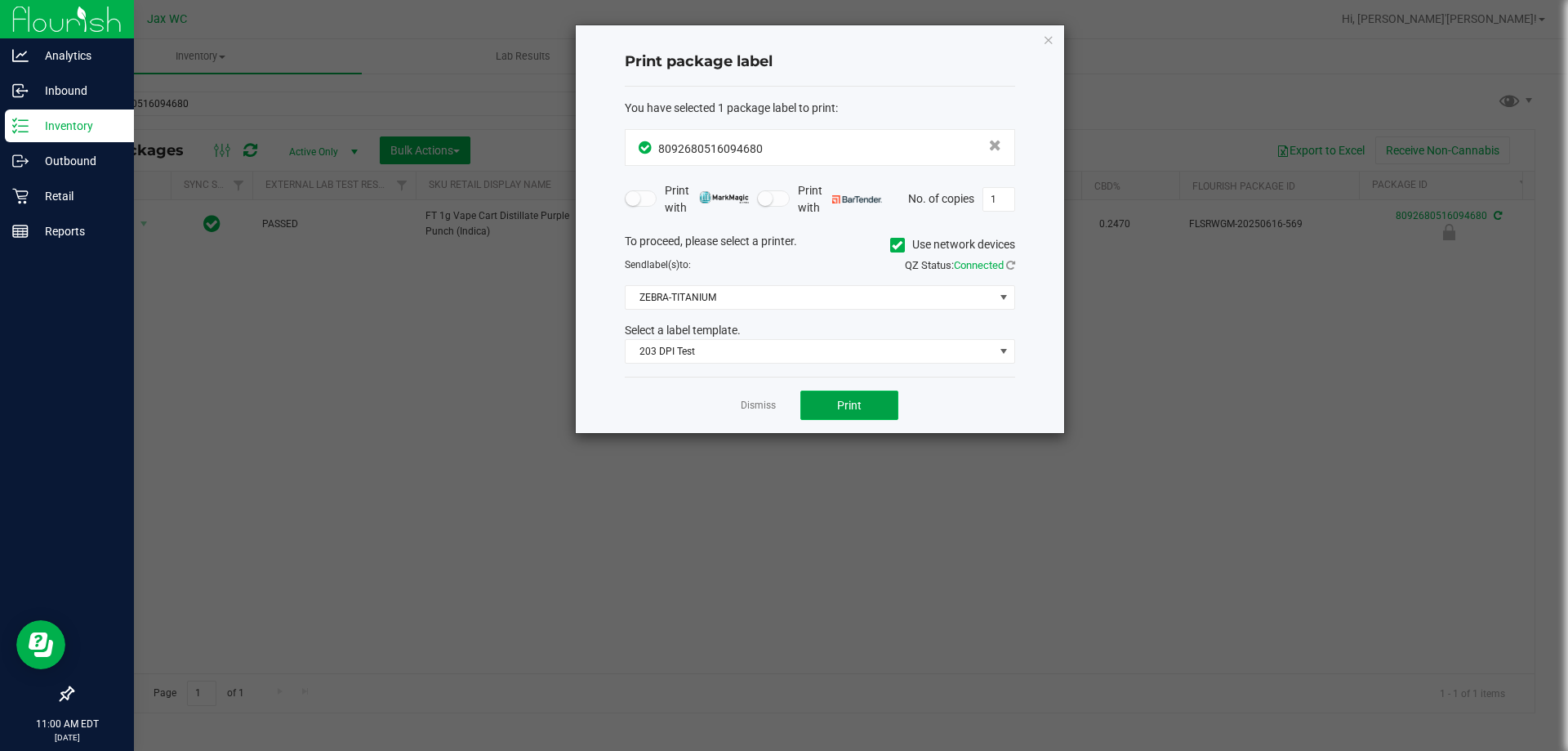
click at [840, 409] on span "Print" at bounding box center [849, 405] width 25 height 13
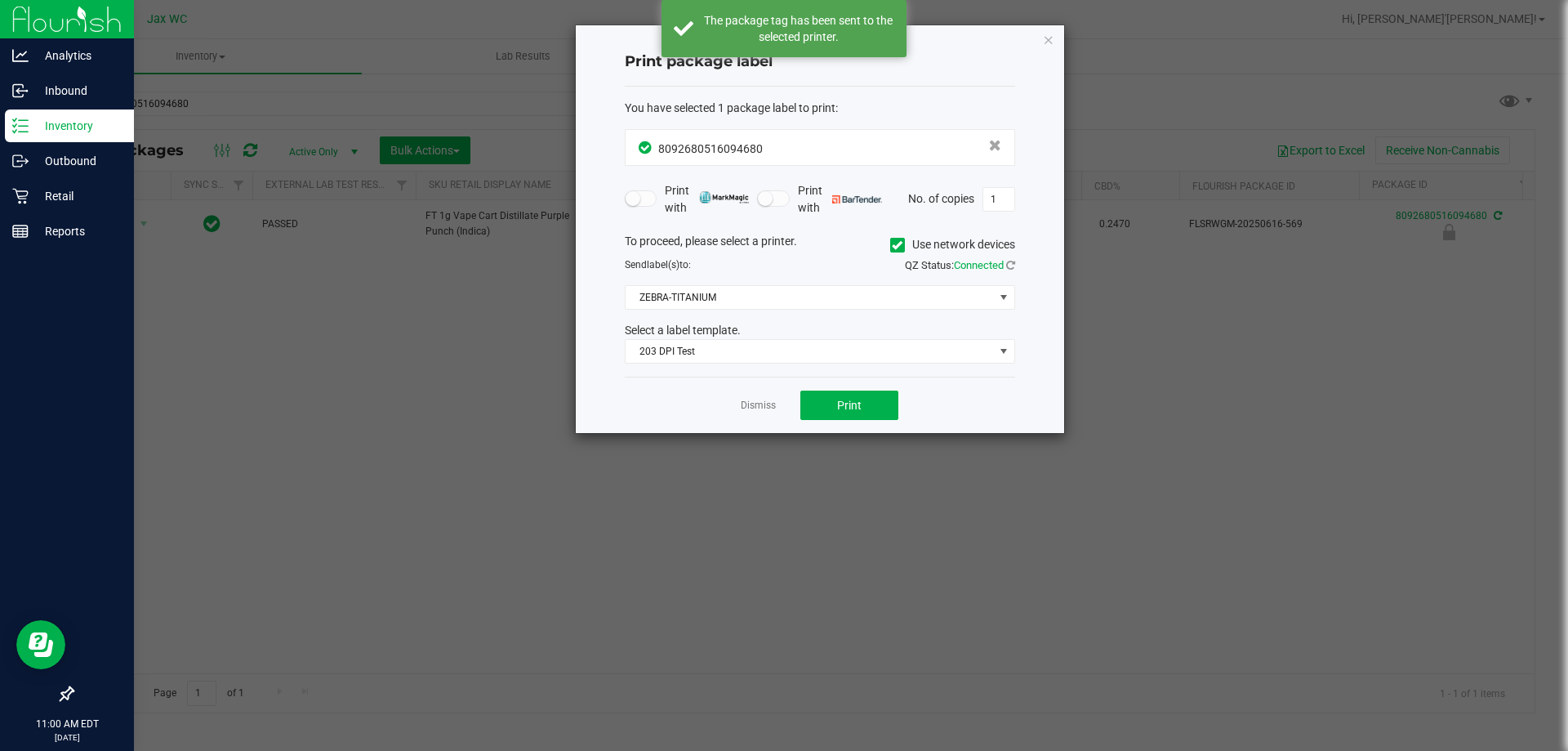
click at [754, 398] on app-cancel-button "Dismiss" at bounding box center [758, 406] width 35 height 17
click at [754, 402] on link "Dismiss" at bounding box center [758, 405] width 35 height 14
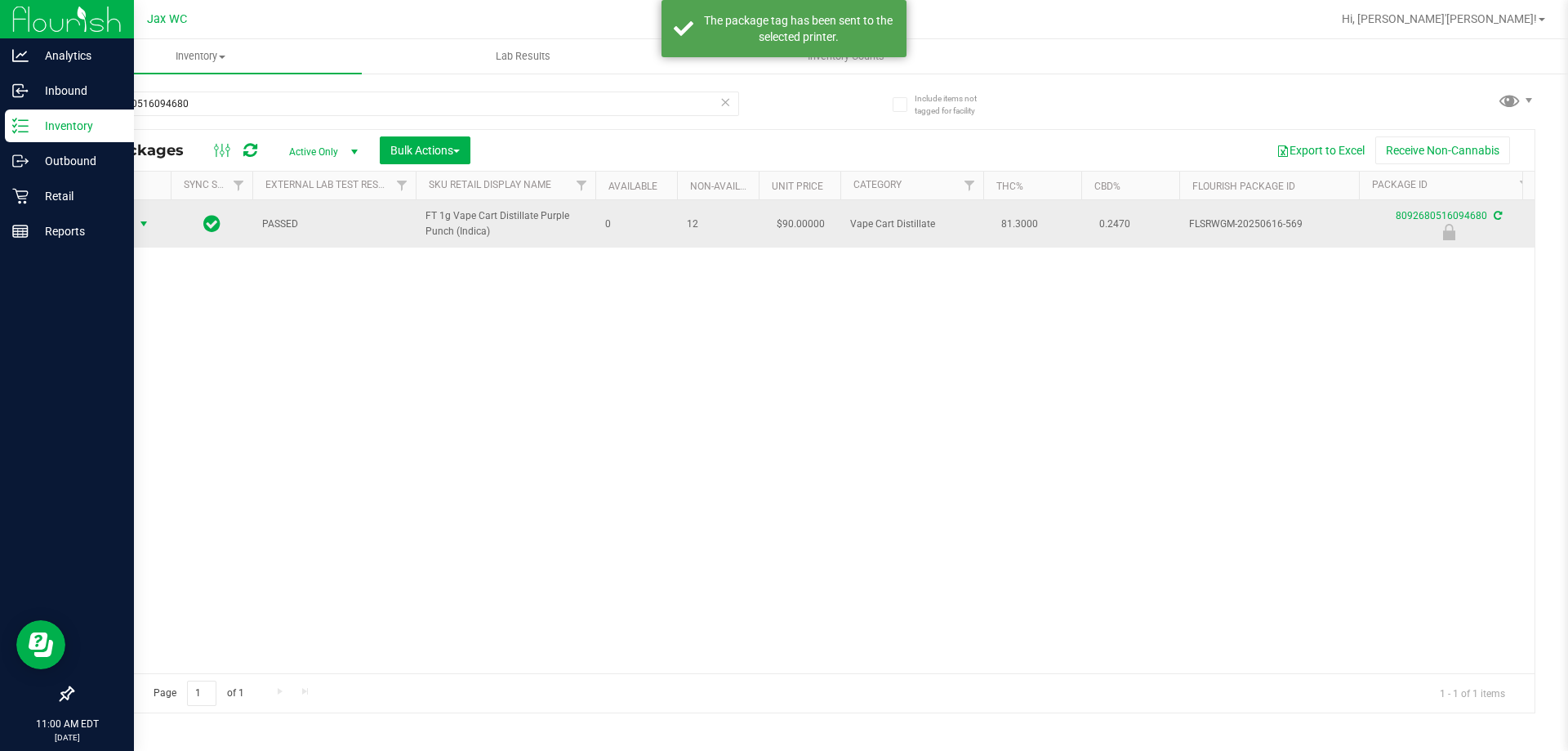
click at [131, 231] on span "Action" at bounding box center [111, 223] width 44 height 23
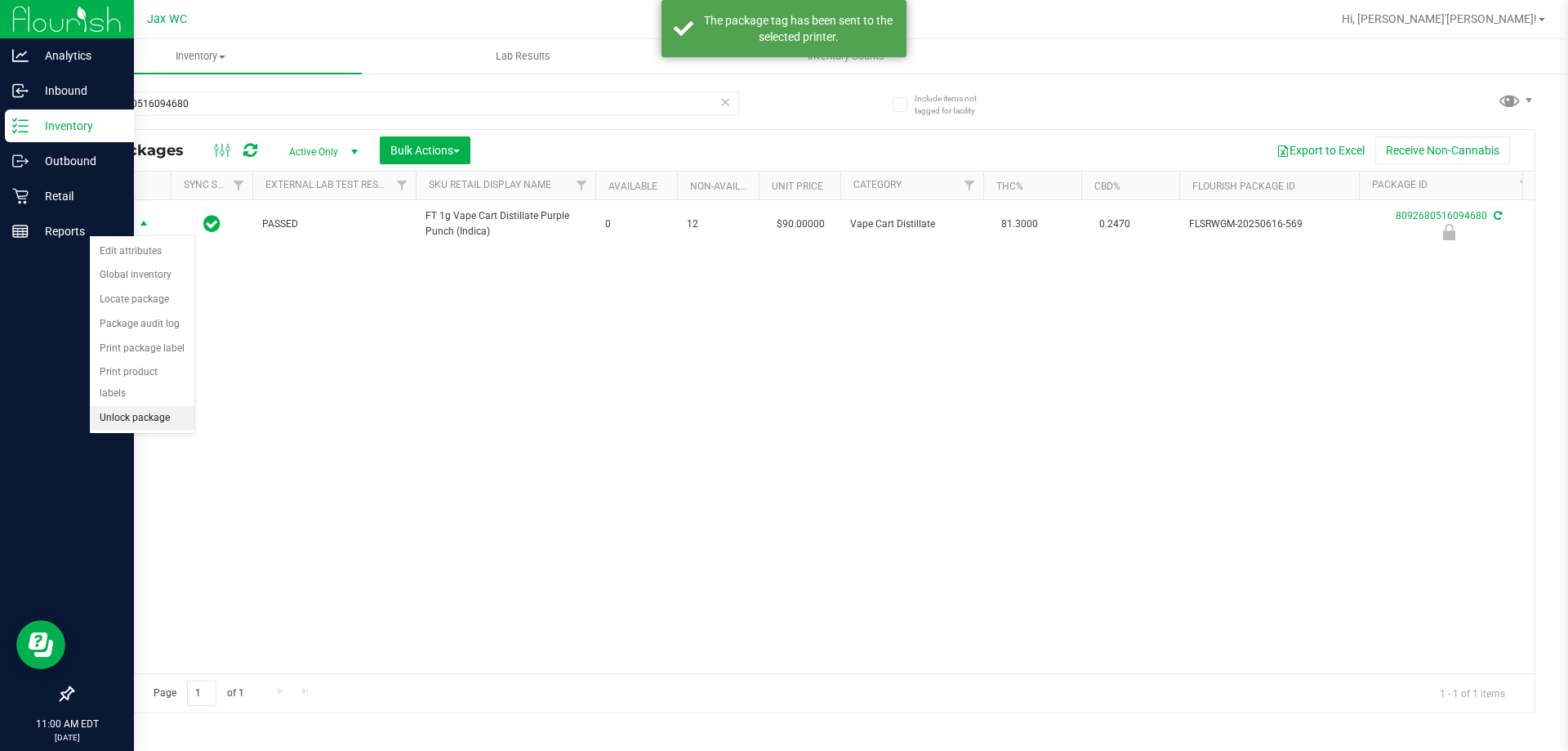
click at [156, 406] on li "Unlock package" at bounding box center [142, 418] width 105 height 25
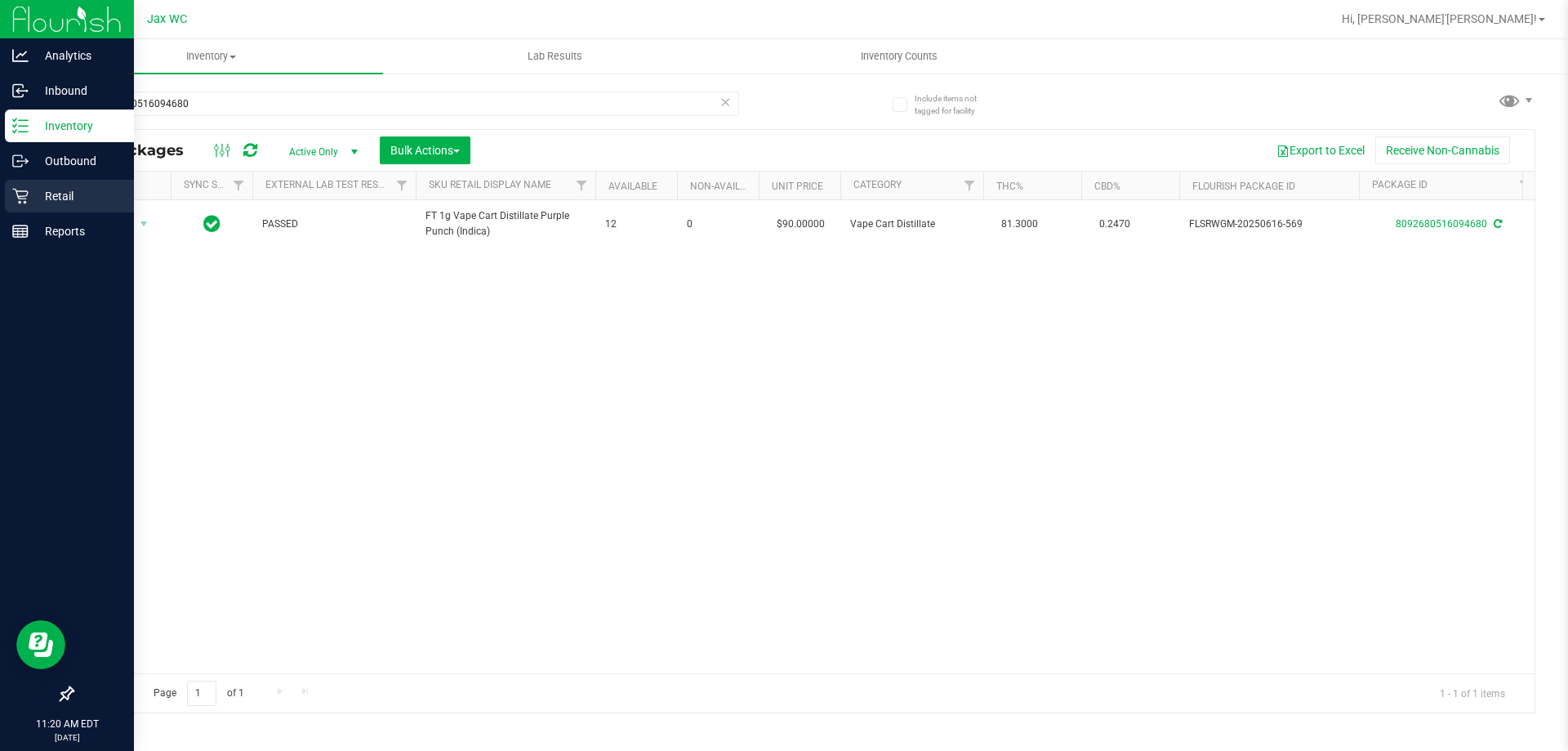
click at [28, 189] on p "Retail" at bounding box center [77, 196] width 98 height 19
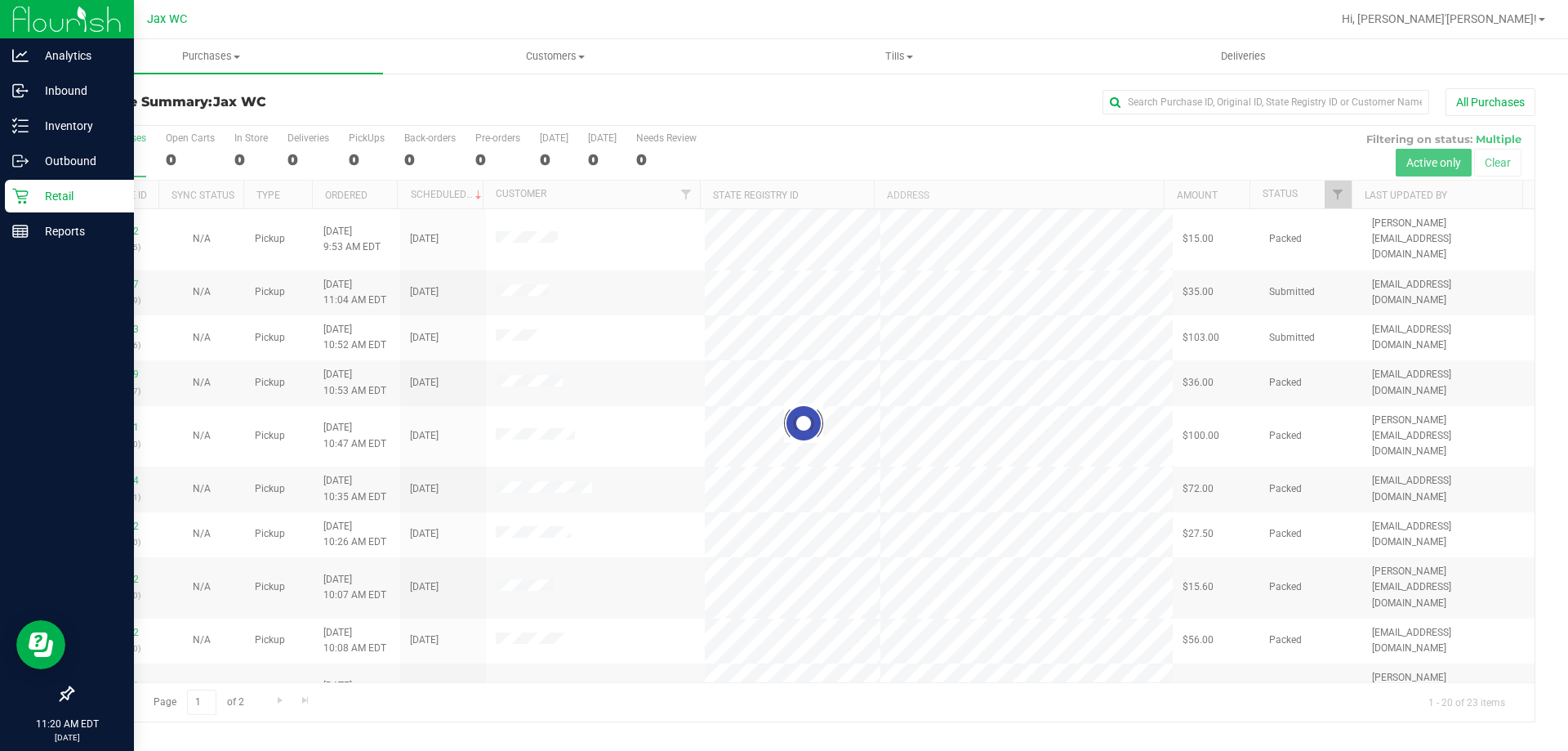
click at [245, 152] on div at bounding box center [803, 423] width 1462 height 596
click at [250, 149] on div at bounding box center [803, 423] width 1462 height 596
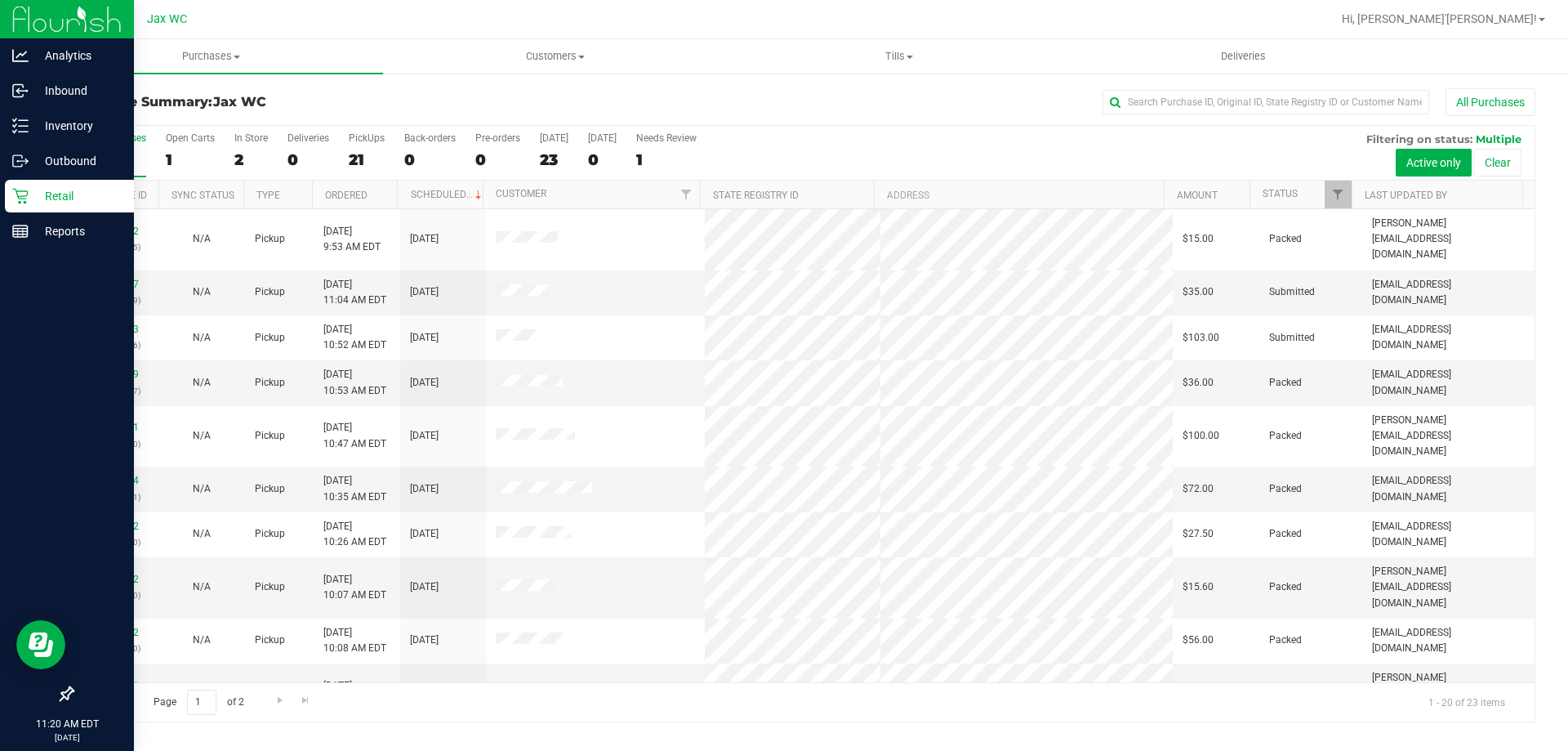
click at [244, 151] on div "2" at bounding box center [250, 160] width 33 height 18
click at [0, 0] on input "In Store 2" at bounding box center [0, 0] width 0 height 0
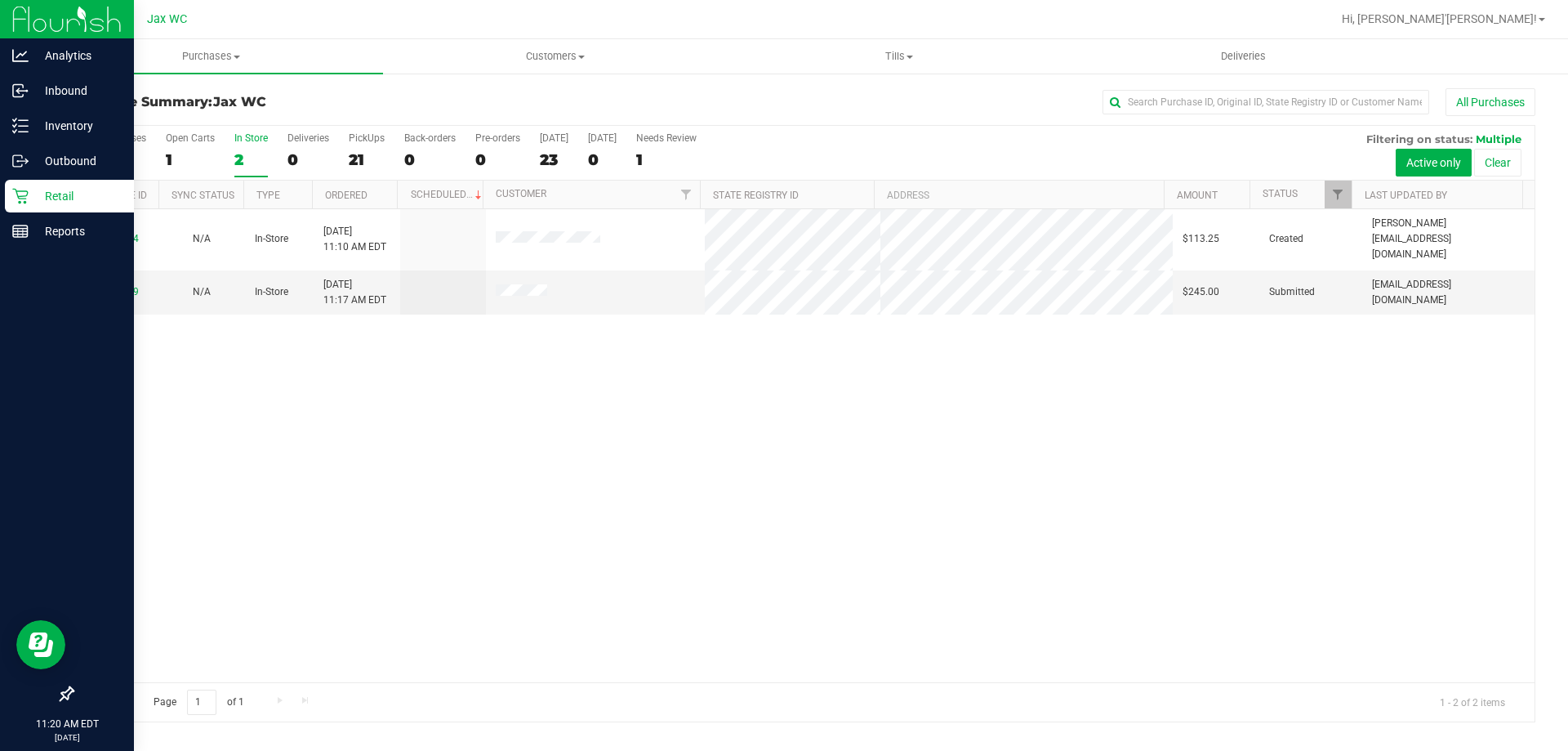
click at [246, 153] on div "2" at bounding box center [250, 160] width 33 height 18
click at [0, 0] on input "In Store 2" at bounding box center [0, 0] width 0 height 0
click at [121, 286] on link "11848949" at bounding box center [116, 291] width 46 height 11
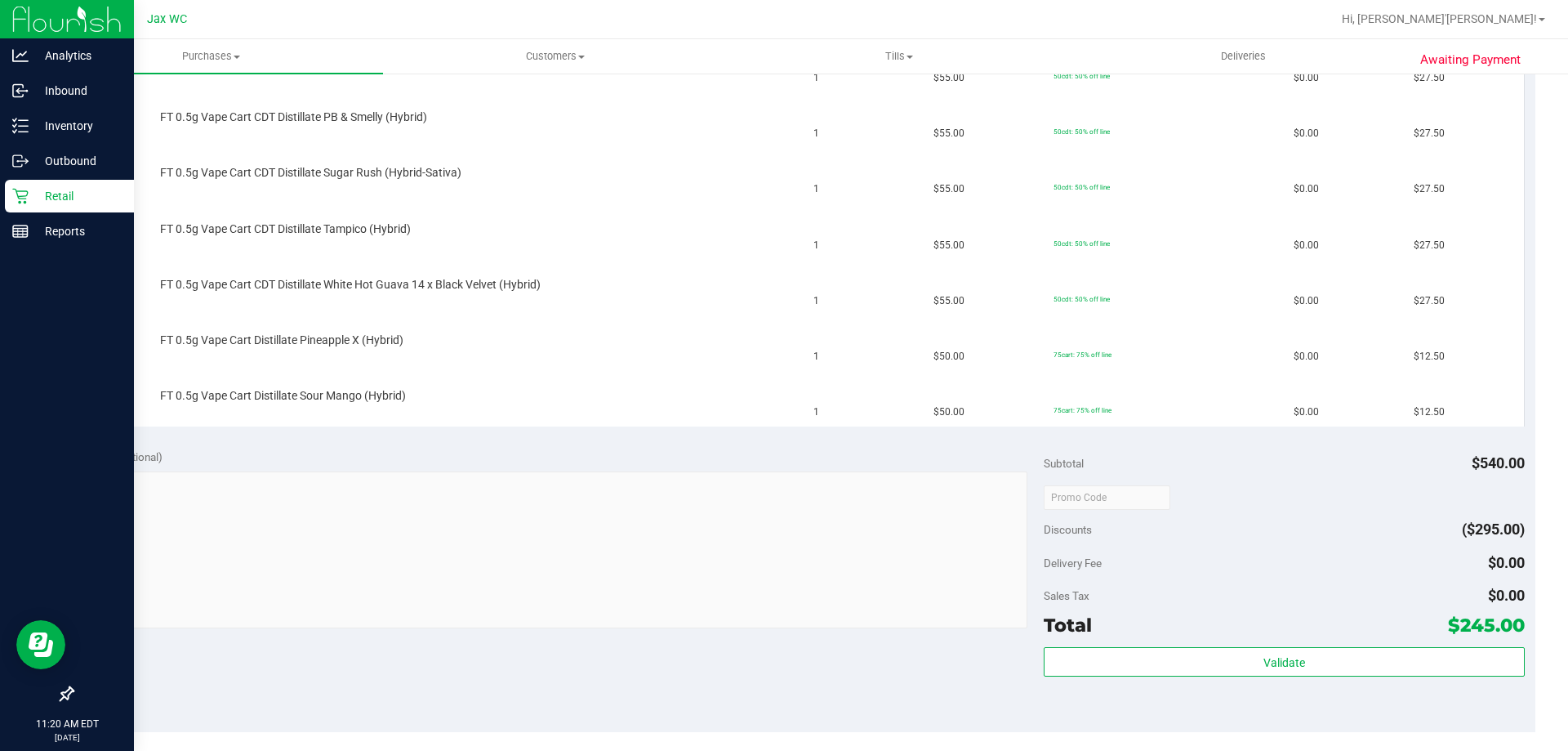
scroll to position [1048, 0]
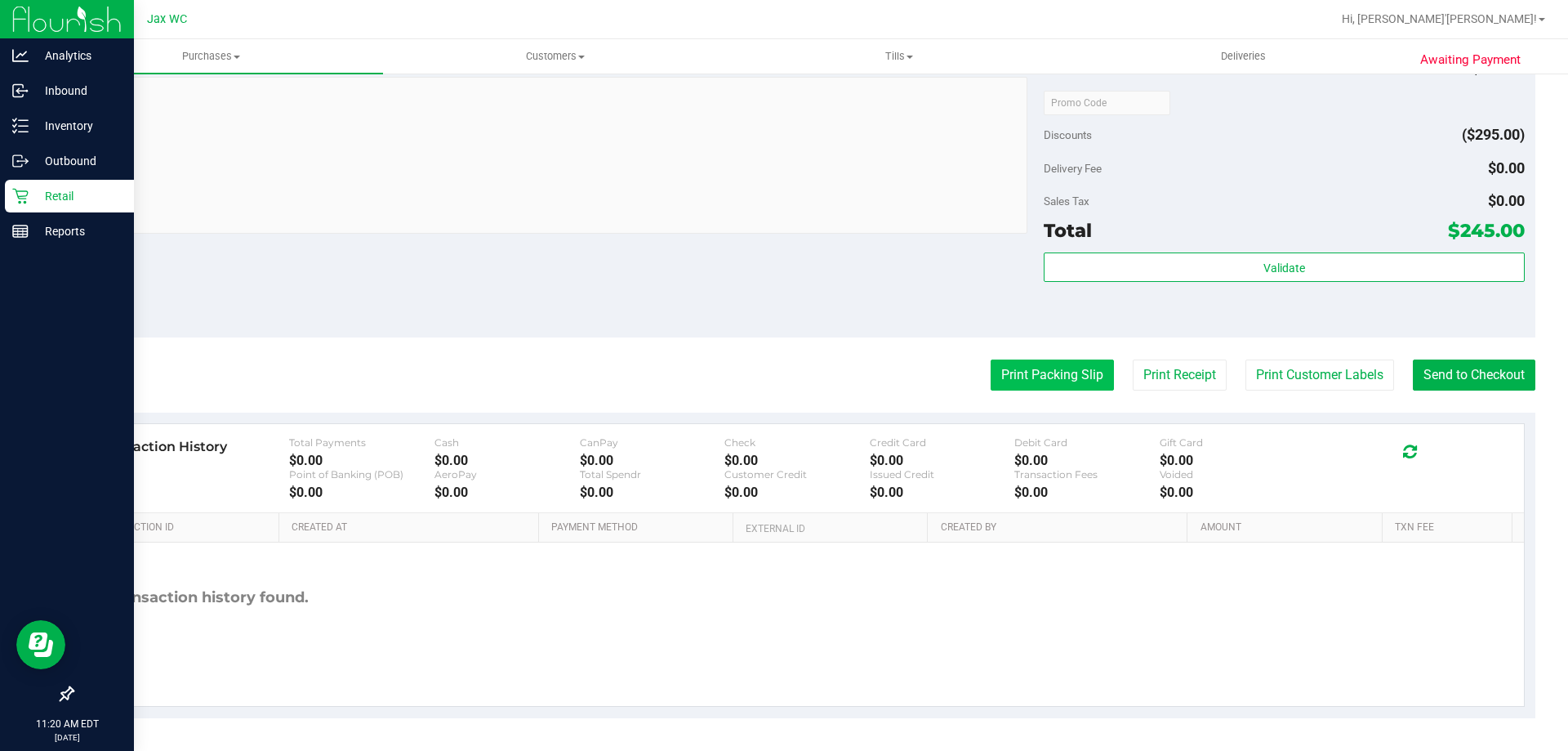
click at [1025, 367] on button "Print Packing Slip" at bounding box center [1051, 376] width 123 height 31
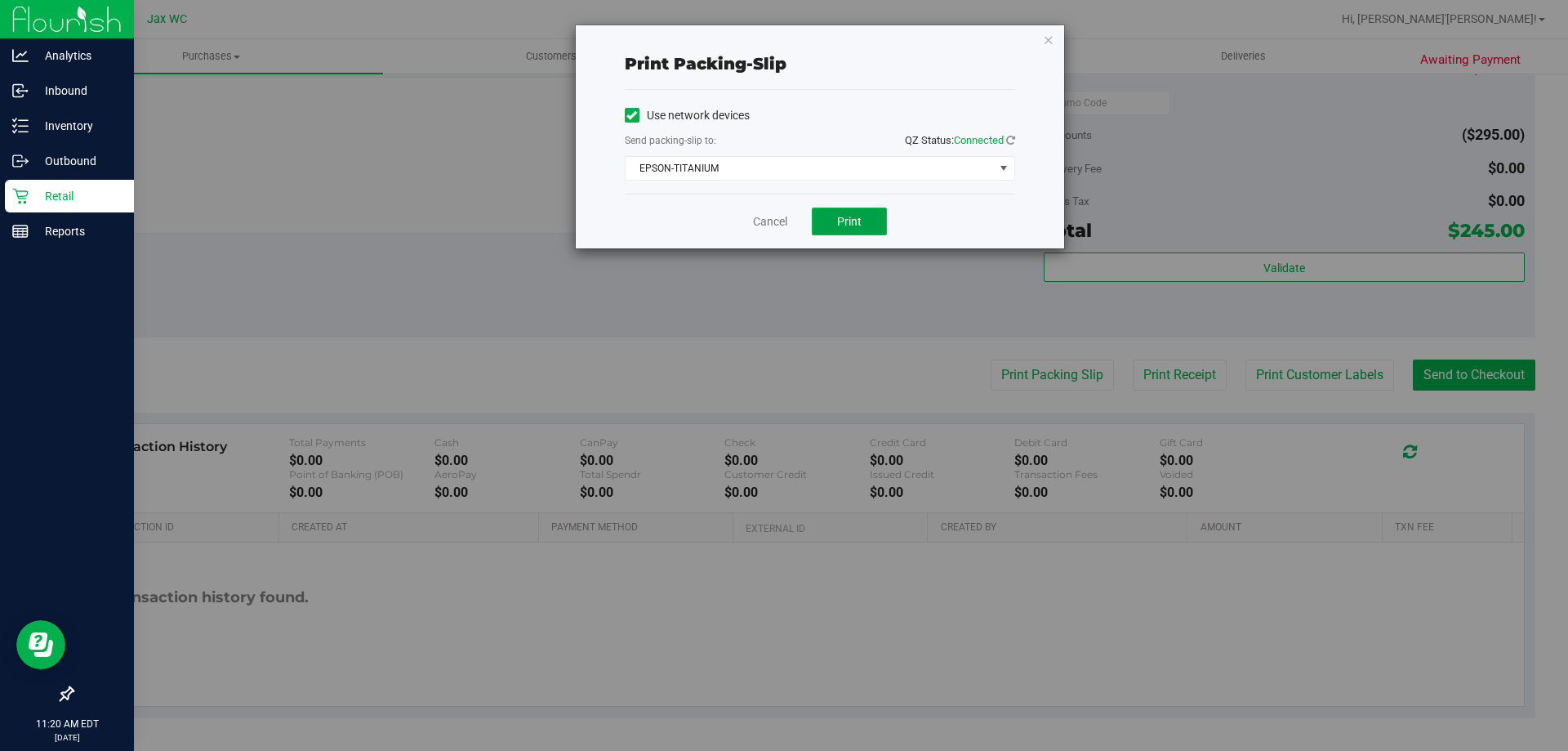
click at [860, 230] on button "Print" at bounding box center [850, 221] width 75 height 28
click at [761, 223] on link "Cancel" at bounding box center [770, 221] width 34 height 17
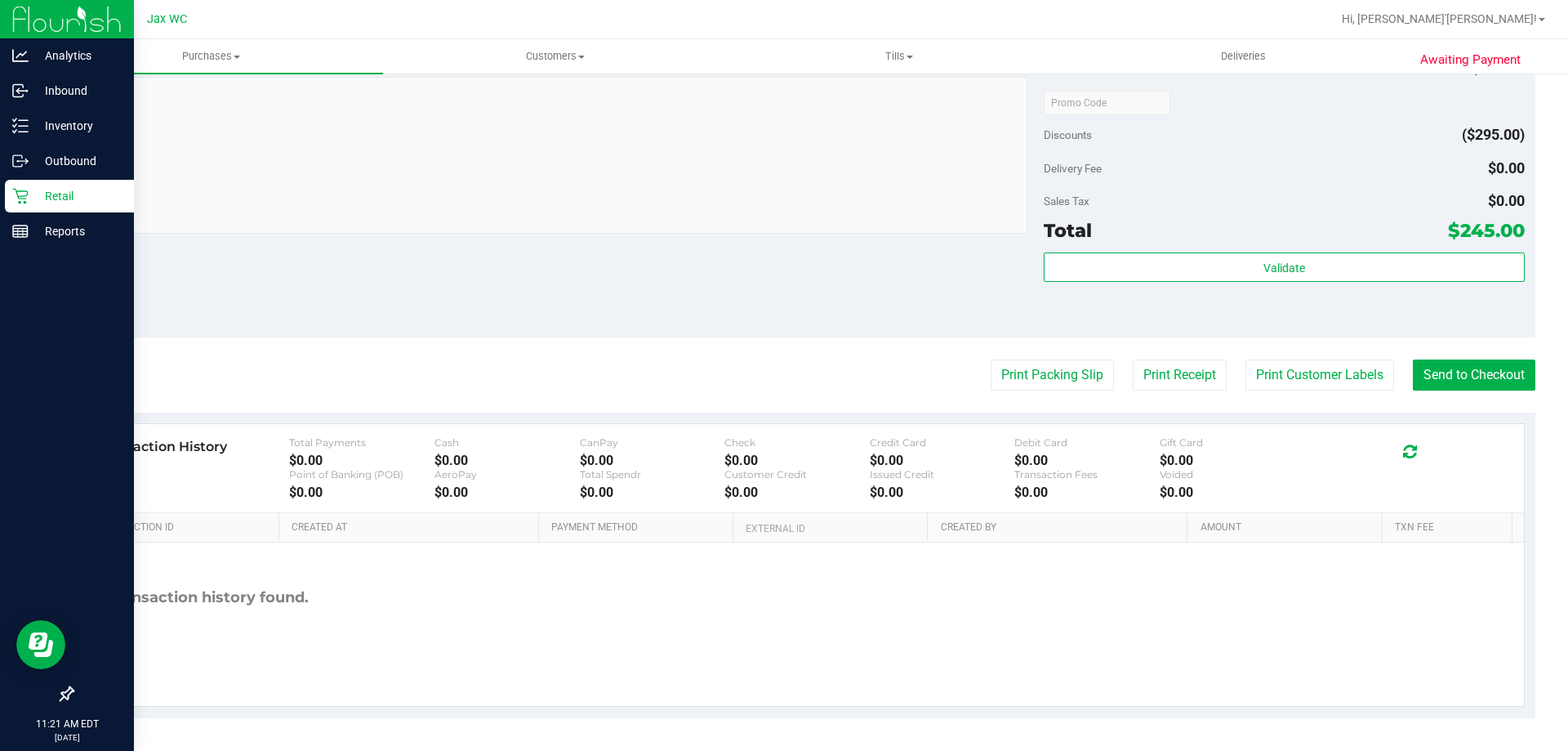
click at [990, 360] on button "Print Packing Slip" at bounding box center [1051, 376] width 123 height 31
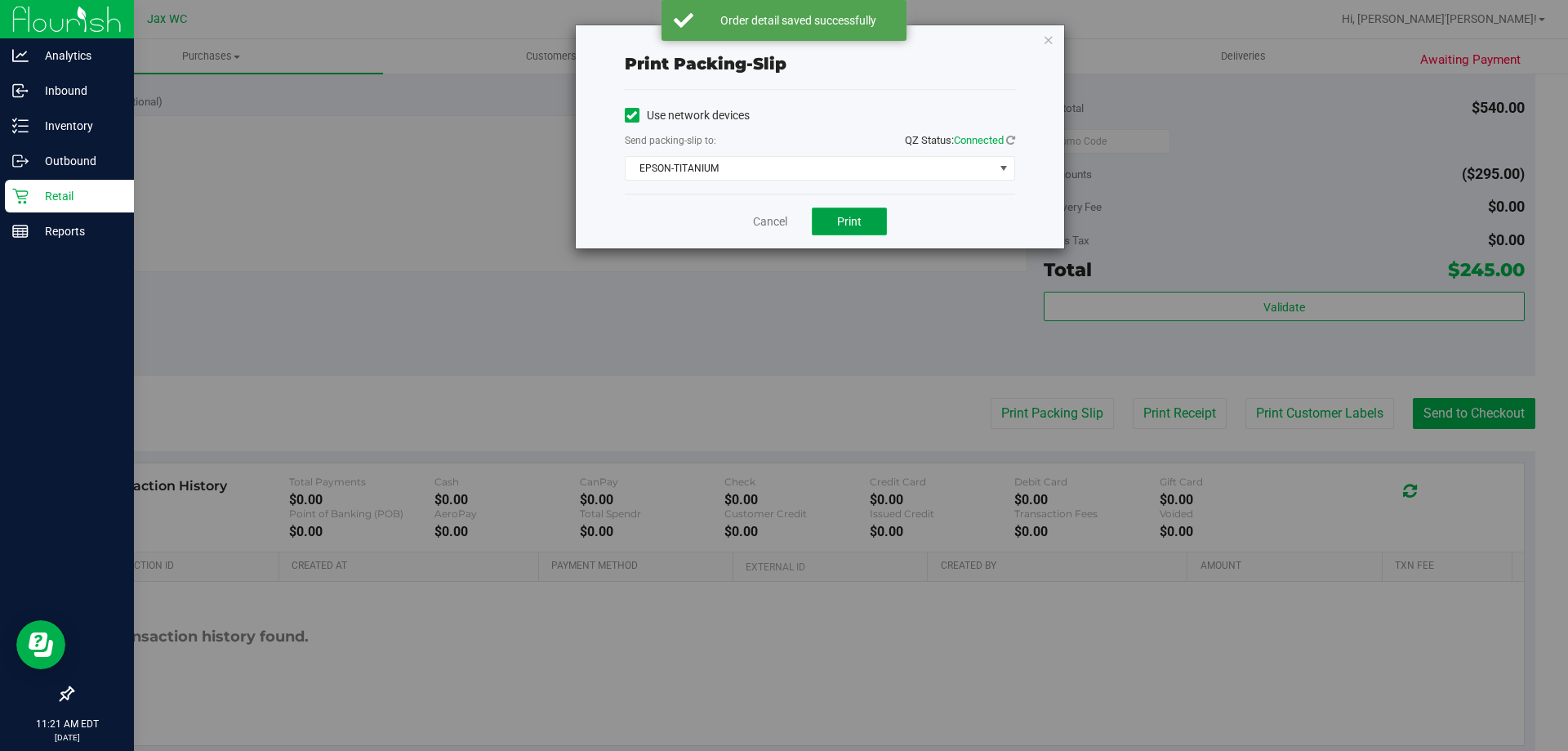
click at [869, 225] on button "Print" at bounding box center [850, 221] width 75 height 28
click at [777, 228] on link "Cancel" at bounding box center [770, 221] width 34 height 17
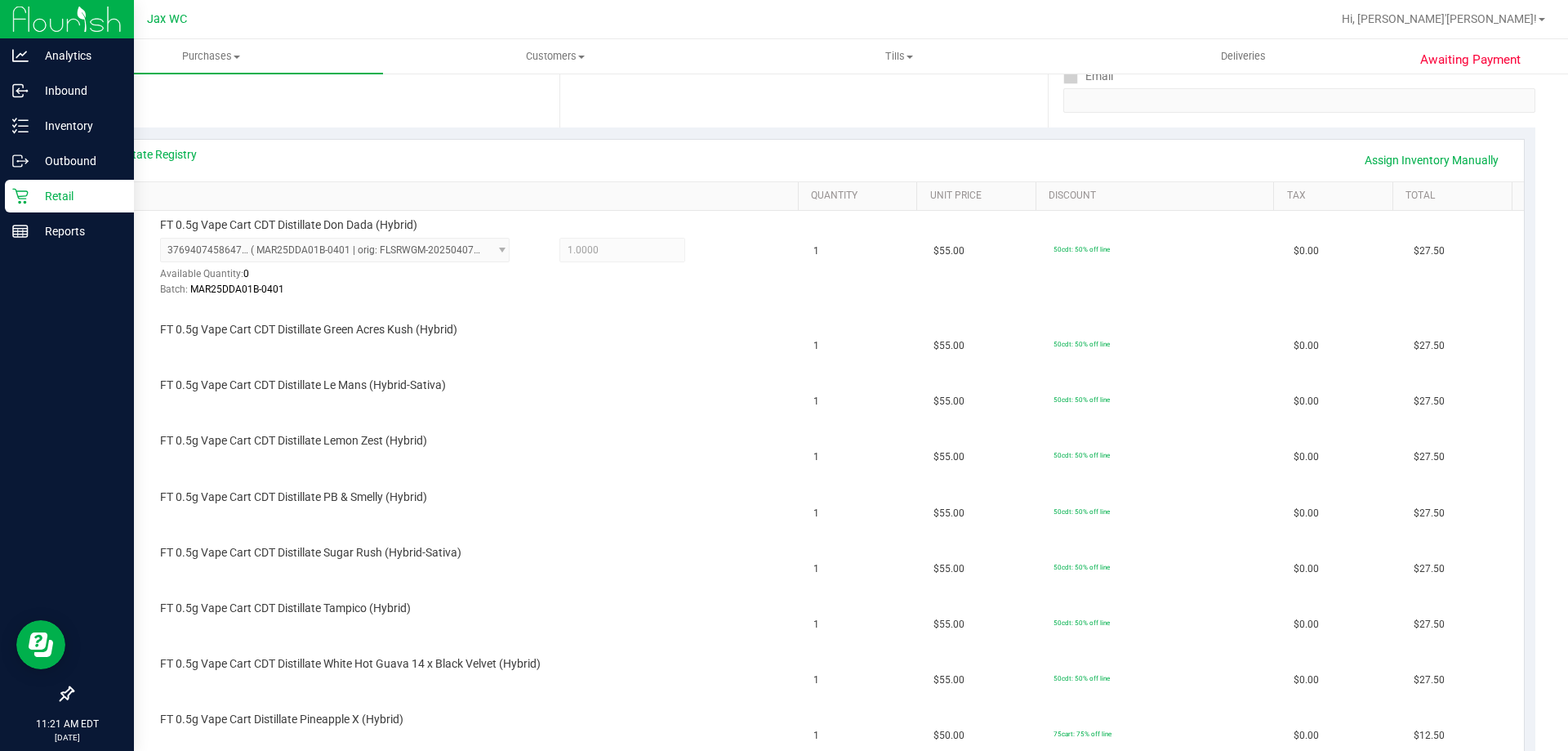
scroll to position [395, 0]
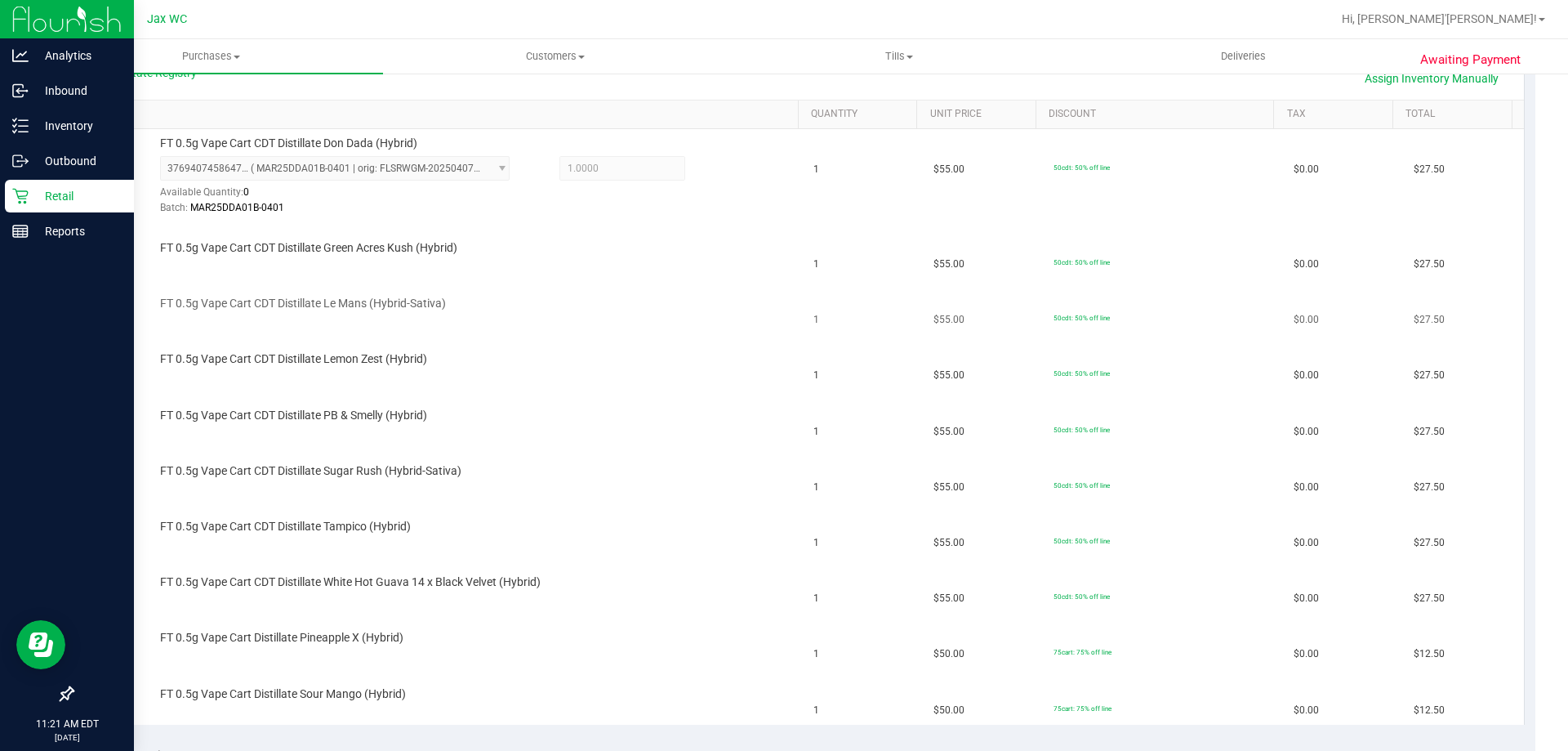
click at [727, 285] on td "FT 0.5g Vape Cart CDT Distillate Le Mans (Hybrid-Sativa)" at bounding box center [444, 307] width 720 height 56
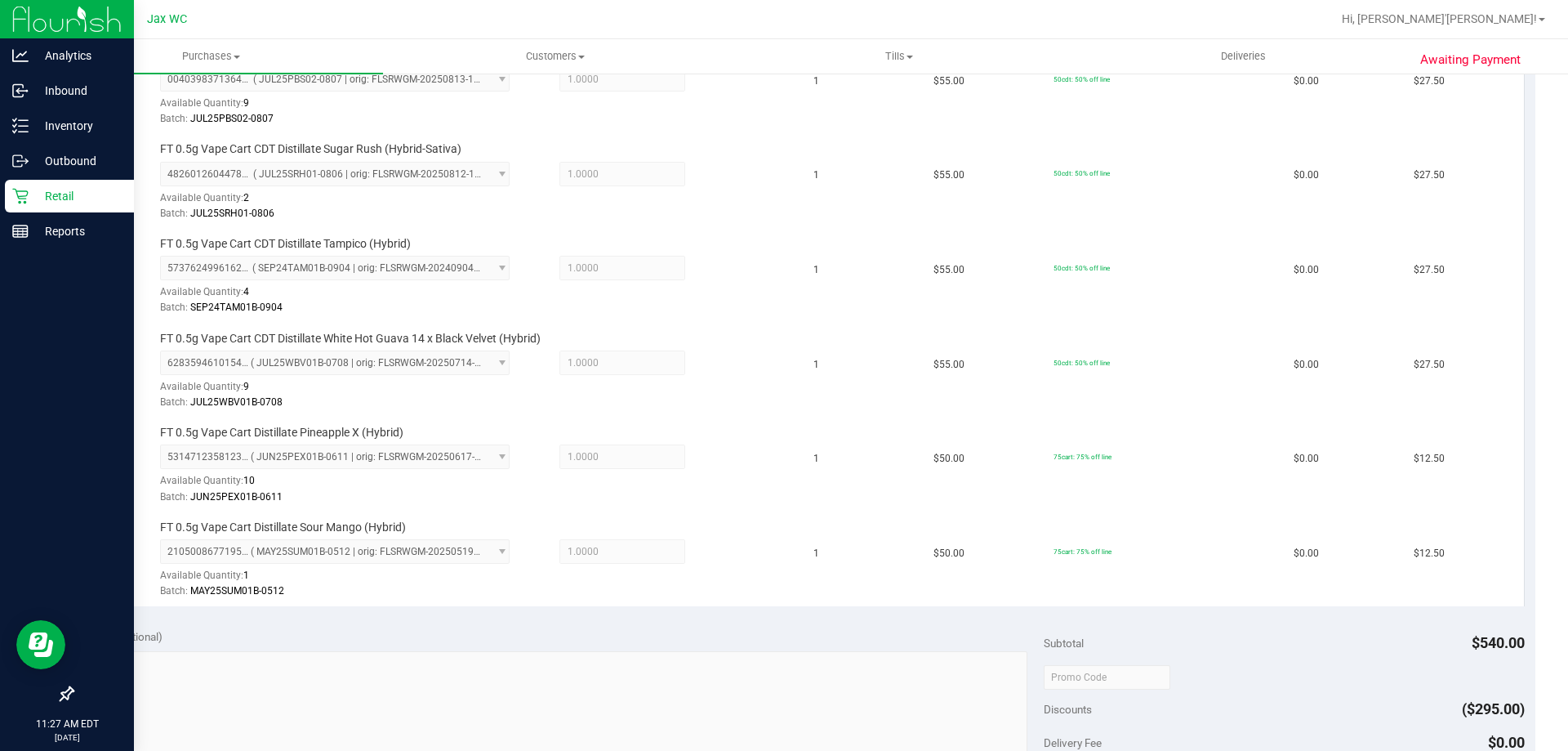
scroll to position [1048, 0]
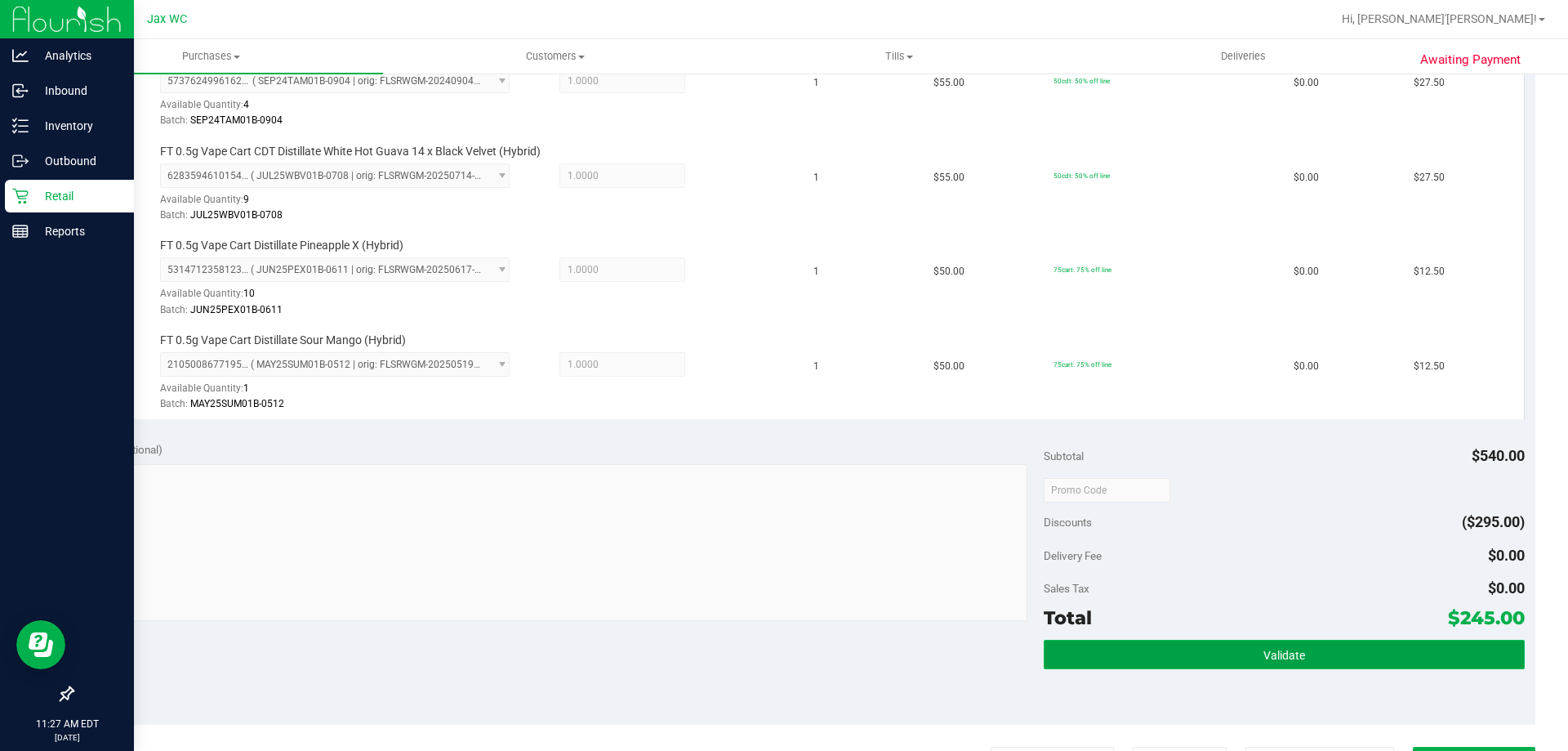
click at [1249, 651] on button "Validate" at bounding box center [1283, 655] width 480 height 29
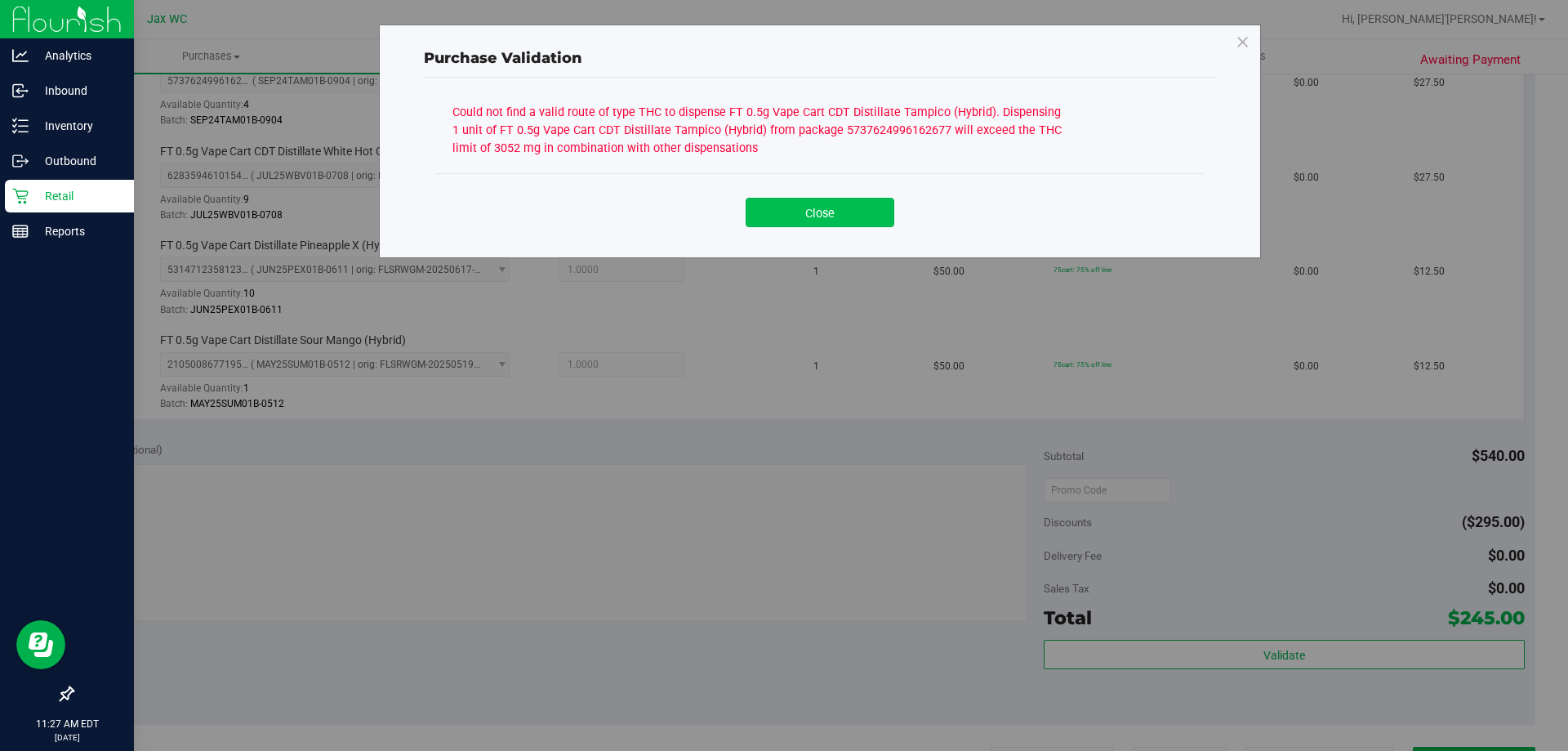
click at [805, 212] on button "Close" at bounding box center [819, 212] width 149 height 29
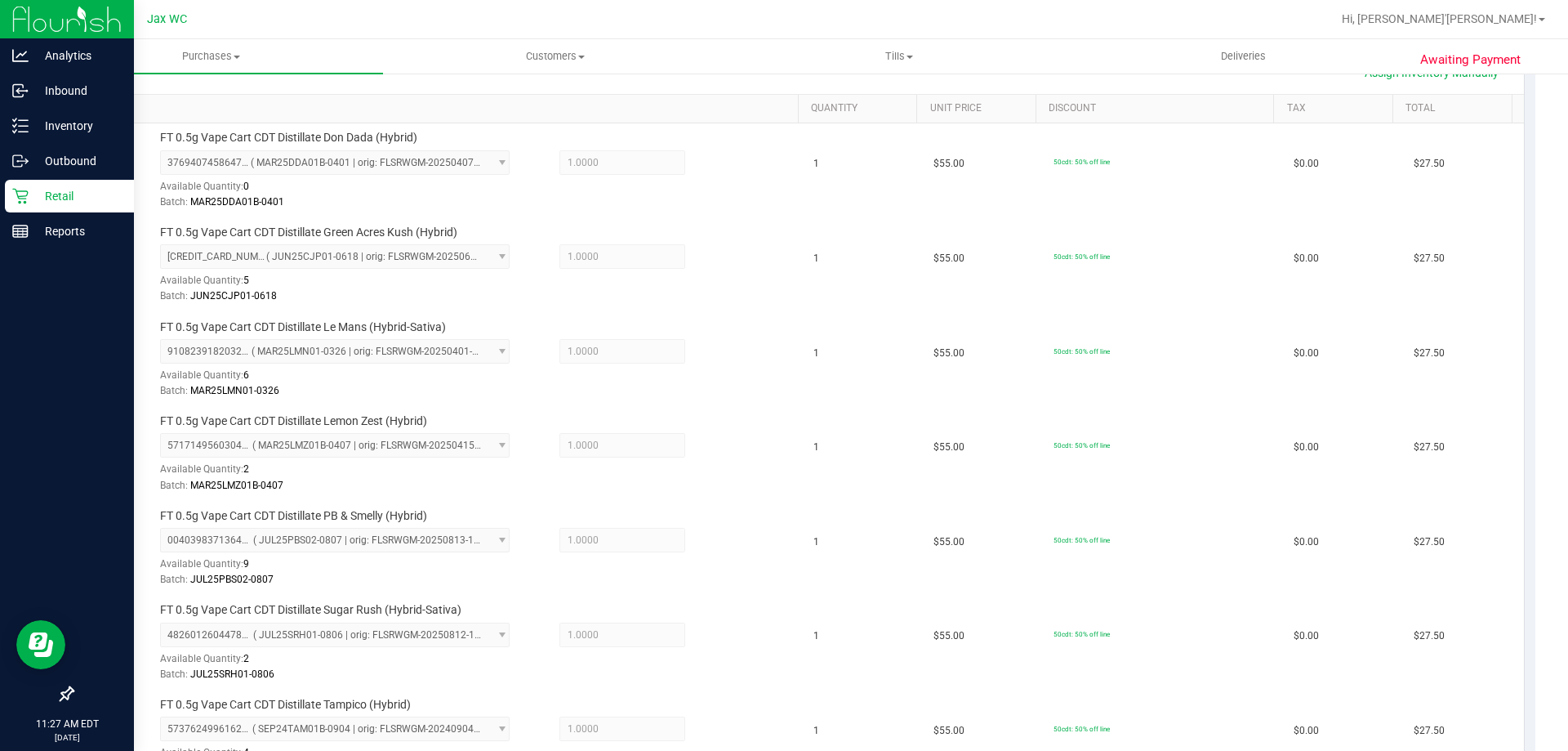
scroll to position [313, 0]
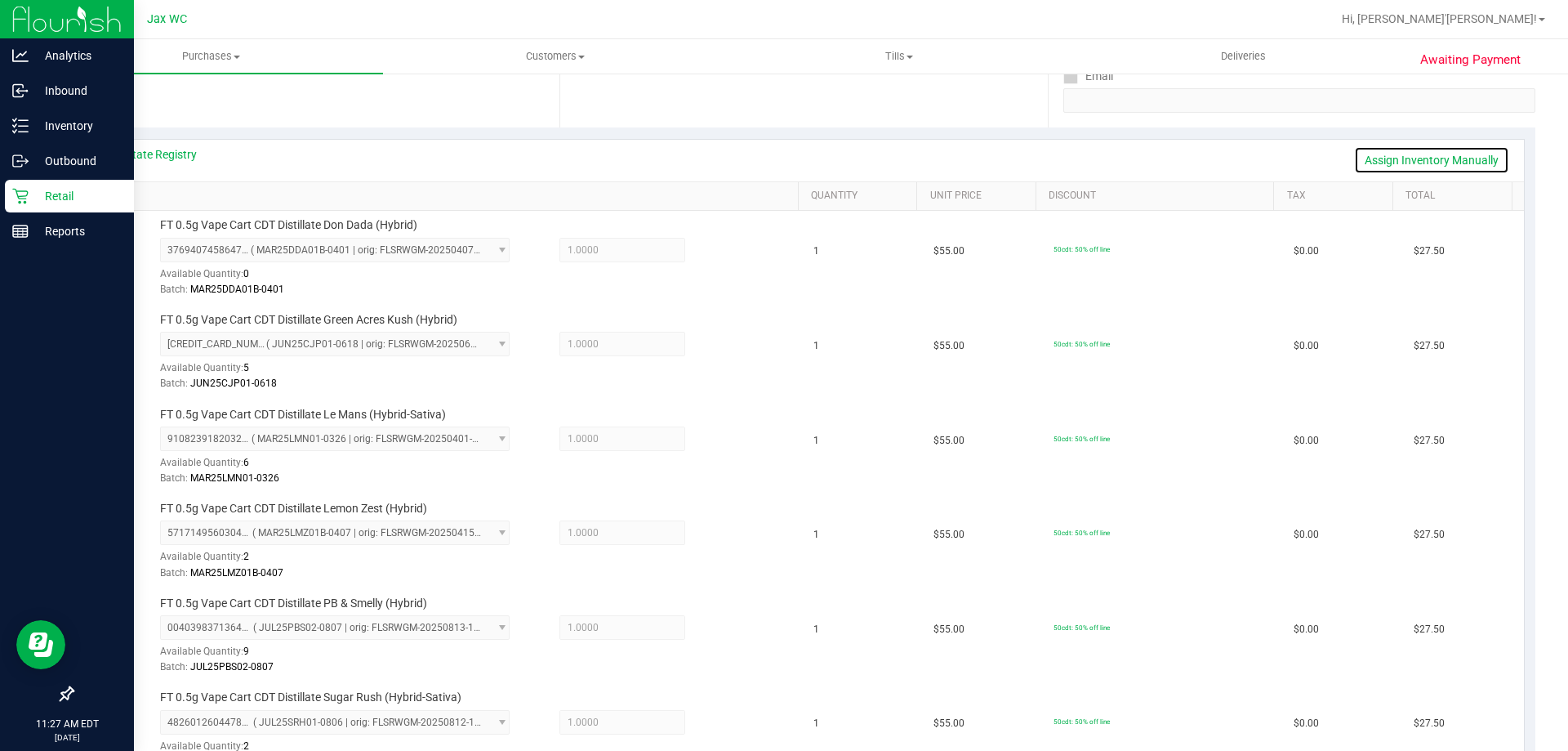
click at [1419, 162] on link "Assign Inventory Manually" at bounding box center [1430, 160] width 155 height 28
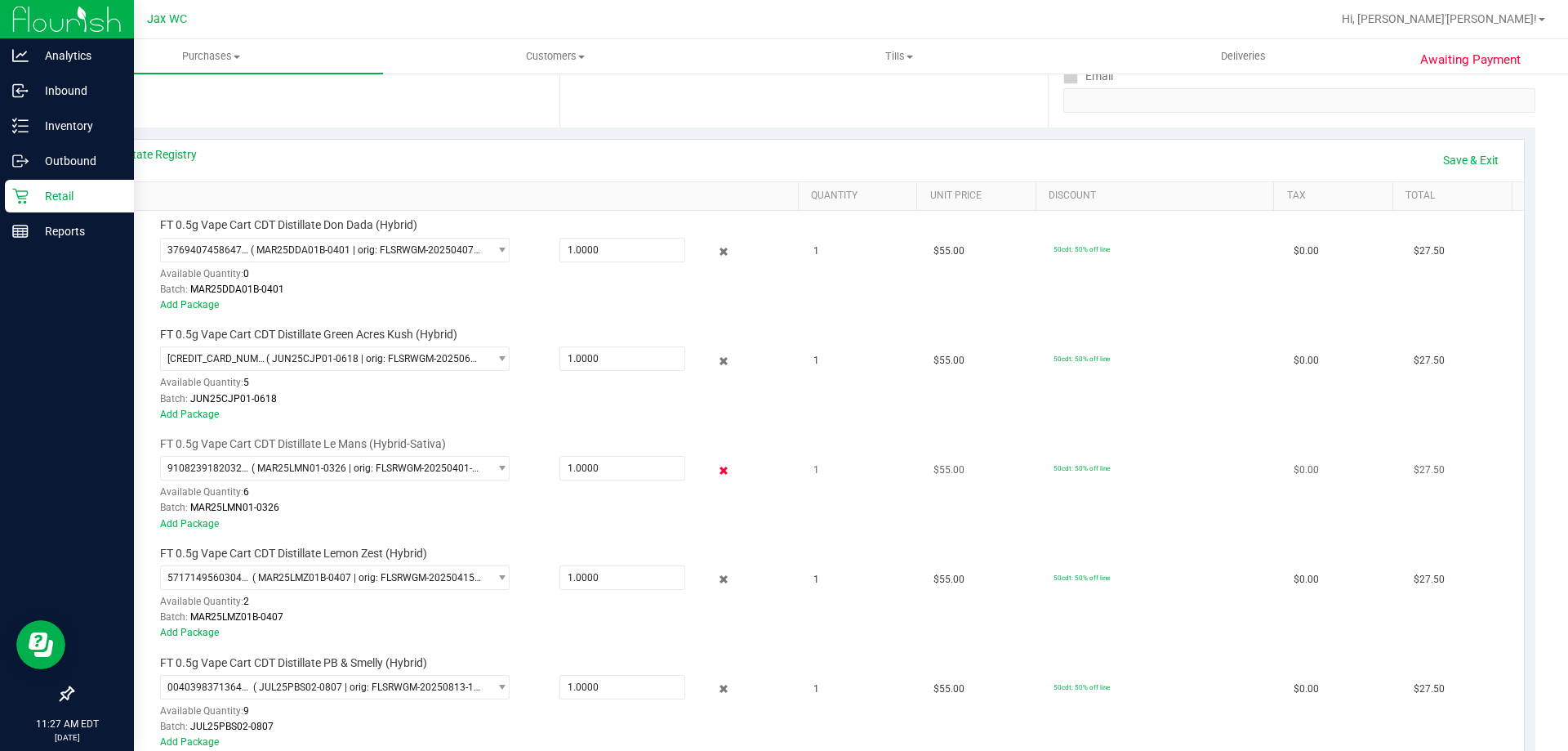
click at [716, 473] on icon at bounding box center [724, 470] width 17 height 18
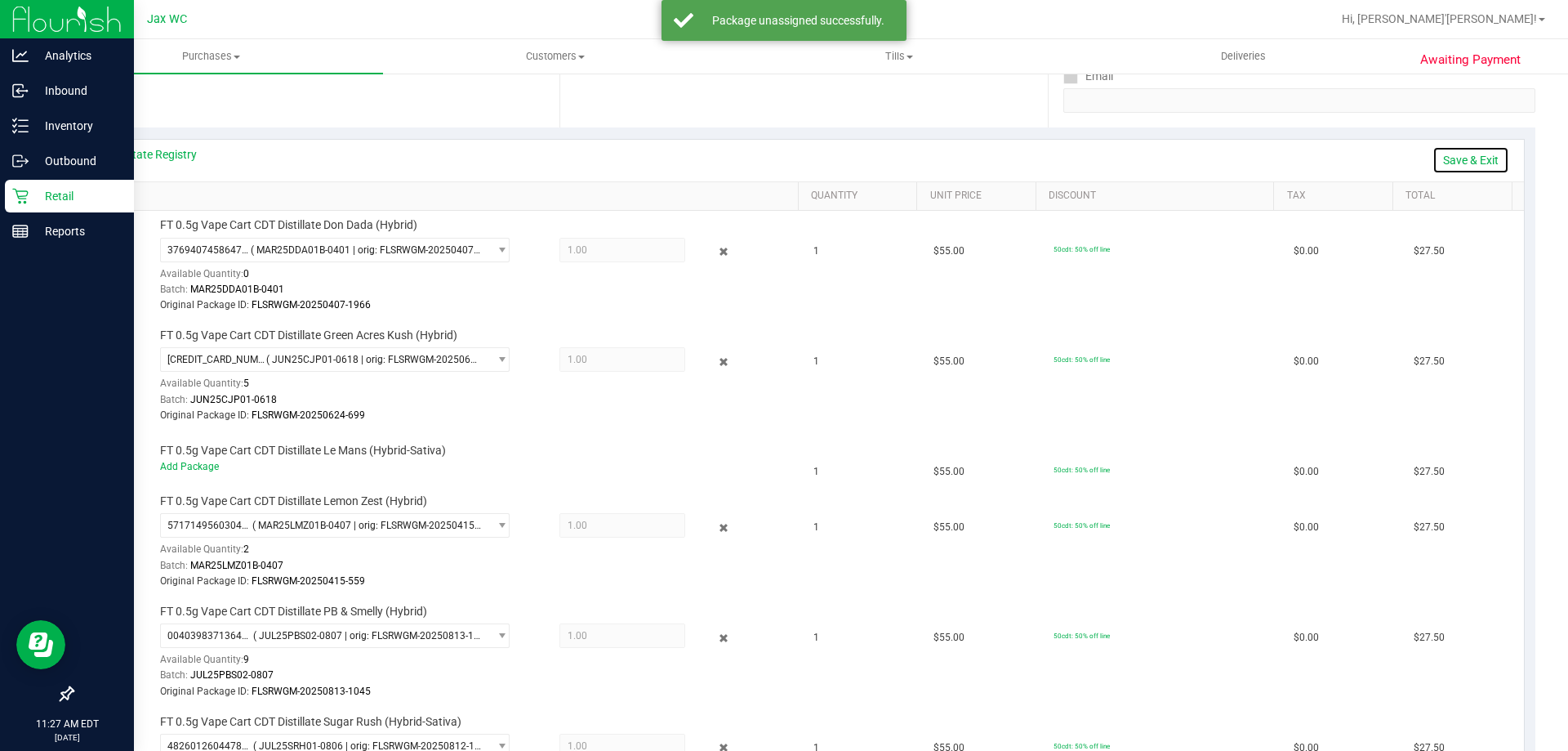
click at [1451, 155] on link "Save & Exit" at bounding box center [1471, 160] width 77 height 28
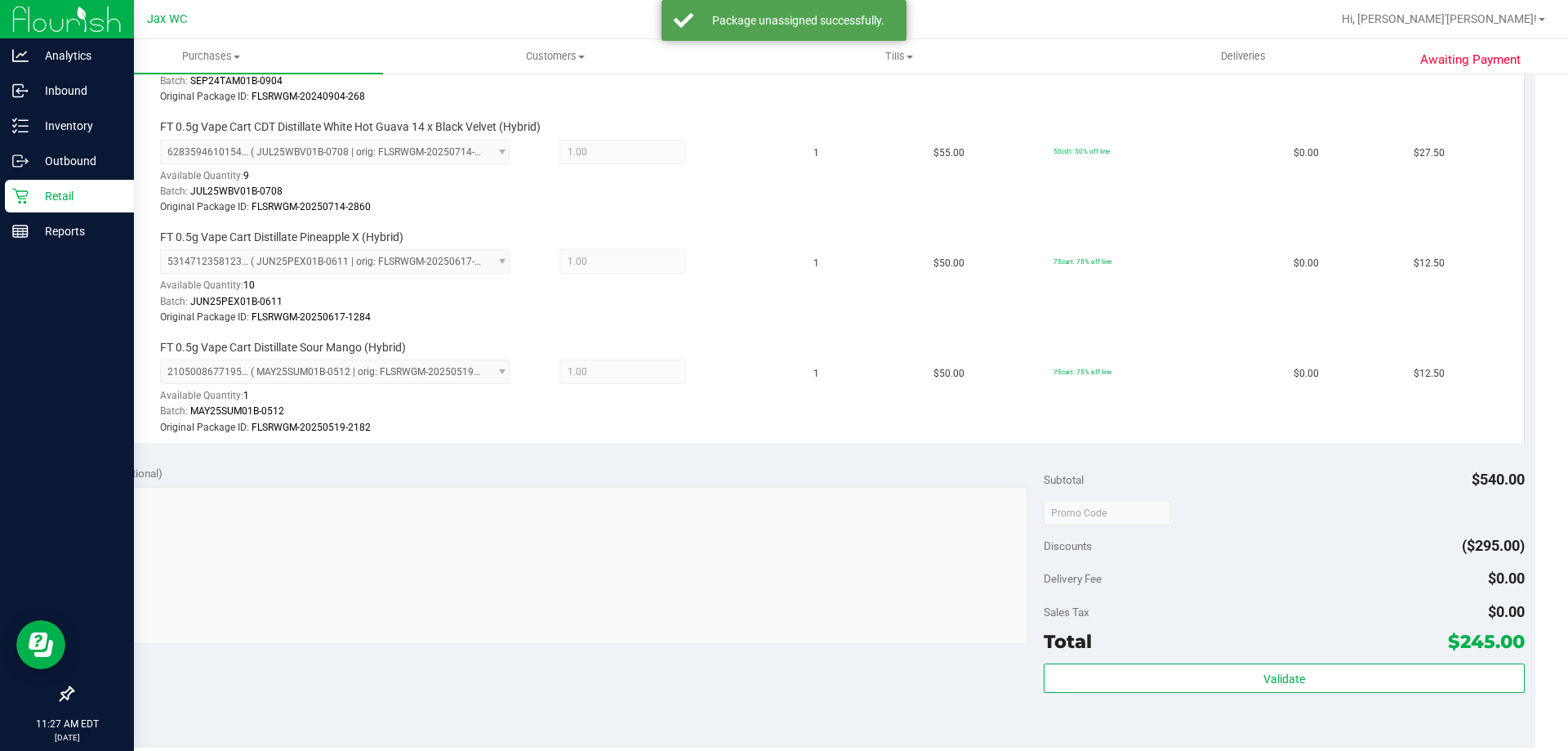
scroll to position [1294, 0]
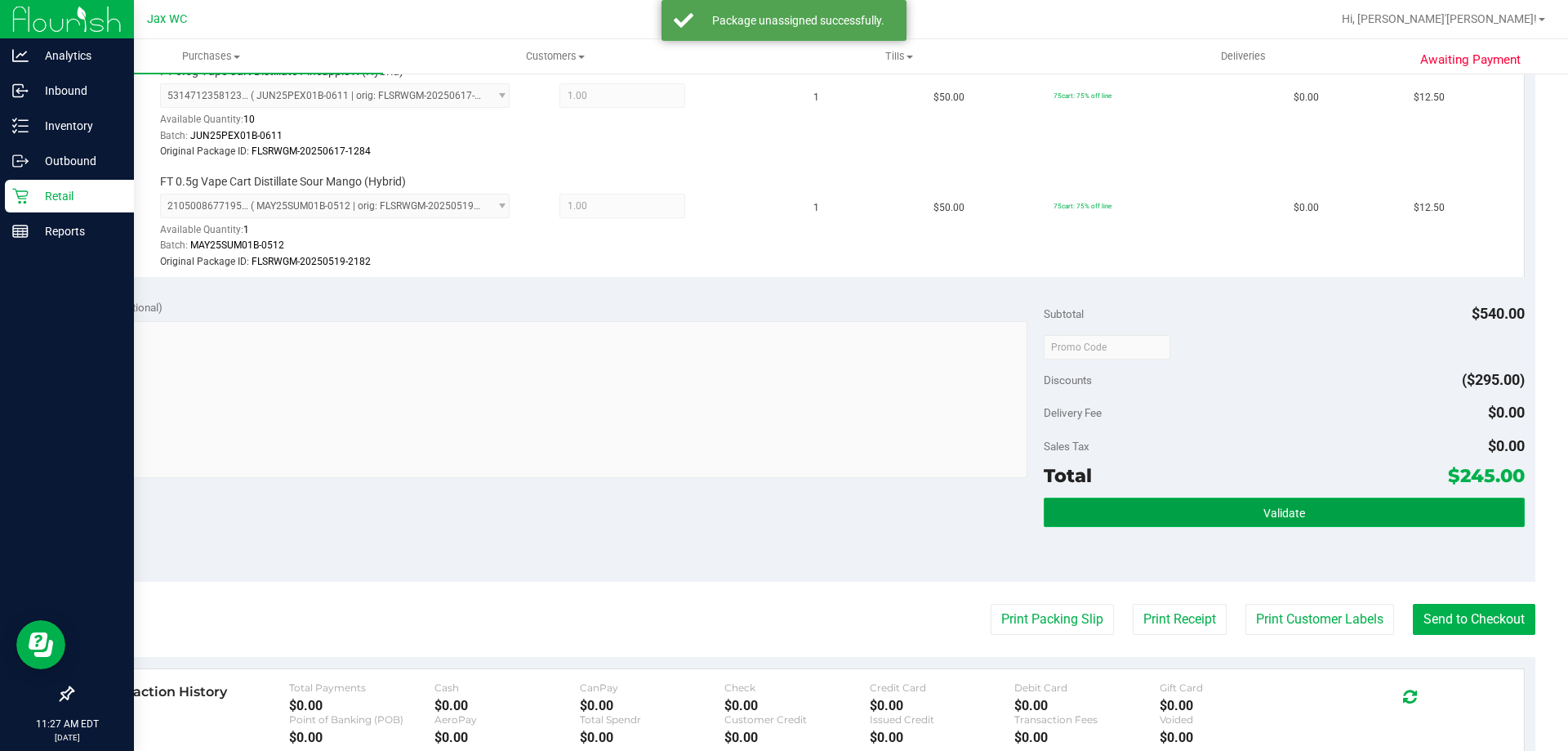
click at [1283, 504] on button "Validate" at bounding box center [1283, 512] width 480 height 29
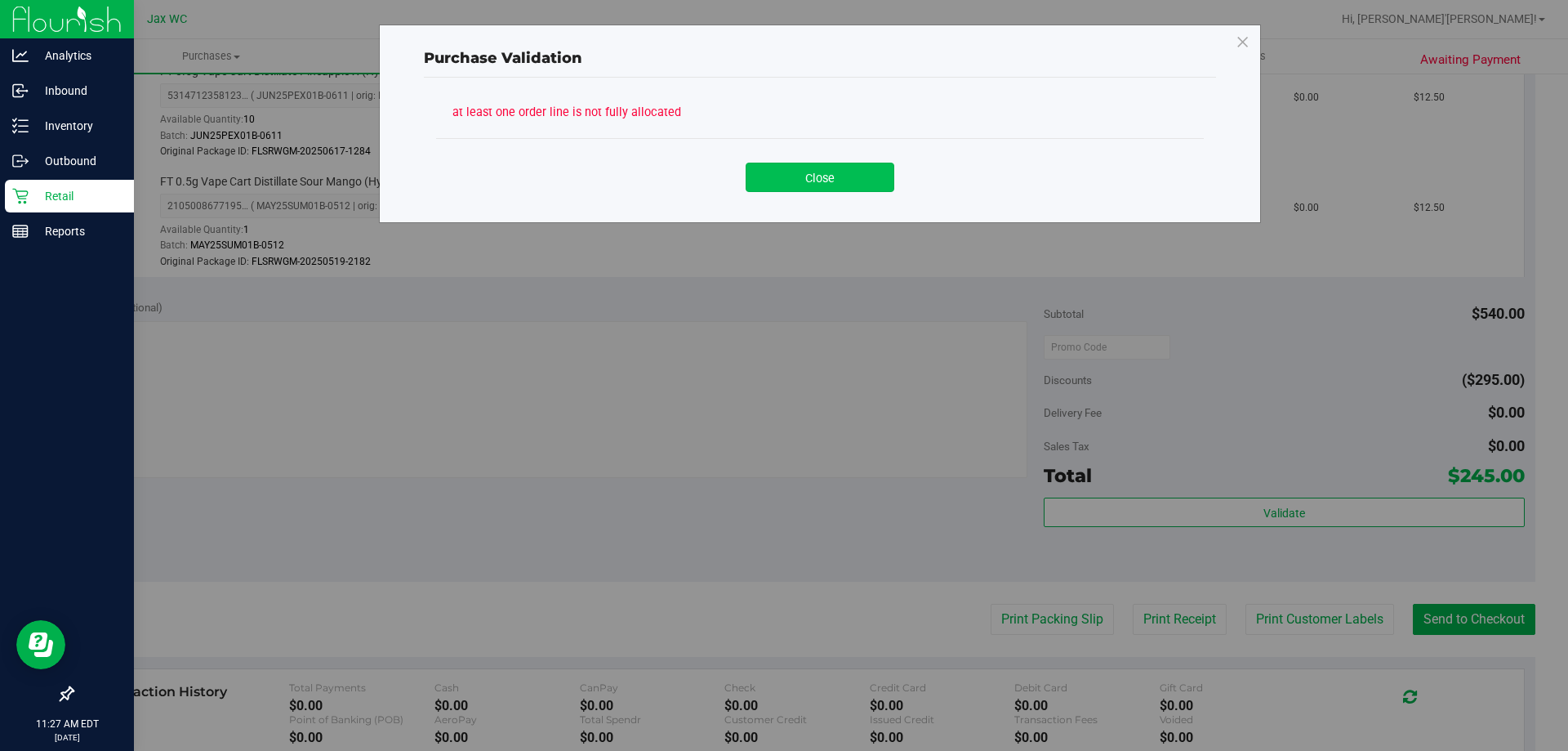
click at [839, 178] on button "Close" at bounding box center [819, 177] width 149 height 29
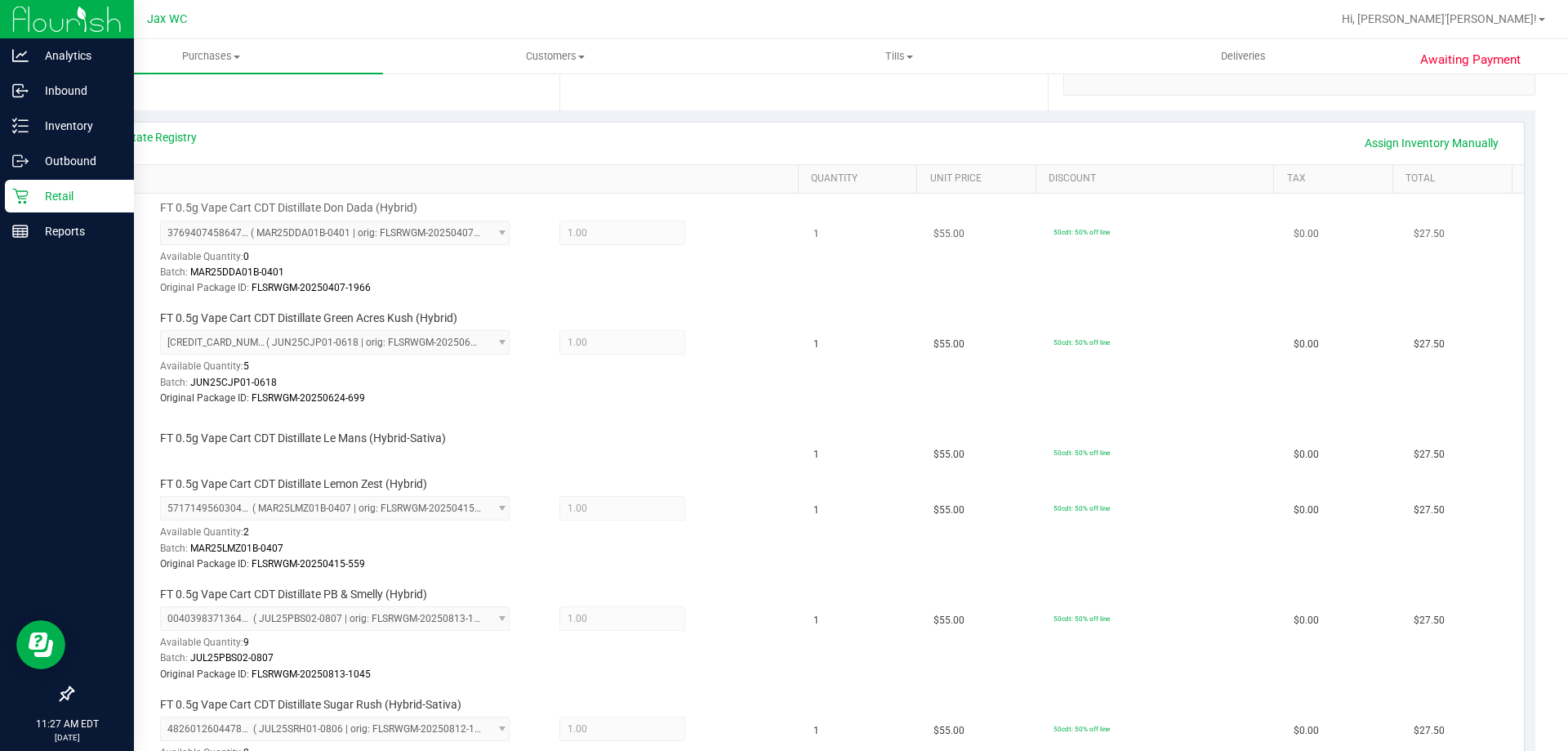
scroll to position [313, 0]
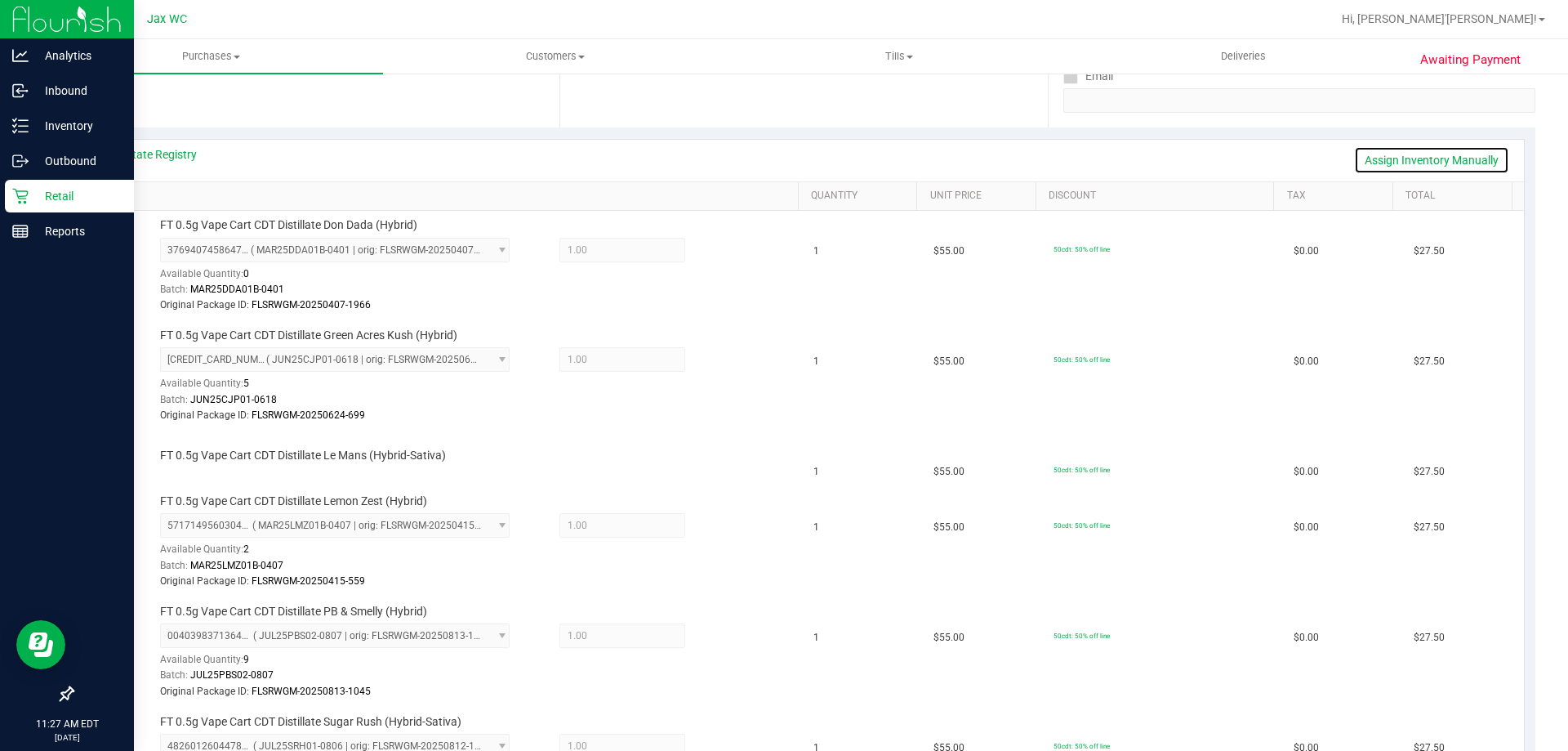
click at [1420, 162] on link "Assign Inventory Manually" at bounding box center [1430, 160] width 155 height 28
click at [1450, 157] on link "Save & Exit" at bounding box center [1471, 160] width 77 height 28
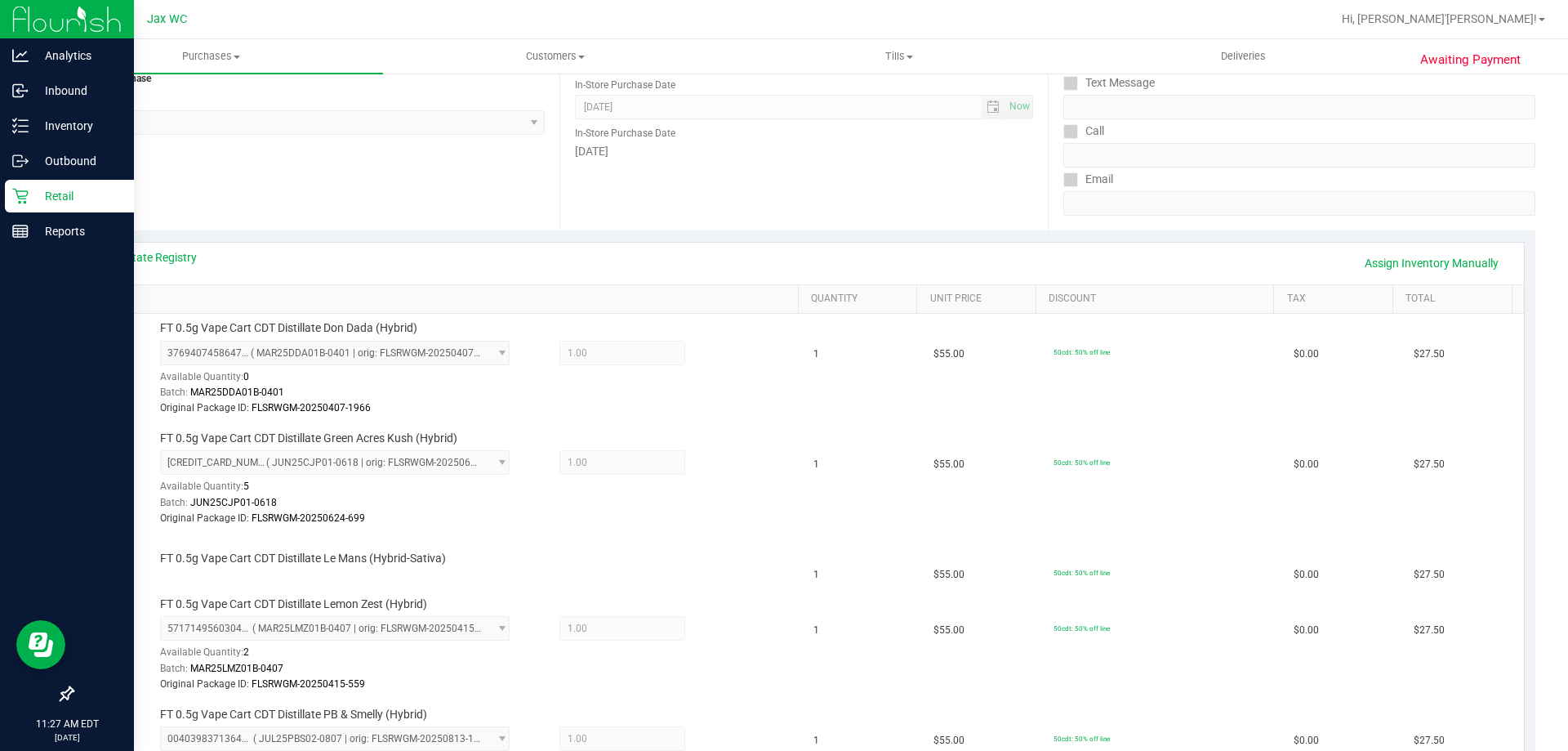
scroll to position [0, 0]
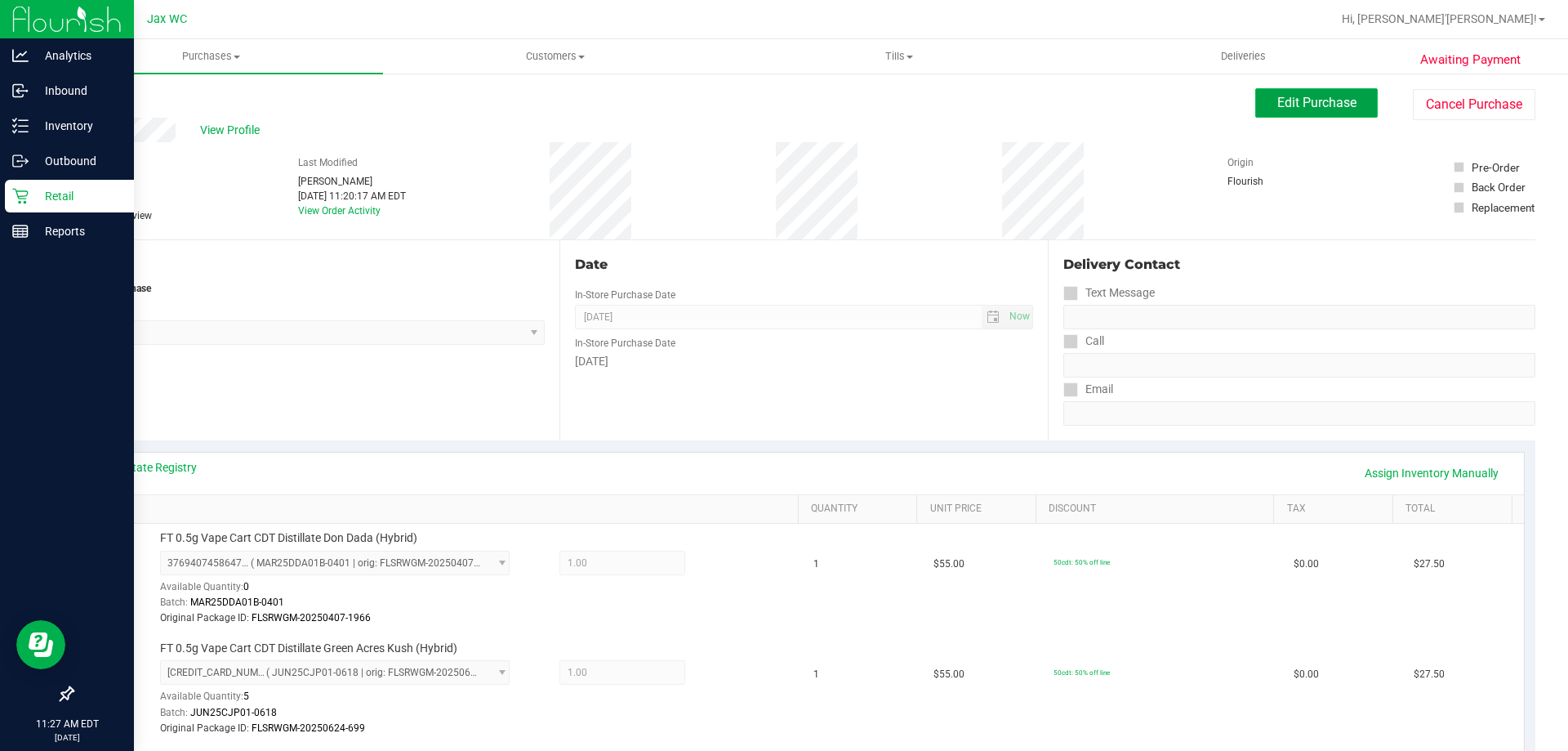
click at [1322, 104] on span "Edit Purchase" at bounding box center [1317, 102] width 79 height 16
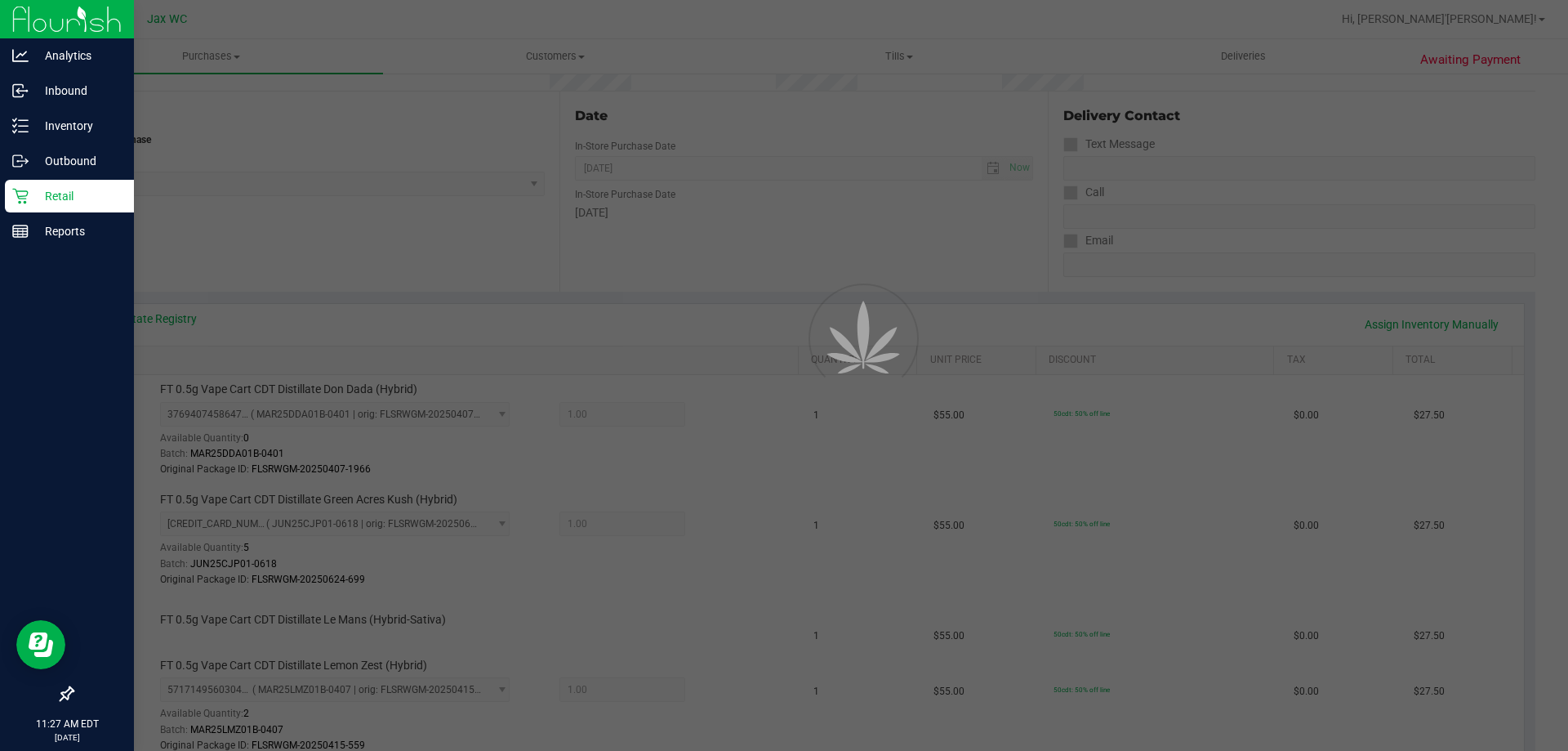
scroll to position [163, 0]
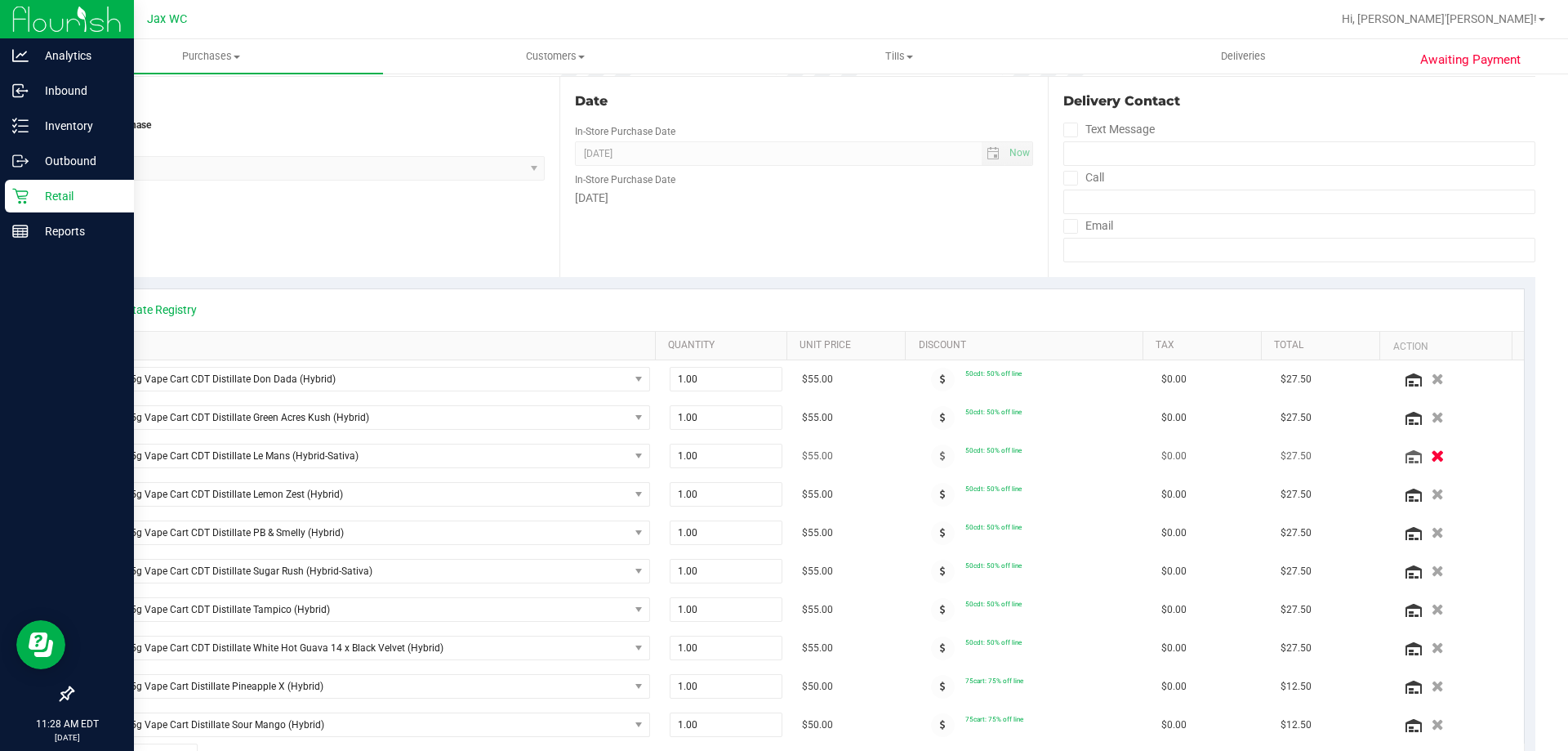
click at [1430, 450] on icon "button" at bounding box center [1437, 455] width 14 height 12
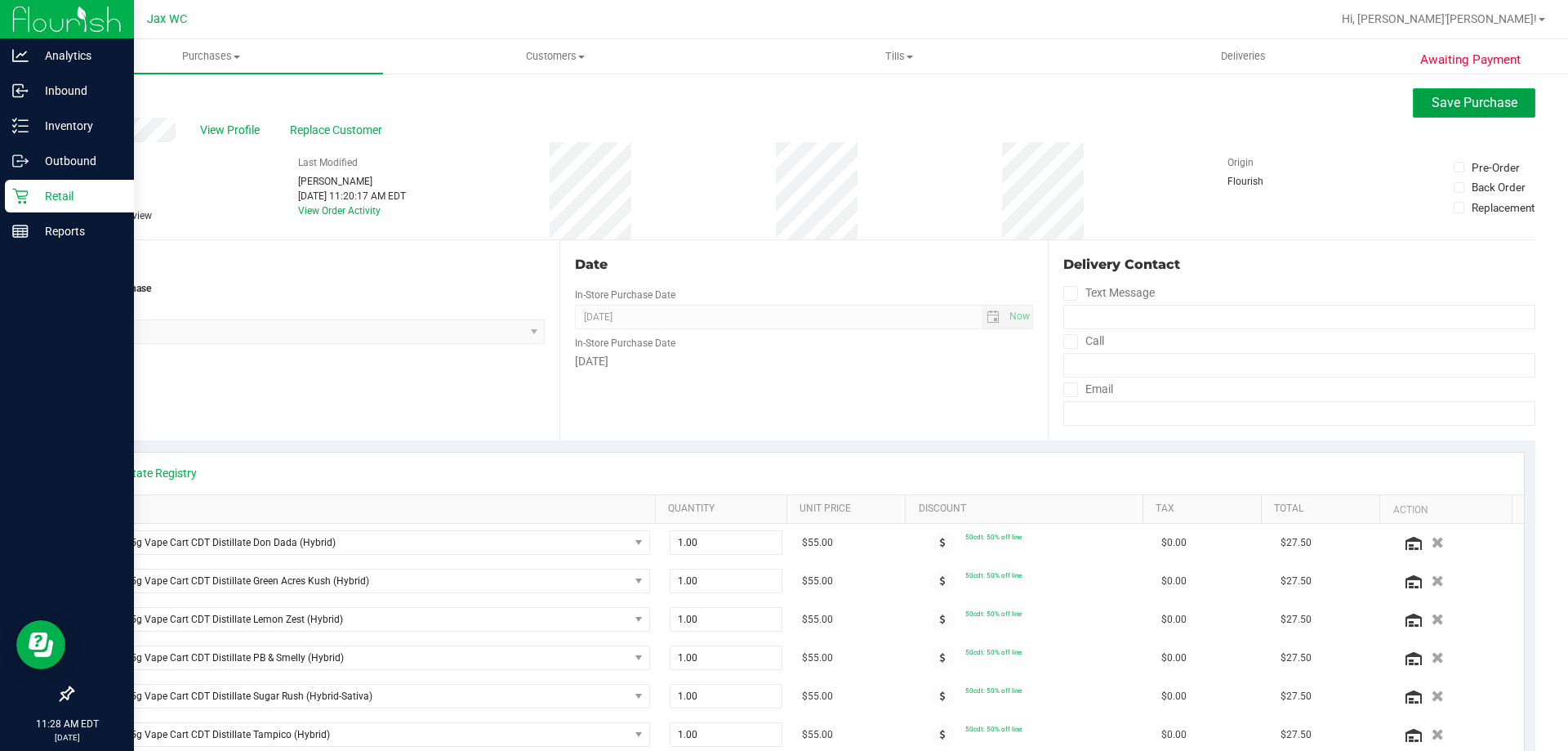
click at [1442, 108] on span "Save Purchase" at bounding box center [1473, 102] width 85 height 16
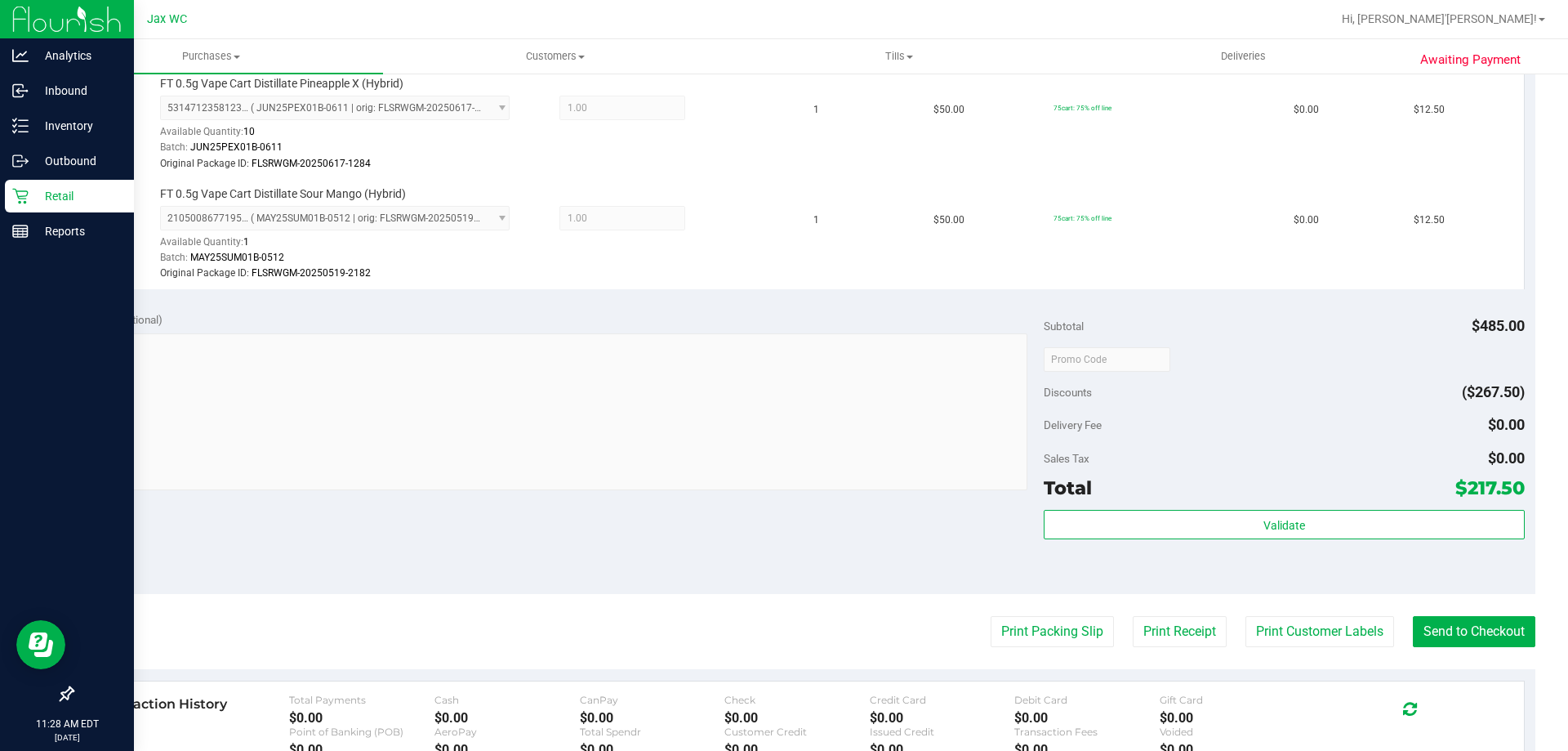
scroll to position [1389, 0]
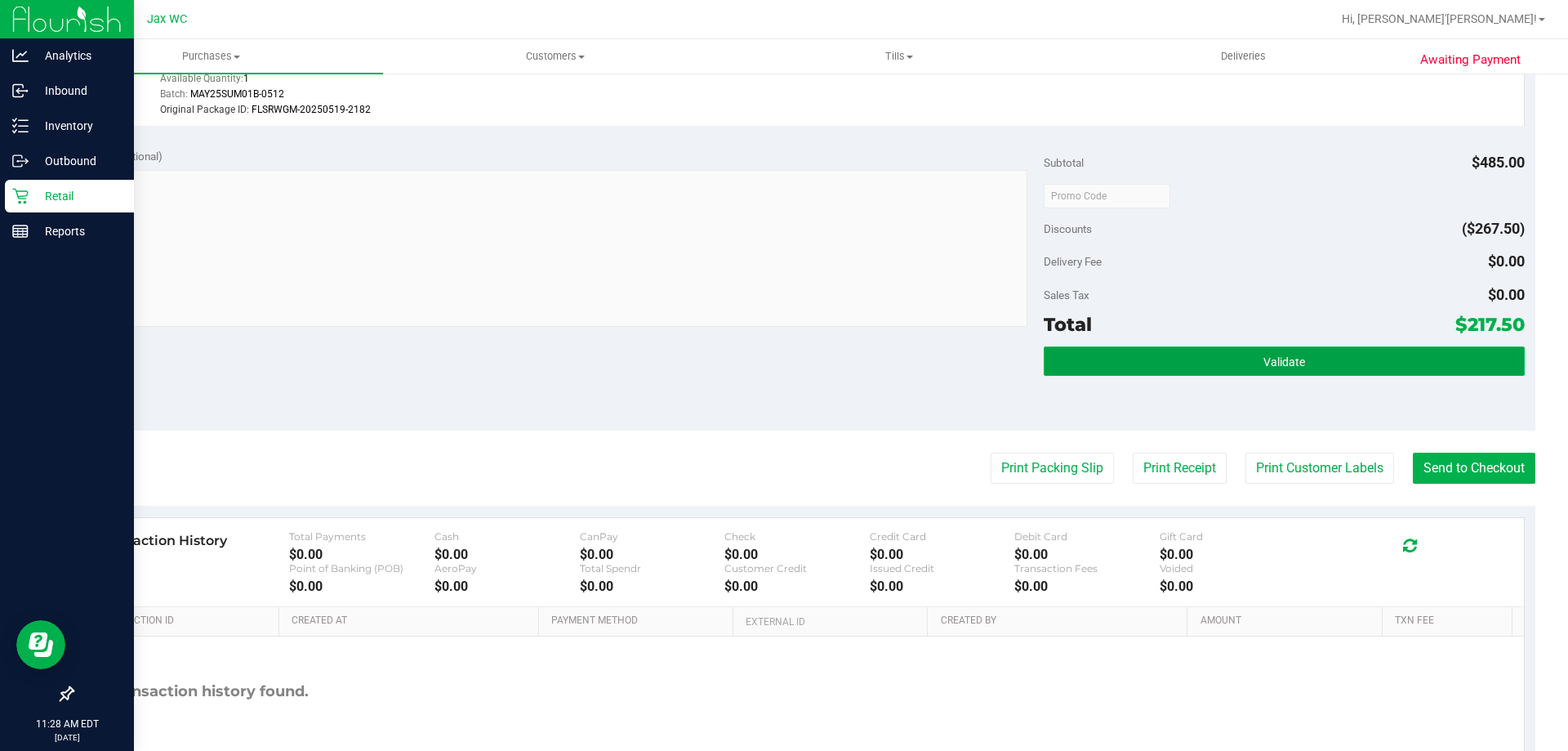
click at [1323, 357] on button "Validate" at bounding box center [1283, 361] width 480 height 29
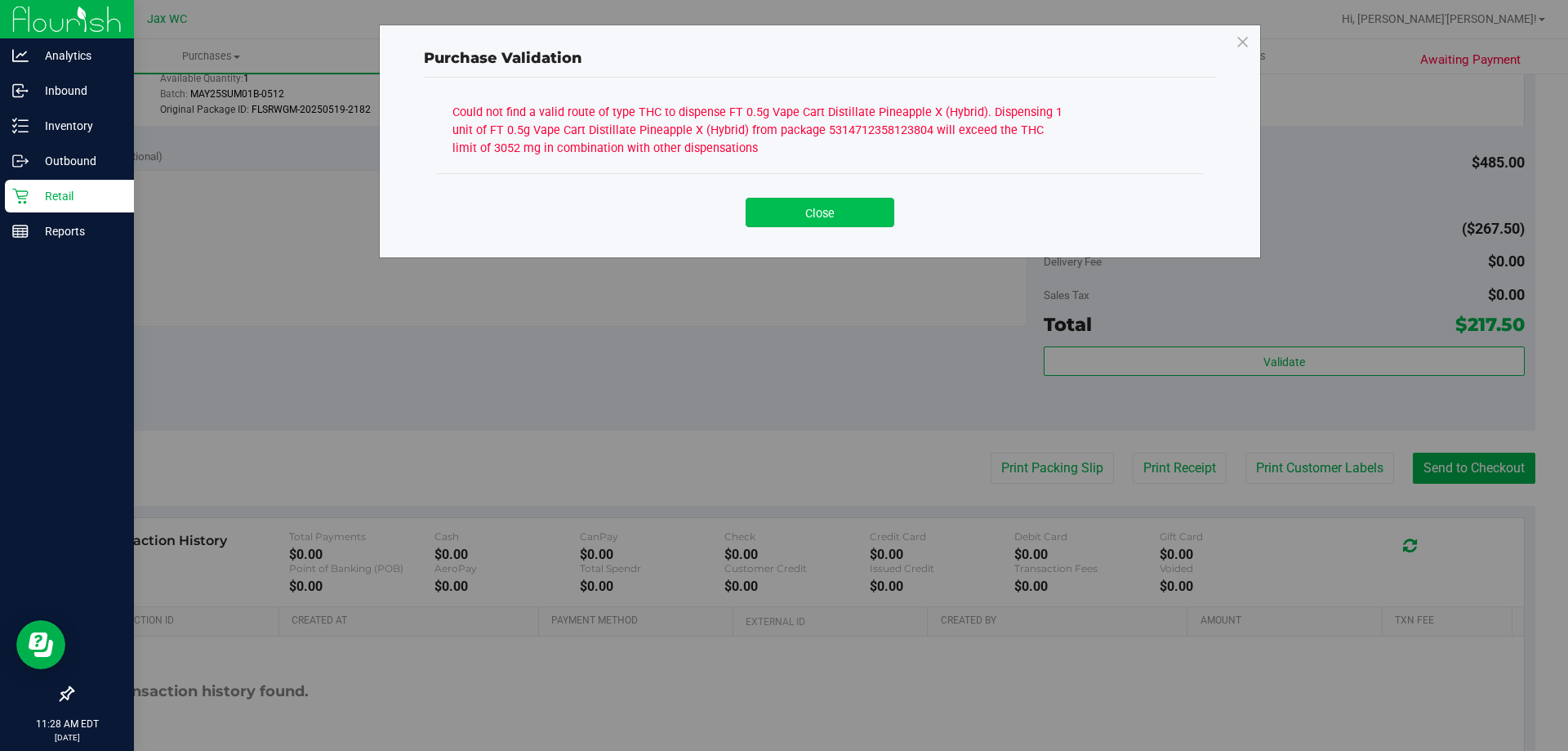
click at [851, 211] on button "Close" at bounding box center [819, 212] width 149 height 29
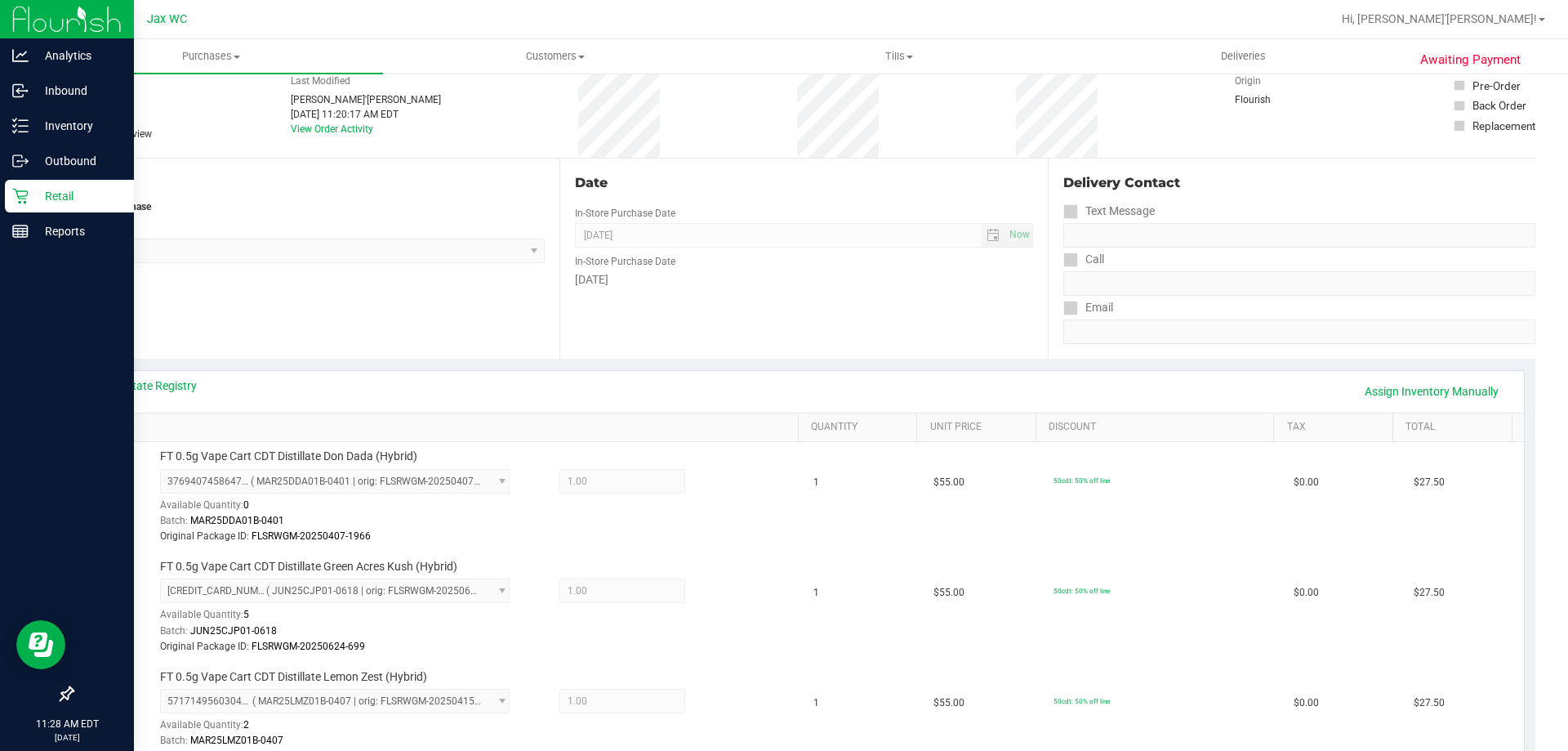
scroll to position [0, 0]
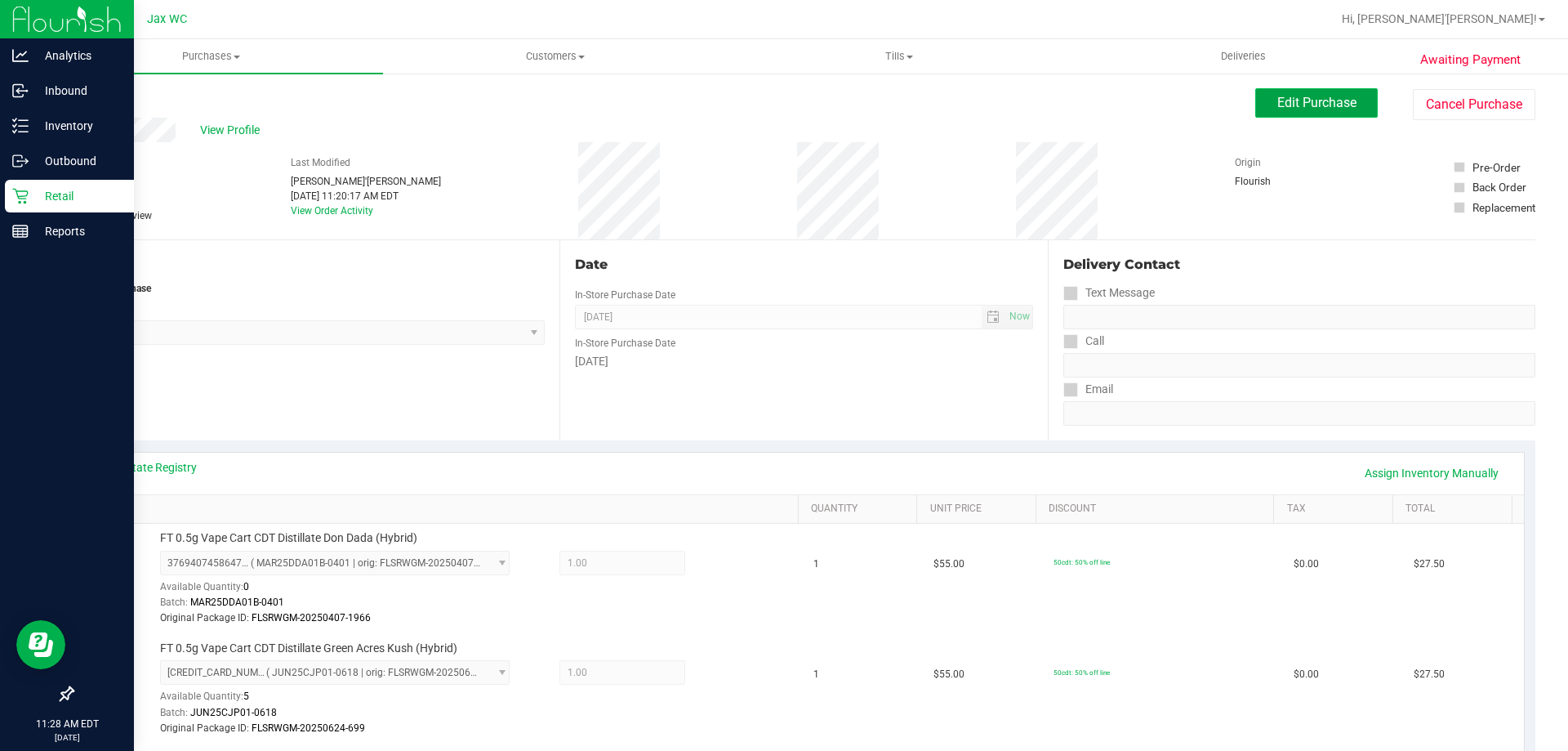
click at [1306, 111] on button "Edit Purchase" at bounding box center [1316, 103] width 122 height 29
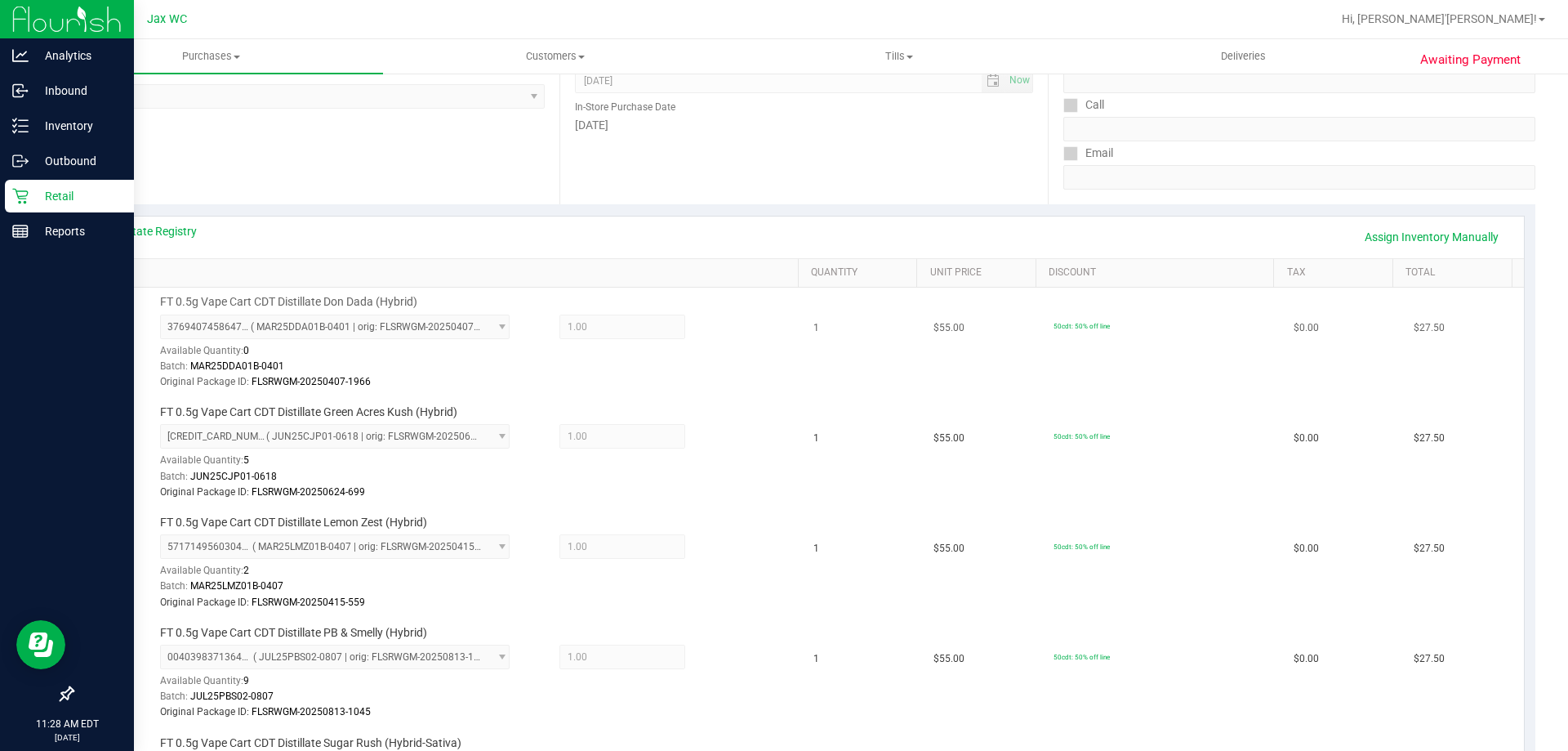
scroll to position [245, 0]
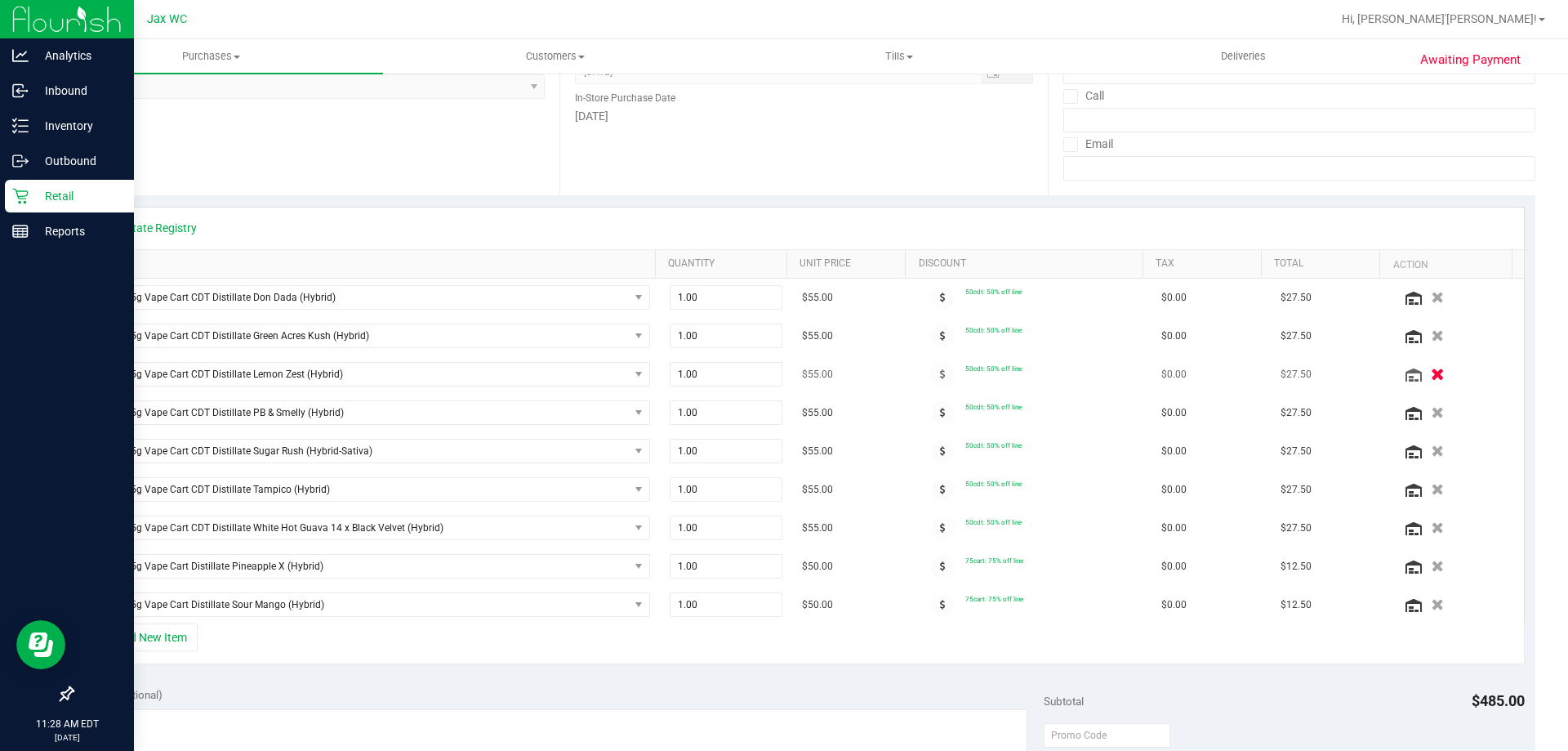
click at [1430, 376] on icon "button" at bounding box center [1437, 374] width 14 height 12
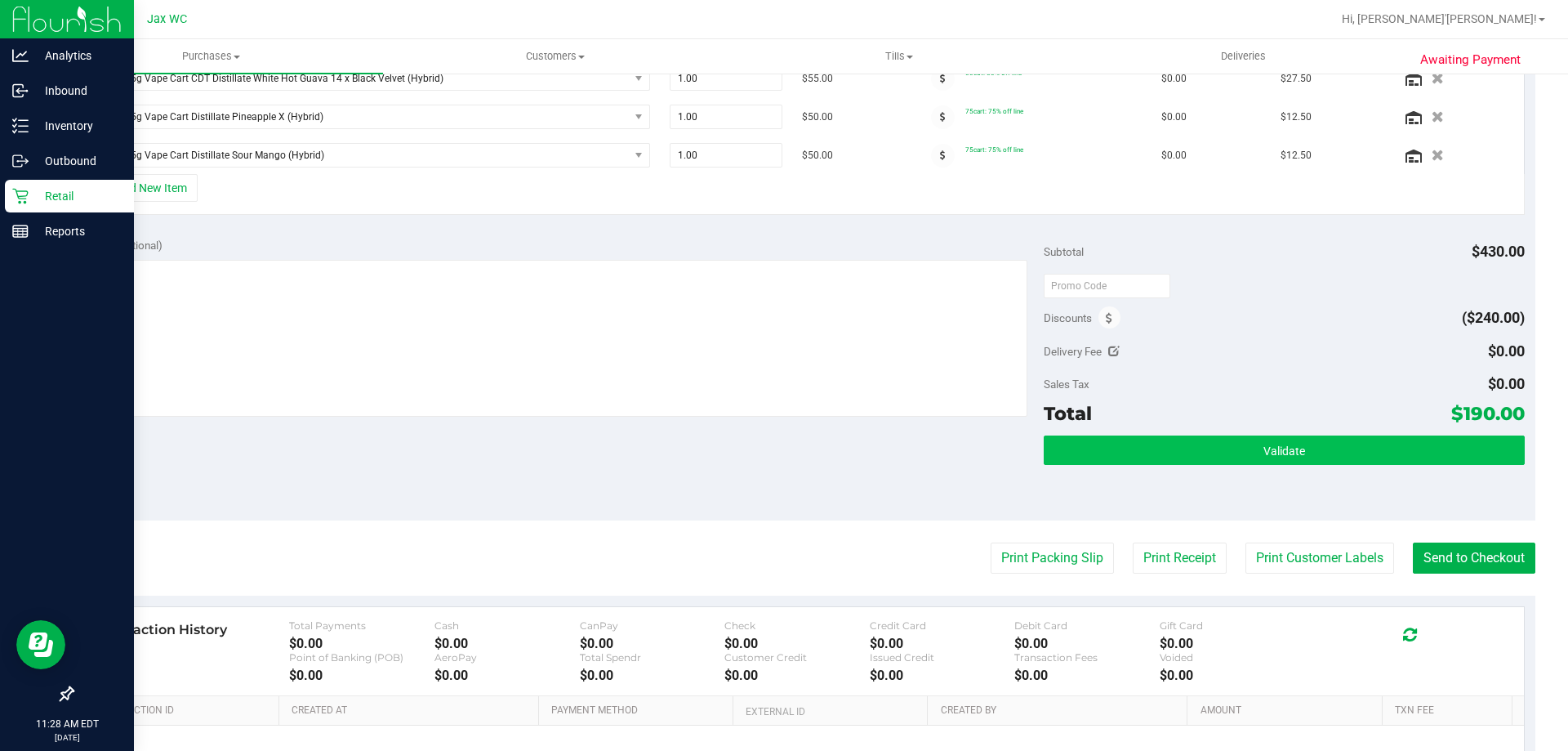
scroll to position [735, 0]
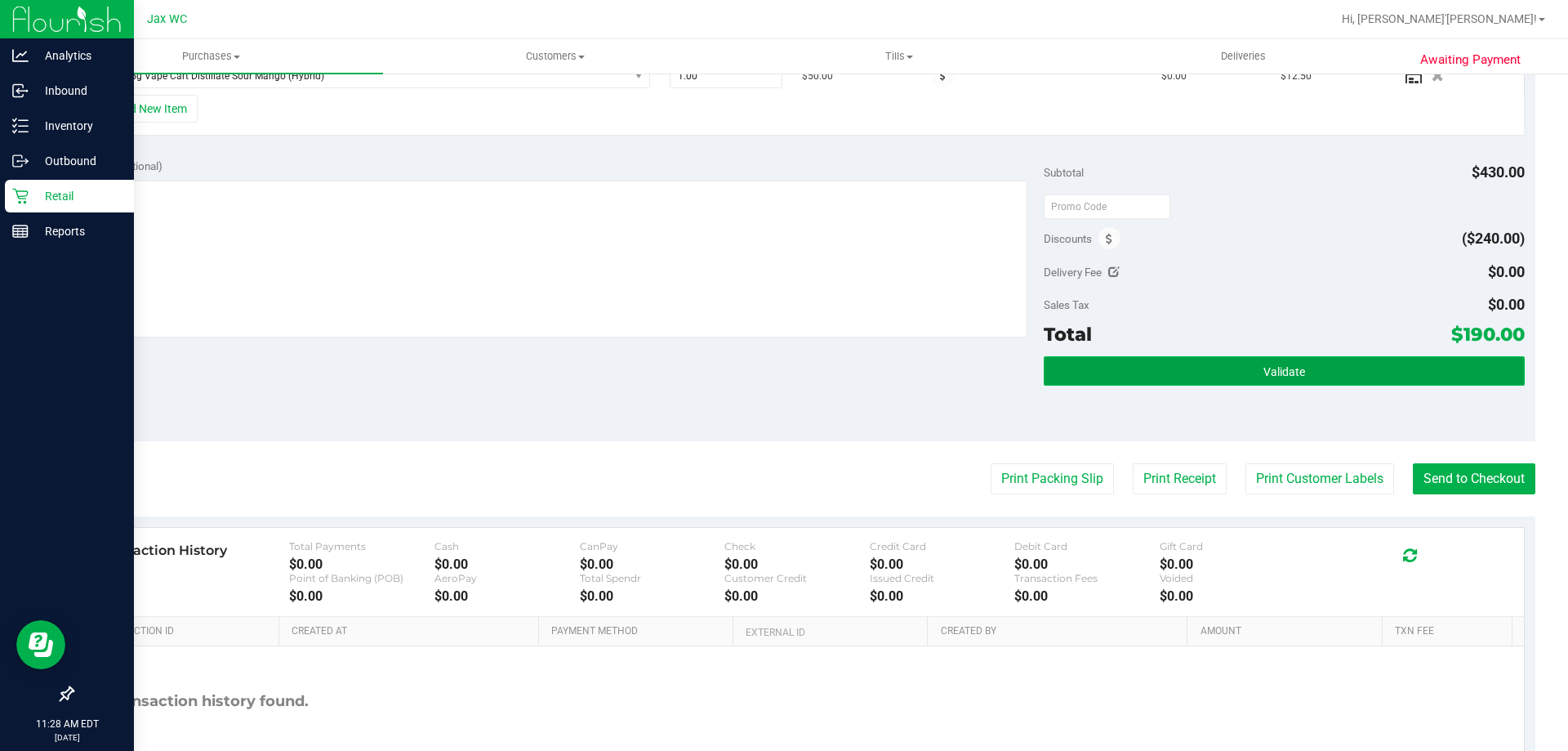
click at [1336, 376] on button "Validate" at bounding box center [1283, 371] width 480 height 29
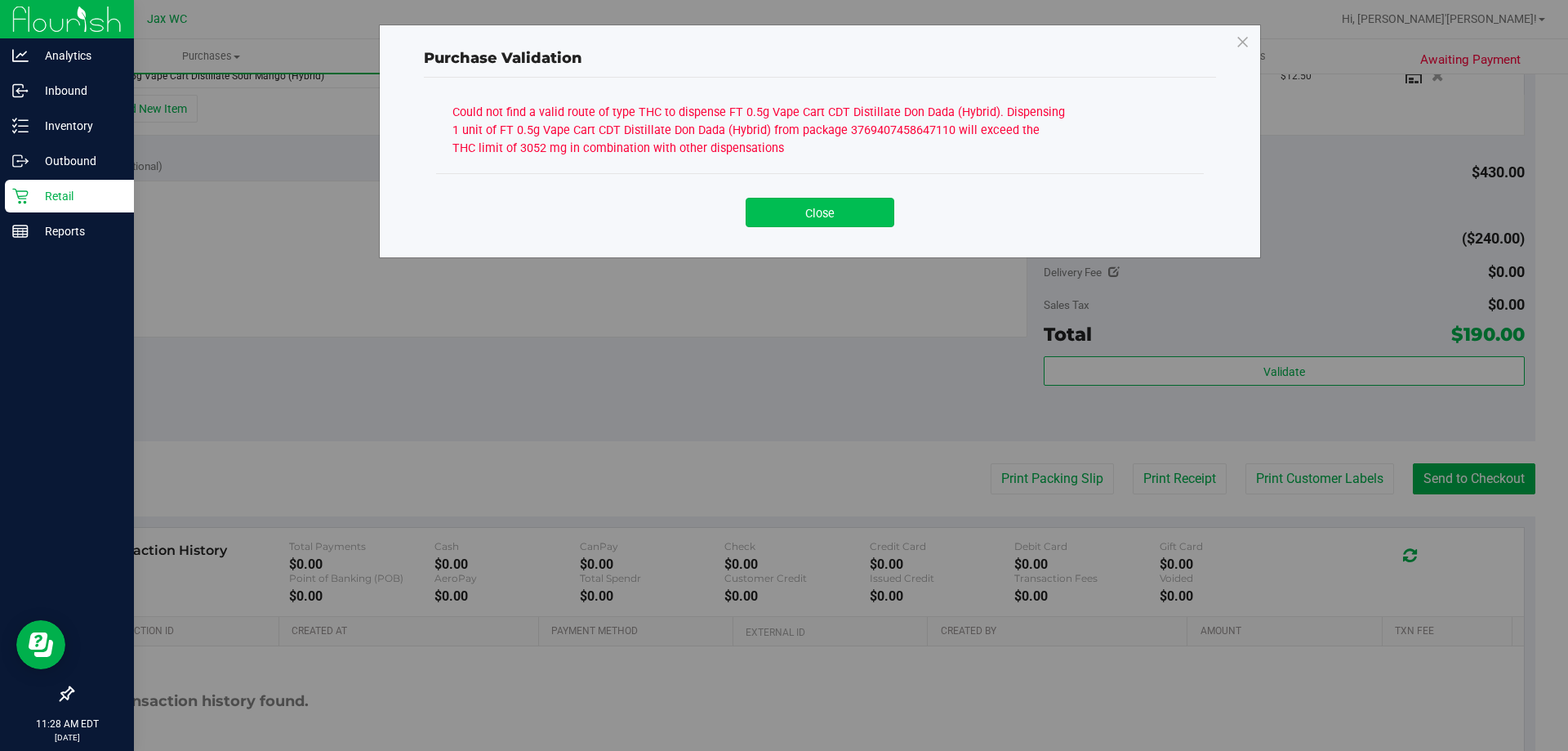
click at [850, 217] on button "Close" at bounding box center [819, 212] width 149 height 29
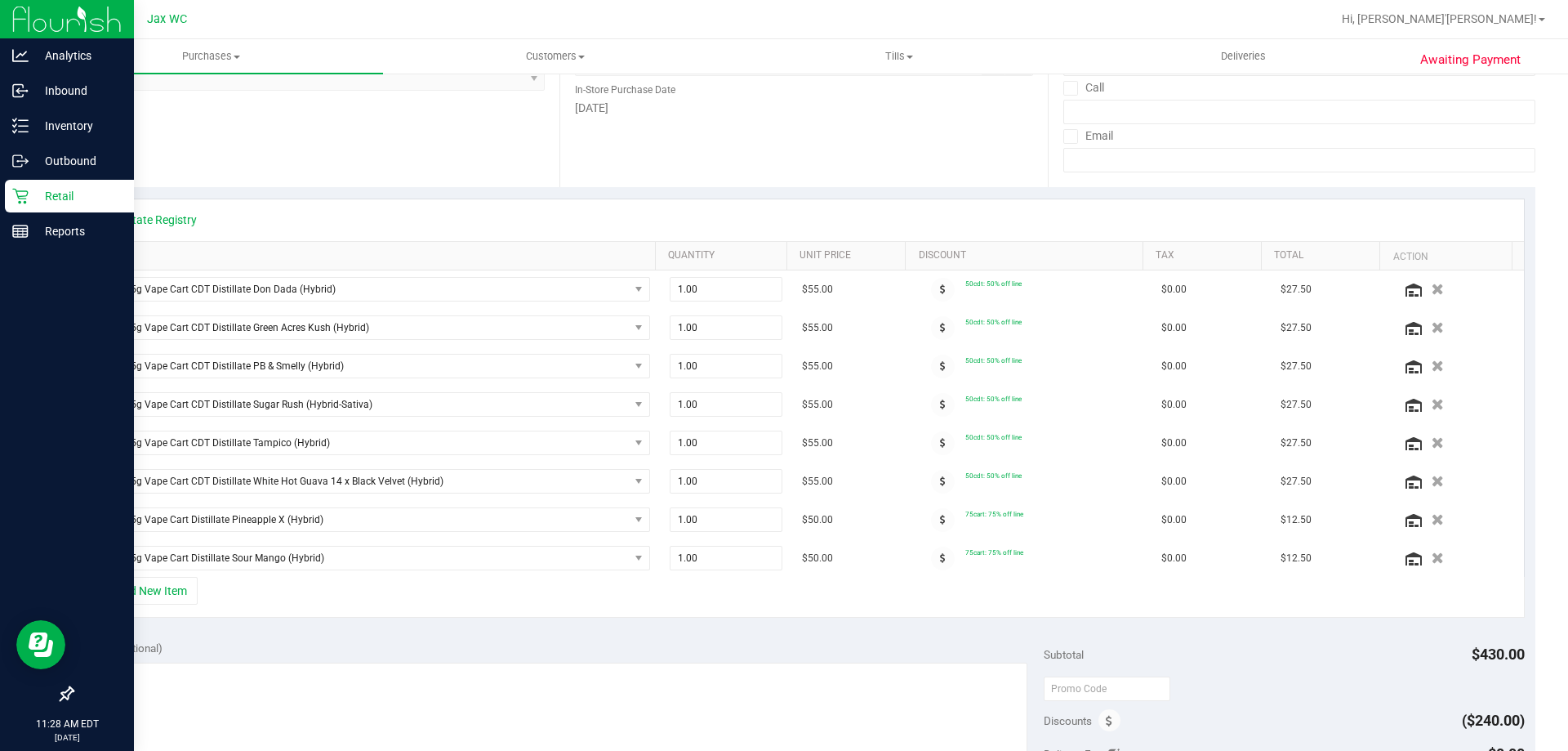
scroll to position [245, 0]
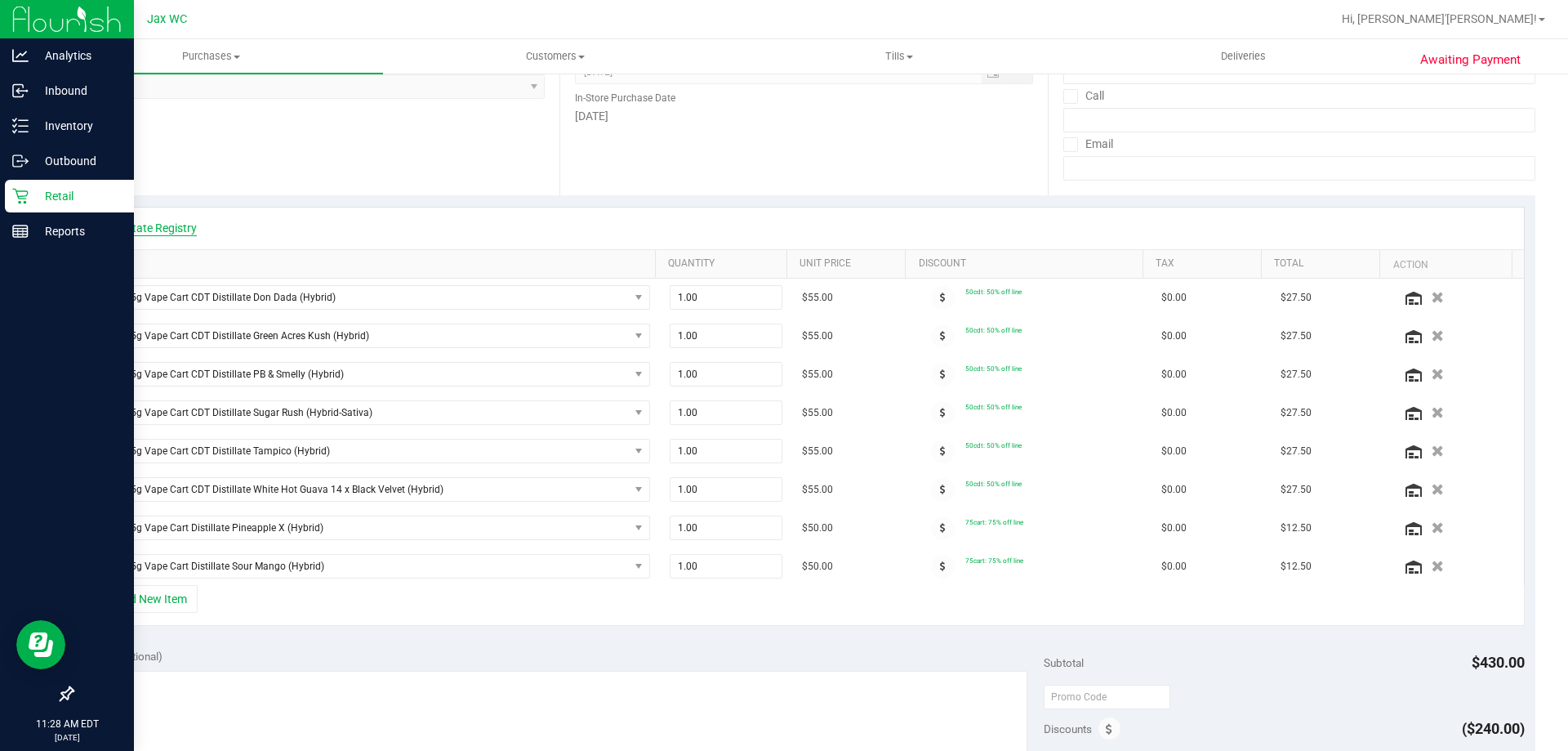
click at [181, 230] on link "View State Registry" at bounding box center [148, 228] width 98 height 17
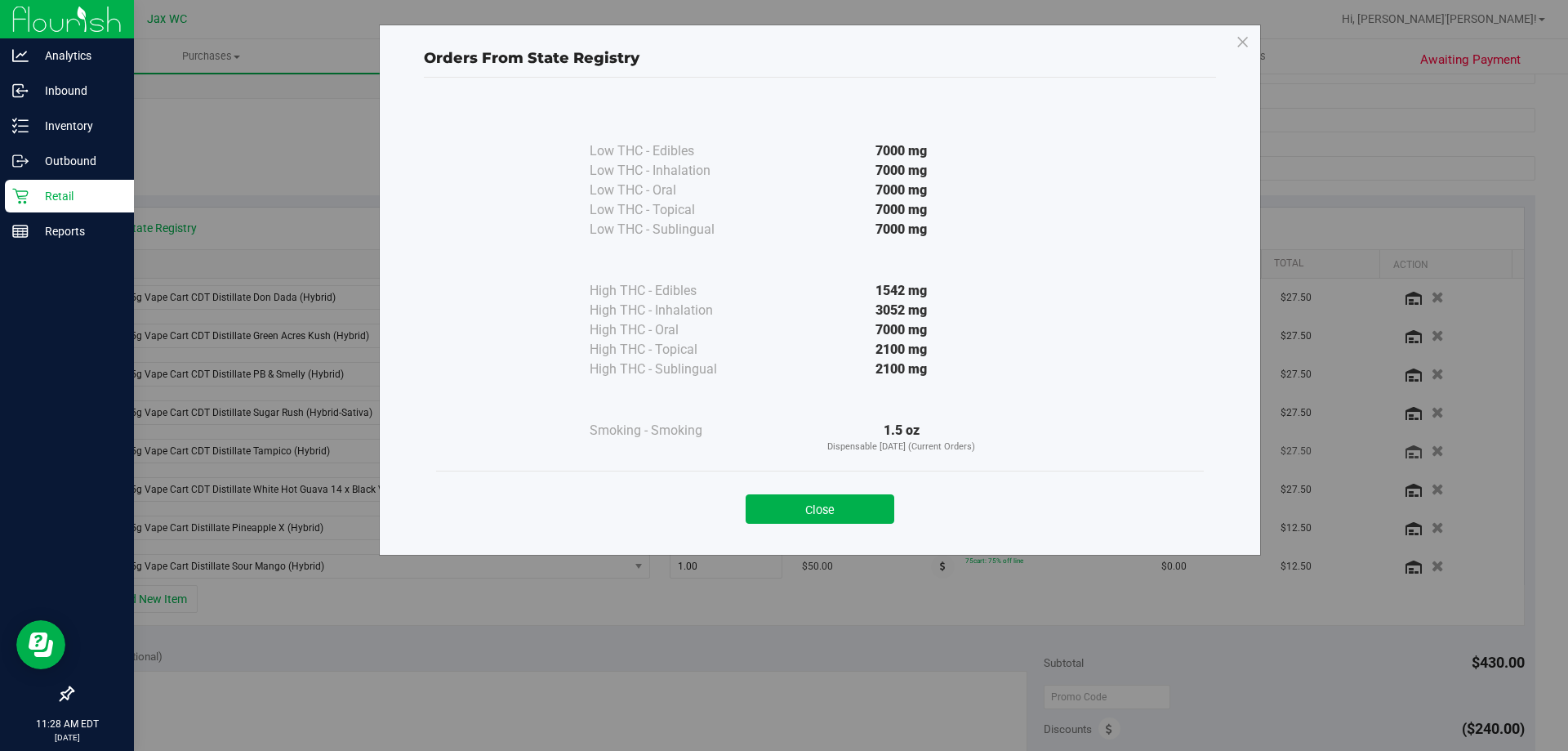
drag, startPoint x: 812, startPoint y: 511, endPoint x: 930, endPoint y: 434, distance: 140.9
click at [815, 509] on button "Close" at bounding box center [819, 509] width 149 height 29
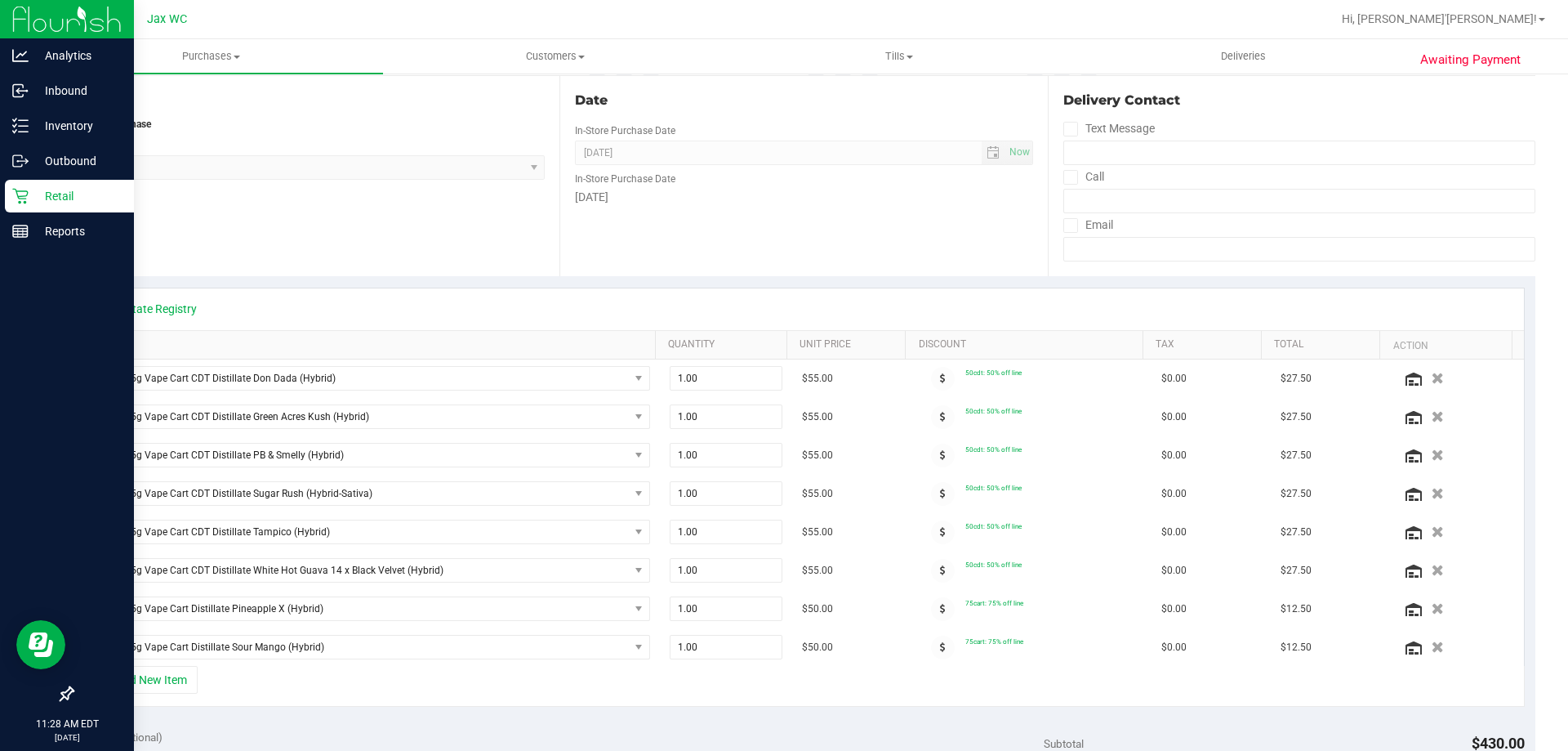
scroll to position [0, 0]
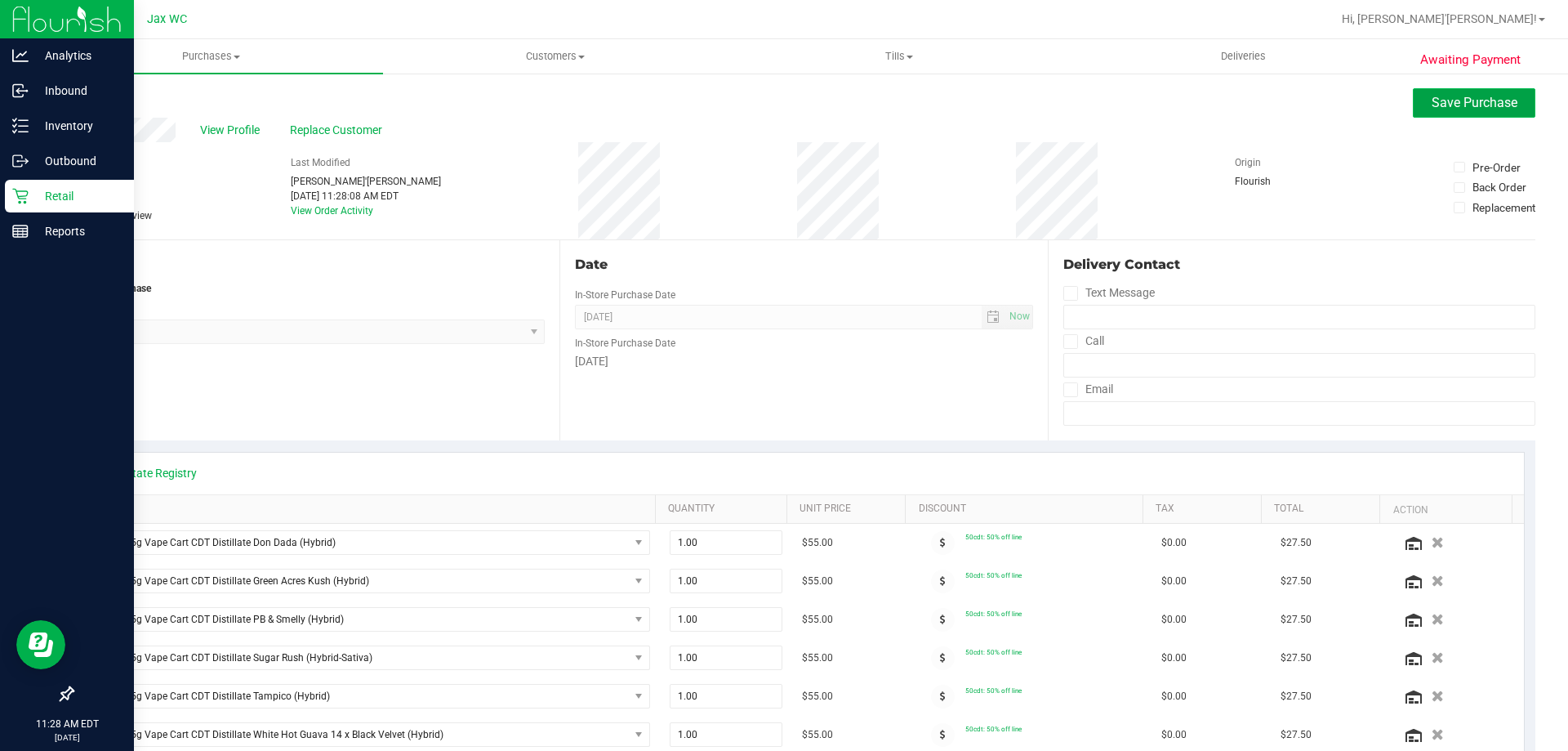
click at [1451, 109] on span "Save Purchase" at bounding box center [1473, 102] width 85 height 16
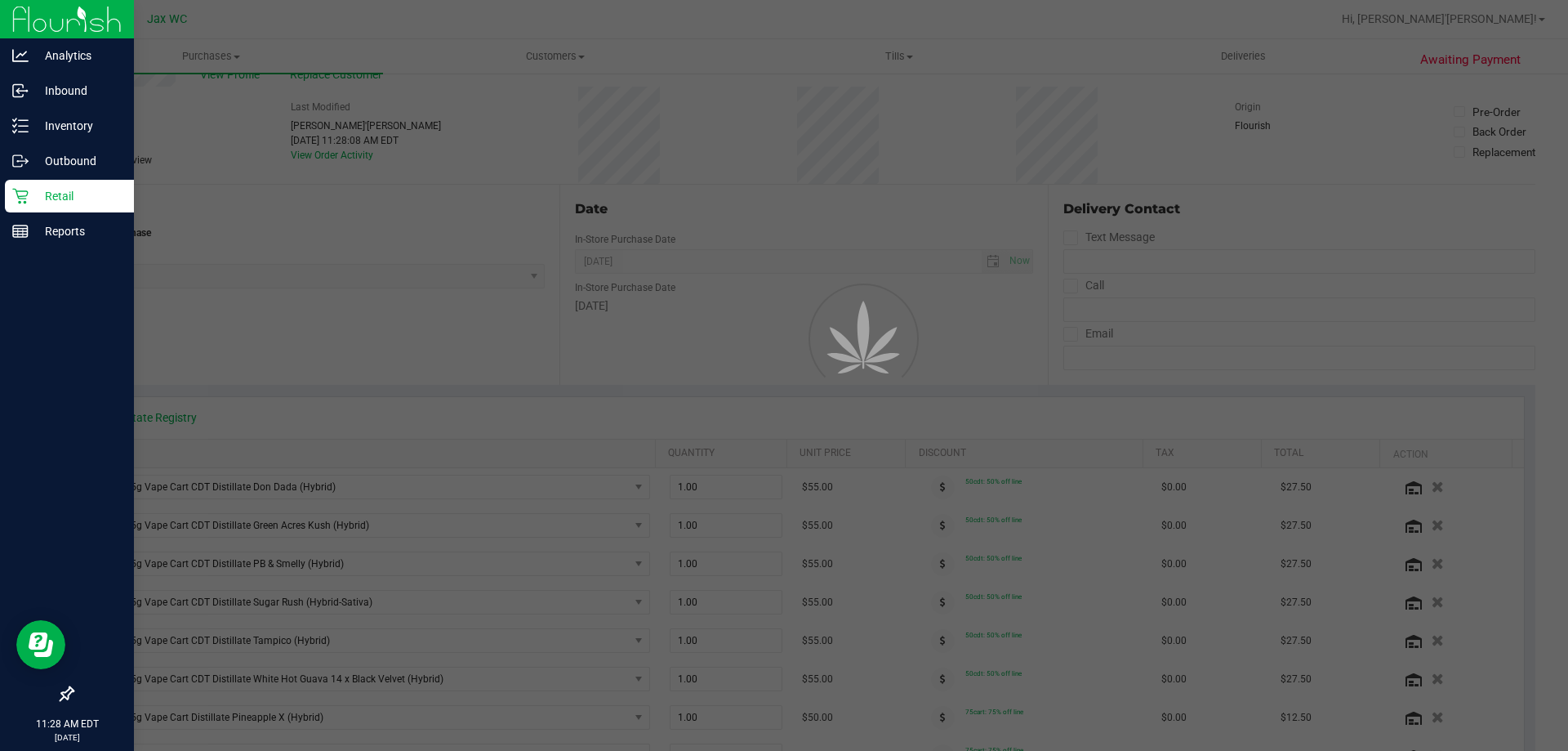
scroll to position [409, 0]
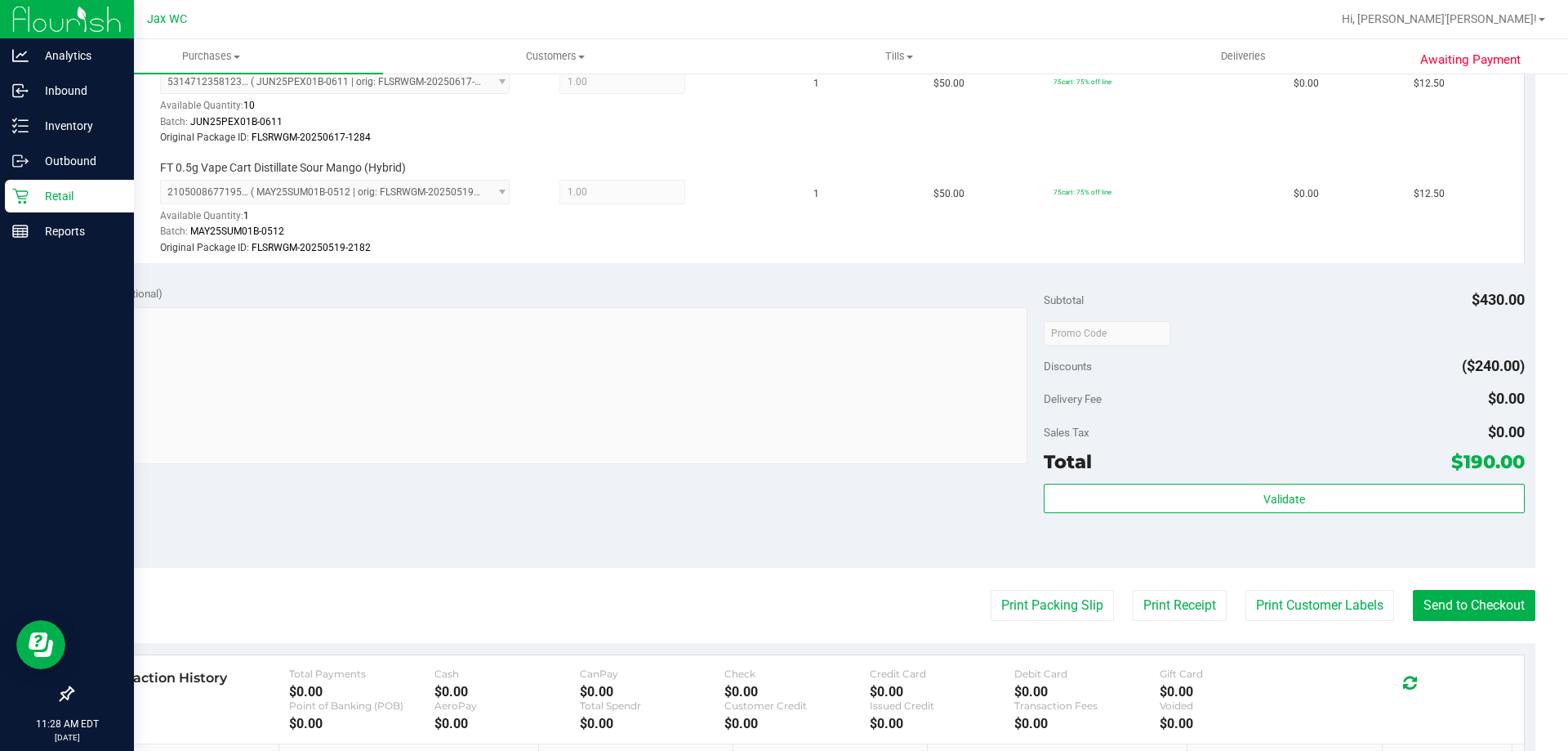
scroll to position [1226, 0]
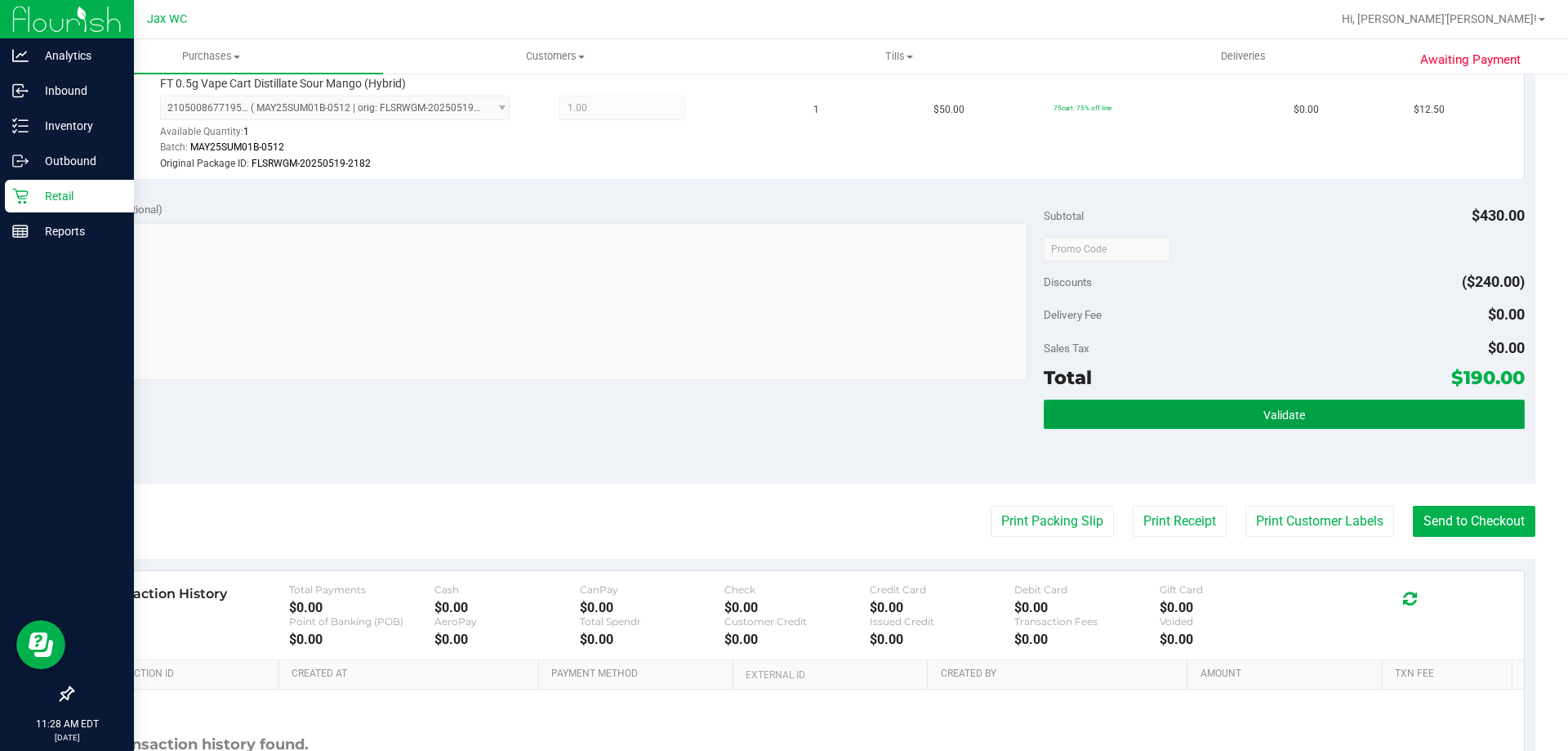
click at [1258, 427] on button "Validate" at bounding box center [1283, 414] width 480 height 29
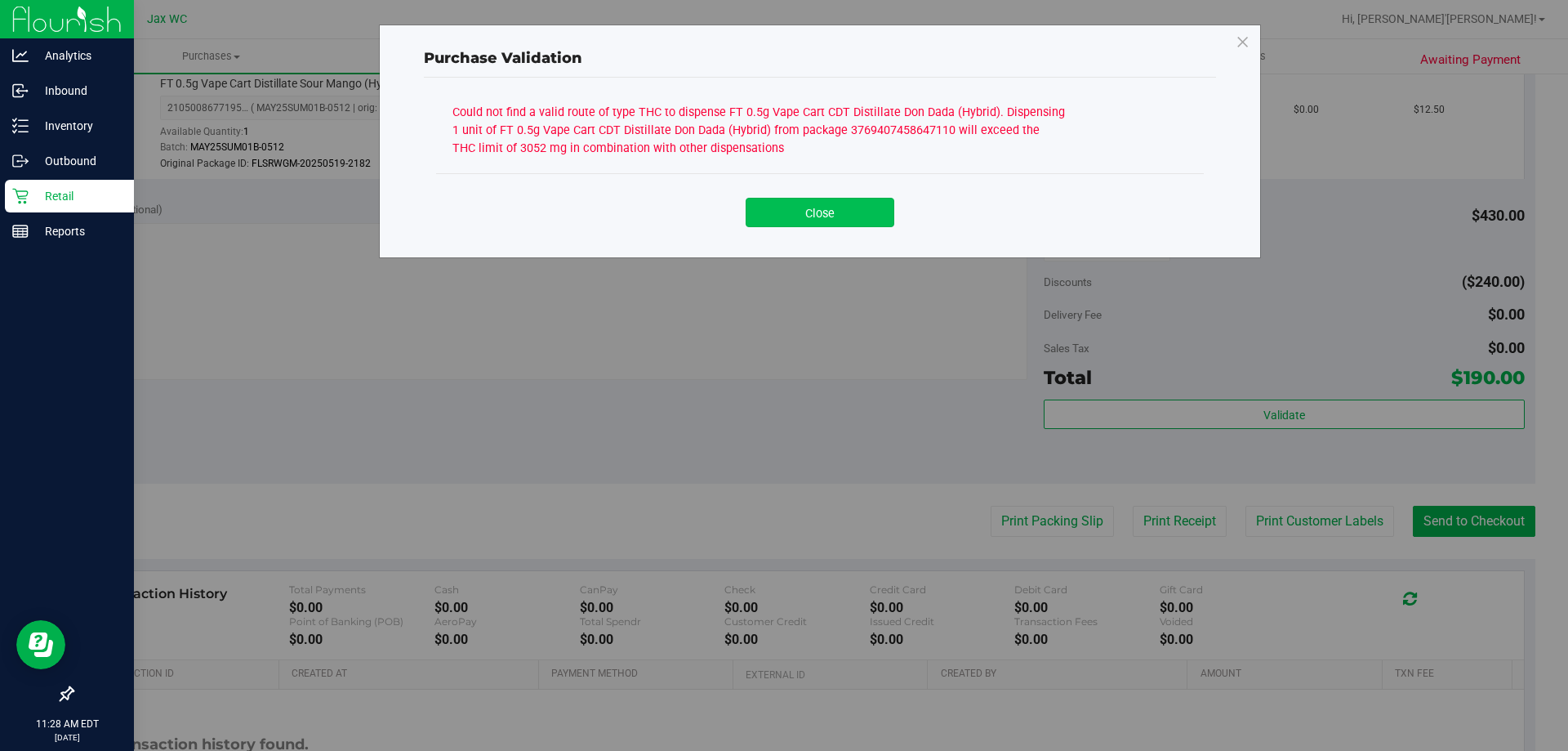
click at [831, 208] on button "Close" at bounding box center [819, 212] width 149 height 29
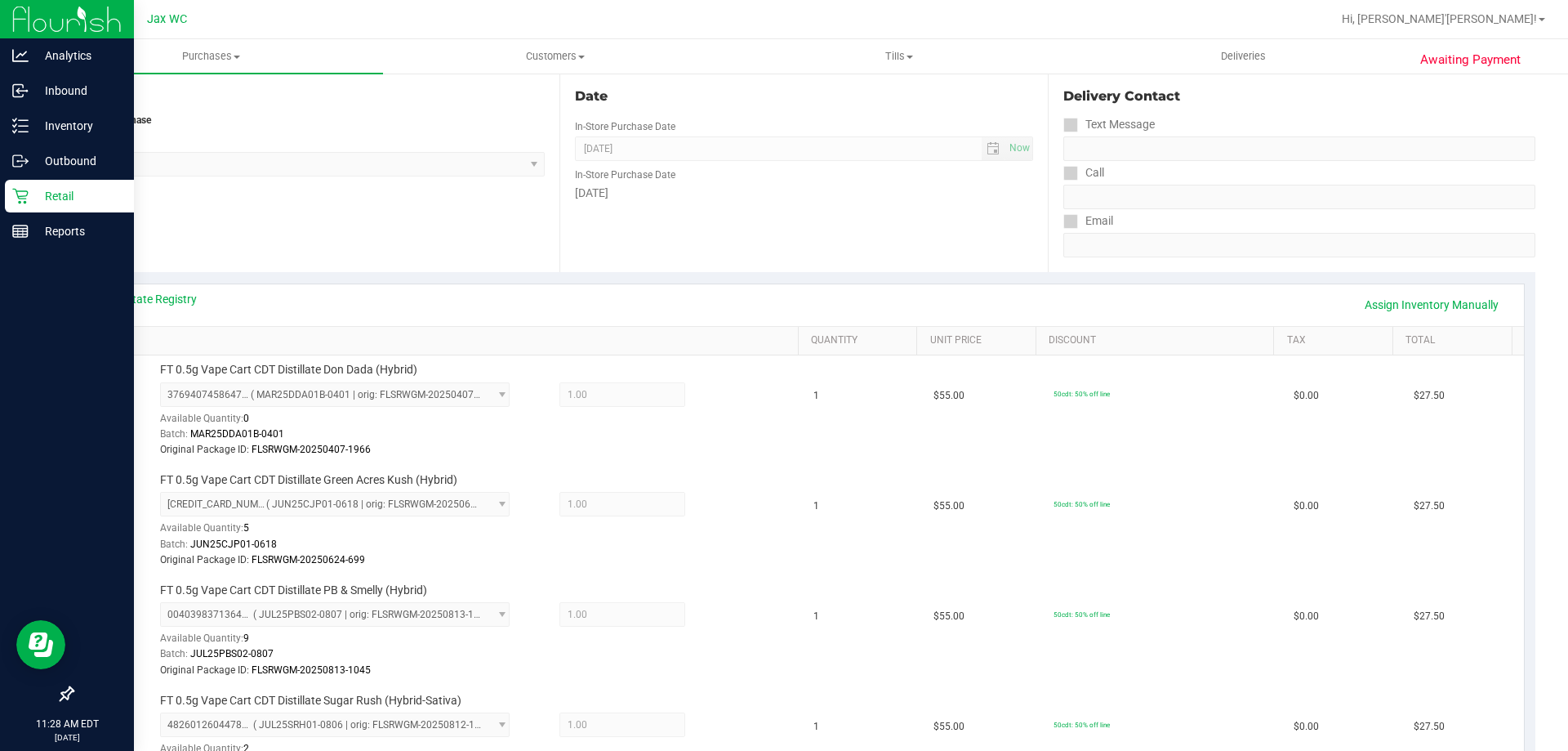
scroll to position [163, 0]
click at [1420, 308] on link "Assign Inventory Manually" at bounding box center [1430, 309] width 155 height 28
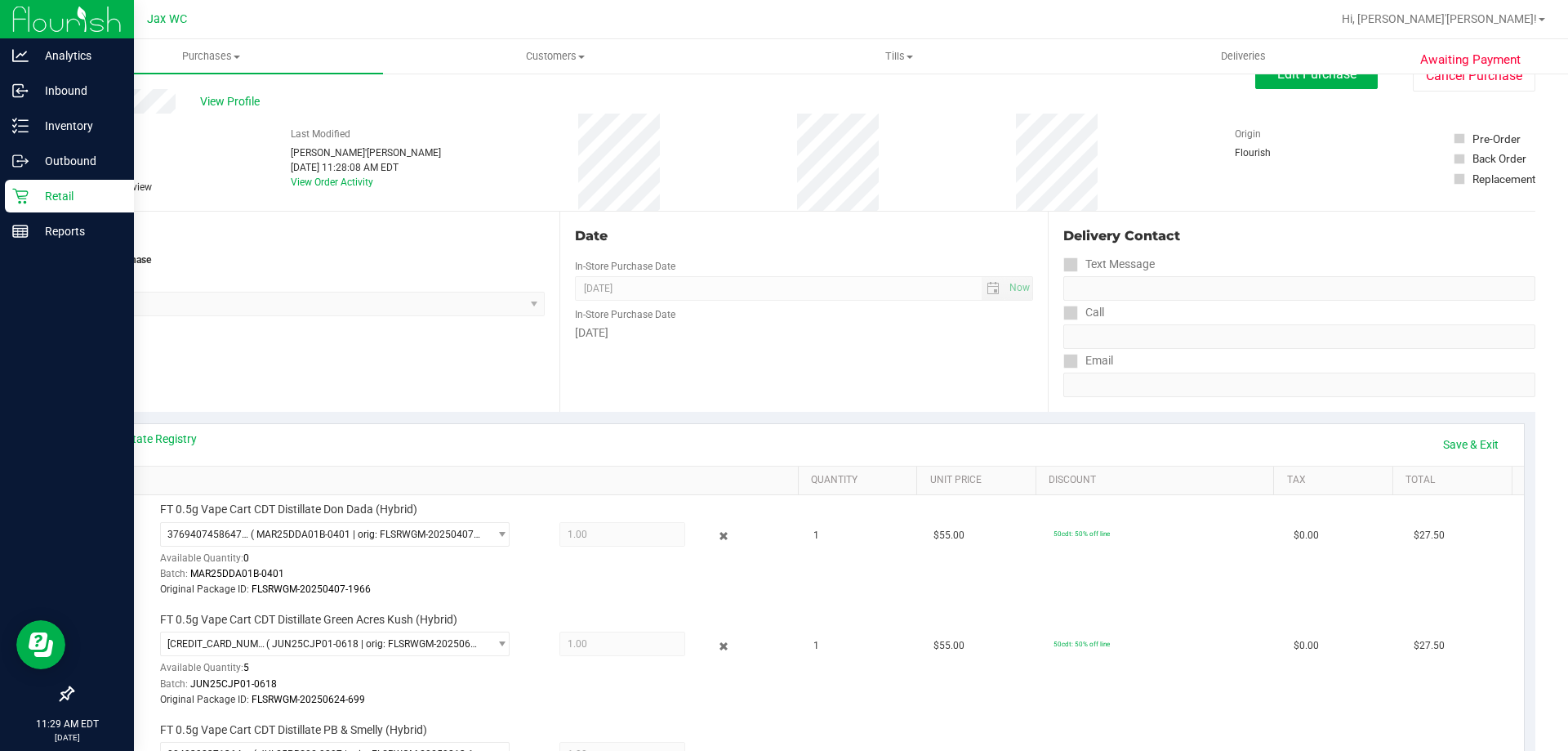
scroll to position [0, 0]
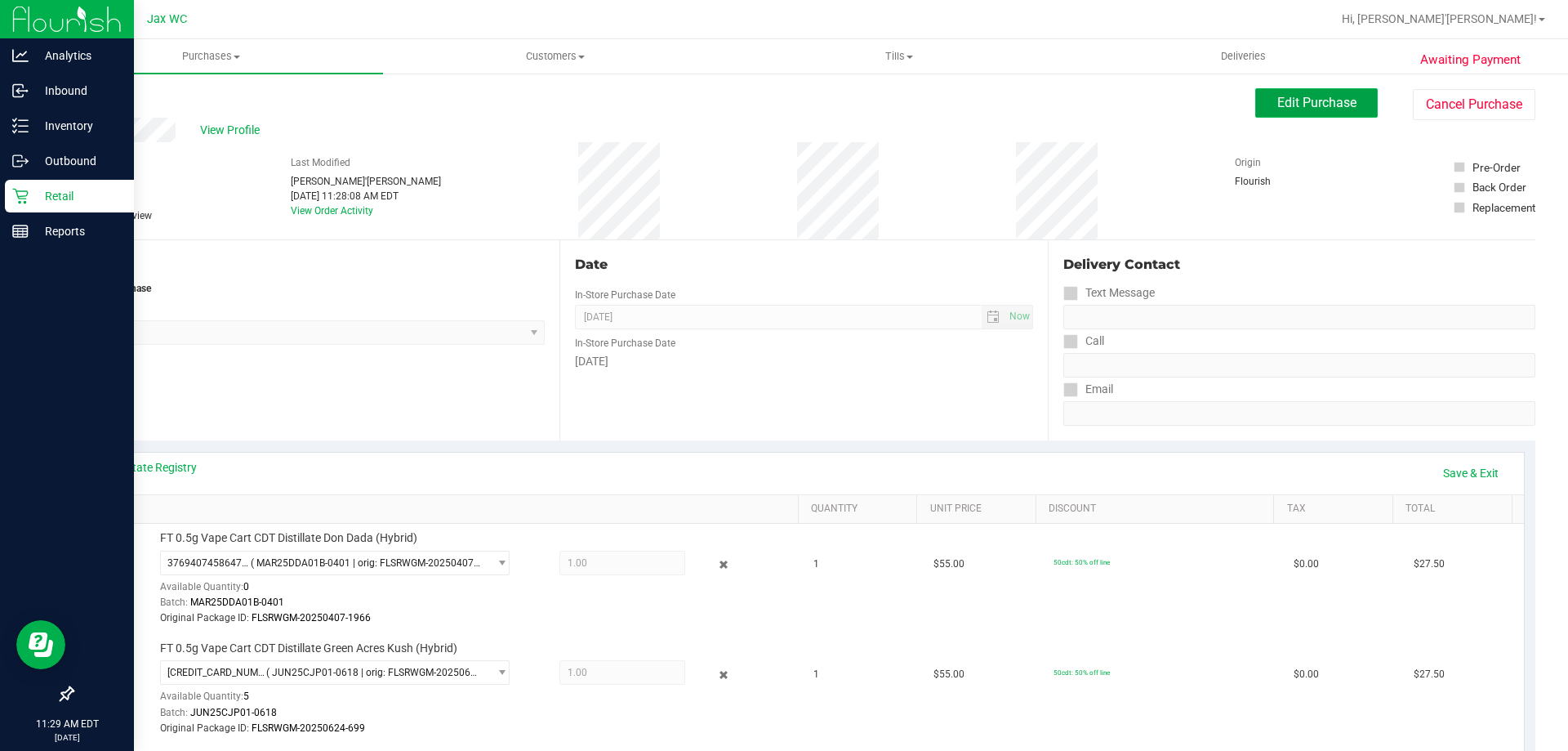
click at [1258, 95] on button "Edit Purchase" at bounding box center [1316, 103] width 122 height 29
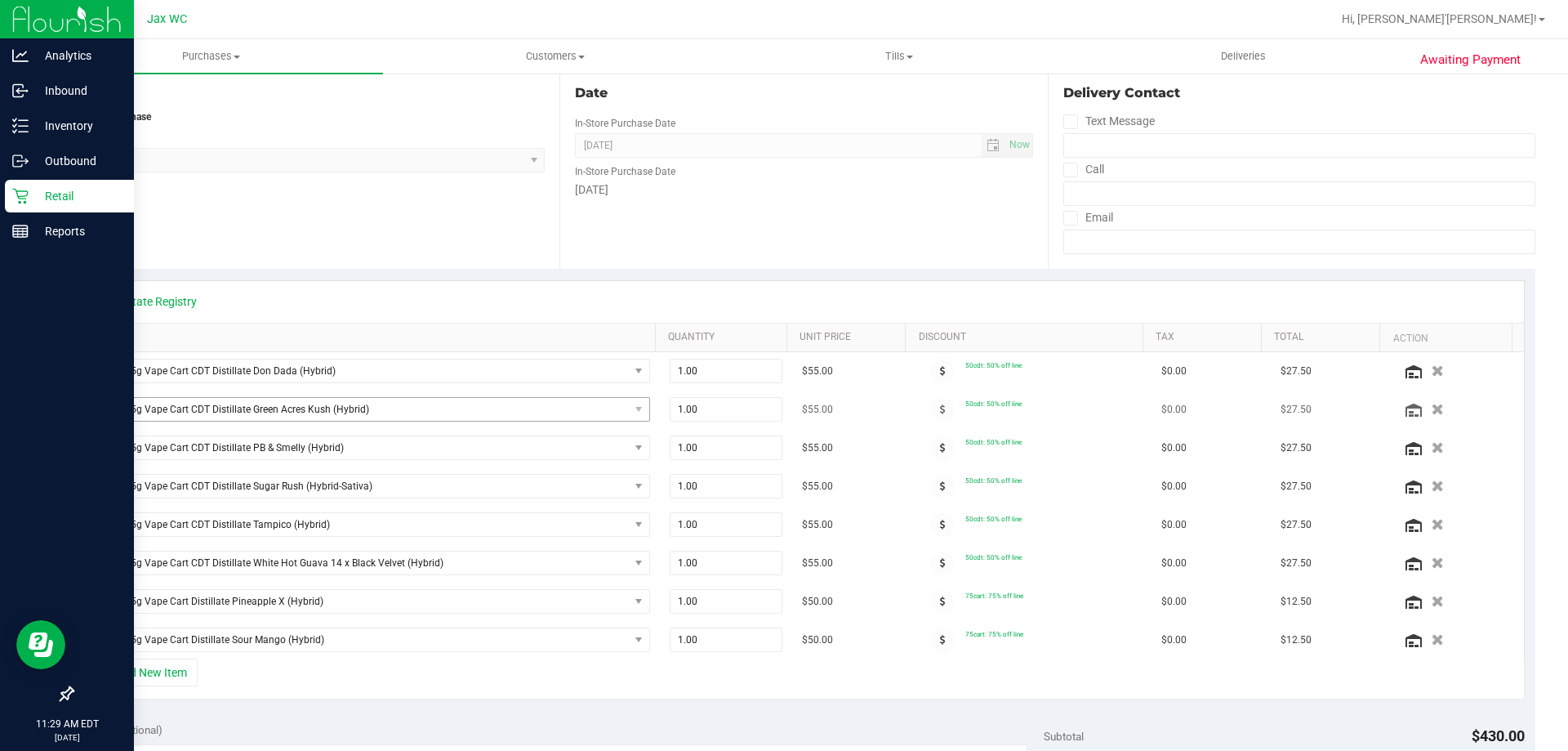
scroll to position [245, 0]
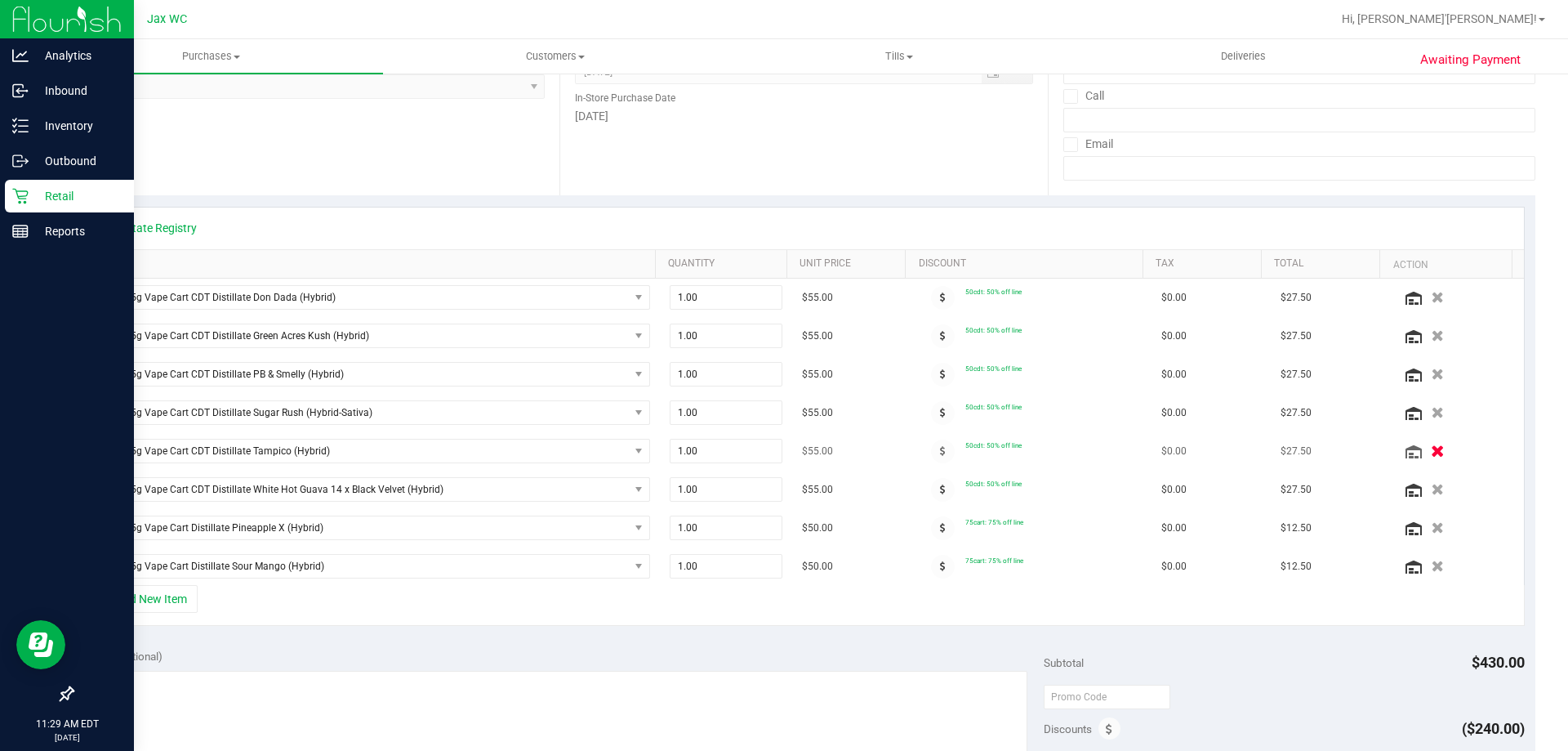
click at [1430, 449] on icon "button" at bounding box center [1437, 451] width 14 height 12
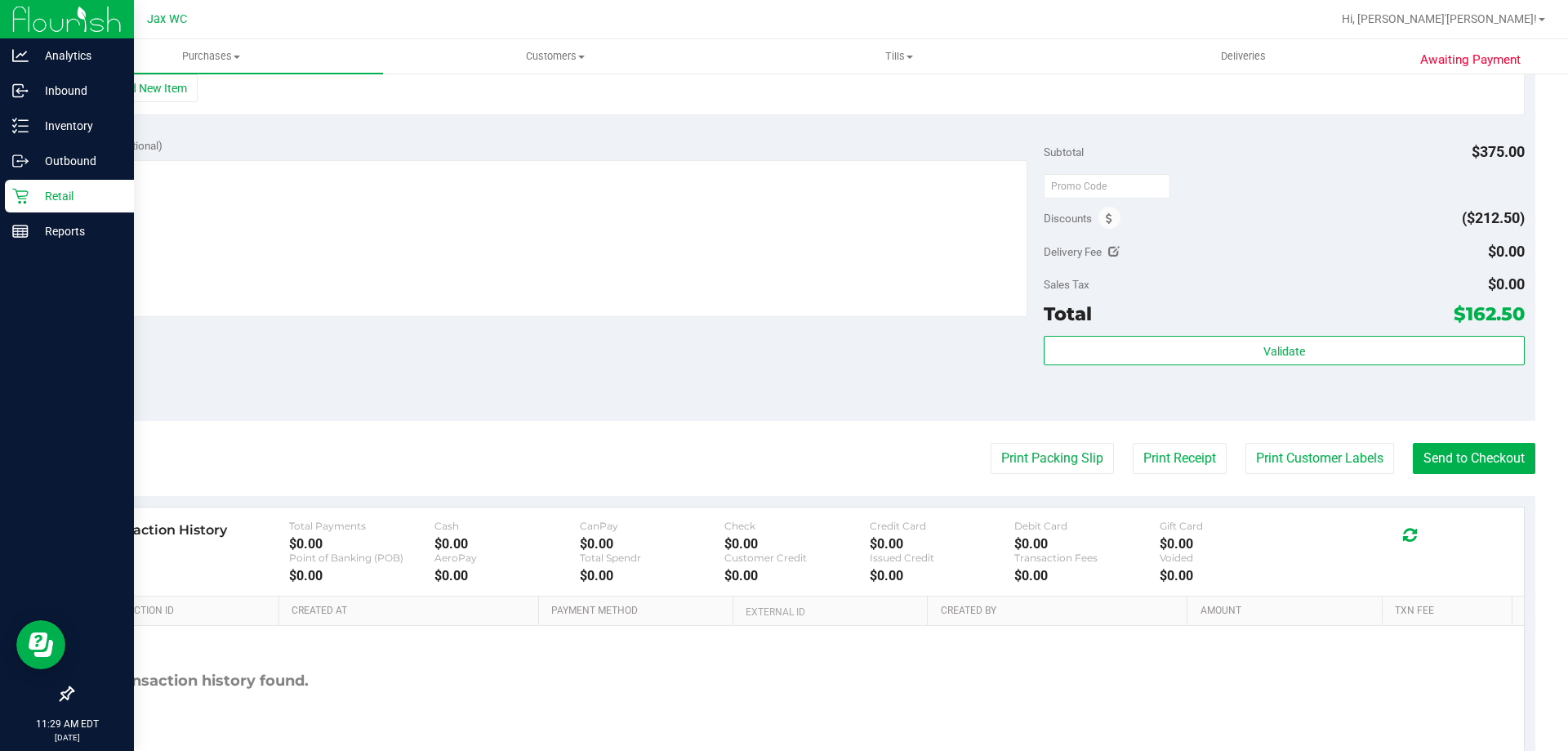
scroll to position [735, 0]
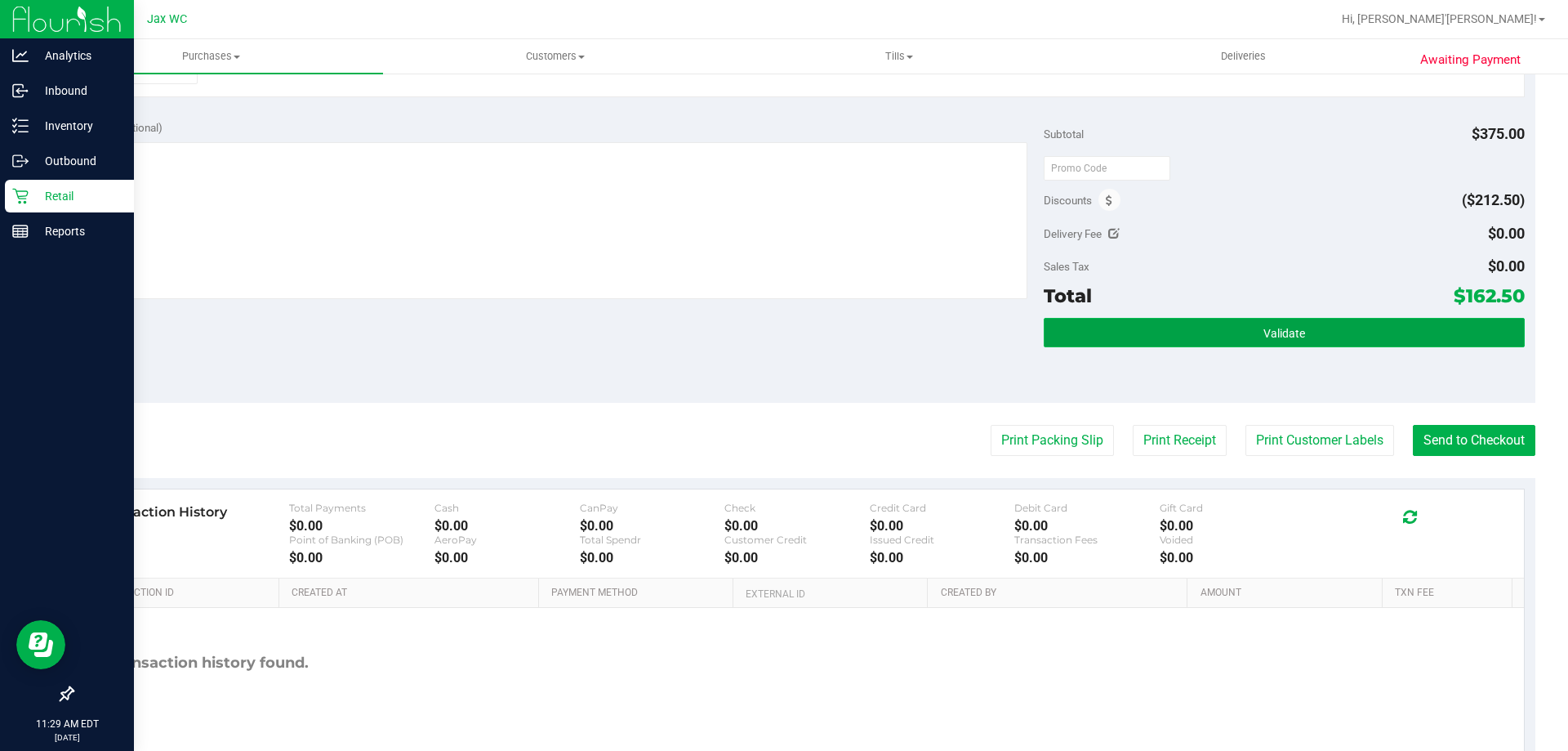
click at [1324, 338] on button "Validate" at bounding box center [1283, 332] width 480 height 29
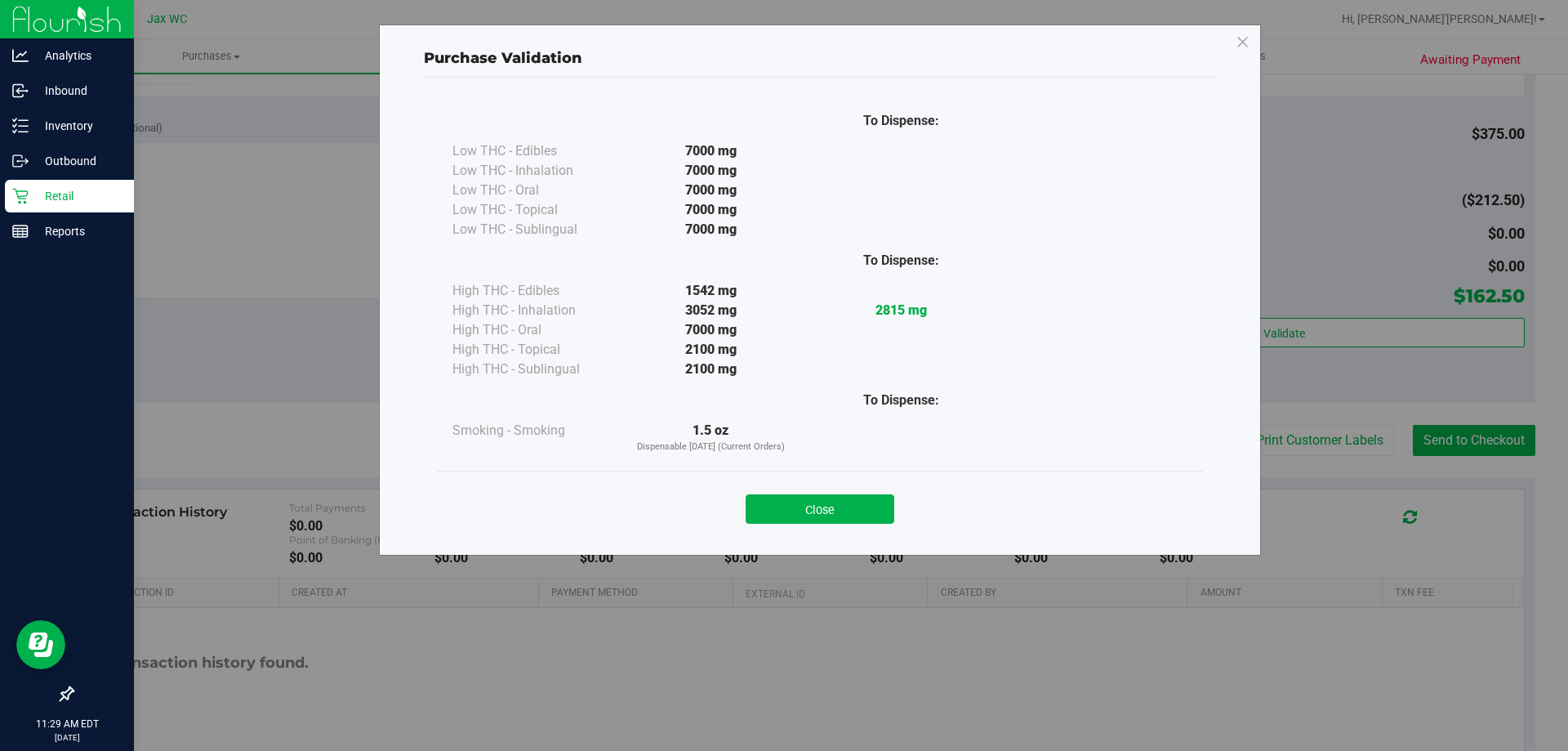
click at [842, 504] on button "Close" at bounding box center [819, 509] width 149 height 29
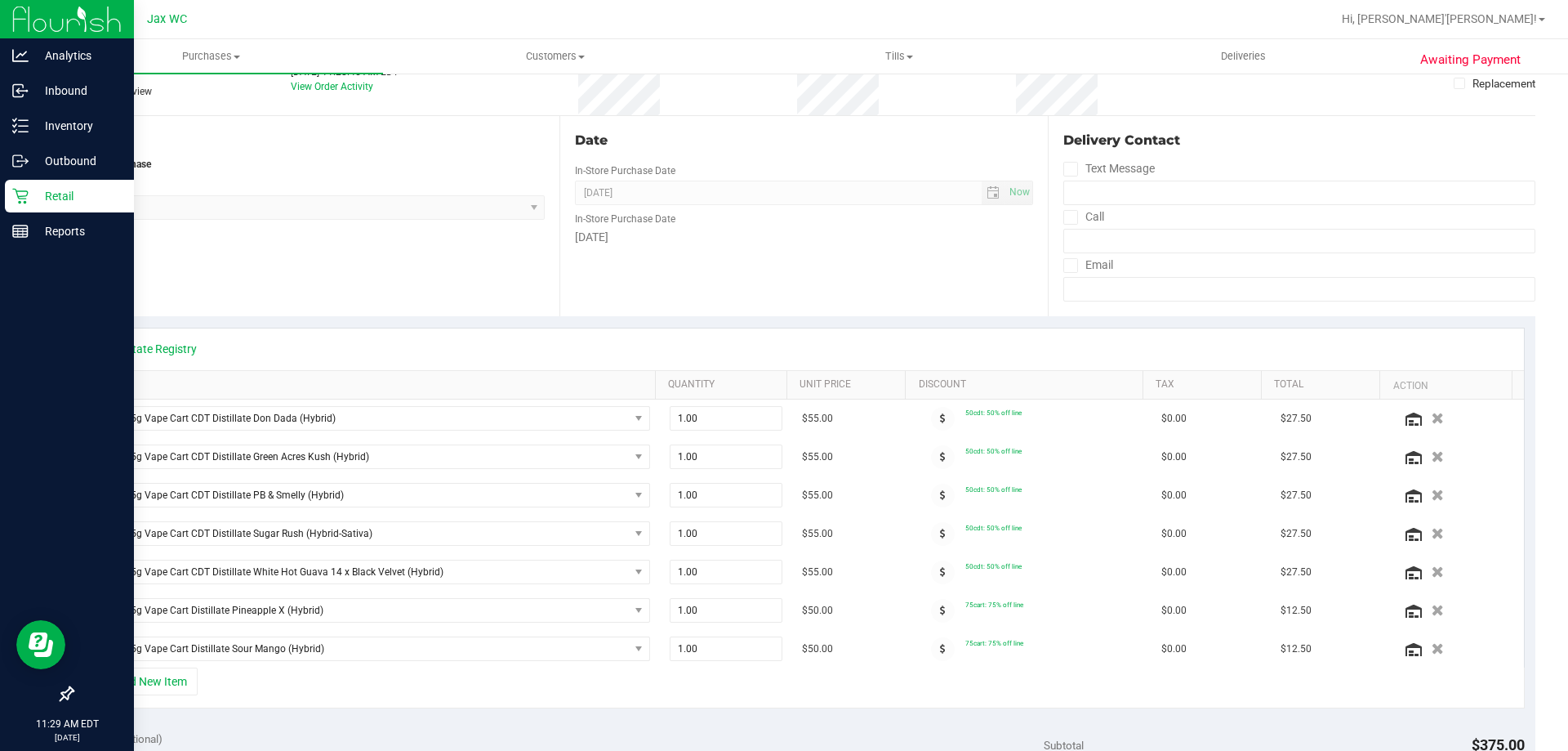
scroll to position [0, 0]
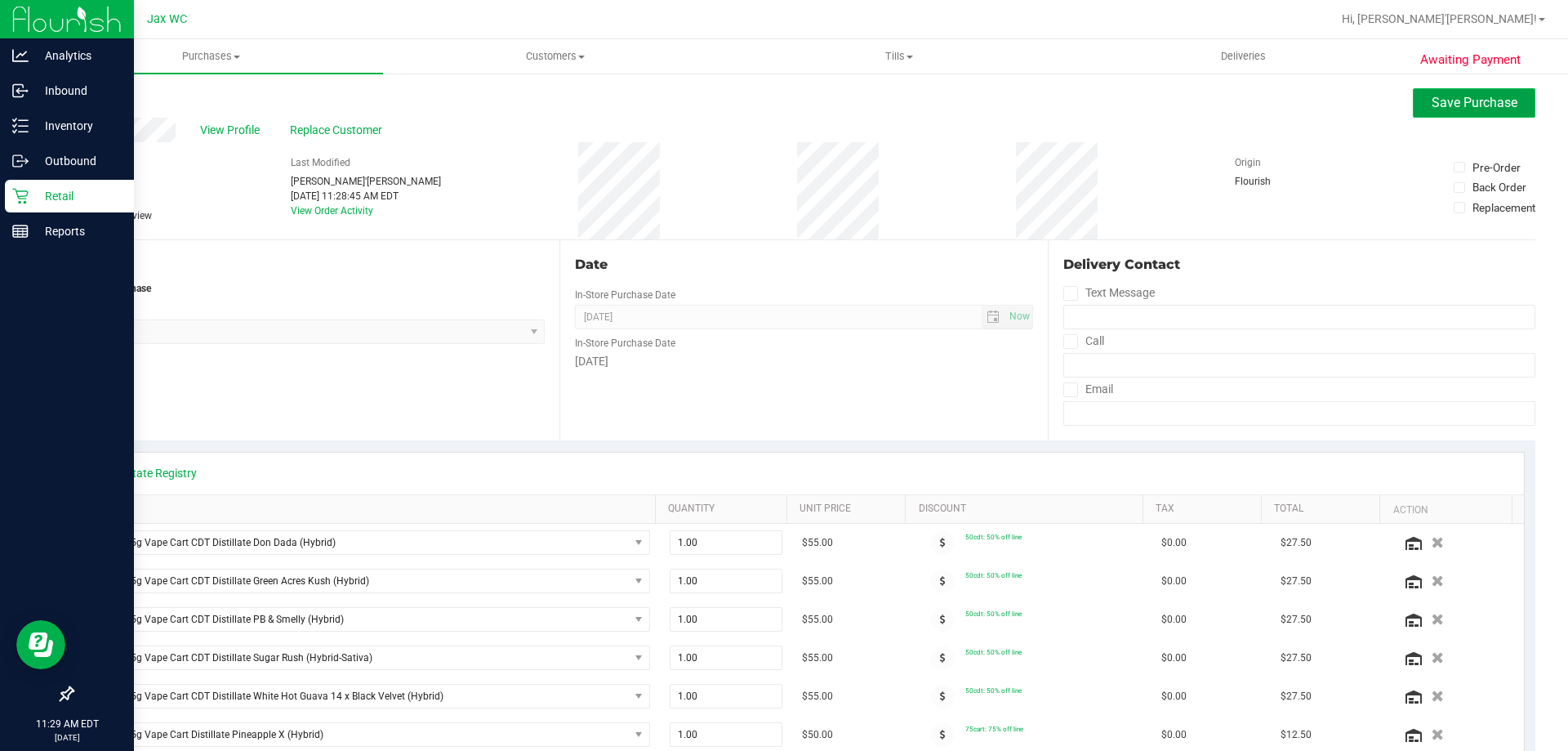
click at [1473, 98] on span "Save Purchase" at bounding box center [1473, 102] width 85 height 16
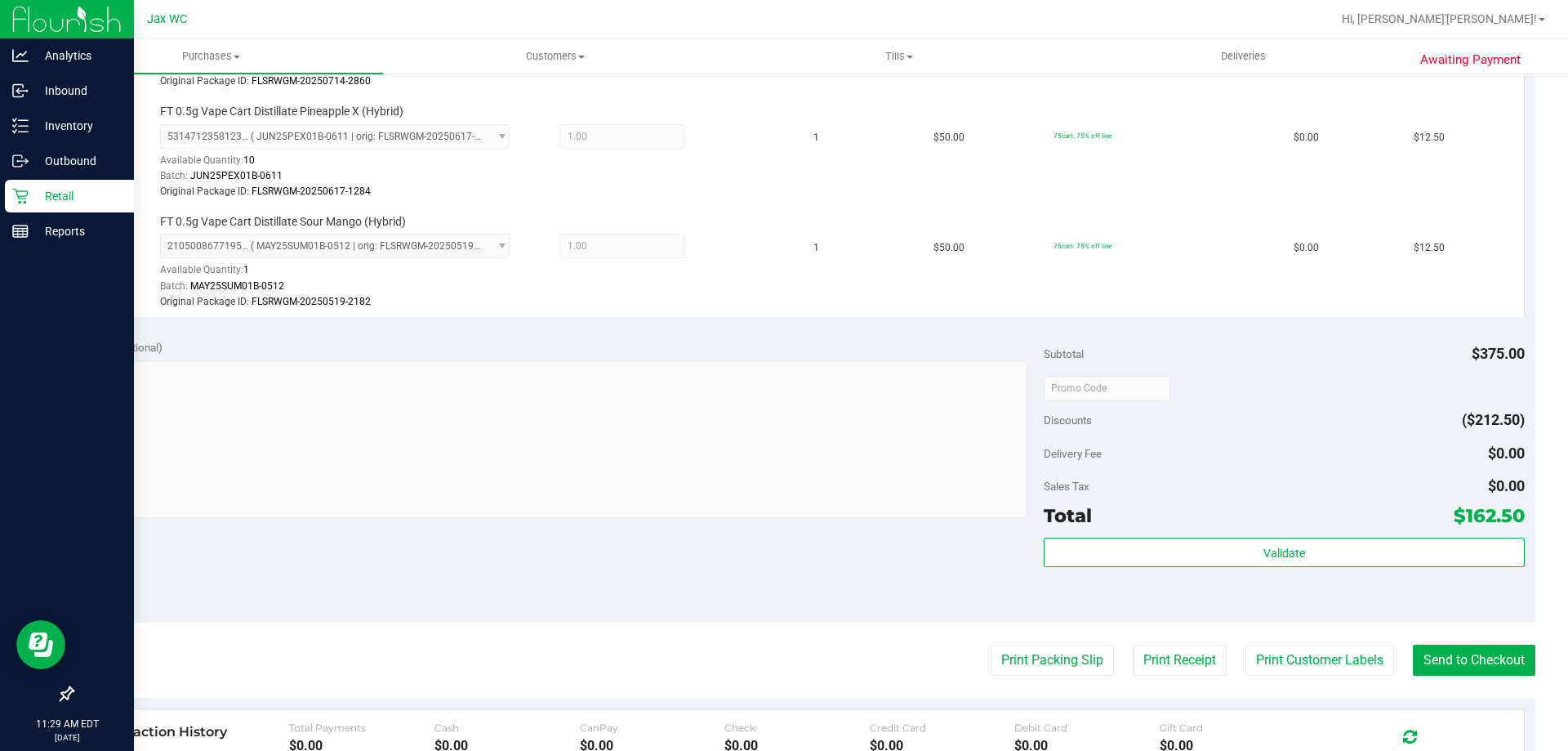
scroll to position [981, 0]
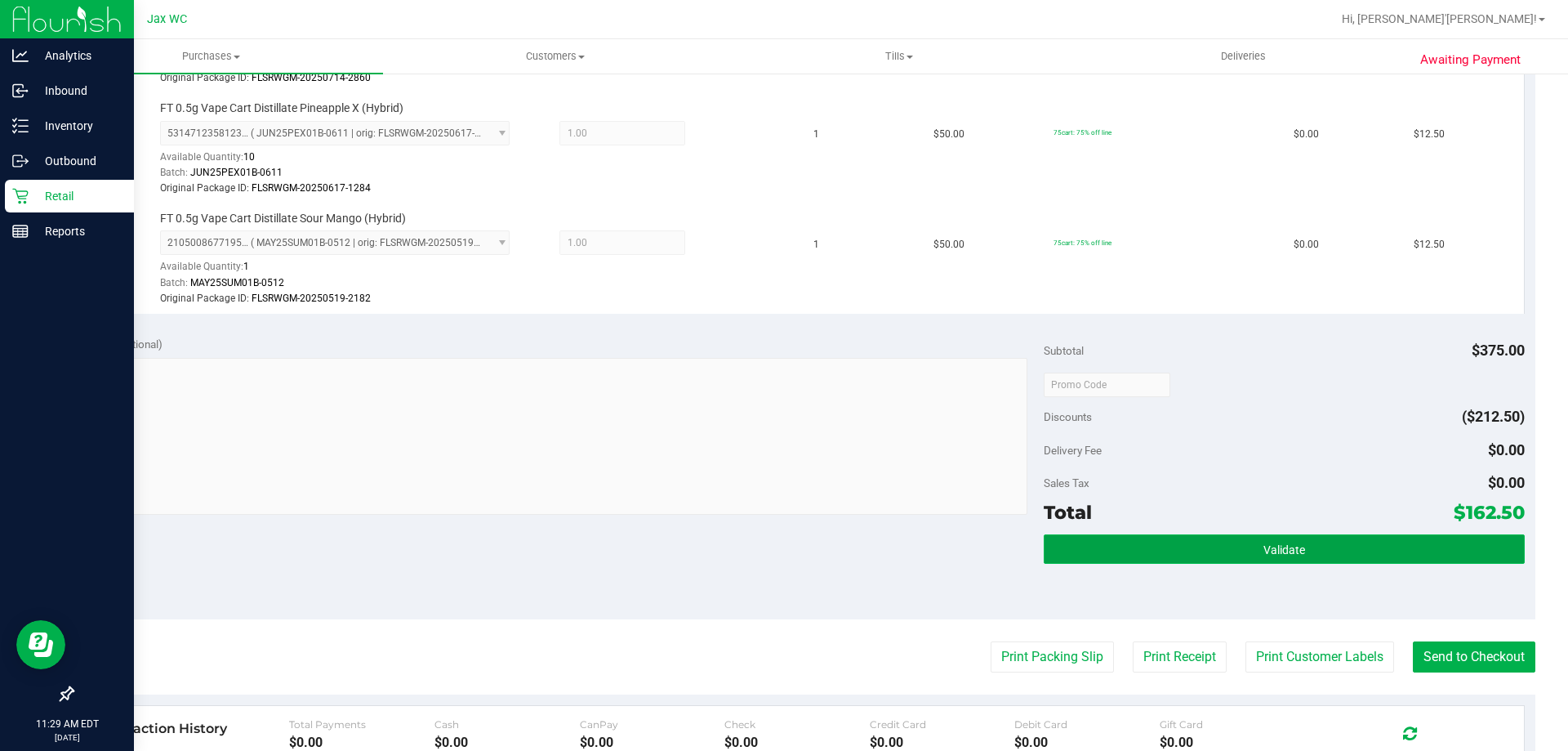
click at [1302, 555] on button "Validate" at bounding box center [1283, 549] width 480 height 29
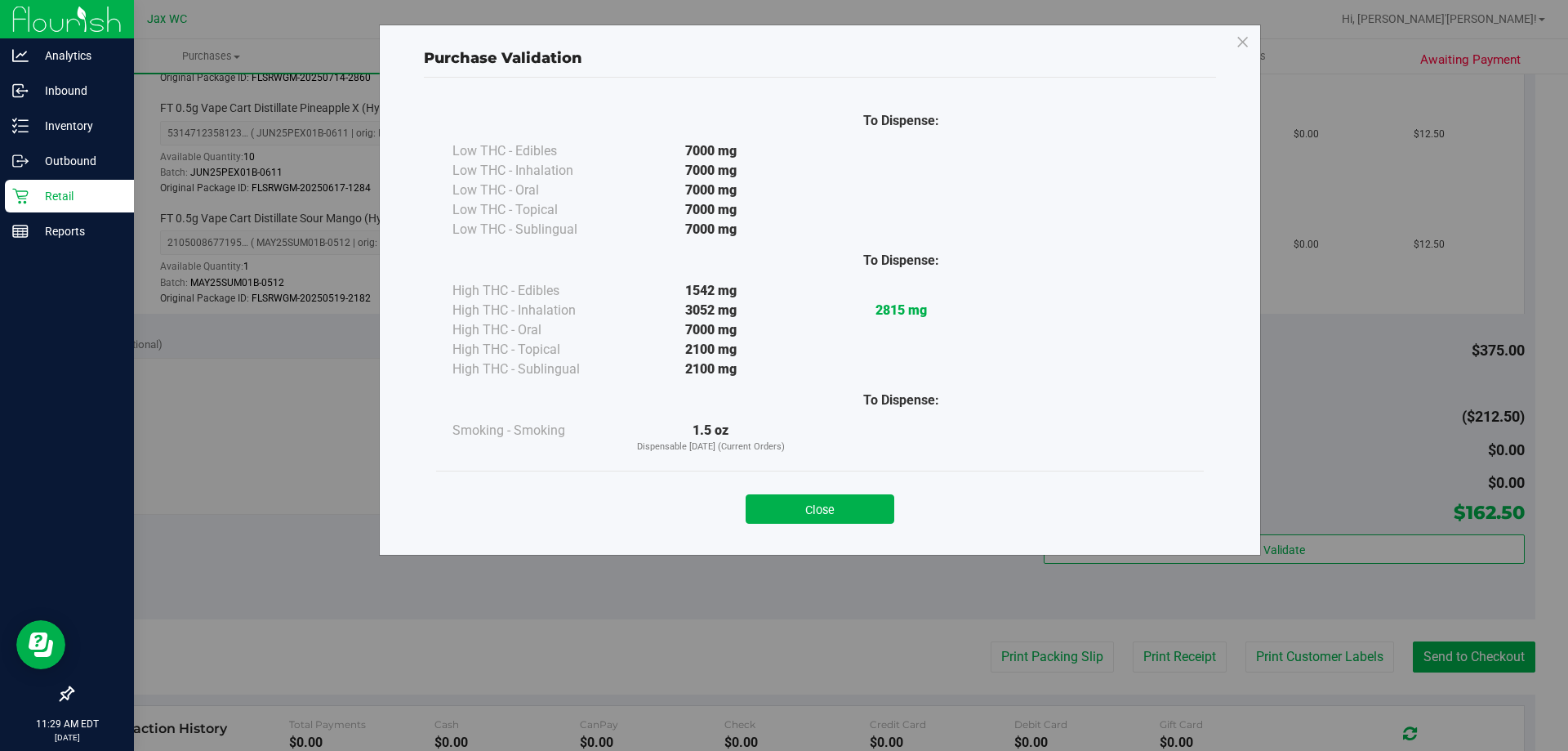
click at [856, 511] on button "Close" at bounding box center [819, 509] width 149 height 29
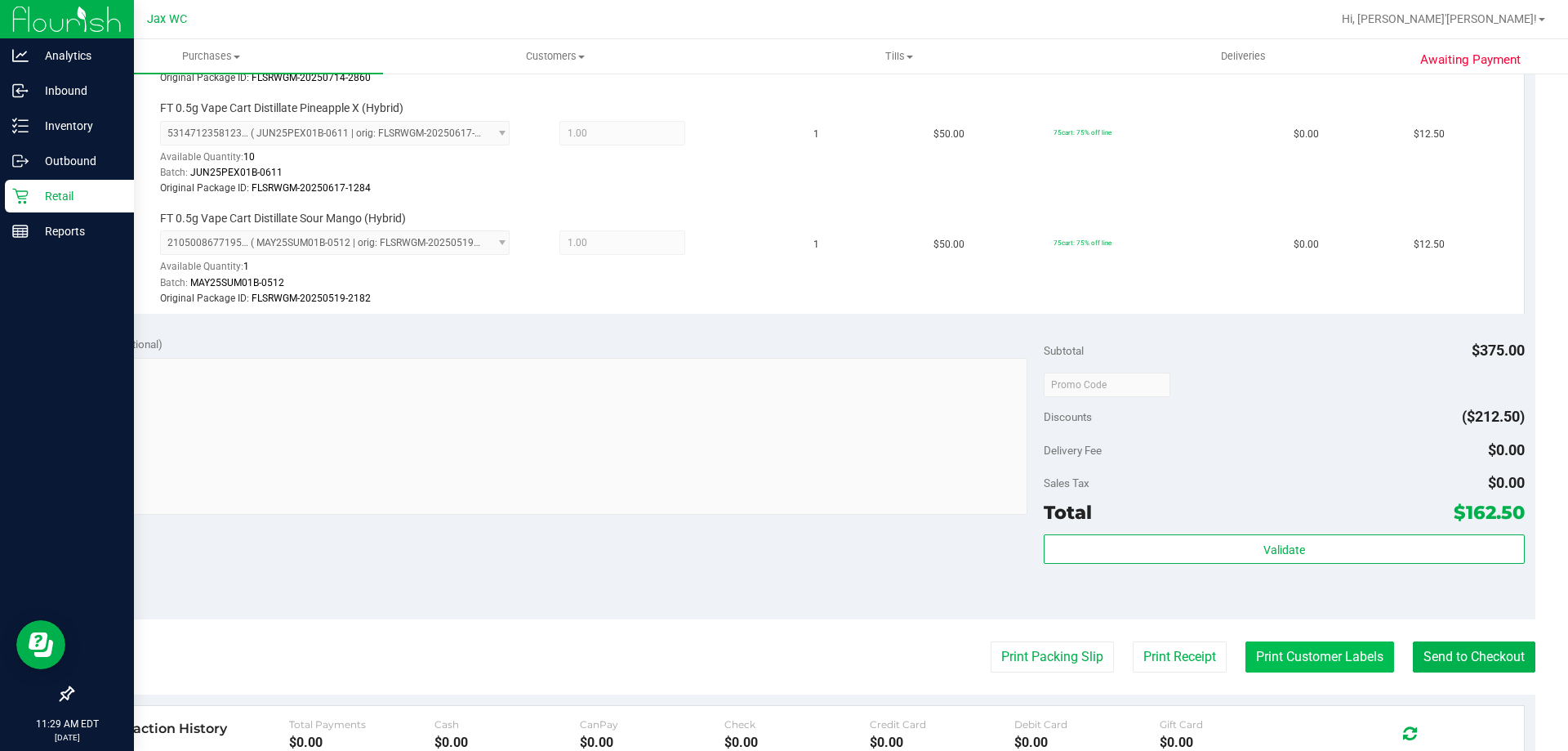
click at [1344, 665] on button "Print Customer Labels" at bounding box center [1319, 657] width 149 height 31
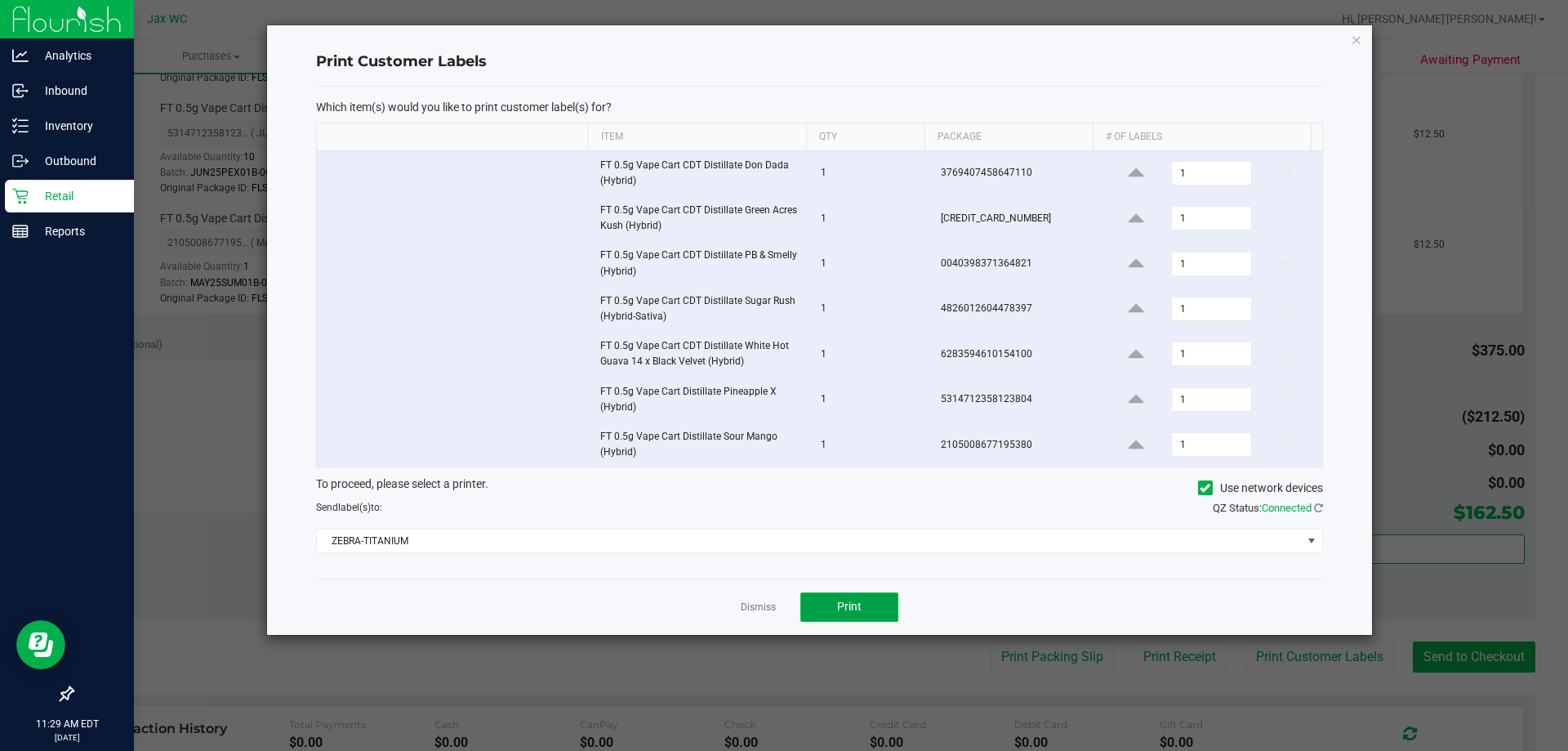
click at [871, 600] on button "Print" at bounding box center [849, 607] width 98 height 29
click at [758, 605] on link "Dismiss" at bounding box center [758, 607] width 35 height 14
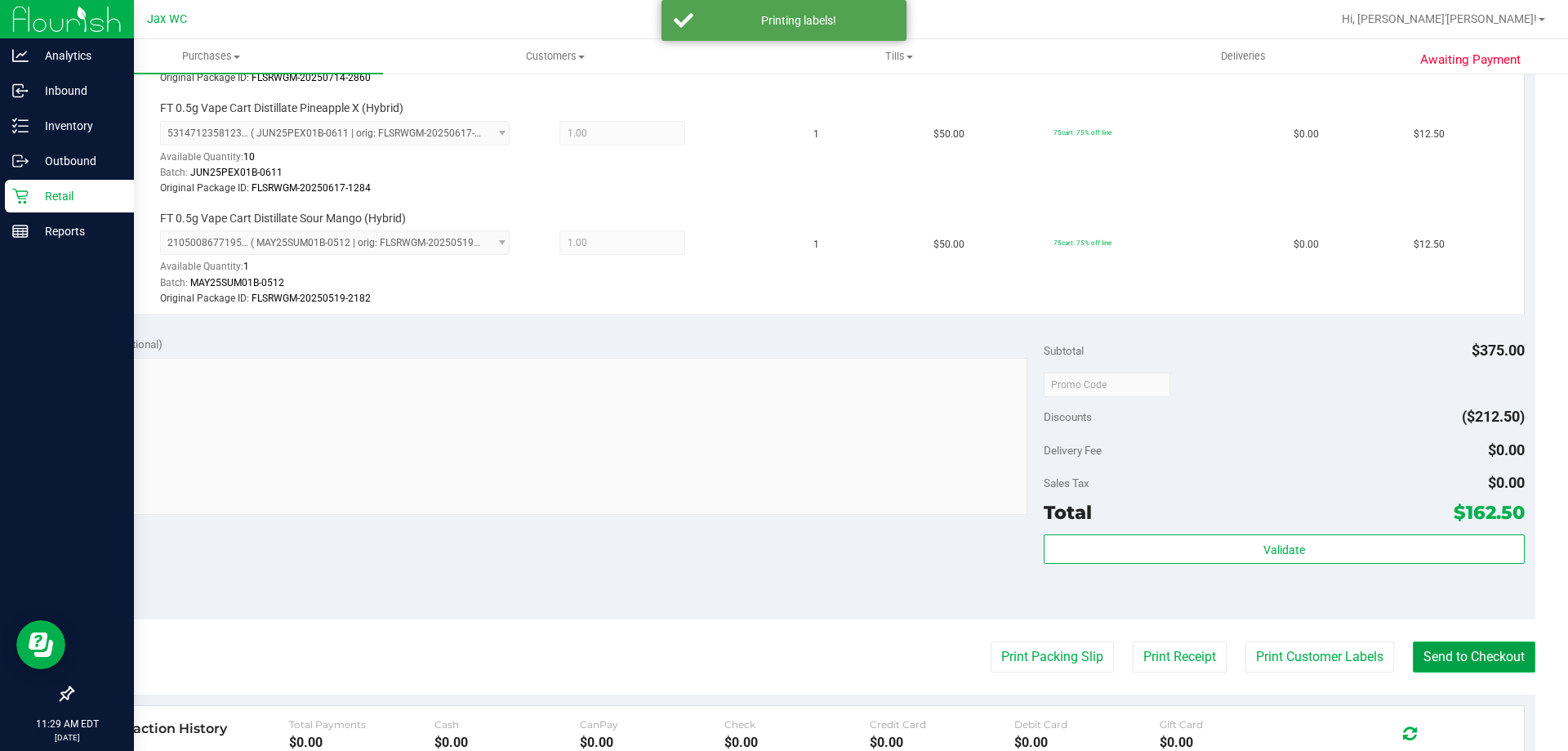
click at [1452, 656] on button "Send to Checkout" at bounding box center [1473, 657] width 122 height 31
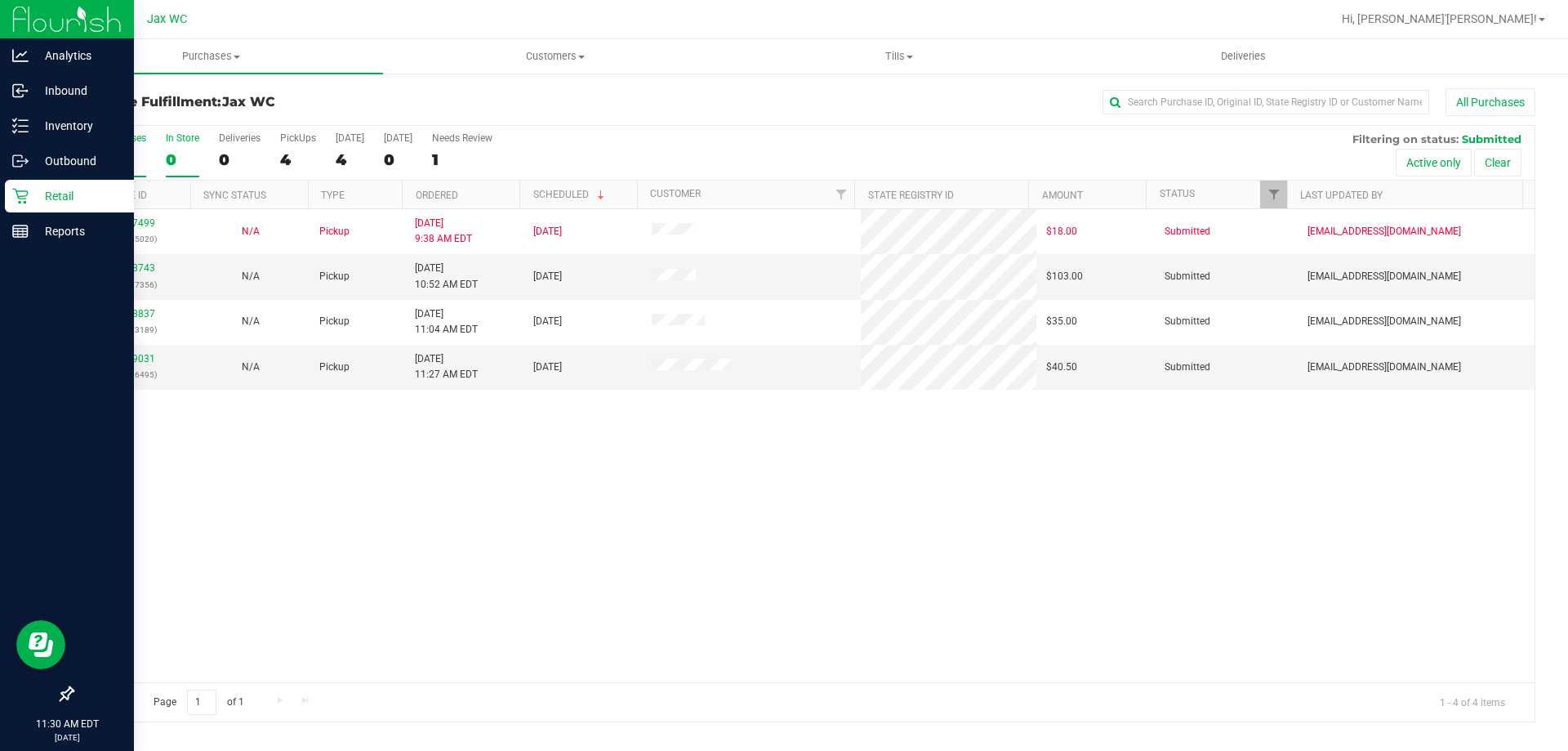
click at [188, 139] on div "In Store" at bounding box center [183, 138] width 33 height 11
click at [0, 0] on input "In Store 0" at bounding box center [0, 0] width 0 height 0
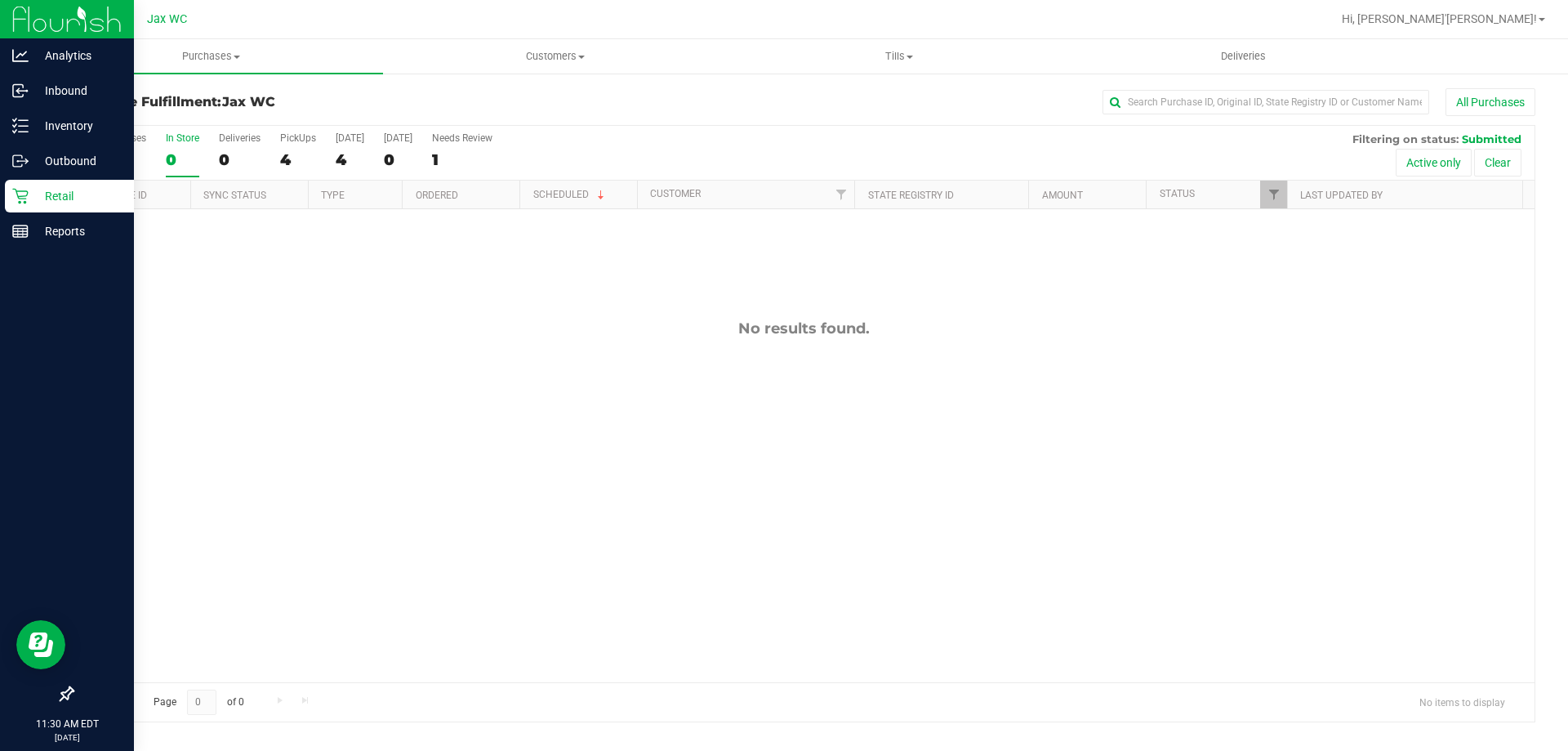
click at [39, 193] on p "Retail" at bounding box center [77, 196] width 98 height 19
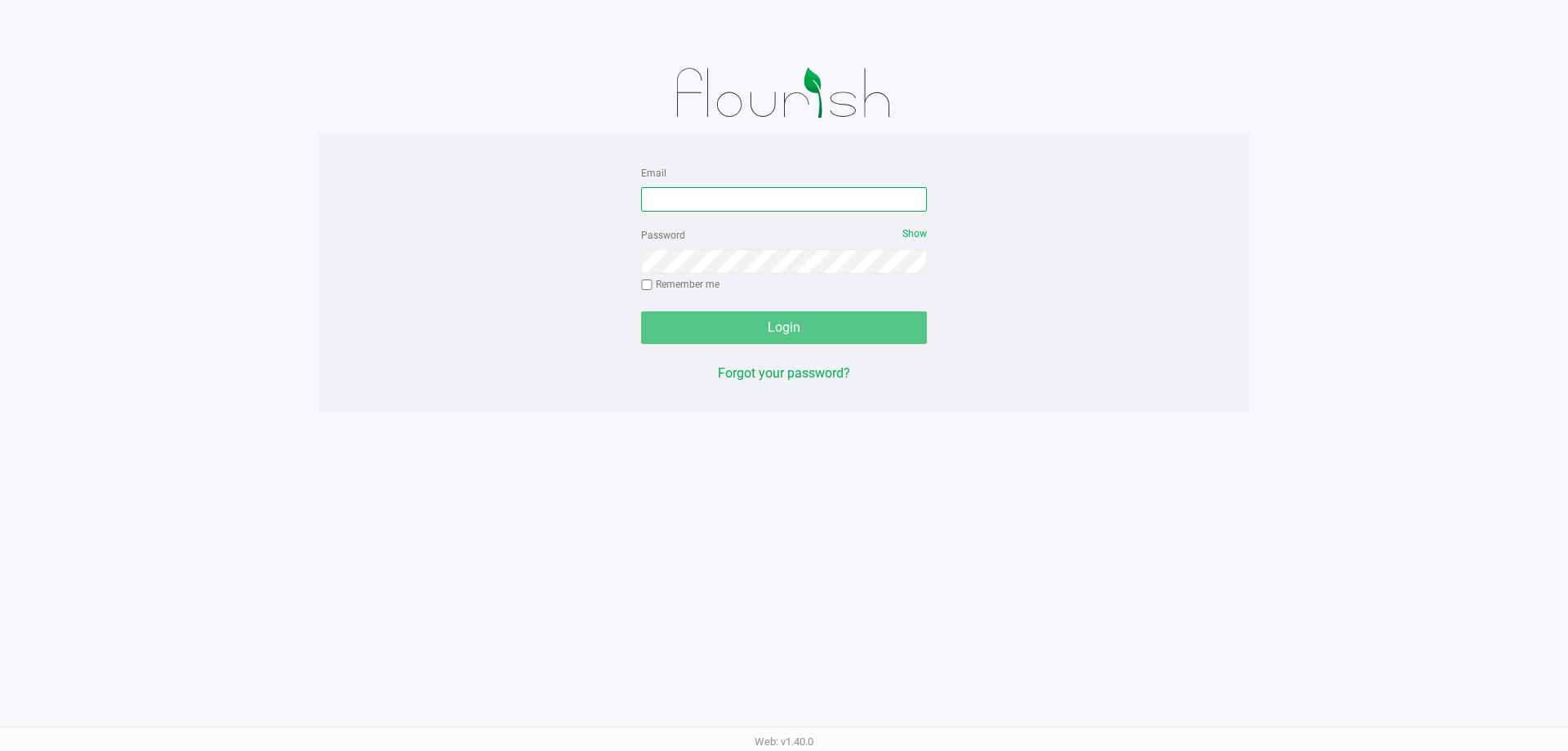
click at [724, 202] on input "Email" at bounding box center [784, 199] width 285 height 25
type input "[PERSON_NAME][EMAIL_ADDRESS][DOMAIN_NAME]"
click at [641, 311] on button "Login" at bounding box center [784, 328] width 285 height 33
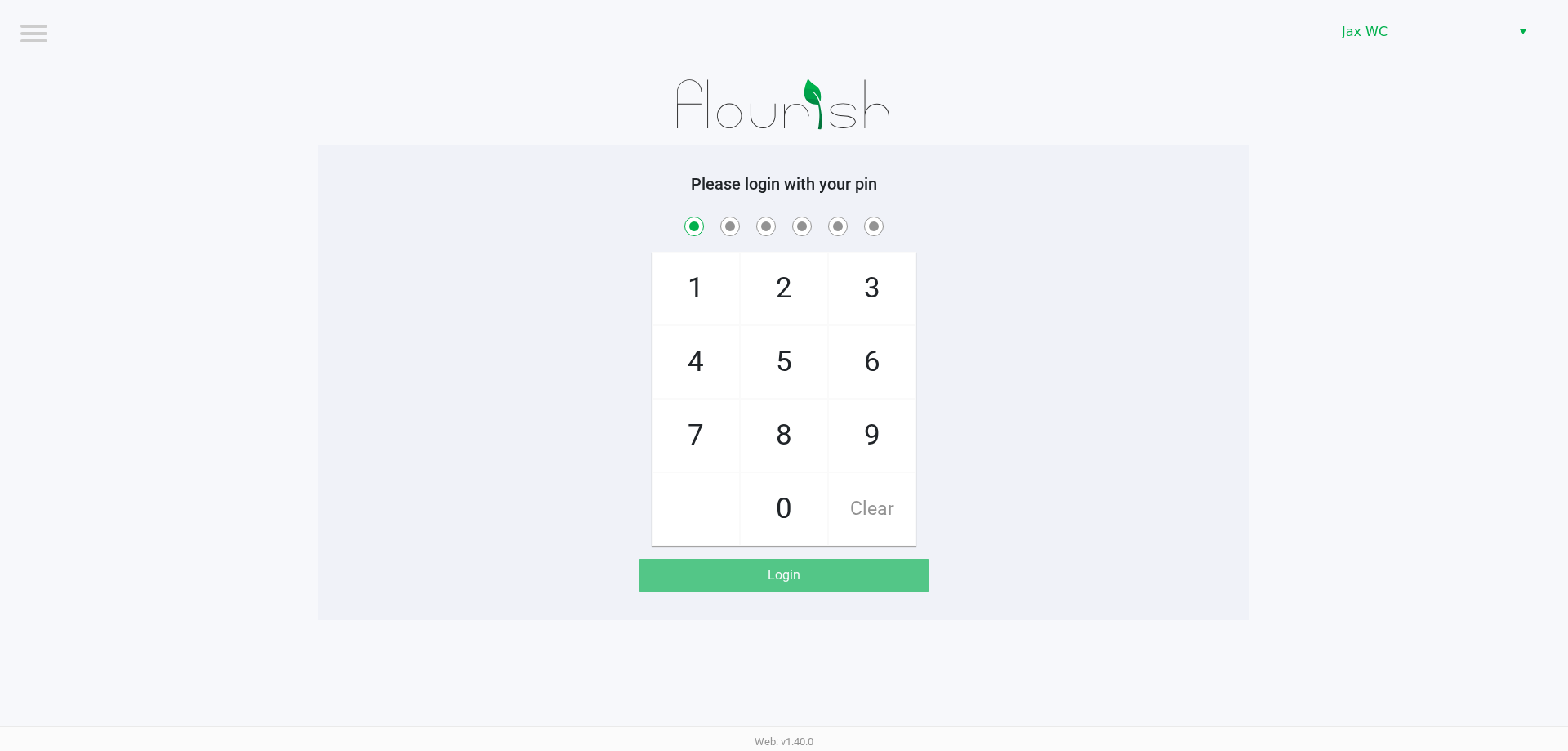
checkbox input "true"
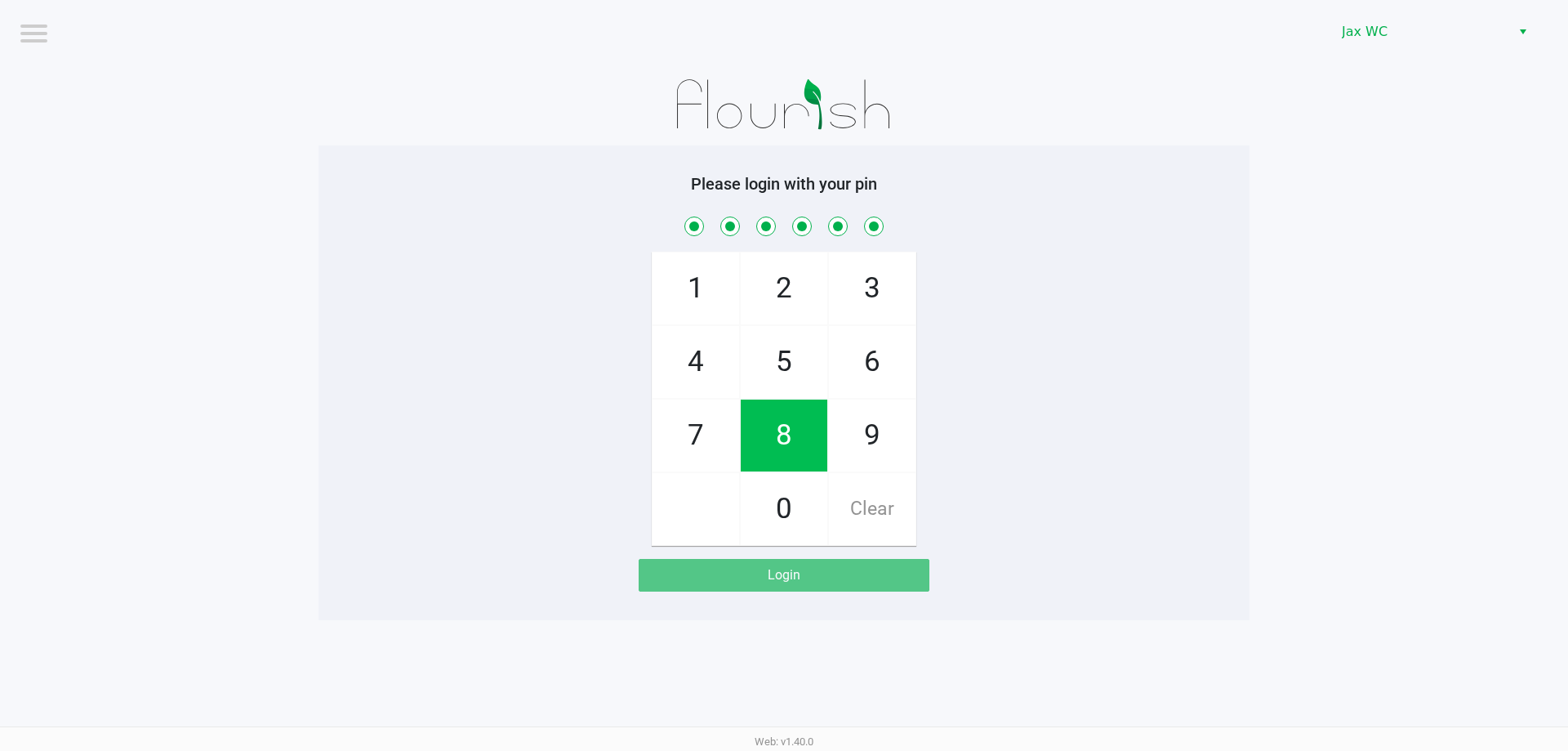
checkbox input "true"
